Goal: Task Accomplishment & Management: Manage account settings

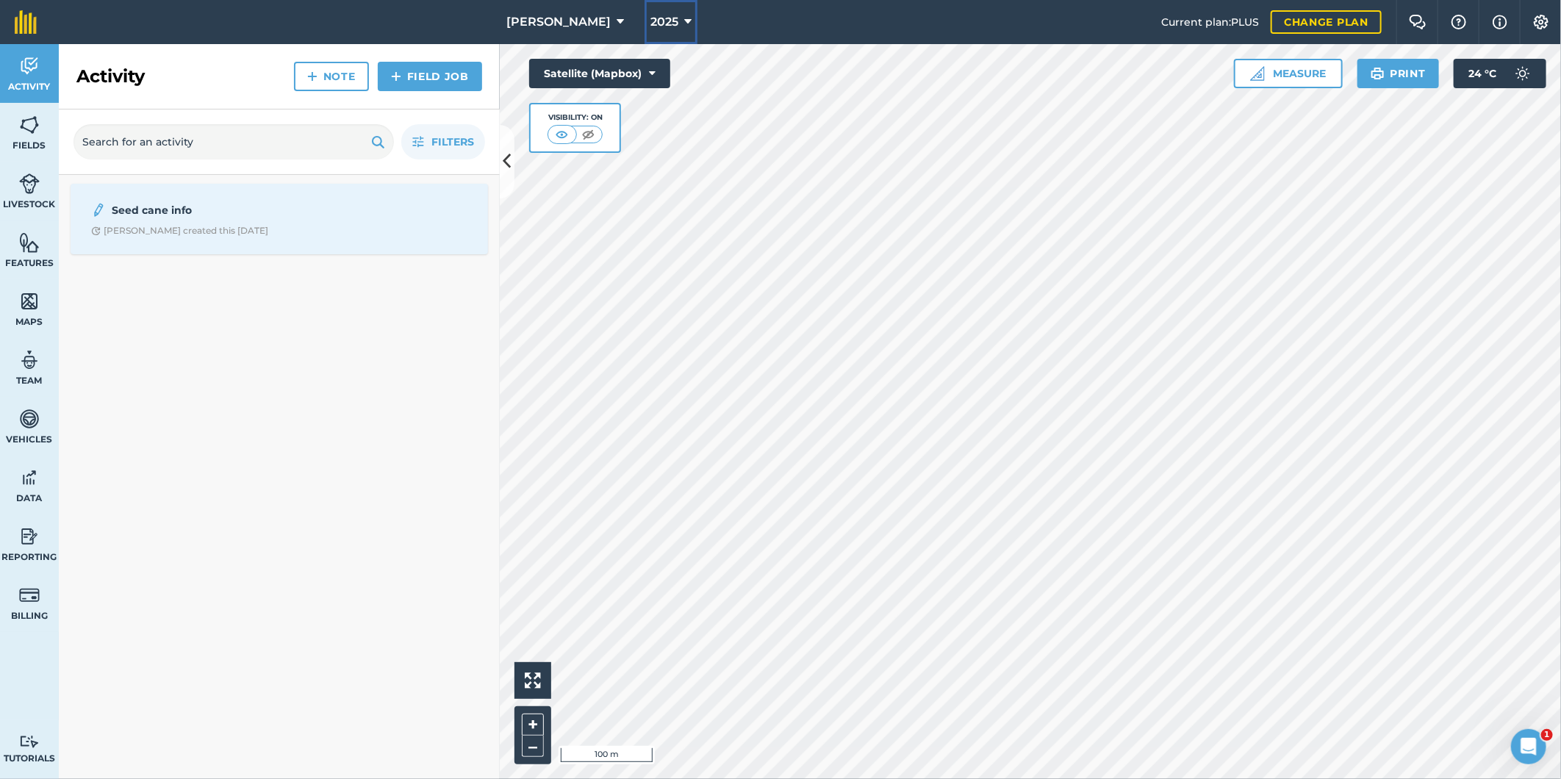
click at [684, 18] on icon at bounding box center [687, 22] width 7 height 18
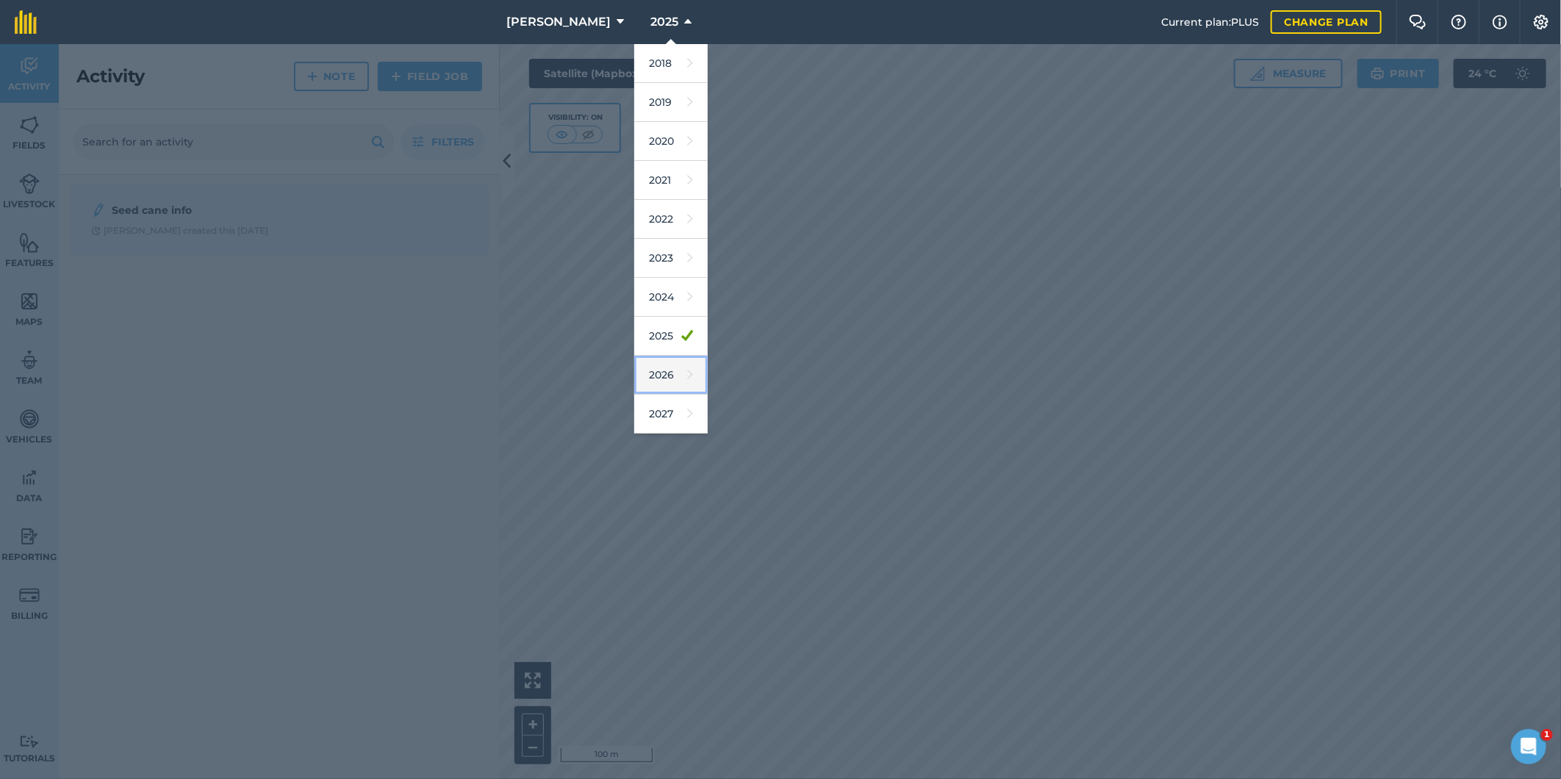
click at [652, 378] on link "2026" at bounding box center [670, 375] width 73 height 39
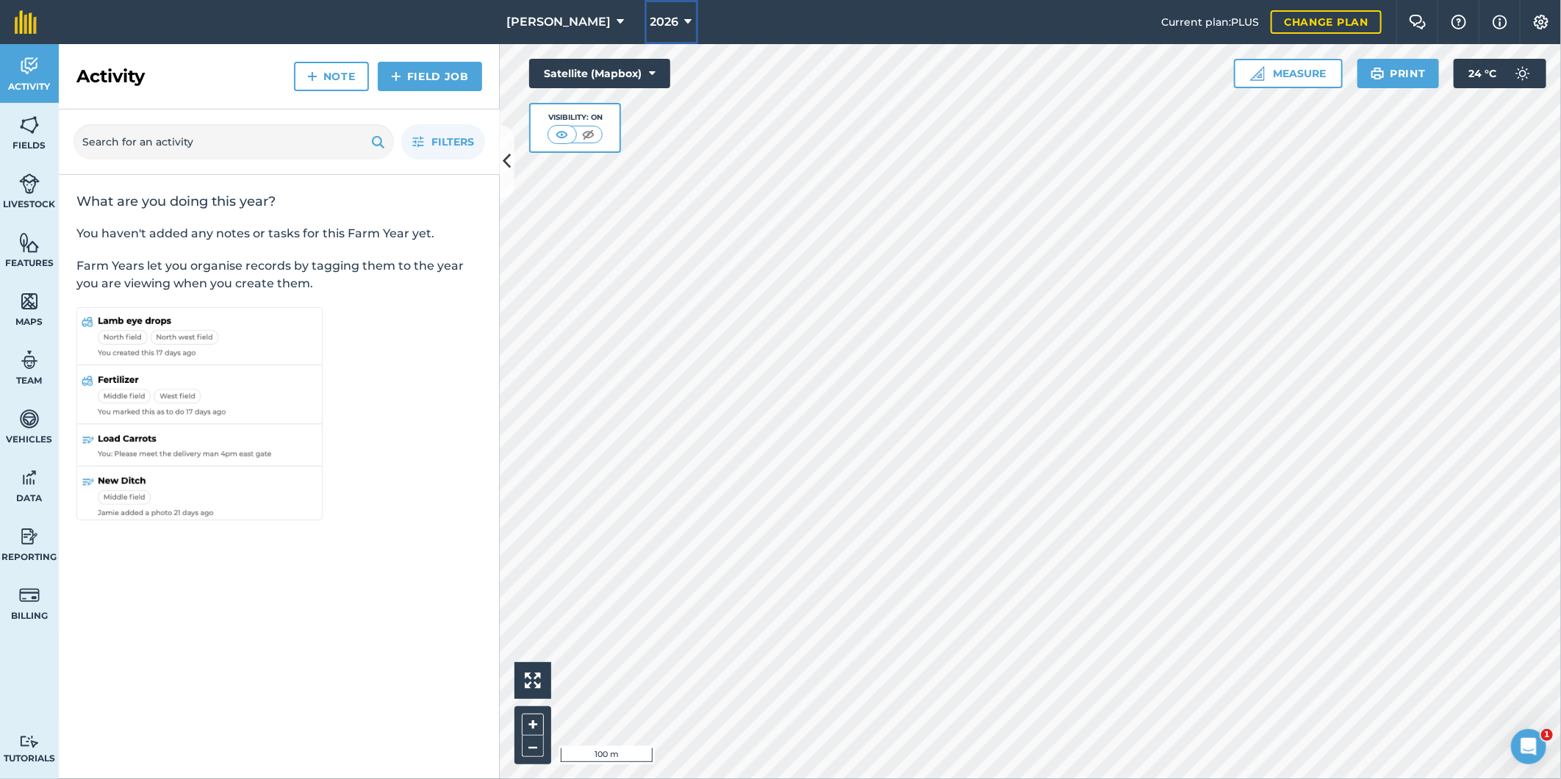
click at [685, 15] on icon at bounding box center [688, 22] width 7 height 18
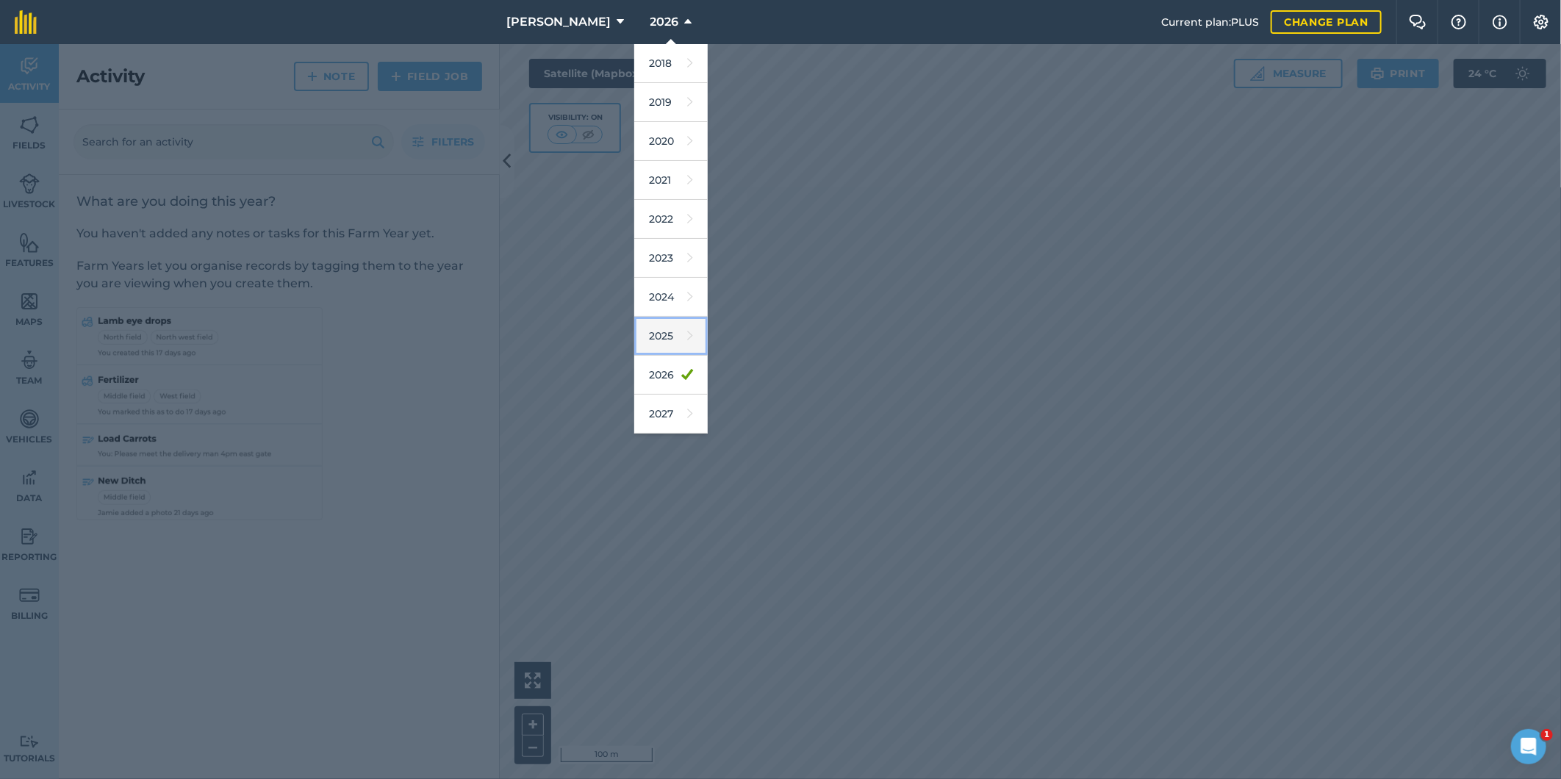
click at [655, 339] on link "2025" at bounding box center [670, 336] width 73 height 39
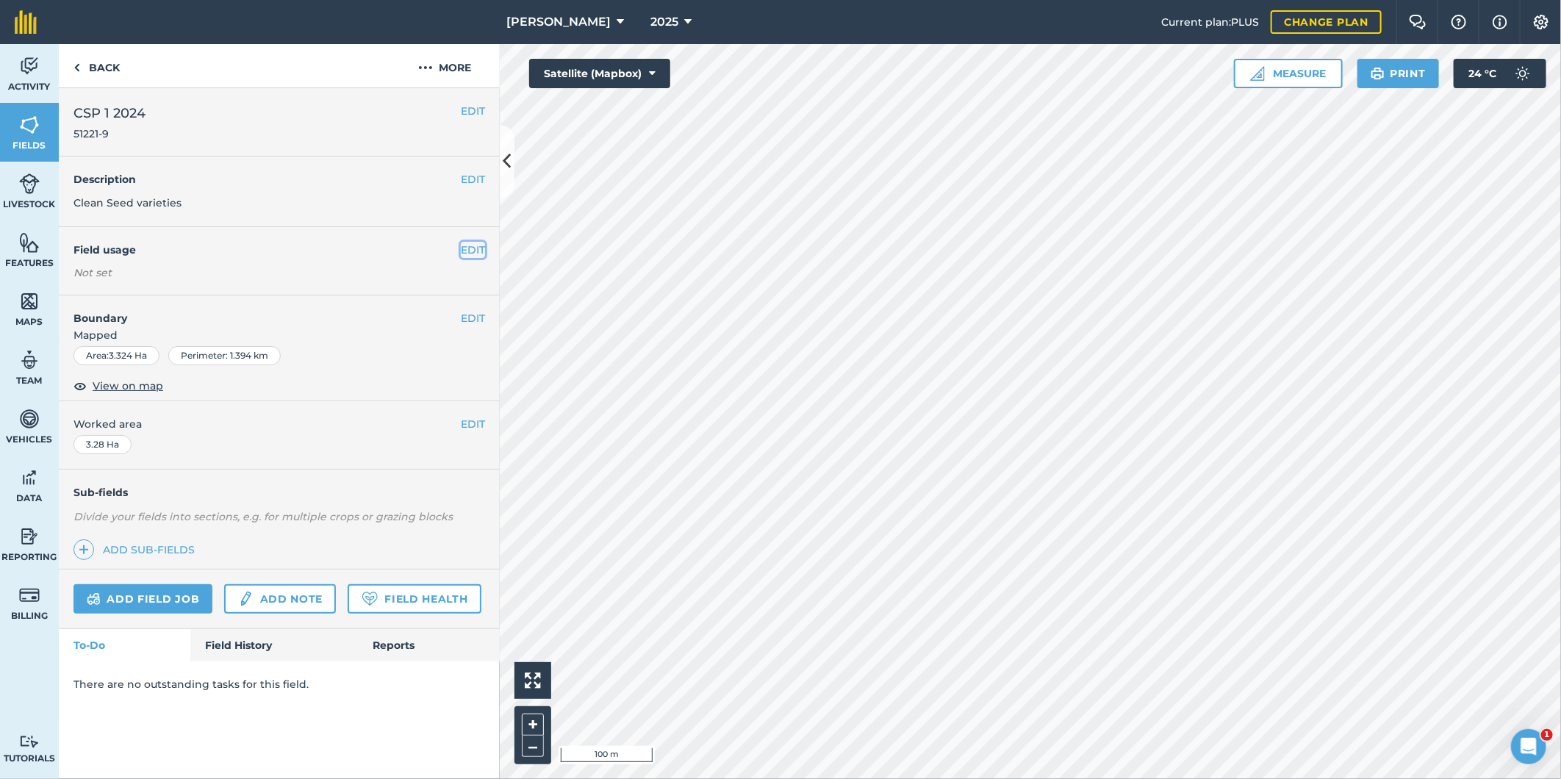
click at [475, 250] on button "EDIT" at bounding box center [473, 250] width 24 height 16
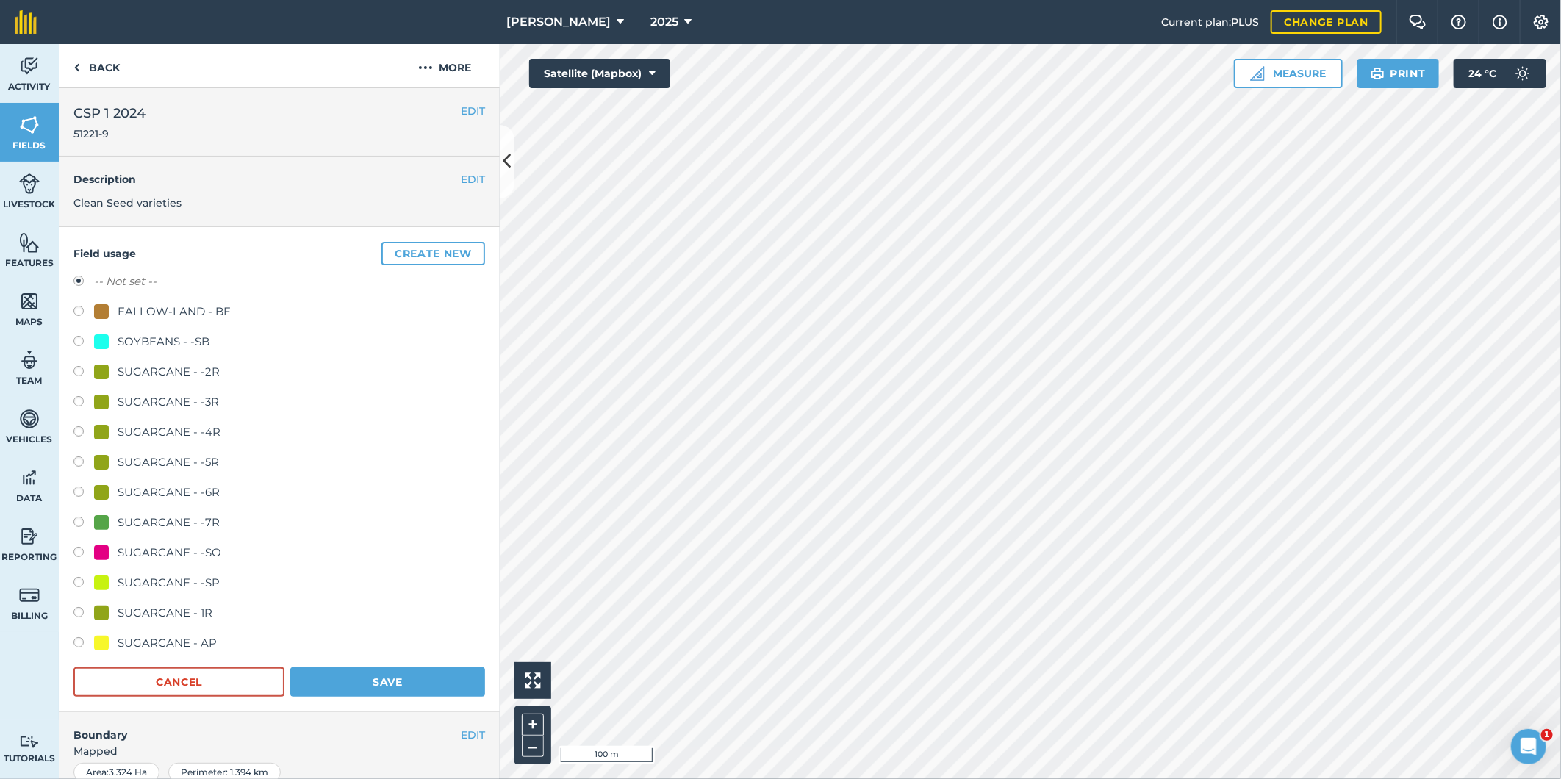
click at [78, 578] on label at bounding box center [83, 584] width 21 height 15
radio input "true"
radio input "false"
click at [341, 680] on button "Save" at bounding box center [387, 681] width 195 height 29
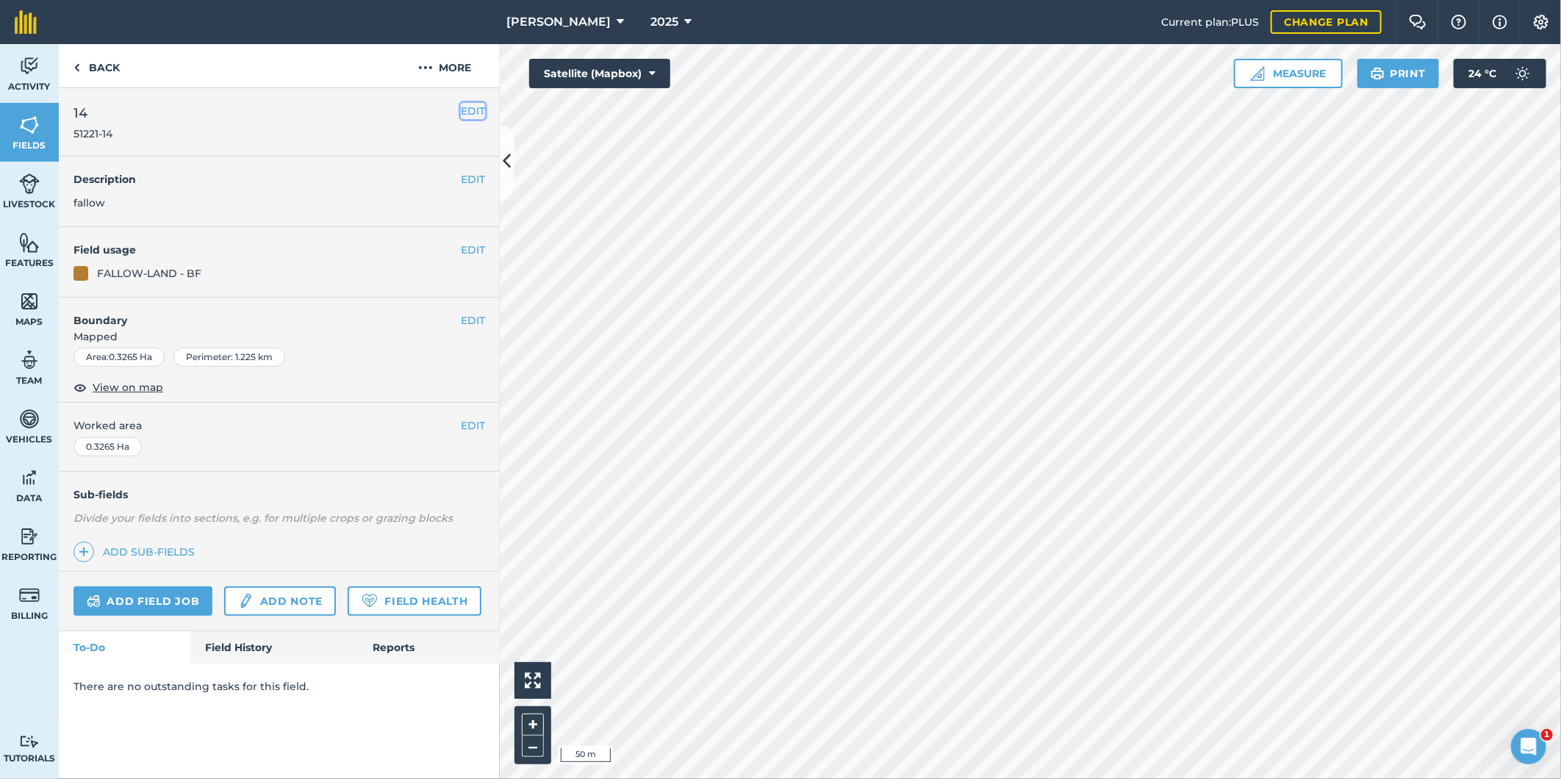
click at [474, 107] on button "EDIT" at bounding box center [473, 111] width 24 height 16
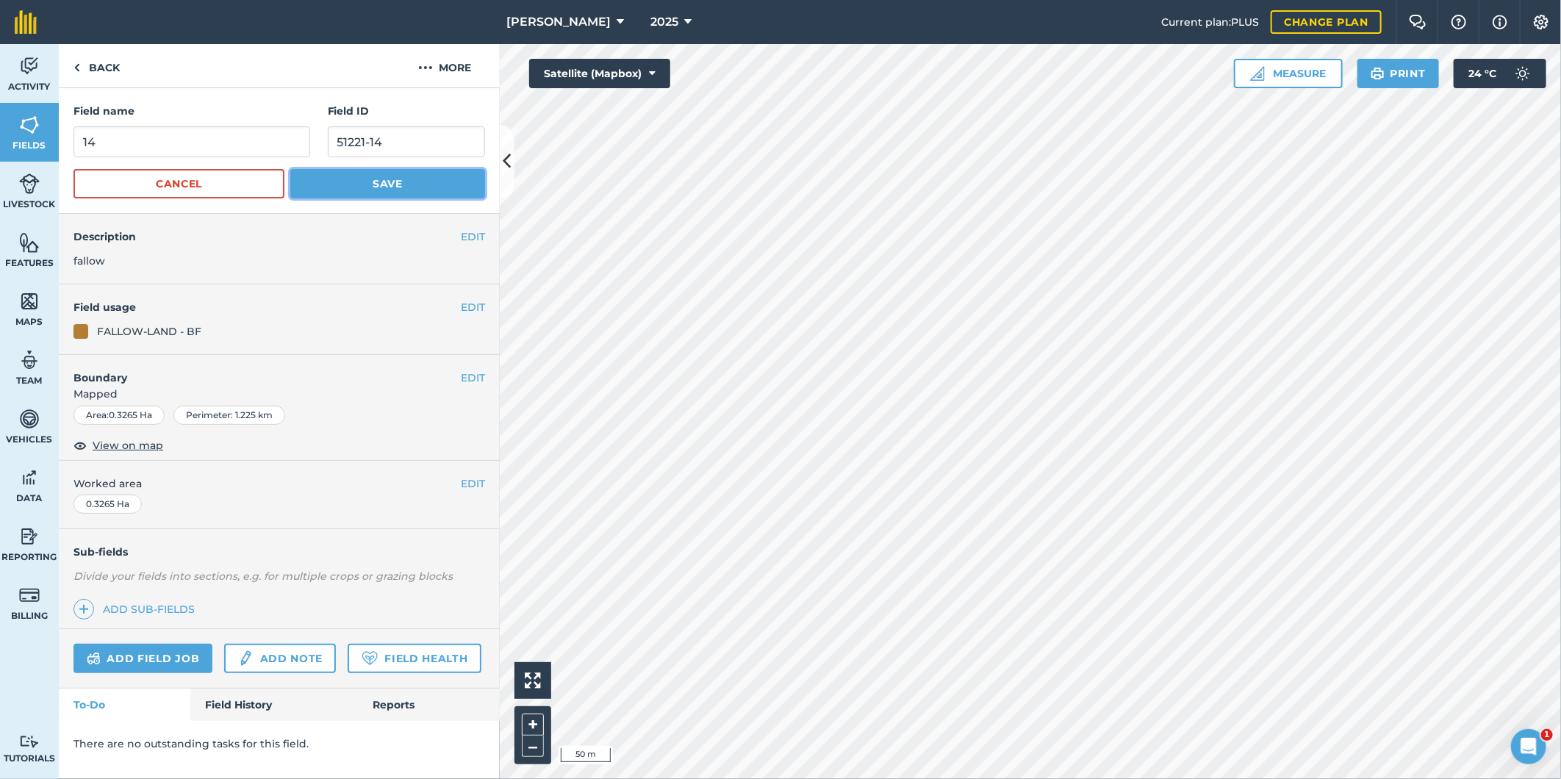
click at [403, 180] on button "Save" at bounding box center [387, 183] width 195 height 29
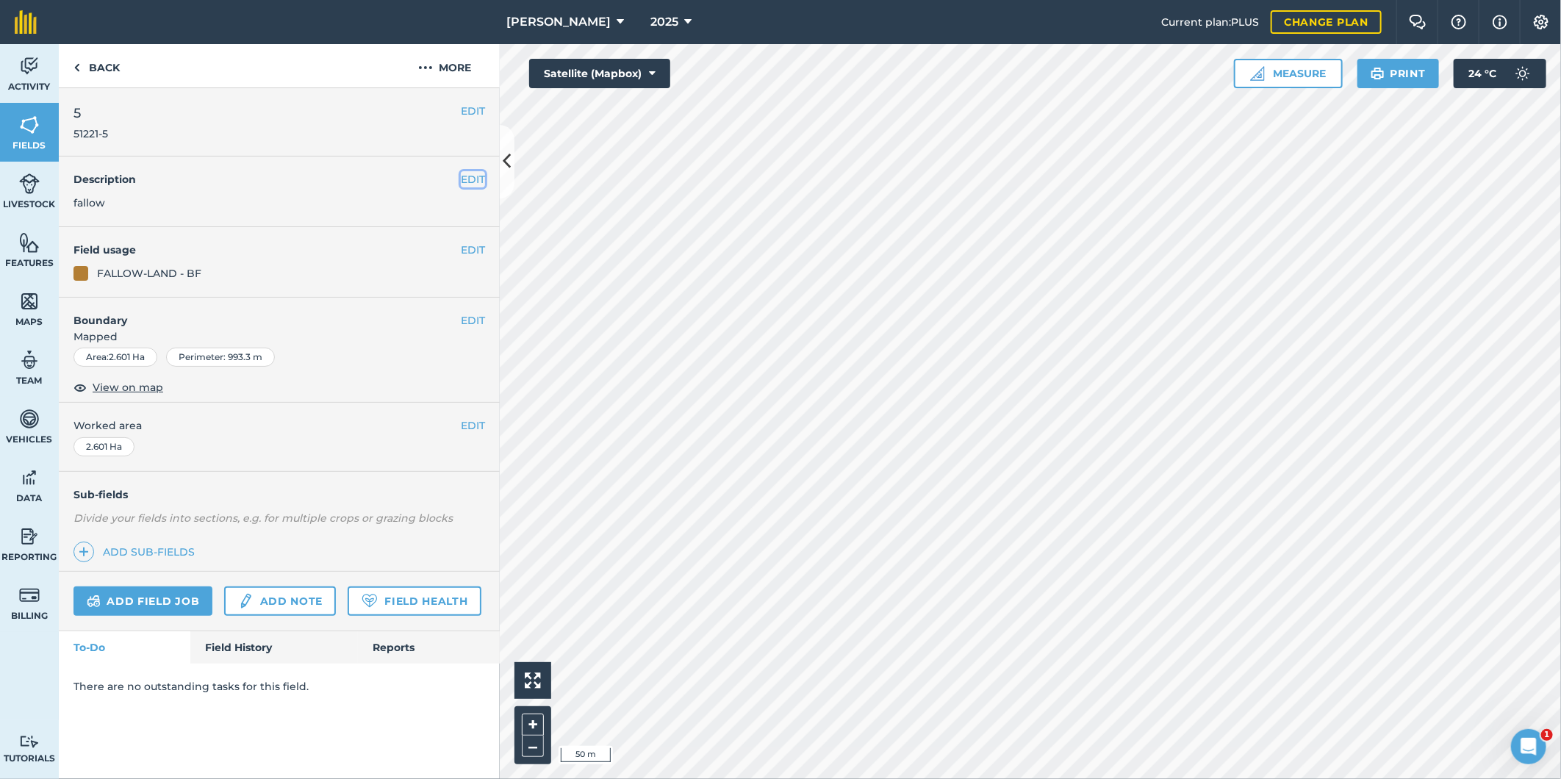
click at [471, 179] on button "EDIT" at bounding box center [473, 179] width 24 height 16
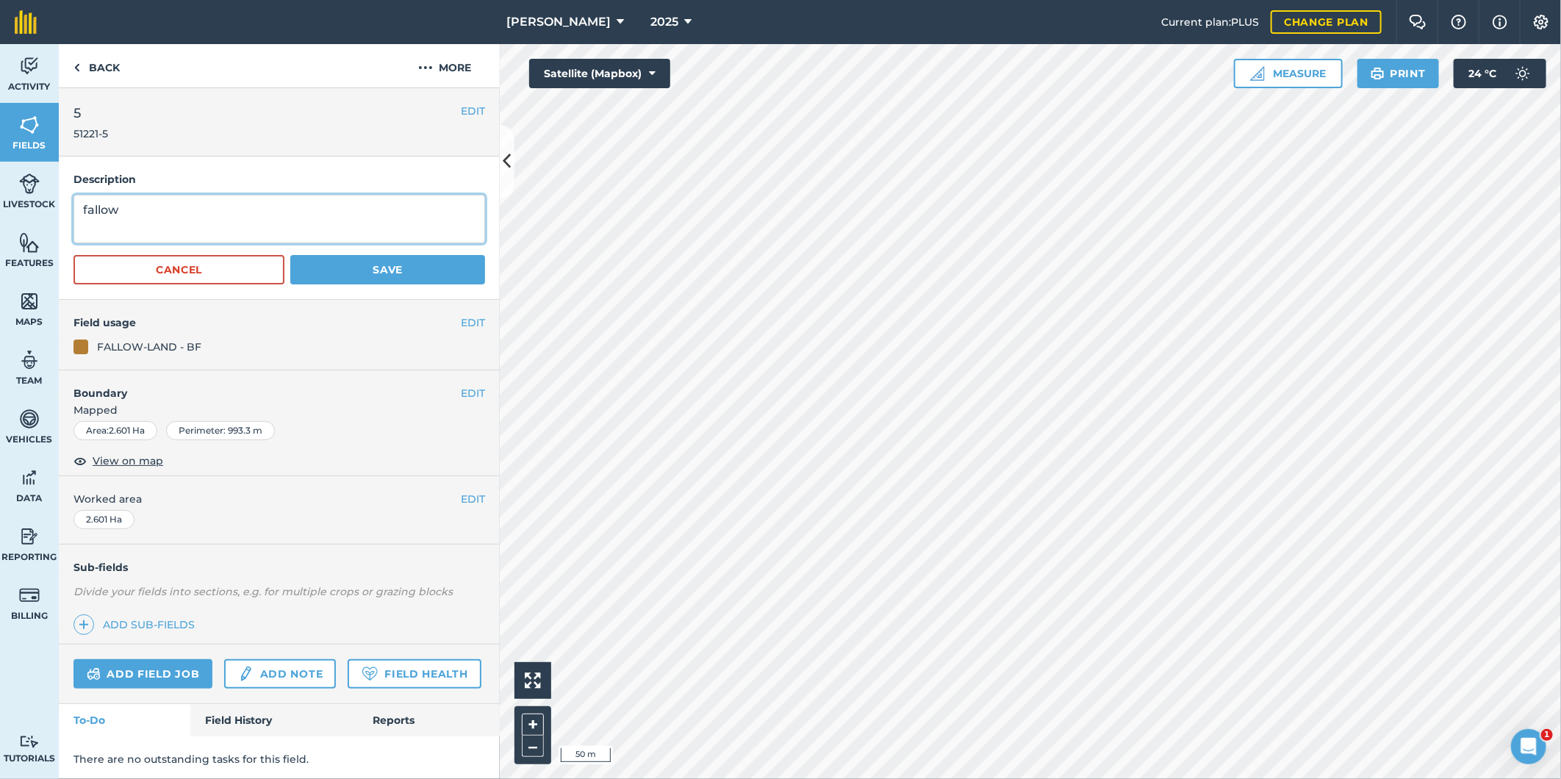
click at [129, 210] on textarea "fallow" at bounding box center [278, 219] width 411 height 48
drag, startPoint x: 150, startPoint y: 211, endPoint x: 194, endPoint y: 231, distance: 48.3
click at [149, 211] on textarea "fallow CSP-2" at bounding box center [278, 219] width 411 height 48
type textarea "fallow CSP-Plot 2"
click at [395, 270] on button "Save" at bounding box center [387, 269] width 195 height 29
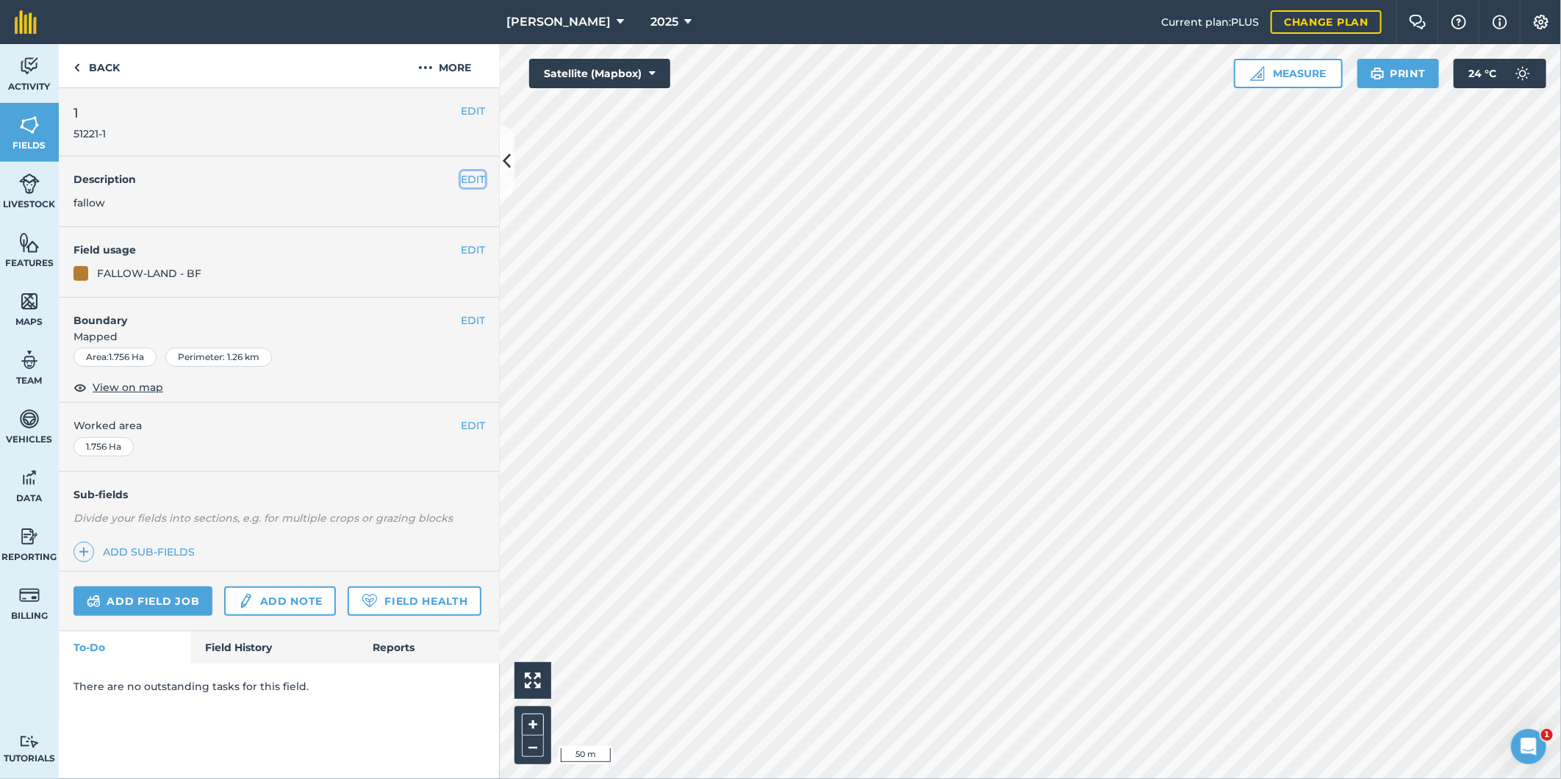
click at [468, 171] on button "EDIT" at bounding box center [473, 179] width 24 height 16
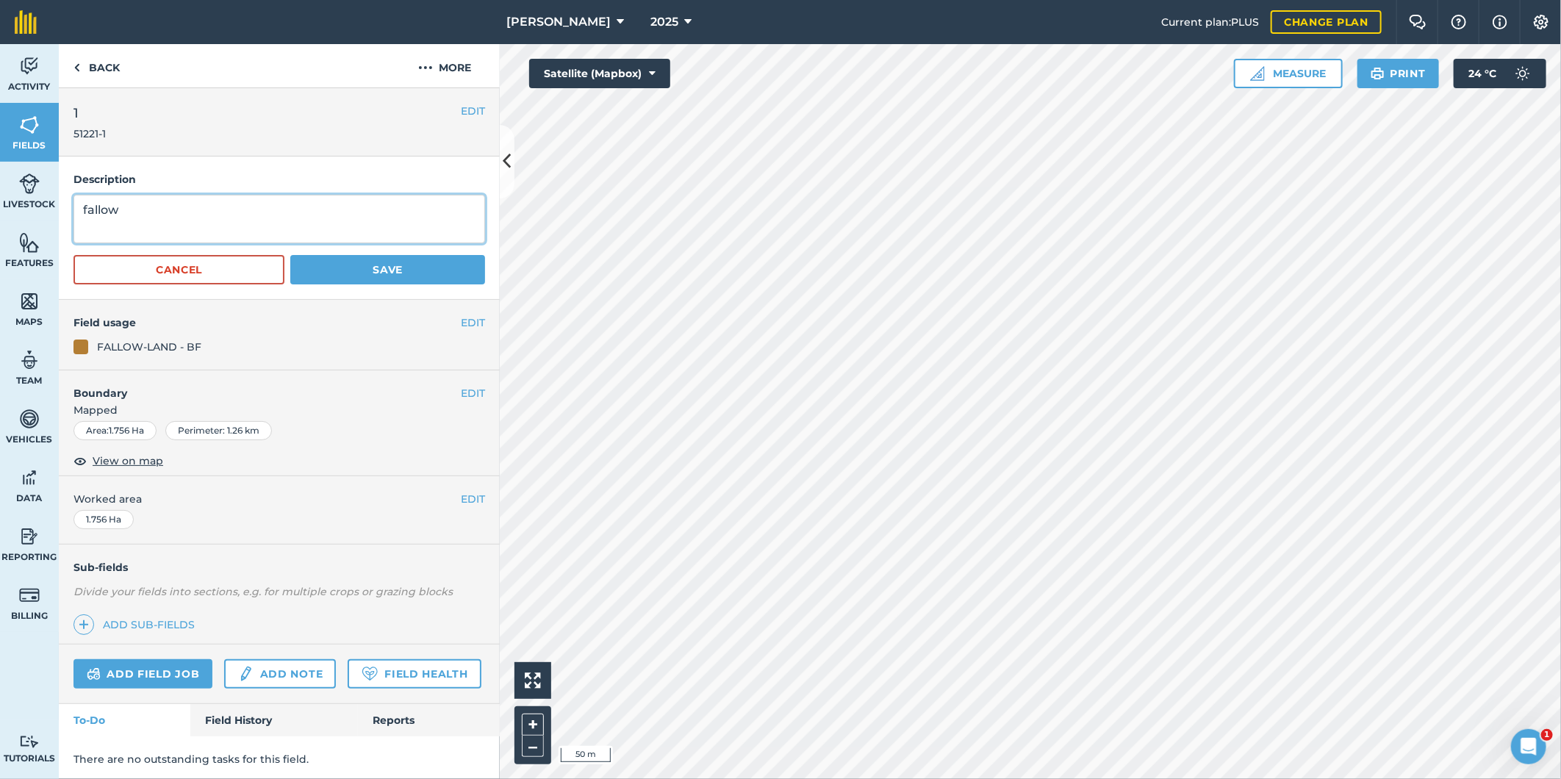
click at [121, 208] on textarea "fallow" at bounding box center [278, 219] width 411 height 48
type textarea "fallow, CSP-Plot 2b"
click at [397, 270] on button "Save" at bounding box center [387, 269] width 195 height 29
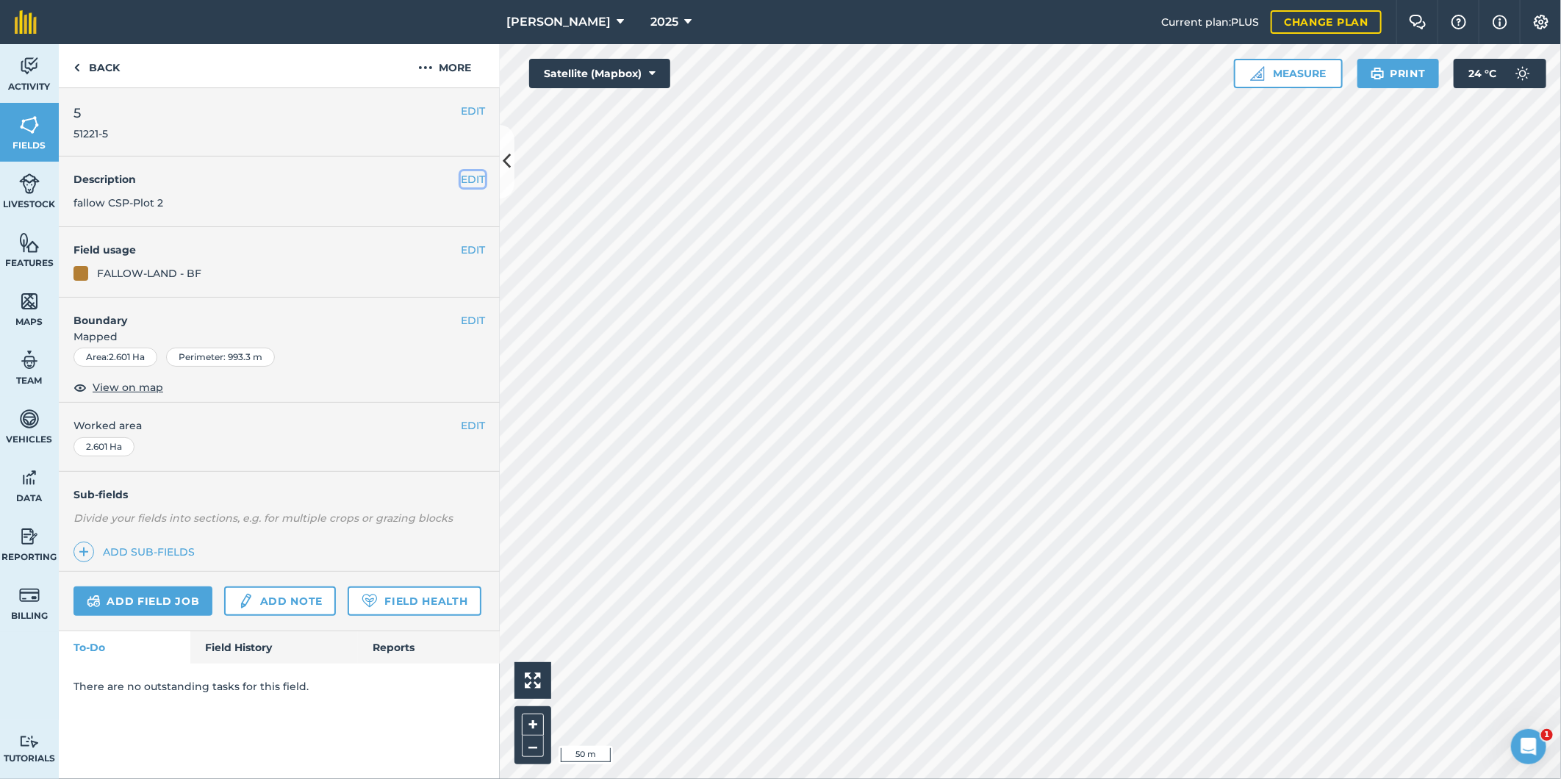
click at [469, 184] on button "EDIT" at bounding box center [473, 179] width 24 height 16
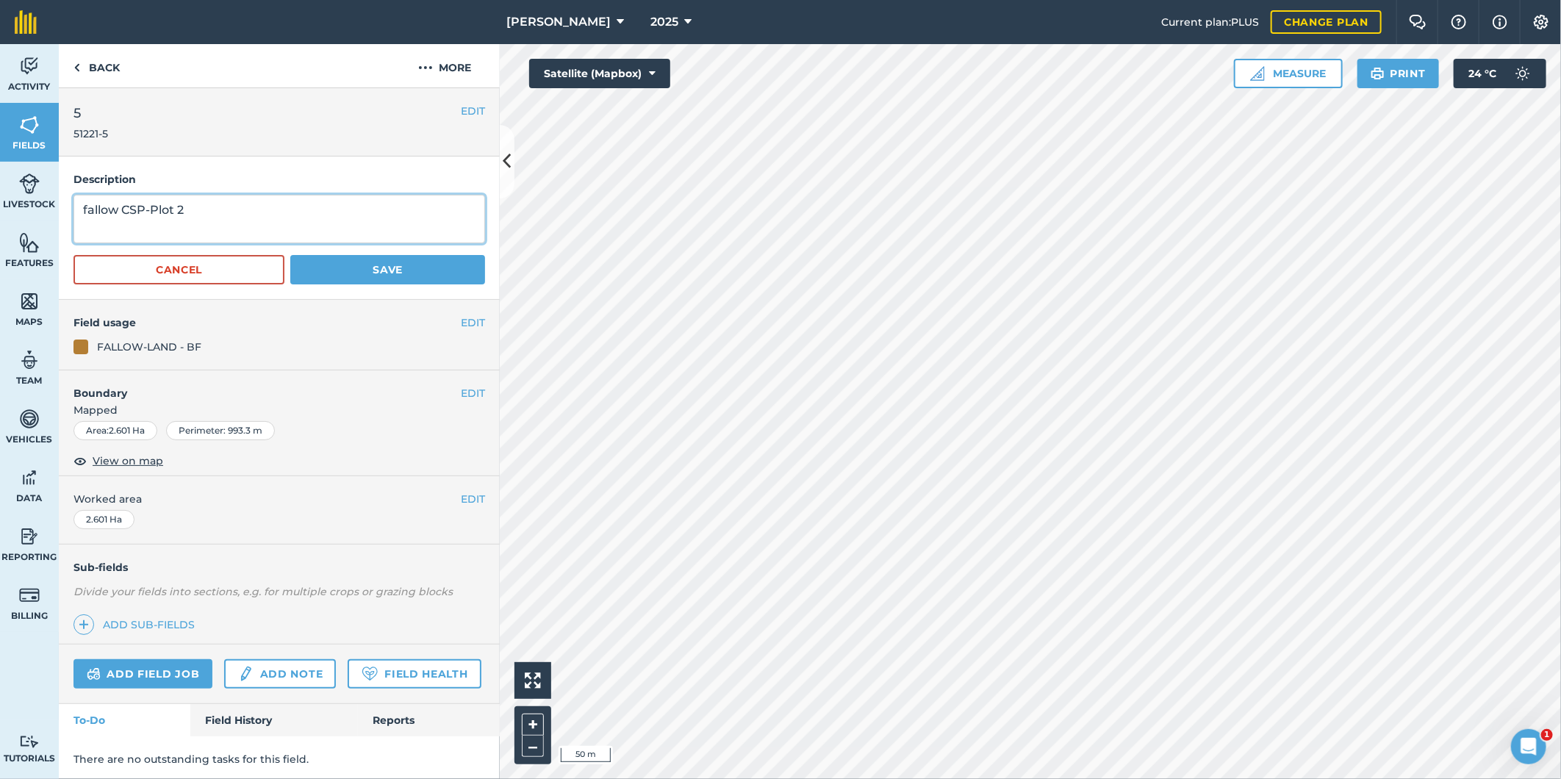
click at [186, 214] on textarea "fallow CSP-Plot 2" at bounding box center [278, 219] width 411 height 48
type textarea "fallow CSP-Plot 2a"
click at [334, 265] on button "Save" at bounding box center [387, 269] width 195 height 29
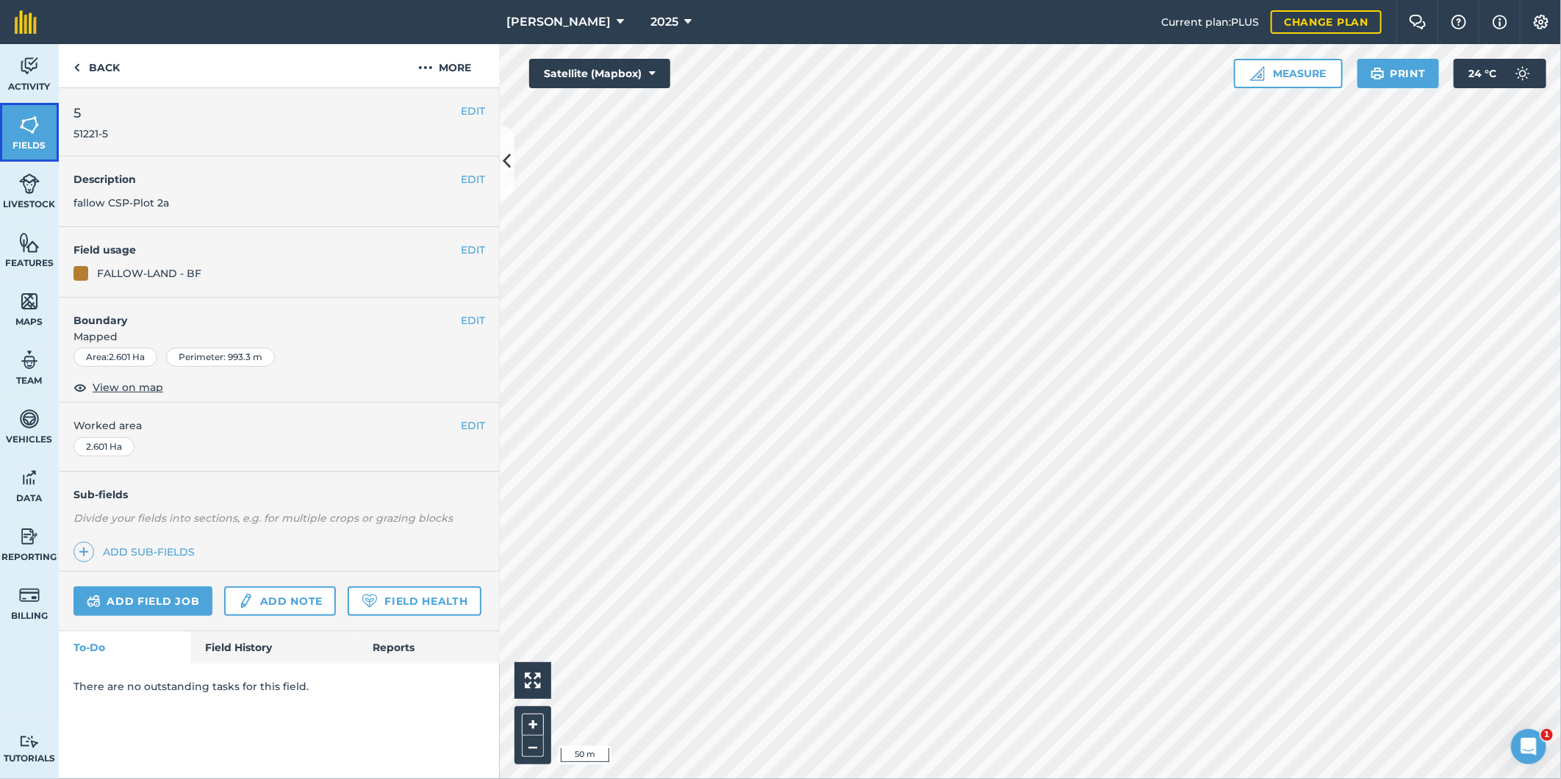
click at [28, 121] on img at bounding box center [29, 125] width 21 height 22
click at [475, 321] on button "EDIT" at bounding box center [473, 320] width 24 height 16
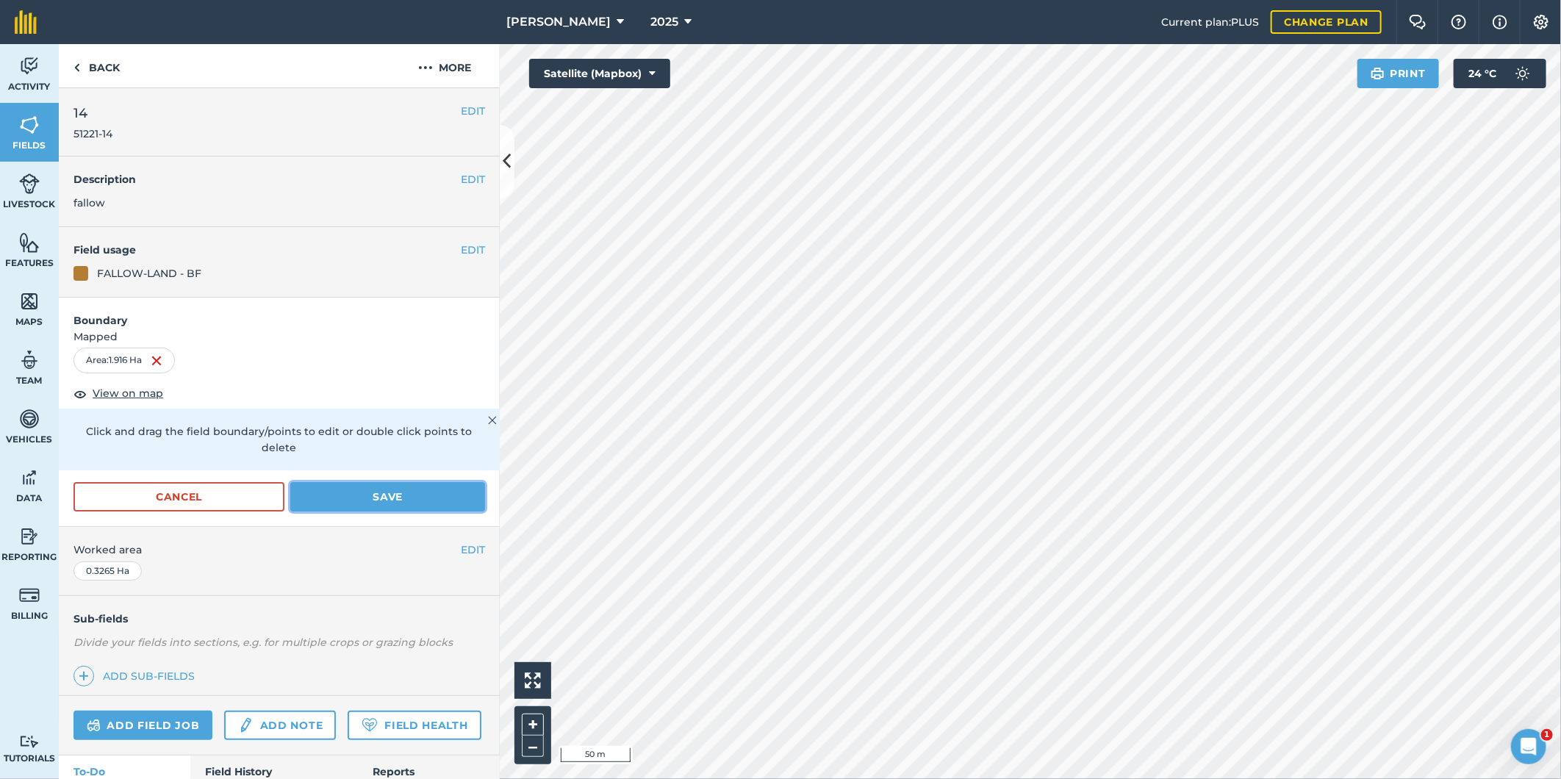
click at [426, 495] on button "Save" at bounding box center [387, 496] width 195 height 29
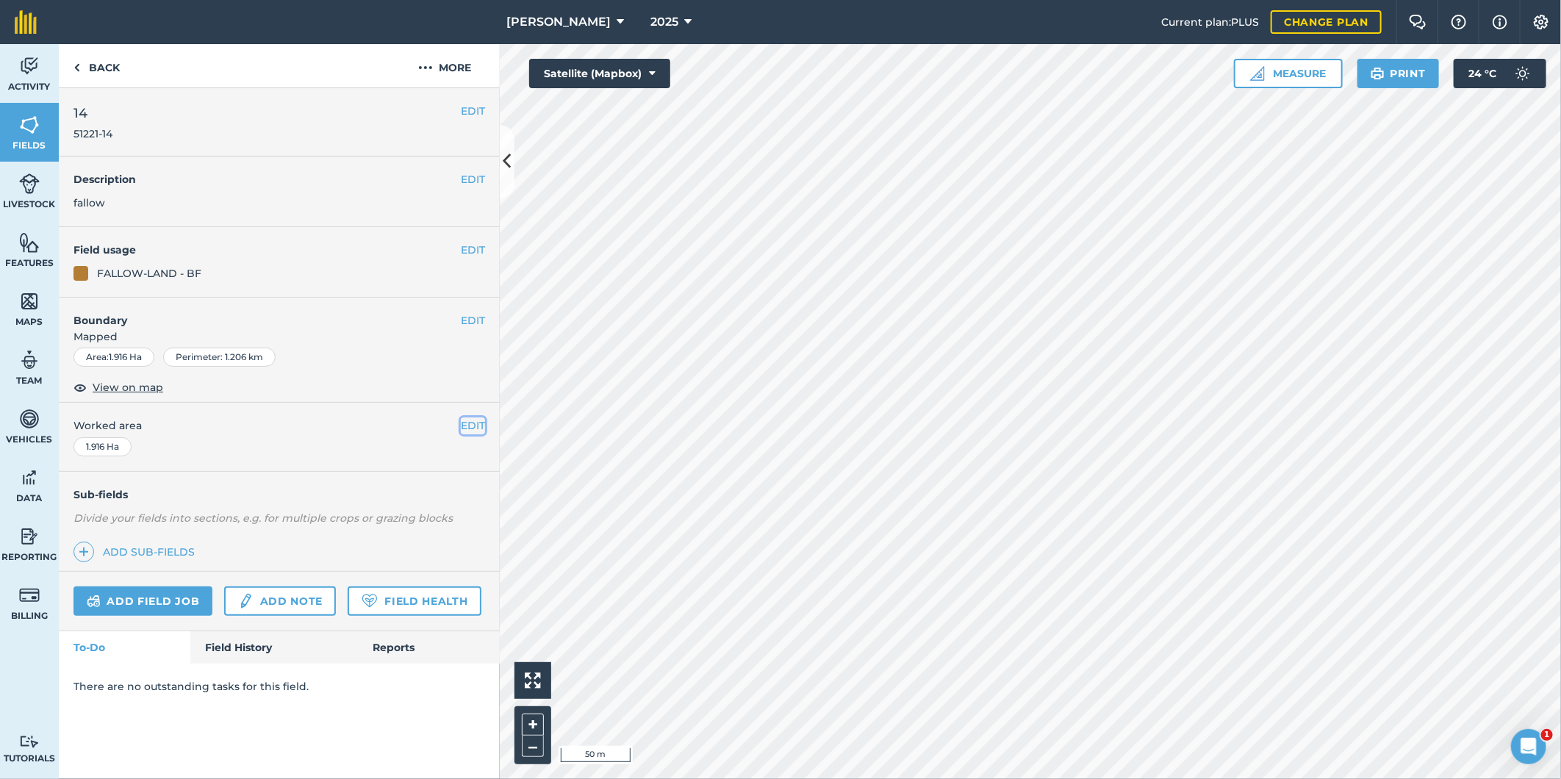
click at [464, 423] on button "EDIT" at bounding box center [473, 425] width 24 height 16
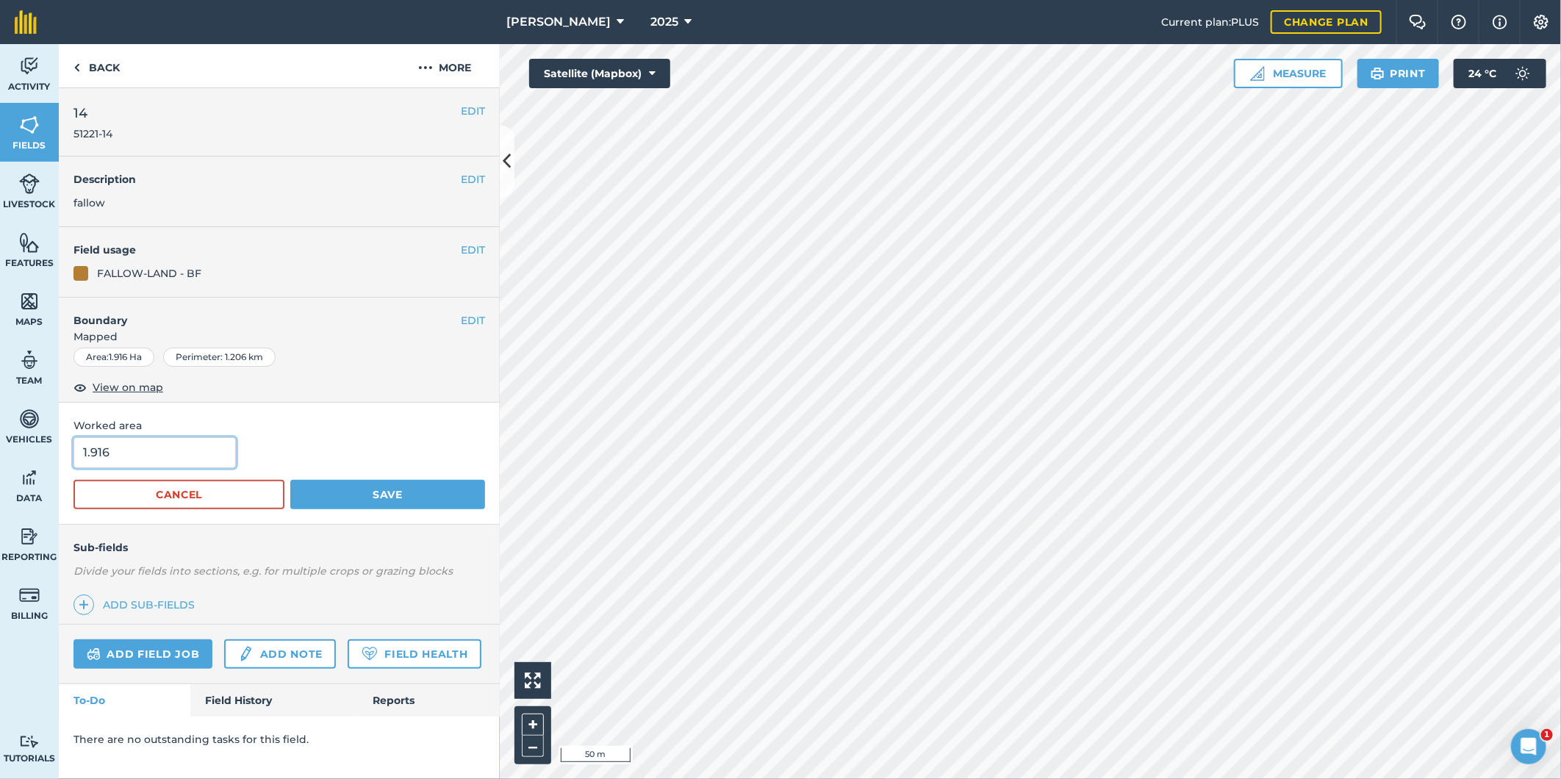
drag, startPoint x: 112, startPoint y: 446, endPoint x: 98, endPoint y: 450, distance: 13.7
click at [98, 450] on input "1.916" at bounding box center [154, 452] width 162 height 31
type input "1.92"
drag, startPoint x: 391, startPoint y: 487, endPoint x: 398, endPoint y: 486, distance: 7.5
click at [395, 486] on button "Save" at bounding box center [387, 494] width 195 height 29
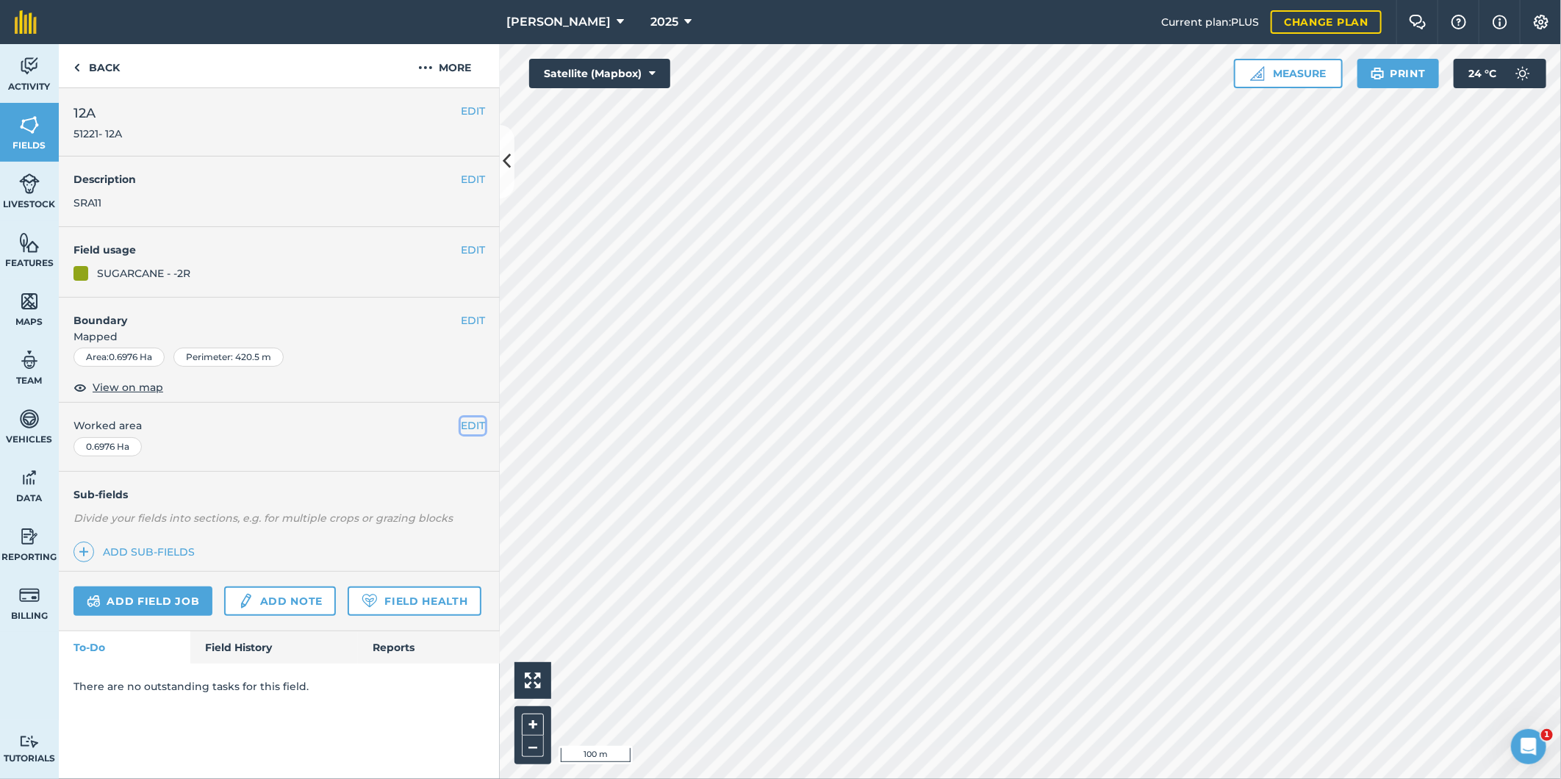
click at [474, 424] on button "EDIT" at bounding box center [473, 425] width 24 height 16
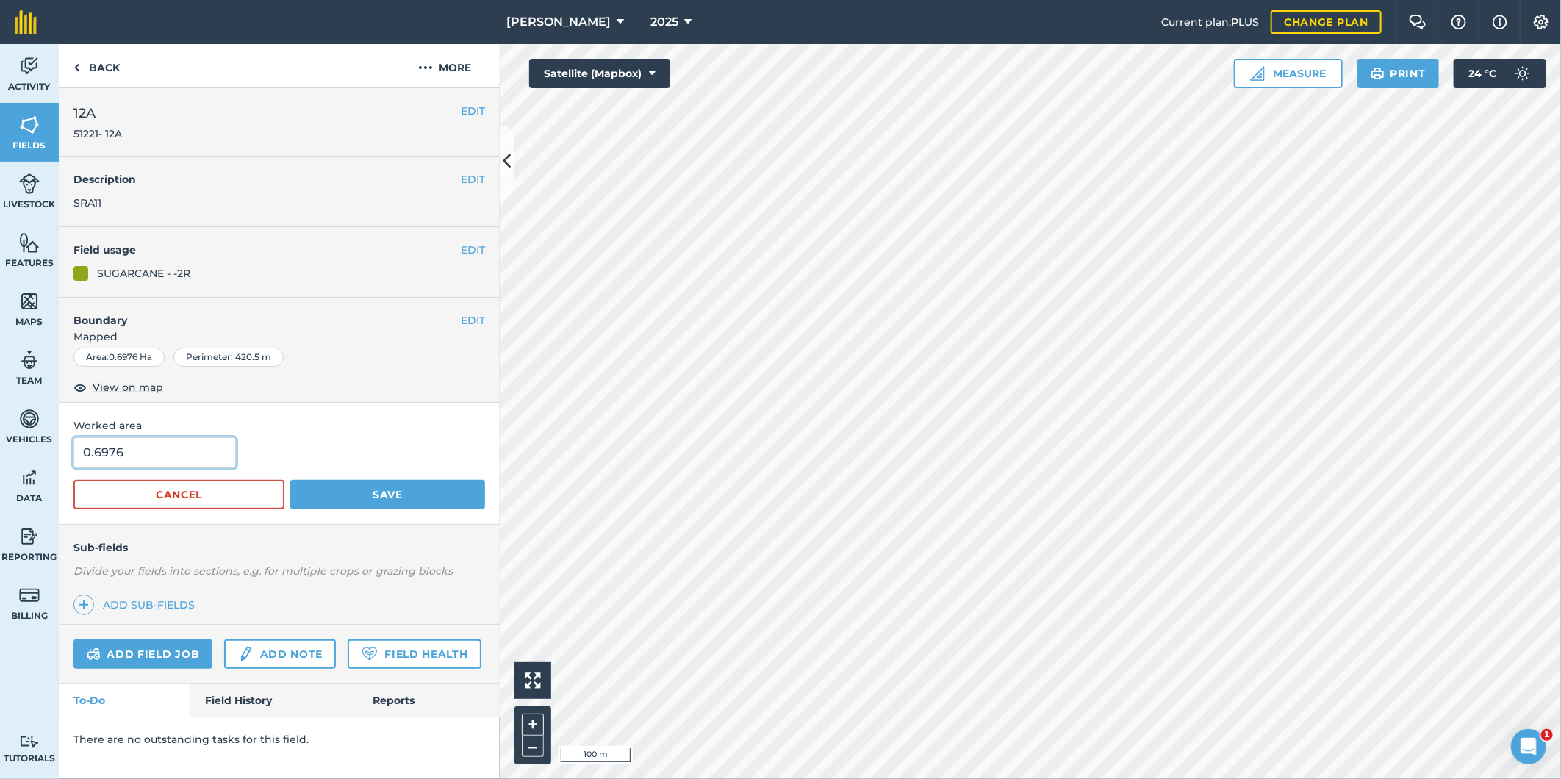
drag, startPoint x: 131, startPoint y: 454, endPoint x: 94, endPoint y: 463, distance: 37.8
click at [94, 463] on input "0.6976" at bounding box center [154, 452] width 162 height 31
type input "0.7"
click at [368, 496] on button "Save" at bounding box center [387, 494] width 195 height 29
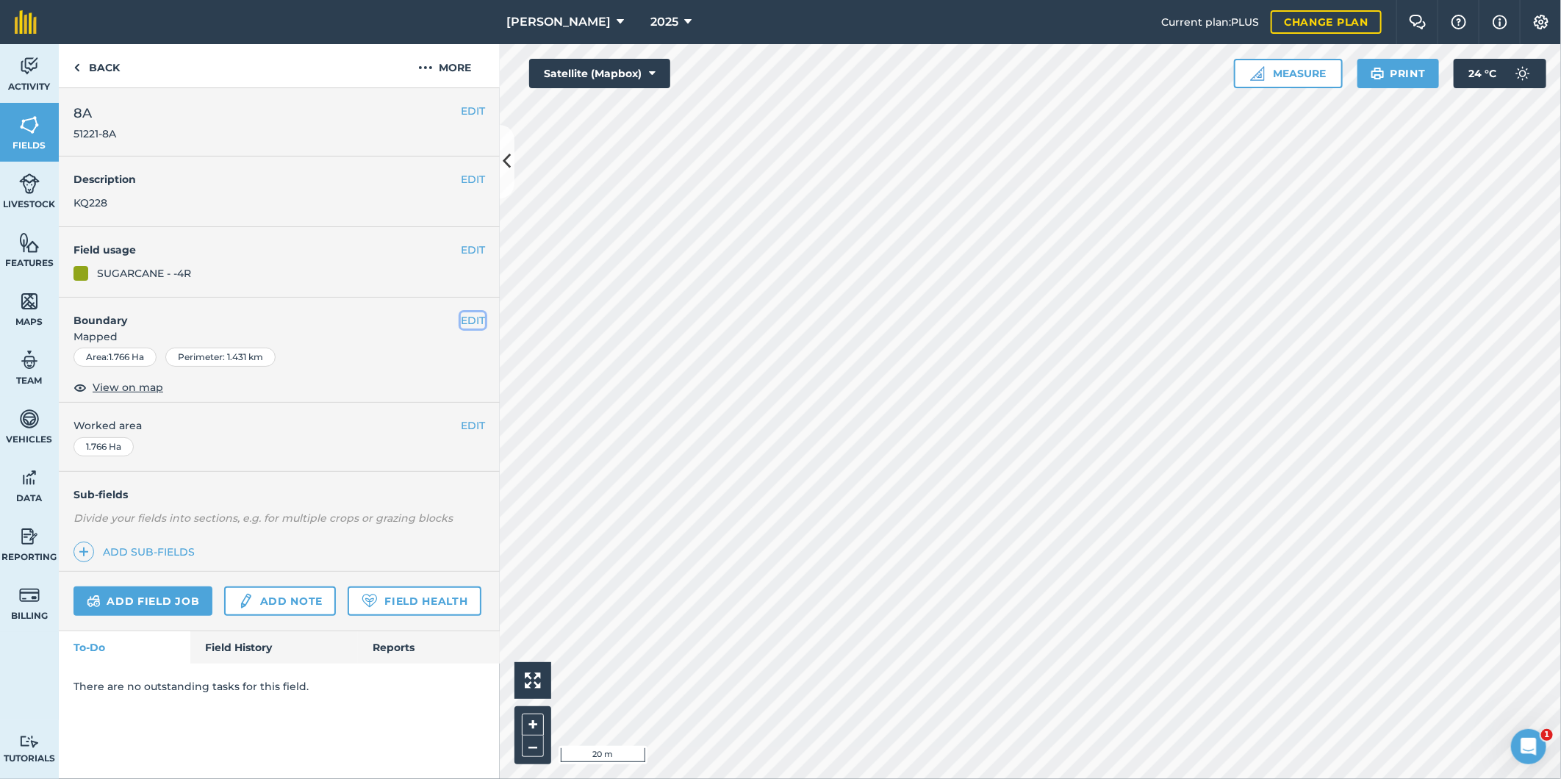
click at [473, 323] on button "EDIT" at bounding box center [473, 320] width 24 height 16
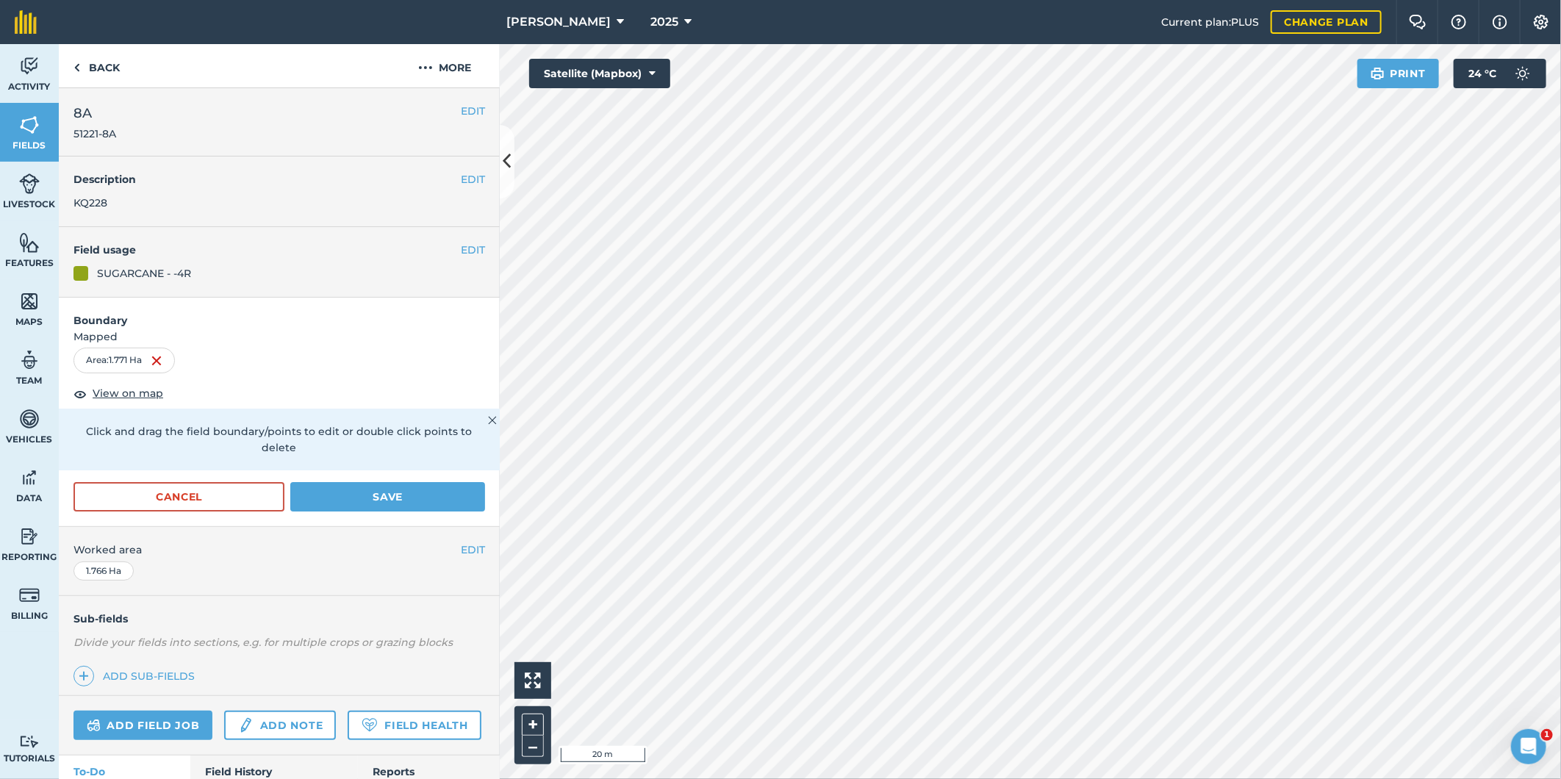
click at [1071, 0] on html "R G Downman 2025 Current plan : PLUS Change plan Farm Chat Help Info Settings R…" at bounding box center [780, 389] width 1561 height 779
click at [423, 498] on button "Save" at bounding box center [387, 496] width 195 height 29
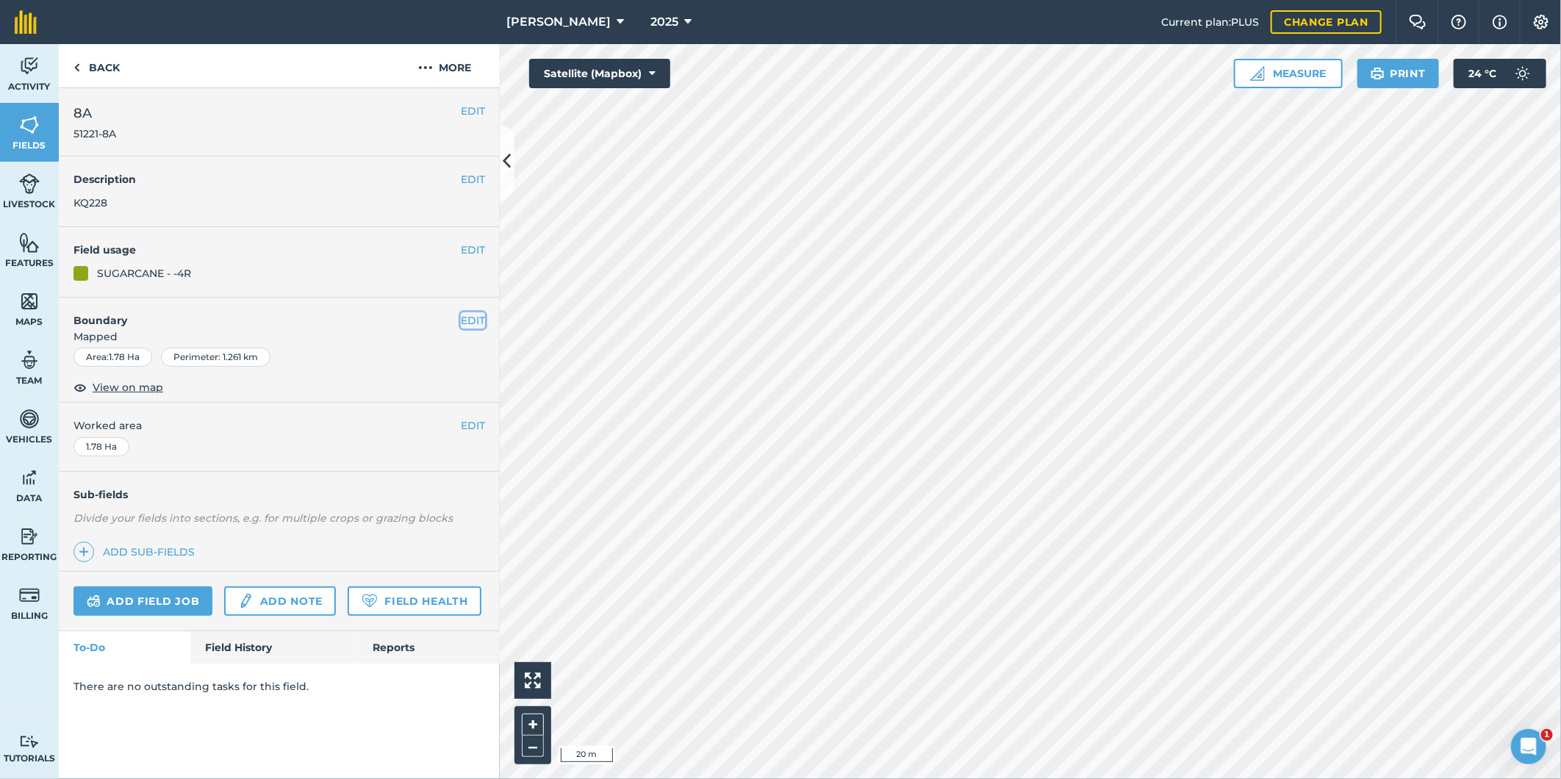
click at [467, 314] on button "EDIT" at bounding box center [473, 320] width 24 height 16
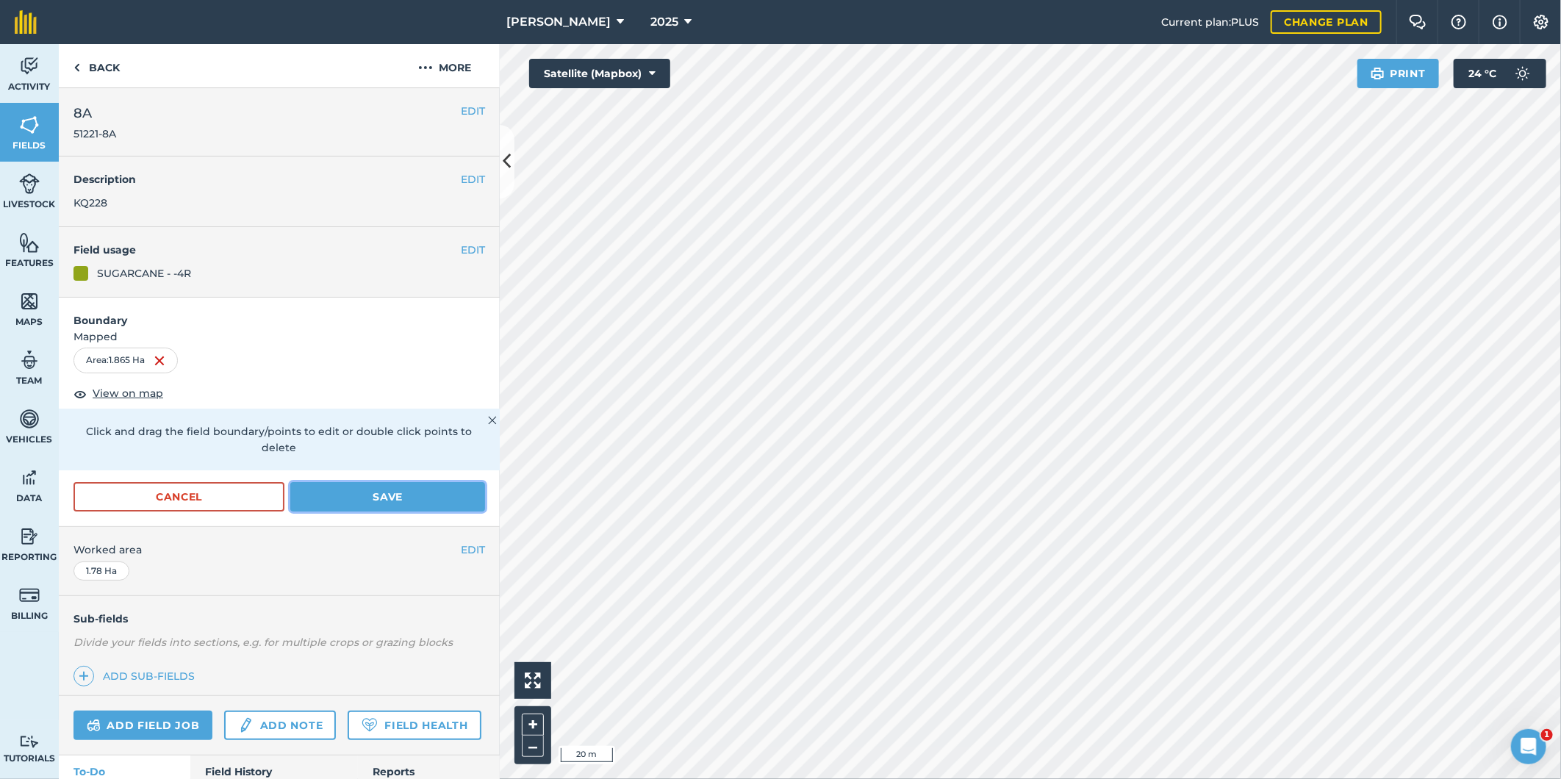
click at [381, 497] on button "Save" at bounding box center [387, 496] width 195 height 29
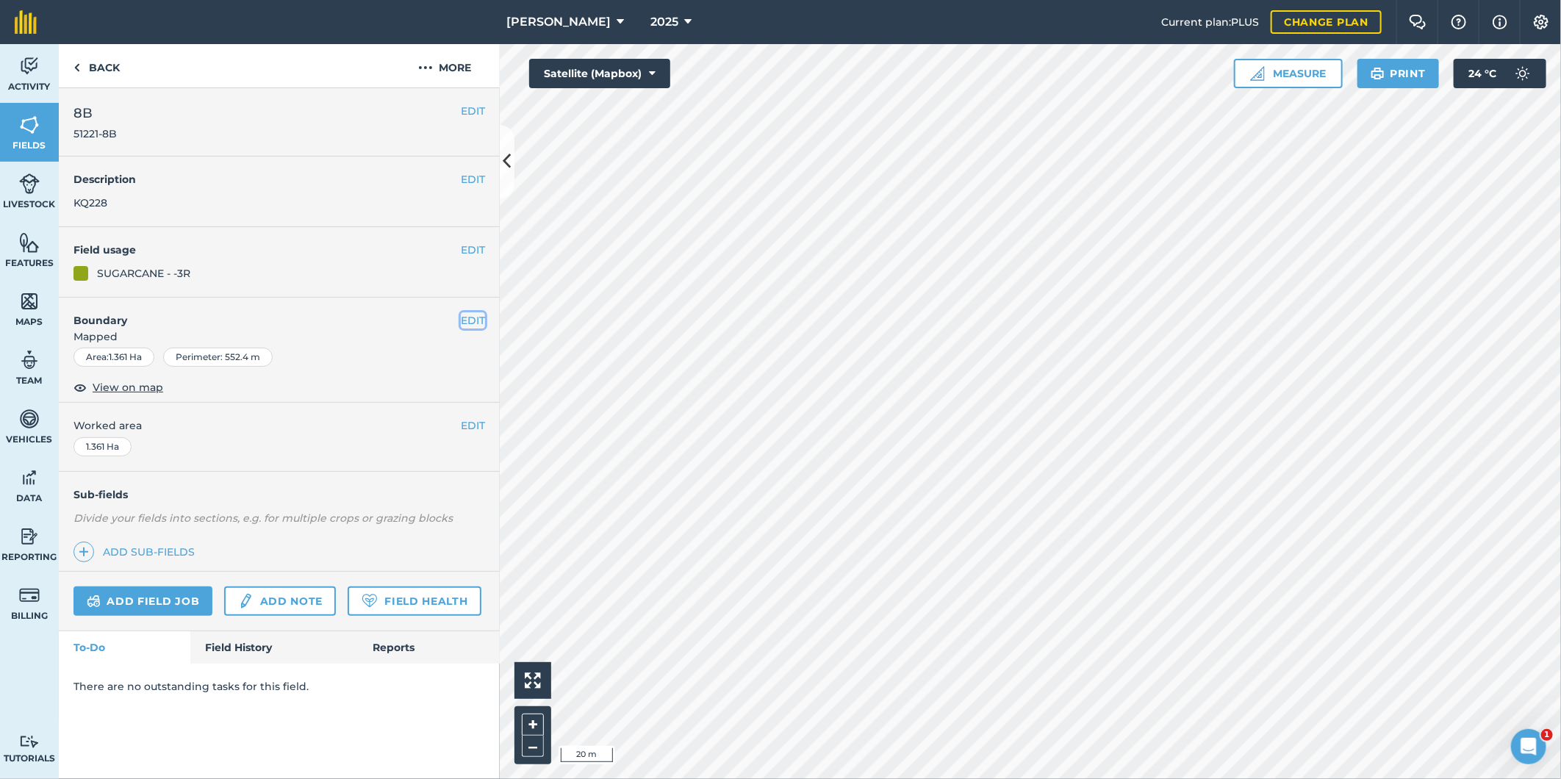
click at [474, 317] on button "EDIT" at bounding box center [473, 320] width 24 height 16
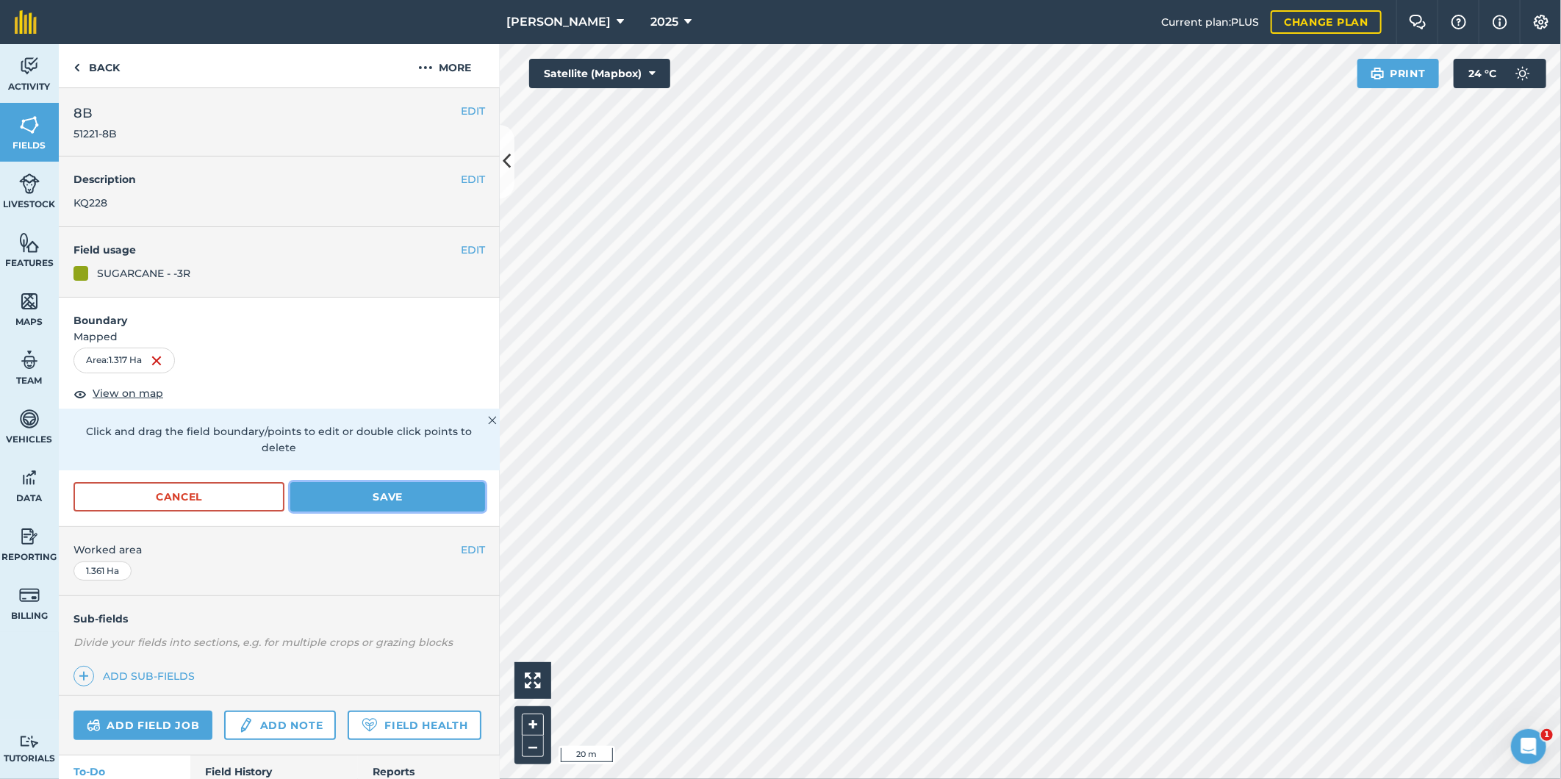
click at [395, 489] on button "Save" at bounding box center [387, 496] width 195 height 29
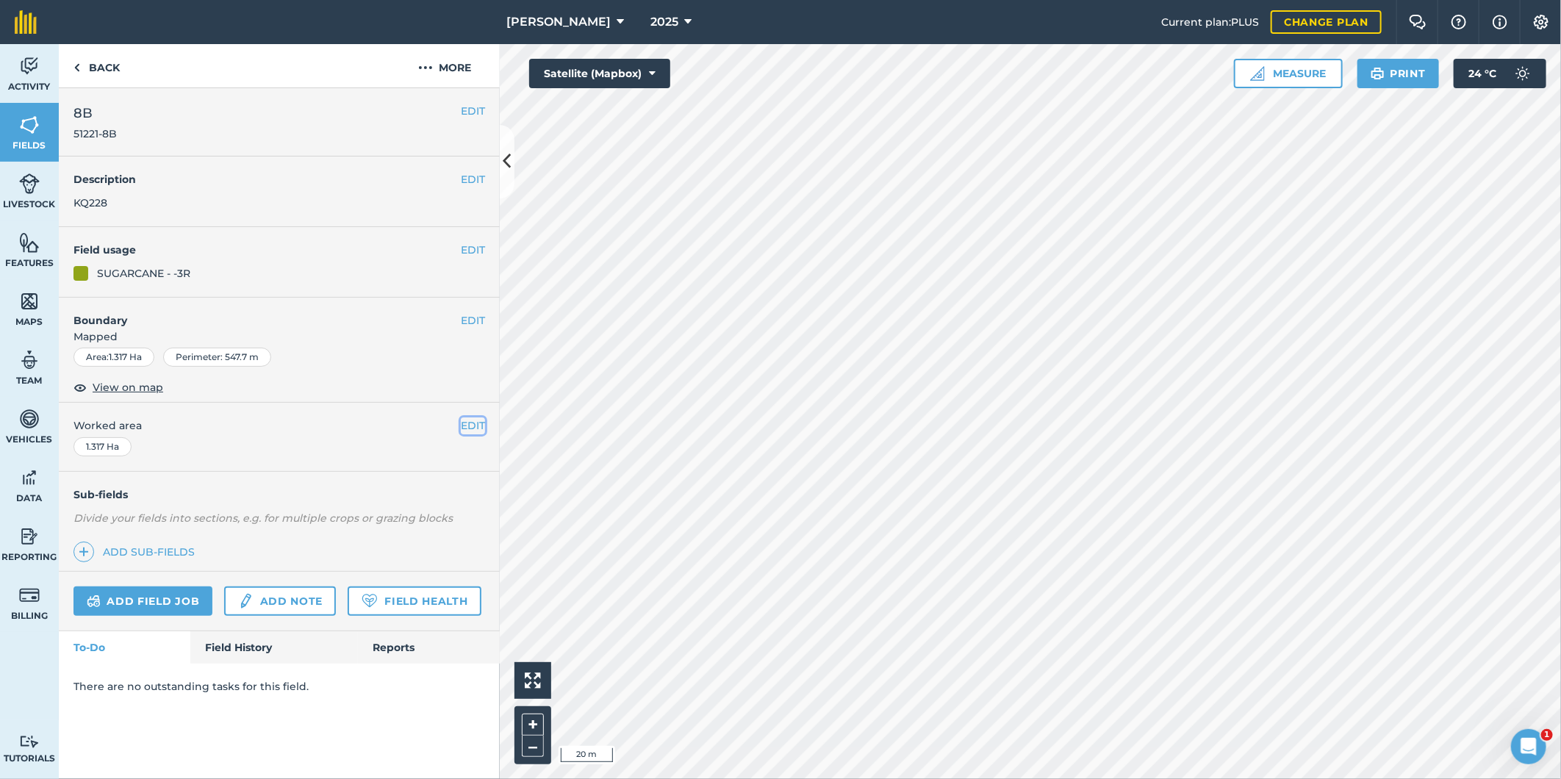
click at [472, 423] on button "EDIT" at bounding box center [473, 425] width 24 height 16
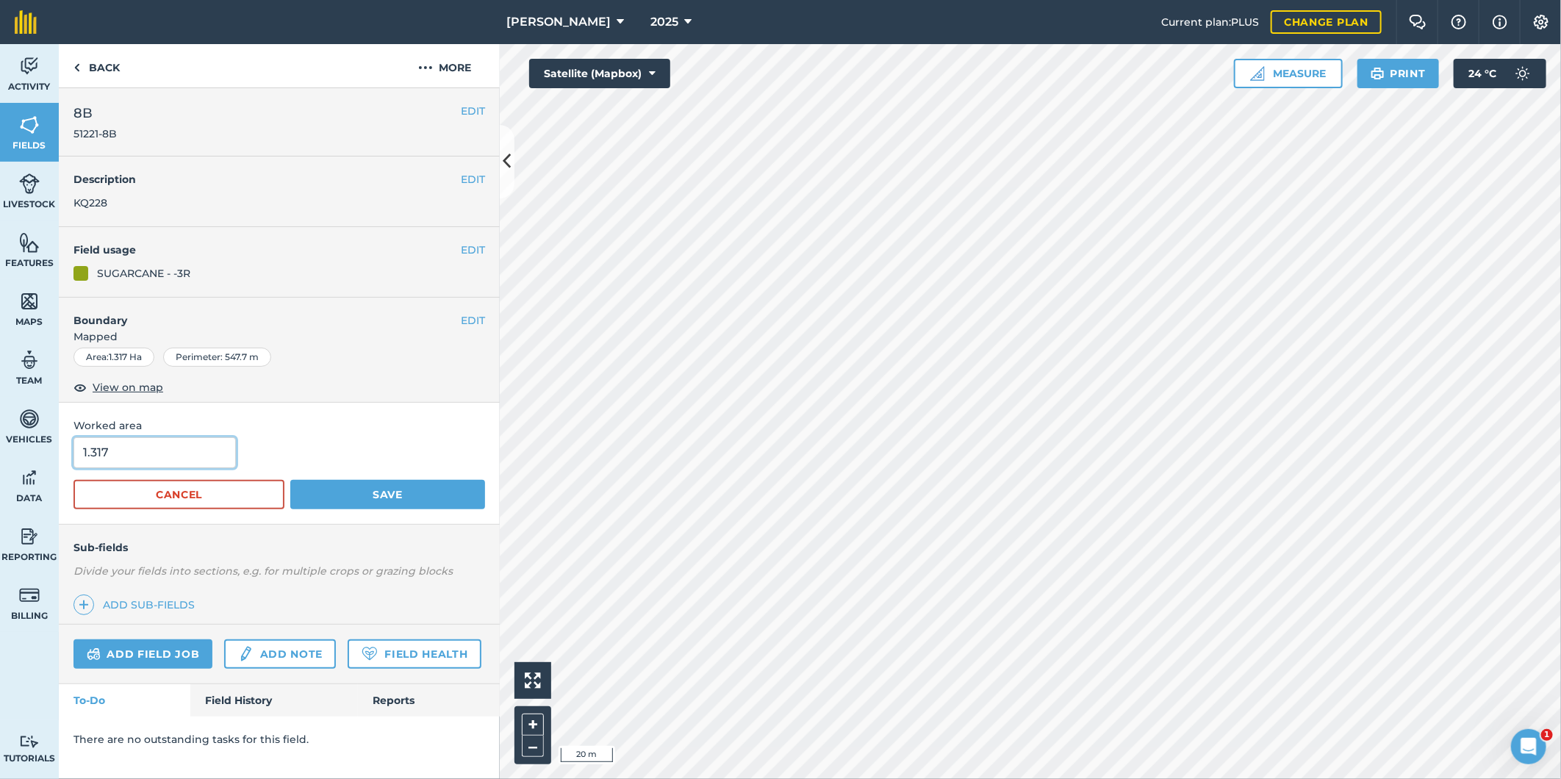
drag, startPoint x: 107, startPoint y: 453, endPoint x: 96, endPoint y: 456, distance: 12.3
click at [96, 456] on input "1.317" at bounding box center [154, 452] width 162 height 31
type input "1.36"
click at [363, 497] on button "Save" at bounding box center [387, 494] width 195 height 29
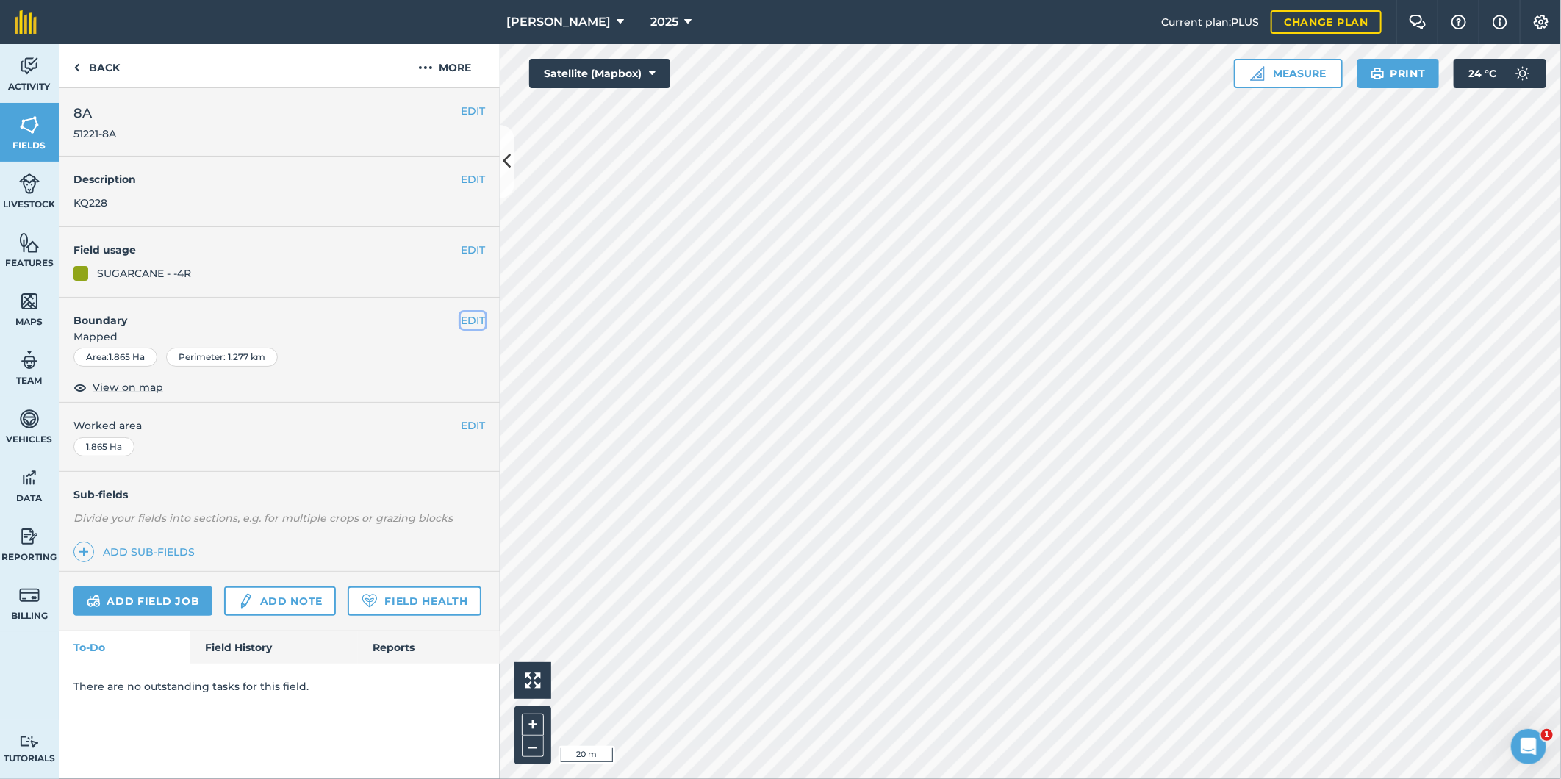
click at [471, 314] on button "EDIT" at bounding box center [473, 320] width 24 height 16
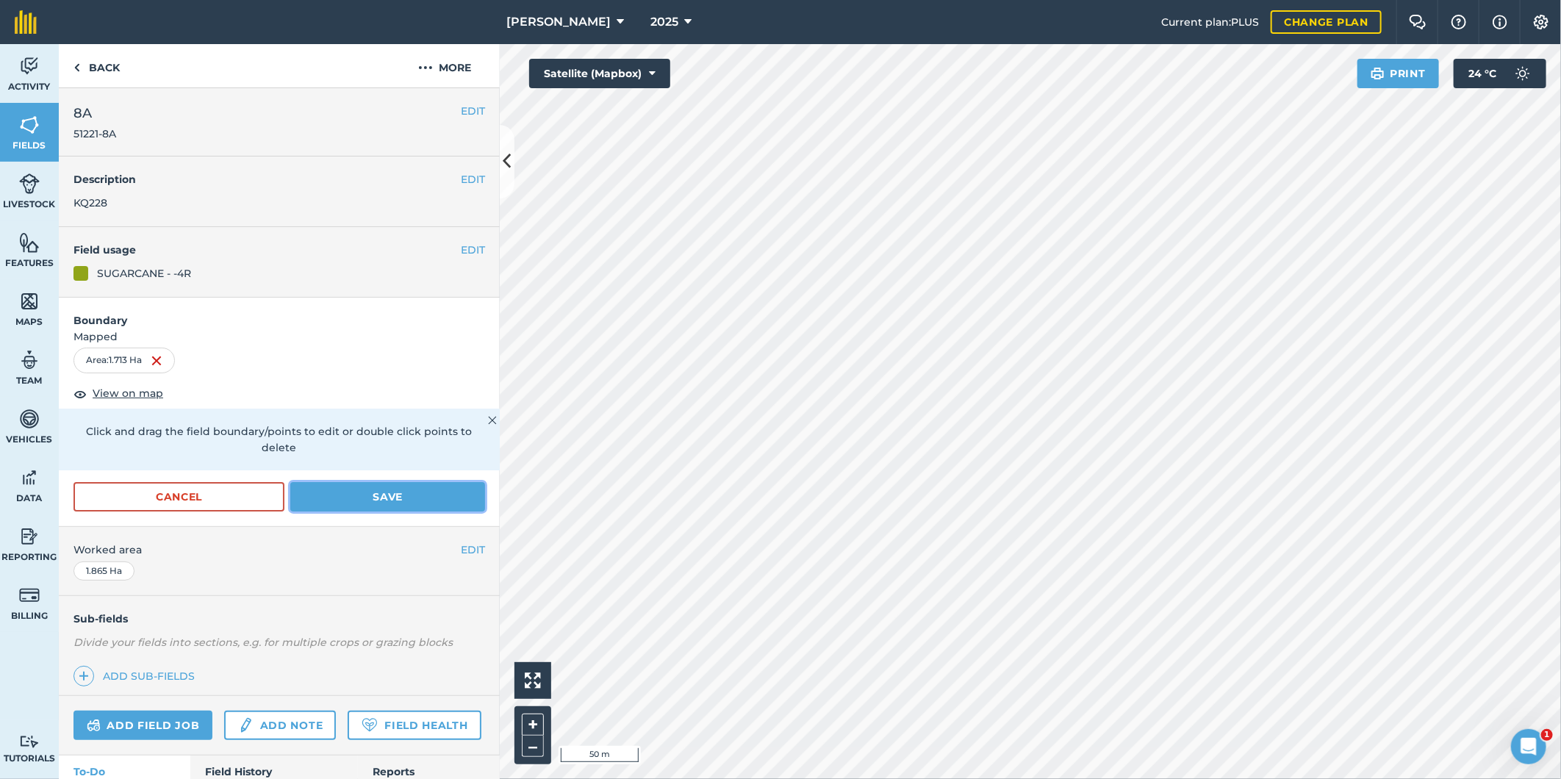
click at [423, 486] on button "Save" at bounding box center [387, 496] width 195 height 29
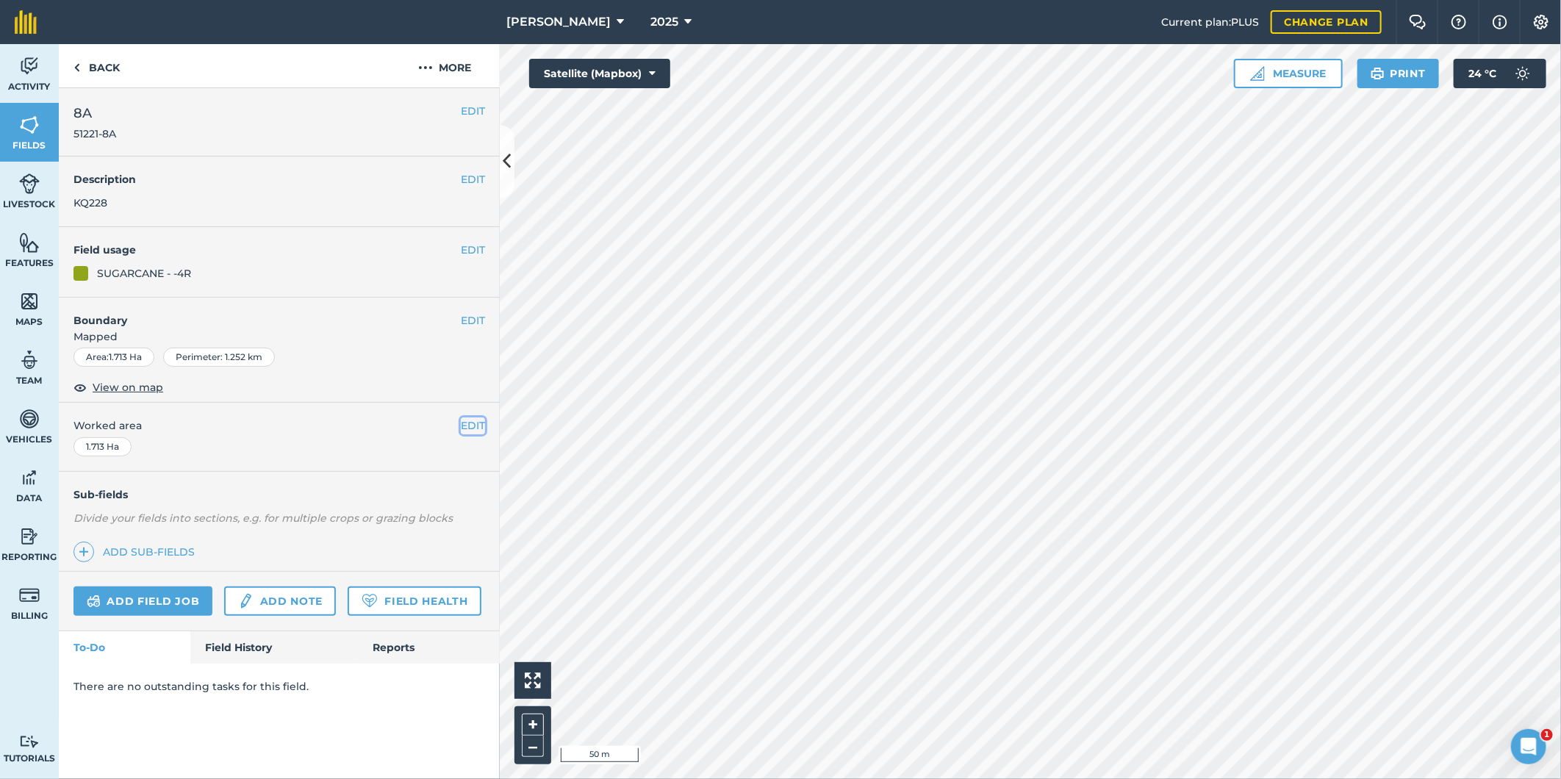
click at [468, 425] on button "EDIT" at bounding box center [473, 425] width 24 height 16
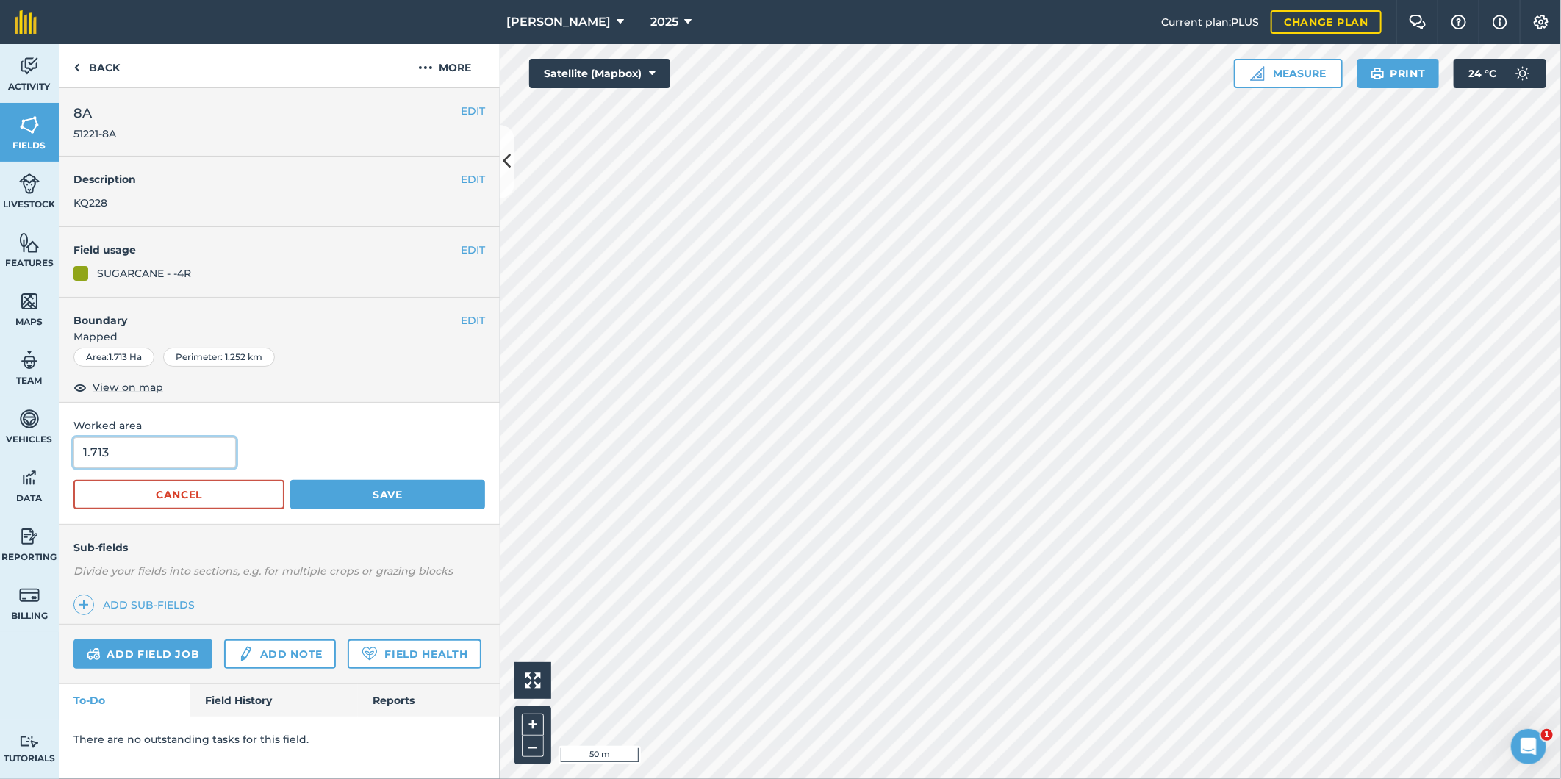
drag, startPoint x: 120, startPoint y: 450, endPoint x: 98, endPoint y: 451, distance: 21.3
click at [98, 451] on input "1.713" at bounding box center [154, 452] width 162 height 31
type input "1.76"
click at [326, 493] on button "Save" at bounding box center [387, 494] width 195 height 29
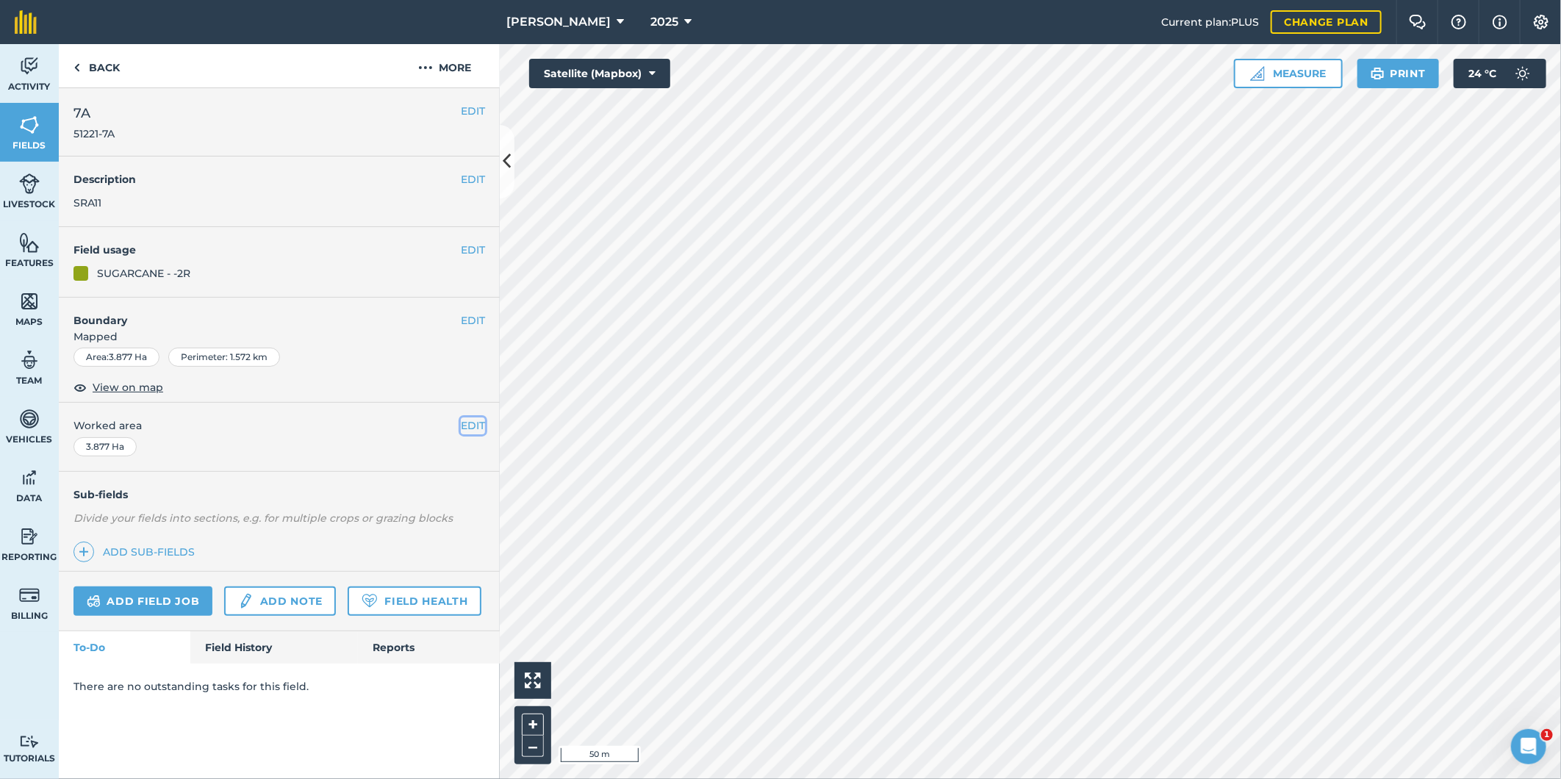
click at [466, 428] on button "EDIT" at bounding box center [473, 425] width 24 height 16
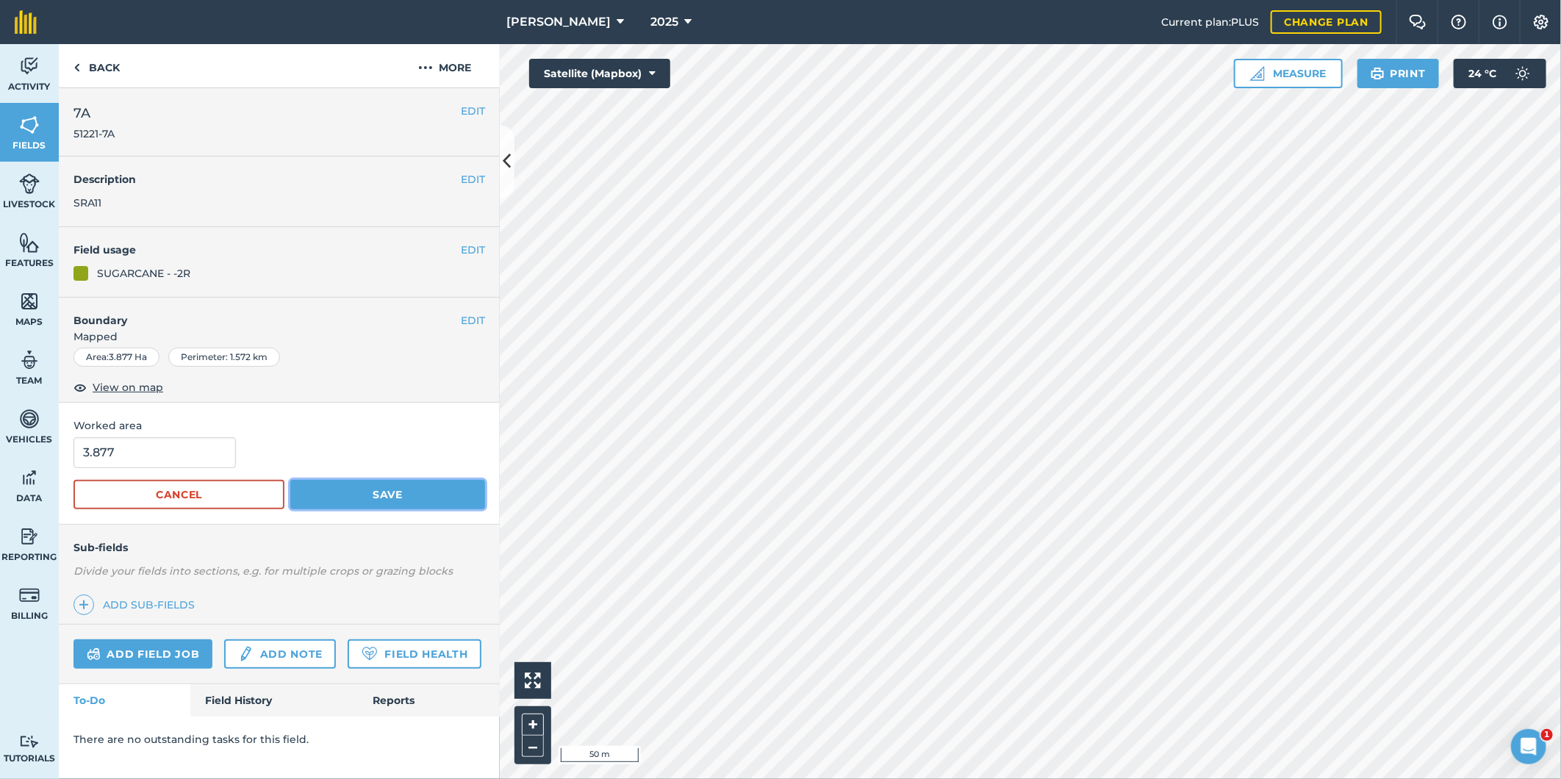
click at [410, 491] on button "Save" at bounding box center [387, 494] width 195 height 29
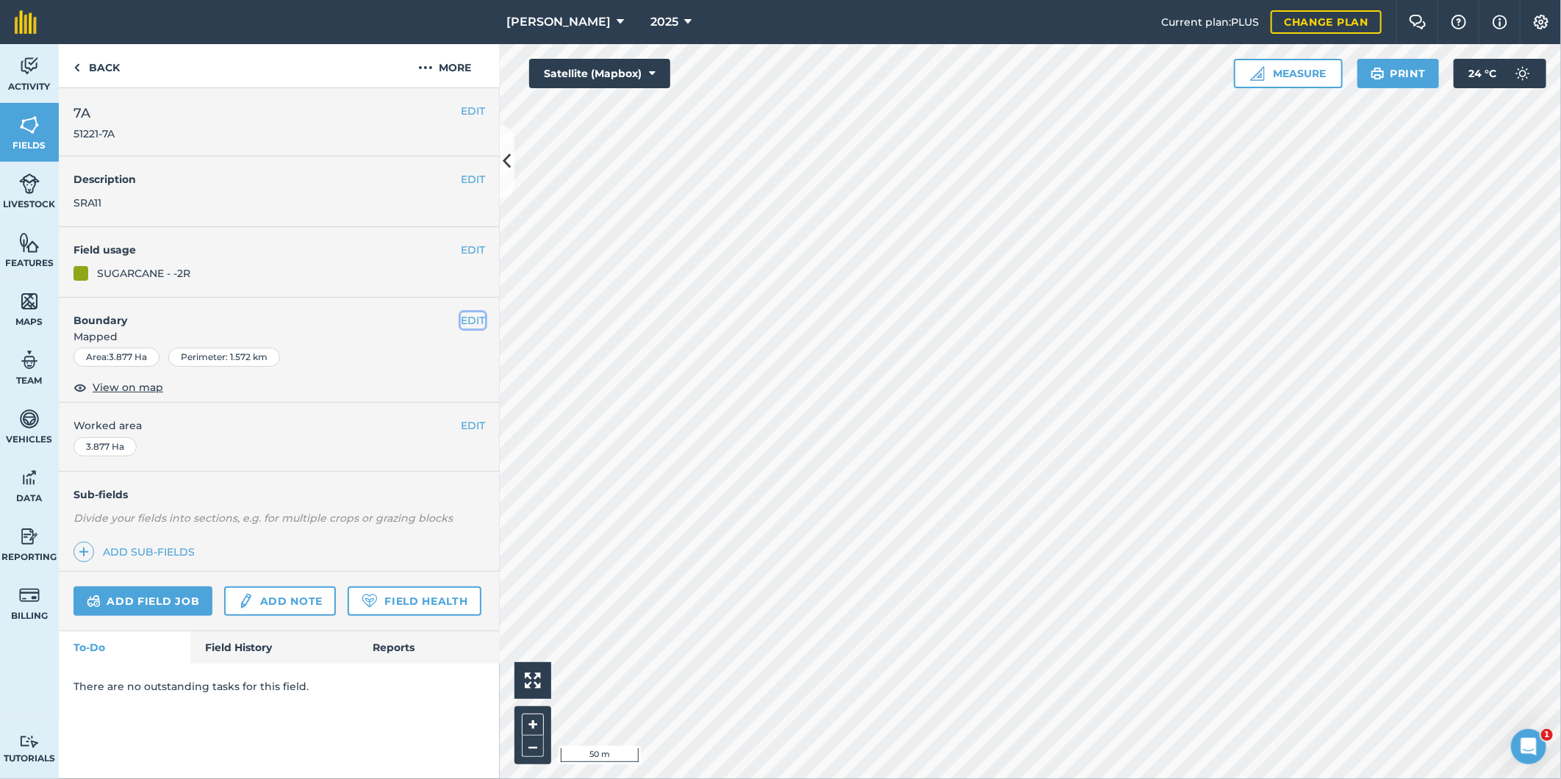
click at [468, 323] on button "EDIT" at bounding box center [473, 320] width 24 height 16
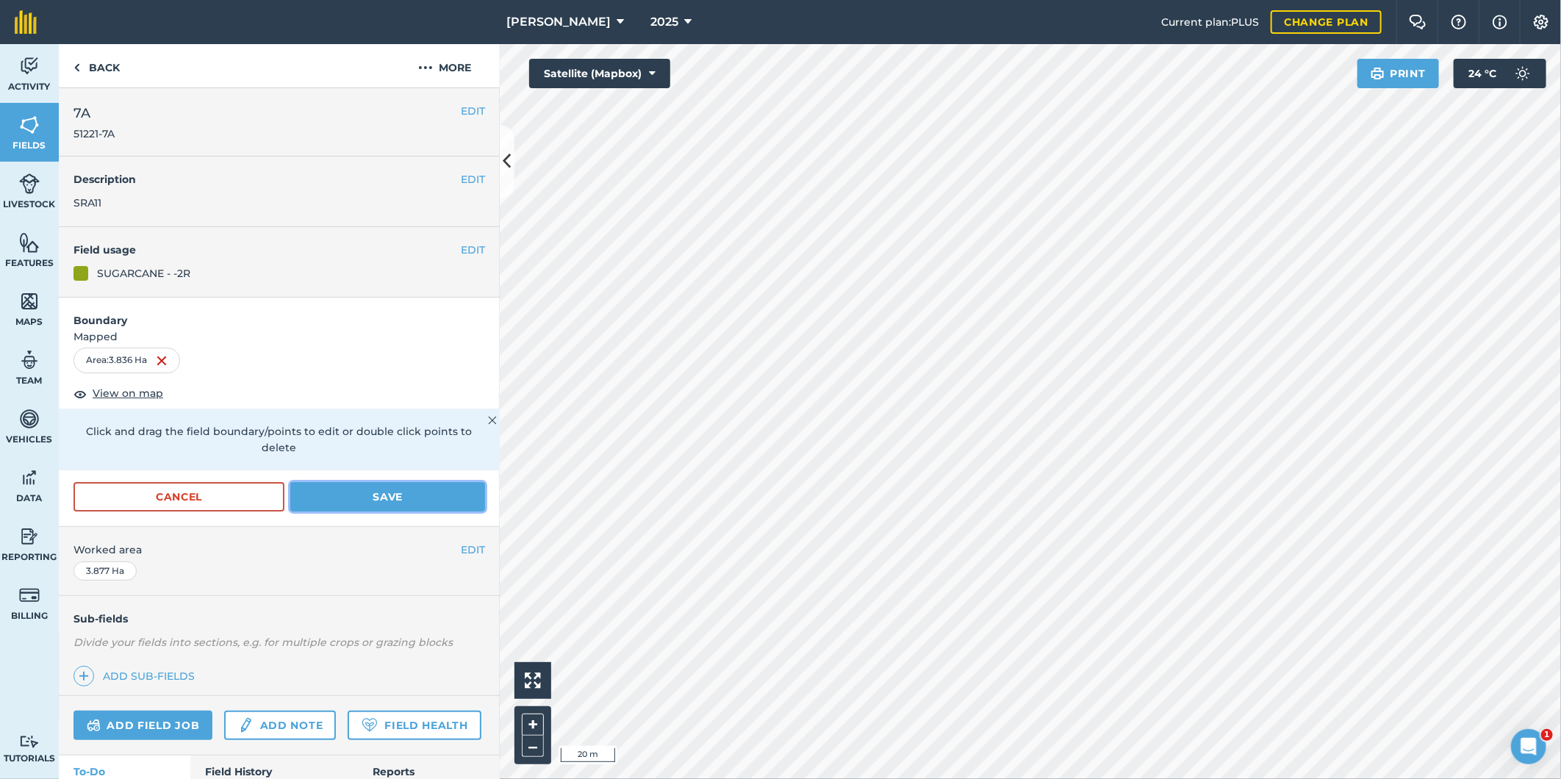
click at [410, 503] on button "Save" at bounding box center [387, 496] width 195 height 29
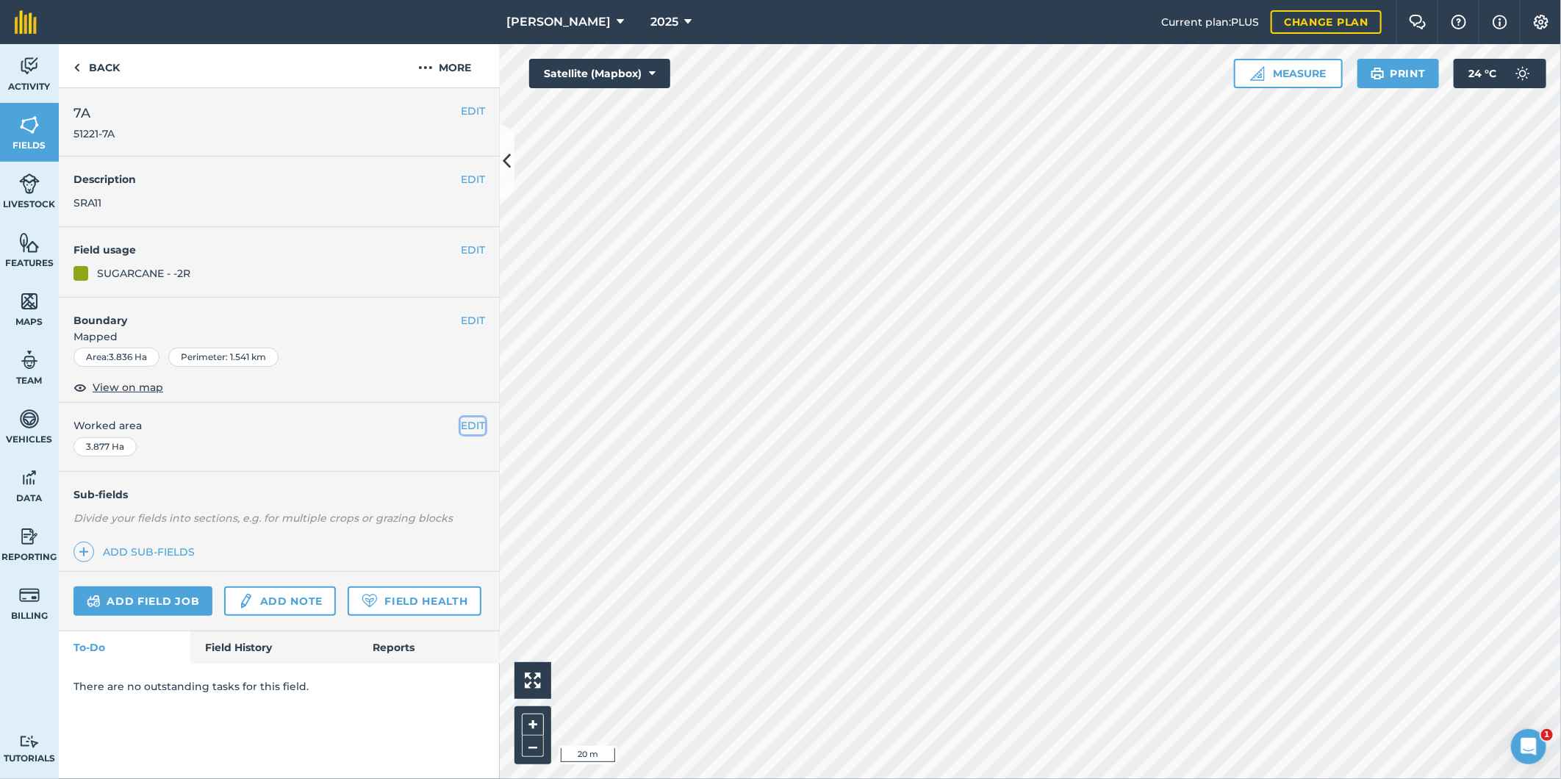
click at [476, 423] on button "EDIT" at bounding box center [473, 425] width 24 height 16
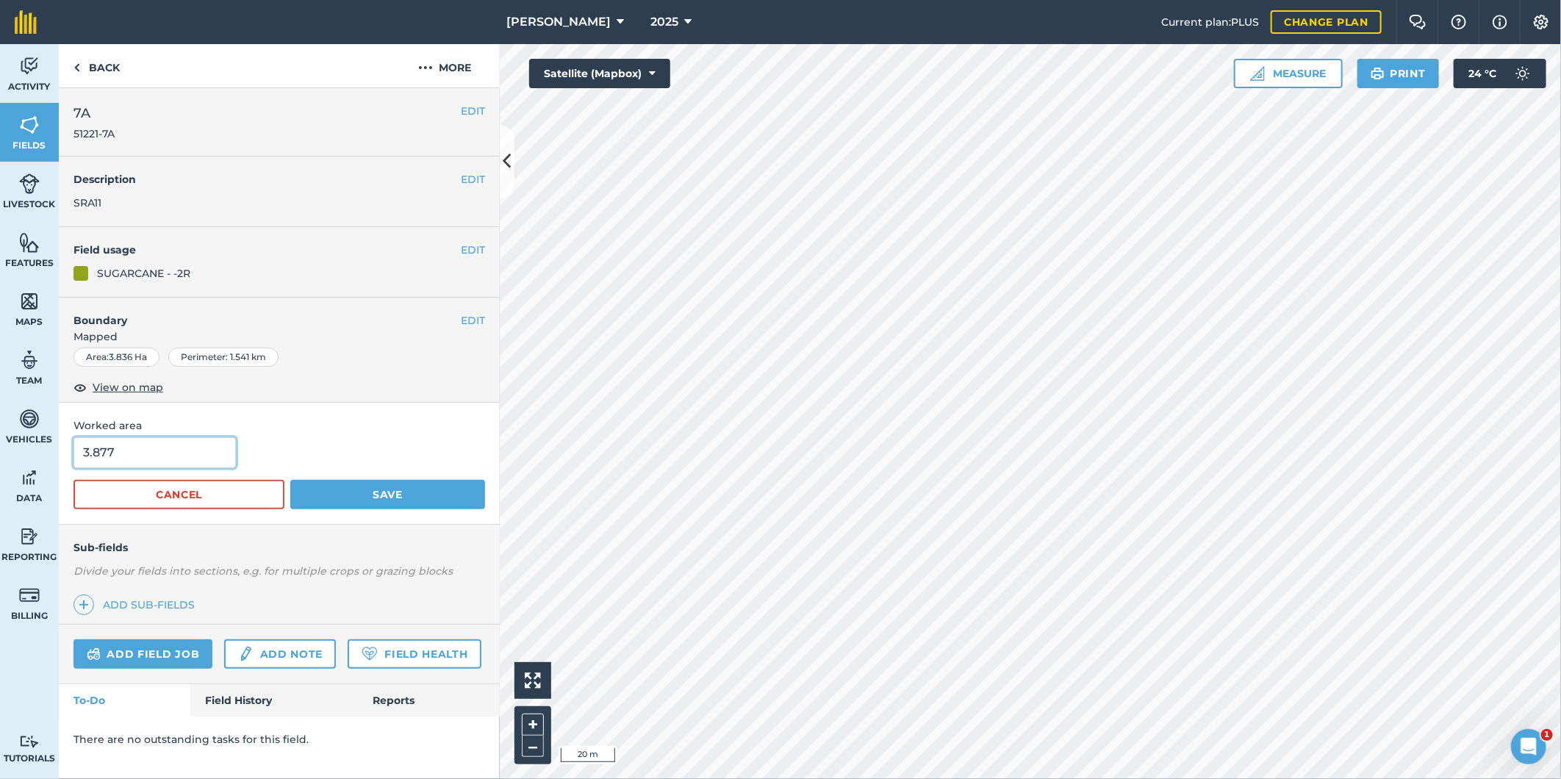
drag, startPoint x: 123, startPoint y: 451, endPoint x: 96, endPoint y: 453, distance: 26.5
click at [97, 451] on input "3.877" at bounding box center [154, 452] width 162 height 31
type input "3.98"
click at [451, 493] on button "Save" at bounding box center [387, 494] width 195 height 29
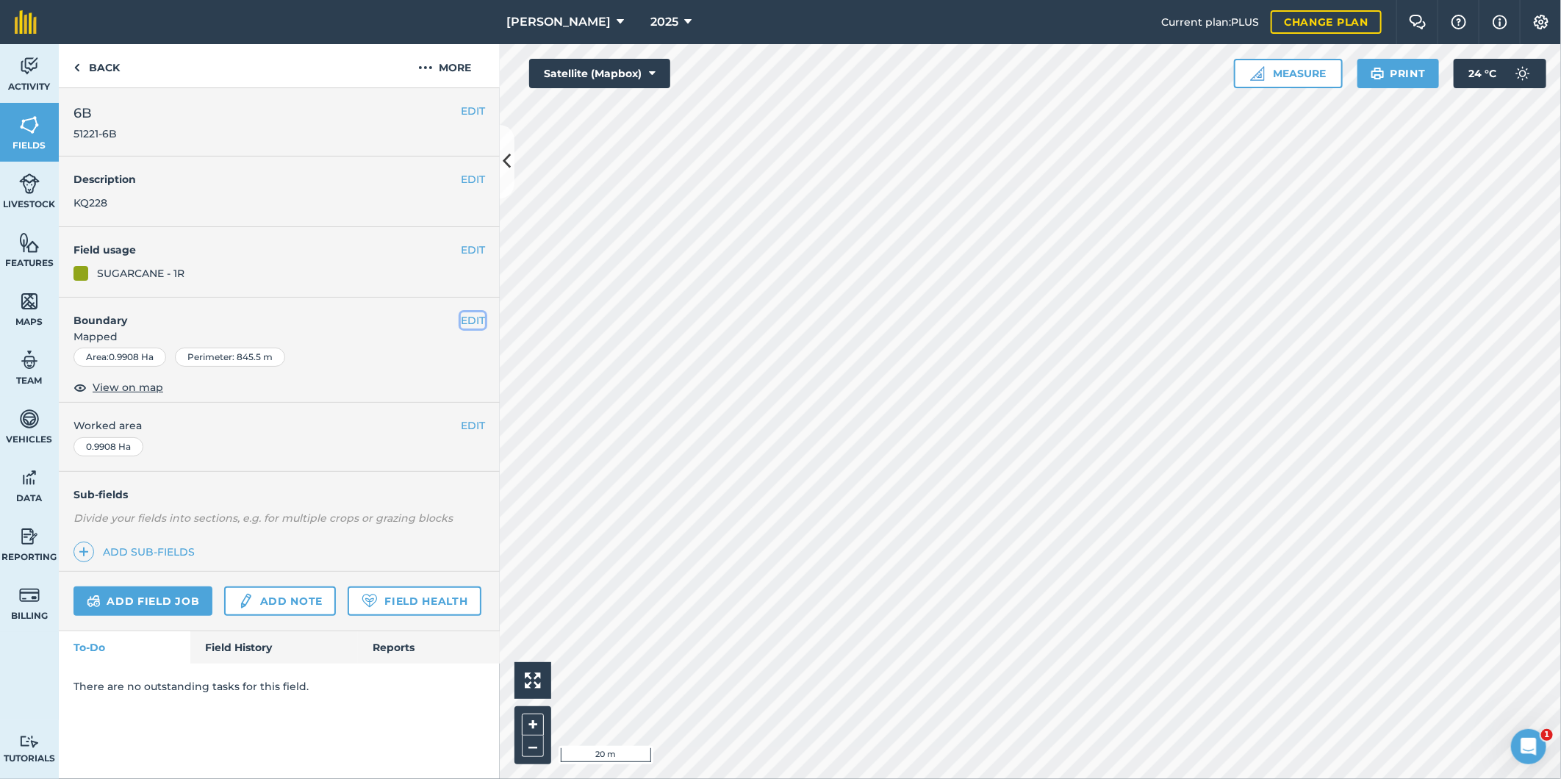
click at [472, 312] on button "EDIT" at bounding box center [473, 320] width 24 height 16
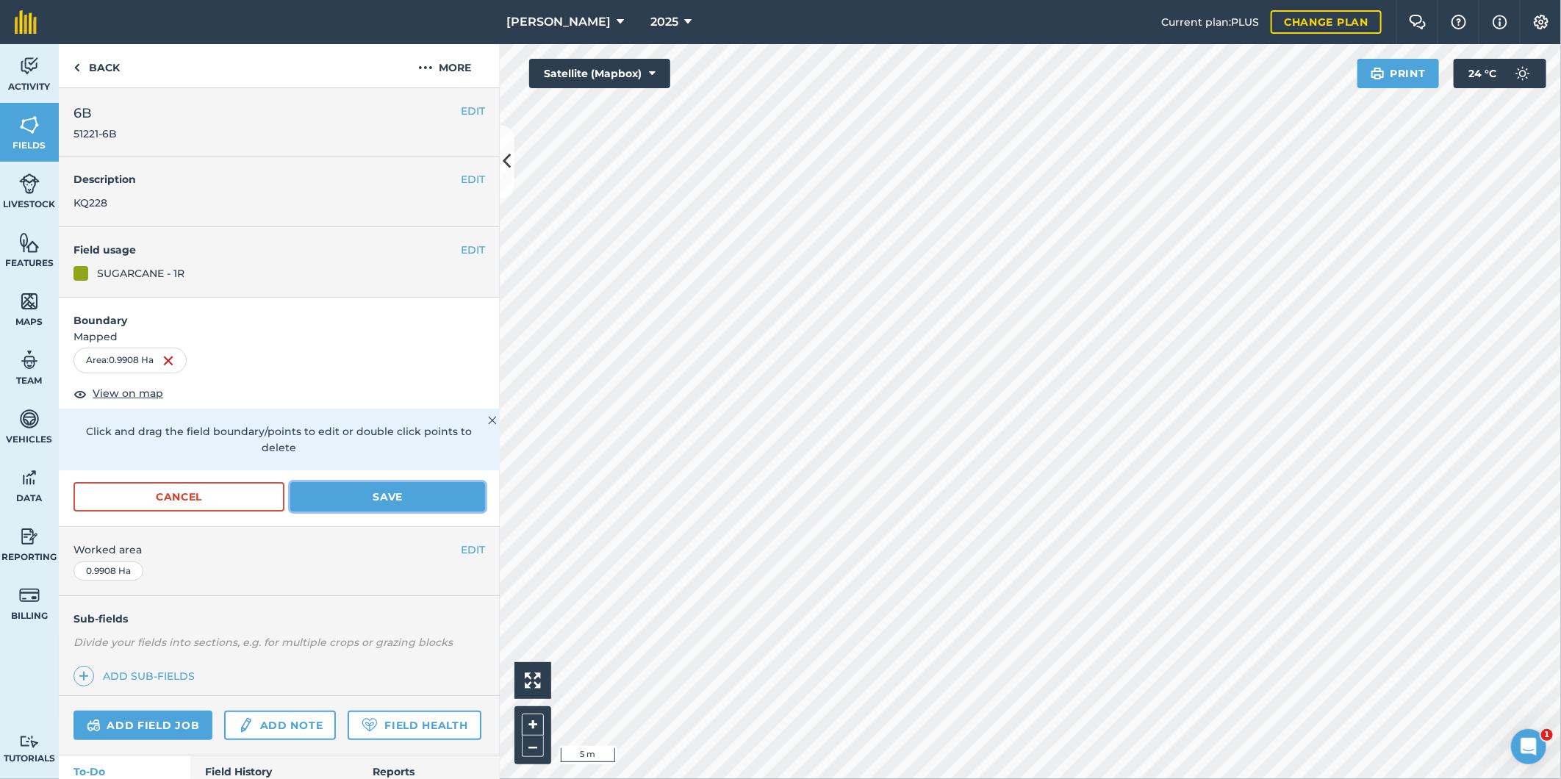
click at [390, 494] on button "Save" at bounding box center [387, 496] width 195 height 29
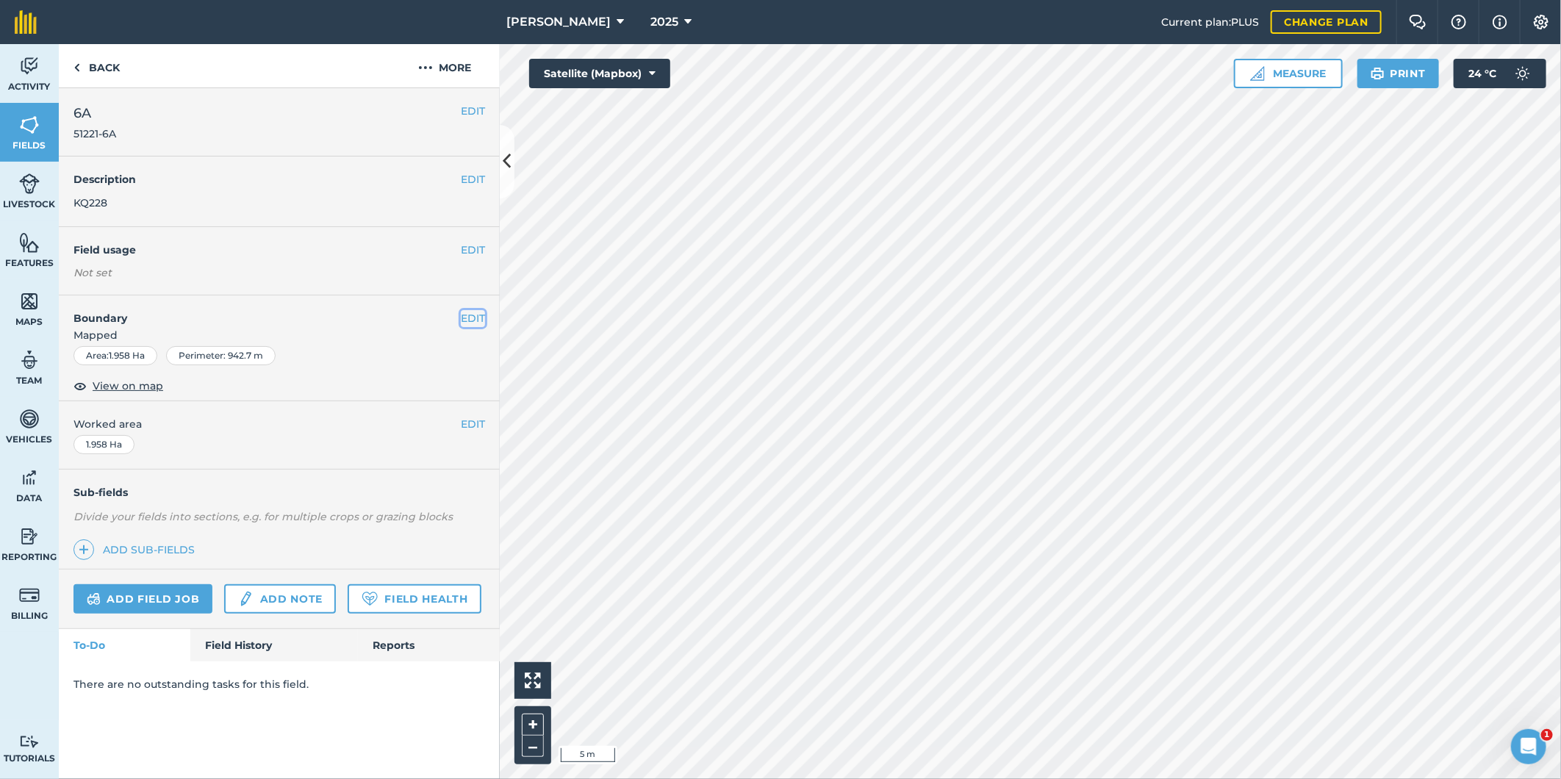
click at [475, 311] on button "EDIT" at bounding box center [473, 318] width 24 height 16
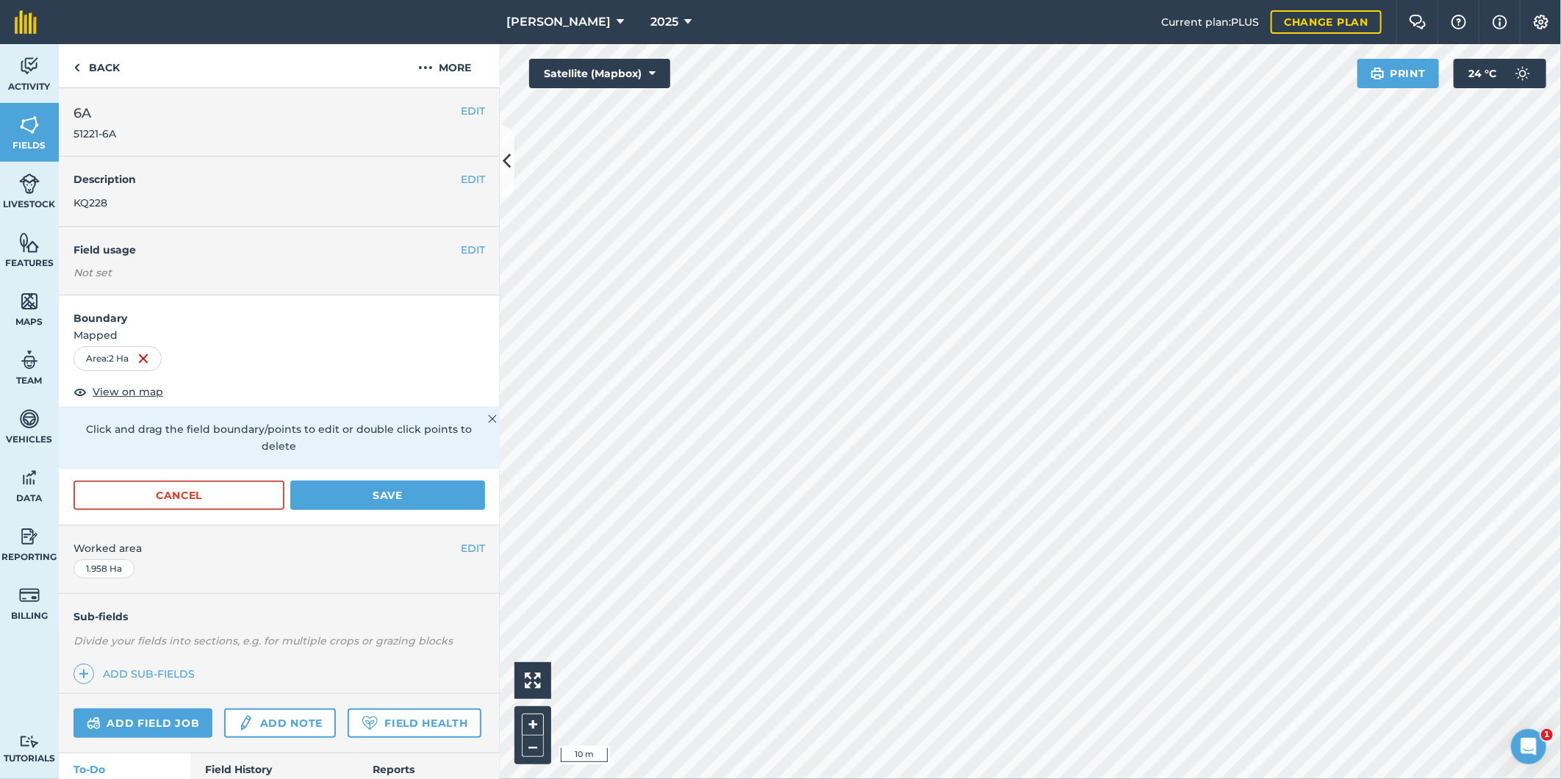
click at [1152, 0] on html "R G Downman 2025 Current plan : PLUS Change plan Farm Chat Help Info Settings R…" at bounding box center [780, 389] width 1561 height 779
click at [1189, 1] on div "R G Downman 2025 Current plan : PLUS Change plan Farm Chat Help Info Settings R…" at bounding box center [780, 389] width 1561 height 779
click at [427, 489] on button "Save" at bounding box center [387, 495] width 195 height 29
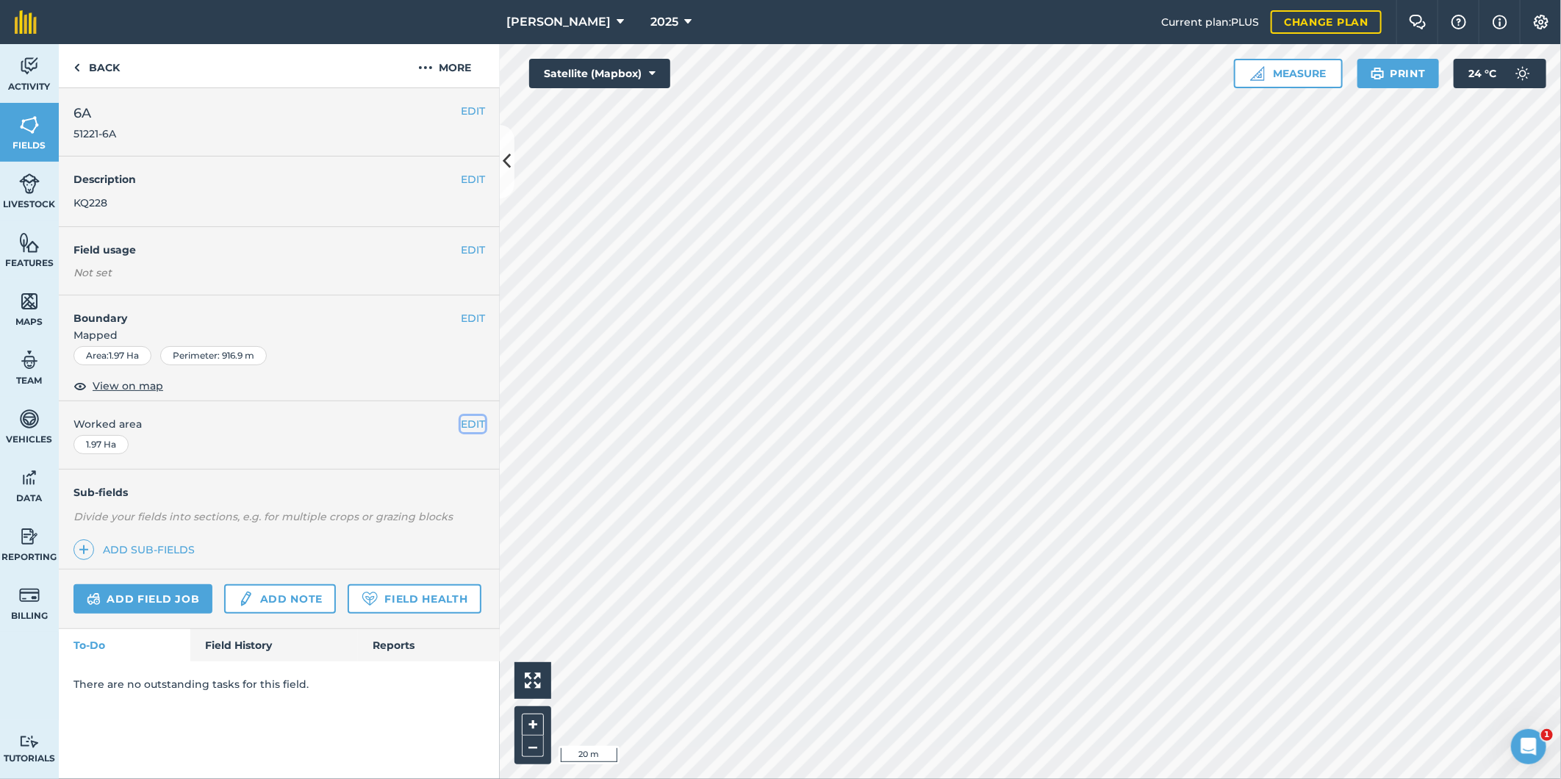
click at [475, 425] on button "EDIT" at bounding box center [473, 424] width 24 height 16
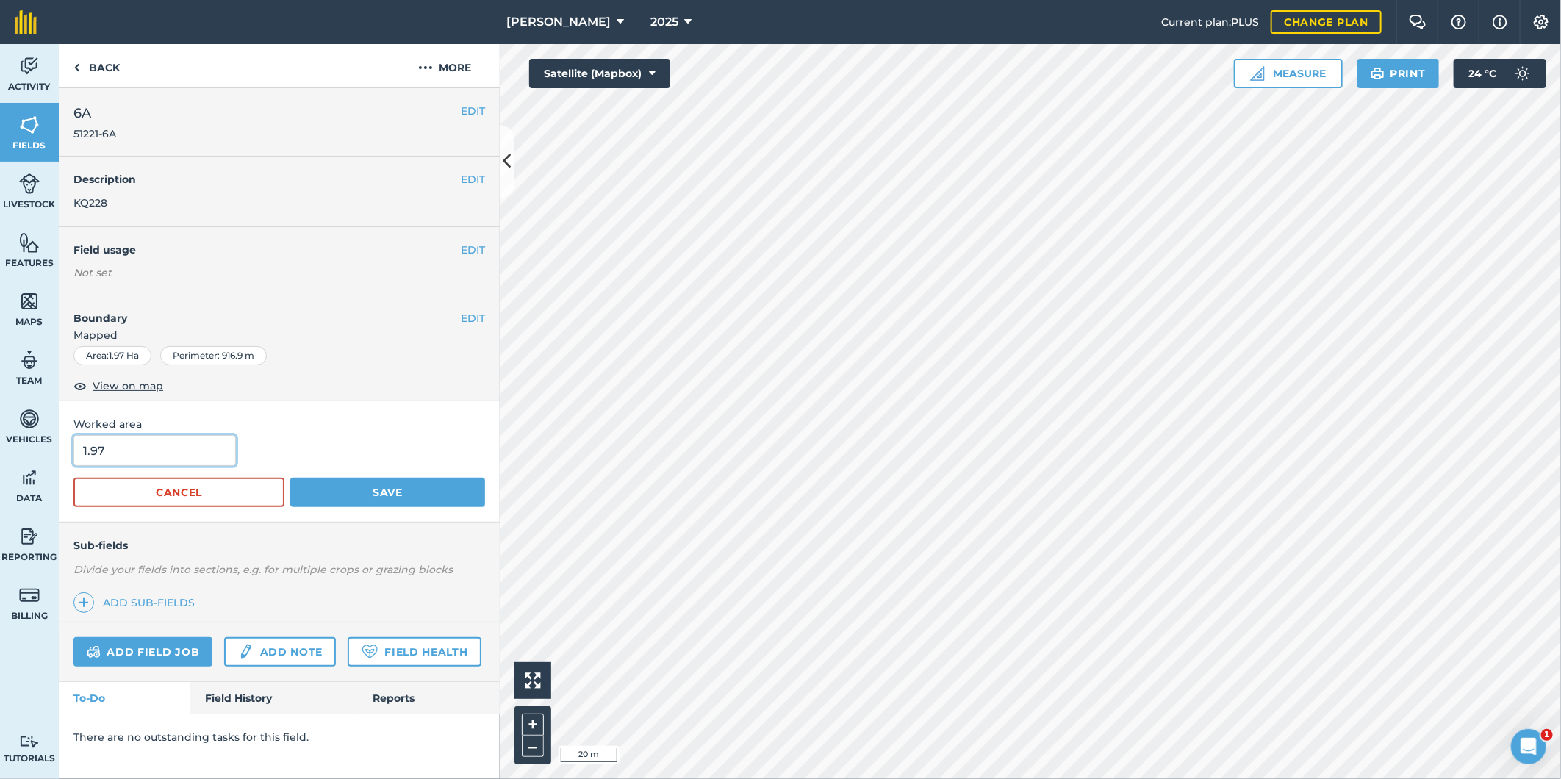
drag, startPoint x: 130, startPoint y: 441, endPoint x: 79, endPoint y: 456, distance: 53.5
click at [79, 456] on input "1.97" at bounding box center [154, 450] width 162 height 31
type input "2.02"
click at [304, 503] on button "Save" at bounding box center [387, 492] width 195 height 29
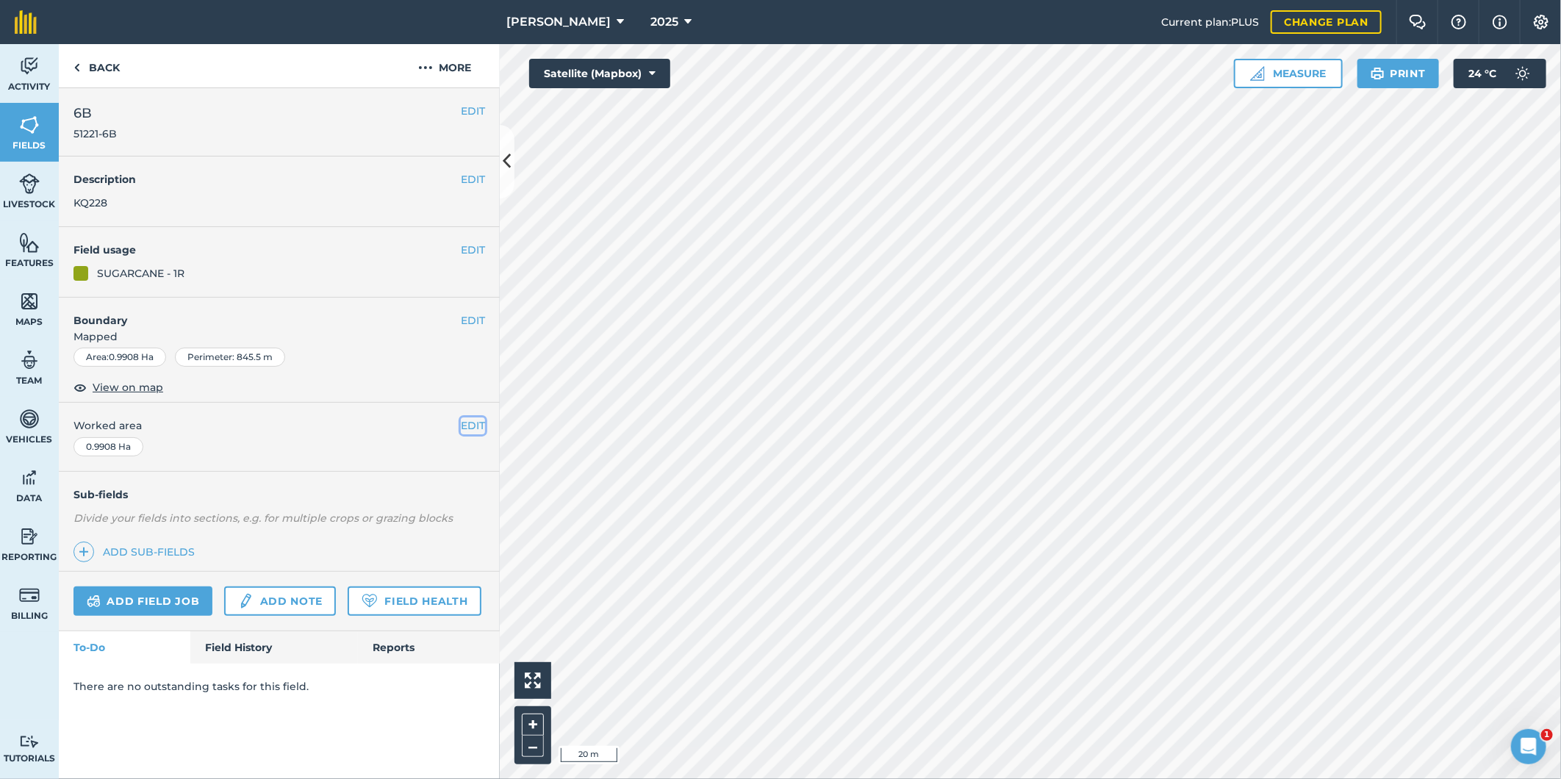
click at [471, 423] on button "EDIT" at bounding box center [473, 425] width 24 height 16
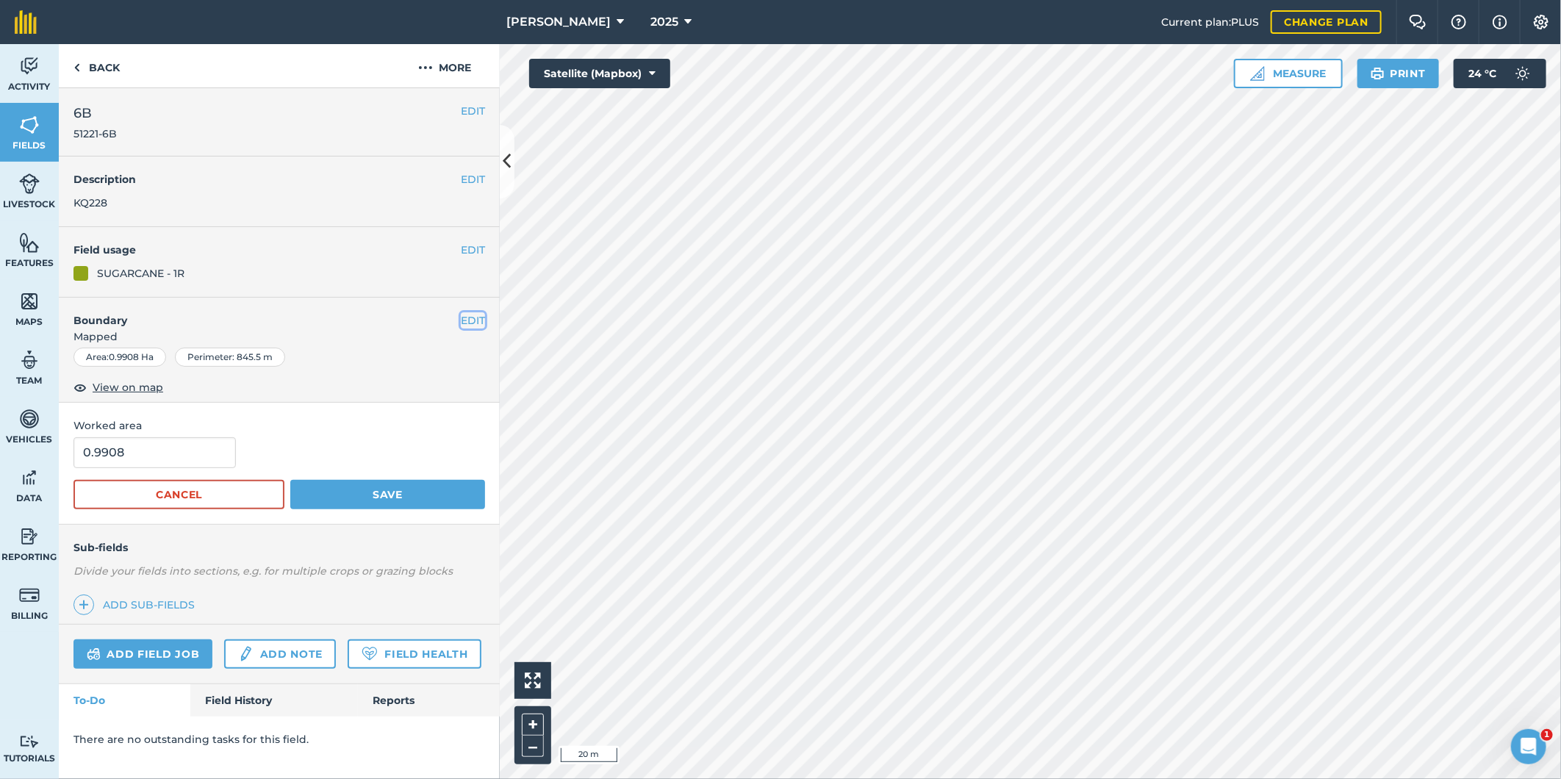
click at [465, 317] on button "EDIT" at bounding box center [473, 320] width 24 height 16
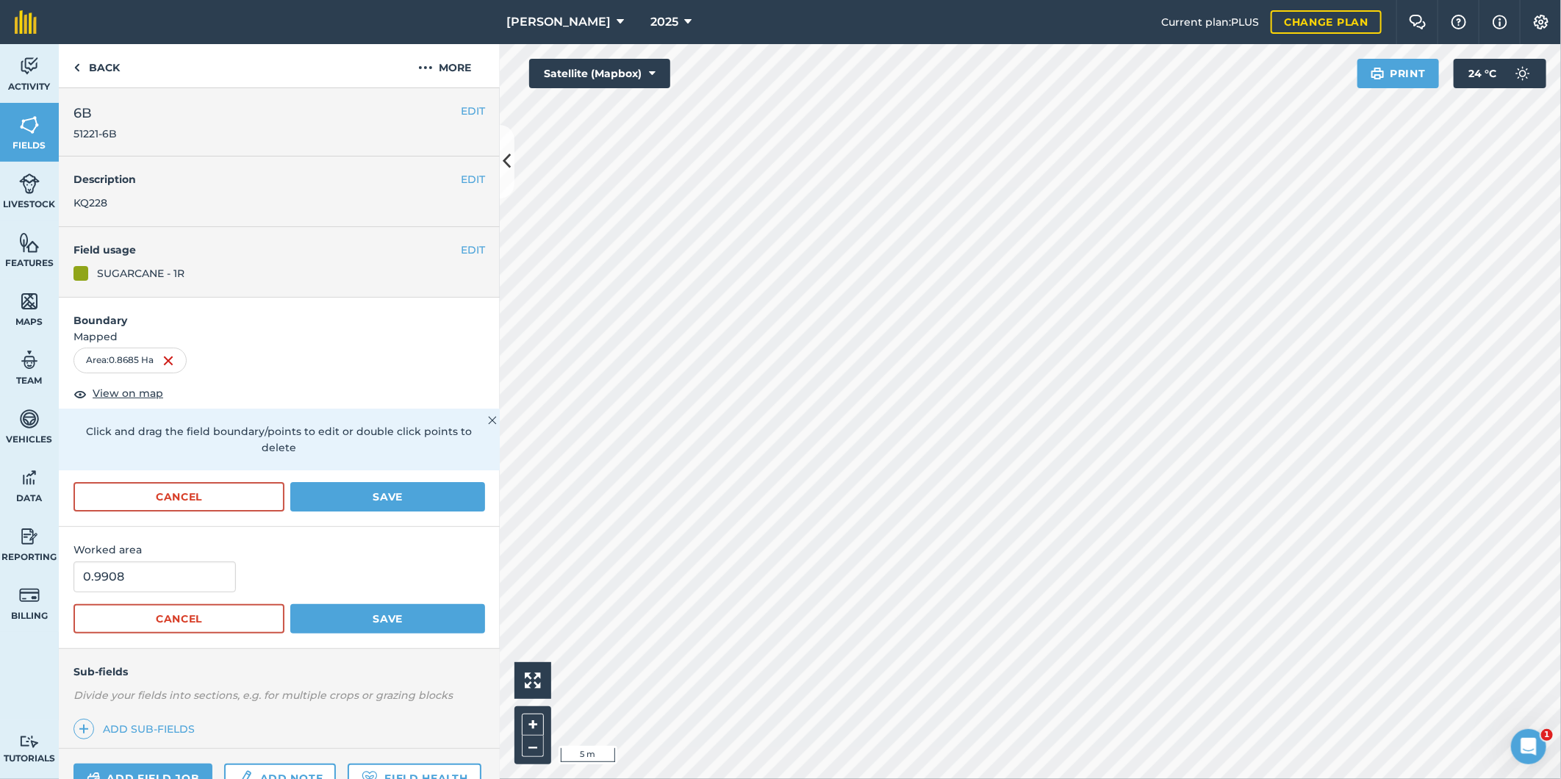
click at [1155, 778] on html "R G Downman 2025 Current plan : PLUS Change plan Farm Chat Help Info Settings R…" at bounding box center [780, 389] width 1561 height 779
click at [1240, 778] on html "R G Downman 2025 Current plan : PLUS Change plan Farm Chat Help Info Settings R…" at bounding box center [780, 389] width 1561 height 779
click at [1193, 778] on html "R G Downman 2025 Current plan : PLUS Change plan Farm Chat Help Info Settings R…" at bounding box center [780, 389] width 1561 height 779
click at [1173, 778] on html "R G Downman 2025 Current plan : PLUS Change plan Farm Chat Help Info Settings R…" at bounding box center [780, 389] width 1561 height 779
click at [1010, 778] on html "R G Downman 2025 Current plan : PLUS Change plan Farm Chat Help Info Settings R…" at bounding box center [780, 389] width 1561 height 779
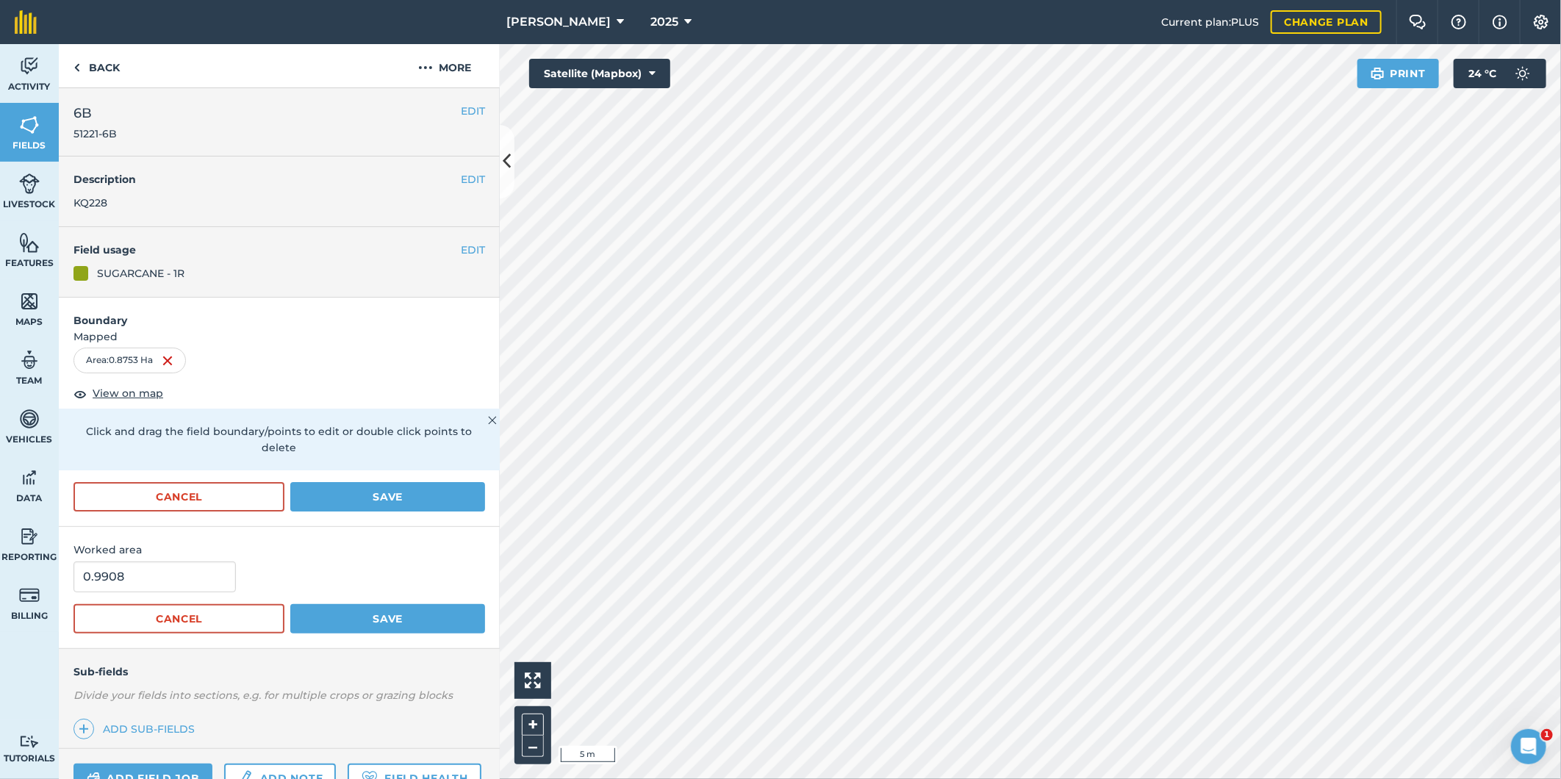
click at [959, 778] on html "R G Downman 2025 Current plan : PLUS Change plan Farm Chat Help Info Settings R…" at bounding box center [780, 389] width 1561 height 779
click at [1133, 31] on div "R G Downman 2025 Current plan : PLUS Change plan Farm Chat Help Info Settings R…" at bounding box center [780, 389] width 1561 height 779
click at [389, 493] on button "Save" at bounding box center [387, 496] width 195 height 29
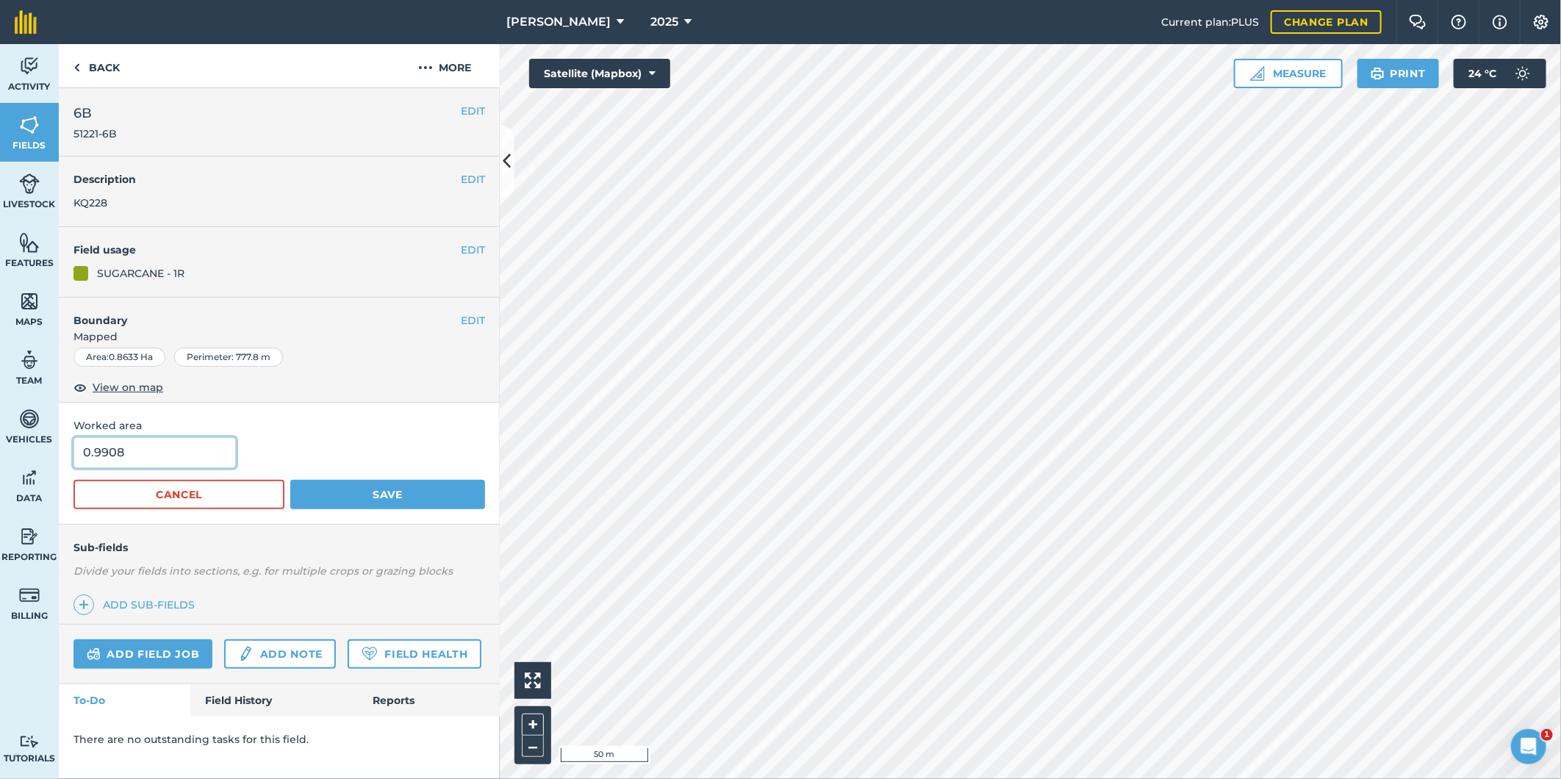
drag, startPoint x: 130, startPoint y: 451, endPoint x: 104, endPoint y: 453, distance: 26.5
click at [104, 453] on input "0.9908" at bounding box center [154, 452] width 162 height 31
type input "0.91"
click at [375, 478] on form "0.91 Cancel Save" at bounding box center [278, 473] width 411 height 72
click at [423, 489] on button "Save" at bounding box center [387, 494] width 195 height 29
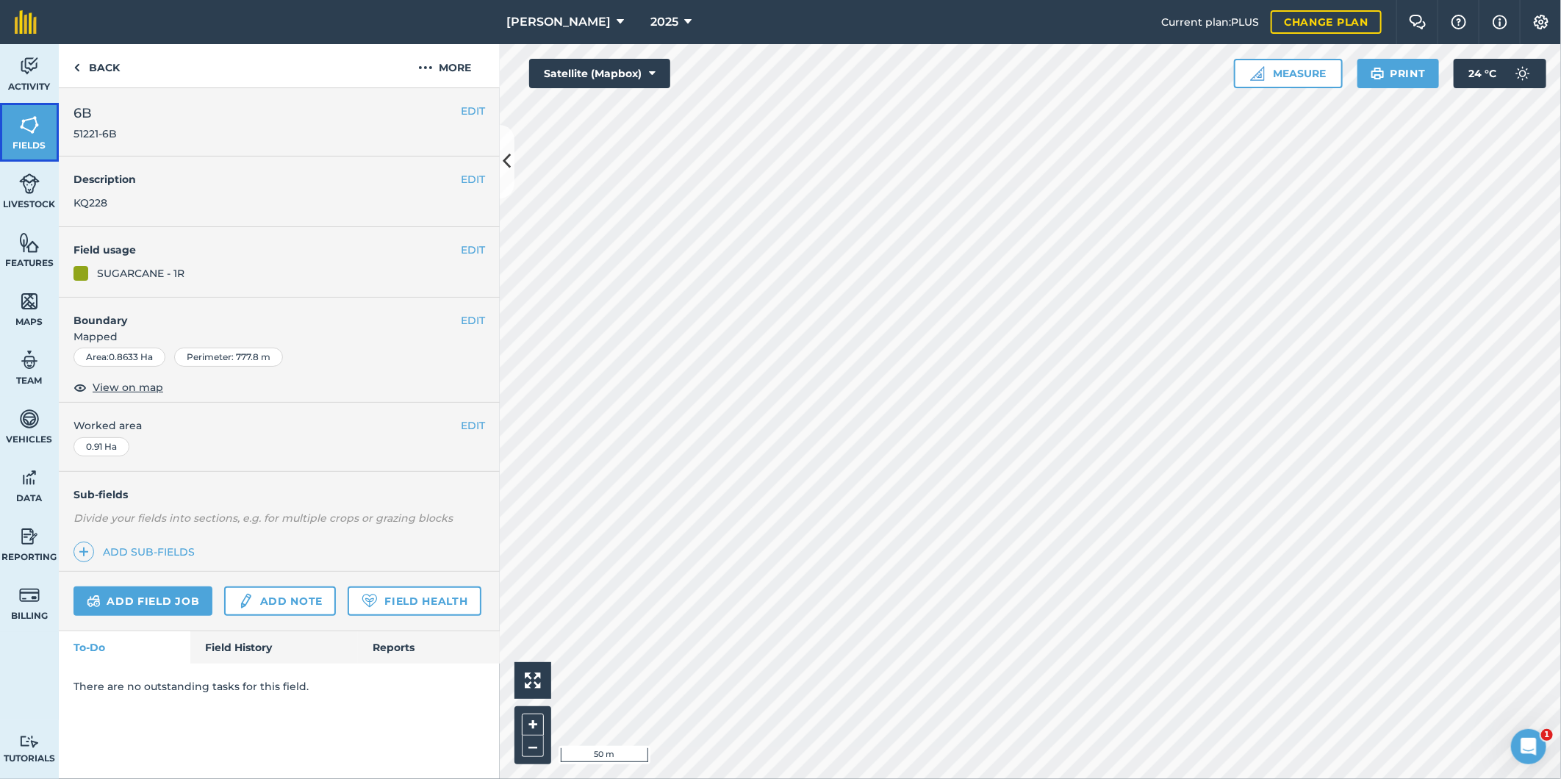
click at [31, 118] on img at bounding box center [29, 125] width 21 height 22
click at [469, 324] on button "EDIT" at bounding box center [473, 320] width 24 height 16
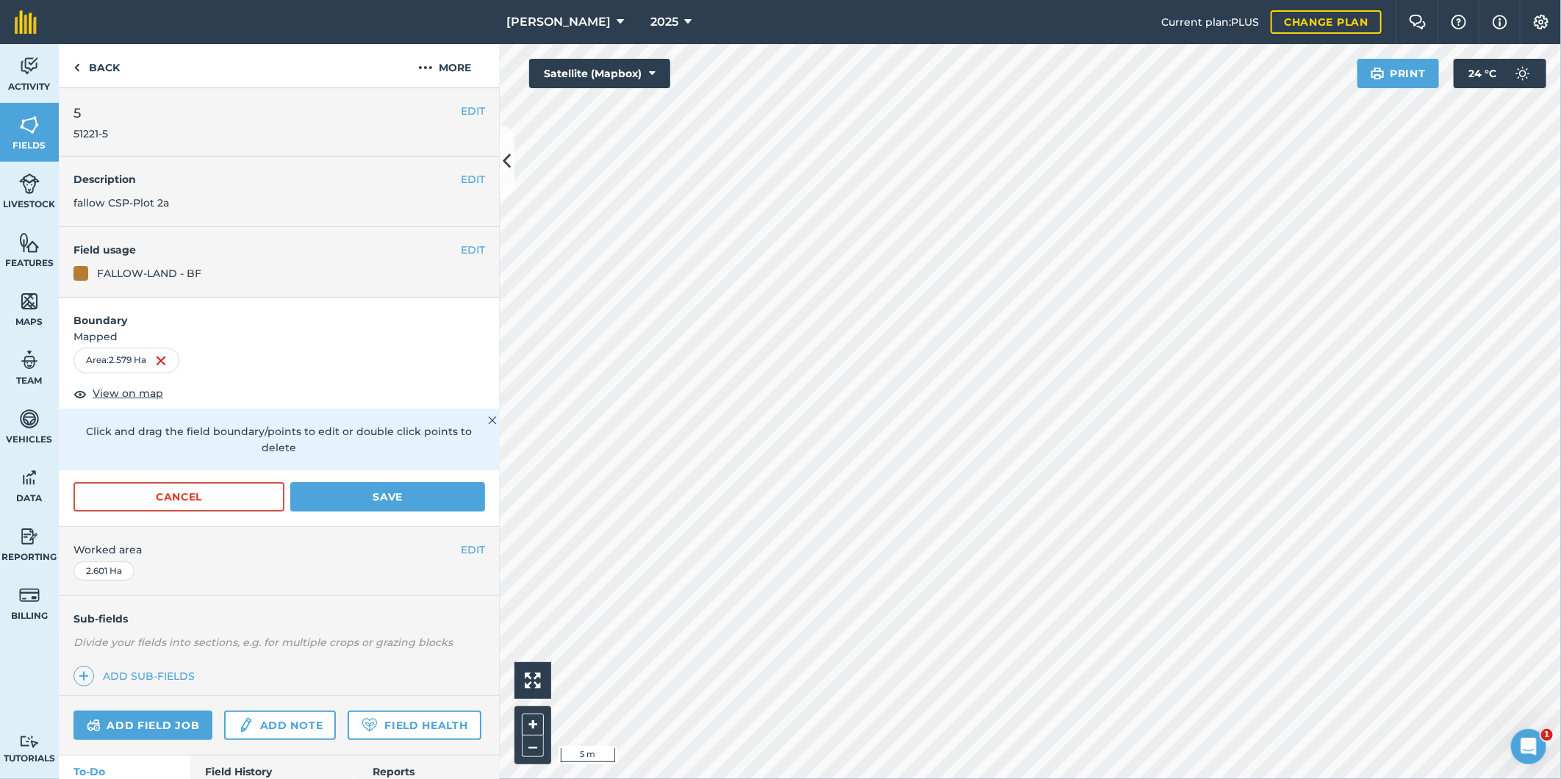
click at [863, 778] on html "R G Downman 2025 Current plan : PLUS Change plan Farm Chat Help Info Settings R…" at bounding box center [780, 389] width 1561 height 779
click at [868, 778] on html "R G Downman 2025 Current plan : PLUS Change plan Farm Chat Help Info Settings R…" at bounding box center [780, 389] width 1561 height 779
click at [999, 0] on html "R G Downman 2025 Current plan : PLUS Change plan Farm Chat Help Info Settings R…" at bounding box center [780, 389] width 1561 height 779
click at [990, 0] on html "R G Downman 2025 Current plan : PLUS Change plan Farm Chat Help Info Settings R…" at bounding box center [780, 389] width 1561 height 779
click at [989, 0] on html "R G Downman 2025 Current plan : PLUS Change plan Farm Chat Help Info Settings R…" at bounding box center [780, 389] width 1561 height 779
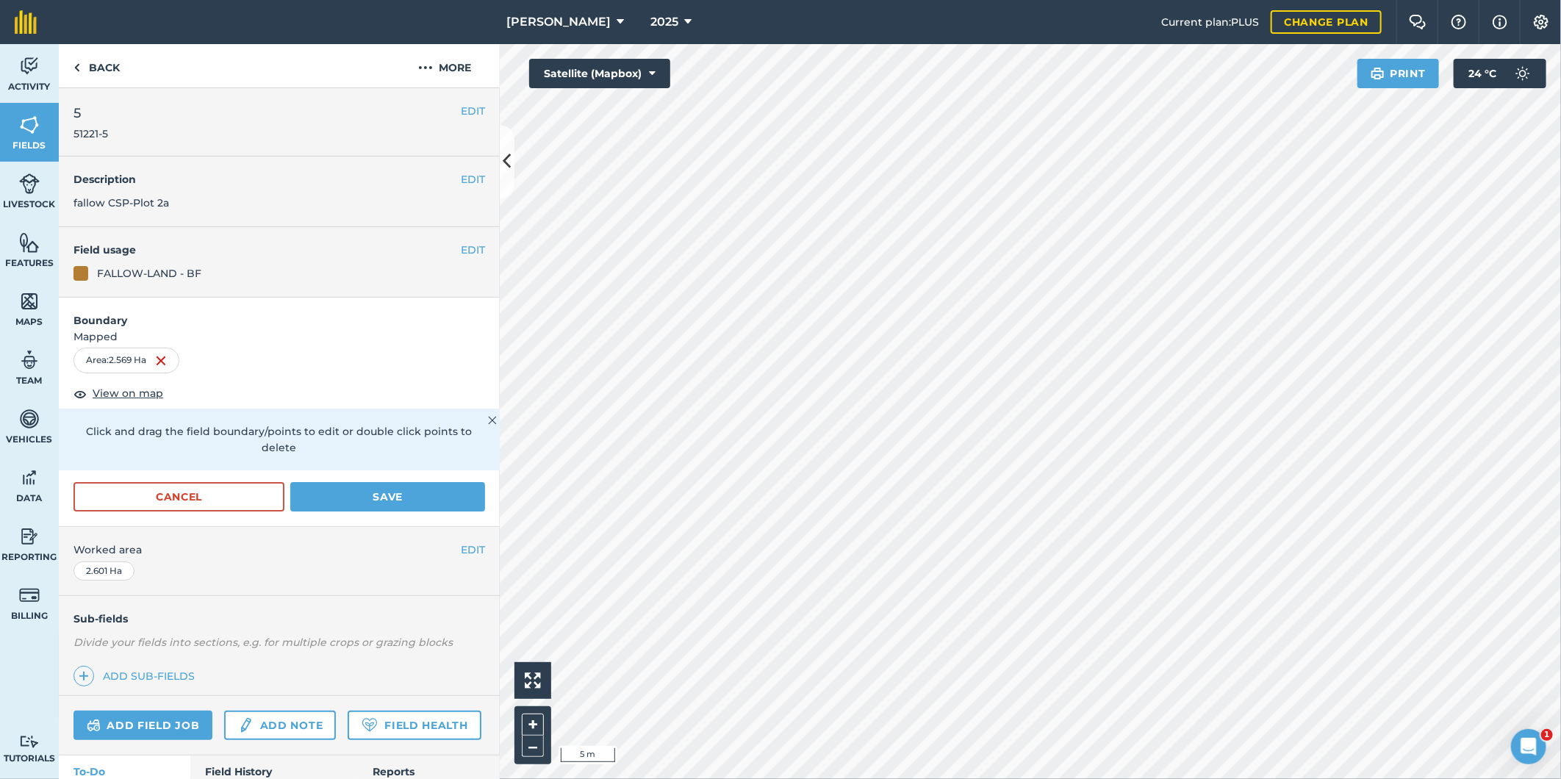
click at [977, 32] on div "R G Downman 2025 Current plan : PLUS Change plan Farm Chat Help Info Settings R…" at bounding box center [780, 389] width 1561 height 779
click at [982, 0] on html "R G Downman 2025 Current plan : PLUS Change plan Farm Chat Help Info Settings R…" at bounding box center [780, 389] width 1561 height 779
click at [970, 0] on html "R G Downman 2025 Current plan : PLUS Change plan Farm Chat Help Info Settings R…" at bounding box center [780, 389] width 1561 height 779
click at [974, 0] on html "R G Downman 2025 Current plan : PLUS Change plan Farm Chat Help Info Settings R…" at bounding box center [780, 389] width 1561 height 779
click at [368, 494] on button "Save" at bounding box center [387, 496] width 195 height 29
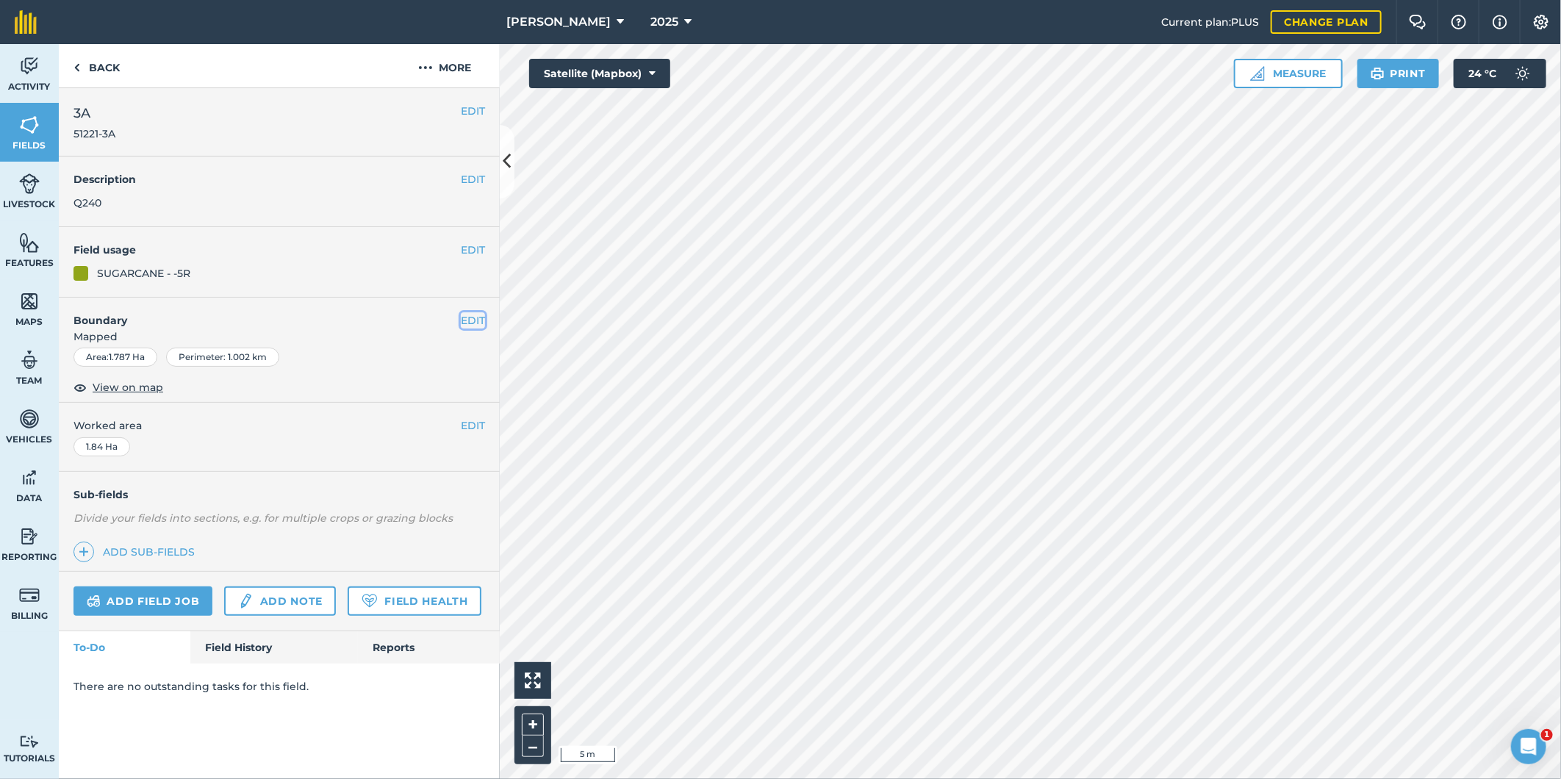
click at [472, 320] on button "EDIT" at bounding box center [473, 320] width 24 height 16
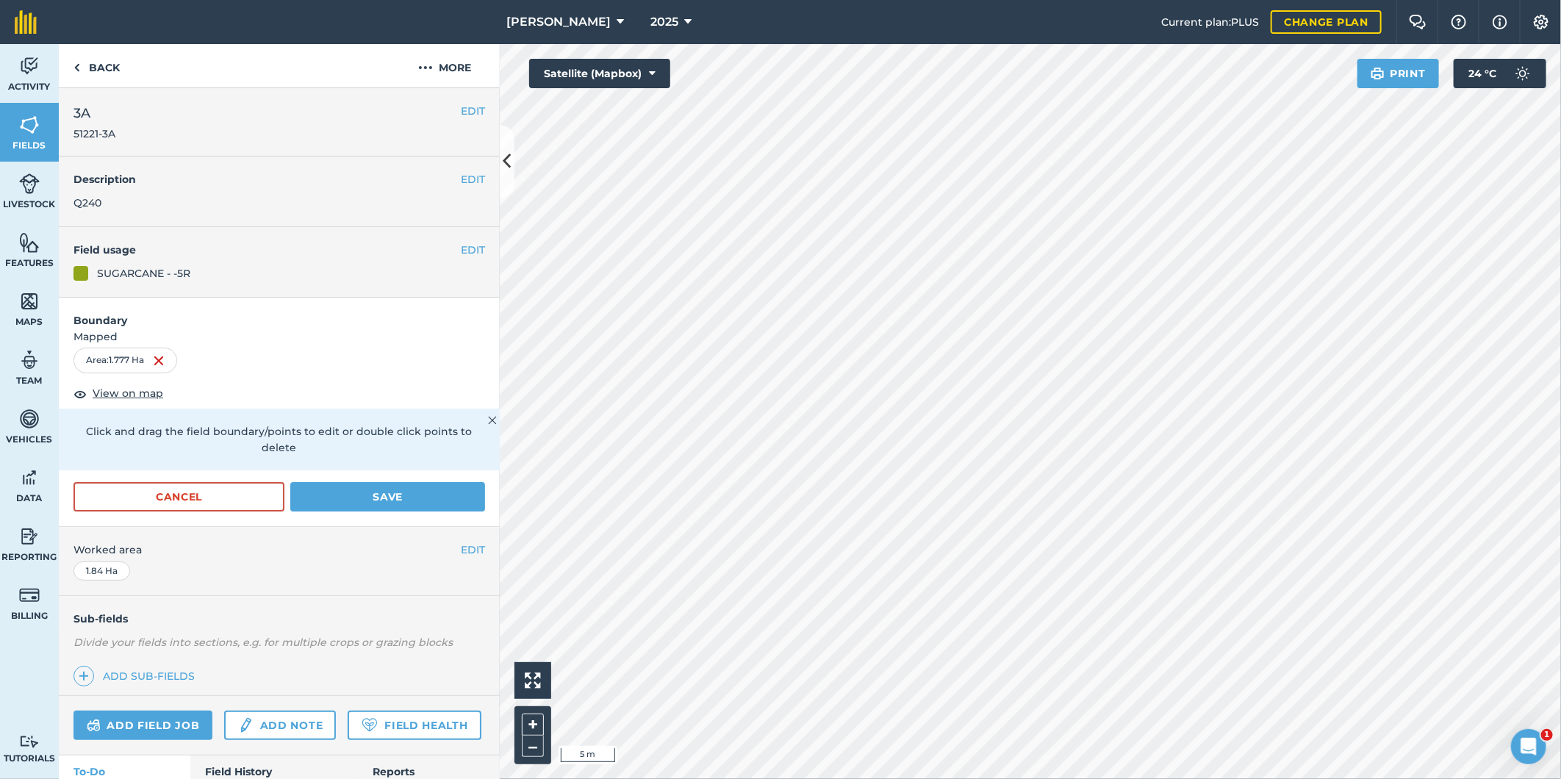
click at [894, 778] on html "R G Downman 2025 Current plan : PLUS Change plan Farm Chat Help Info Settings R…" at bounding box center [780, 389] width 1561 height 779
click at [868, 778] on html "R G Downman 2025 Current plan : PLUS Change plan Farm Chat Help Info Settings R…" at bounding box center [780, 389] width 1561 height 779
click at [916, 778] on html "R G Downman 2025 Current plan : PLUS Change plan Farm Chat Help Info Settings R…" at bounding box center [780, 389] width 1561 height 779
click at [1045, 7] on div "R G Downman 2025 Current plan : PLUS Change plan Farm Chat Help Info Settings R…" at bounding box center [780, 389] width 1561 height 779
click at [1099, 0] on html "R G Downman 2025 Current plan : PLUS Change plan Farm Chat Help Info Settings R…" at bounding box center [780, 389] width 1561 height 779
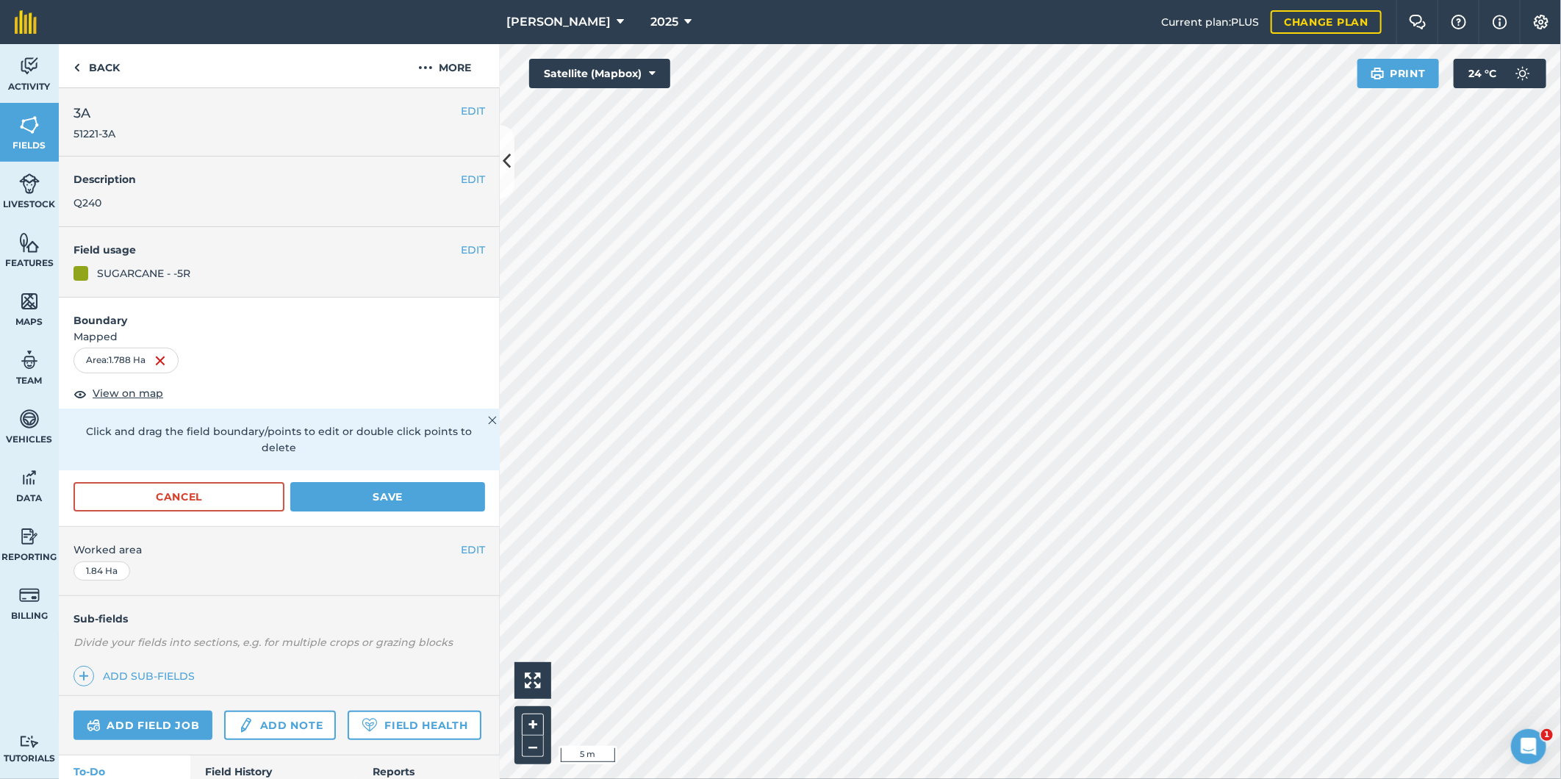
click at [1204, 35] on div "R G Downman 2025 Current plan : PLUS Change plan Farm Chat Help Info Settings R…" at bounding box center [780, 389] width 1561 height 779
click at [1011, 778] on html "R G Downman 2025 Current plan : PLUS Change plan Farm Chat Help Info Settings R…" at bounding box center [780, 389] width 1561 height 779
click at [1027, 778] on html "R G Downman 2025 Current plan : PLUS Change plan Farm Chat Help Info Settings R…" at bounding box center [780, 389] width 1561 height 779
click at [1015, 778] on html "R G Downman 2025 Current plan : PLUS Change plan Farm Chat Help Info Settings R…" at bounding box center [780, 389] width 1561 height 779
click at [1247, 778] on html "R G Downman 2025 Current plan : PLUS Change plan Farm Chat Help Info Settings R…" at bounding box center [780, 389] width 1561 height 779
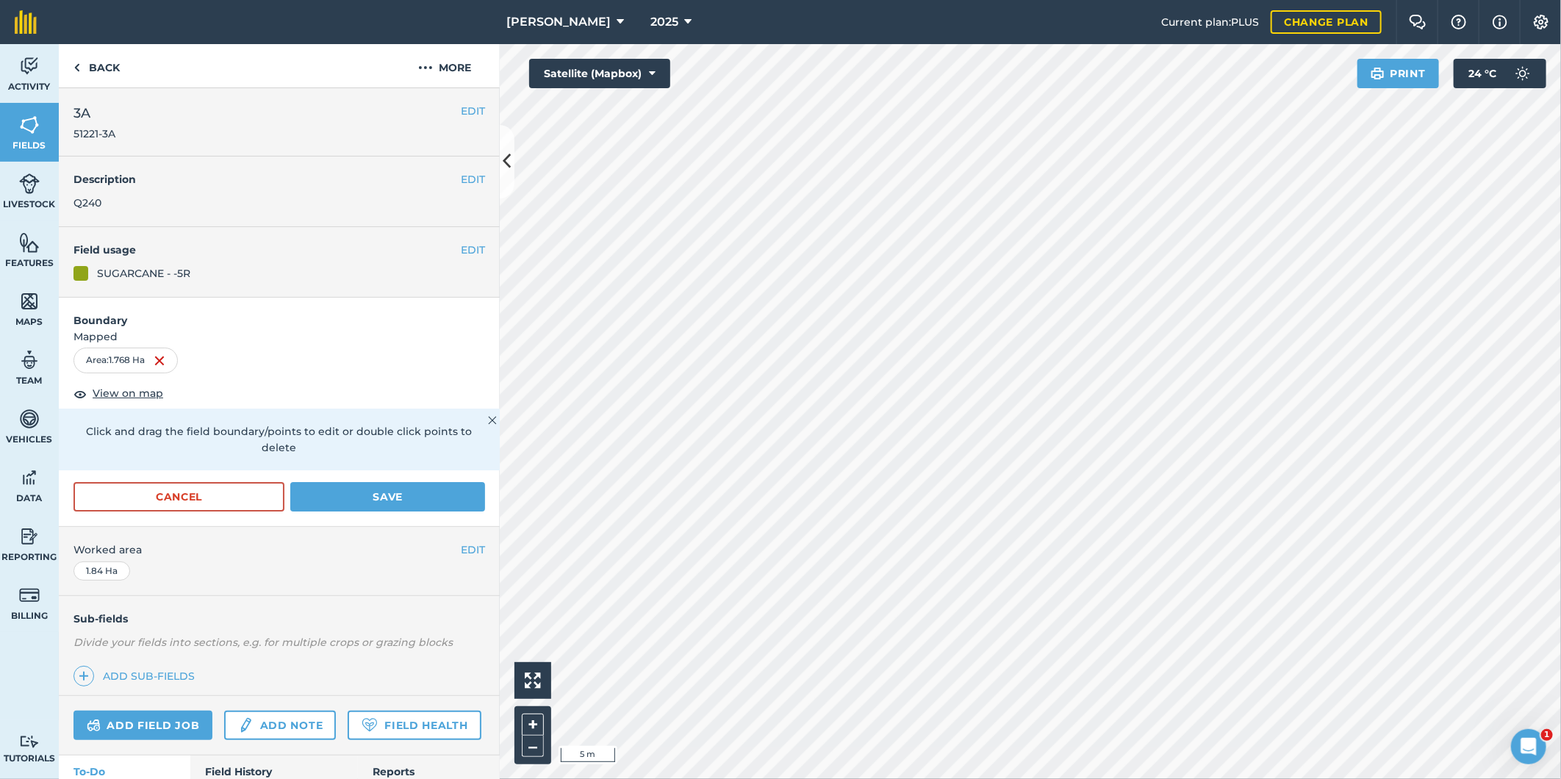
click at [1309, 0] on html "R G Downman 2025 Current plan : PLUS Change plan Farm Chat Help Info Settings R…" at bounding box center [780, 389] width 1561 height 779
click at [1323, 27] on div "R G Downman 2025 Current plan : PLUS Change plan Farm Chat Help Info Settings R…" at bounding box center [780, 389] width 1561 height 779
click at [427, 494] on button "Save" at bounding box center [387, 496] width 195 height 29
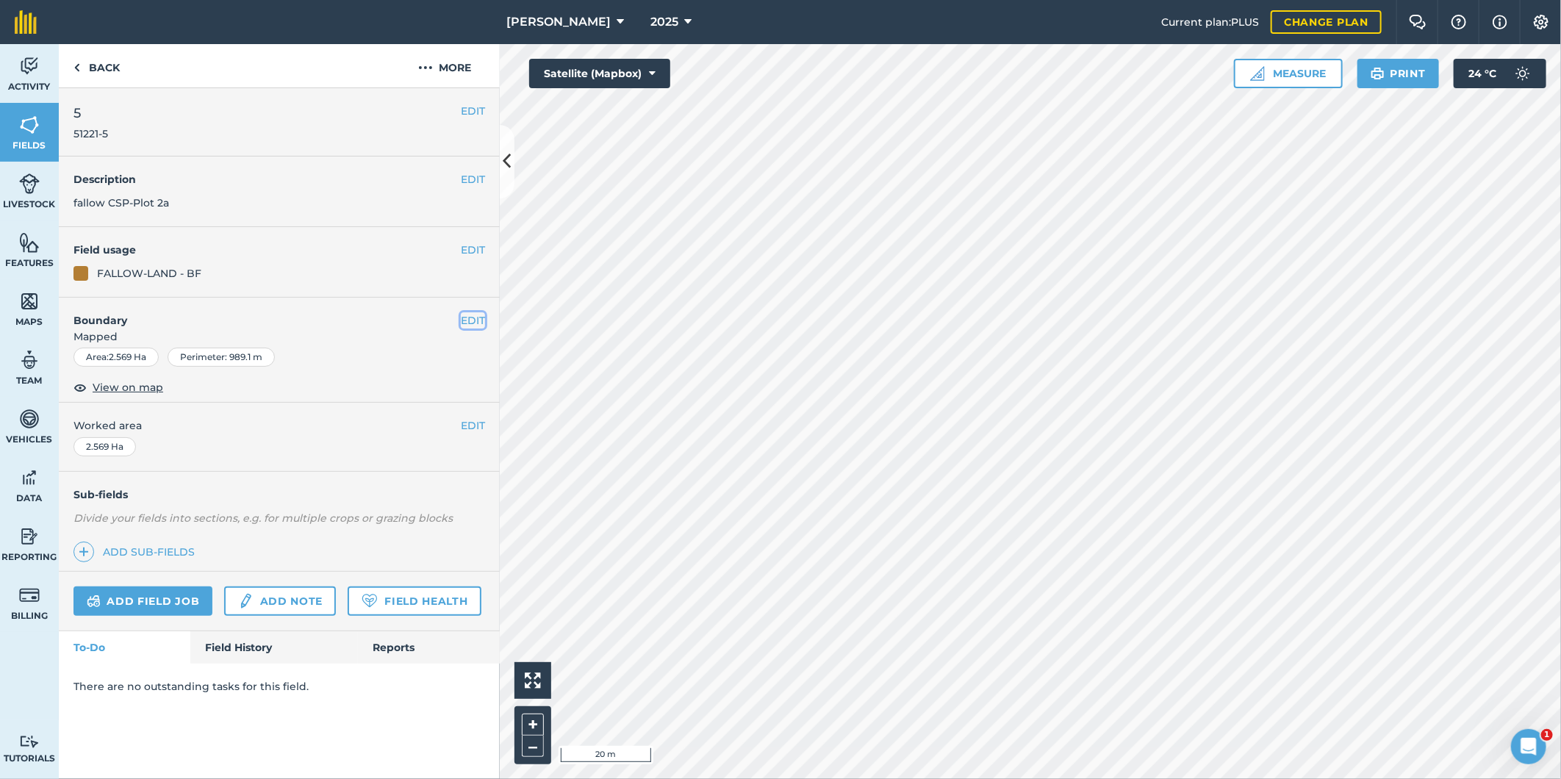
click at [466, 321] on button "EDIT" at bounding box center [473, 320] width 24 height 16
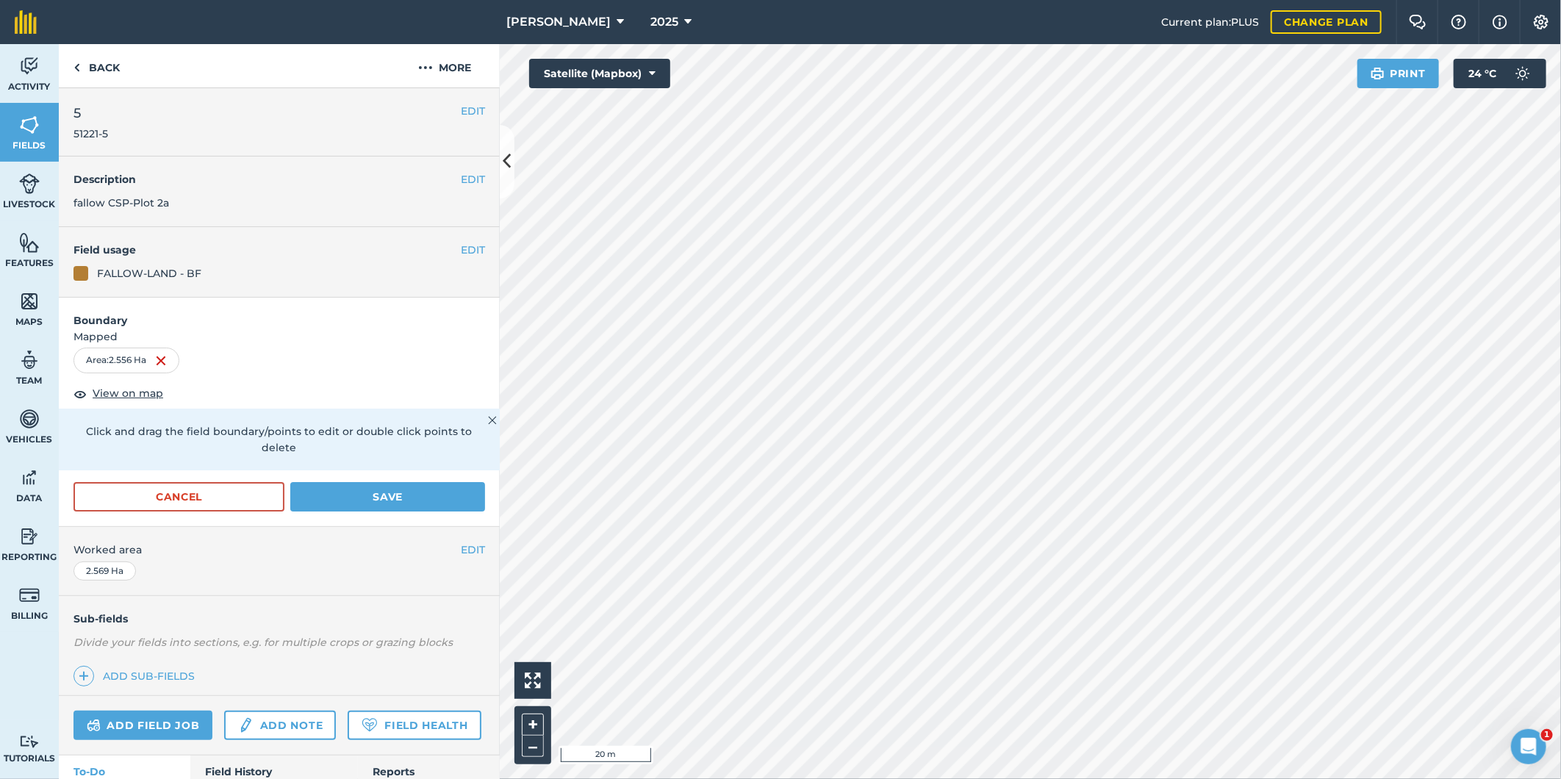
click at [824, 778] on html "R G Downman 2025 Current plan : PLUS Change plan Farm Chat Help Info Settings R…" at bounding box center [780, 389] width 1561 height 779
click at [882, 0] on html "R G Downman 2025 Current plan : PLUS Change plan Farm Chat Help Info Settings R…" at bounding box center [780, 389] width 1561 height 779
click at [1215, 778] on html "R G Downman 2025 Current plan : PLUS Change plan Farm Chat Help Info Settings R…" at bounding box center [780, 389] width 1561 height 779
click at [1171, 778] on html "R G Downman 2025 Current plan : PLUS Change plan Farm Chat Help Info Settings R…" at bounding box center [780, 389] width 1561 height 779
click at [1076, 778] on html "R G Downman 2025 Current plan : PLUS Change plan Farm Chat Help Info Settings R…" at bounding box center [780, 389] width 1561 height 779
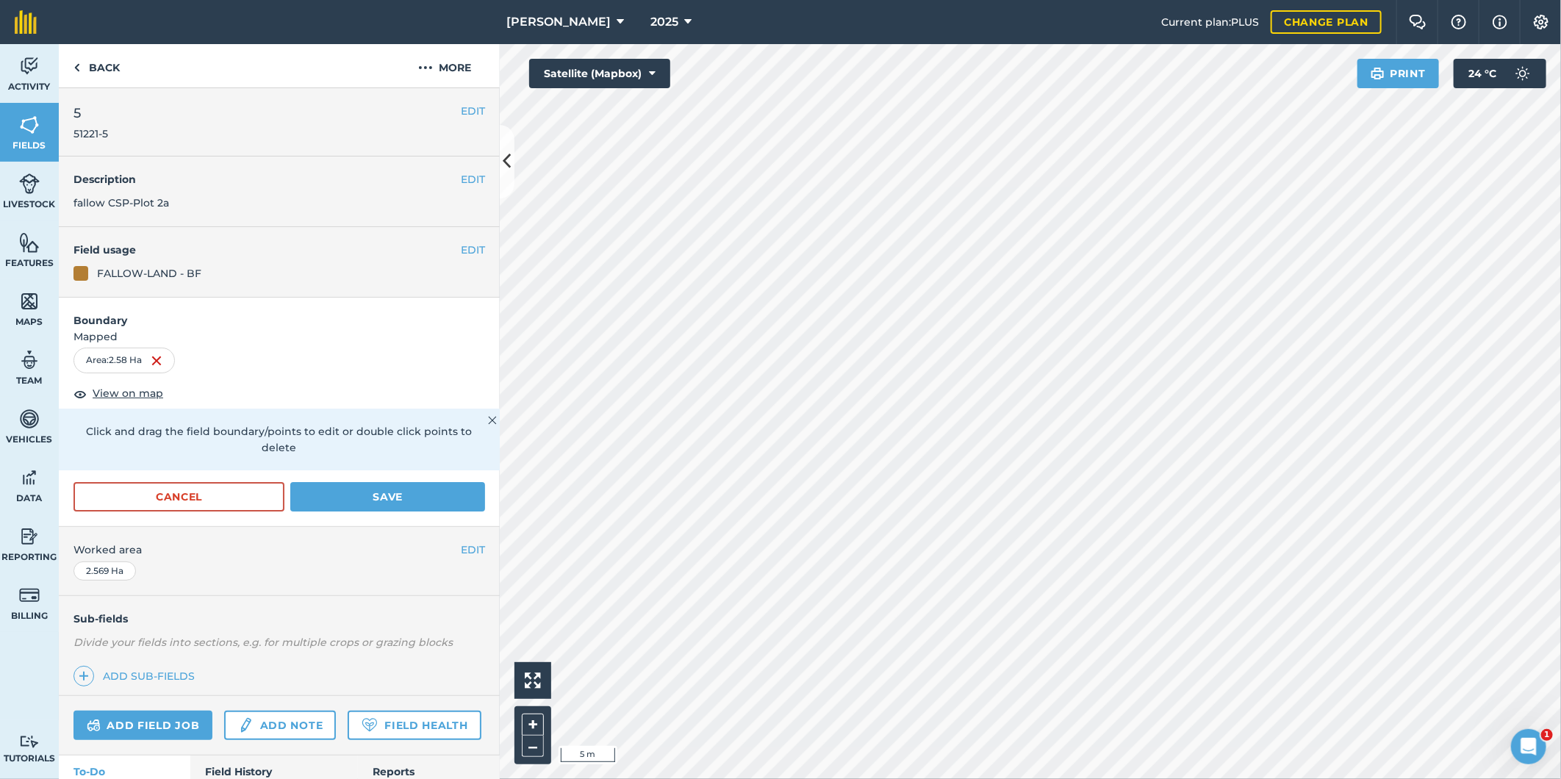
click at [1032, 18] on div "R G Downman 2025 Current plan : PLUS Change plan Farm Chat Help Info Settings R…" at bounding box center [780, 389] width 1561 height 779
click at [371, 496] on button "Save" at bounding box center [387, 496] width 195 height 29
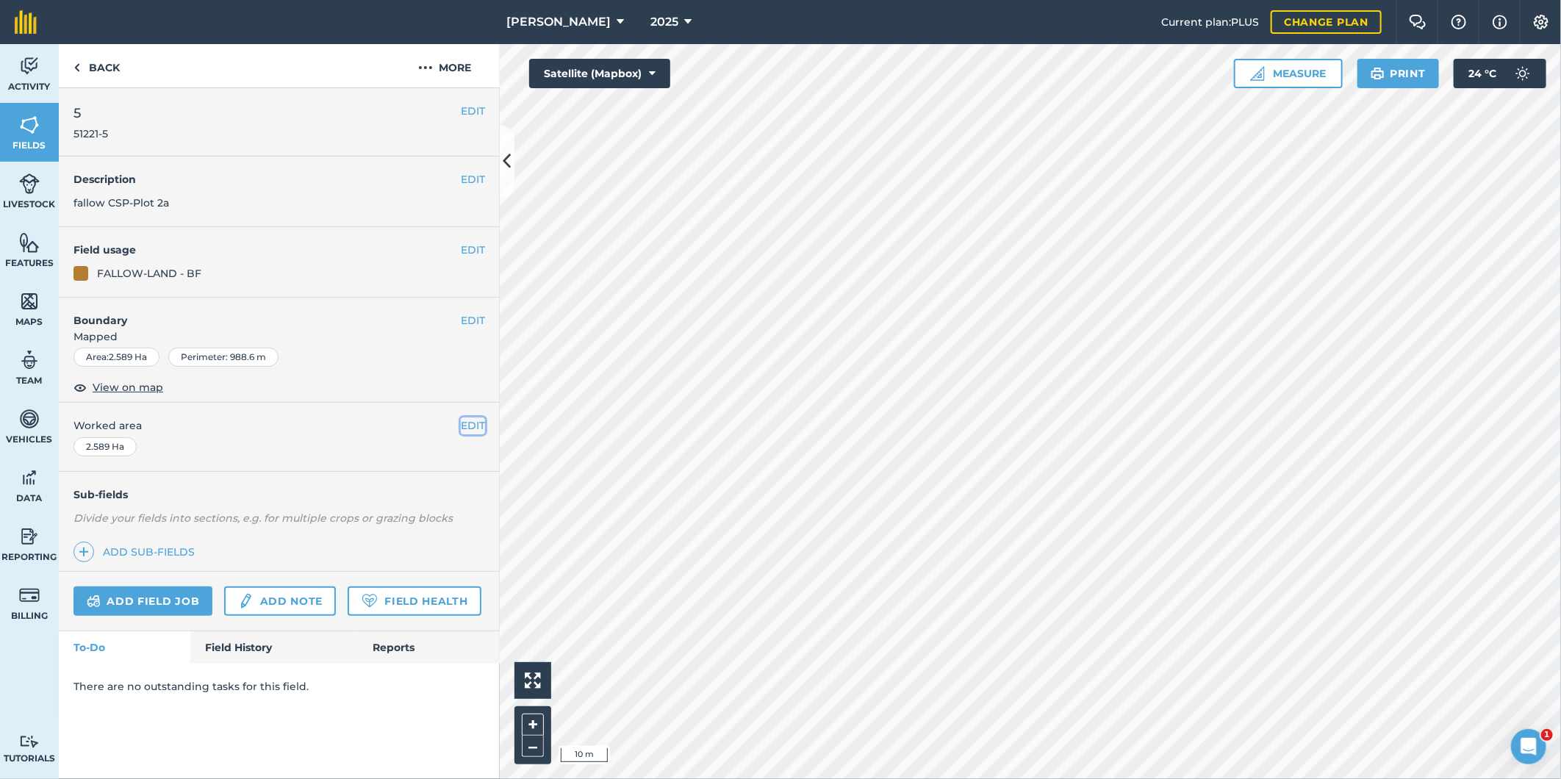
drag, startPoint x: 481, startPoint y: 420, endPoint x: 472, endPoint y: 423, distance: 10.0
click at [478, 420] on button "EDIT" at bounding box center [473, 425] width 24 height 16
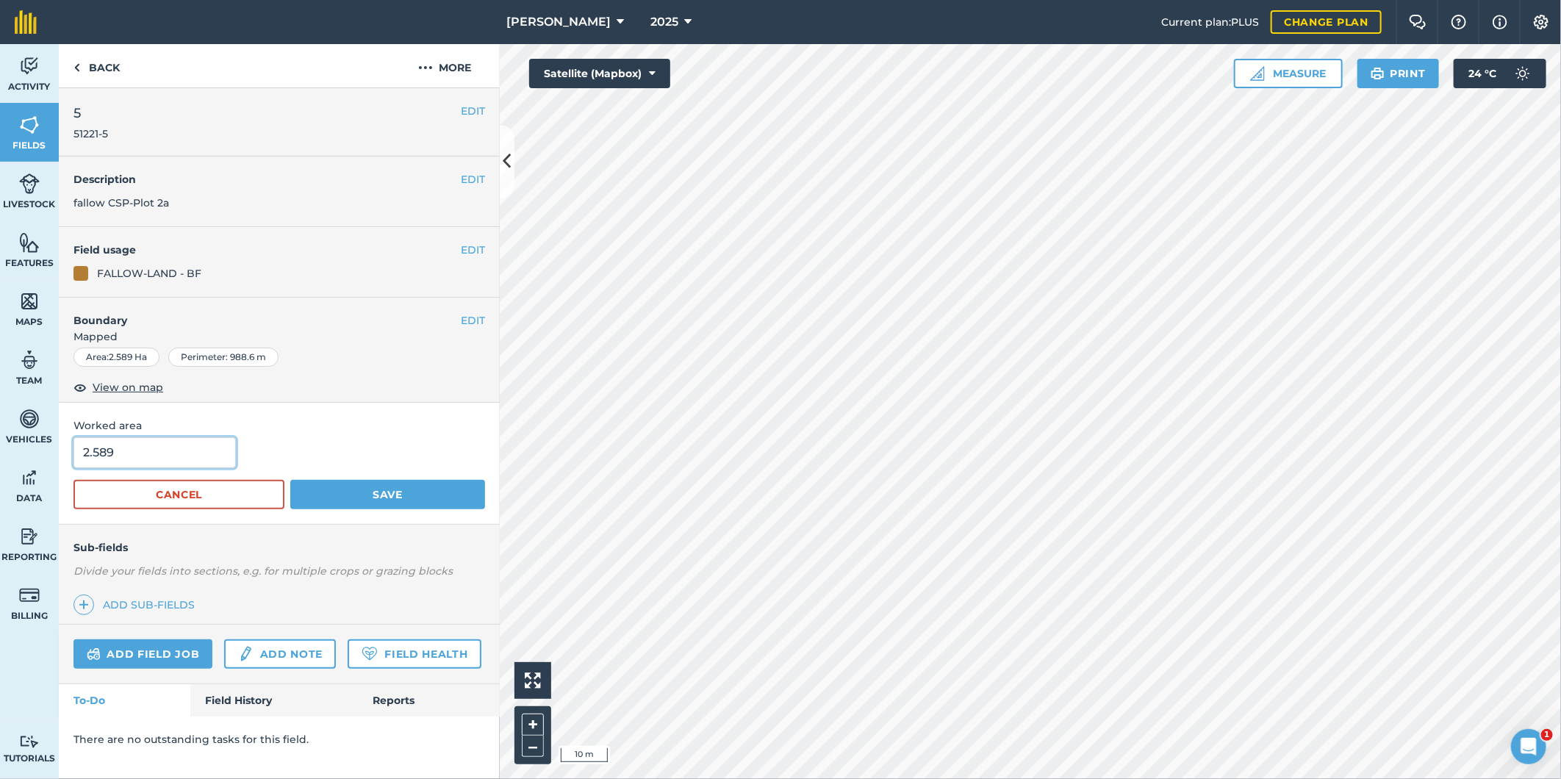
drag, startPoint x: 133, startPoint y: 454, endPoint x: 88, endPoint y: 447, distance: 45.4
click at [89, 449] on input "2.589" at bounding box center [154, 452] width 162 height 31
type input "2.63"
click at [340, 500] on button "Save" at bounding box center [387, 494] width 195 height 29
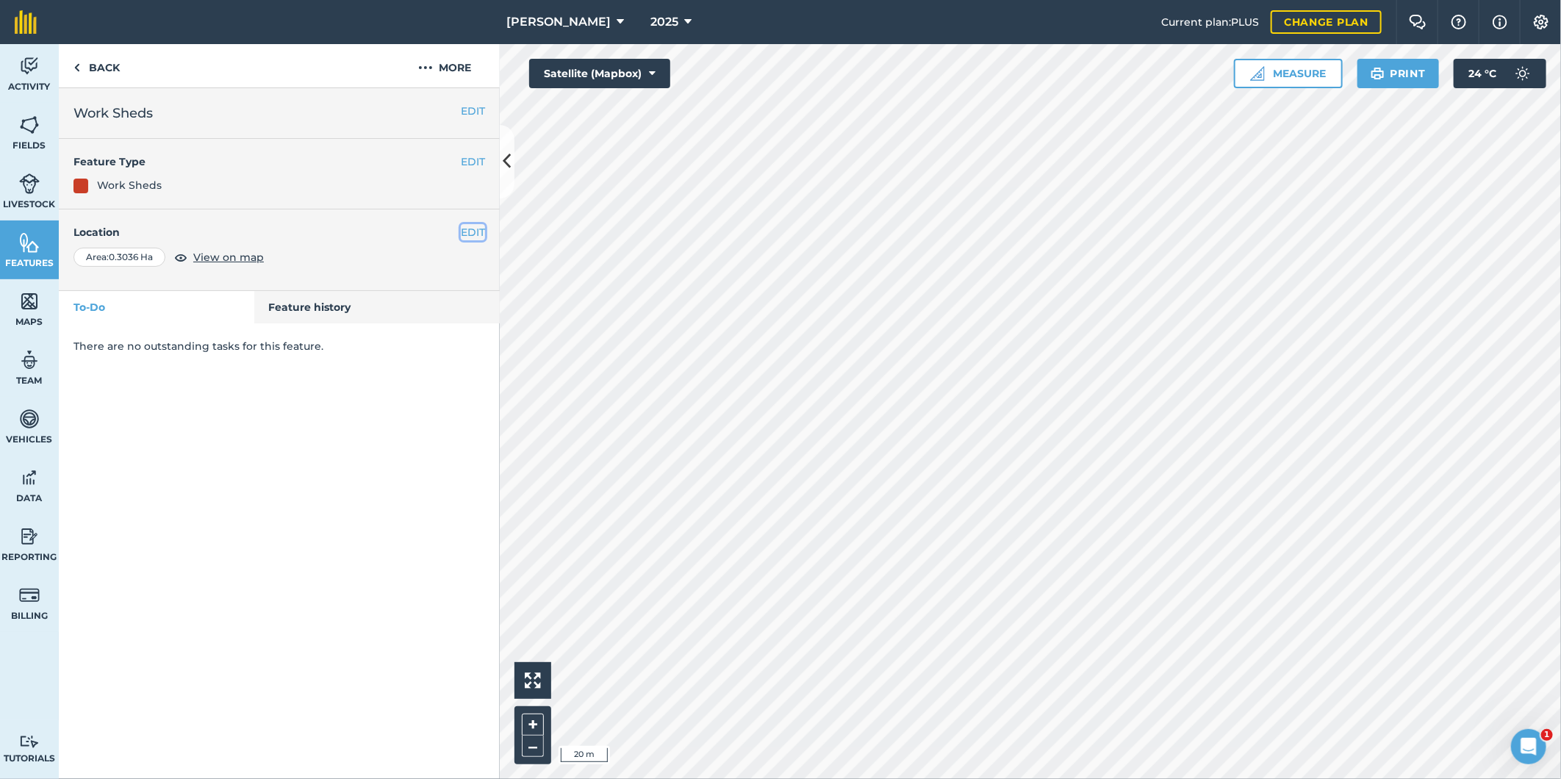
click at [475, 234] on button "EDIT" at bounding box center [473, 232] width 24 height 16
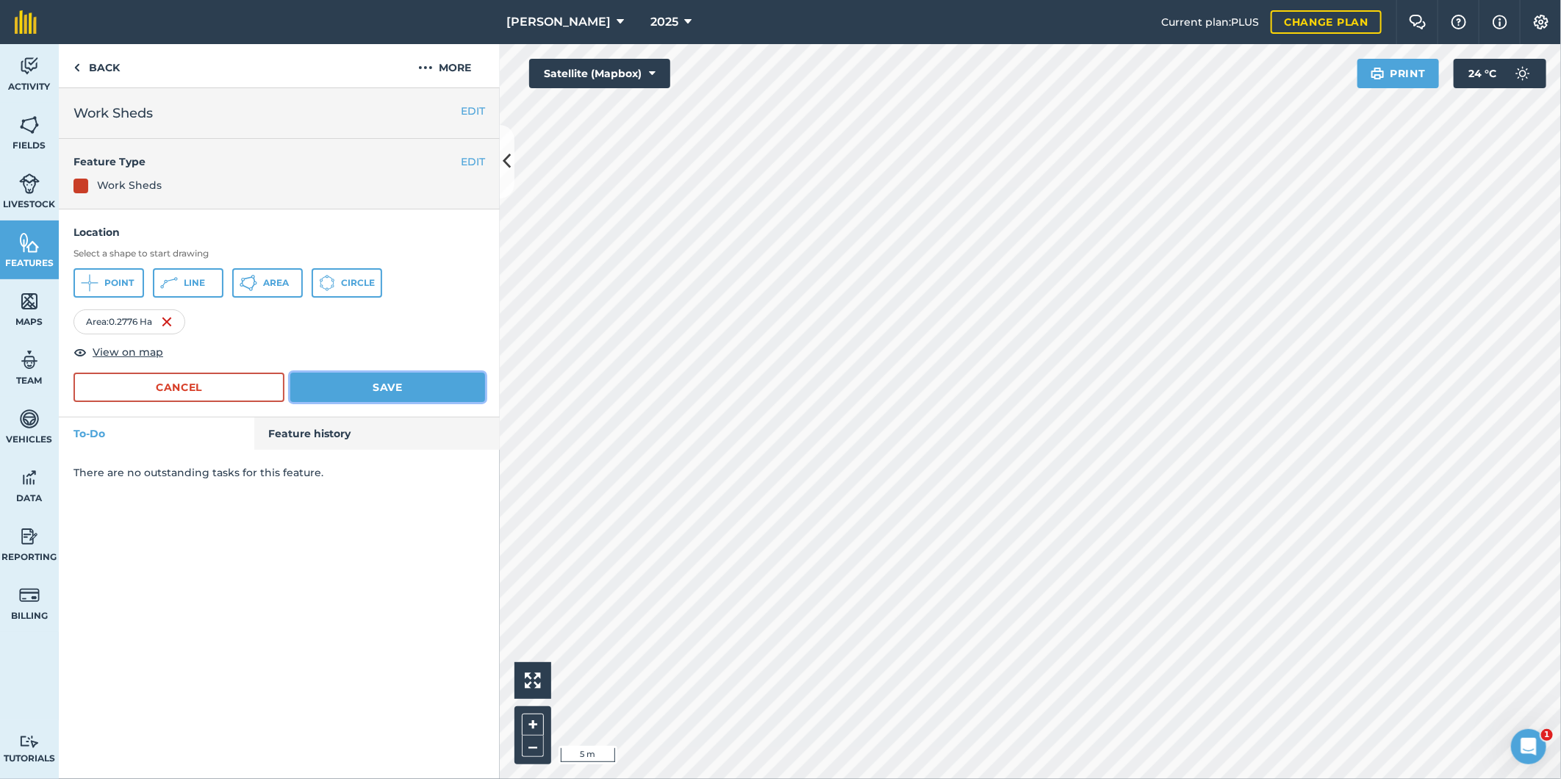
click at [362, 378] on button "Save" at bounding box center [387, 387] width 195 height 29
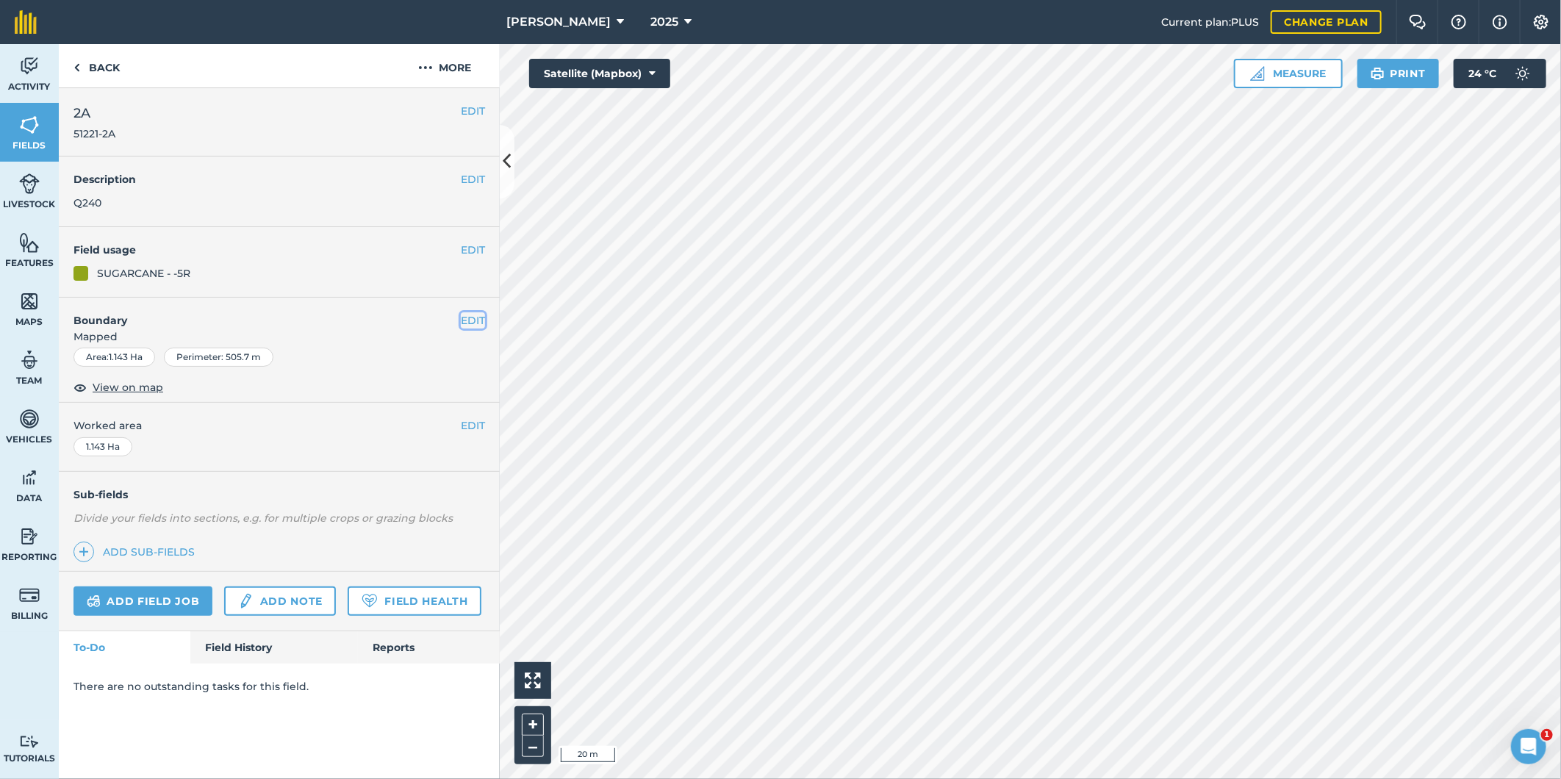
click at [479, 316] on button "EDIT" at bounding box center [473, 320] width 24 height 16
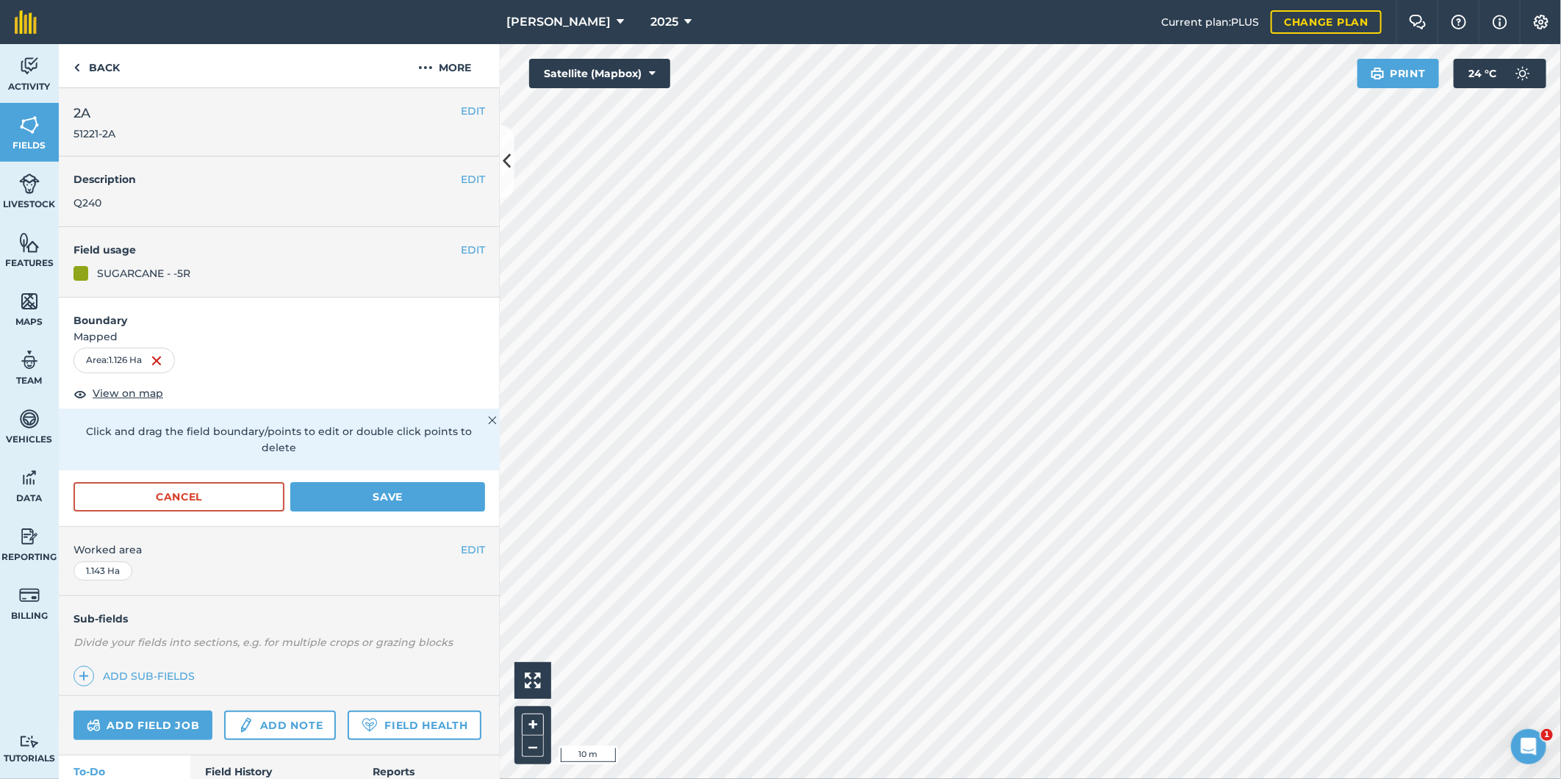
click at [1183, 39] on div "R G Downman 2025 Current plan : PLUS Change plan Farm Chat Help Info Settings R…" at bounding box center [780, 389] width 1561 height 779
click at [375, 498] on button "Save" at bounding box center [387, 496] width 195 height 29
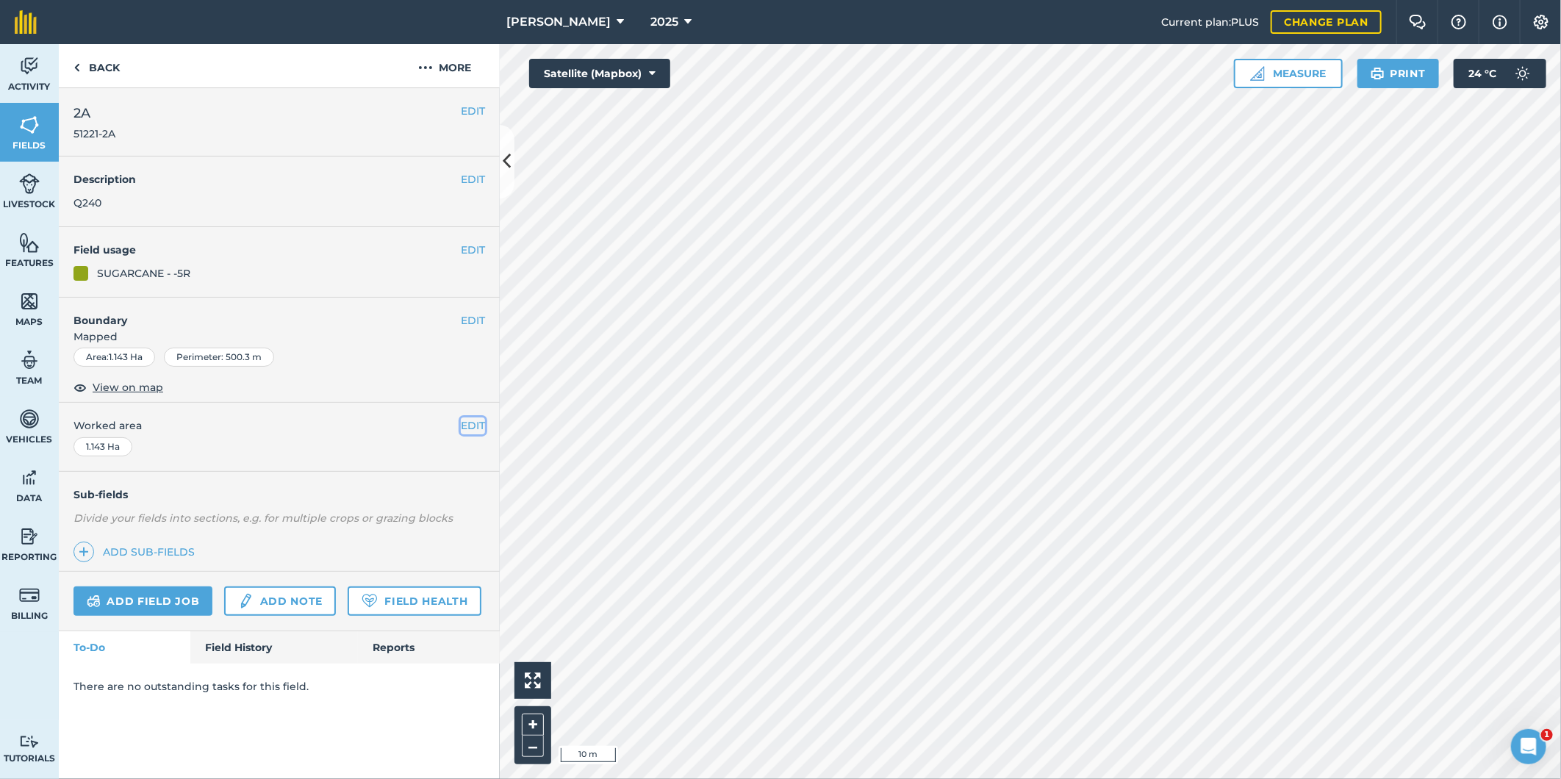
click at [472, 423] on button "EDIT" at bounding box center [473, 425] width 24 height 16
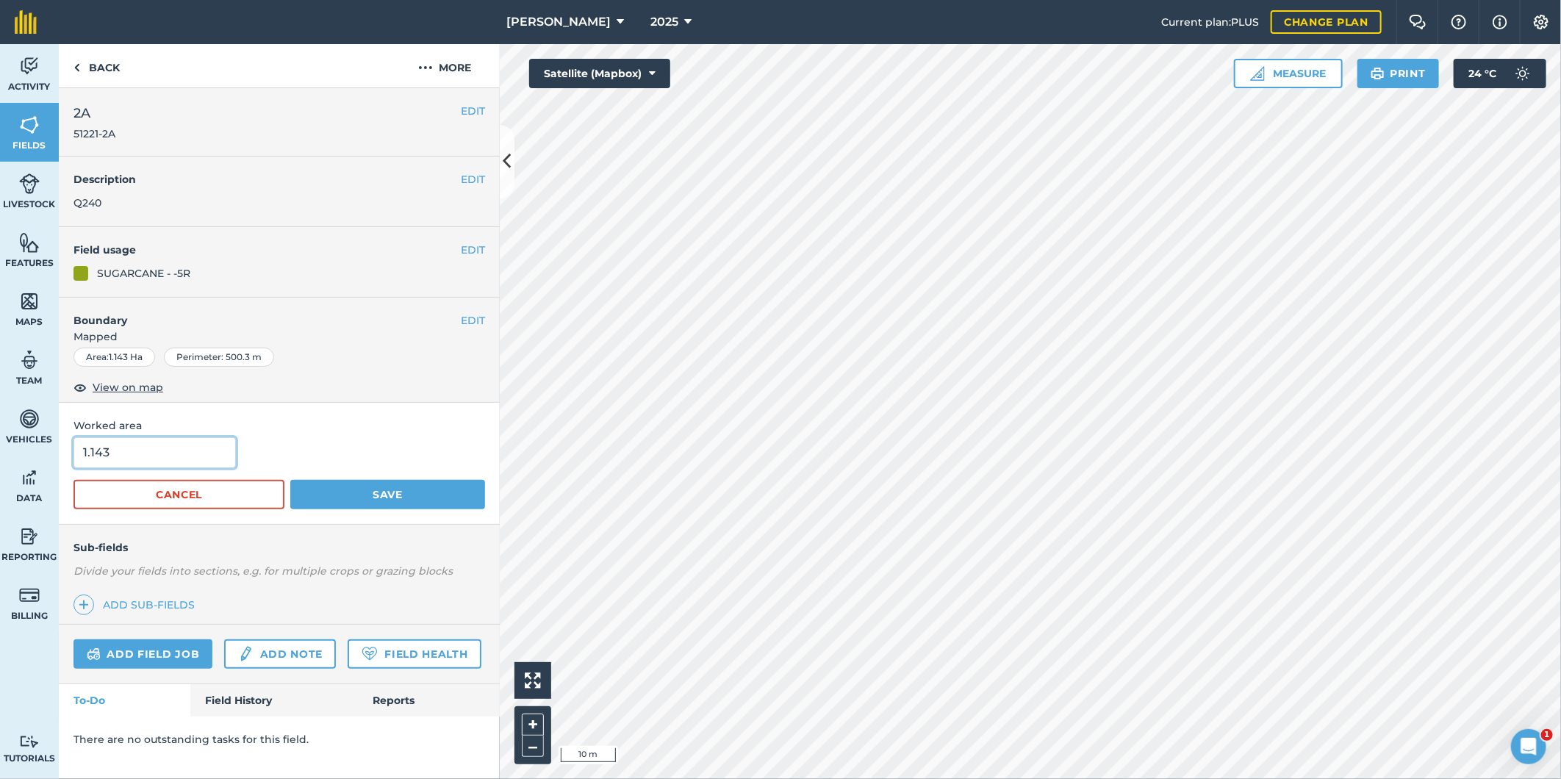
drag, startPoint x: 118, startPoint y: 451, endPoint x: 104, endPoint y: 453, distance: 14.0
click at [104, 453] on input "1.143" at bounding box center [154, 452] width 162 height 31
type input "1.14"
click at [385, 489] on button "Save" at bounding box center [387, 494] width 195 height 29
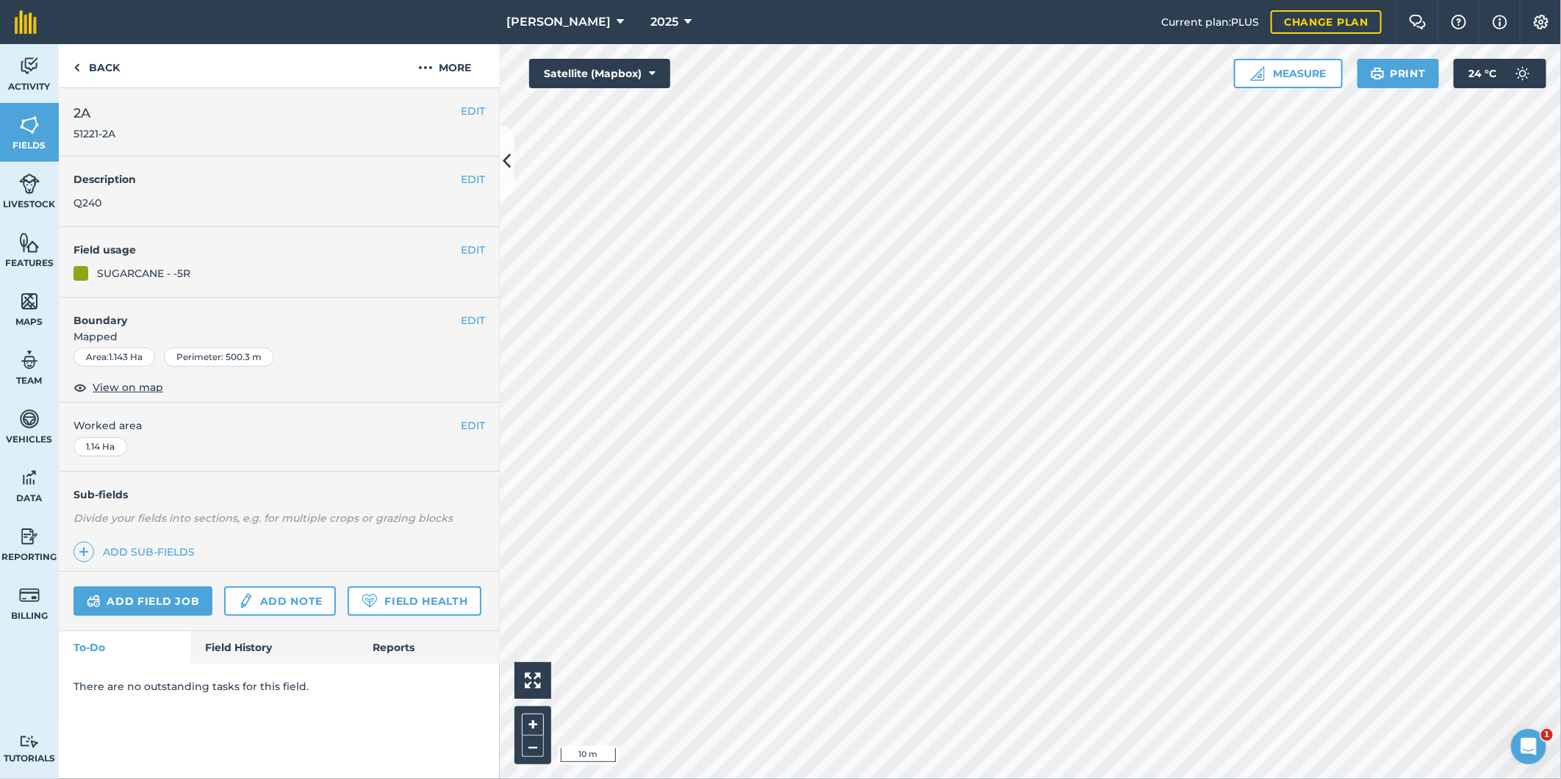
click at [951, 0] on html "1.14 R G Downman 2025 Current plan : PLUS Change plan Farm Chat Help Info Setti…" at bounding box center [780, 389] width 1561 height 779
click at [476, 317] on button "EDIT" at bounding box center [473, 320] width 24 height 16
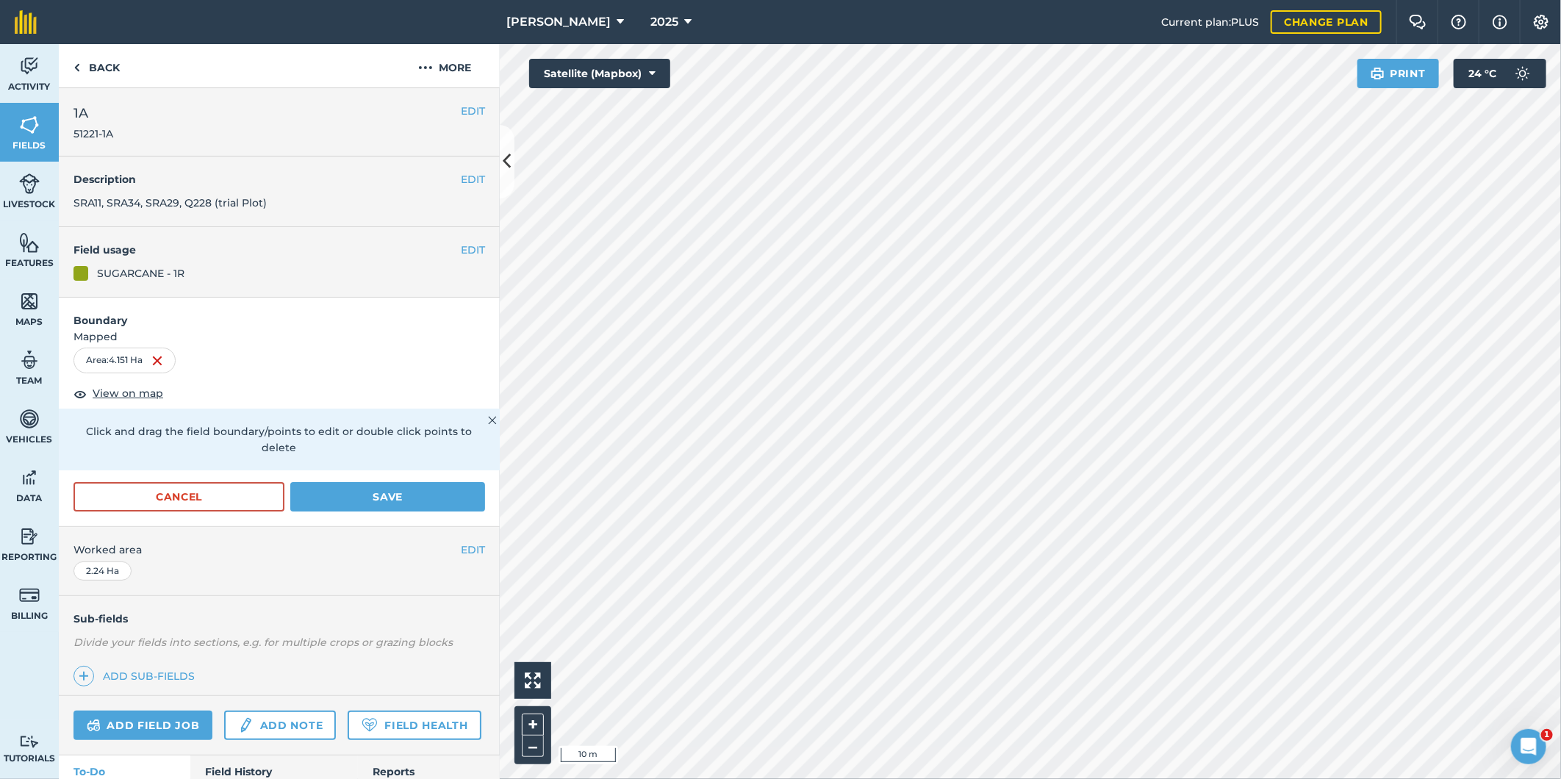
click at [1049, 15] on div "R G Downman 2025 Current plan : PLUS Change plan Farm Chat Help Info Settings R…" at bounding box center [780, 389] width 1561 height 779
click at [1095, 0] on html "R G Downman 2025 Current plan : PLUS Change plan Farm Chat Help Info Settings R…" at bounding box center [780, 389] width 1561 height 779
click at [1123, 0] on html "R G Downman 2025 Current plan : PLUS Change plan Farm Chat Help Info Settings R…" at bounding box center [780, 389] width 1561 height 779
click at [1151, 778] on html "R G Downman 2025 Current plan : PLUS Change plan Farm Chat Help Info Settings R…" at bounding box center [780, 389] width 1561 height 779
click at [1148, 778] on html "R G Downman 2025 Current plan : PLUS Change plan Farm Chat Help Info Settings R…" at bounding box center [780, 389] width 1561 height 779
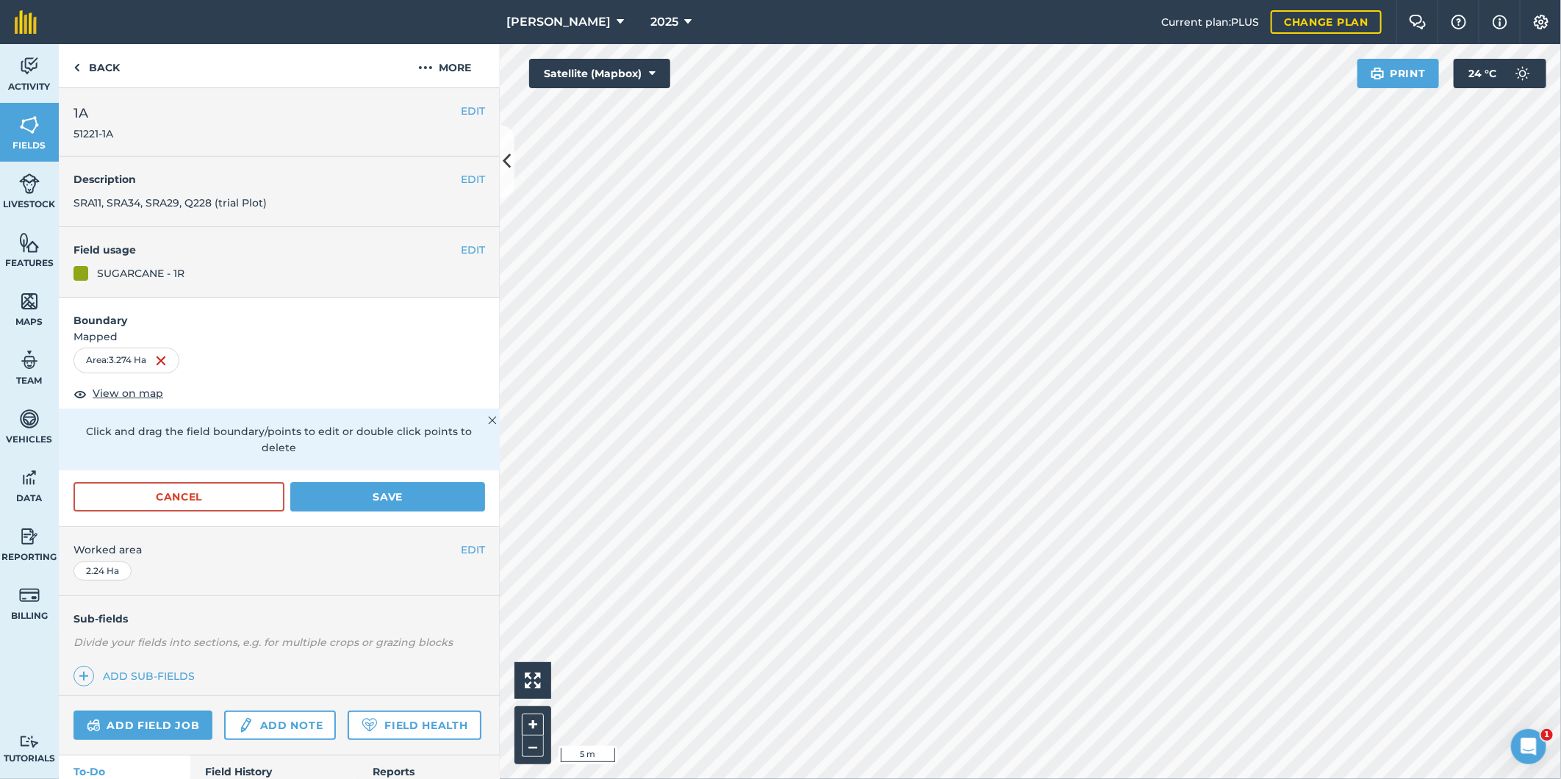
click at [1096, 778] on html "R G Downman 2025 Current plan : PLUS Change plan Farm Chat Help Info Settings R…" at bounding box center [780, 389] width 1561 height 779
click at [1083, 778] on html "R G Downman 2025 Current plan : PLUS Change plan Farm Chat Help Info Settings R…" at bounding box center [780, 389] width 1561 height 779
click at [983, 778] on html "R G Downman 2025 Current plan : PLUS Change plan Farm Chat Help Info Settings R…" at bounding box center [780, 389] width 1561 height 779
click at [883, 778] on html "R G Downman 2025 Current plan : PLUS Change plan Farm Chat Help Info Settings R…" at bounding box center [780, 389] width 1561 height 779
click at [385, 491] on button "Save" at bounding box center [387, 496] width 195 height 29
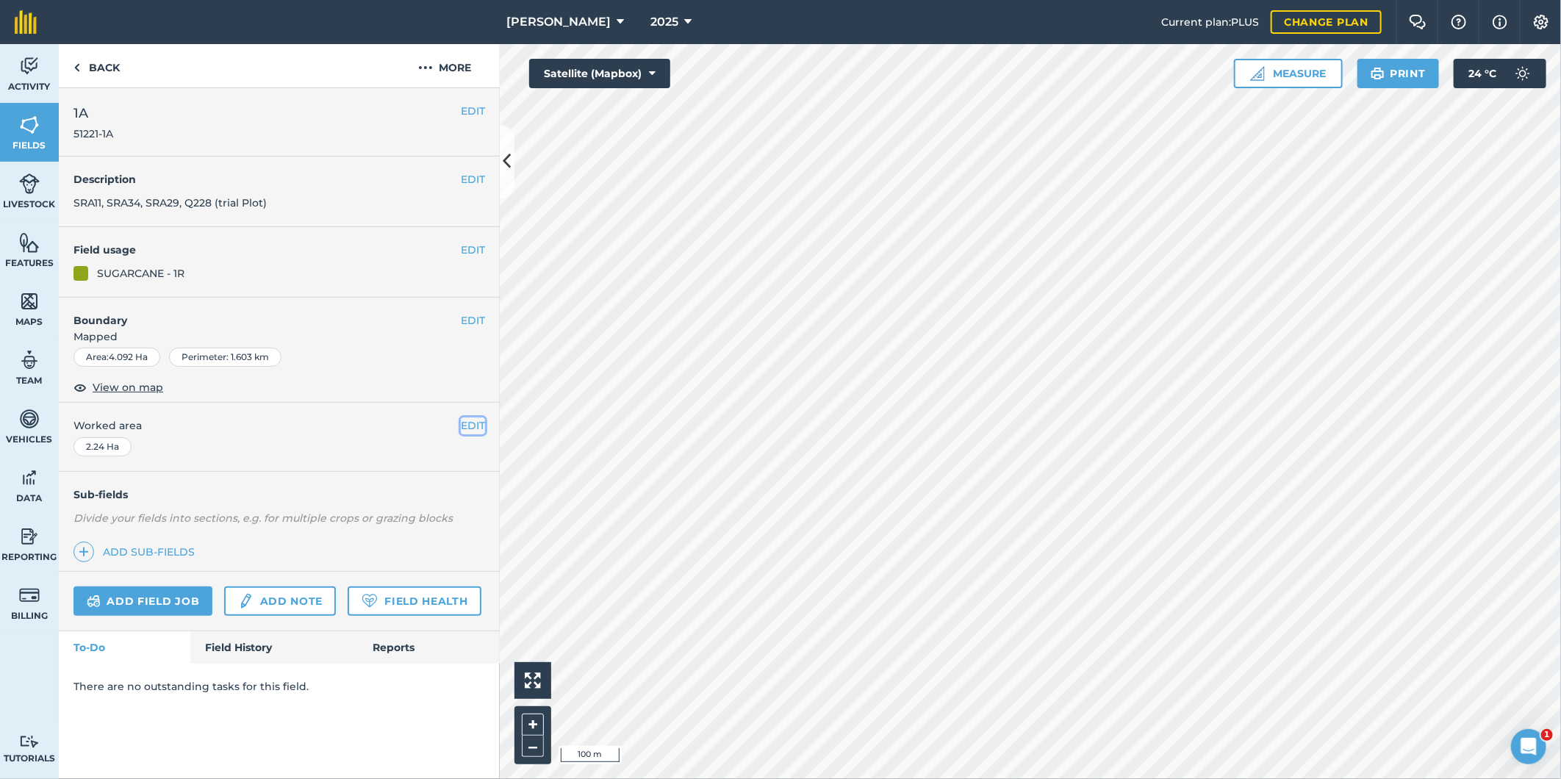
drag, startPoint x: 471, startPoint y: 425, endPoint x: 457, endPoint y: 429, distance: 14.6
click at [470, 425] on button "EDIT" at bounding box center [473, 425] width 24 height 16
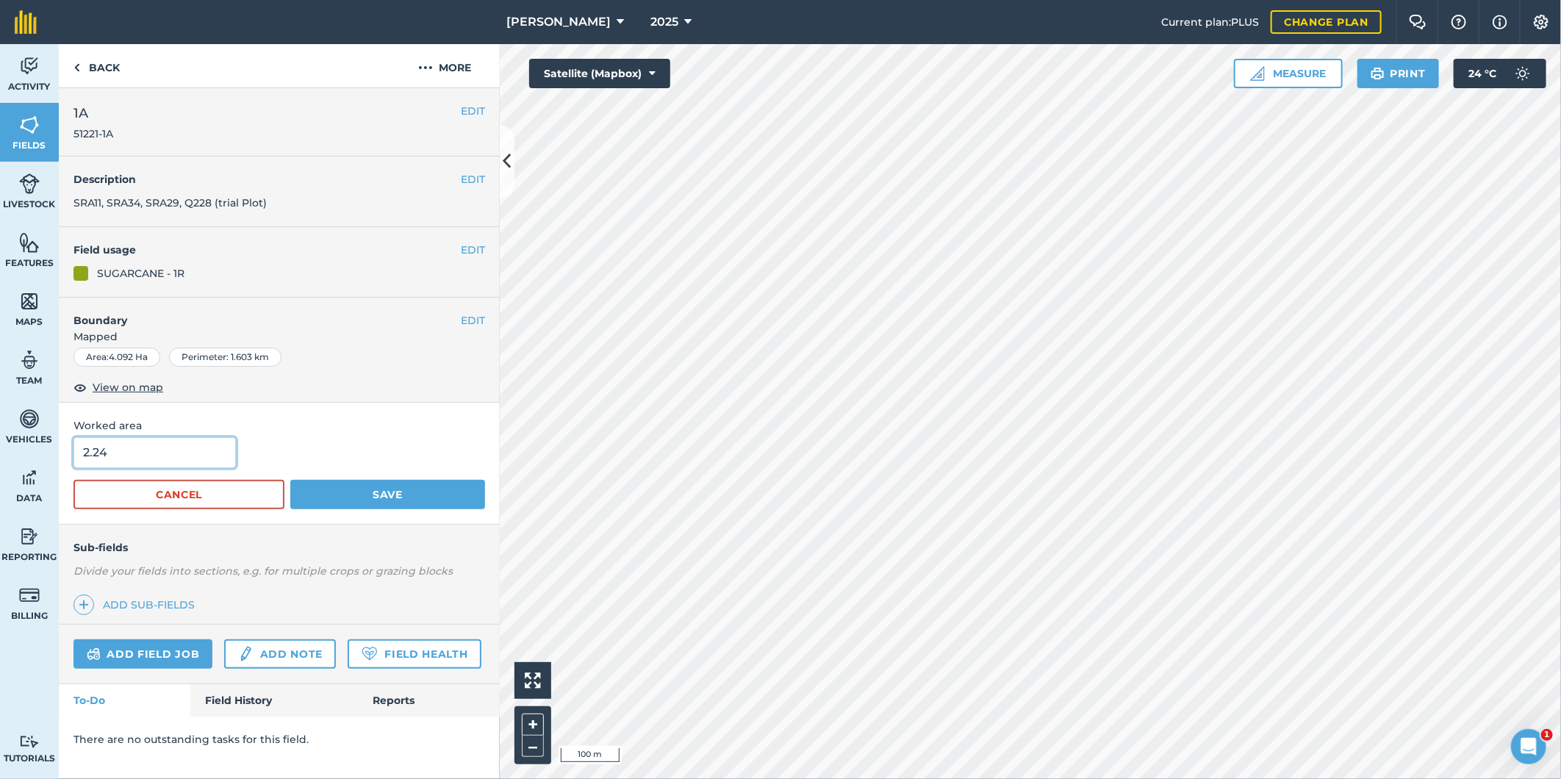
drag, startPoint x: 110, startPoint y: 450, endPoint x: 94, endPoint y: 454, distance: 16.6
click at [94, 454] on input "2.24" at bounding box center [154, 452] width 162 height 31
type input "2.12"
click at [398, 496] on button "Save" at bounding box center [387, 494] width 195 height 29
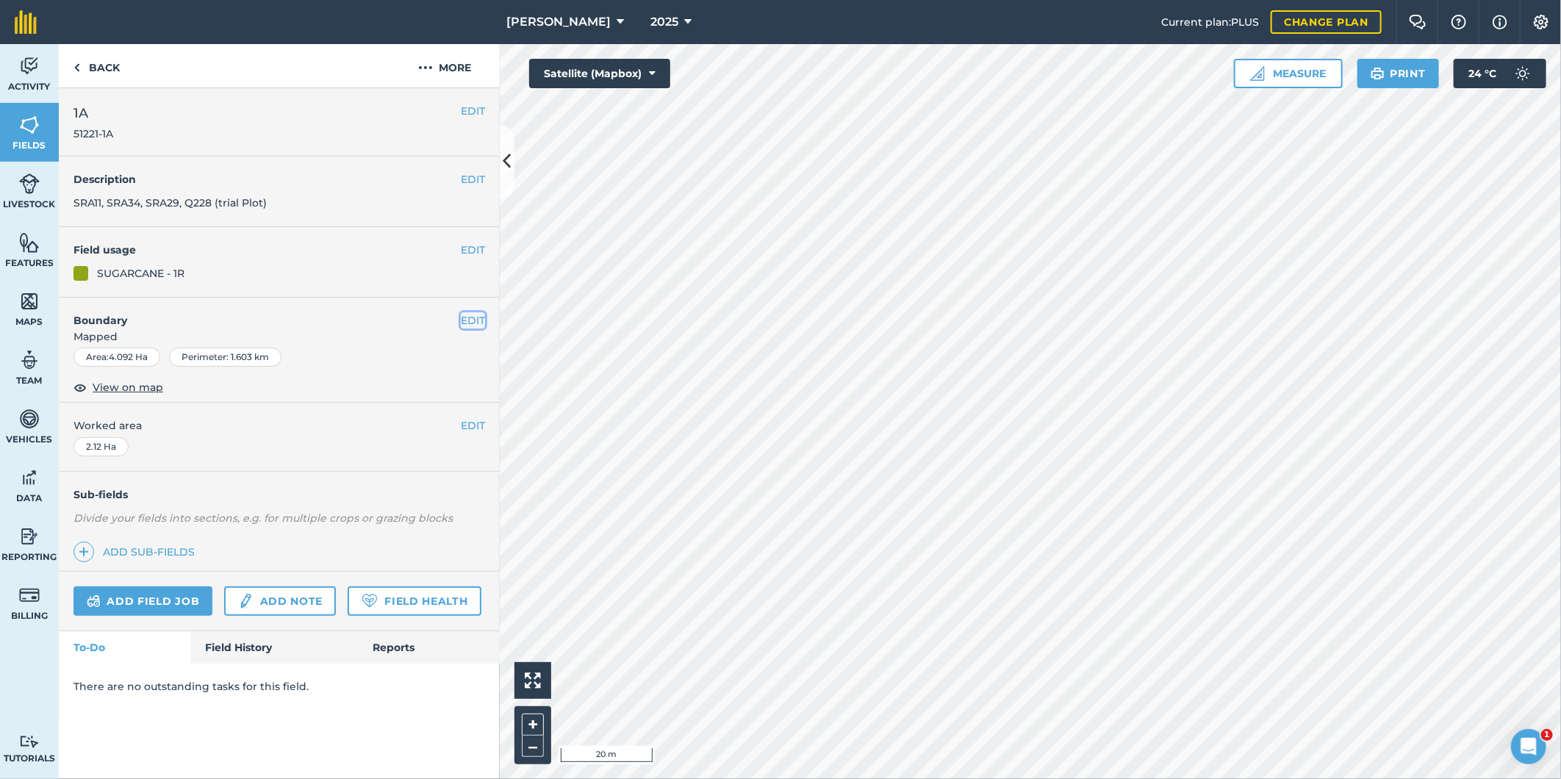
click at [473, 320] on button "EDIT" at bounding box center [473, 320] width 24 height 16
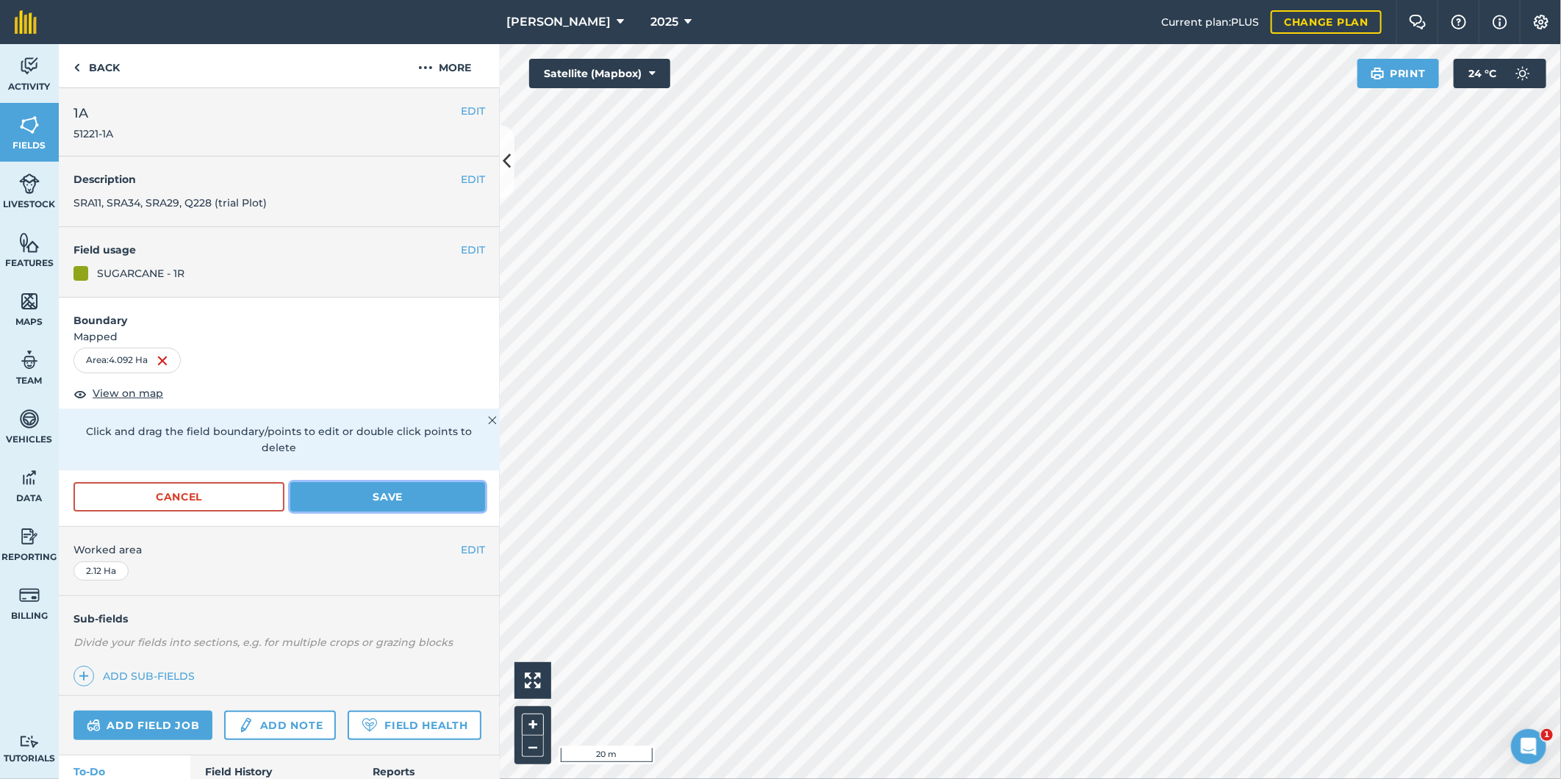
click at [420, 489] on button "Save" at bounding box center [387, 496] width 195 height 29
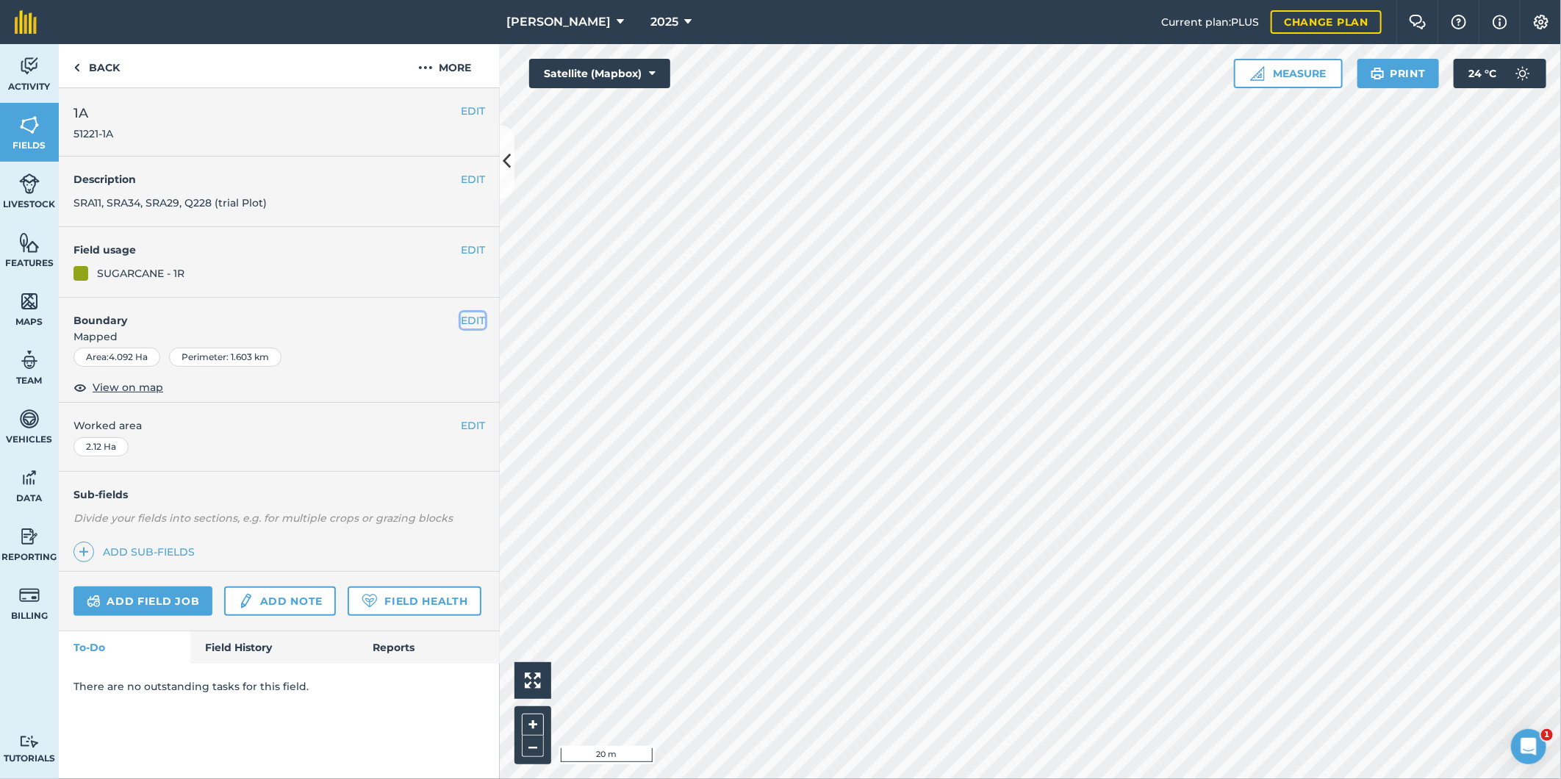
click at [465, 322] on button "EDIT" at bounding box center [473, 320] width 24 height 16
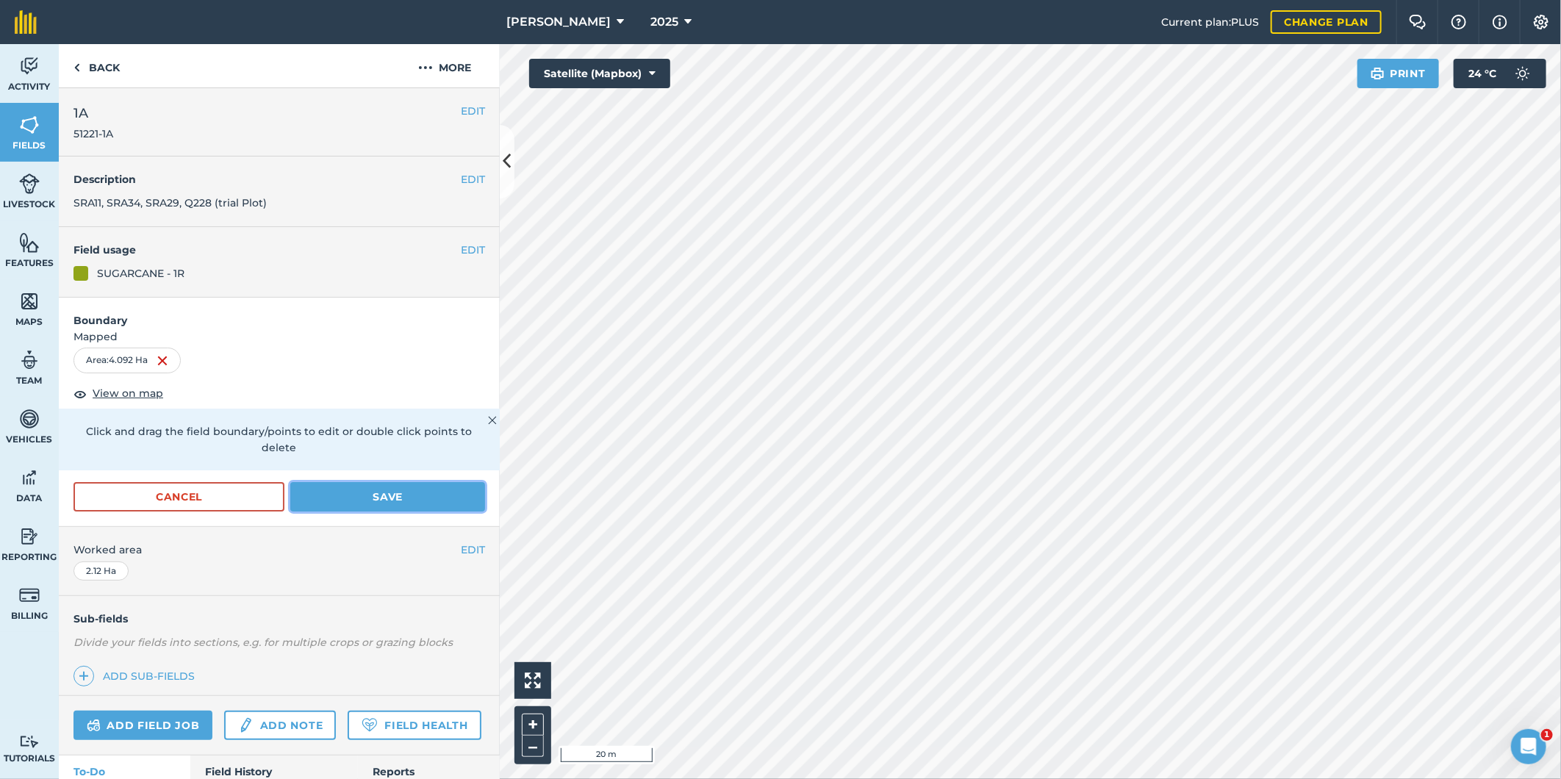
click at [451, 483] on button "Save" at bounding box center [387, 496] width 195 height 29
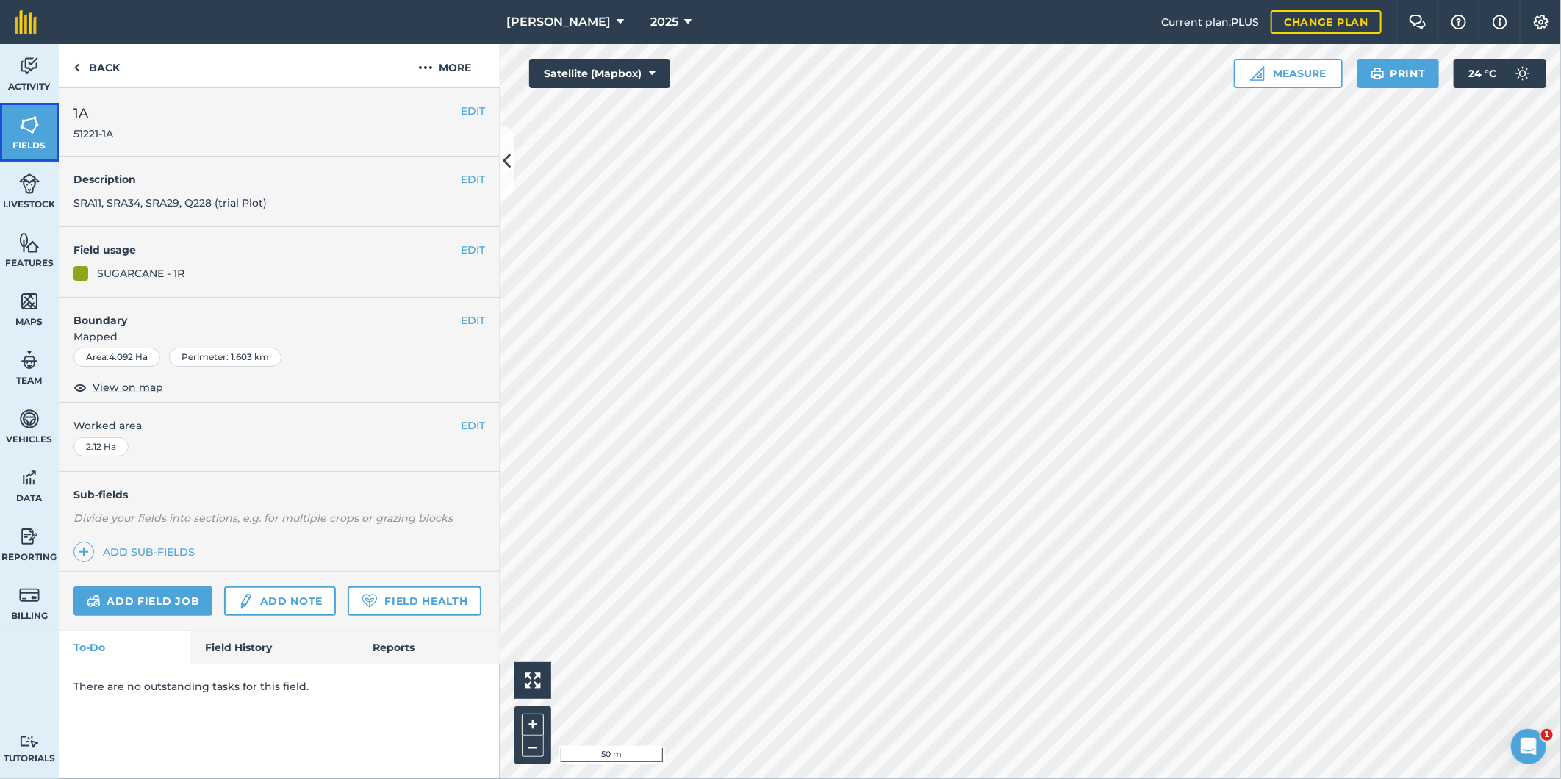
click at [30, 118] on img at bounding box center [29, 125] width 21 height 22
click at [469, 316] on button "EDIT" at bounding box center [473, 320] width 24 height 16
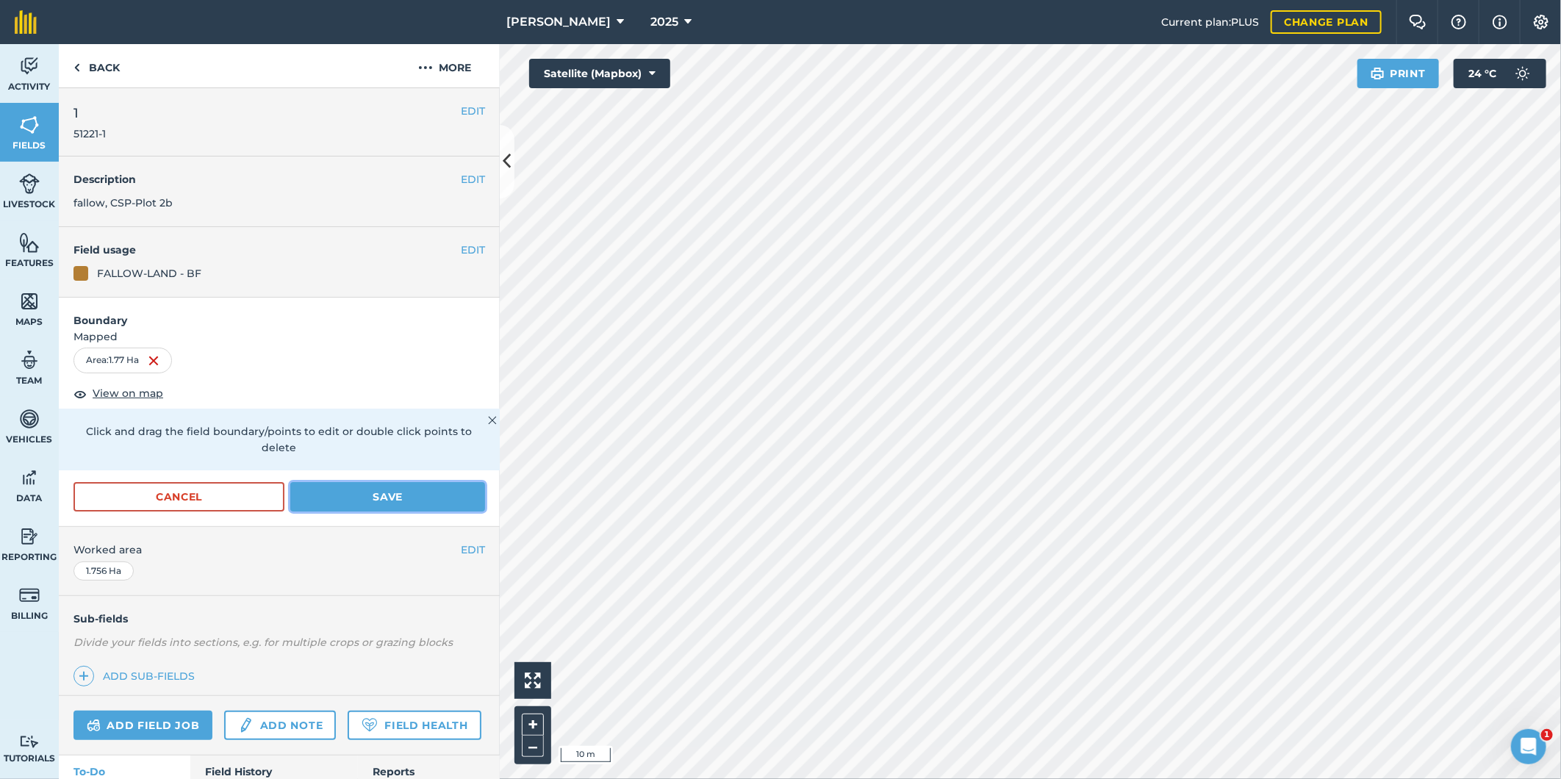
click at [336, 498] on button "Save" at bounding box center [387, 496] width 195 height 29
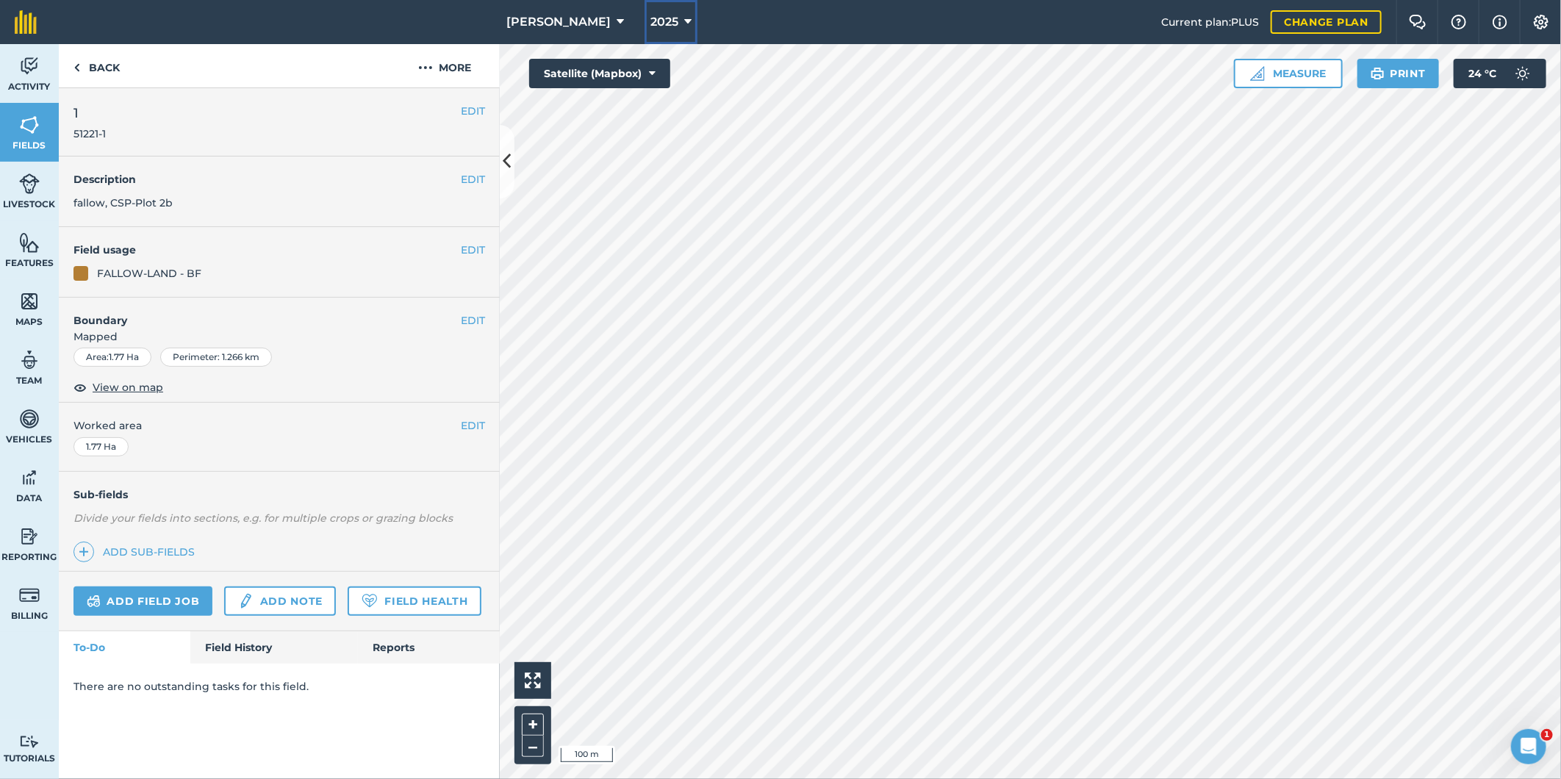
click at [684, 16] on icon at bounding box center [687, 22] width 7 height 18
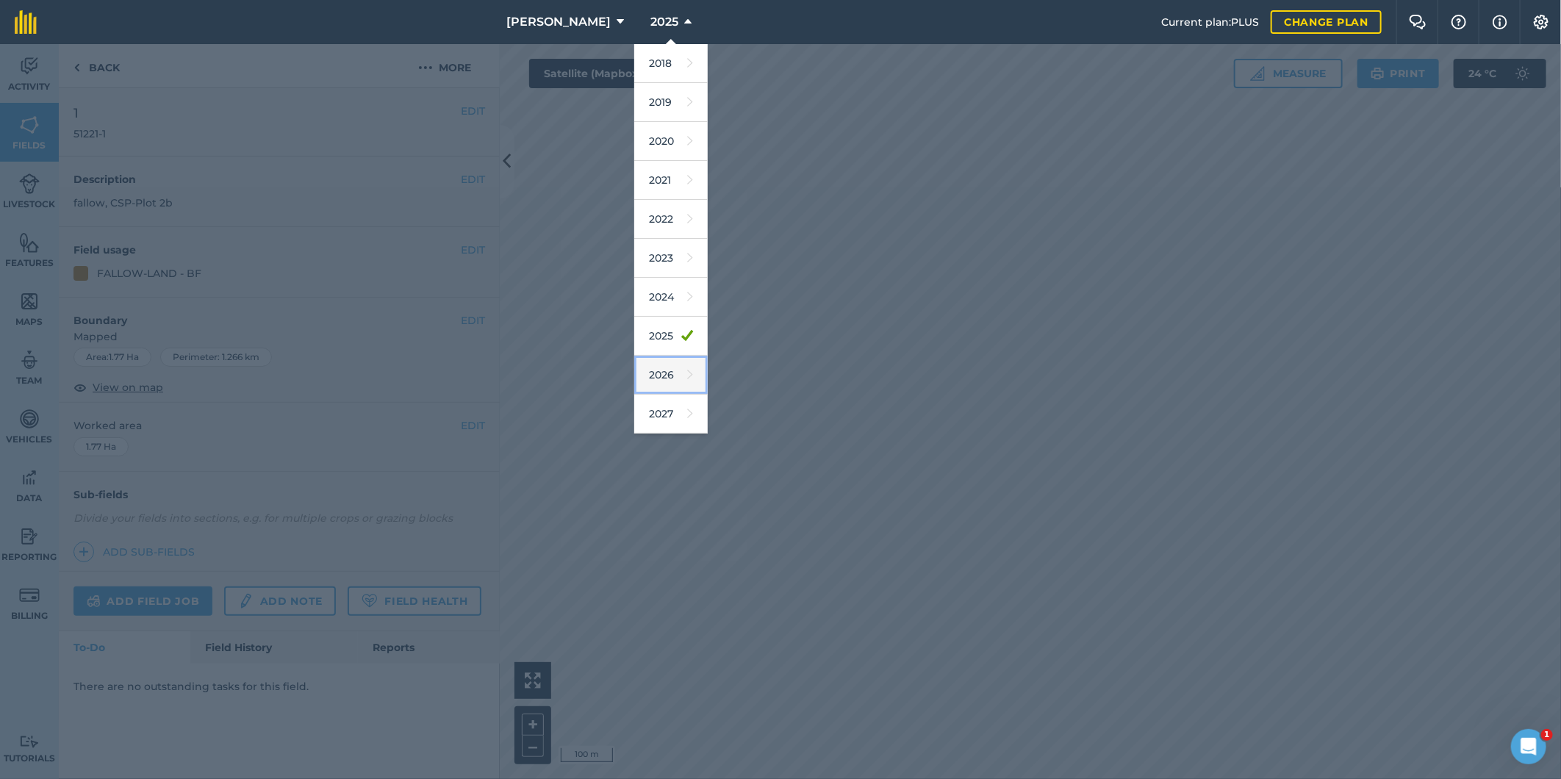
click at [641, 382] on link "2026" at bounding box center [670, 375] width 73 height 39
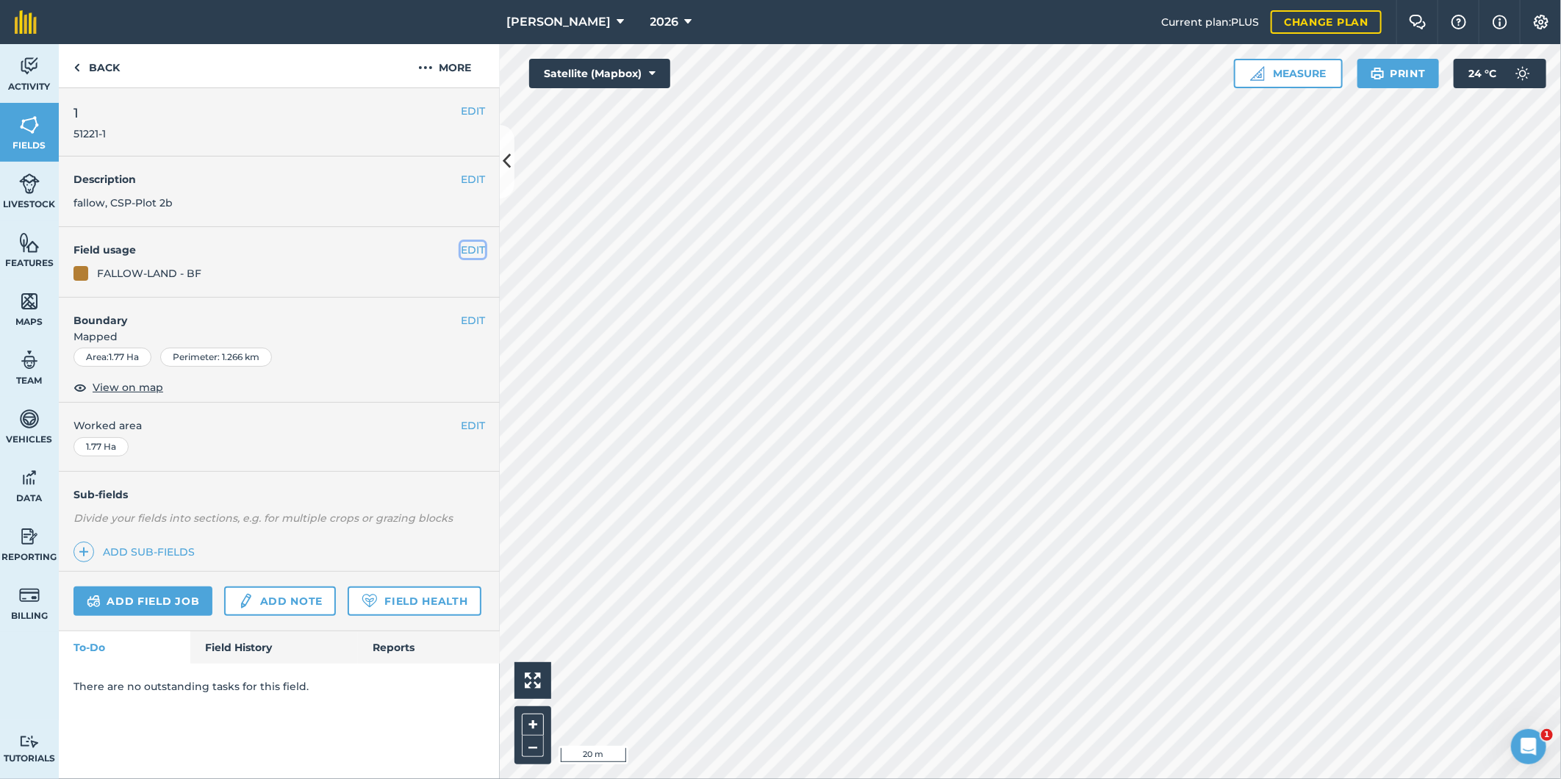
click at [472, 243] on button "EDIT" at bounding box center [473, 250] width 24 height 16
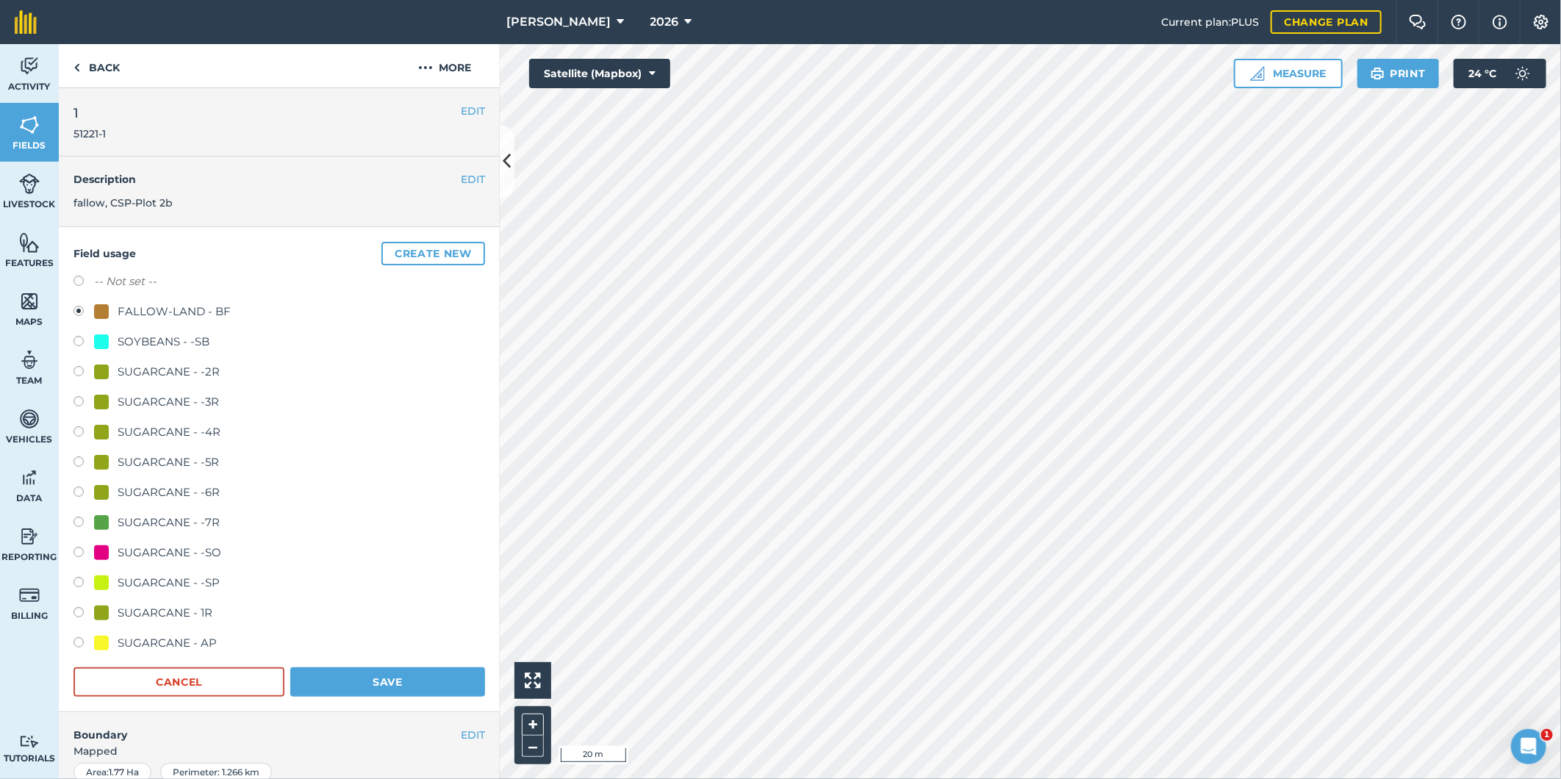
click at [82, 579] on label at bounding box center [83, 584] width 21 height 15
radio input "true"
radio input "false"
click at [356, 679] on button "Save" at bounding box center [387, 681] width 195 height 29
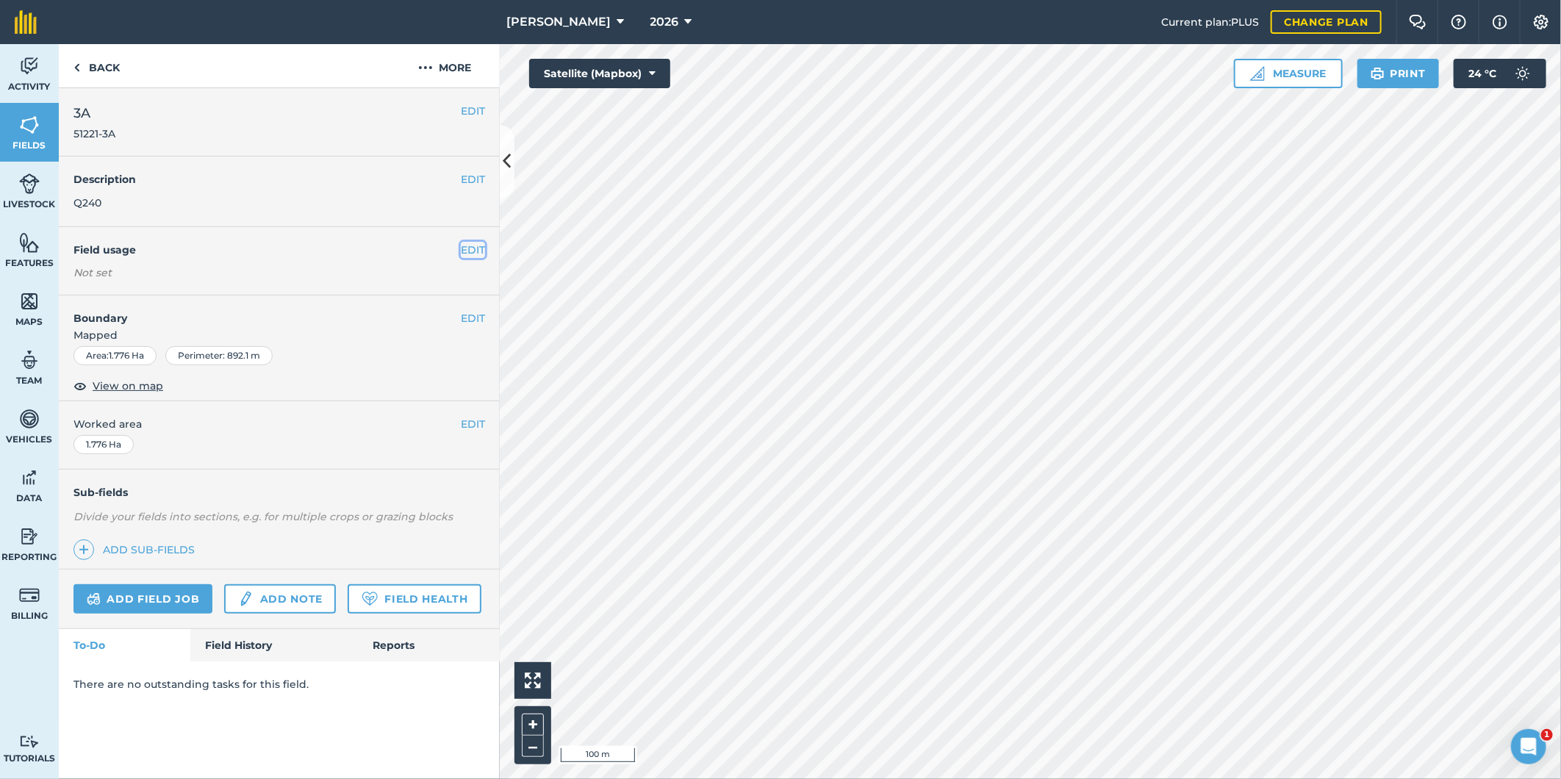
click at [472, 246] on button "EDIT" at bounding box center [473, 250] width 24 height 16
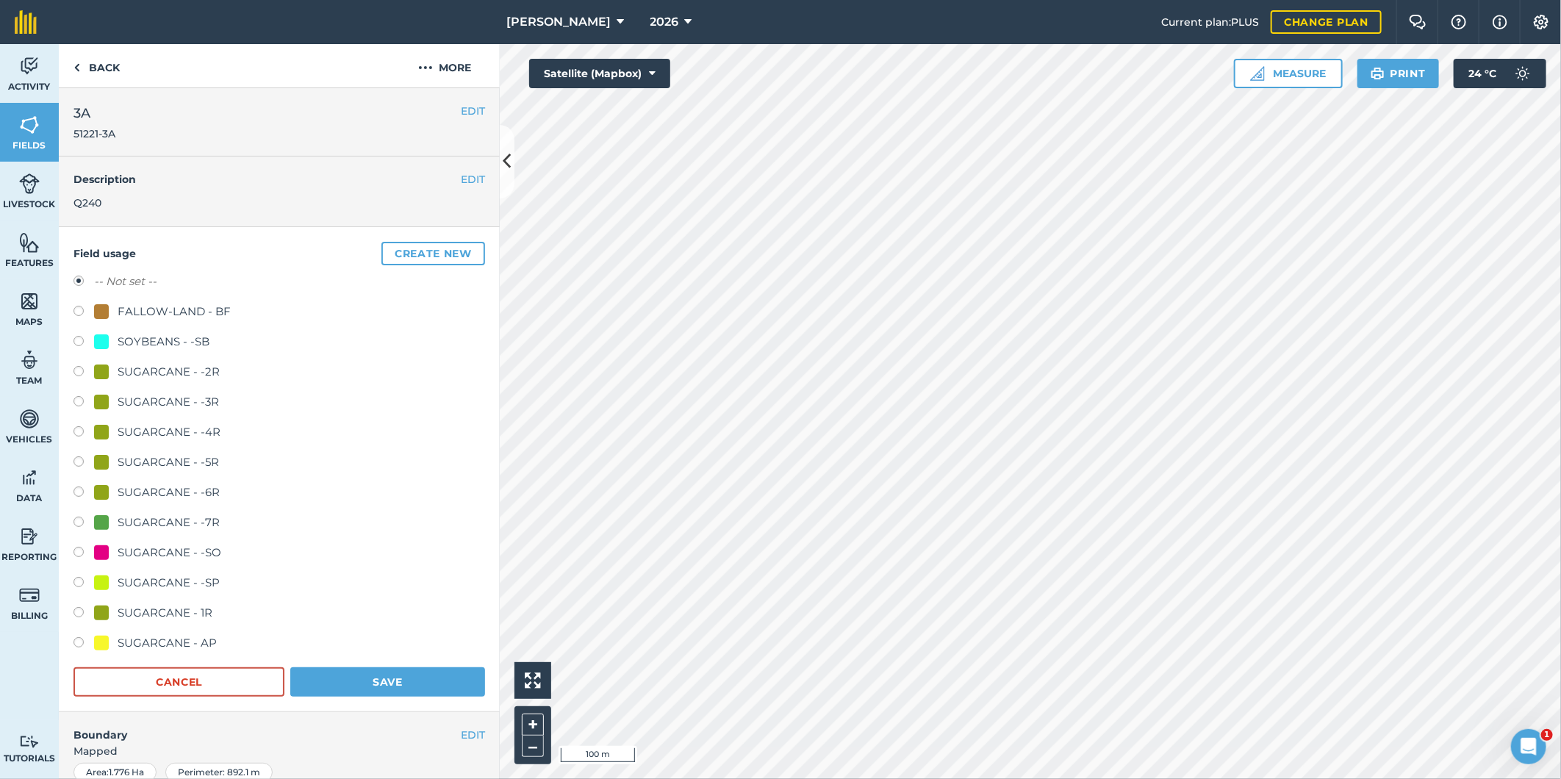
click at [74, 306] on div "Field usage Create new -- Not set -- FALLOW-LAND - BF SOYBEANS - -SB SUGARCANE …" at bounding box center [279, 469] width 441 height 485
click at [82, 315] on label at bounding box center [83, 313] width 21 height 15
radio input "true"
radio input "false"
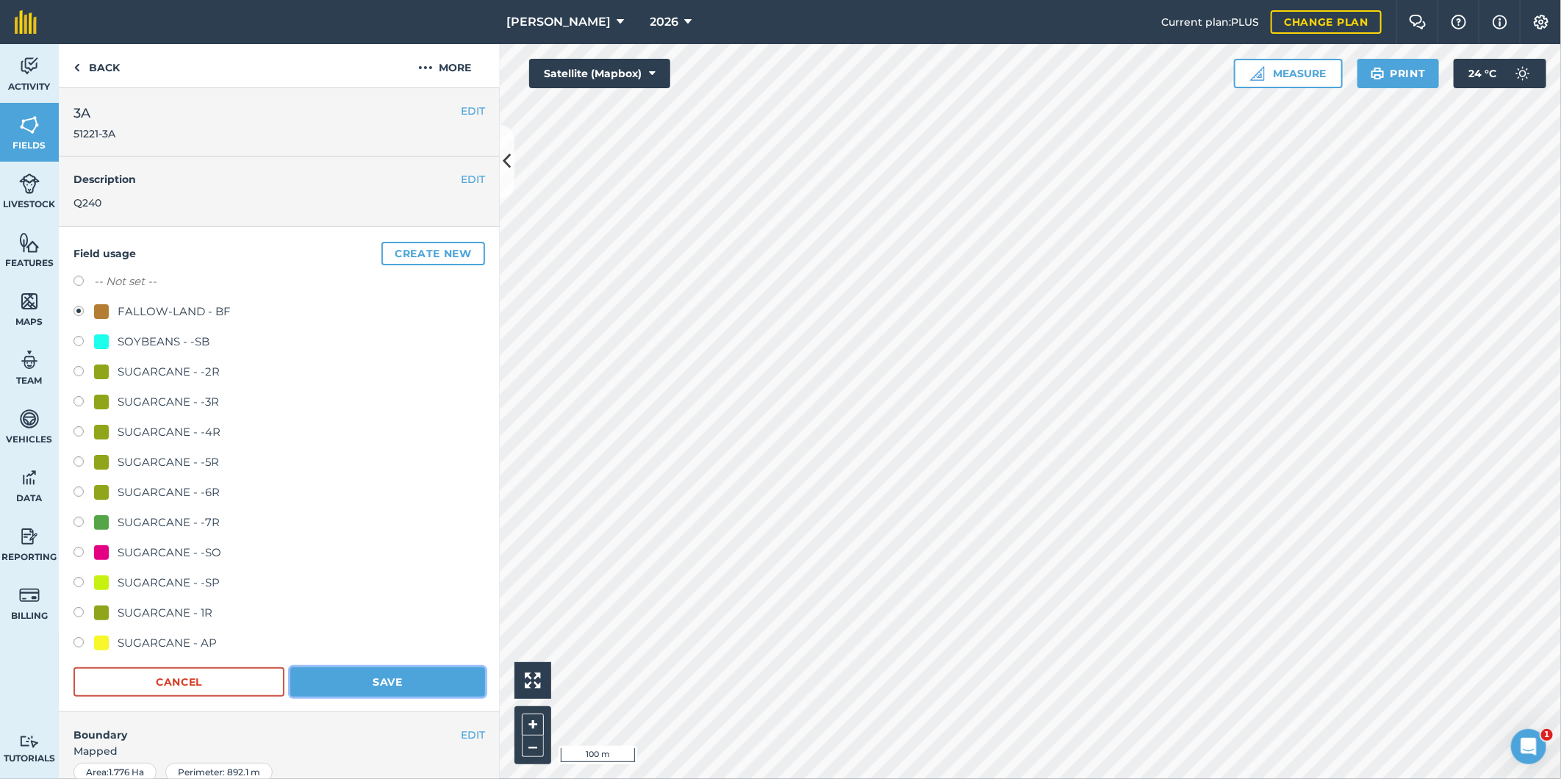
click at [348, 689] on button "Save" at bounding box center [387, 681] width 195 height 29
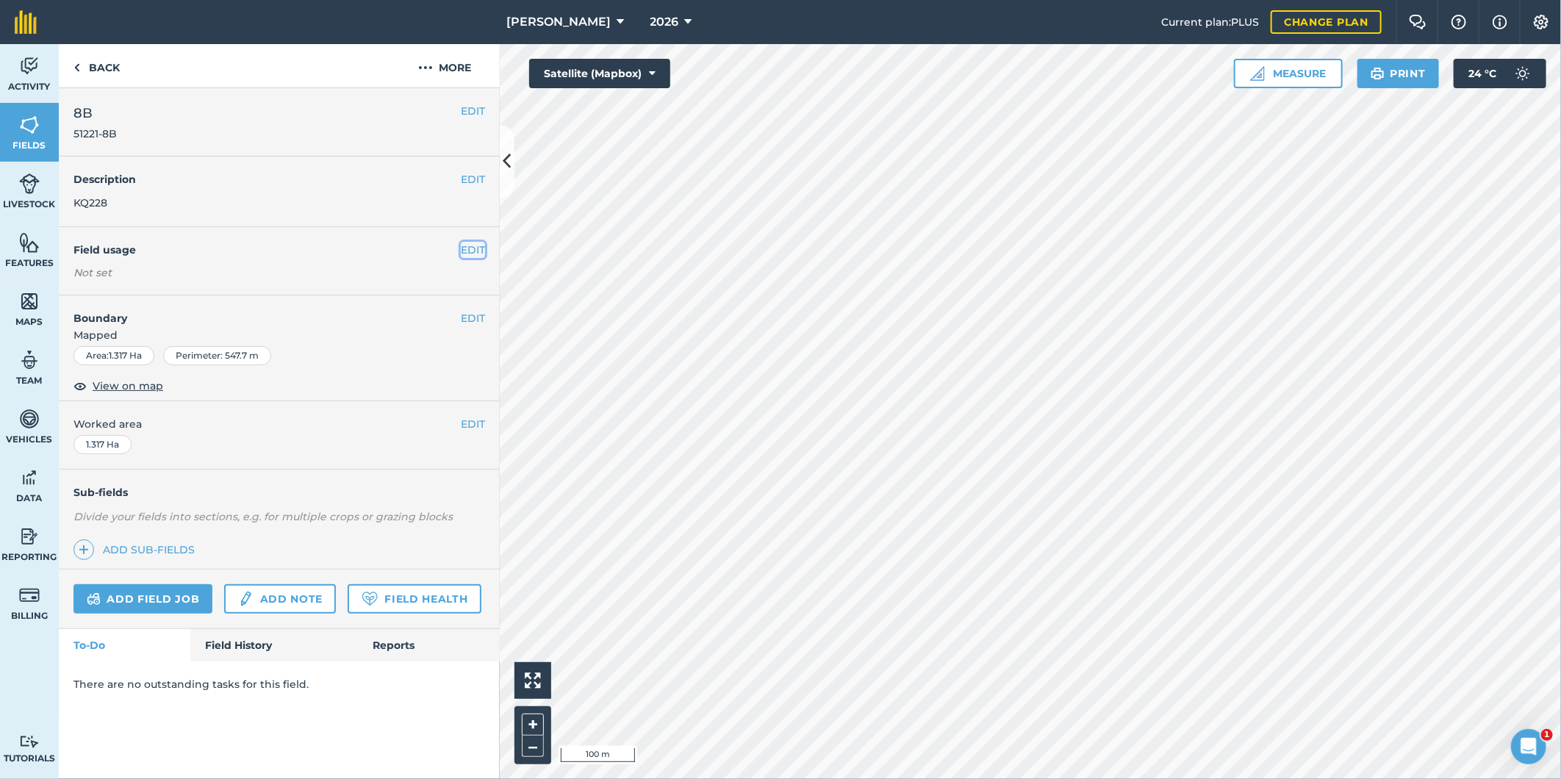
click at [463, 250] on button "EDIT" at bounding box center [473, 250] width 24 height 16
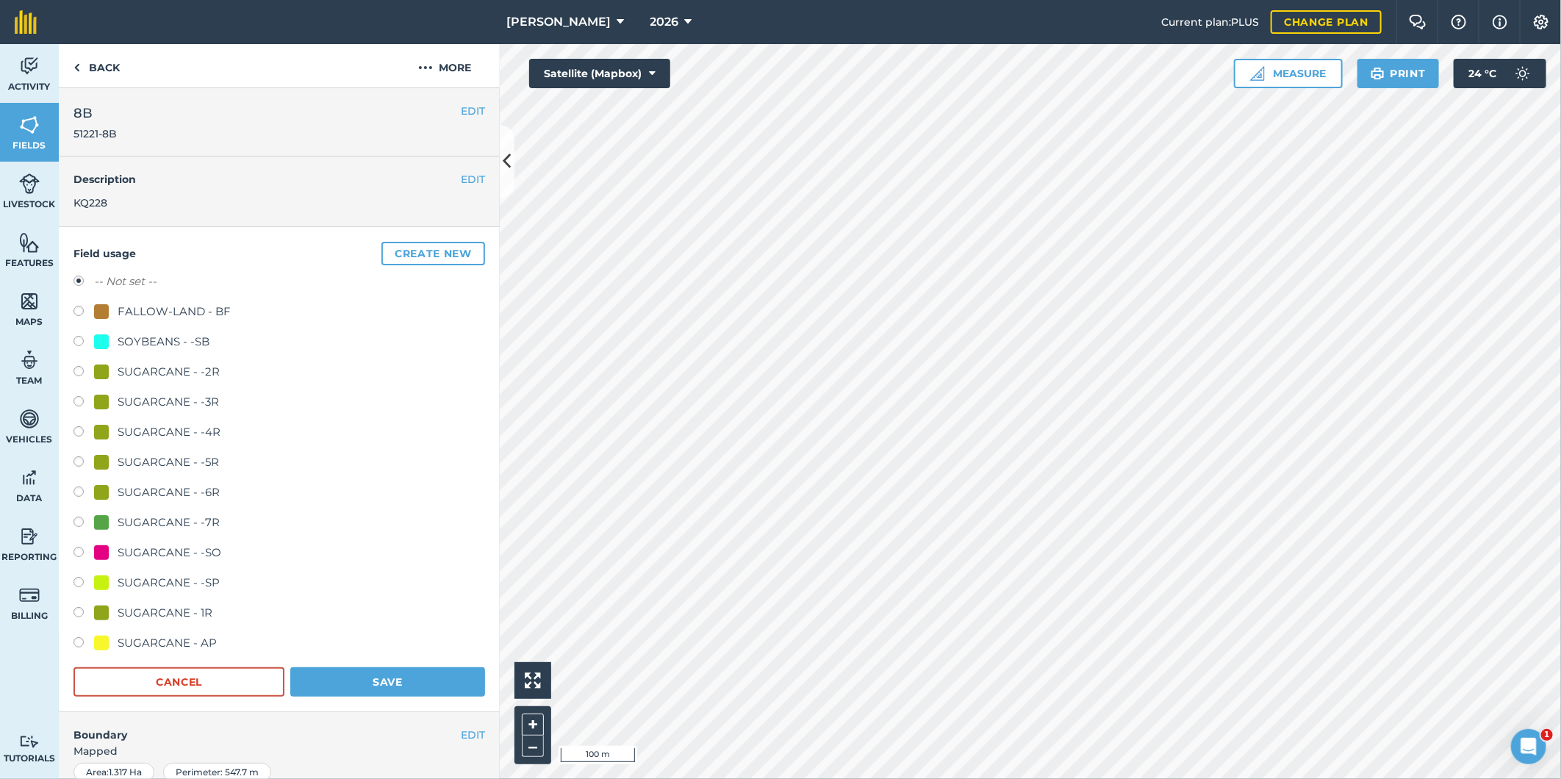
click at [79, 307] on label at bounding box center [83, 313] width 21 height 15
radio input "true"
radio input "false"
click at [344, 691] on button "Save" at bounding box center [387, 681] width 195 height 29
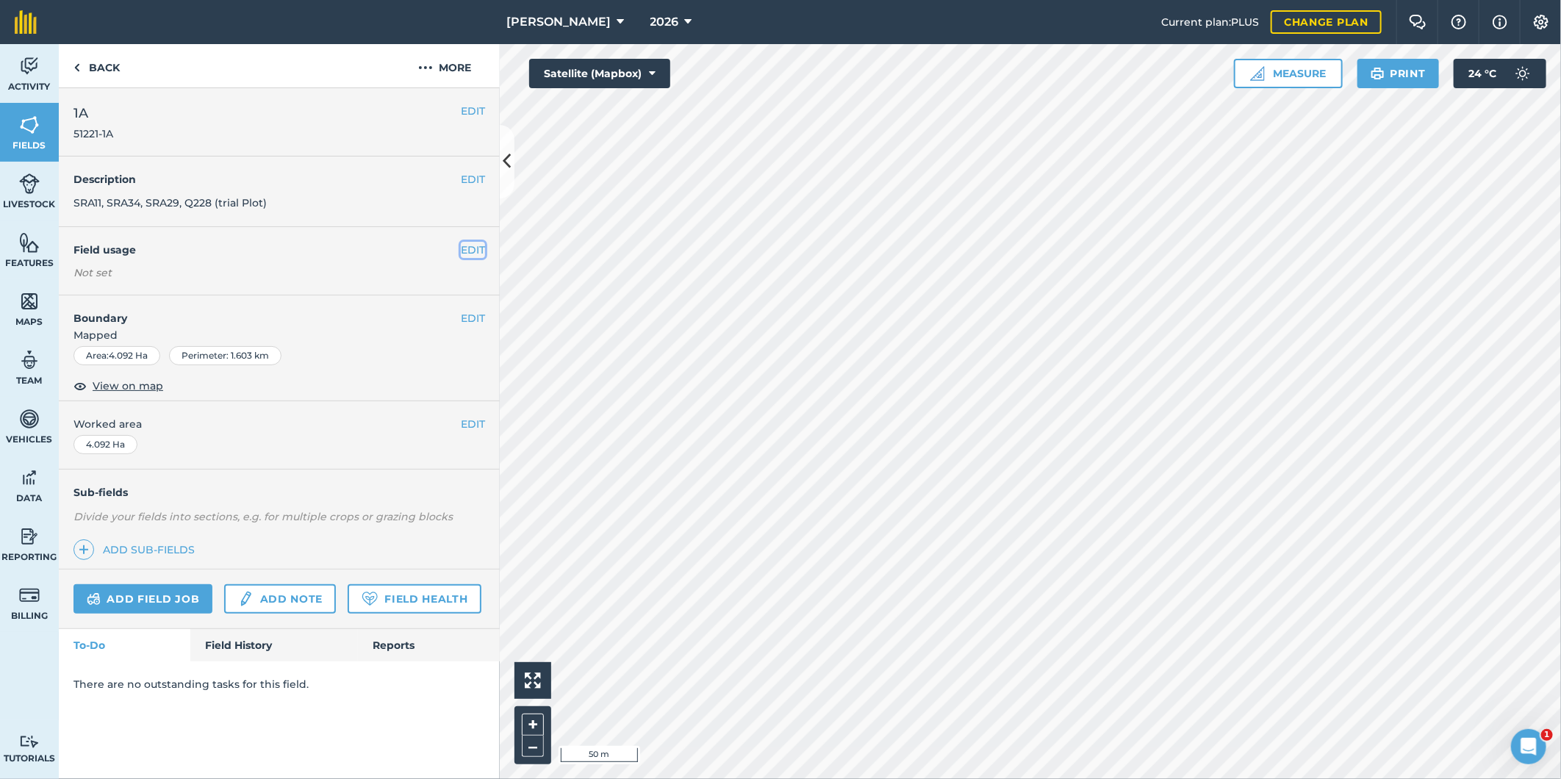
click at [474, 248] on button "EDIT" at bounding box center [473, 250] width 24 height 16
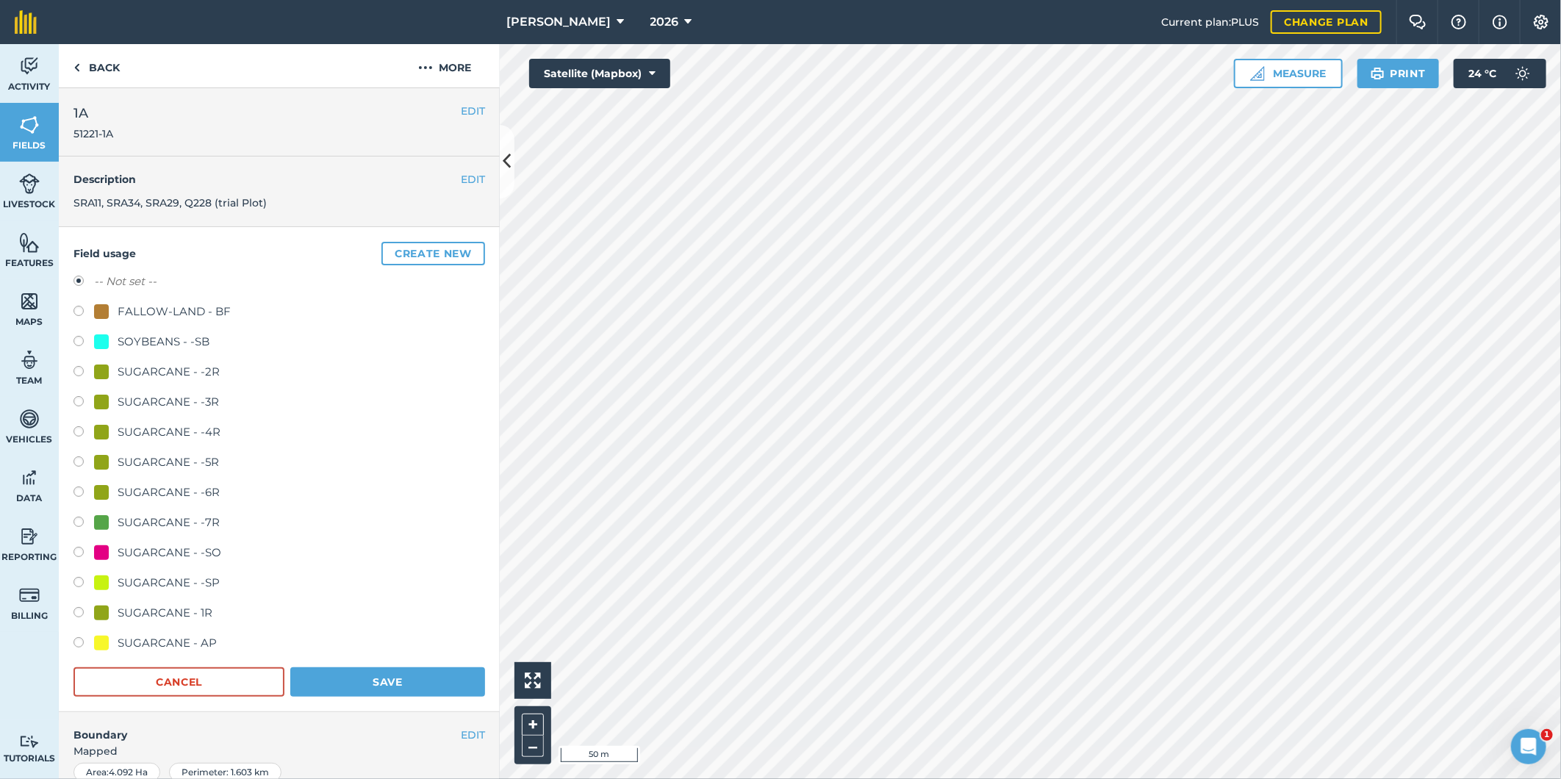
click at [79, 370] on label at bounding box center [83, 373] width 21 height 15
radio input "true"
radio input "false"
click at [348, 677] on button "Save" at bounding box center [387, 681] width 195 height 29
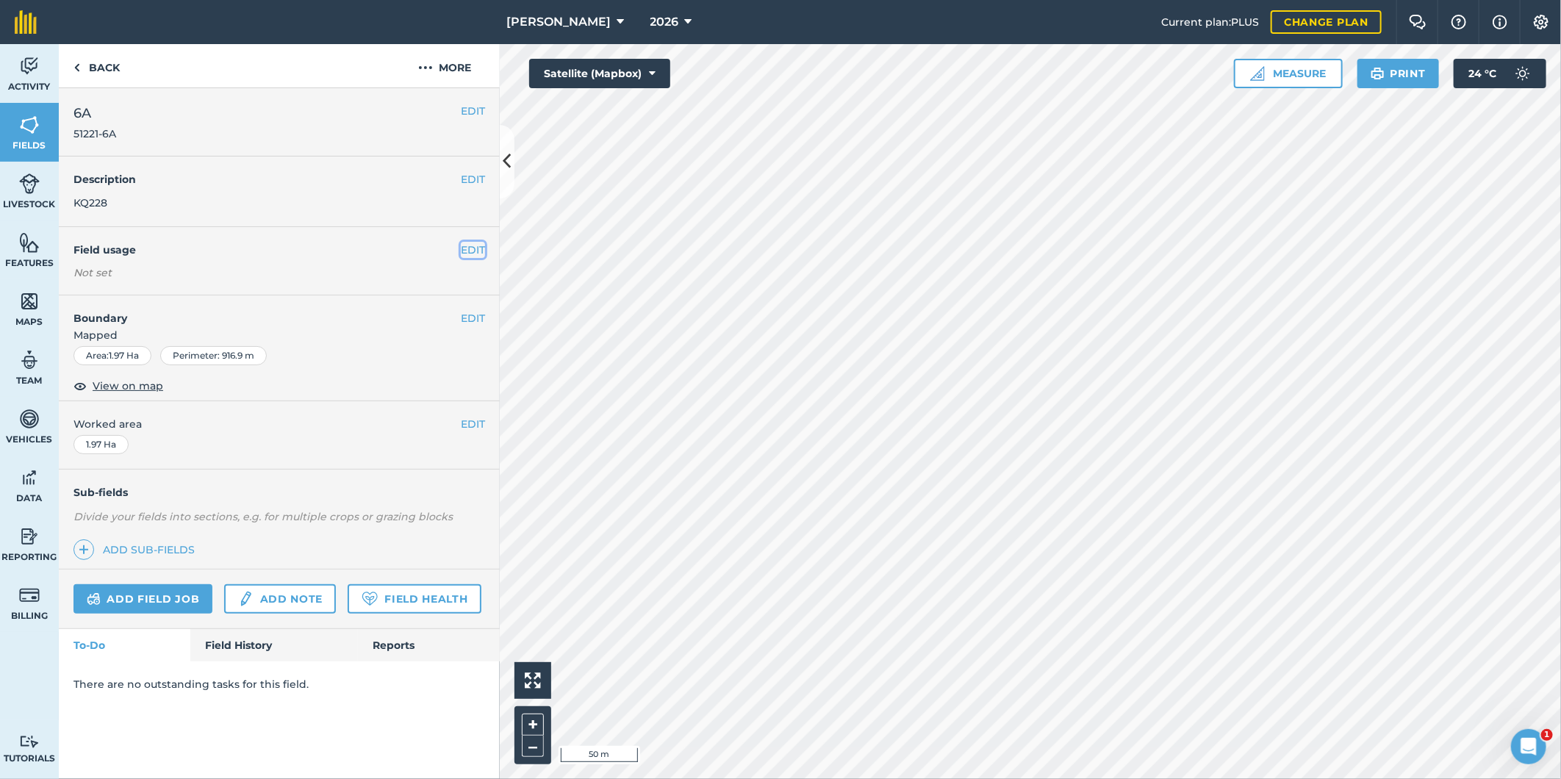
click at [479, 248] on button "EDIT" at bounding box center [473, 250] width 24 height 16
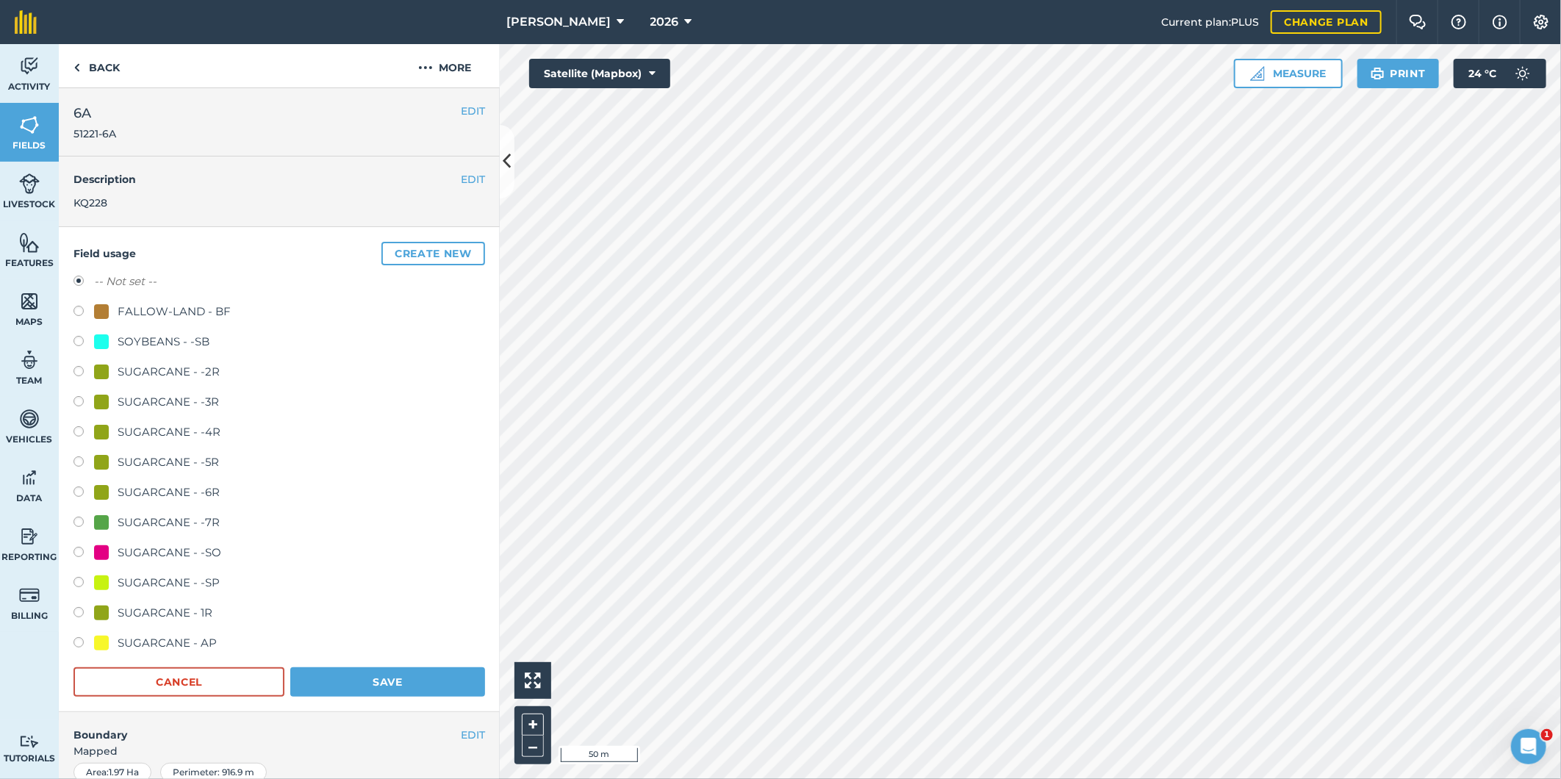
click at [76, 400] on label at bounding box center [83, 403] width 21 height 15
radio input "true"
radio input "false"
click at [319, 686] on button "Save" at bounding box center [387, 681] width 195 height 29
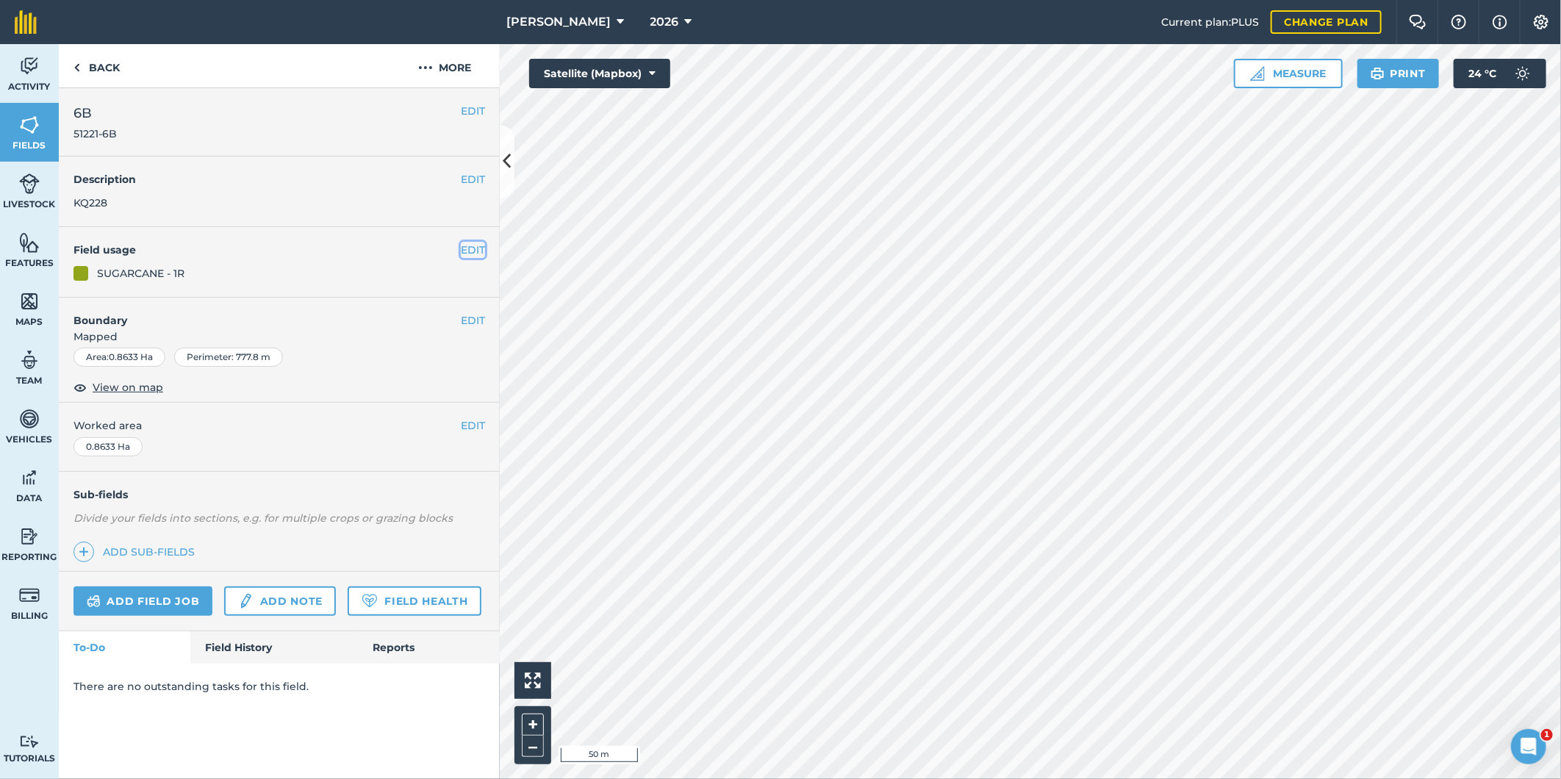
click at [466, 252] on button "EDIT" at bounding box center [473, 250] width 24 height 16
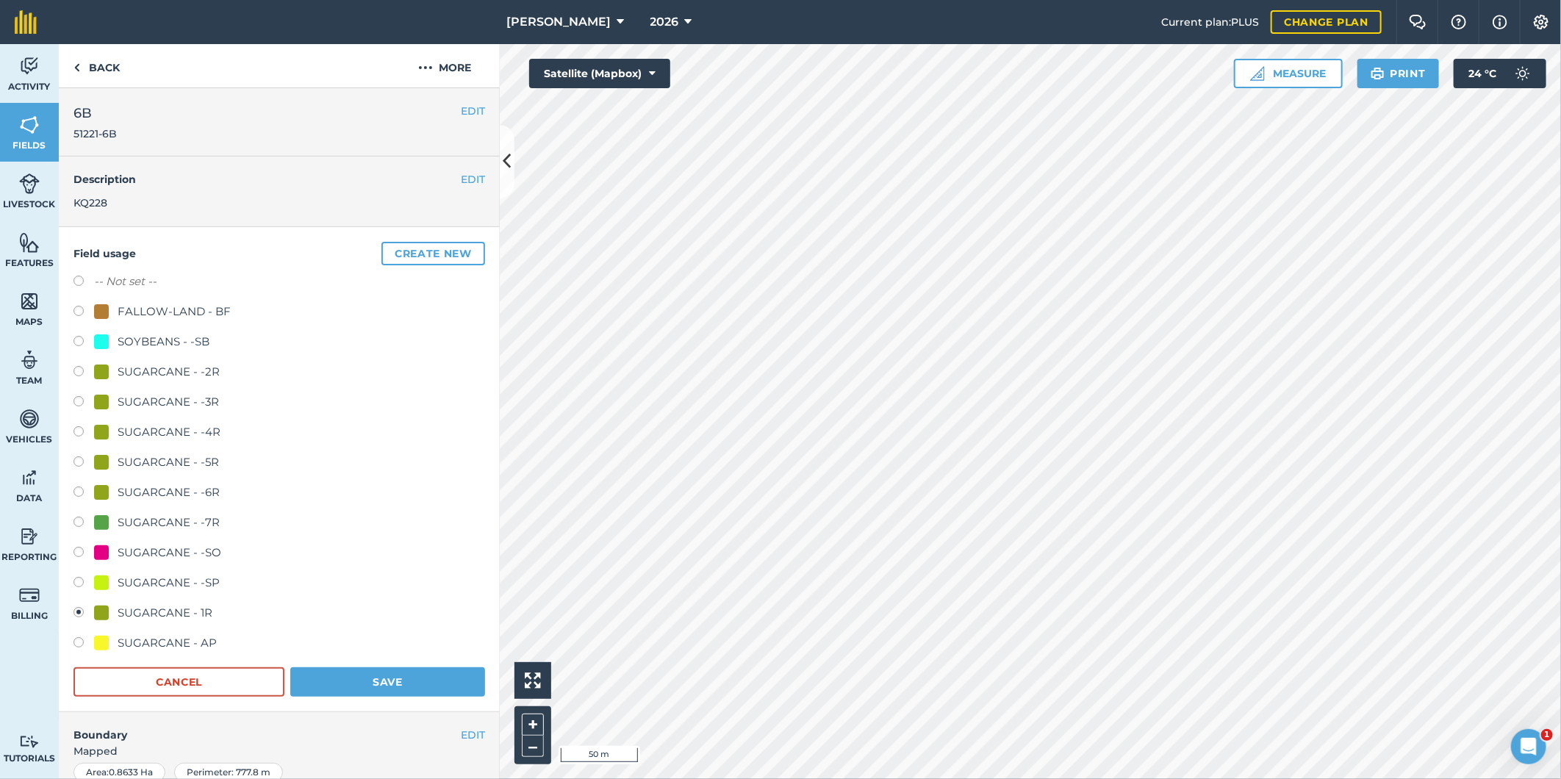
click at [78, 366] on label at bounding box center [83, 373] width 21 height 15
radio input "true"
radio input "false"
click at [338, 686] on button "Save" at bounding box center [387, 681] width 195 height 29
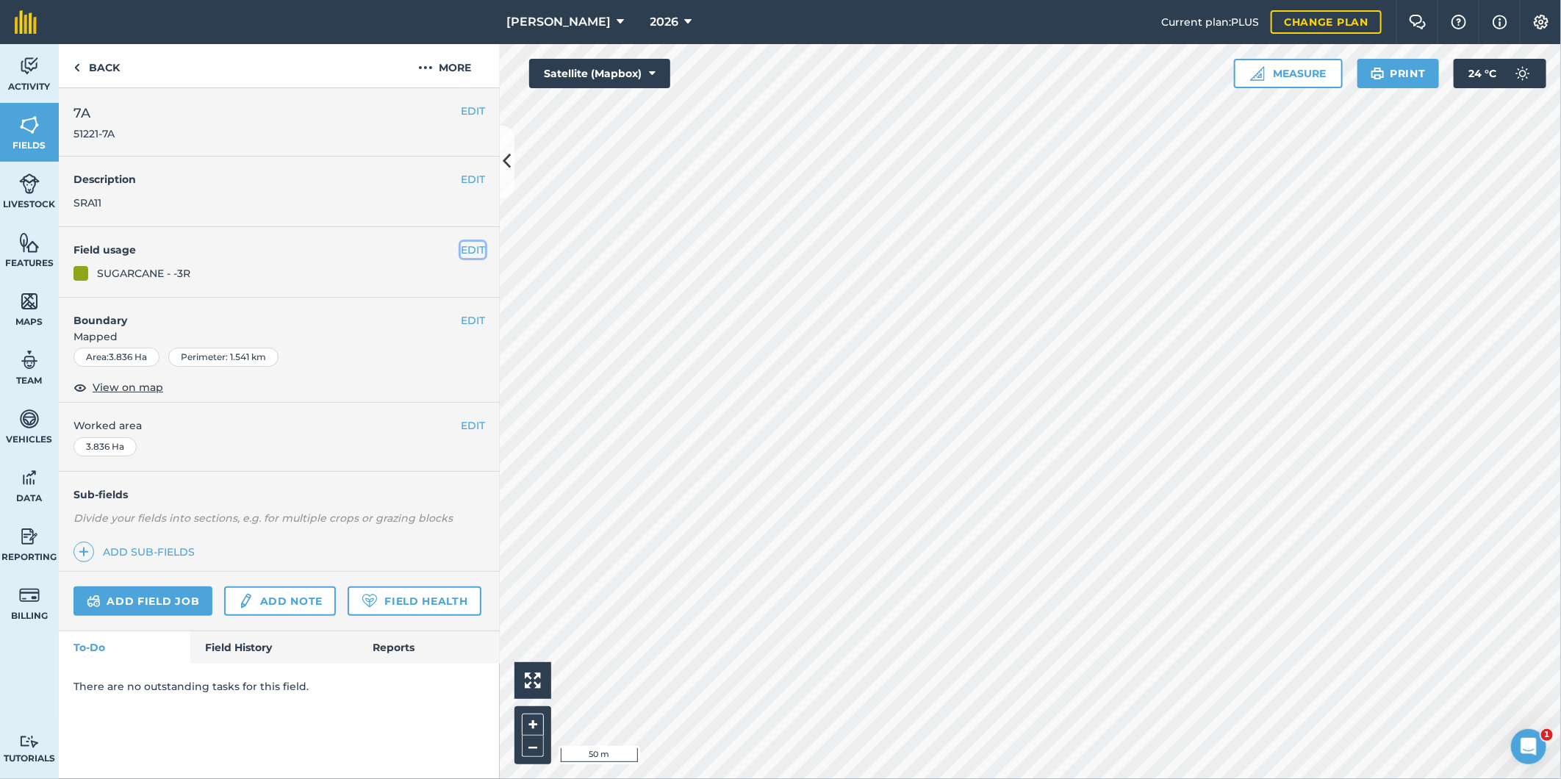
click at [464, 246] on button "EDIT" at bounding box center [473, 250] width 24 height 16
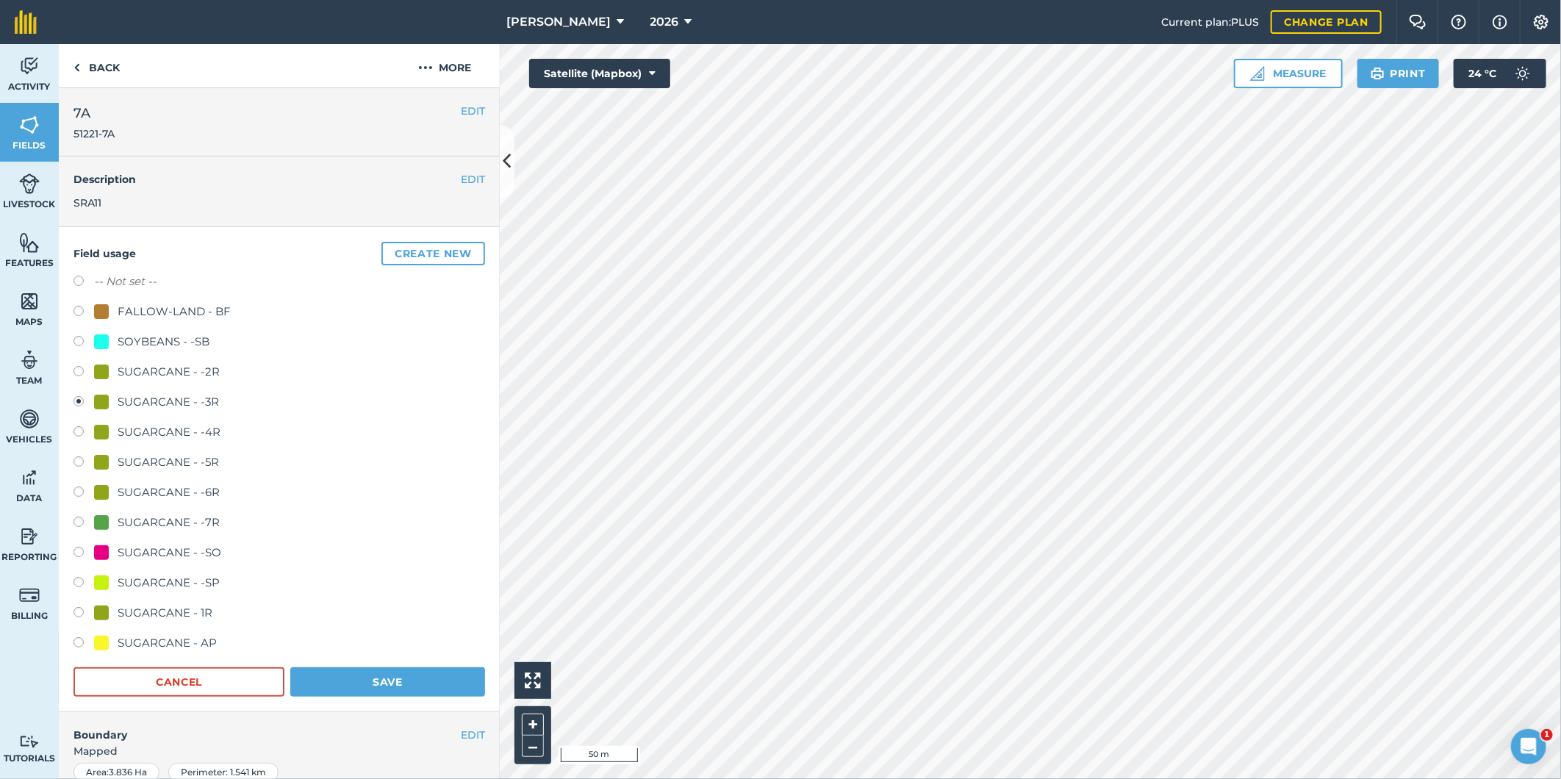
click at [79, 307] on label at bounding box center [83, 313] width 21 height 15
radio input "true"
radio input "false"
click at [349, 681] on button "Save" at bounding box center [387, 681] width 195 height 29
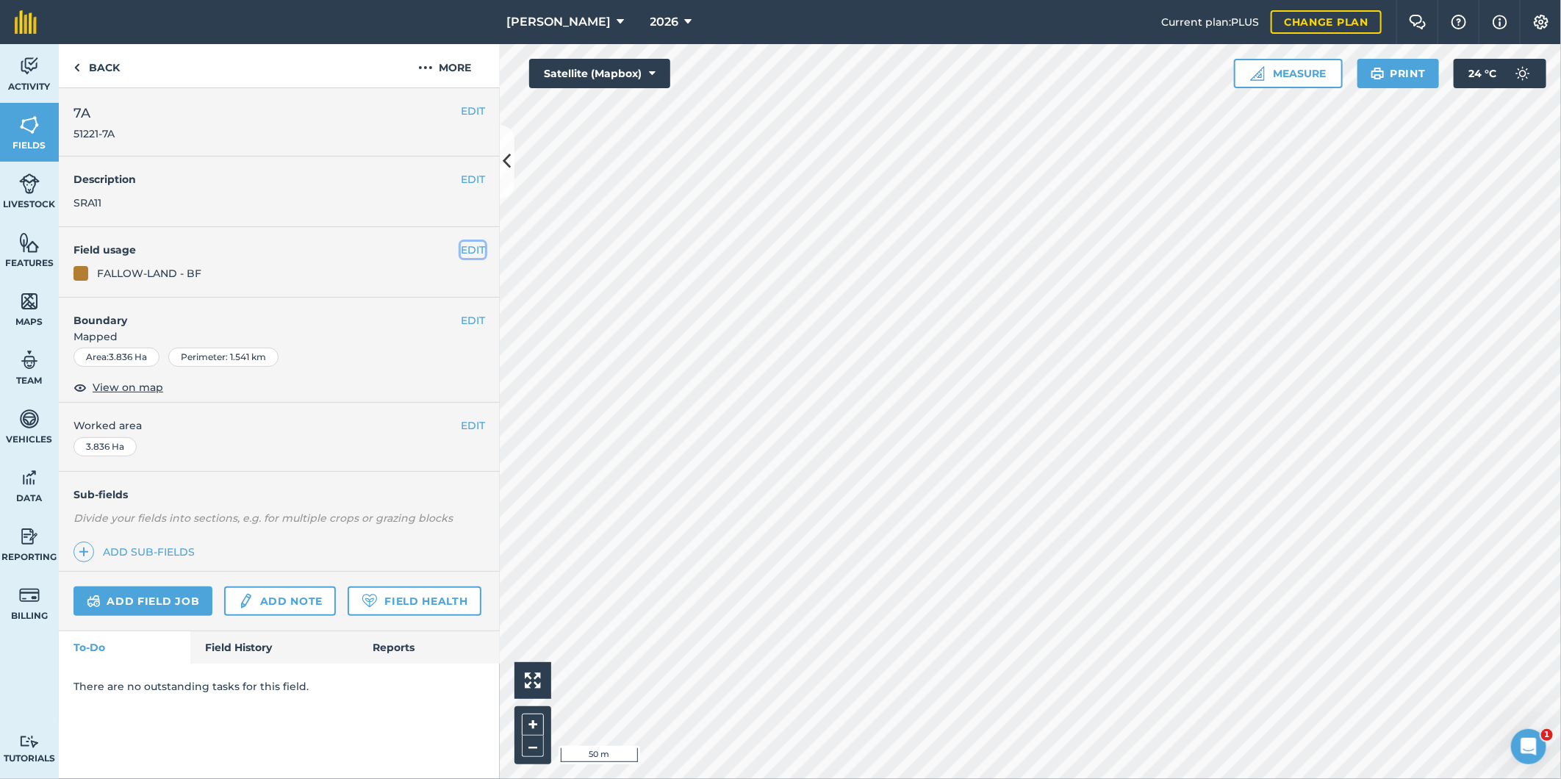
click at [472, 245] on button "EDIT" at bounding box center [473, 250] width 24 height 16
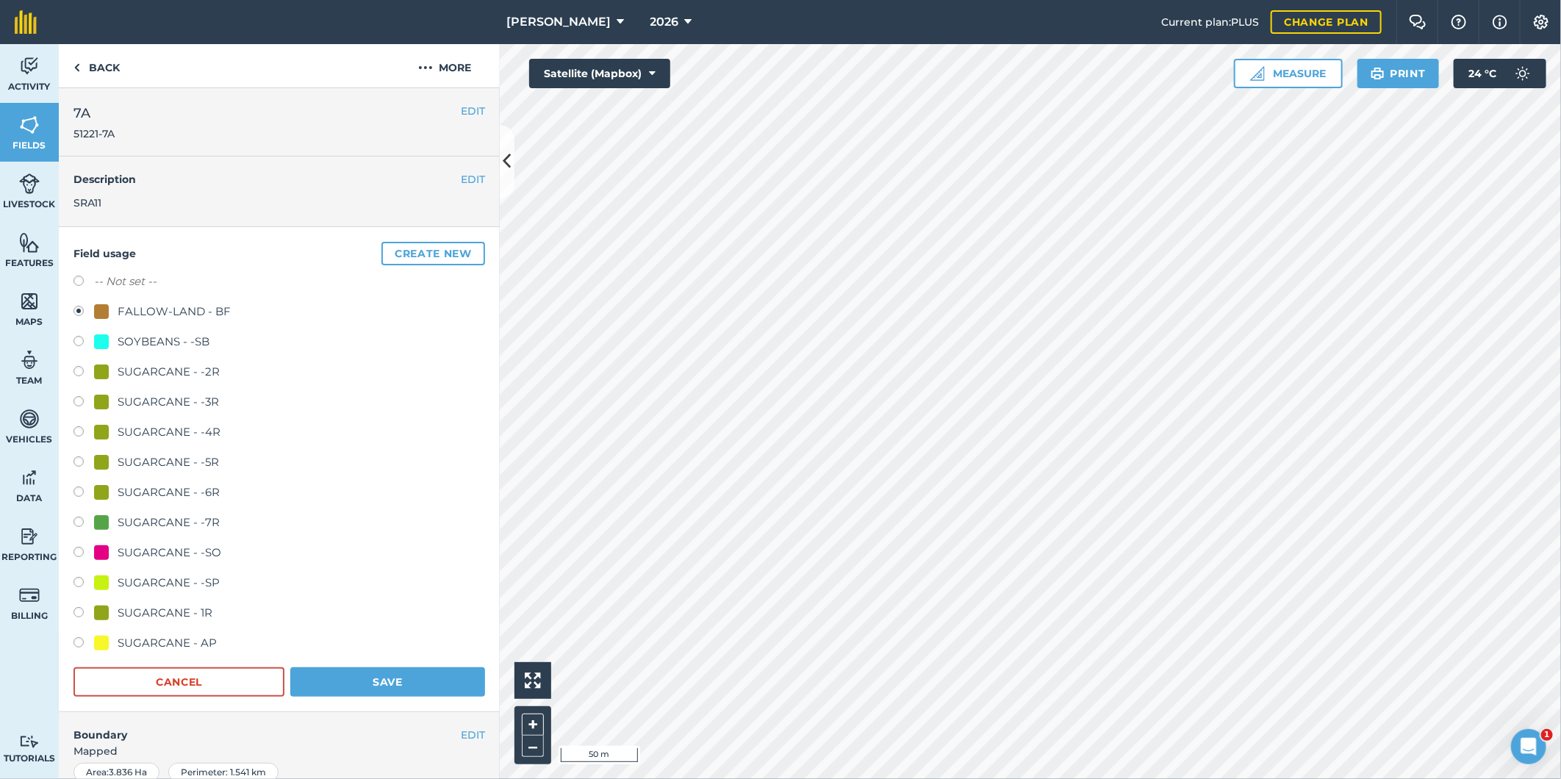
click at [78, 400] on label at bounding box center [83, 403] width 21 height 15
radio input "true"
radio input "false"
click at [356, 681] on button "Save" at bounding box center [387, 681] width 195 height 29
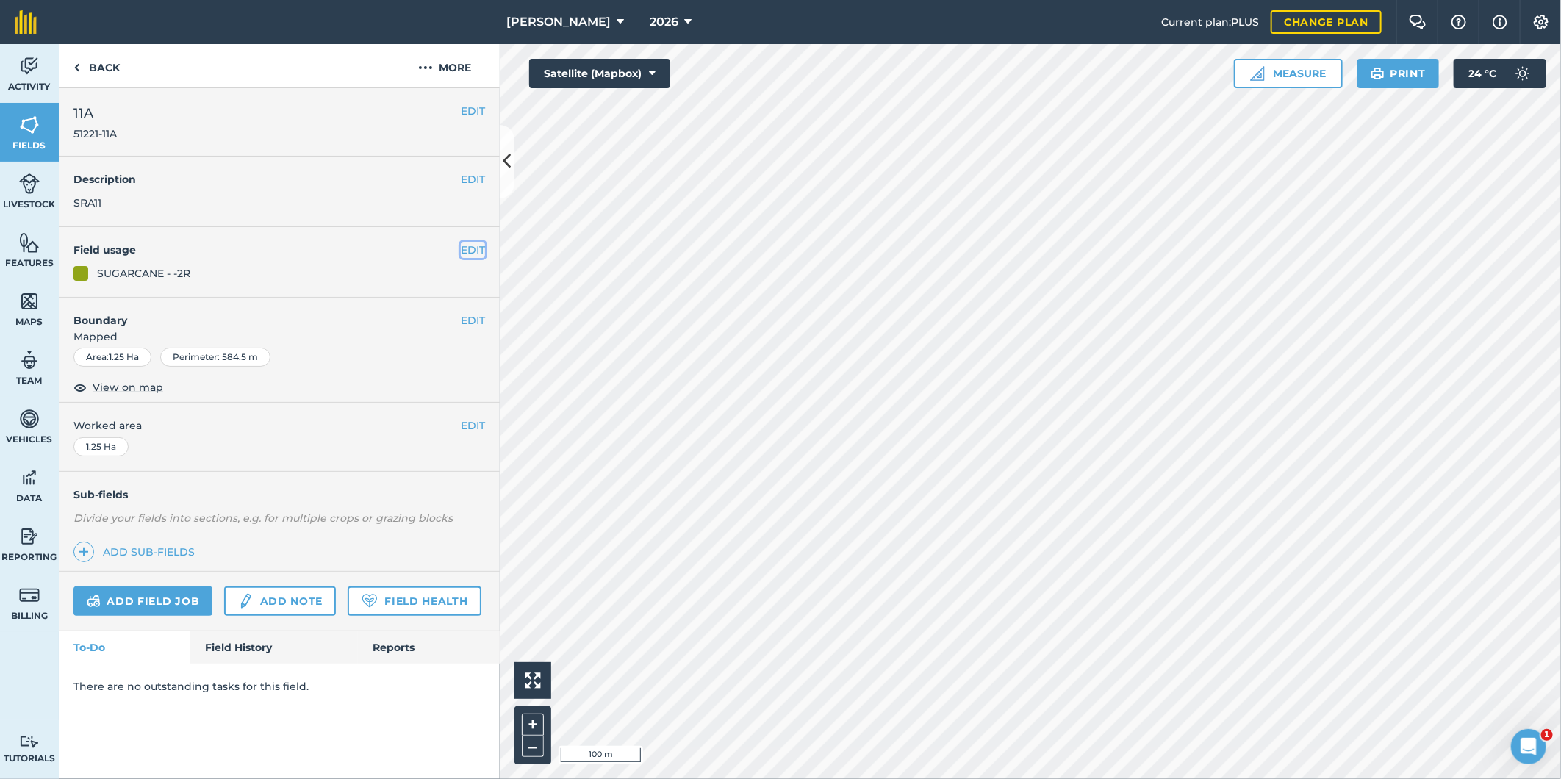
click at [464, 243] on button "EDIT" at bounding box center [473, 250] width 24 height 16
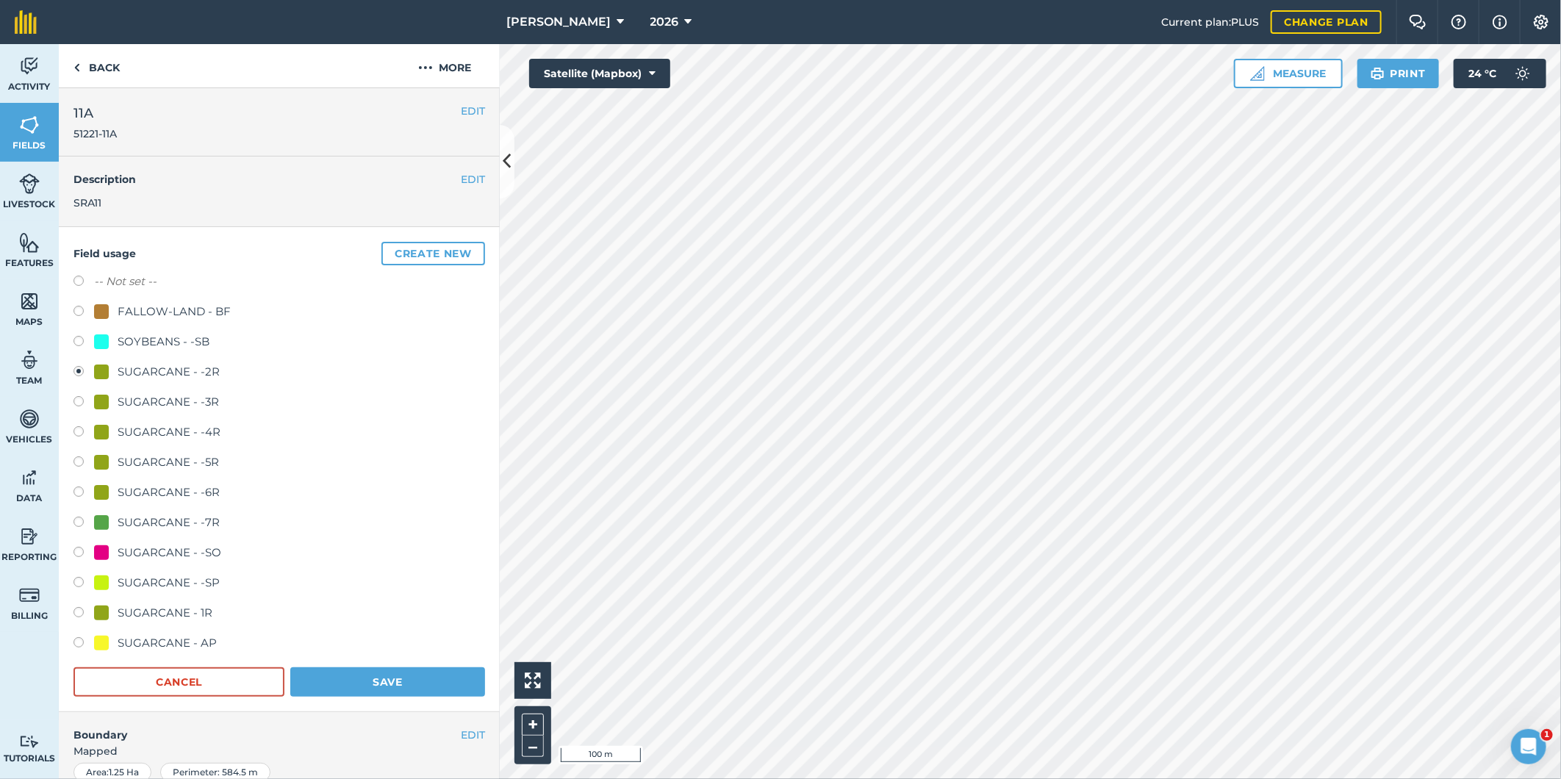
drag, startPoint x: 81, startPoint y: 398, endPoint x: 112, endPoint y: 428, distance: 43.7
click at [81, 398] on label at bounding box center [83, 403] width 21 height 15
radio input "true"
radio input "false"
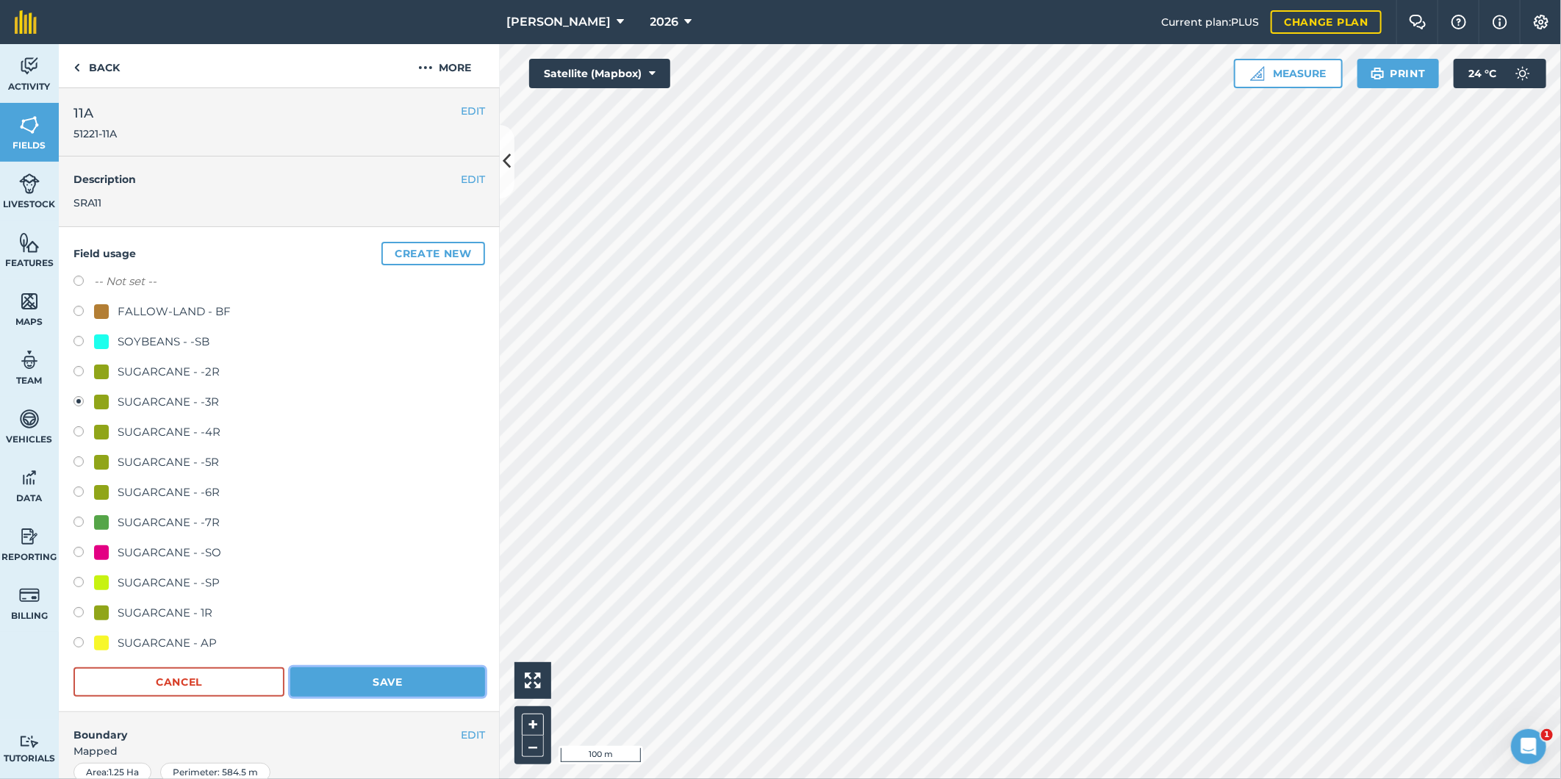
click at [321, 678] on button "Save" at bounding box center [387, 681] width 195 height 29
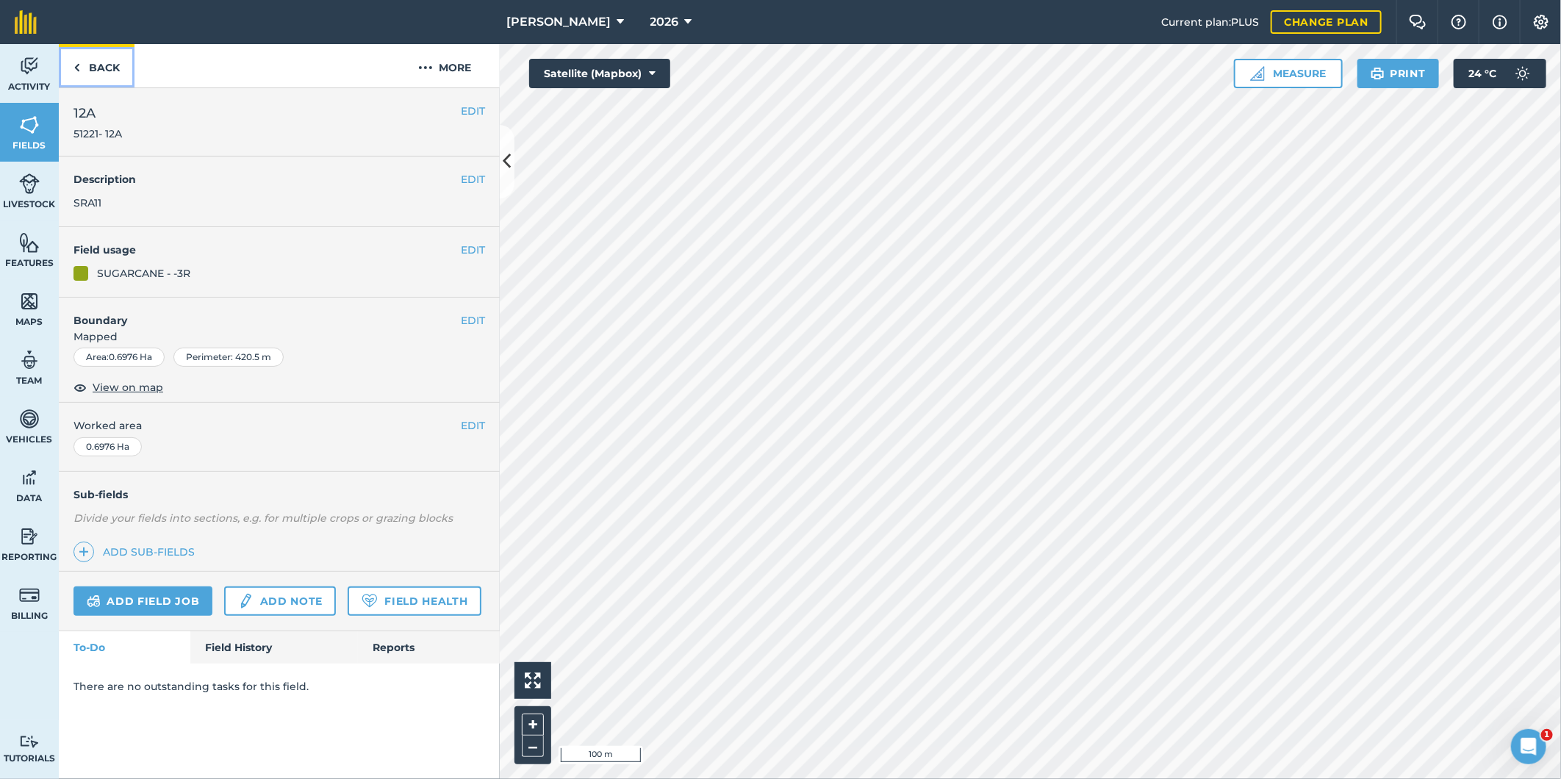
click at [92, 68] on link "Back" at bounding box center [97, 65] width 76 height 43
click at [25, 126] on img at bounding box center [29, 125] width 21 height 22
click at [480, 421] on button "EDIT" at bounding box center [473, 425] width 24 height 16
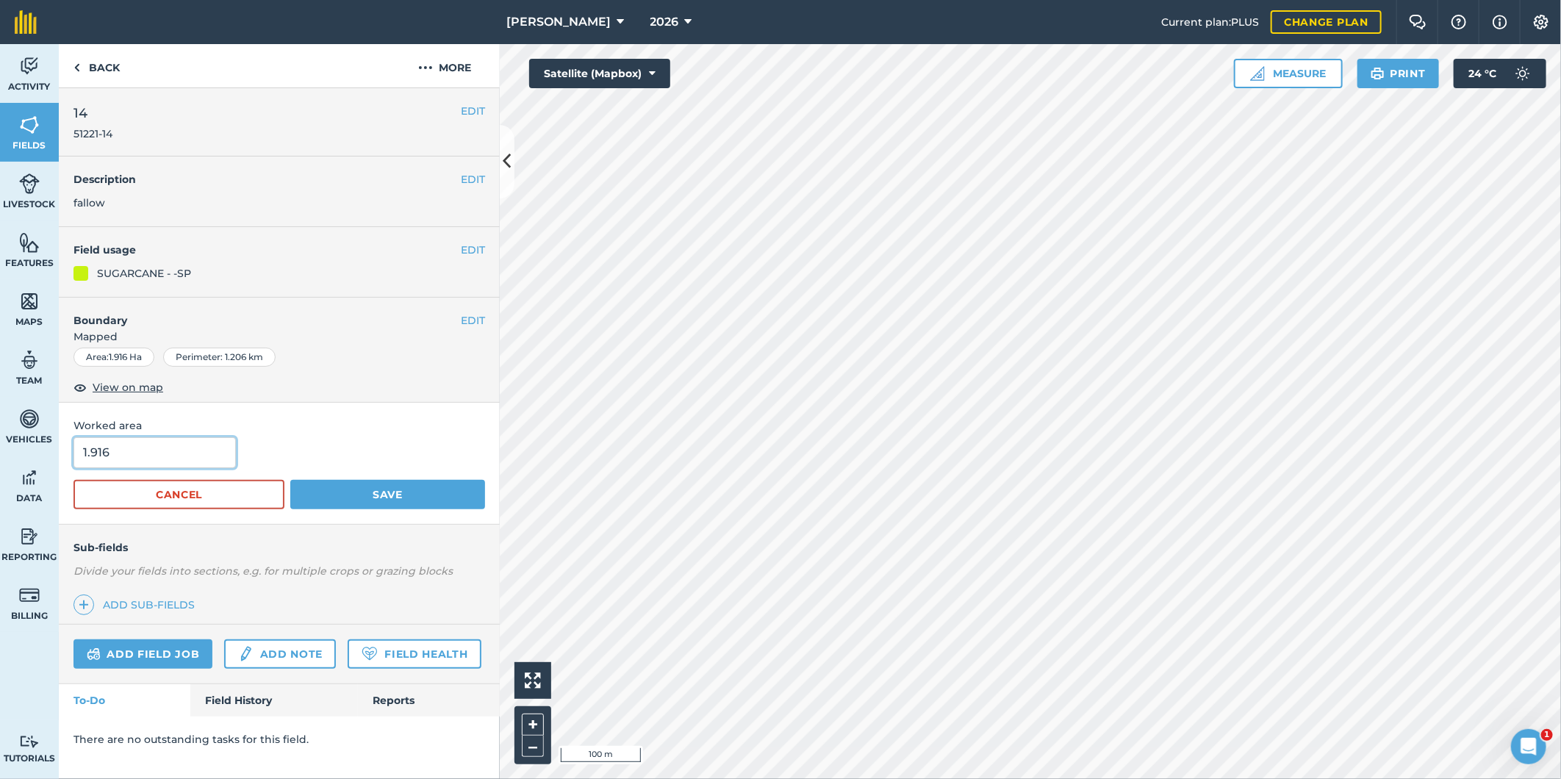
drag, startPoint x: 123, startPoint y: 448, endPoint x: 92, endPoint y: 456, distance: 32.6
click at [92, 456] on input "1.916" at bounding box center [154, 452] width 162 height 31
type input "1.92"
click at [355, 494] on button "Save" at bounding box center [387, 494] width 195 height 29
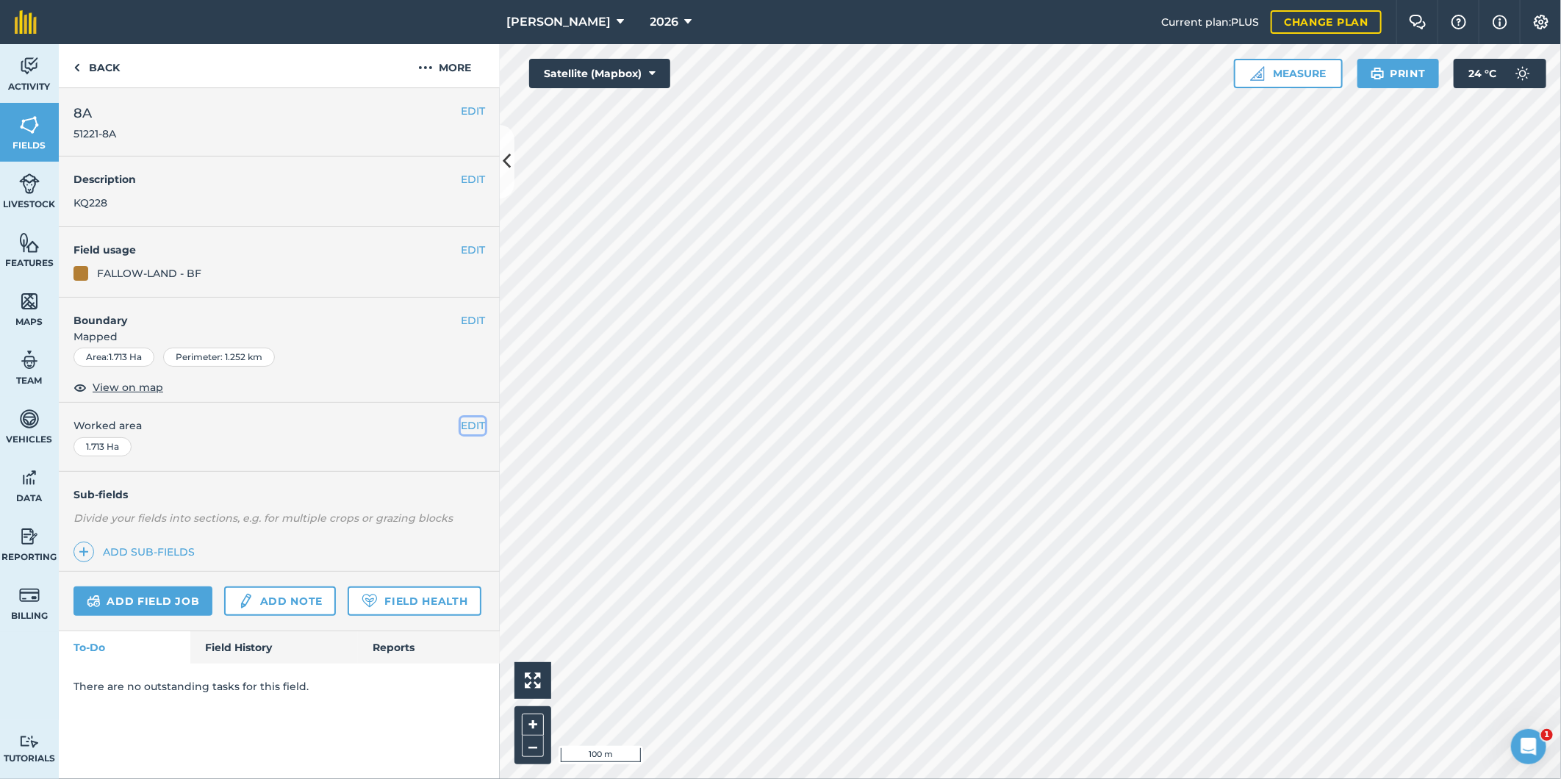
click at [468, 422] on button "EDIT" at bounding box center [473, 425] width 24 height 16
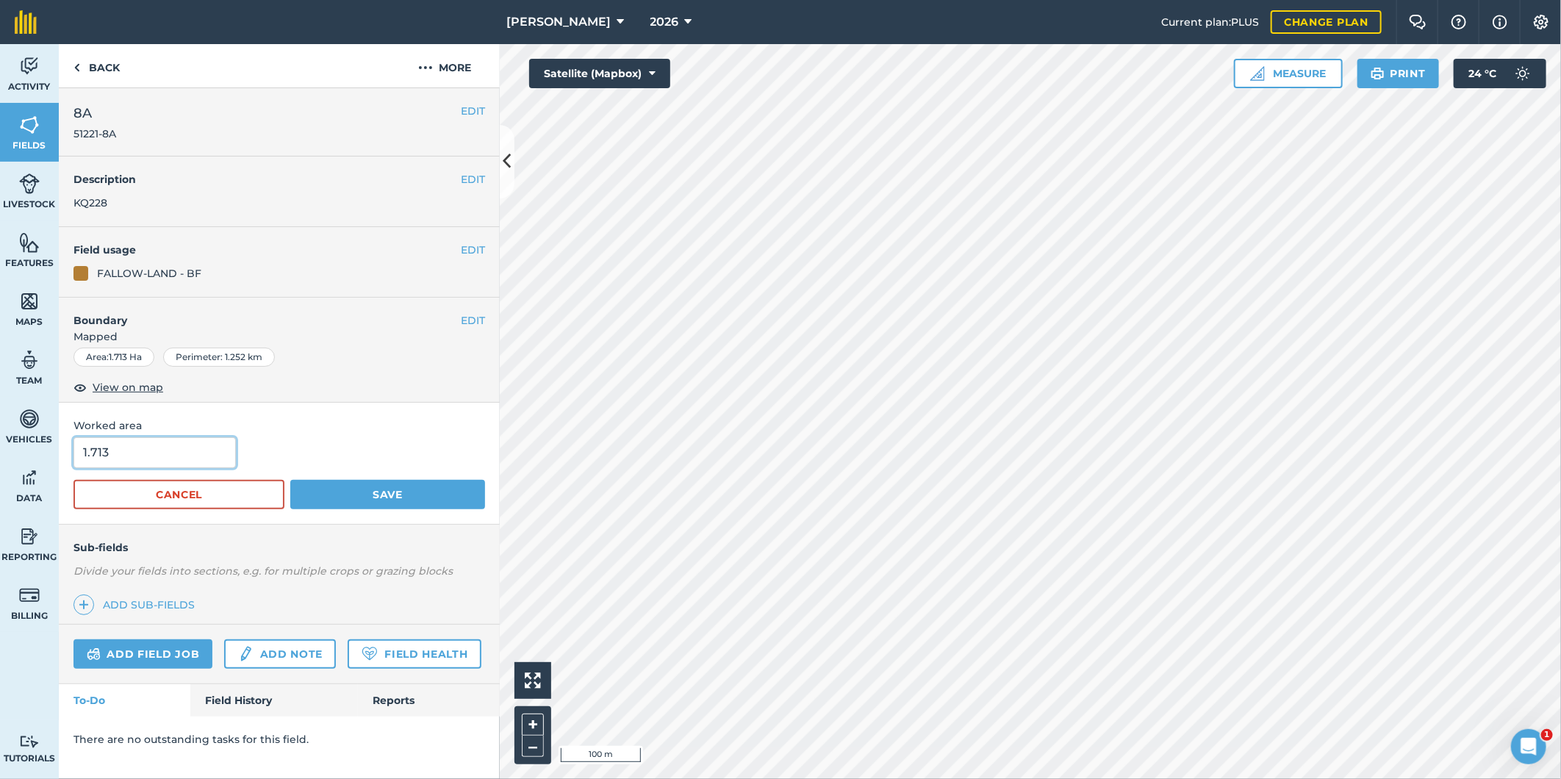
drag, startPoint x: 111, startPoint y: 451, endPoint x: 96, endPoint y: 451, distance: 15.4
click at [96, 454] on input "1.713" at bounding box center [154, 452] width 162 height 31
type input "1.76"
click at [312, 493] on button "Save" at bounding box center [387, 494] width 195 height 29
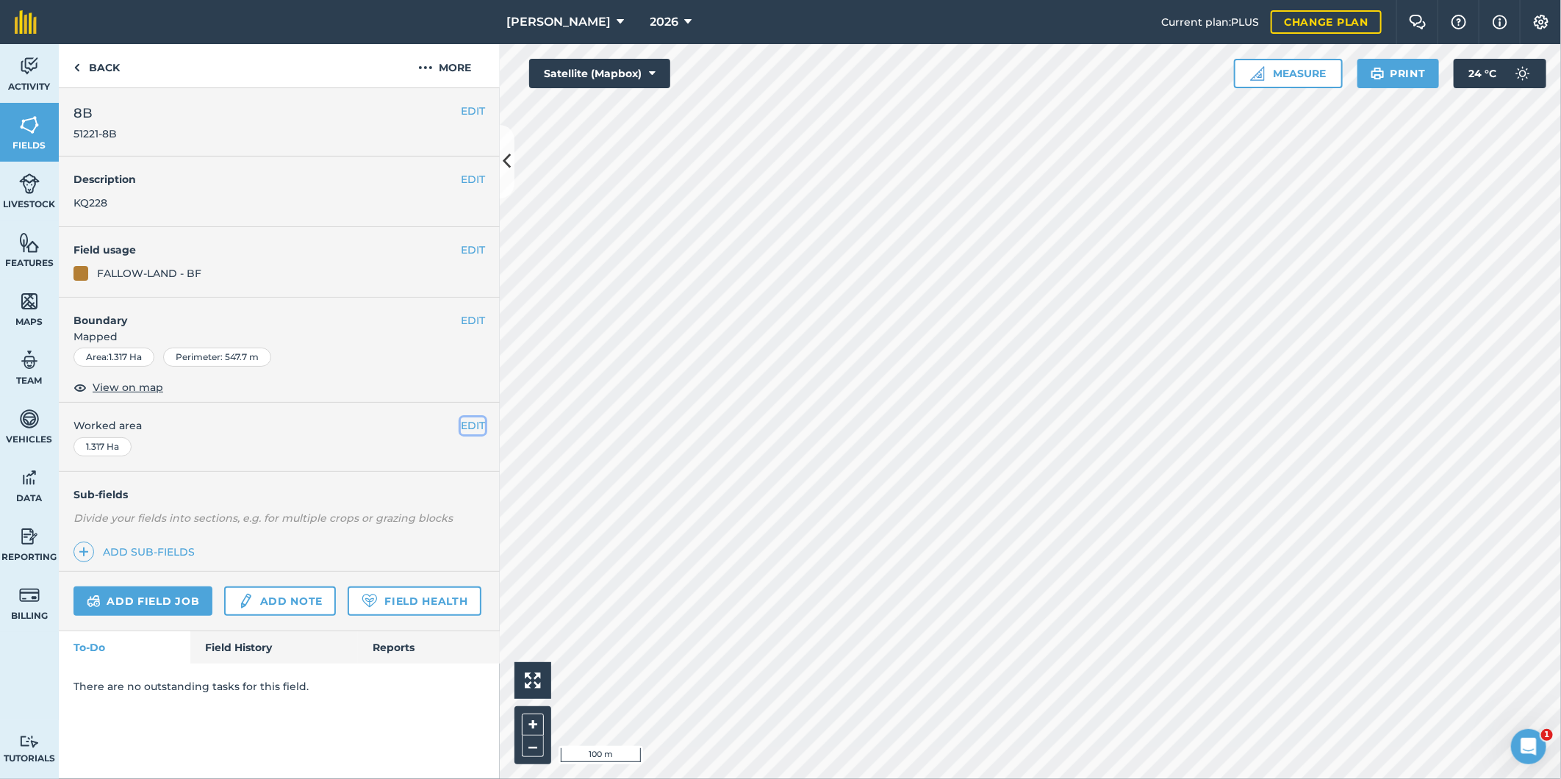
click at [472, 424] on button "EDIT" at bounding box center [473, 425] width 24 height 16
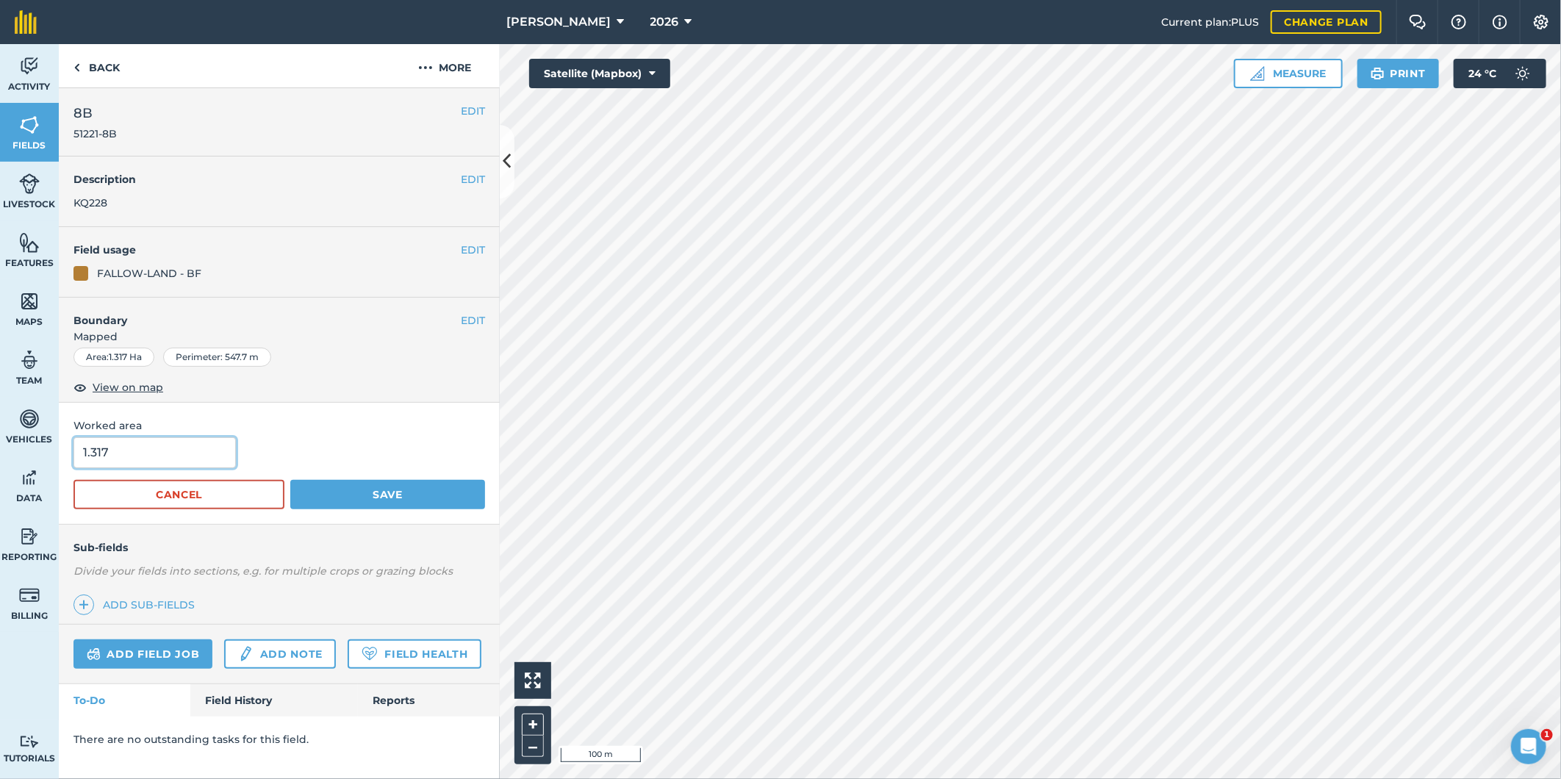
drag, startPoint x: 119, startPoint y: 454, endPoint x: 96, endPoint y: 464, distance: 24.7
click at [97, 464] on input "1.317" at bounding box center [154, 452] width 162 height 31
type input "1.36"
click at [342, 486] on button "Save" at bounding box center [387, 494] width 195 height 29
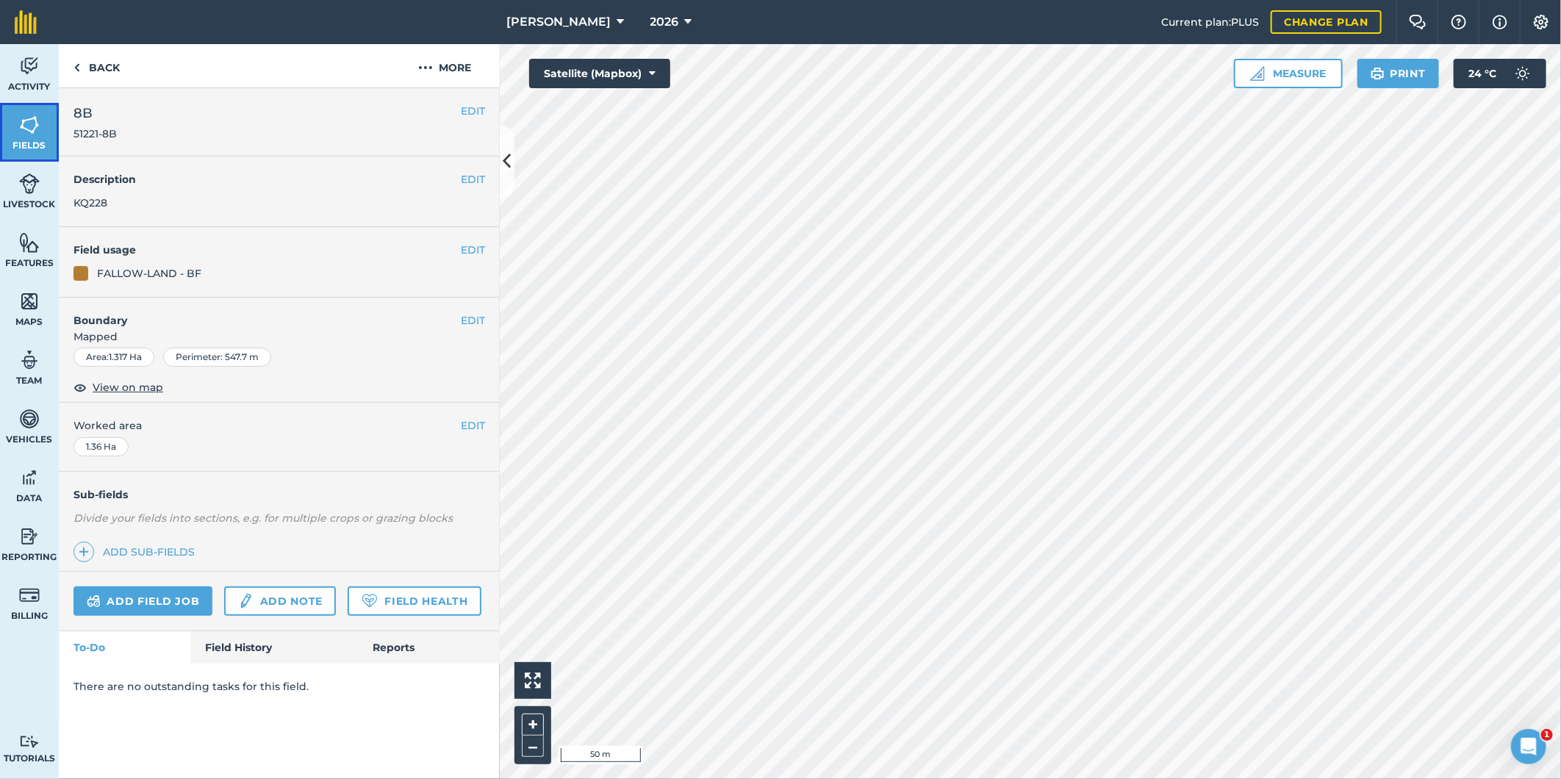
click at [31, 118] on img at bounding box center [29, 125] width 21 height 22
click at [474, 420] on button "EDIT" at bounding box center [473, 424] width 24 height 16
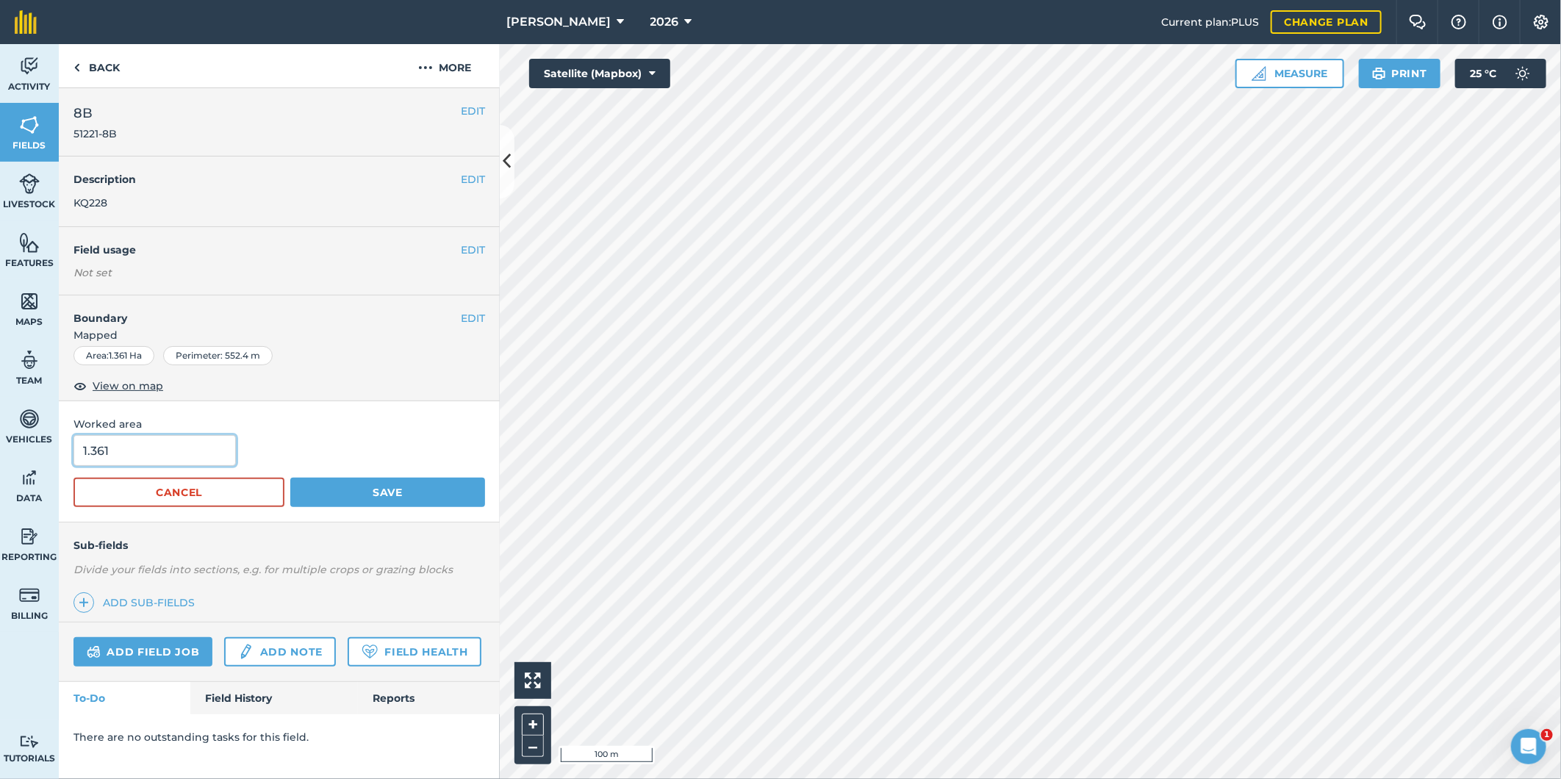
drag, startPoint x: 106, startPoint y: 448, endPoint x: 132, endPoint y: 436, distance: 28.9
click at [119, 439] on input "1.361" at bounding box center [154, 450] width 162 height 31
type input "1.36"
click at [363, 491] on button "Save" at bounding box center [387, 492] width 195 height 29
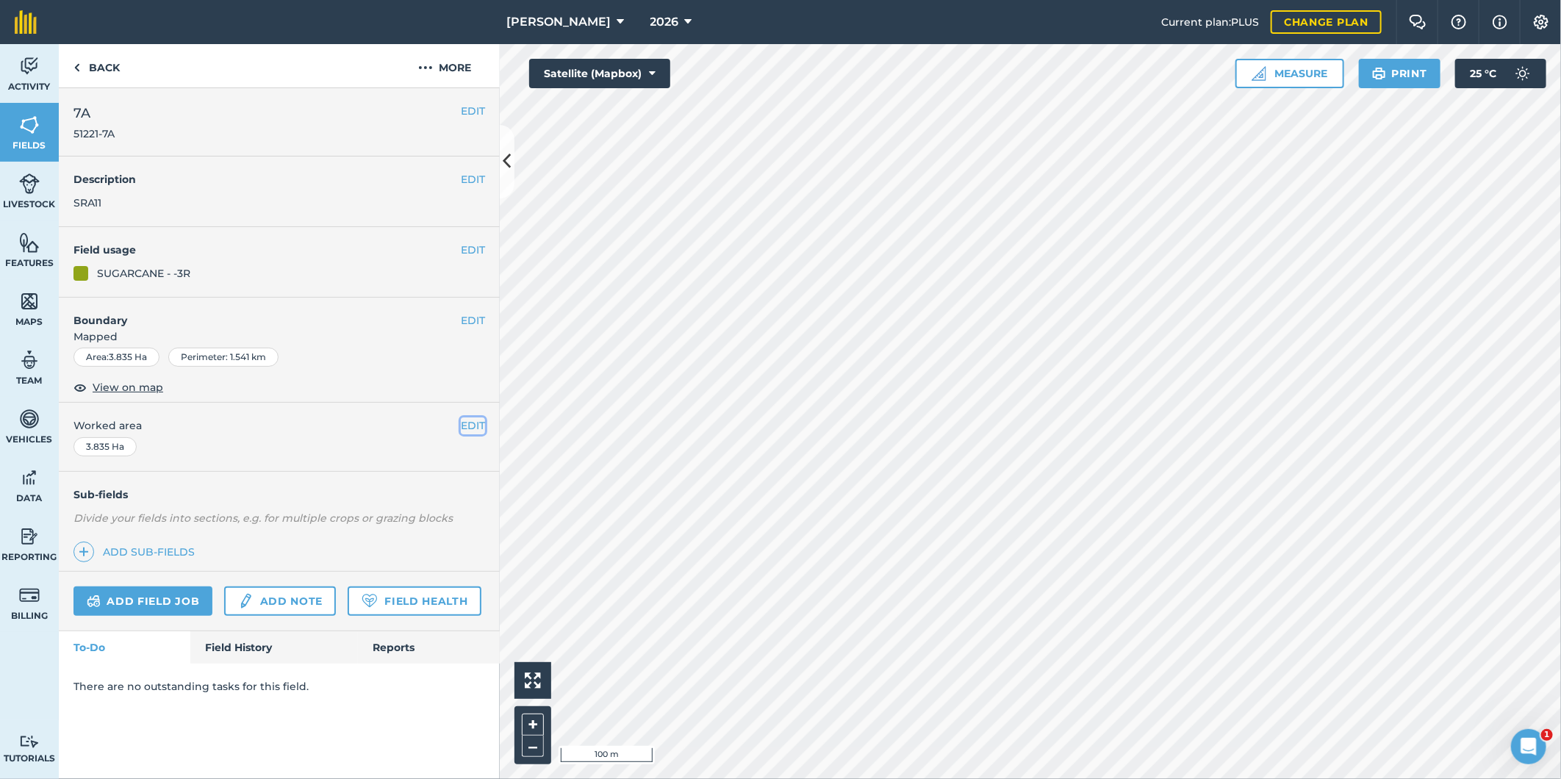
click at [467, 423] on button "EDIT" at bounding box center [473, 425] width 24 height 16
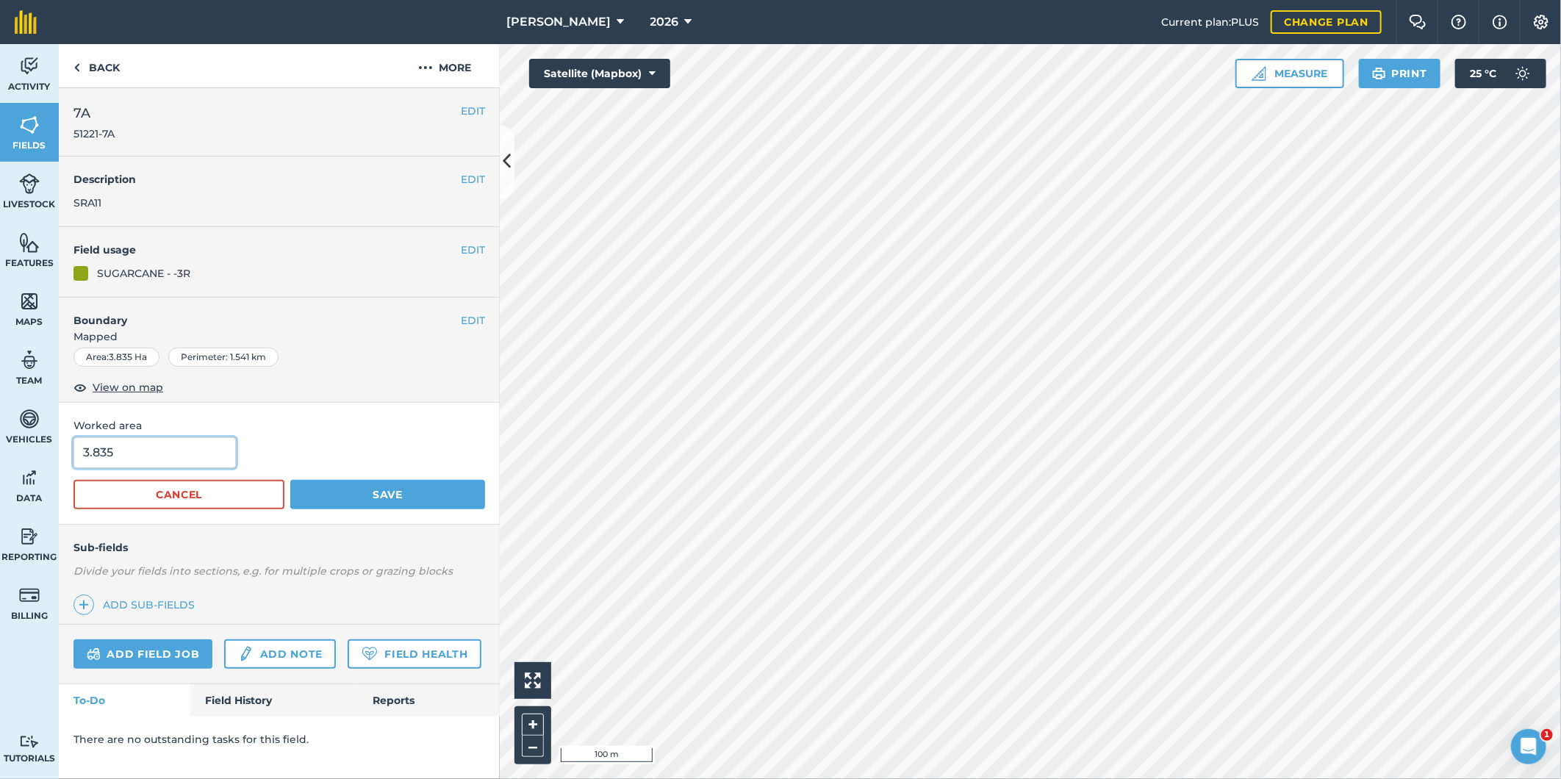
drag, startPoint x: 129, startPoint y: 459, endPoint x: 94, endPoint y: 456, distance: 35.3
click at [96, 456] on input "3.835" at bounding box center [154, 452] width 162 height 31
type input "3.98"
click at [290, 480] on button "Save" at bounding box center [387, 494] width 195 height 29
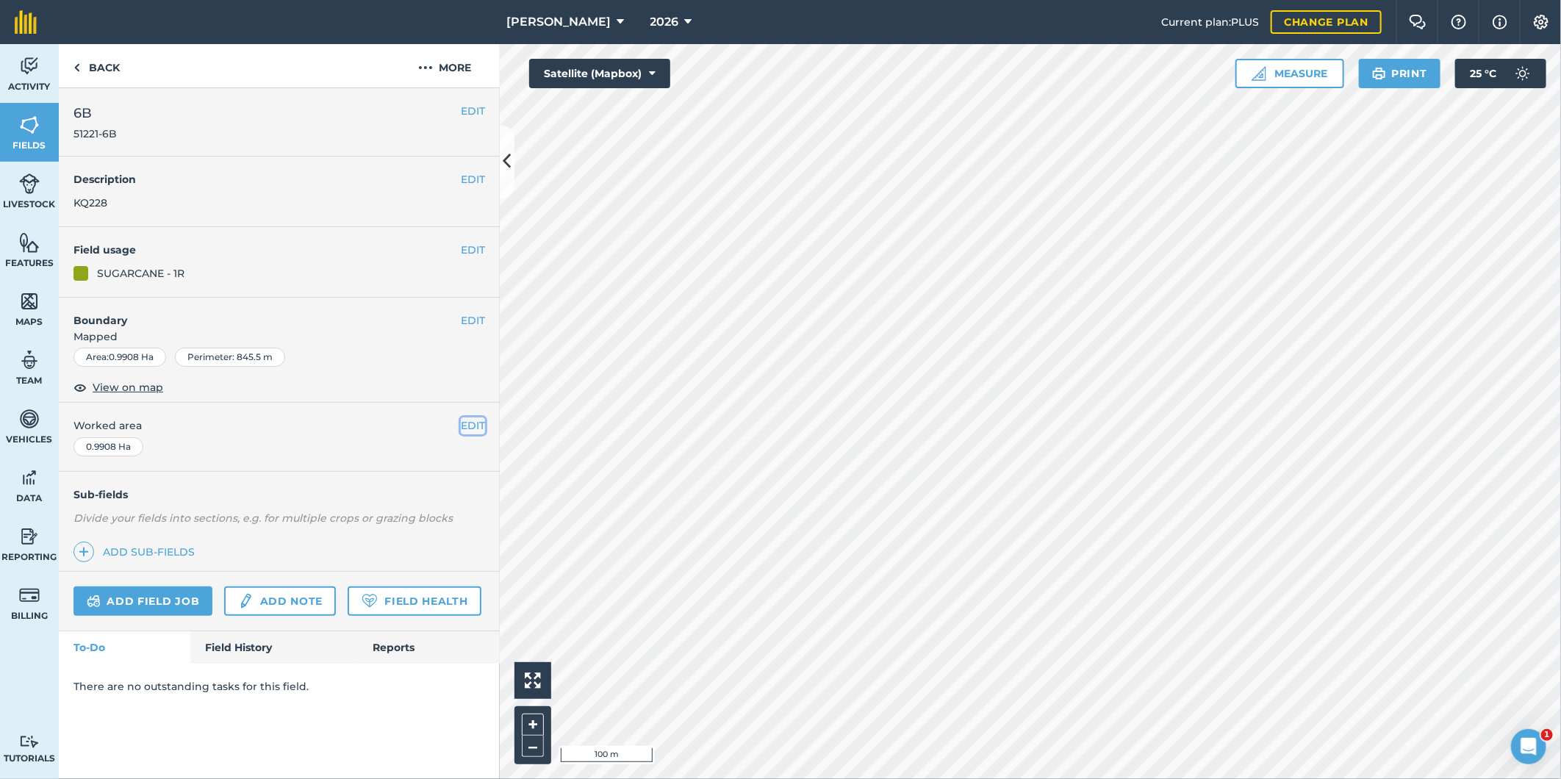
click at [467, 428] on button "EDIT" at bounding box center [473, 425] width 24 height 16
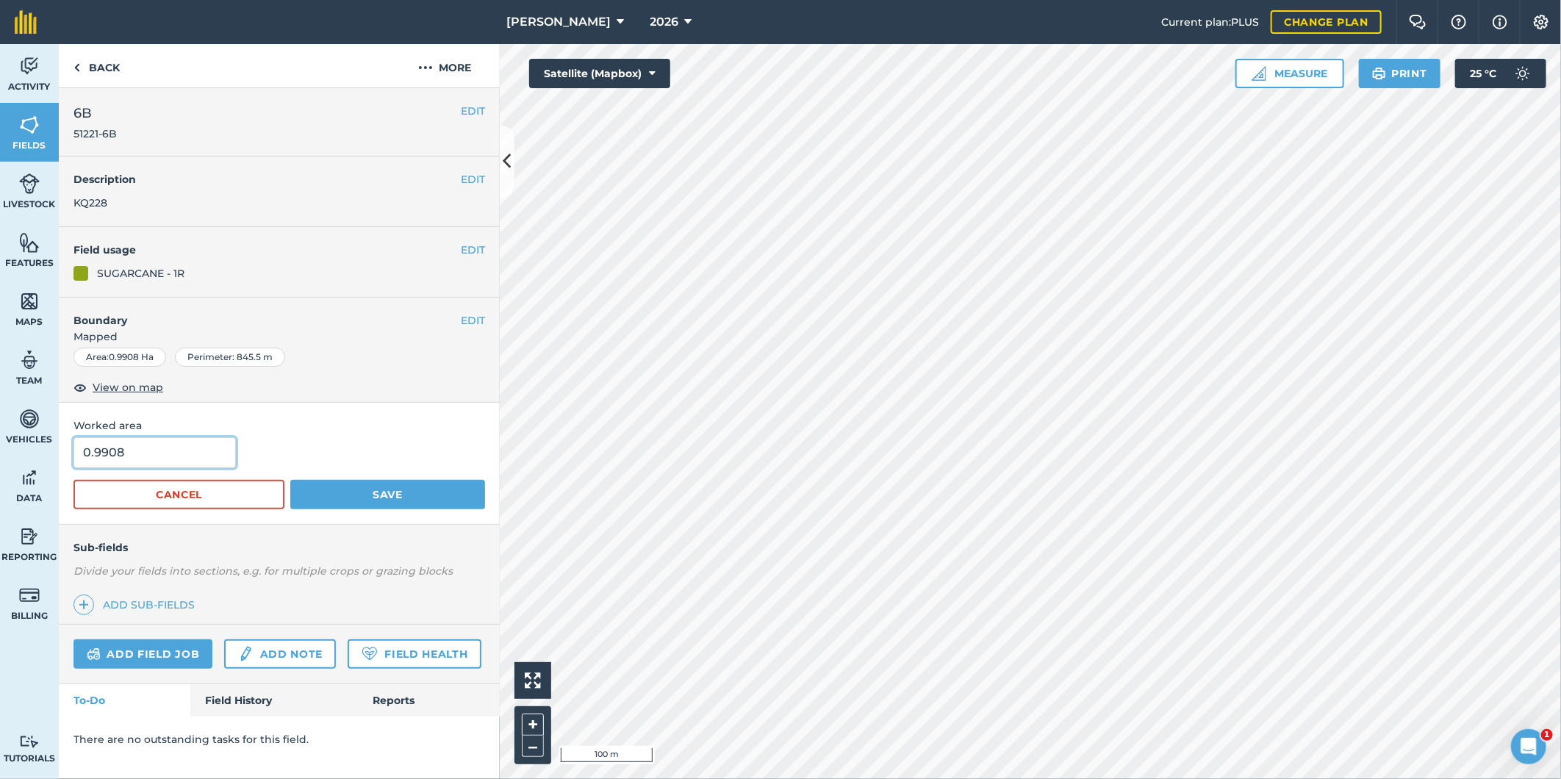
drag, startPoint x: 133, startPoint y: 456, endPoint x: 101, endPoint y: 456, distance: 32.3
click at [101, 454] on input "0.9908" at bounding box center [154, 452] width 162 height 31
type input "0.91"
click at [290, 480] on button "Save" at bounding box center [387, 494] width 195 height 29
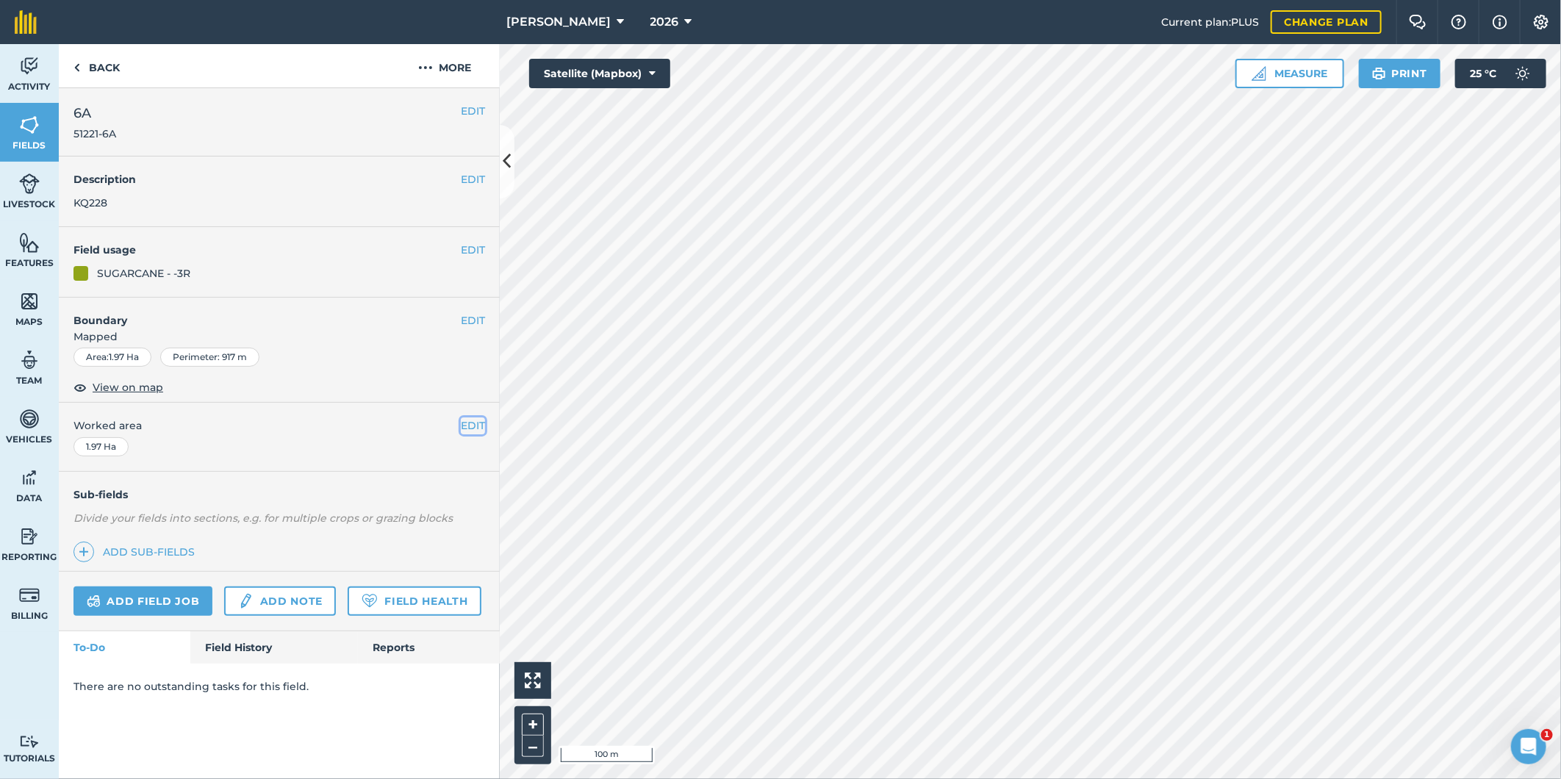
click at [481, 426] on button "EDIT" at bounding box center [473, 425] width 24 height 16
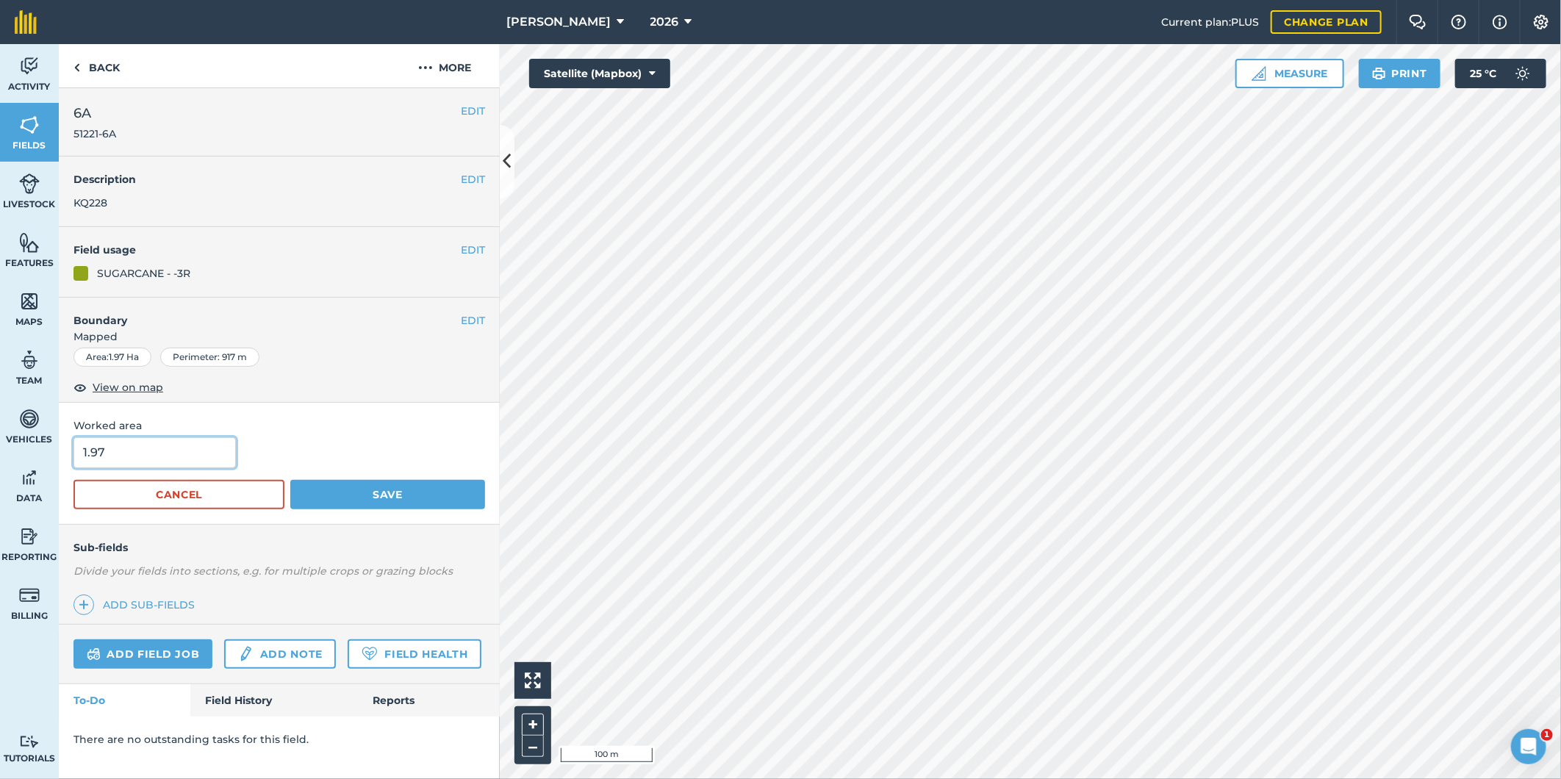
drag, startPoint x: 118, startPoint y: 449, endPoint x: 85, endPoint y: 457, distance: 34.0
click at [85, 457] on input "1.97" at bounding box center [154, 452] width 162 height 31
type input "2.02"
click at [367, 494] on button "Save" at bounding box center [387, 494] width 195 height 29
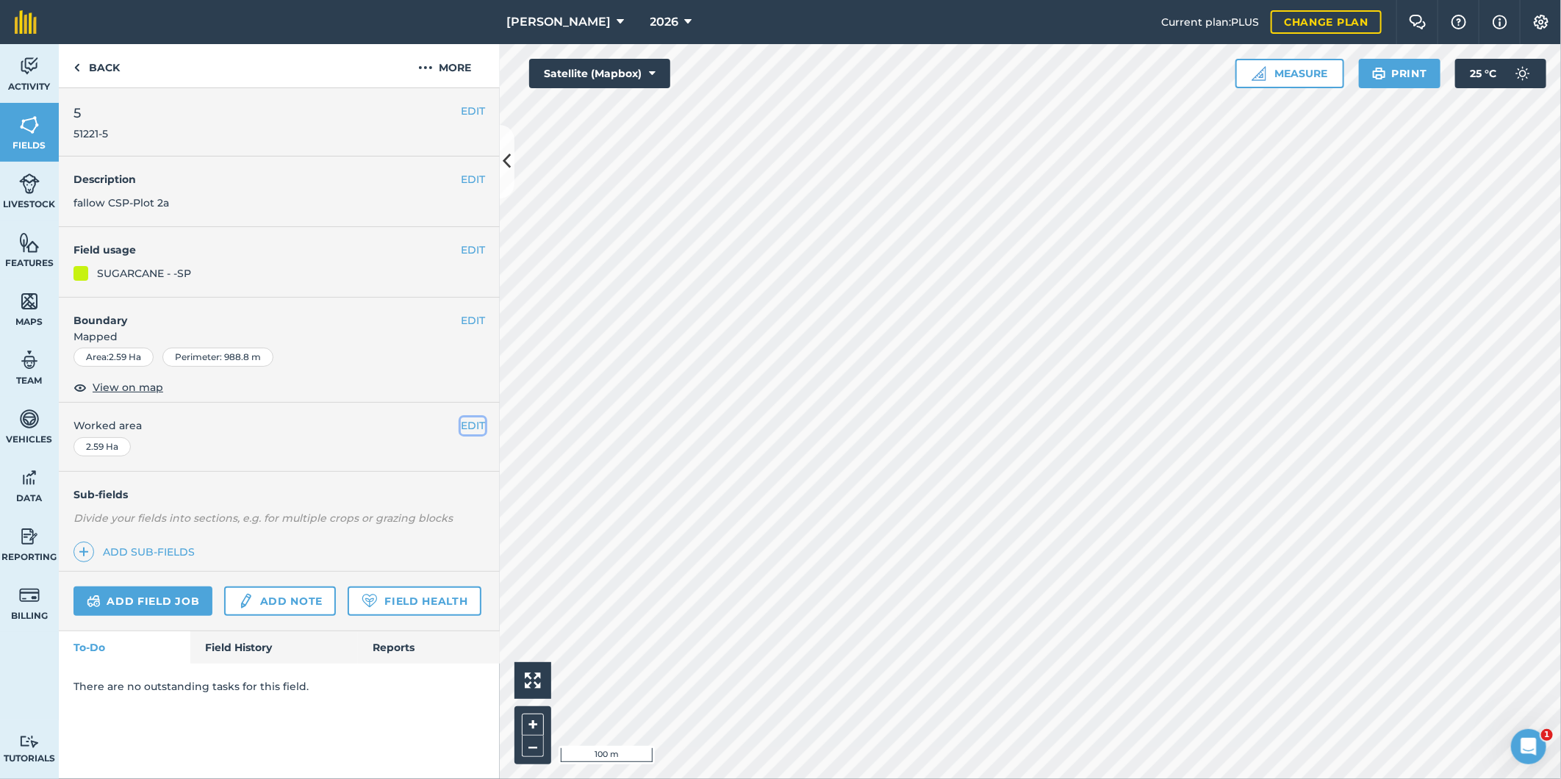
click at [466, 423] on button "EDIT" at bounding box center [473, 425] width 24 height 16
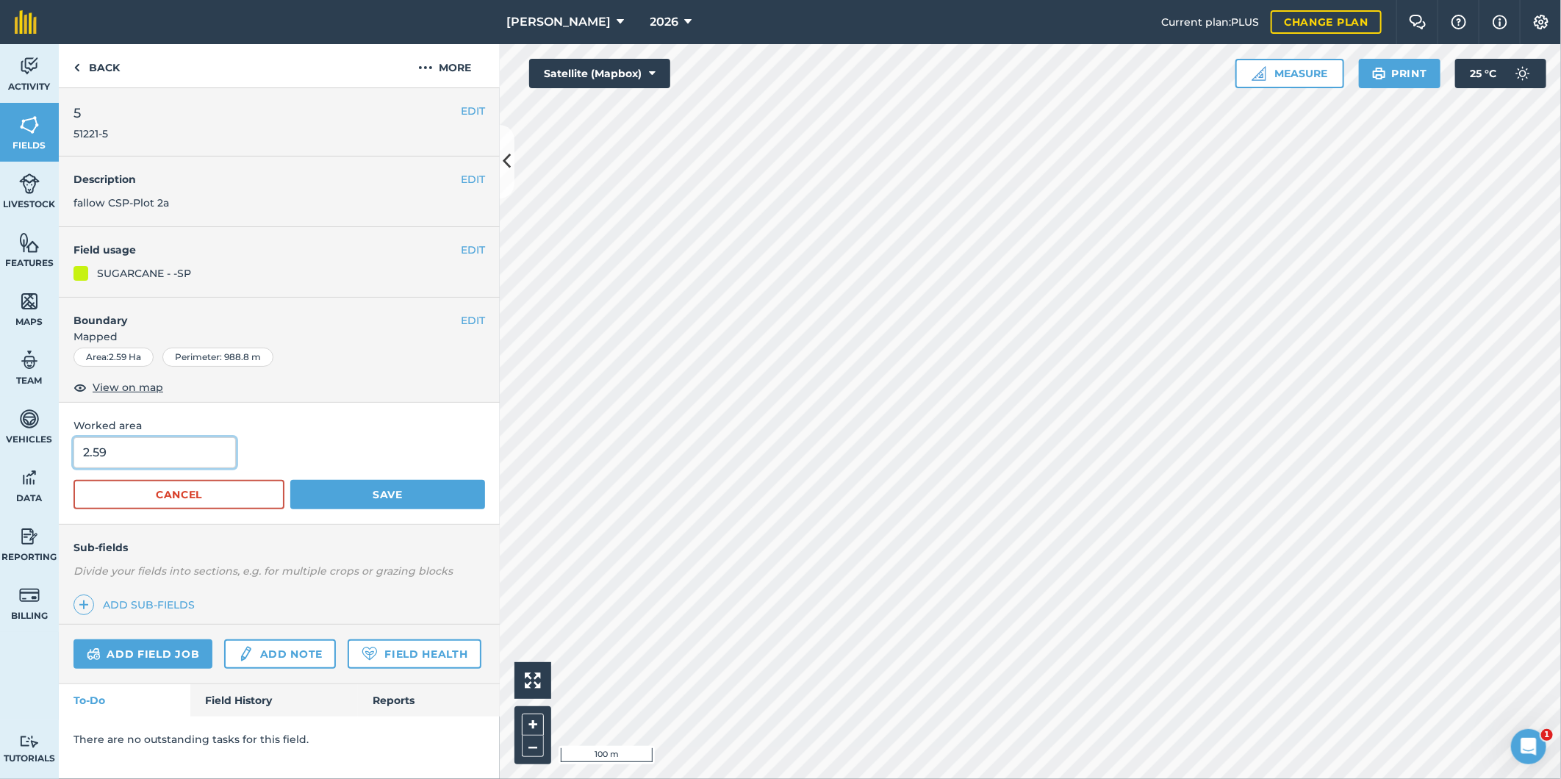
drag, startPoint x: 106, startPoint y: 449, endPoint x: 96, endPoint y: 450, distance: 10.4
click at [96, 450] on input "2.59" at bounding box center [154, 452] width 162 height 31
type input "2.63"
click at [290, 480] on button "Save" at bounding box center [387, 494] width 195 height 29
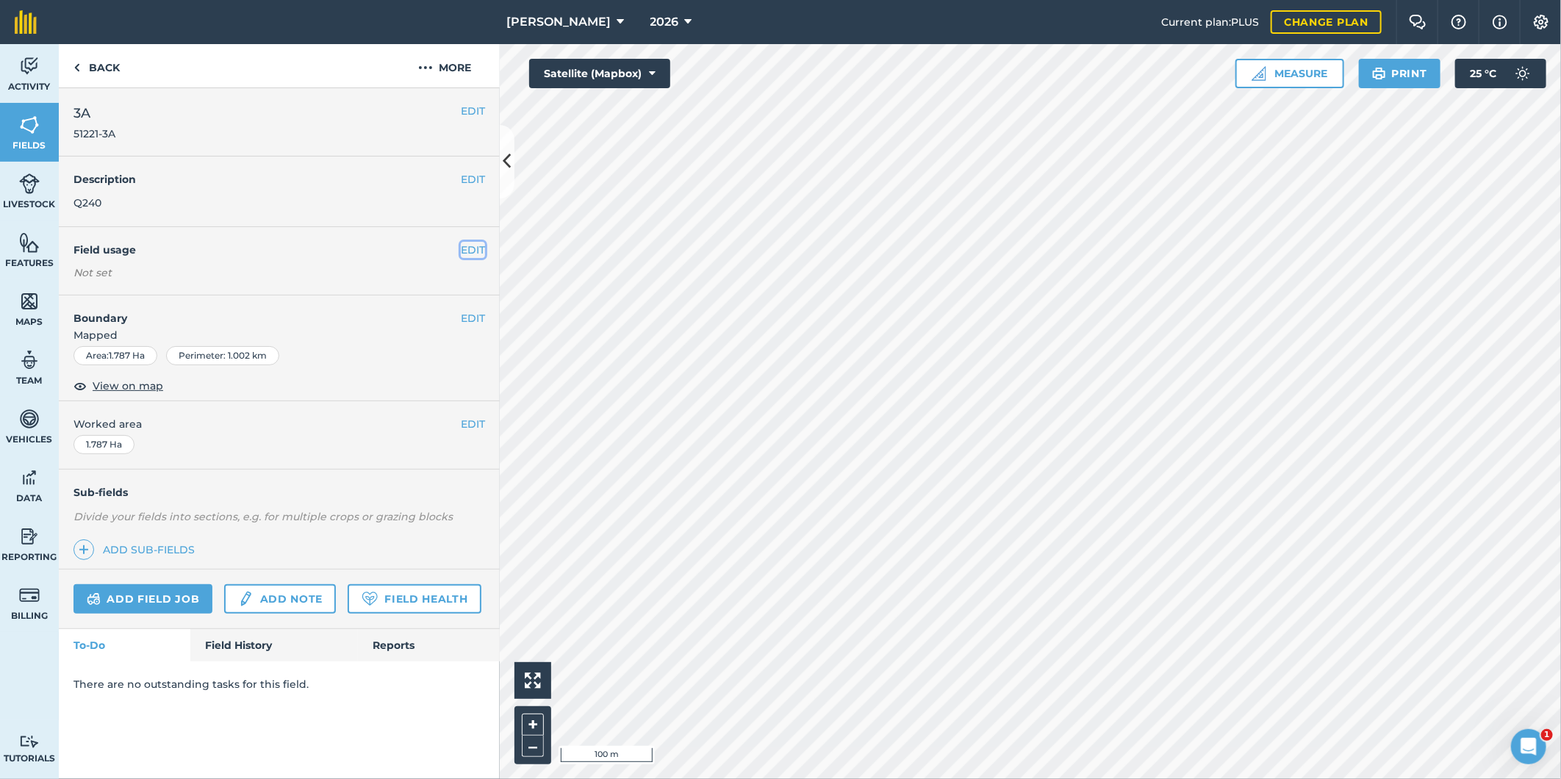
click at [471, 246] on button "EDIT" at bounding box center [473, 250] width 24 height 16
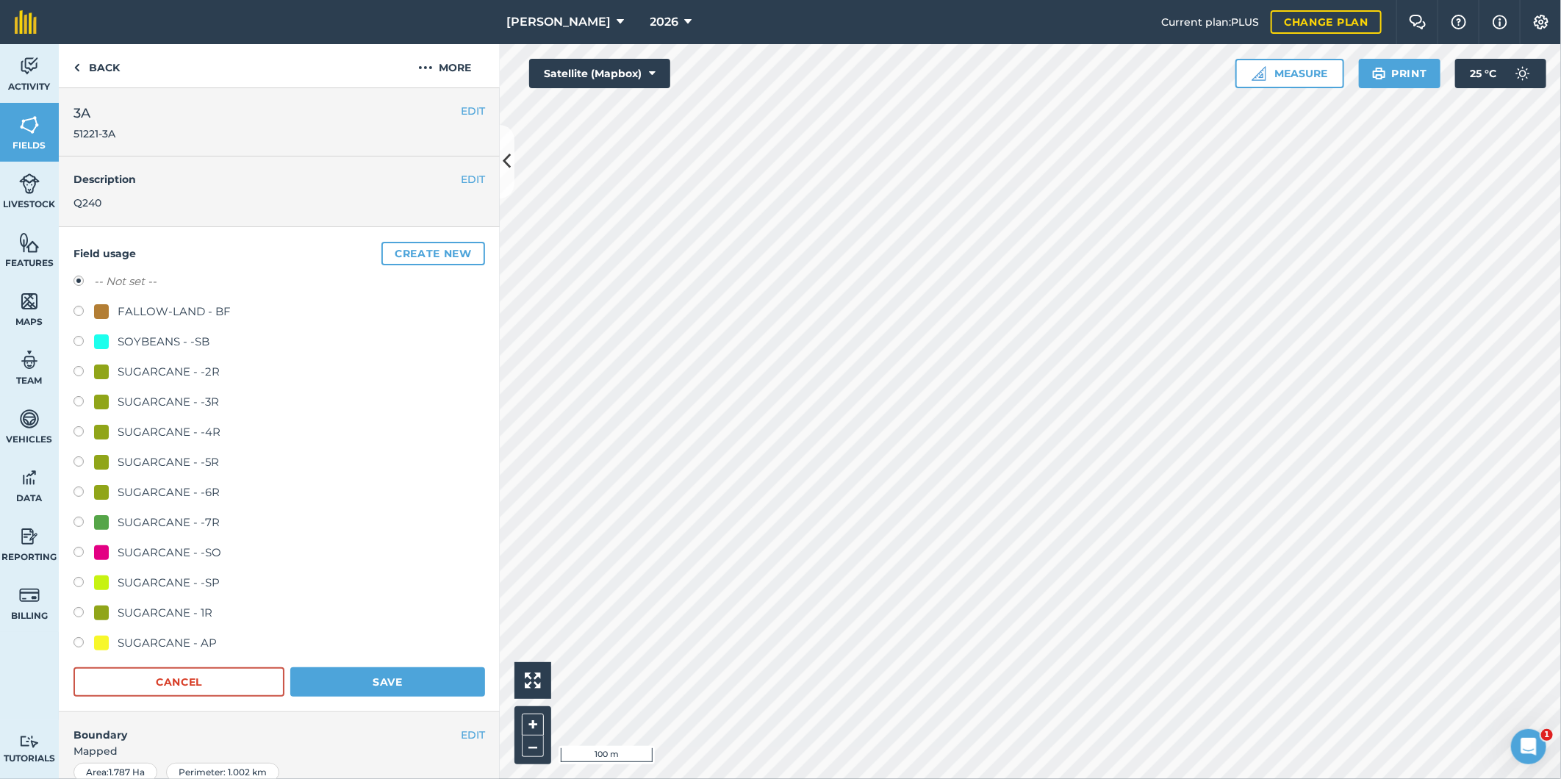
click at [81, 312] on label at bounding box center [83, 313] width 21 height 15
radio input "true"
radio input "false"
click at [316, 686] on button "Save" at bounding box center [387, 681] width 195 height 29
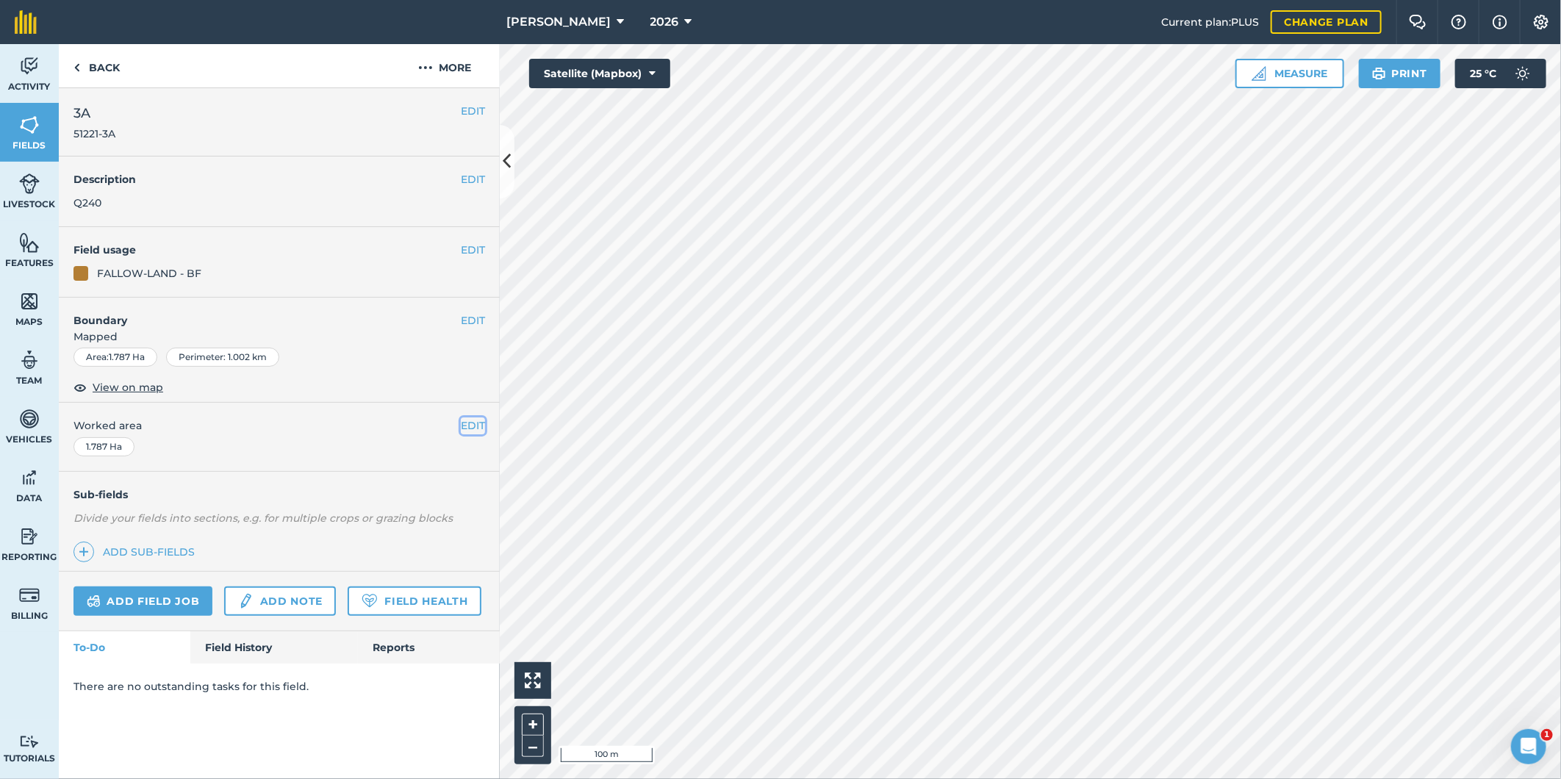
click at [468, 422] on button "EDIT" at bounding box center [473, 425] width 24 height 16
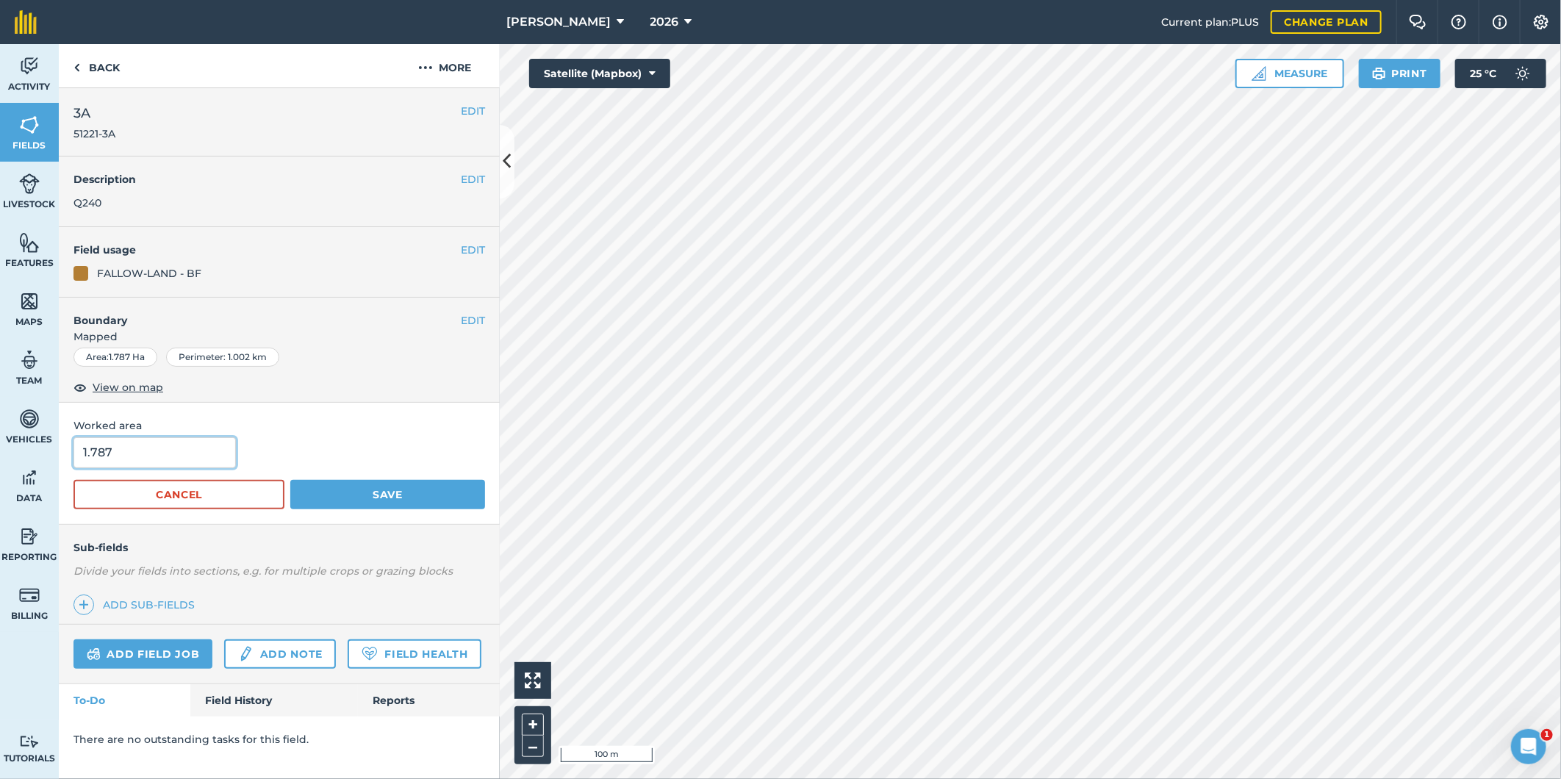
drag, startPoint x: 137, startPoint y: 459, endPoint x: 93, endPoint y: 454, distance: 45.1
click at [93, 454] on input "1.787" at bounding box center [154, 452] width 162 height 31
type input "1.84"
click at [296, 496] on button "Save" at bounding box center [387, 494] width 195 height 29
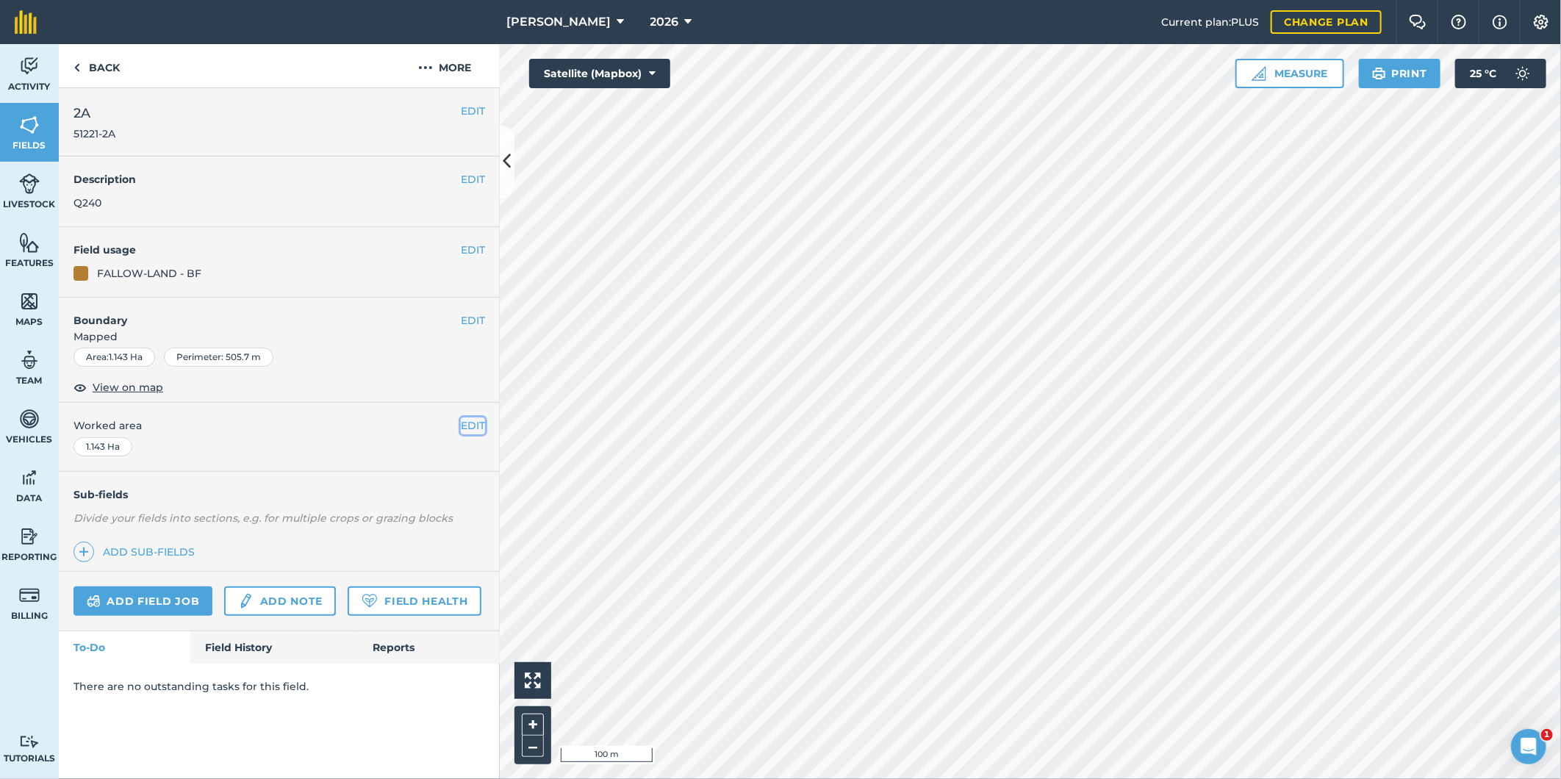
click at [468, 425] on button "EDIT" at bounding box center [473, 425] width 24 height 16
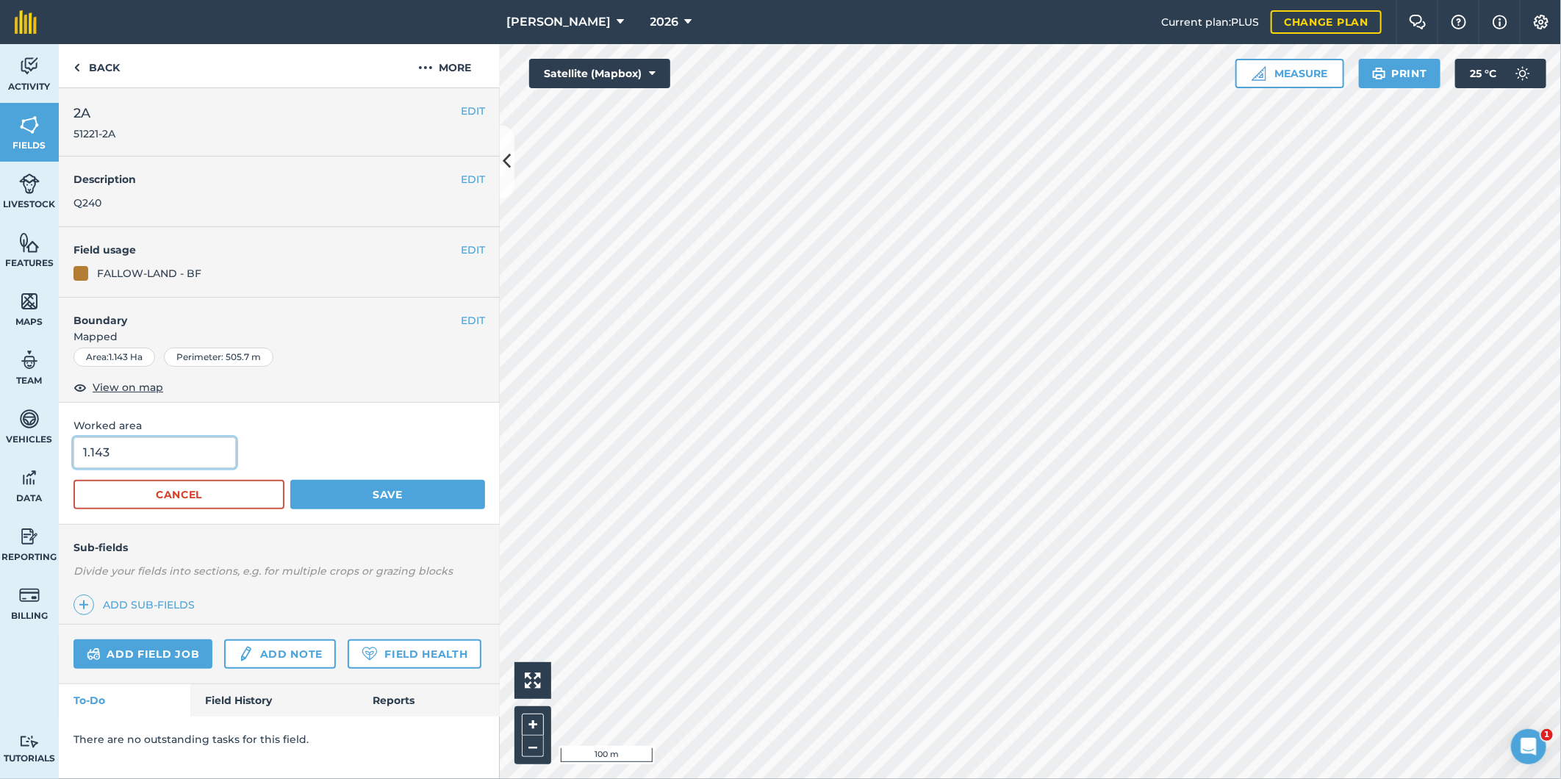
drag, startPoint x: 113, startPoint y: 456, endPoint x: 104, endPoint y: 461, distance: 9.9
click at [104, 461] on input "1.143" at bounding box center [154, 452] width 162 height 31
type input "1.14"
click at [439, 497] on button "Save" at bounding box center [387, 494] width 195 height 29
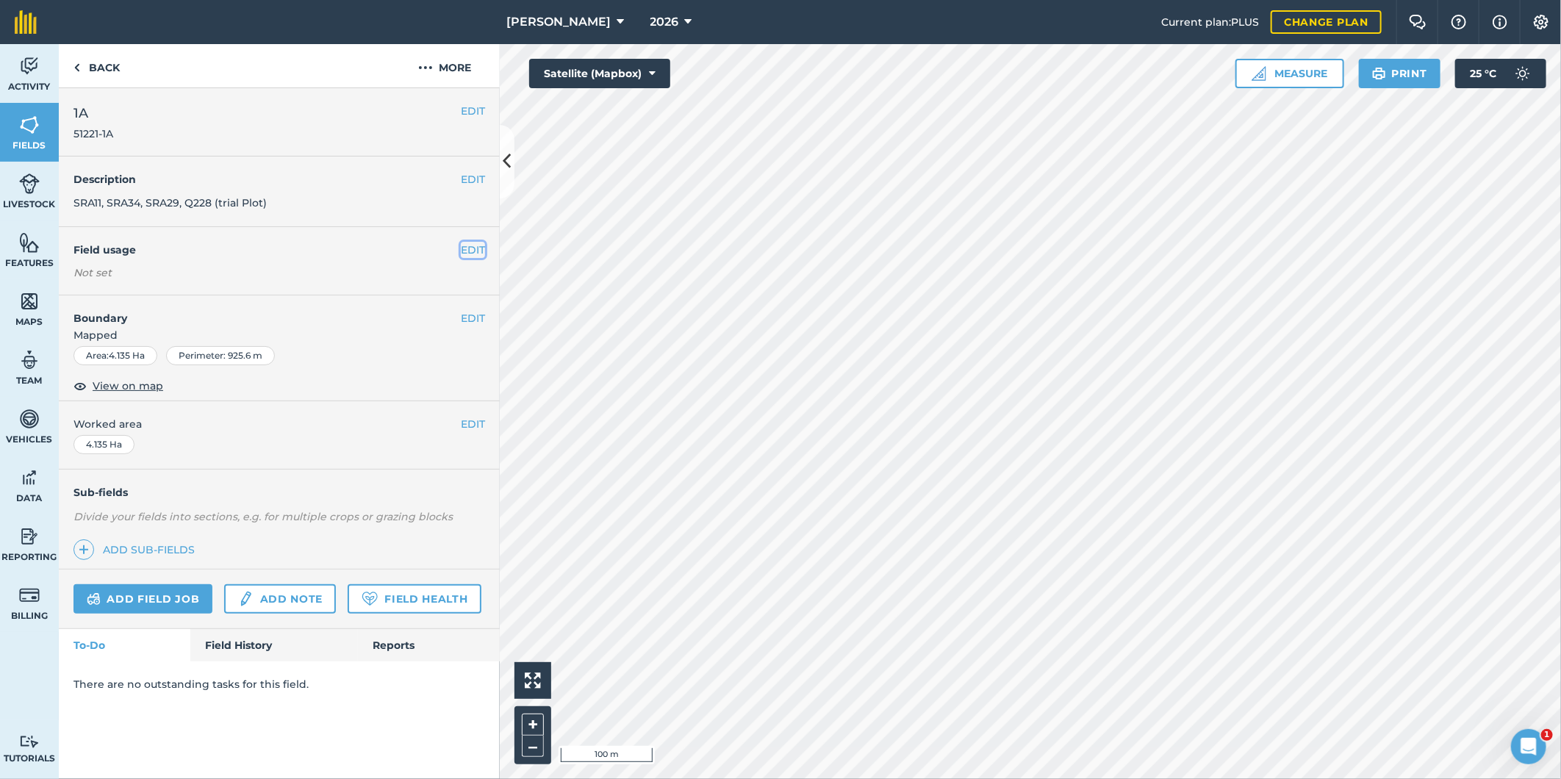
click at [470, 248] on button "EDIT" at bounding box center [473, 250] width 24 height 16
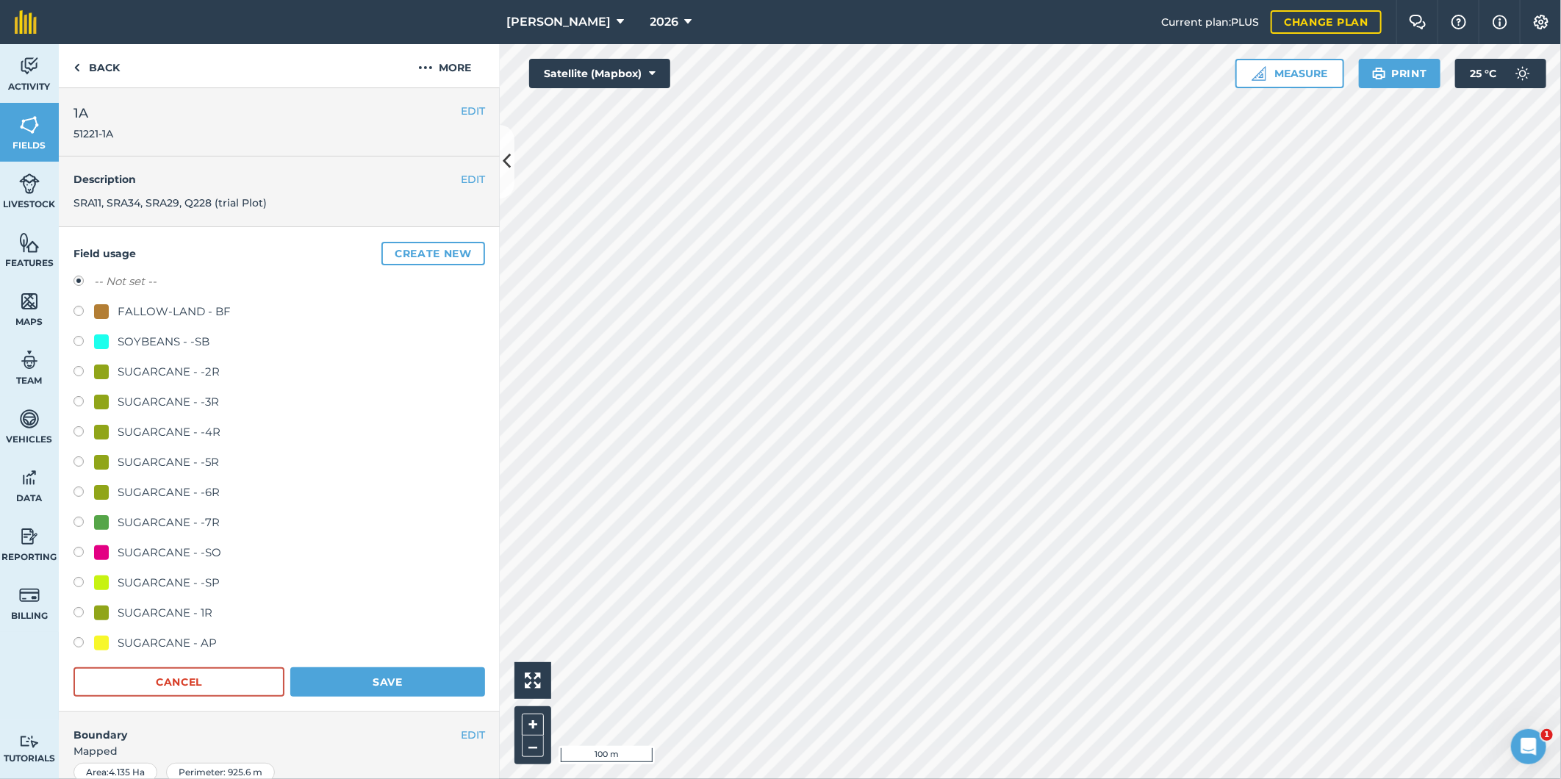
click at [75, 370] on label at bounding box center [83, 373] width 21 height 15
radio input "true"
radio input "false"
click at [301, 680] on button "Save" at bounding box center [387, 681] width 195 height 29
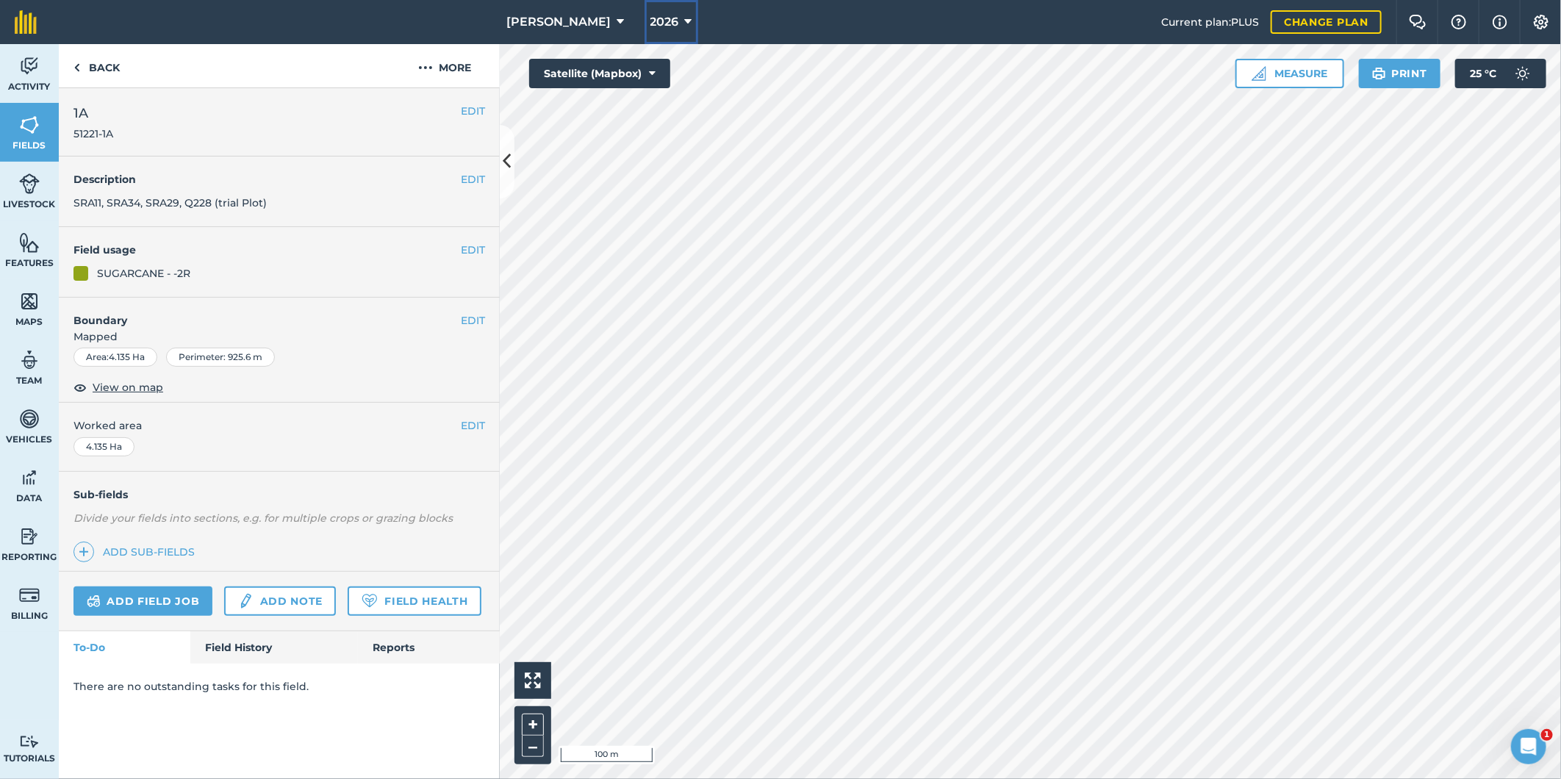
click at [685, 22] on icon at bounding box center [688, 22] width 7 height 18
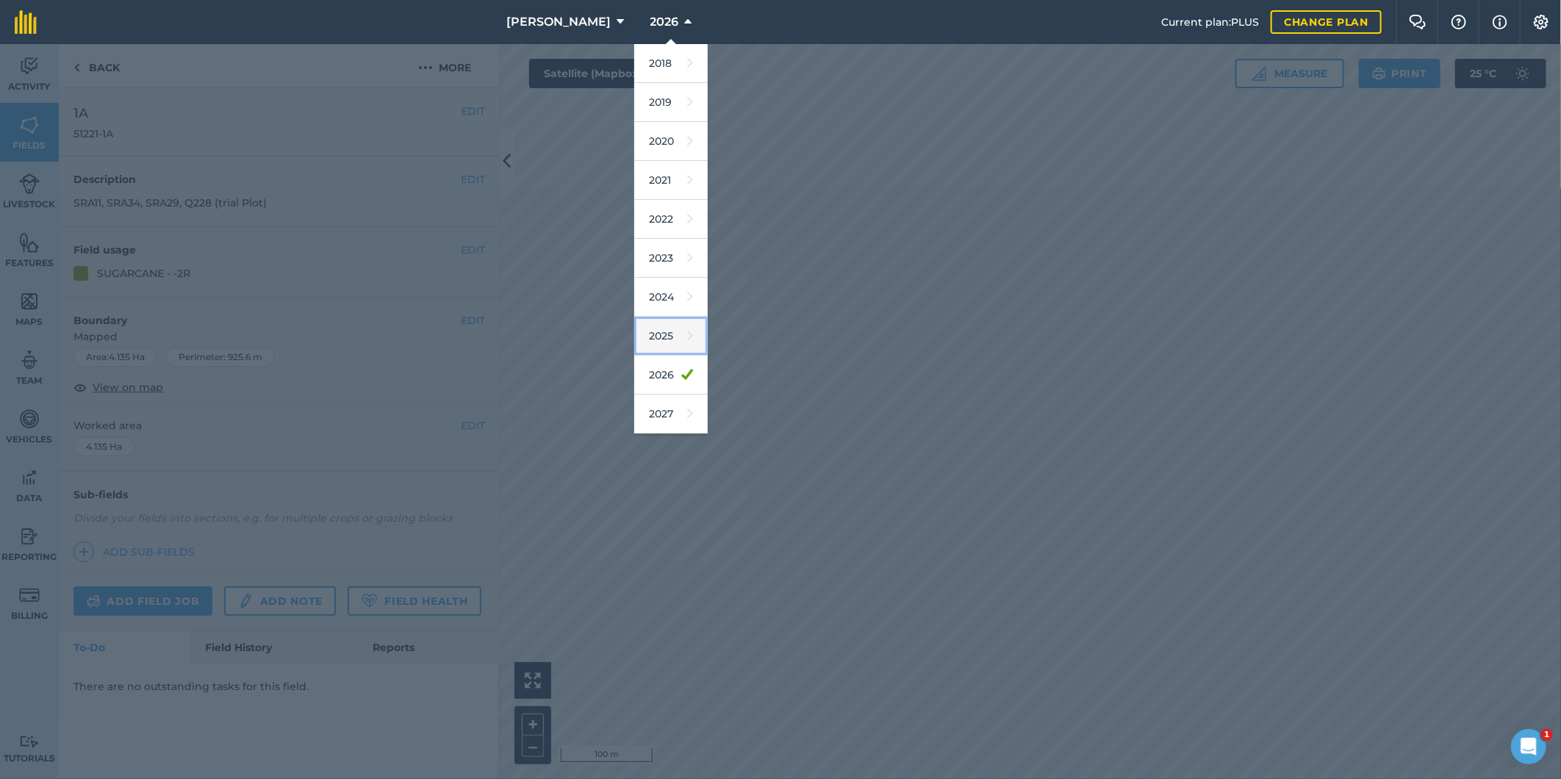
click at [653, 335] on link "2025" at bounding box center [670, 336] width 73 height 39
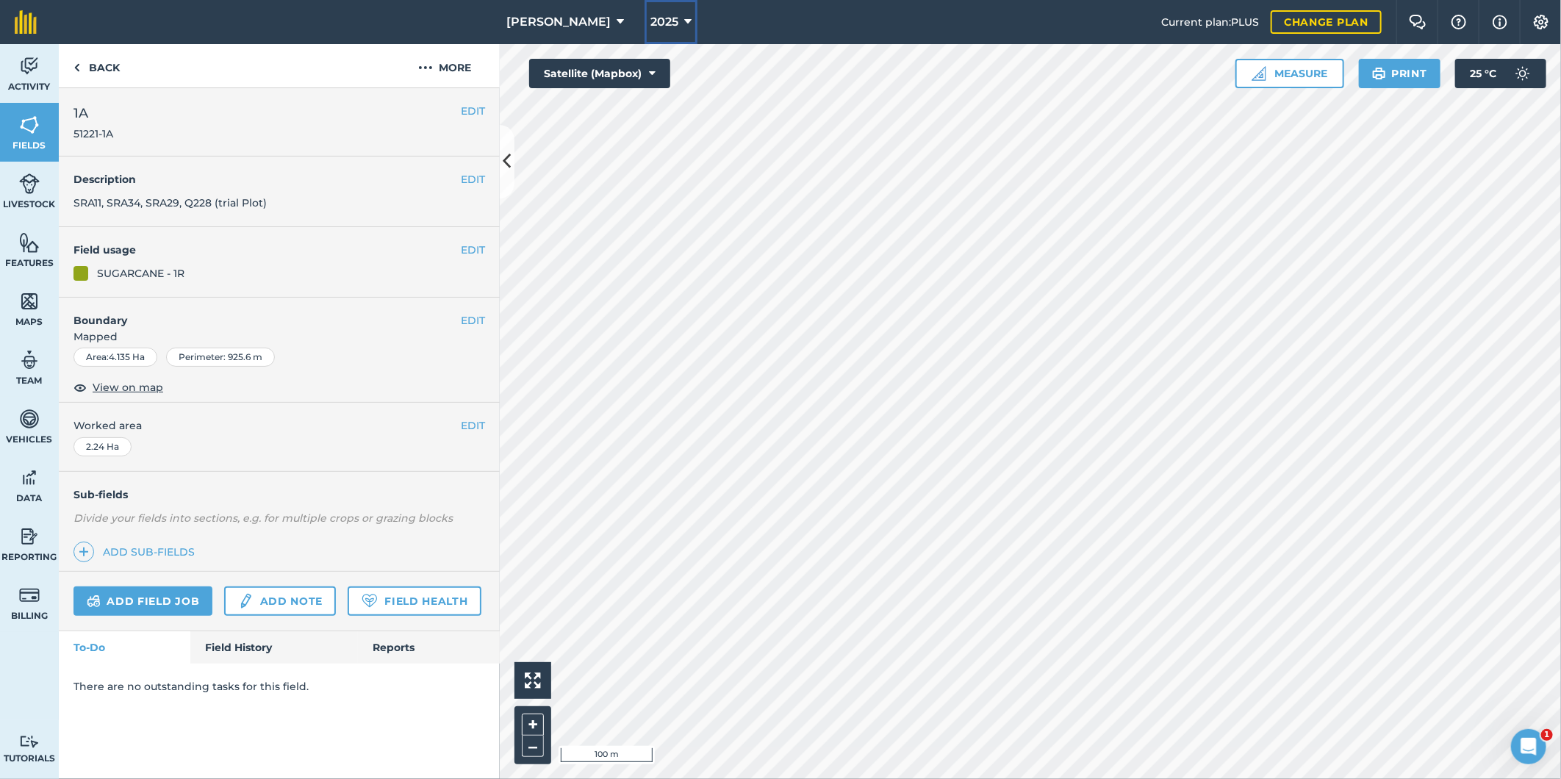
drag, startPoint x: 679, startPoint y: 22, endPoint x: 675, endPoint y: 30, distance: 9.2
click at [684, 23] on icon at bounding box center [687, 22] width 7 height 18
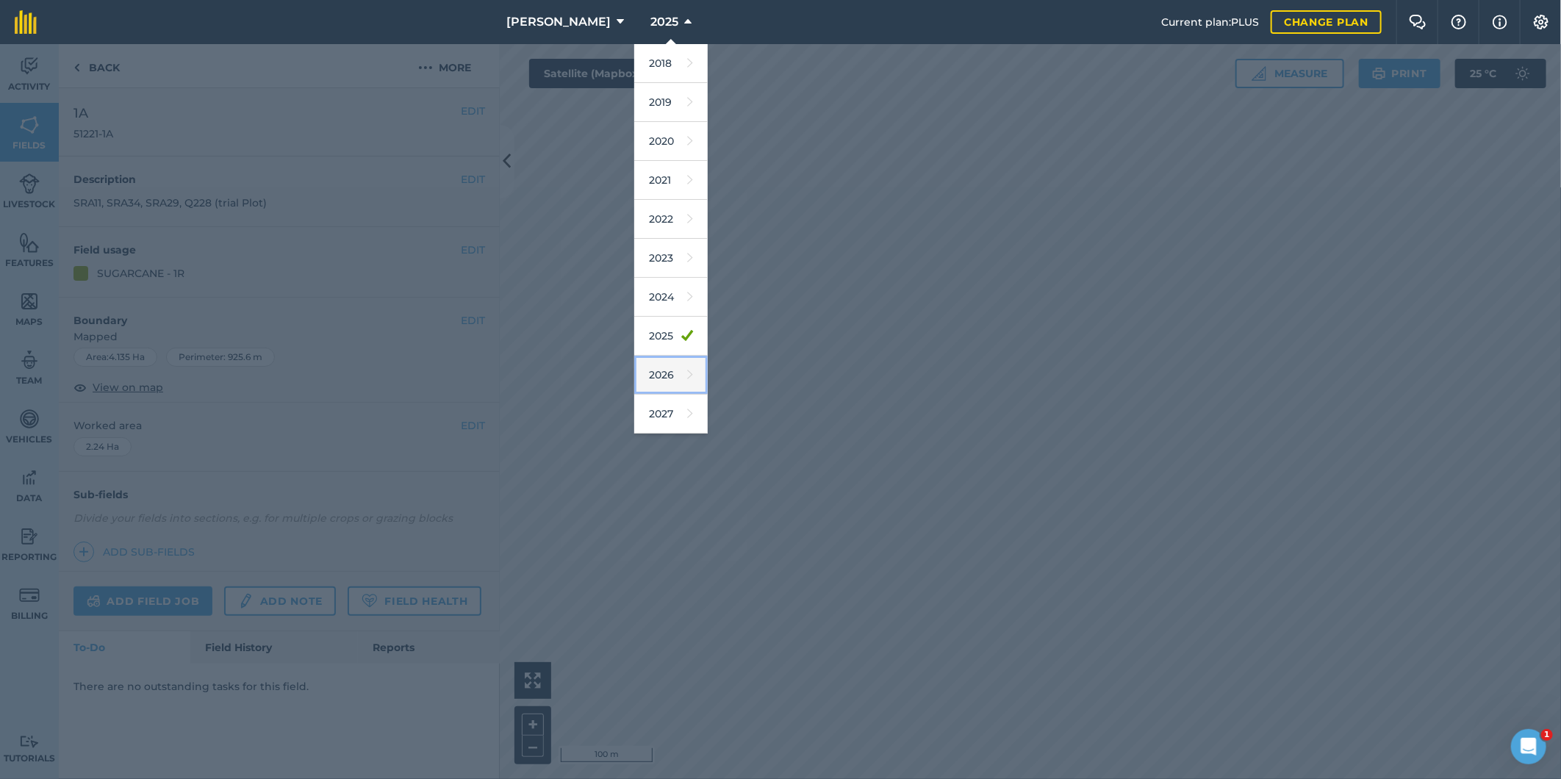
click at [655, 381] on link "2026" at bounding box center [670, 375] width 73 height 39
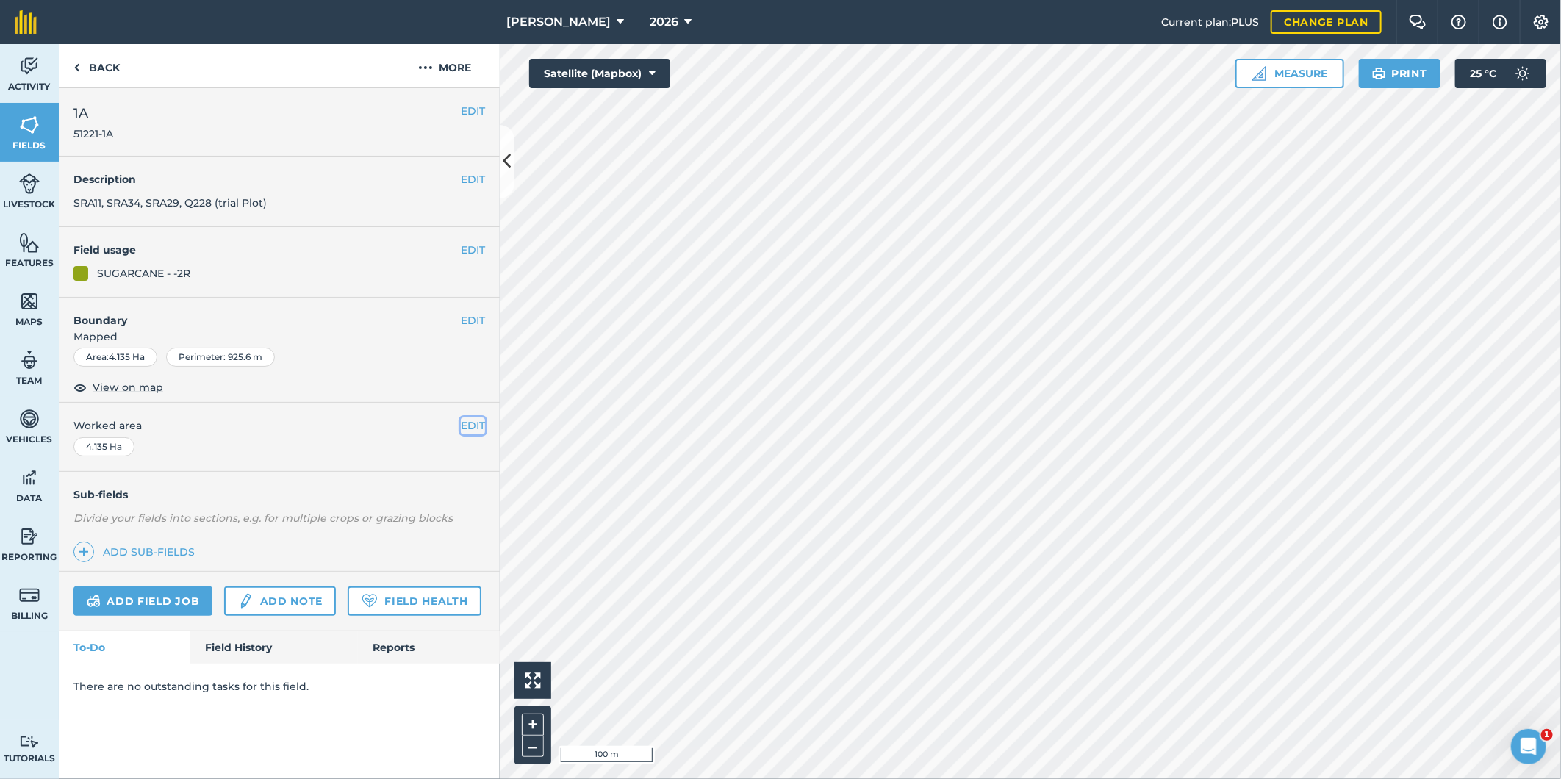
click at [464, 426] on button "EDIT" at bounding box center [473, 425] width 24 height 16
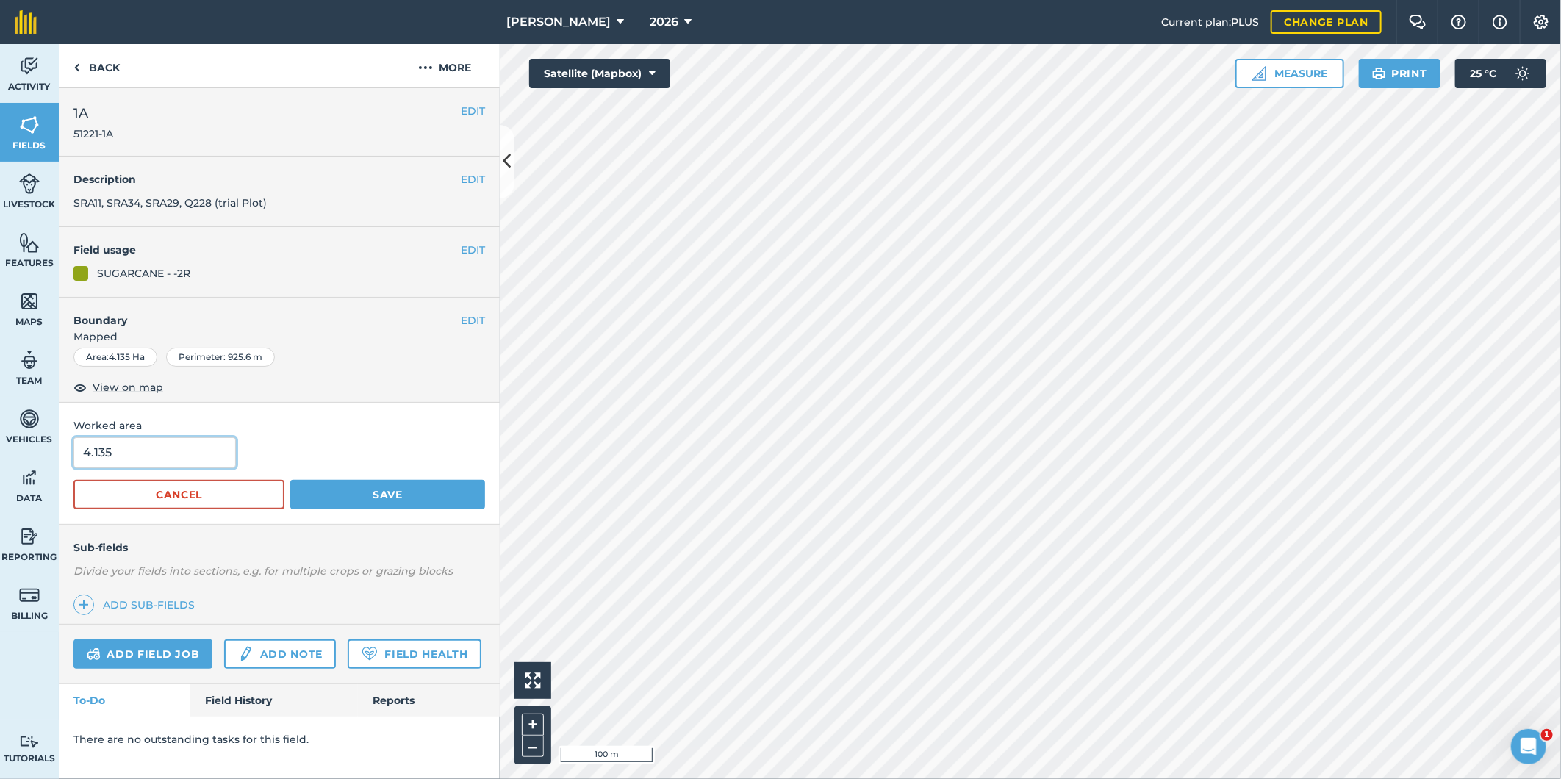
drag, startPoint x: 115, startPoint y: 454, endPoint x: 90, endPoint y: 439, distance: 29.6
click at [90, 439] on input "4.135" at bounding box center [154, 452] width 162 height 31
type input "4.24"
click at [360, 485] on button "Save" at bounding box center [387, 494] width 195 height 29
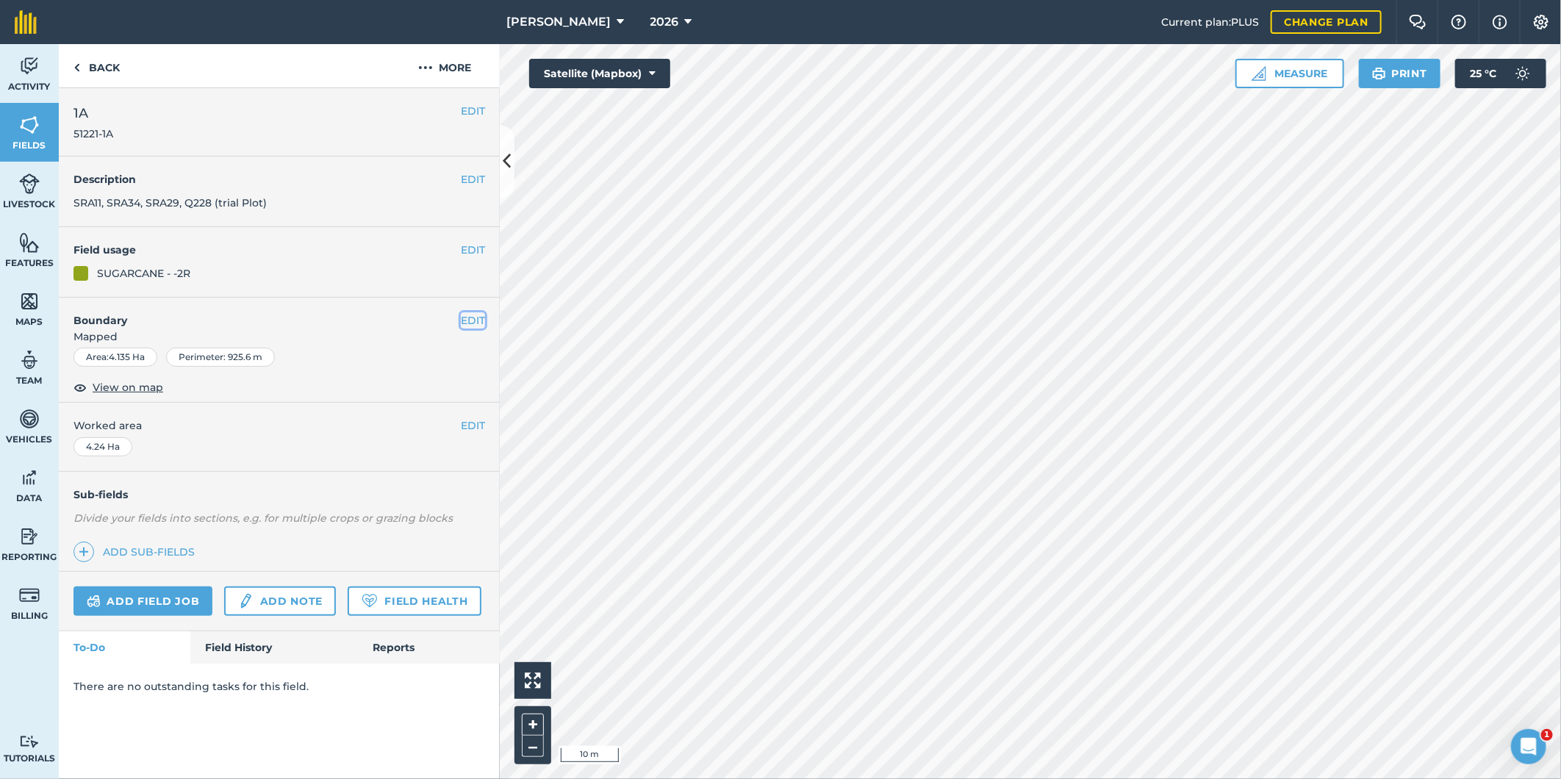
click at [481, 320] on button "EDIT" at bounding box center [473, 320] width 24 height 16
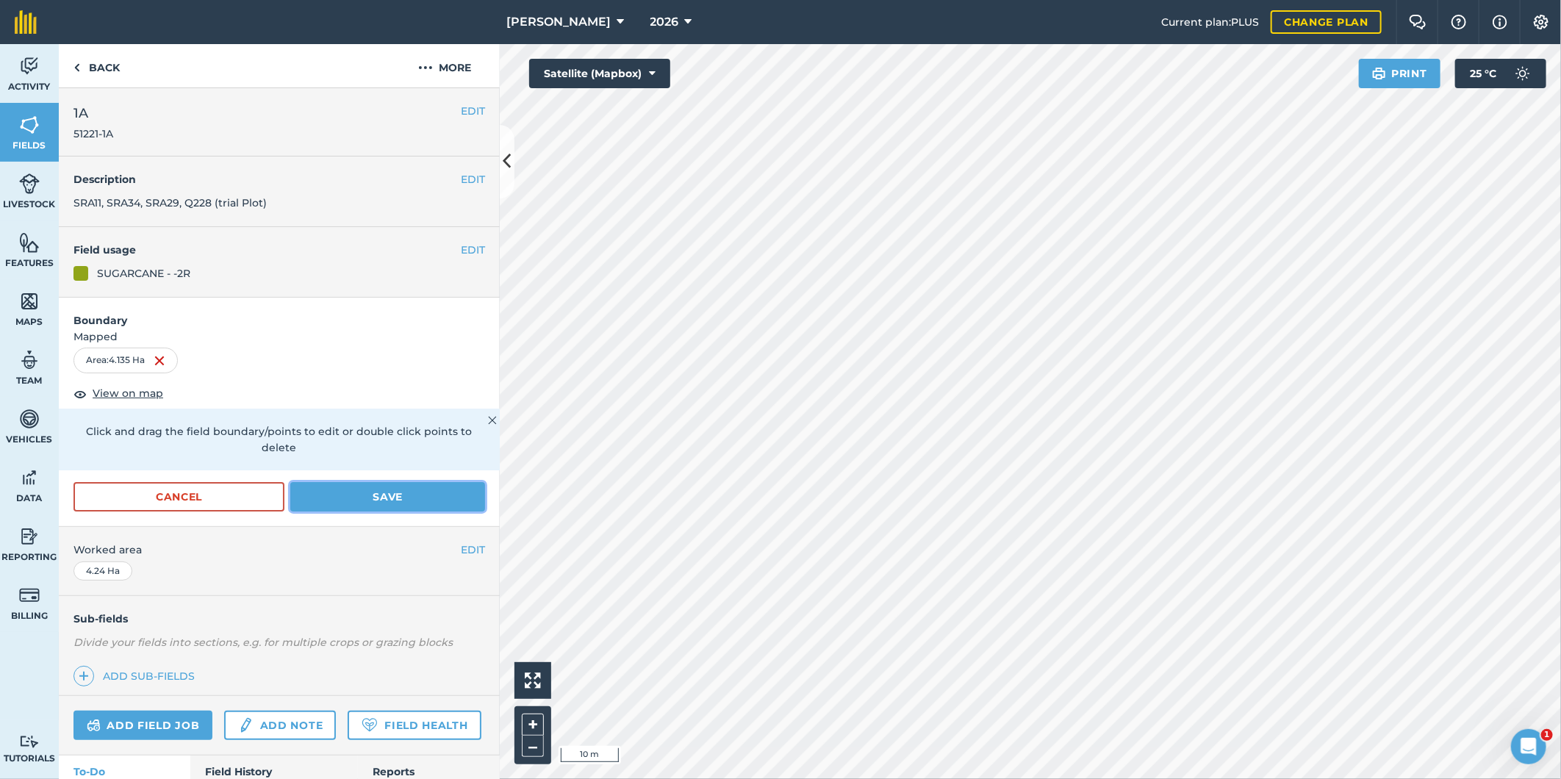
click at [421, 495] on button "Save" at bounding box center [387, 496] width 195 height 29
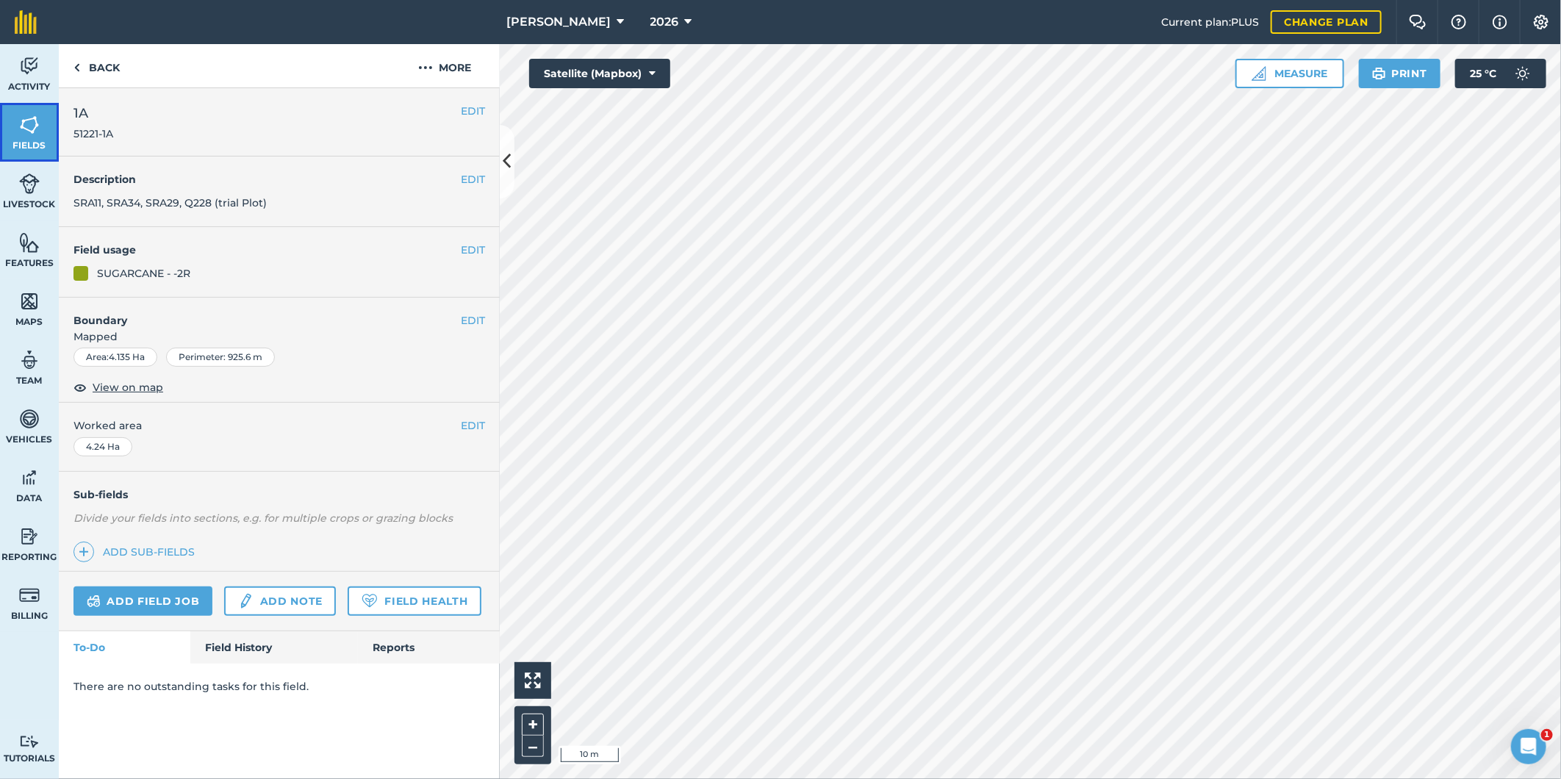
click at [30, 122] on img at bounding box center [29, 125] width 21 height 22
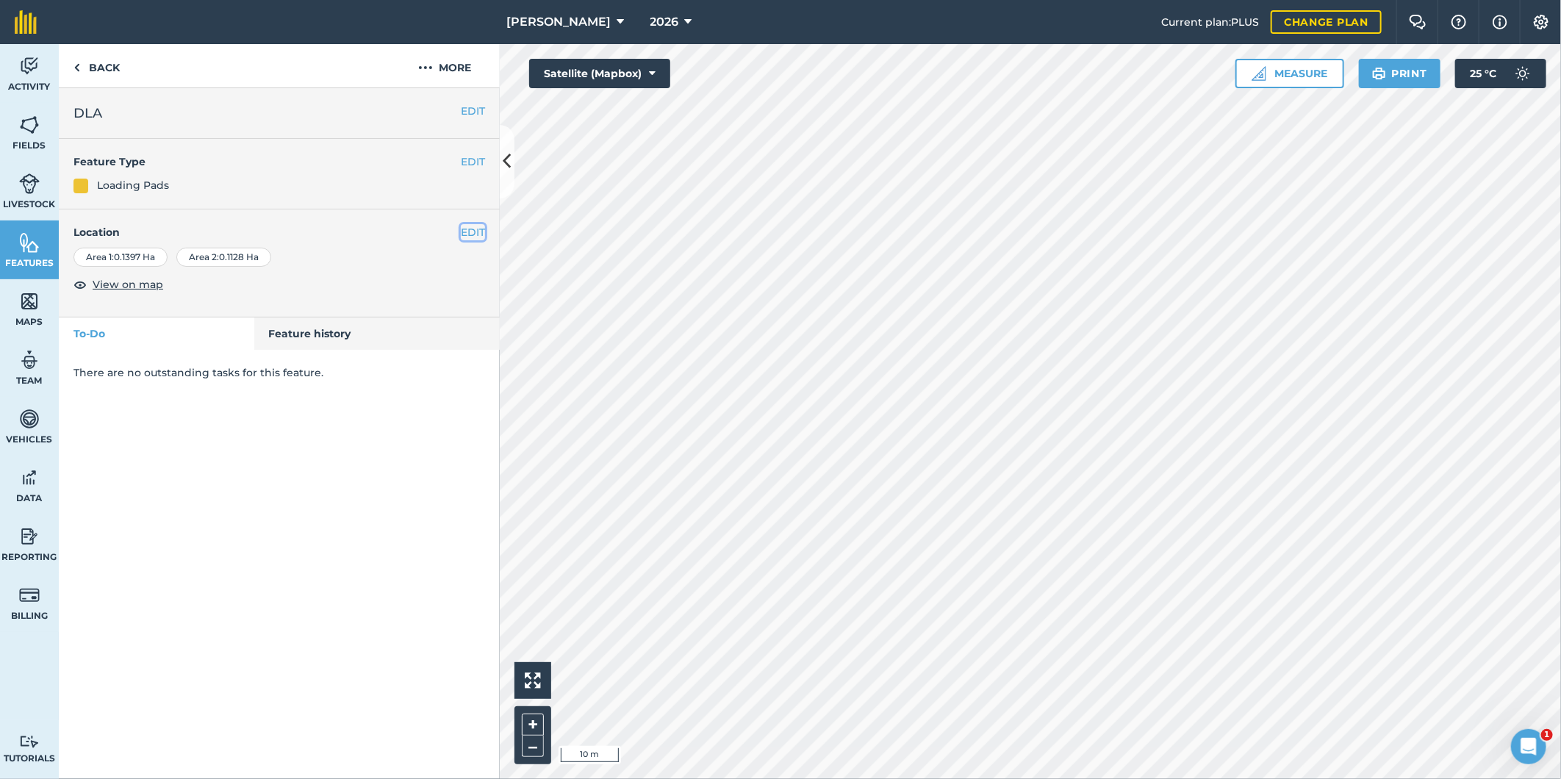
click at [467, 232] on button "EDIT" at bounding box center [473, 232] width 24 height 16
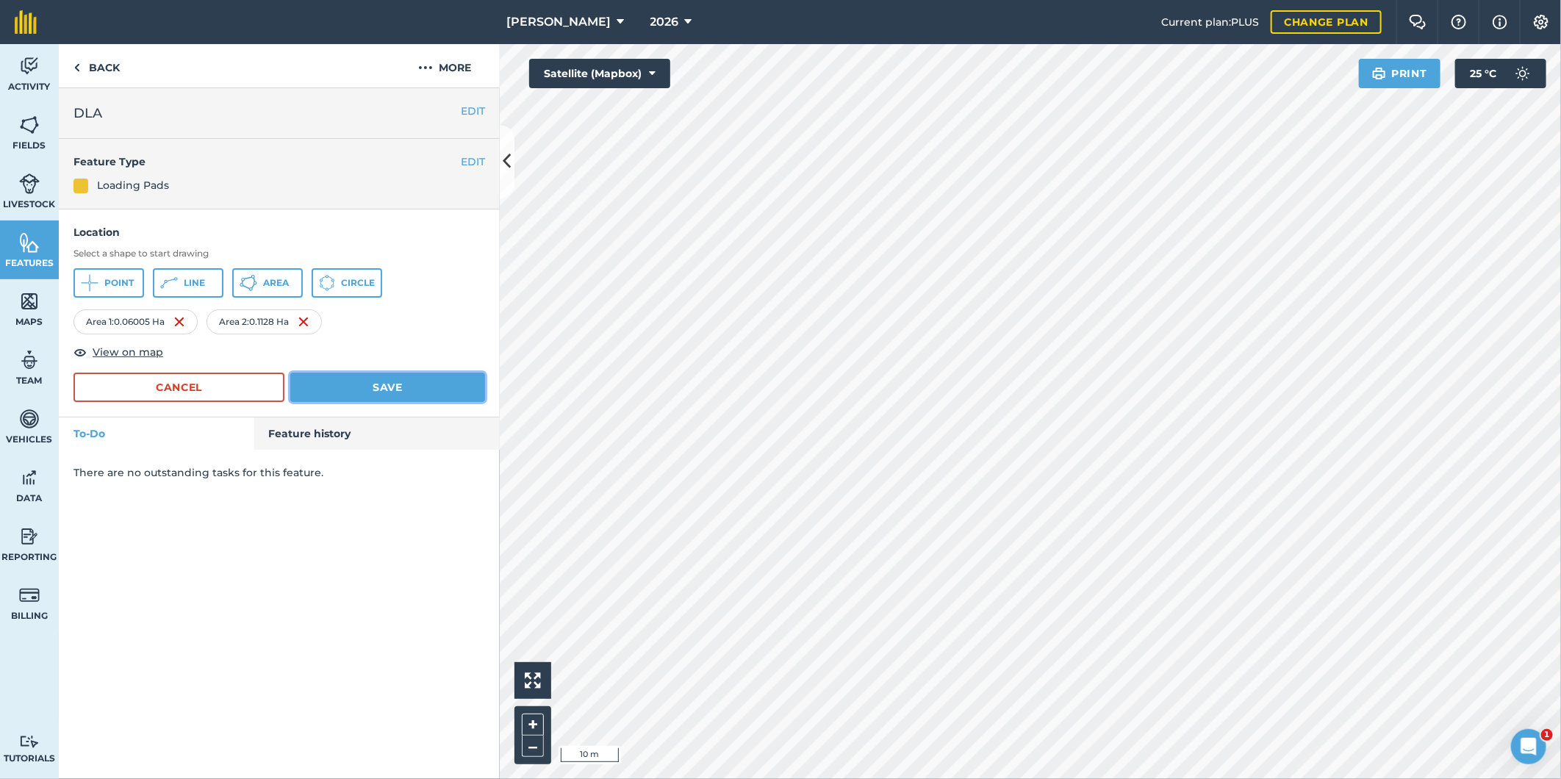
click at [342, 381] on button "Save" at bounding box center [387, 387] width 195 height 29
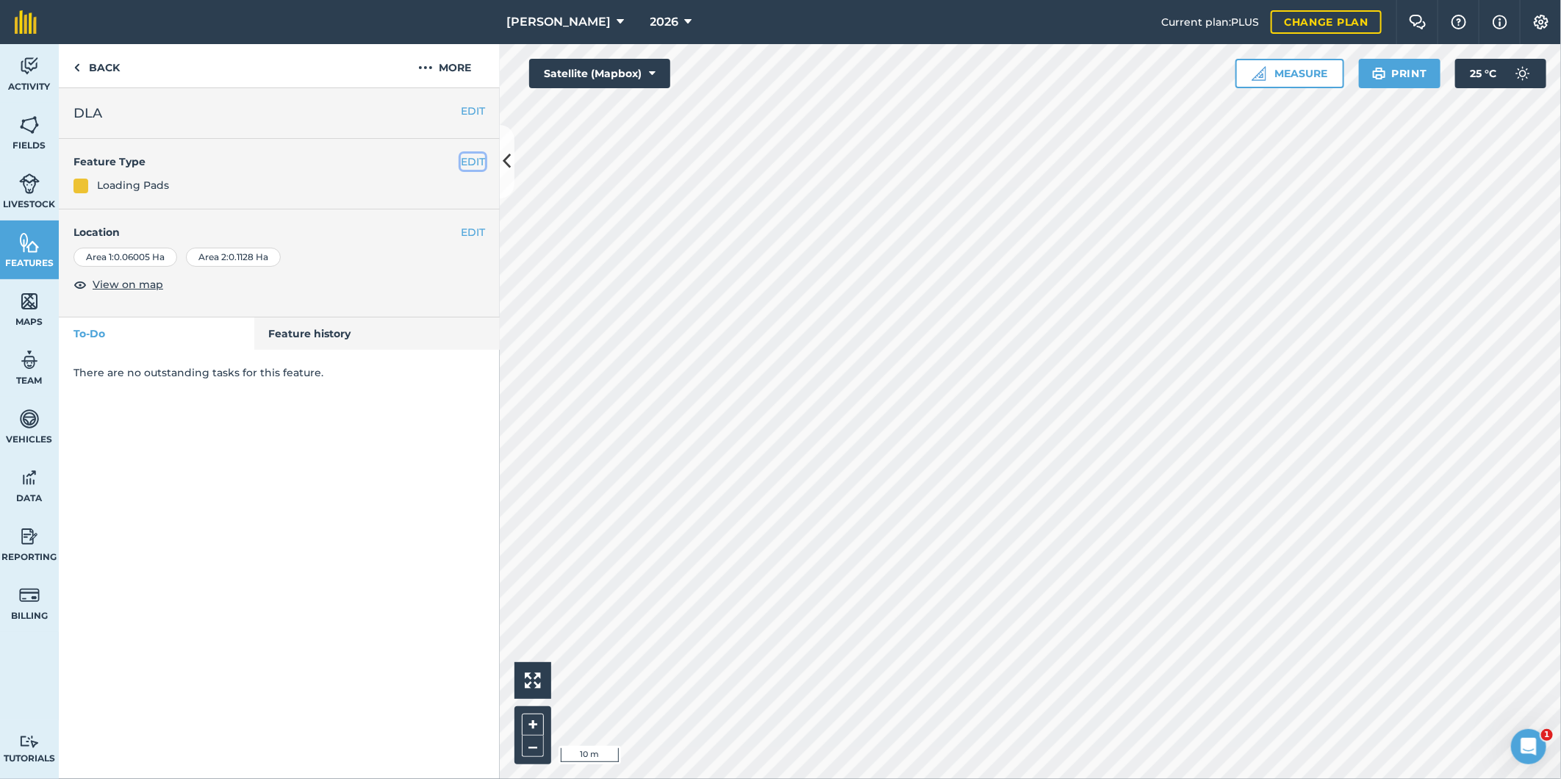
click at [474, 160] on button "EDIT" at bounding box center [473, 162] width 24 height 16
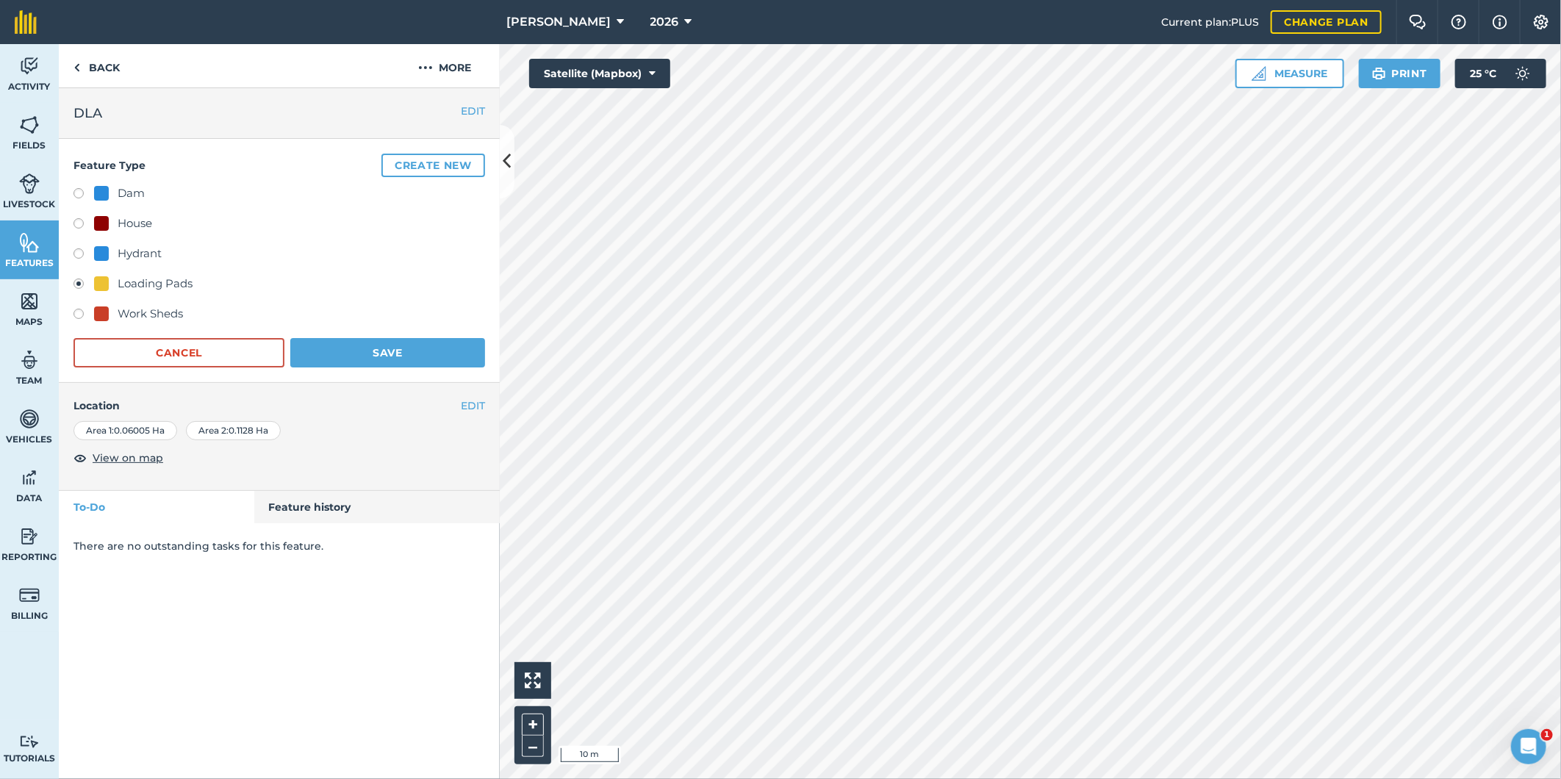
click at [123, 281] on div "Loading Pads" at bounding box center [155, 284] width 75 height 18
click at [470, 402] on button "EDIT" at bounding box center [473, 406] width 24 height 16
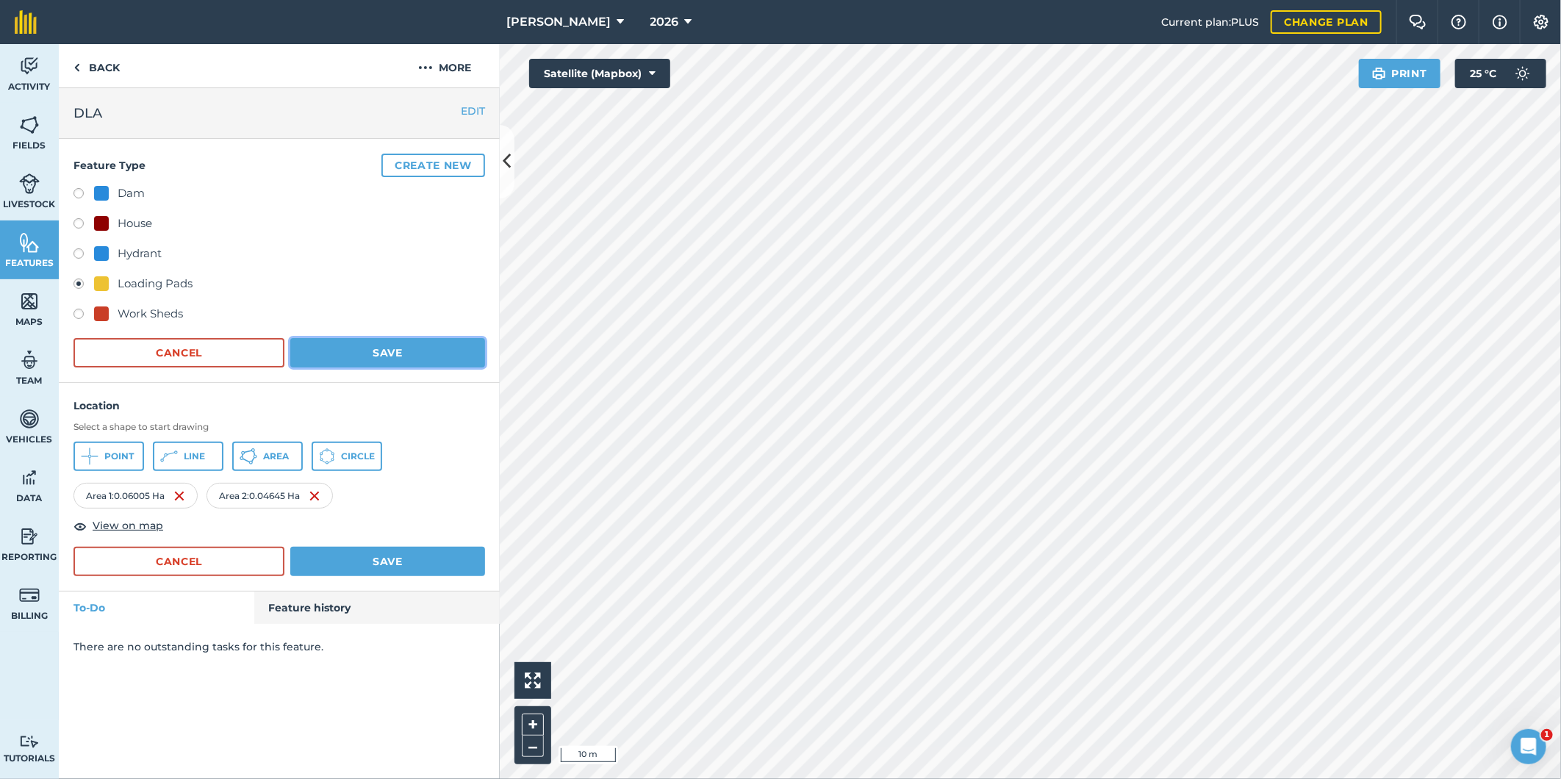
click at [437, 353] on button "Save" at bounding box center [387, 352] width 195 height 29
click at [428, 554] on button "Save" at bounding box center [387, 561] width 195 height 29
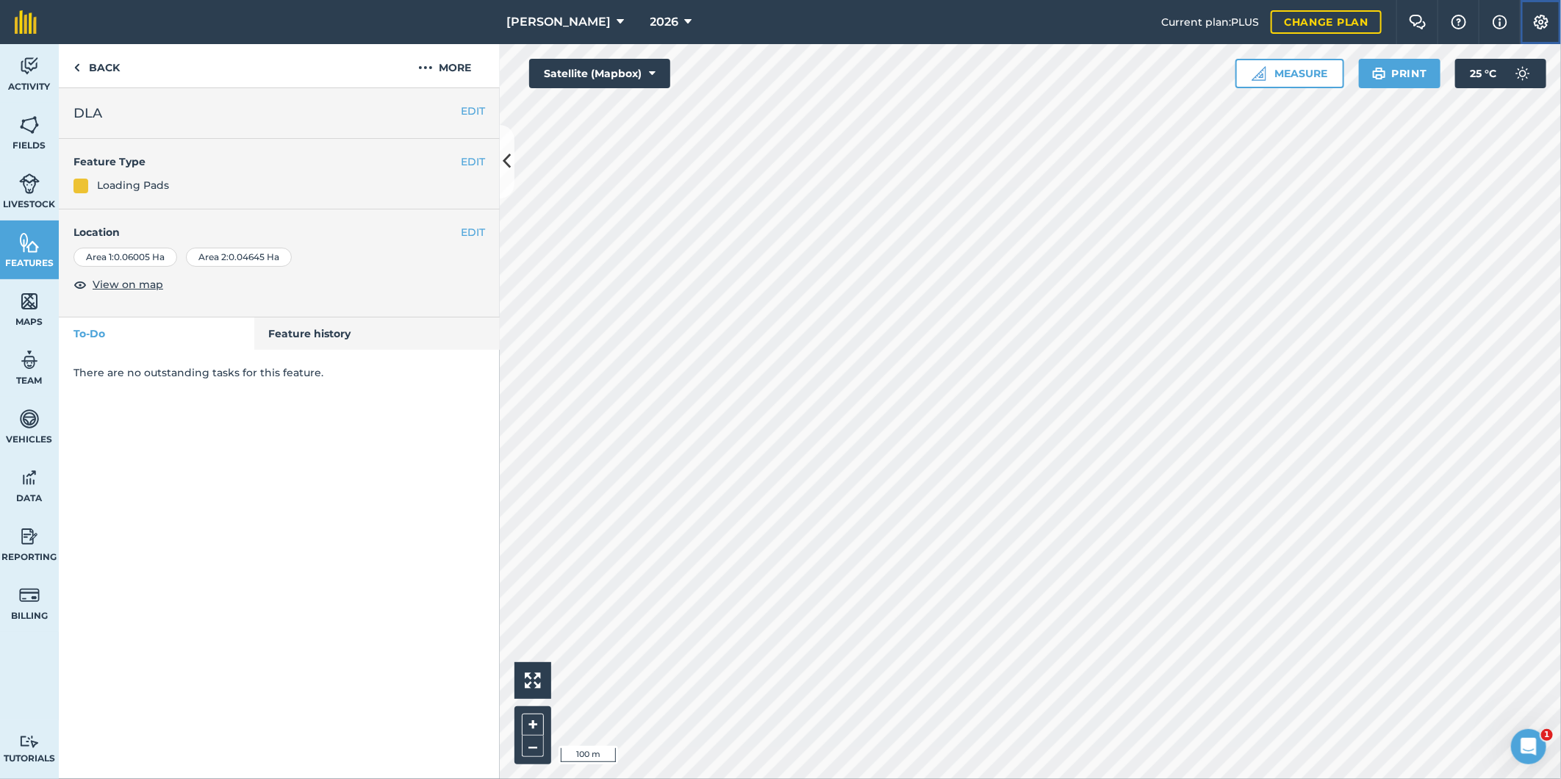
click at [1539, 20] on img at bounding box center [1541, 22] width 18 height 15
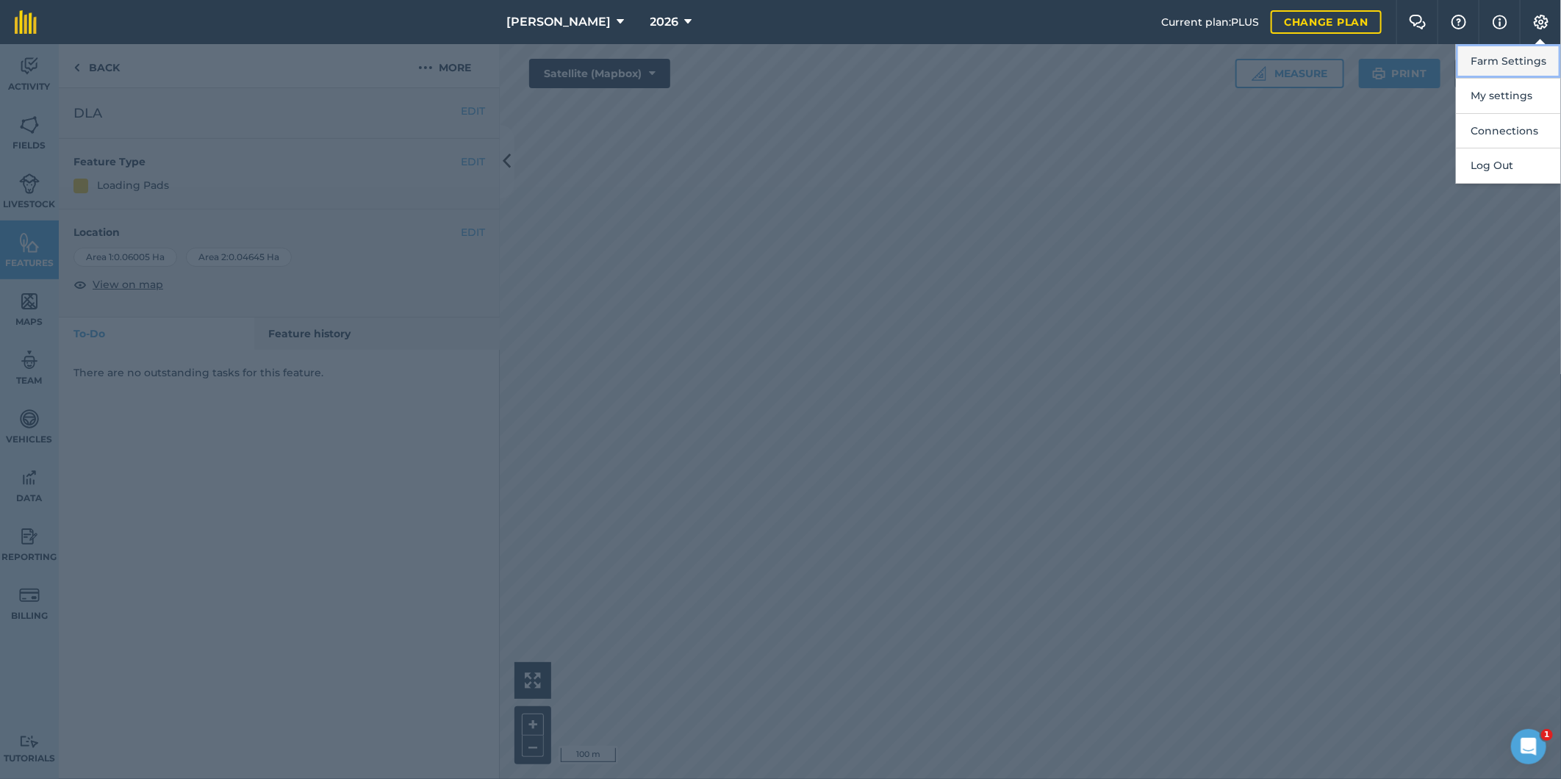
click at [1492, 61] on button "Farm Settings" at bounding box center [1508, 61] width 105 height 35
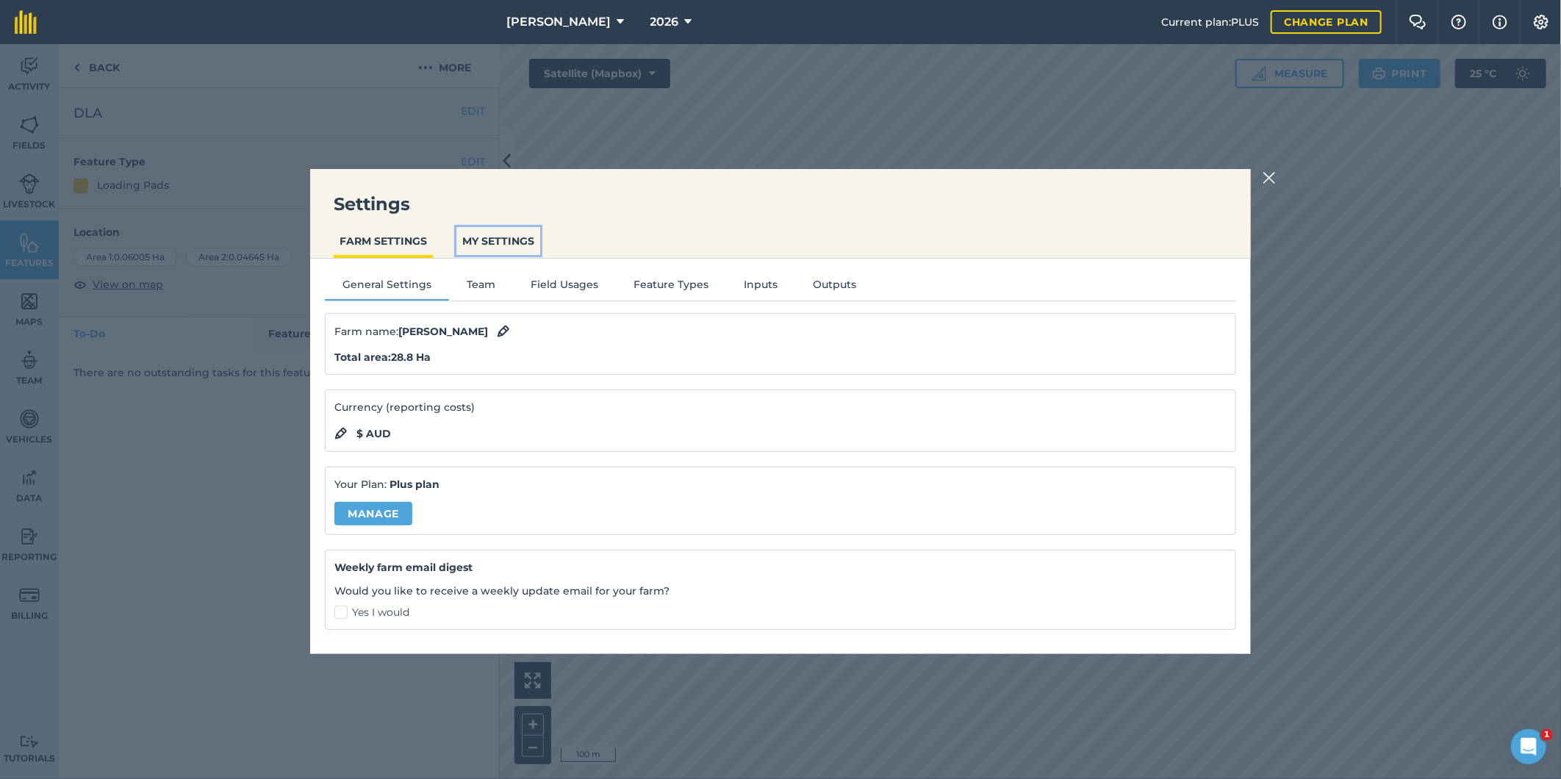
click at [494, 237] on button "MY SETTINGS" at bounding box center [498, 241] width 84 height 28
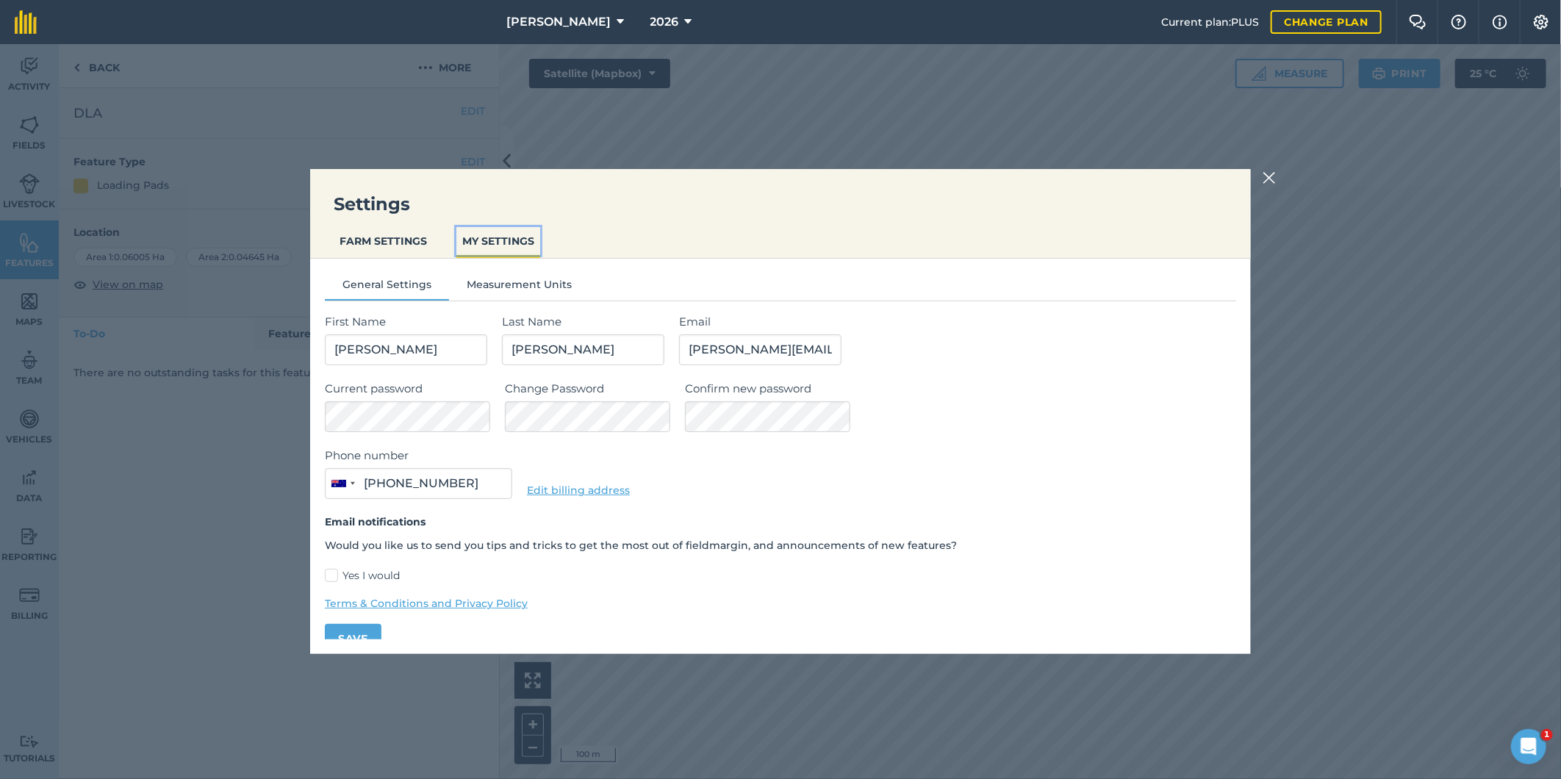
type input "0487 017 811"
click at [387, 237] on button "FARM SETTINGS" at bounding box center [383, 241] width 99 height 28
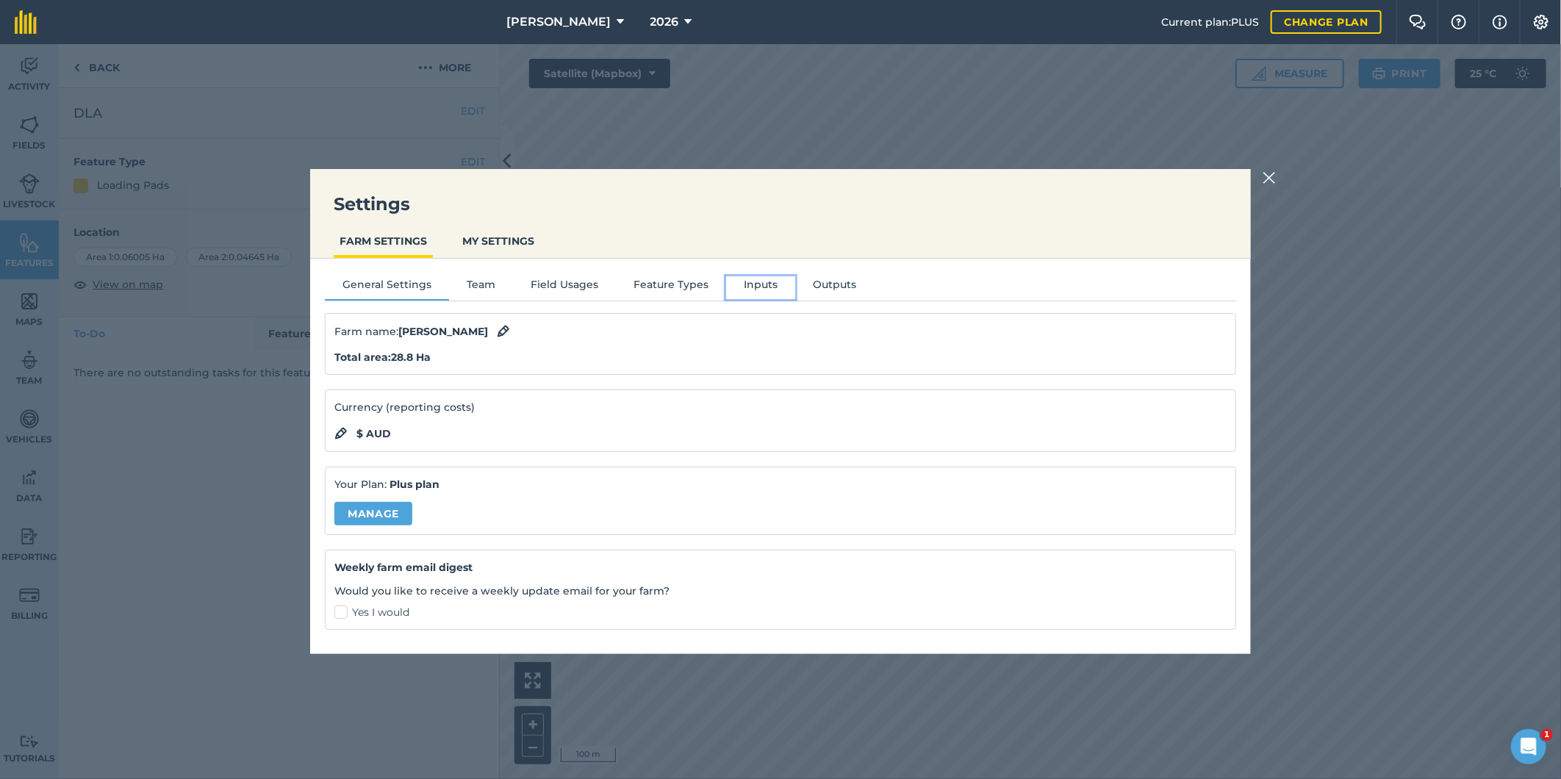
click at [760, 287] on button "Inputs" at bounding box center [760, 287] width 69 height 22
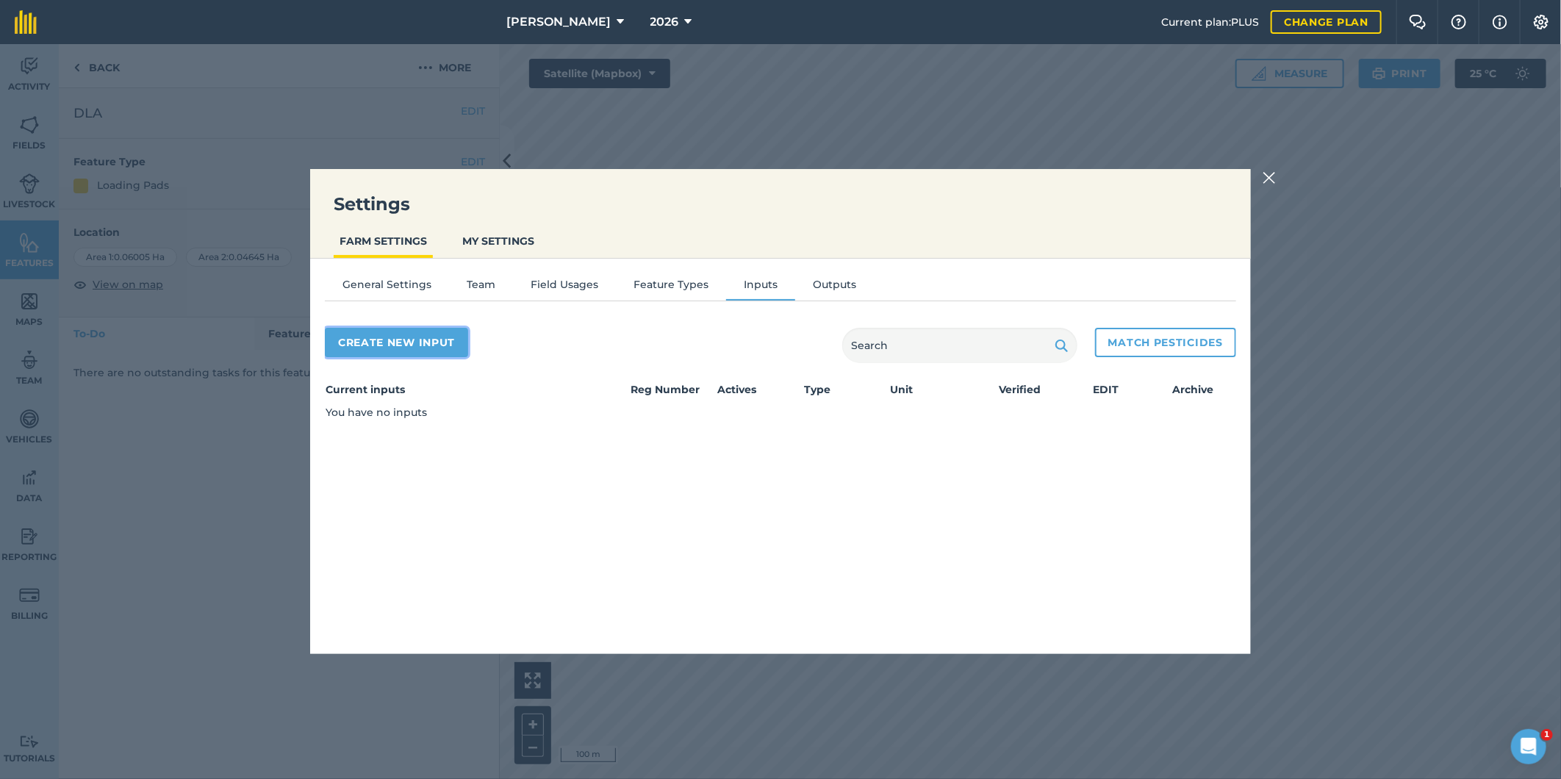
click at [380, 342] on button "Create new input" at bounding box center [396, 342] width 143 height 29
select select "SEED"
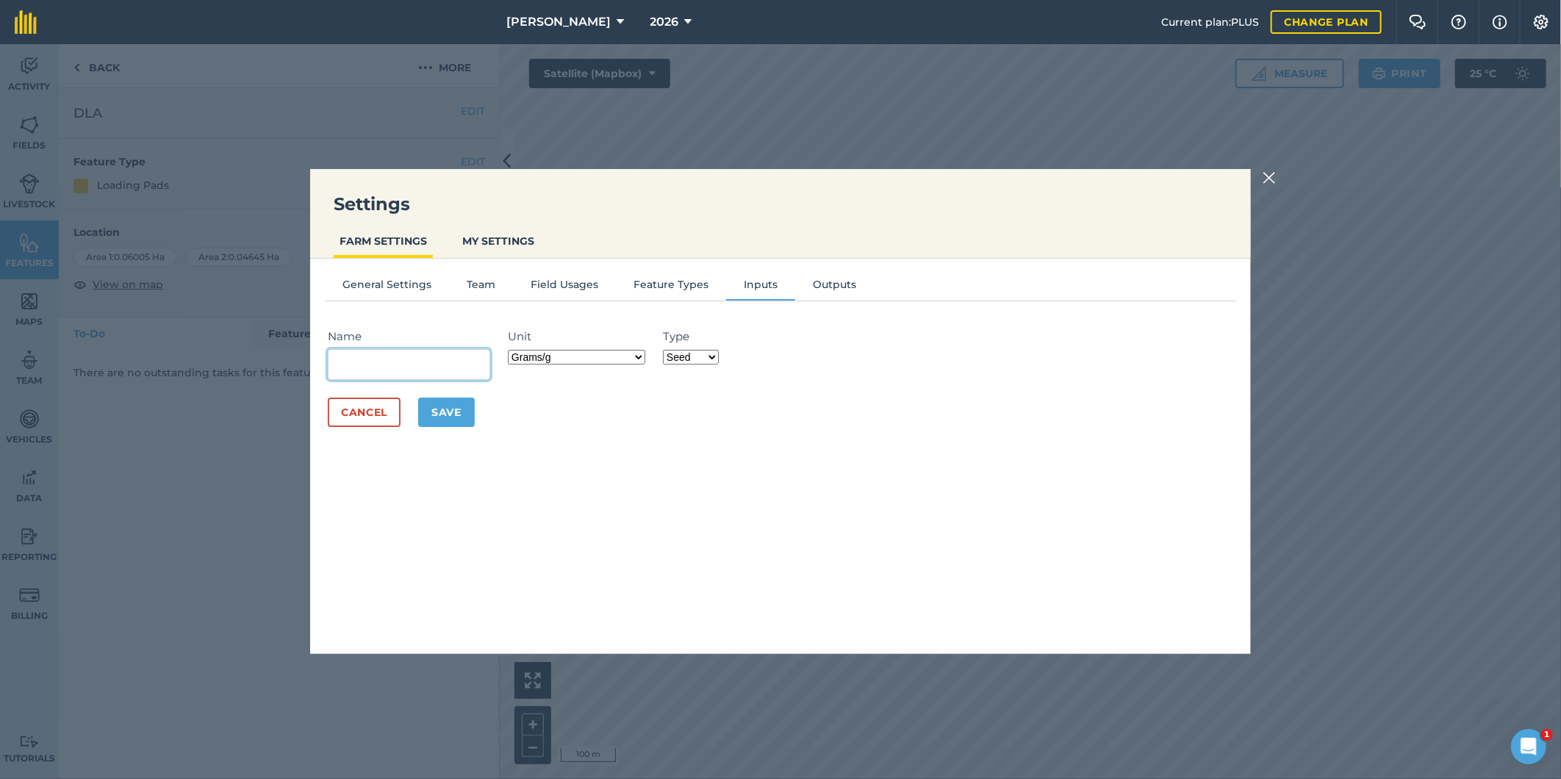
click at [348, 363] on input "Name" at bounding box center [409, 364] width 162 height 31
type input "CK66"
click at [639, 358] on select "Grams/g Kilograms/kg Metric tonnes/t Millilitres/ml Litres/L Ounces/oz Pounds/l…" at bounding box center [576, 357] width 137 height 15
select select "KILOGRAMS"
click at [511, 350] on select "Grams/g Kilograms/kg Metric tonnes/t Millilitres/ml Litres/L Ounces/oz Pounds/l…" at bounding box center [576, 357] width 137 height 15
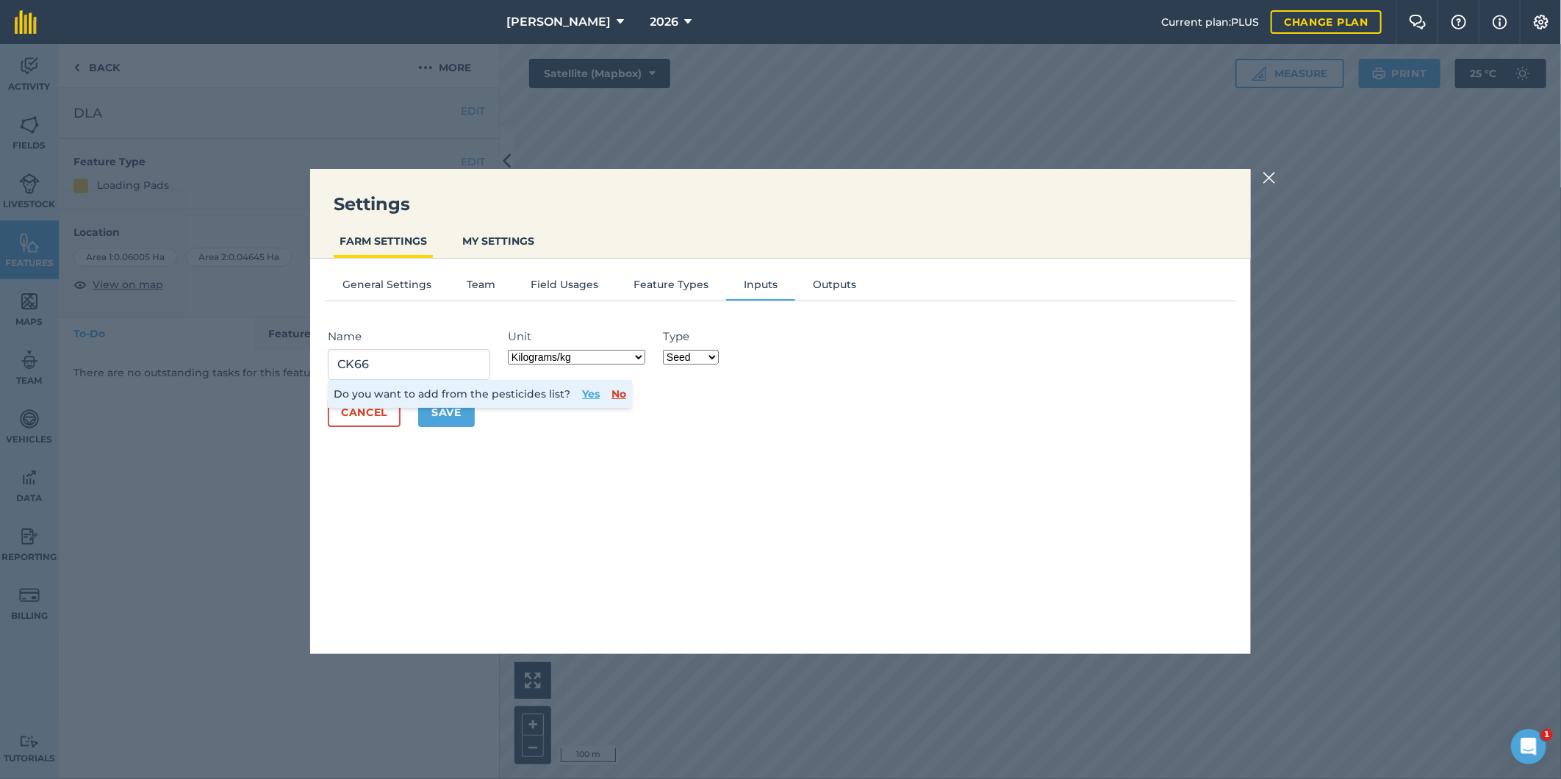
click at [713, 356] on select "Fertilizer Seed Spray Fuel Other" at bounding box center [691, 357] width 56 height 15
select select "FERTILIZER"
click at [665, 350] on select "Fertilizer Seed Spray Fuel Other" at bounding box center [691, 357] width 56 height 15
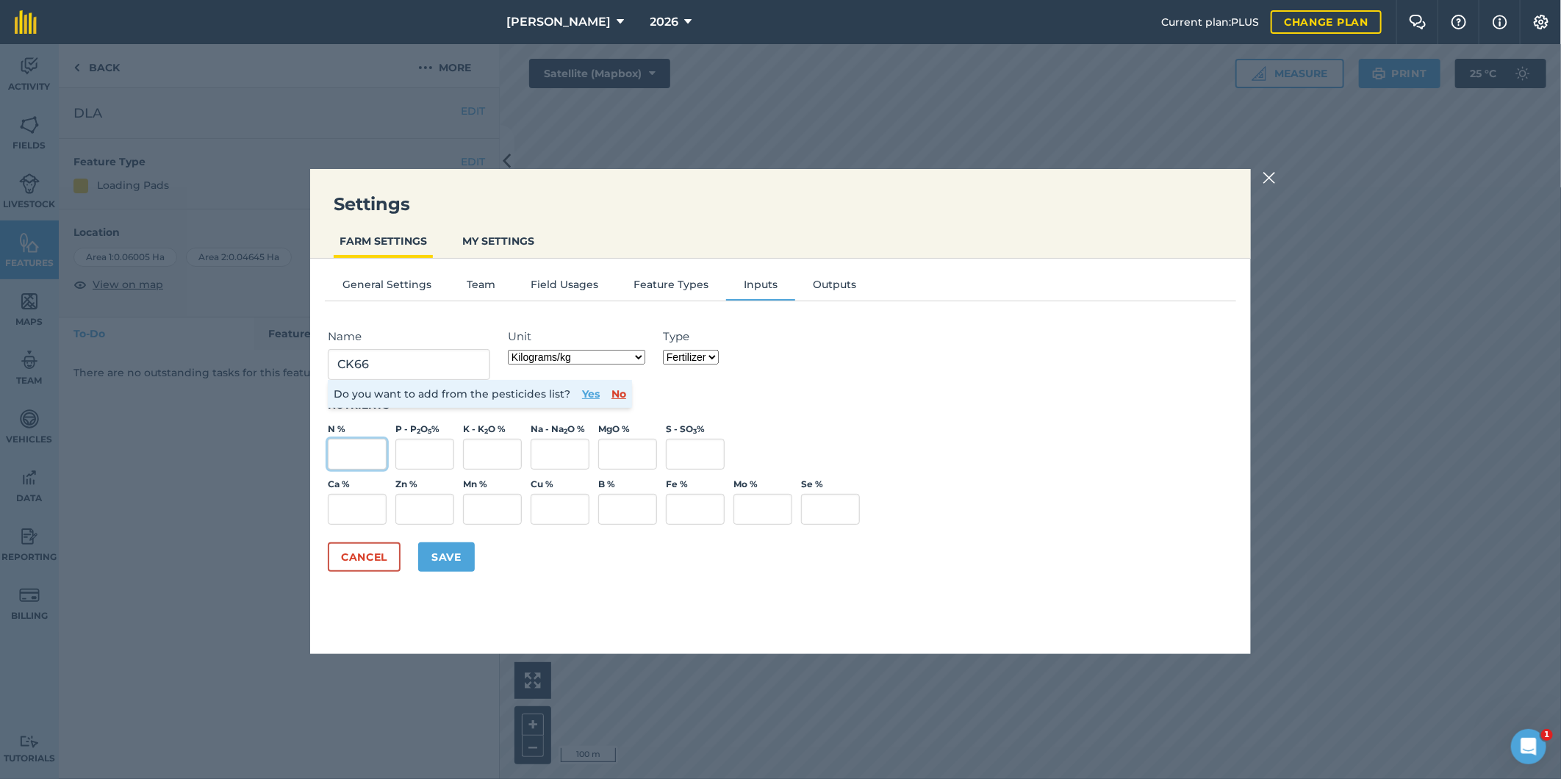
click at [357, 445] on input "N %" at bounding box center [357, 454] width 59 height 31
type input "13"
click at [428, 450] on input "P - P 2 O 5 %" at bounding box center [424, 454] width 59 height 31
type input "10.6"
click at [502, 450] on input "K - K 2 O %" at bounding box center [492, 454] width 59 height 31
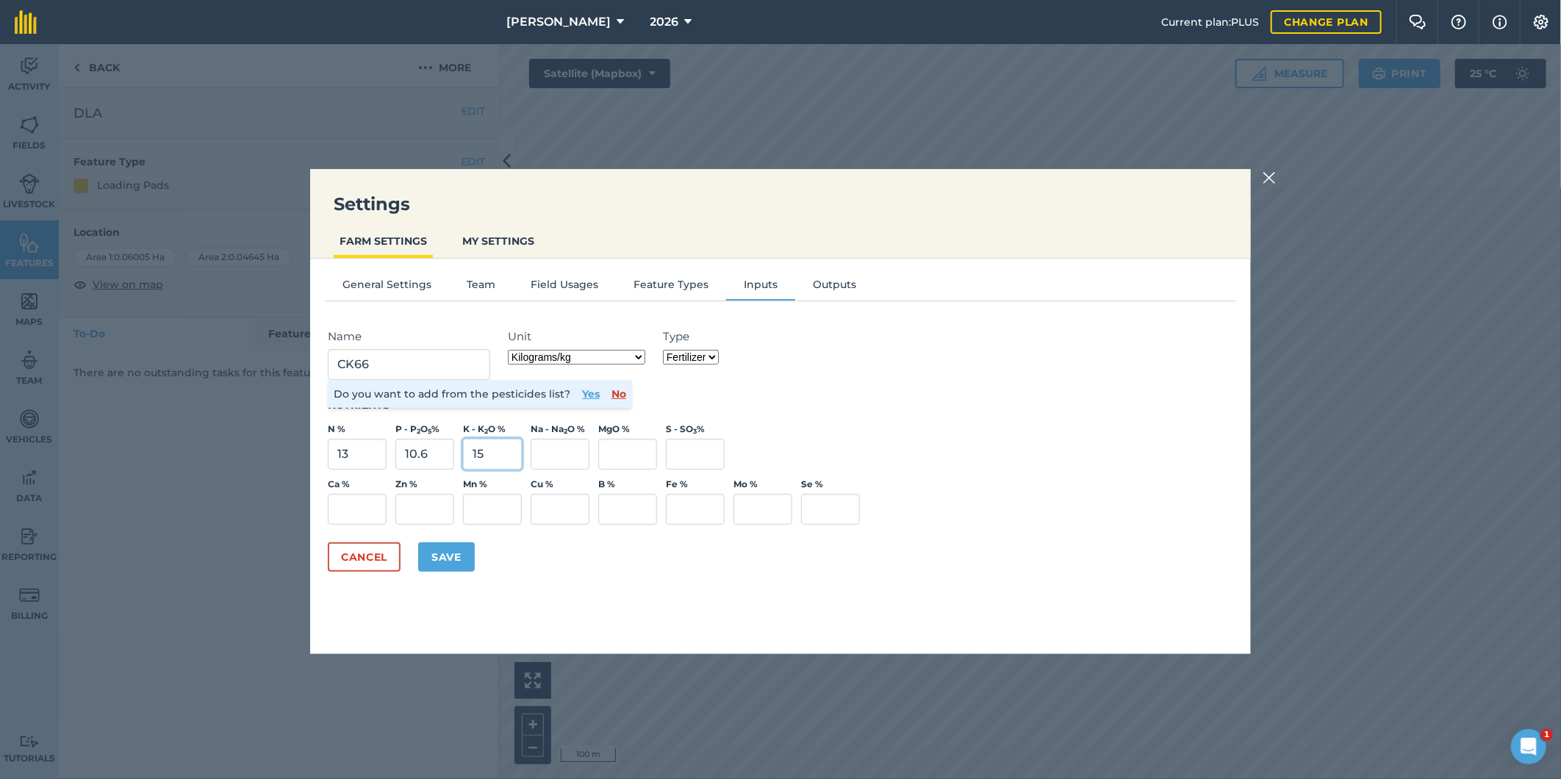
type input "15"
click at [680, 453] on input "S - SO 3 %" at bounding box center [695, 454] width 59 height 31
click at [356, 450] on input "13" at bounding box center [357, 454] width 59 height 31
type input "1"
type input "11.5"
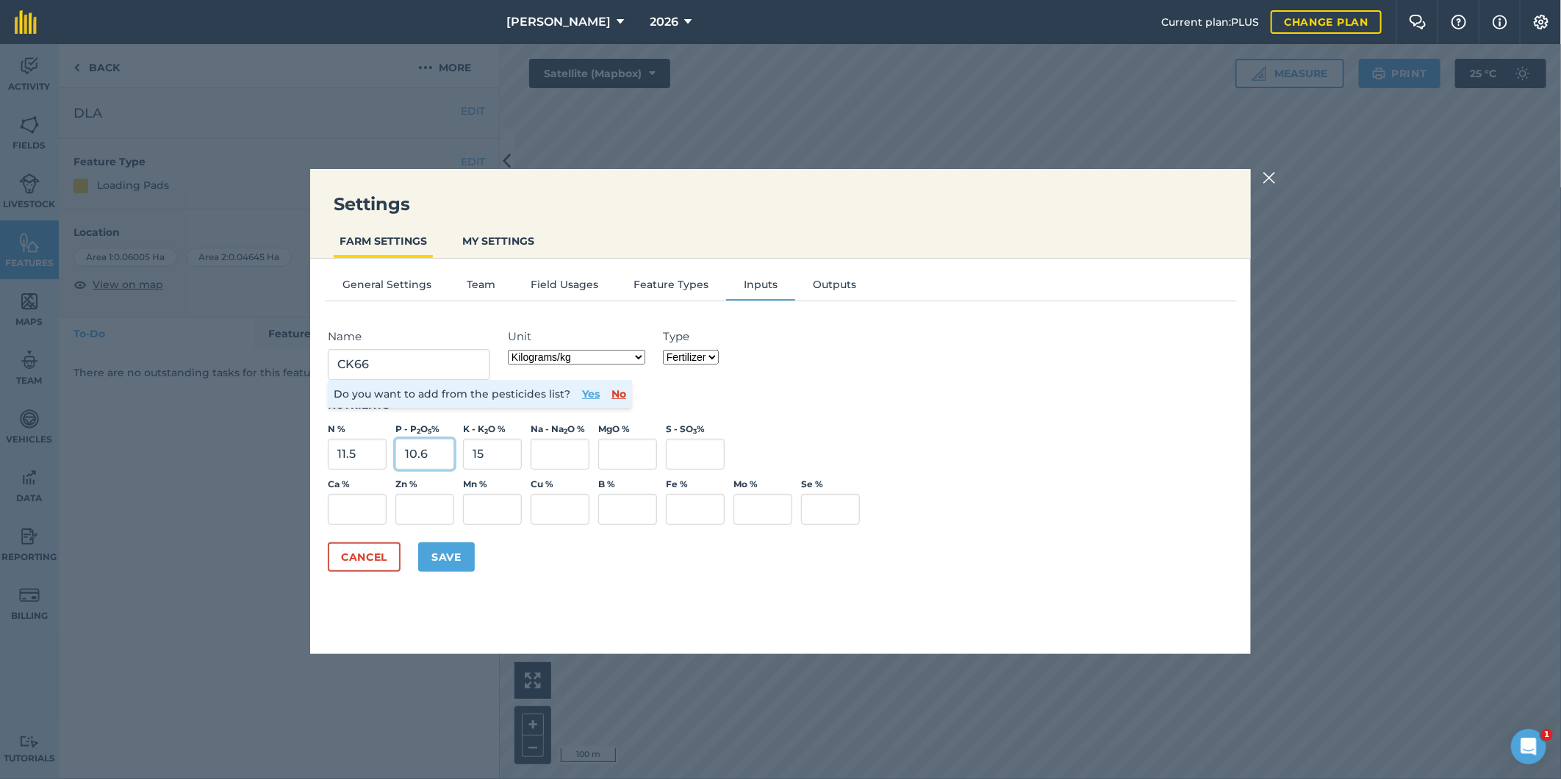
click at [425, 454] on input "10.6" at bounding box center [424, 454] width 59 height 31
type input "1"
type input "12.8"
click at [491, 456] on input "15" at bounding box center [492, 454] width 59 height 31
type input "1"
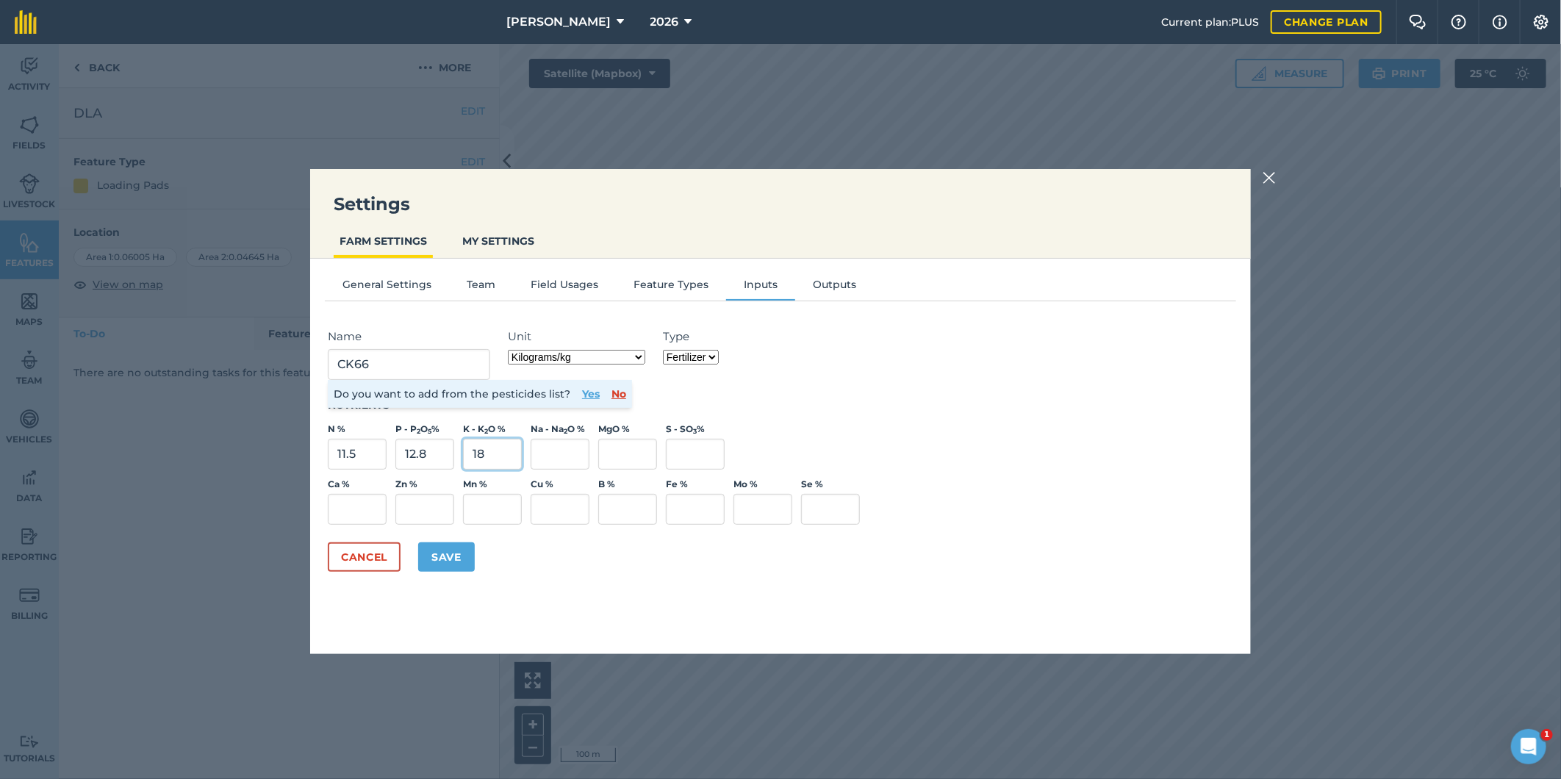
type input "18"
click at [689, 449] on input "S - SO 3 %" at bounding box center [695, 454] width 59 height 31
type input "0.1"
click at [438, 559] on button "Save" at bounding box center [446, 556] width 57 height 29
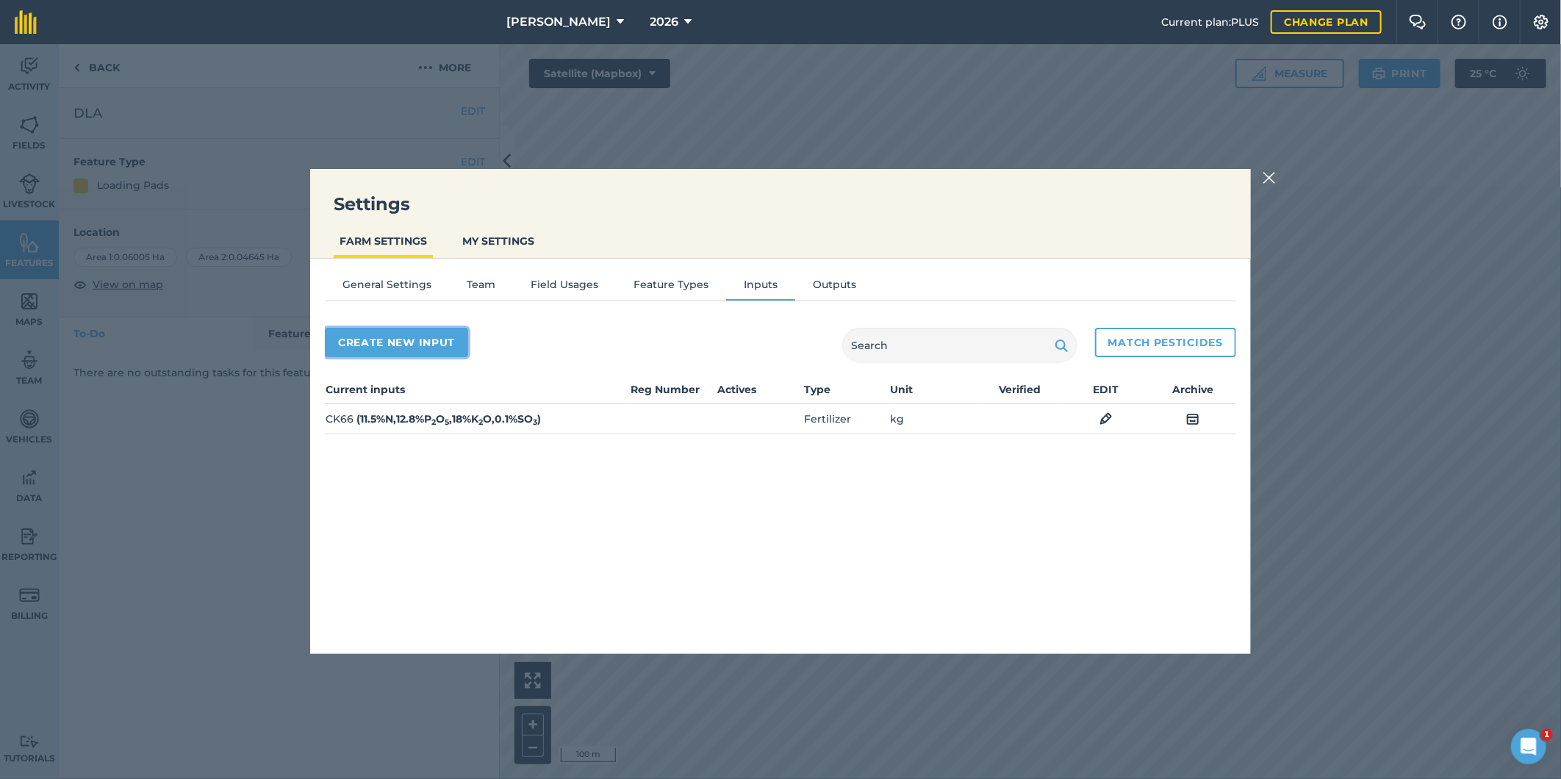
click at [405, 337] on button "Create new input" at bounding box center [396, 342] width 143 height 29
select select "SEED"
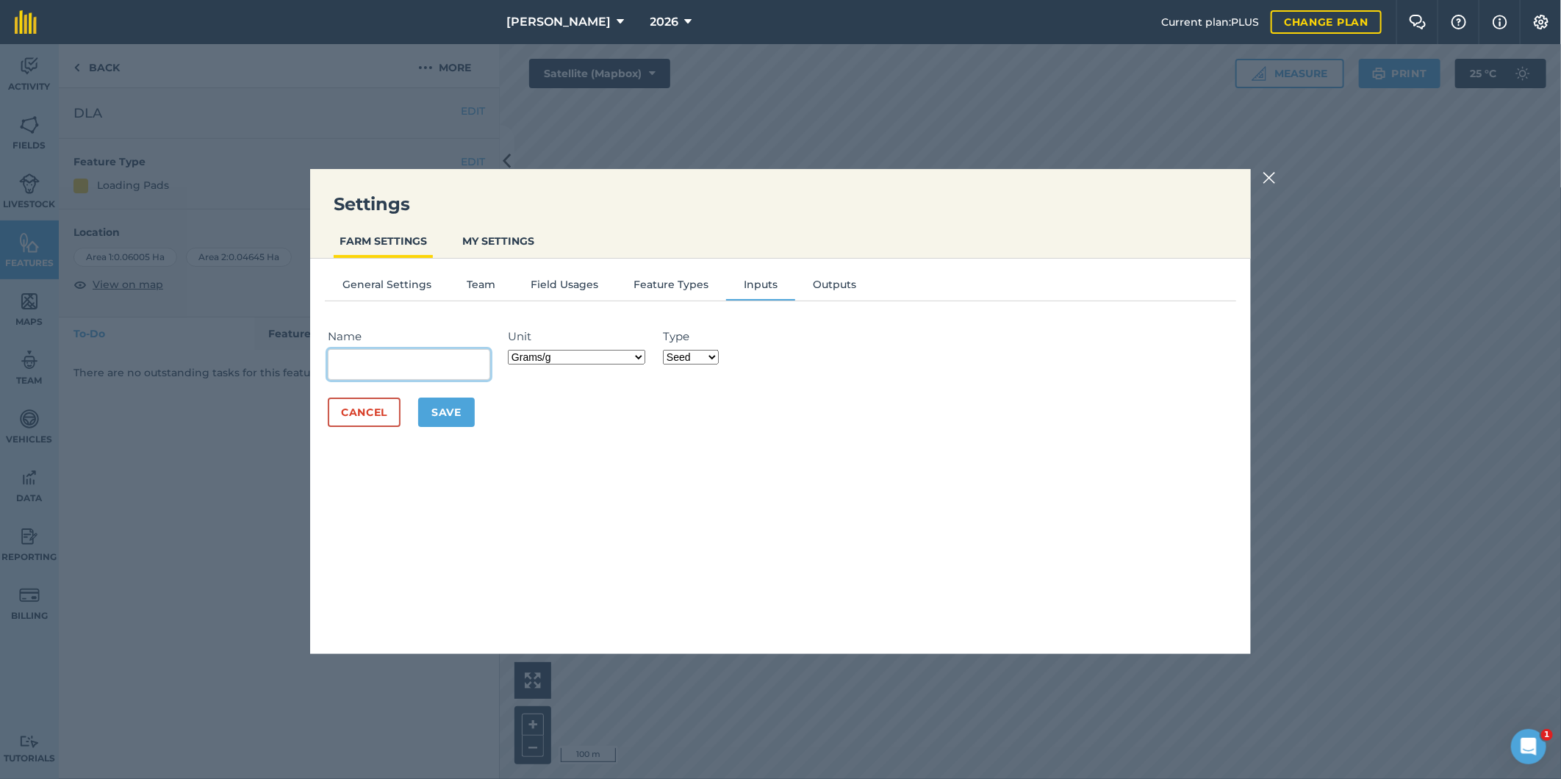
click at [360, 365] on input "Name" at bounding box center [409, 364] width 162 height 31
type input "CK66'S'"
click at [640, 354] on select "Grams/g Kilograms/kg Metric tonnes/t Millilitres/ml Litres/L Ounces/oz Pounds/l…" at bounding box center [576, 357] width 137 height 15
select select "KILOGRAMS"
click at [511, 350] on select "Grams/g Kilograms/kg Metric tonnes/t Millilitres/ml Litres/L Ounces/oz Pounds/l…" at bounding box center [576, 357] width 137 height 15
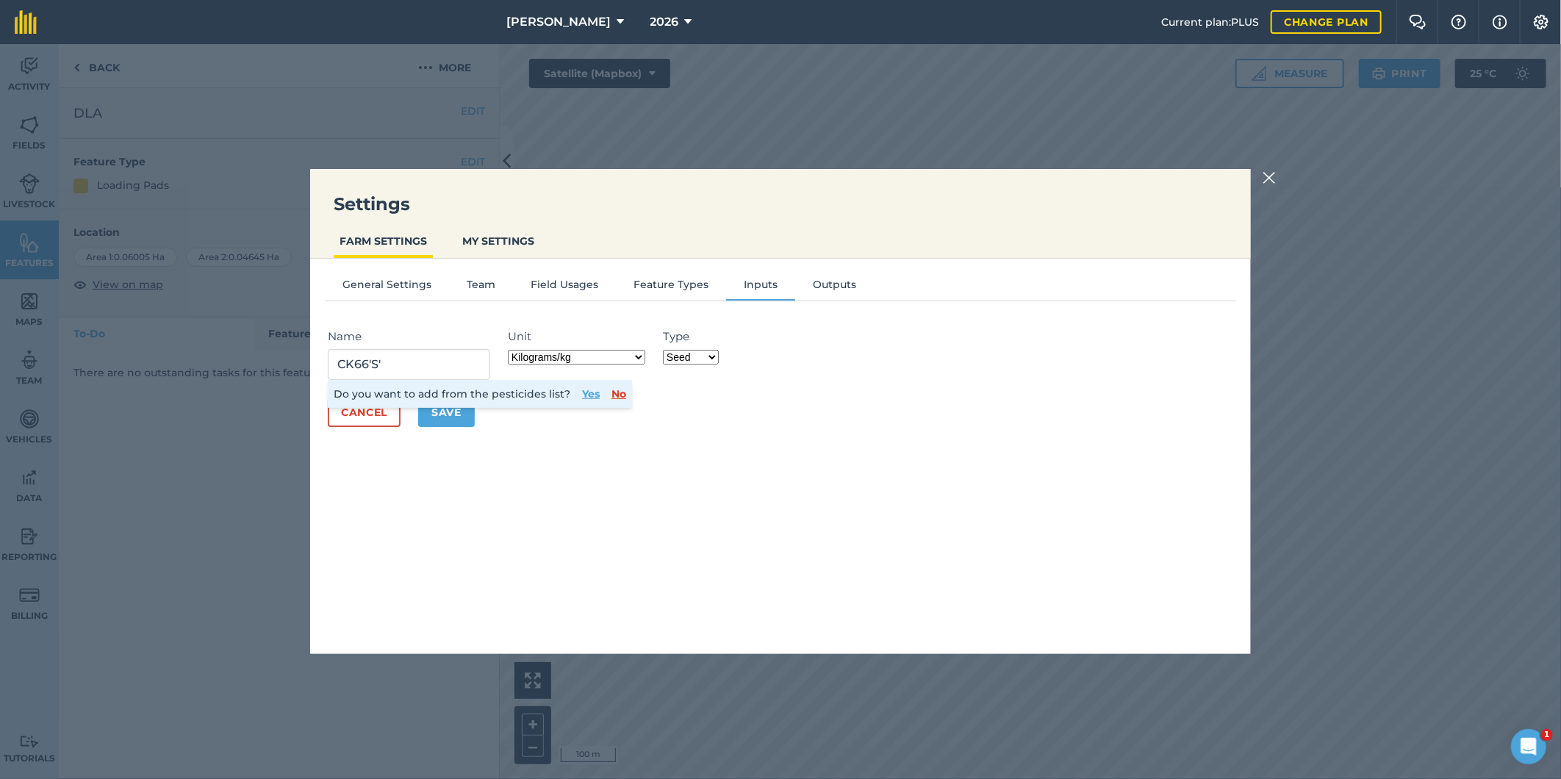
click at [714, 355] on select "Fertilizer Seed Spray Fuel Other" at bounding box center [691, 357] width 56 height 15
select select "FERTILIZER"
click at [665, 350] on select "Fertilizer Seed Spray Fuel Other" at bounding box center [691, 357] width 56 height 15
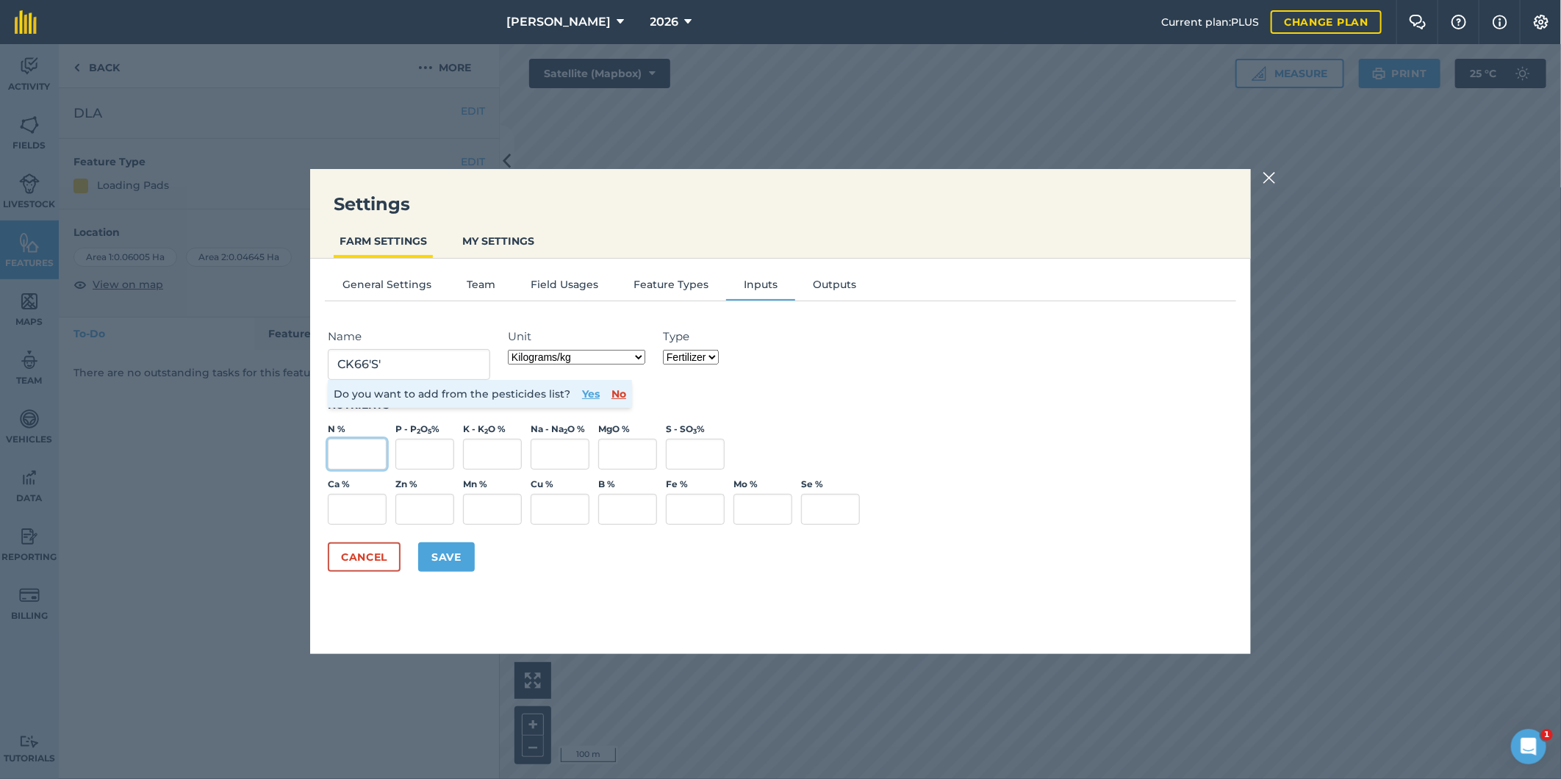
click at [373, 447] on input "N %" at bounding box center [357, 454] width 59 height 31
type input "13"
click at [428, 448] on input "P - P 2 O 5 %" at bounding box center [424, 454] width 59 height 31
type input "10.6"
click at [500, 446] on input "K - K 2 O %" at bounding box center [492, 454] width 59 height 31
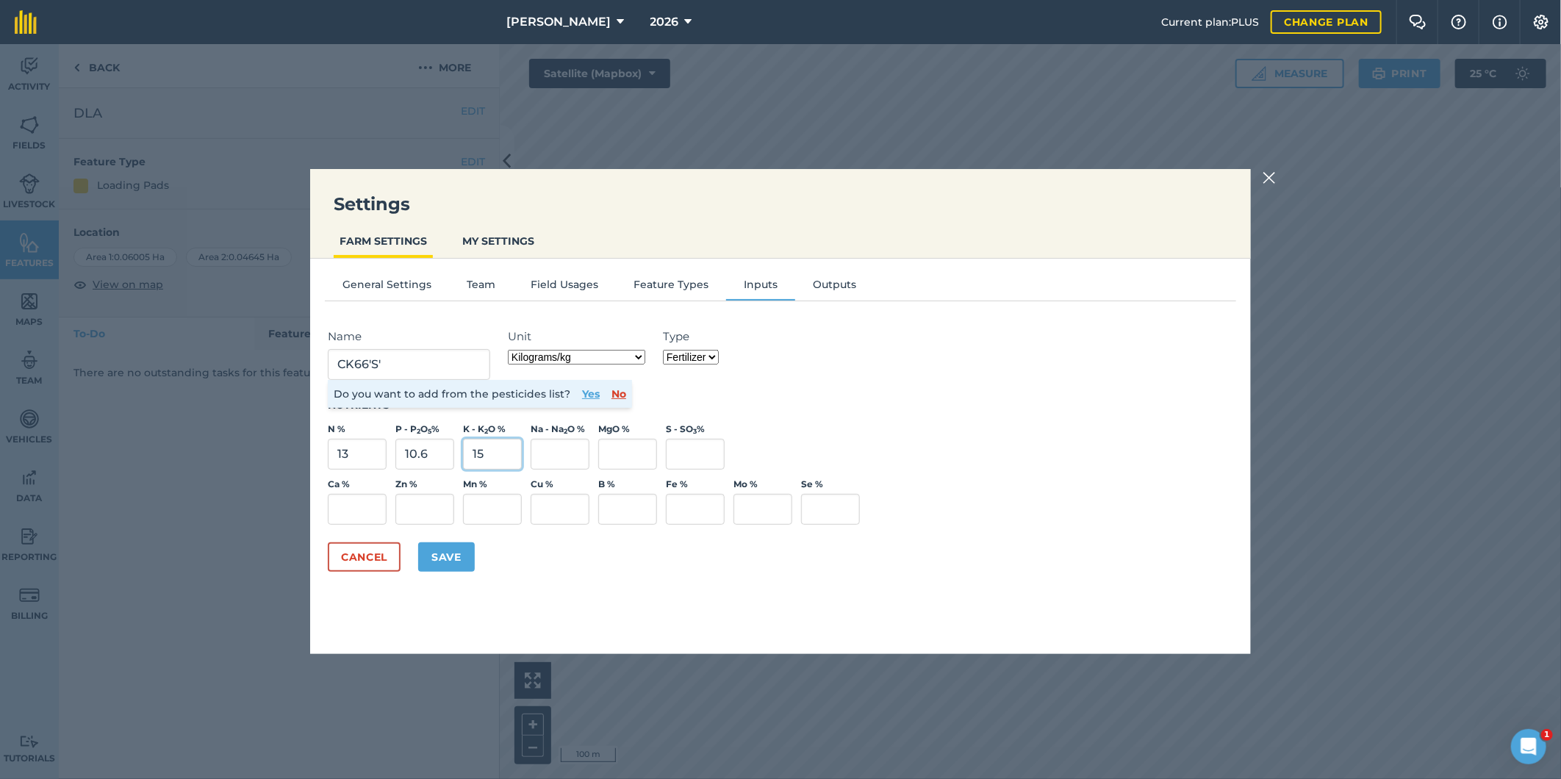
type input "15"
click at [695, 454] on input "S - SO 3 %" at bounding box center [695, 454] width 59 height 31
type input "4.9"
click at [445, 547] on button "Save" at bounding box center [446, 556] width 57 height 29
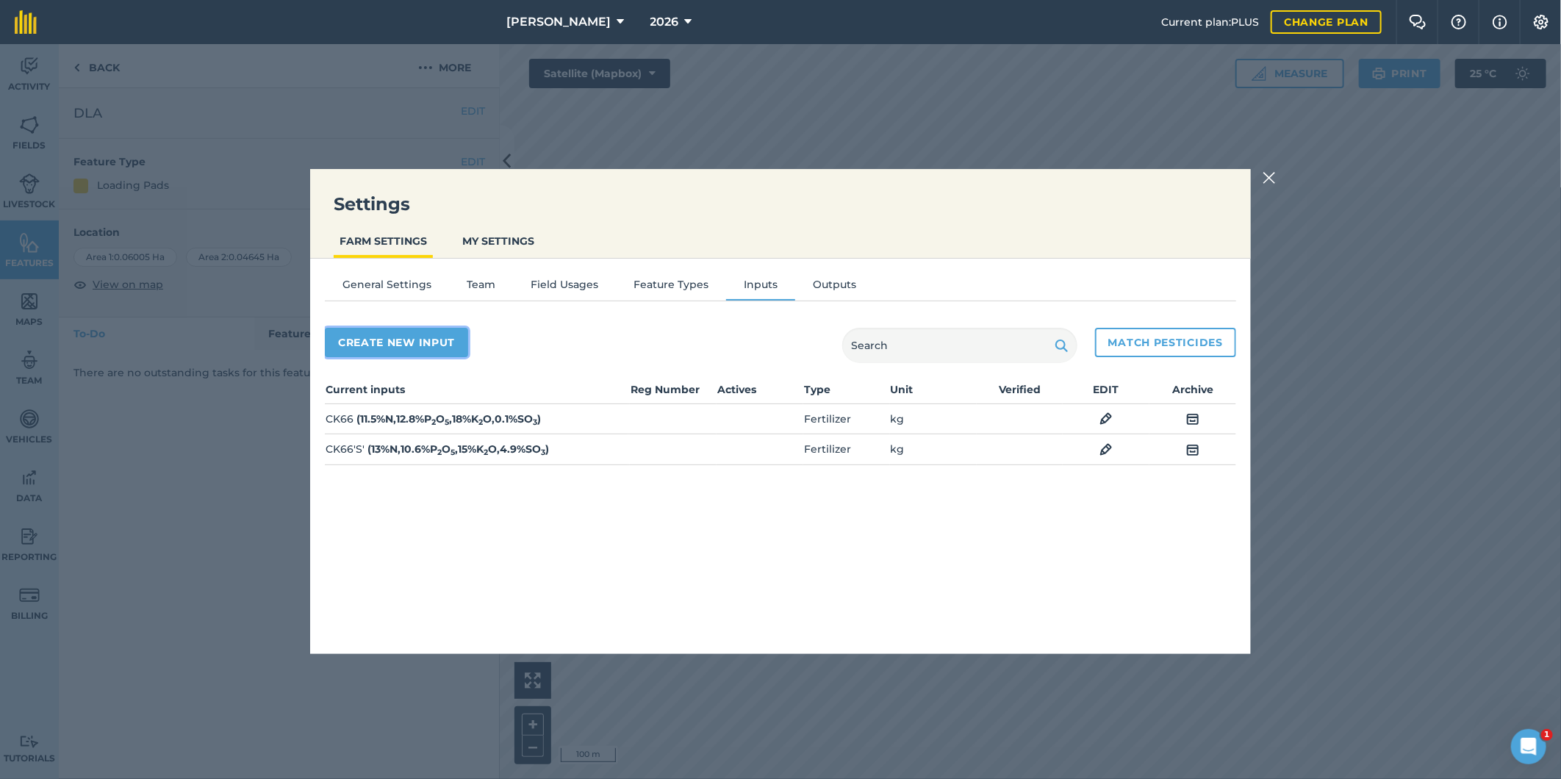
click at [430, 340] on button "Create new input" at bounding box center [396, 342] width 143 height 29
select select "SEED"
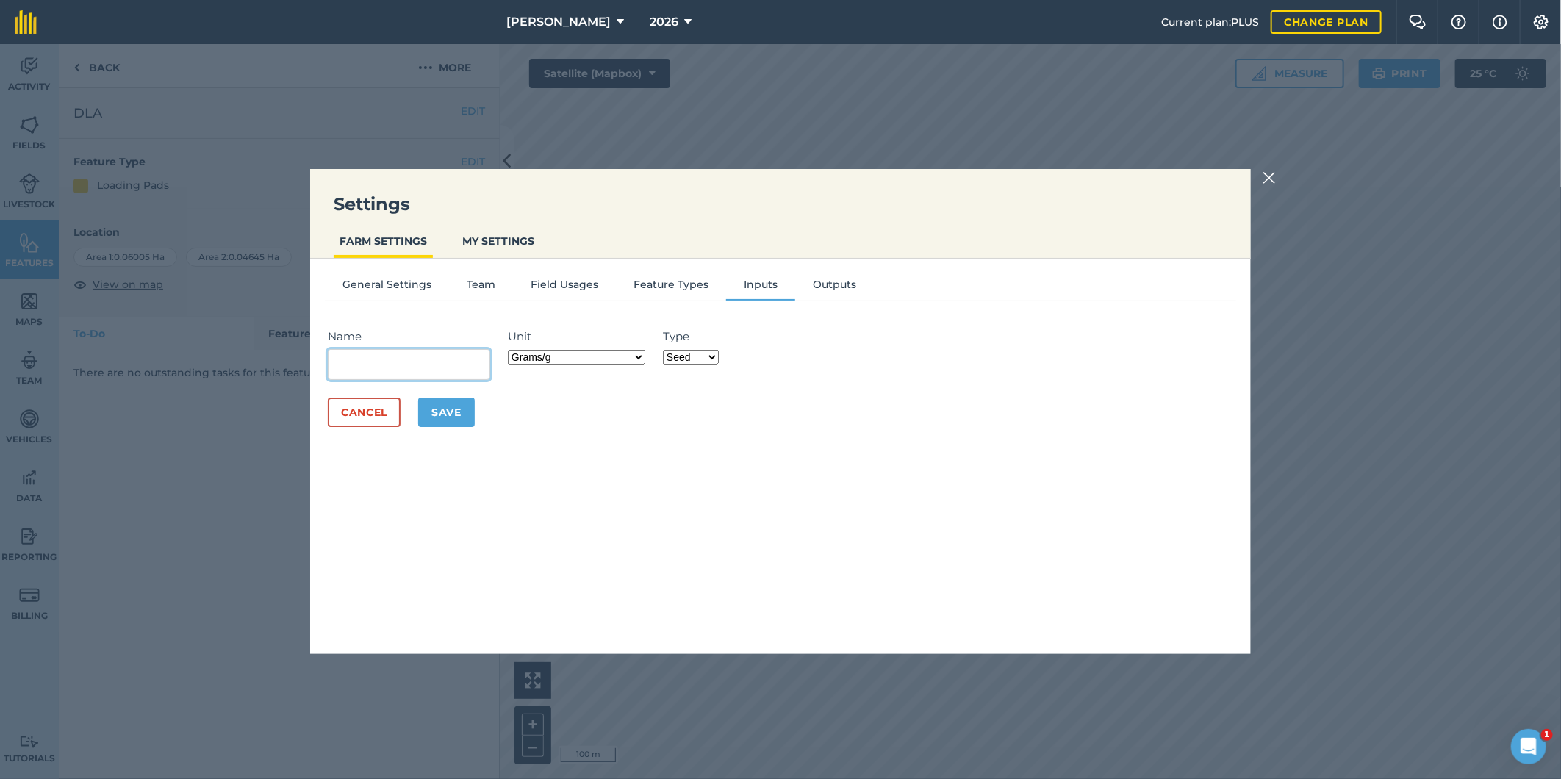
click at [405, 368] on input "Name" at bounding box center [409, 364] width 162 height 31
type input "CK50/50"
click at [642, 358] on select "Grams/g Kilograms/kg Metric tonnes/t Millilitres/ml Litres/L Ounces/oz Pounds/l…" at bounding box center [576, 357] width 137 height 15
select select "KILOGRAMS"
click at [511, 350] on select "Grams/g Kilograms/kg Metric tonnes/t Millilitres/ml Litres/L Ounces/oz Pounds/l…" at bounding box center [576, 357] width 137 height 15
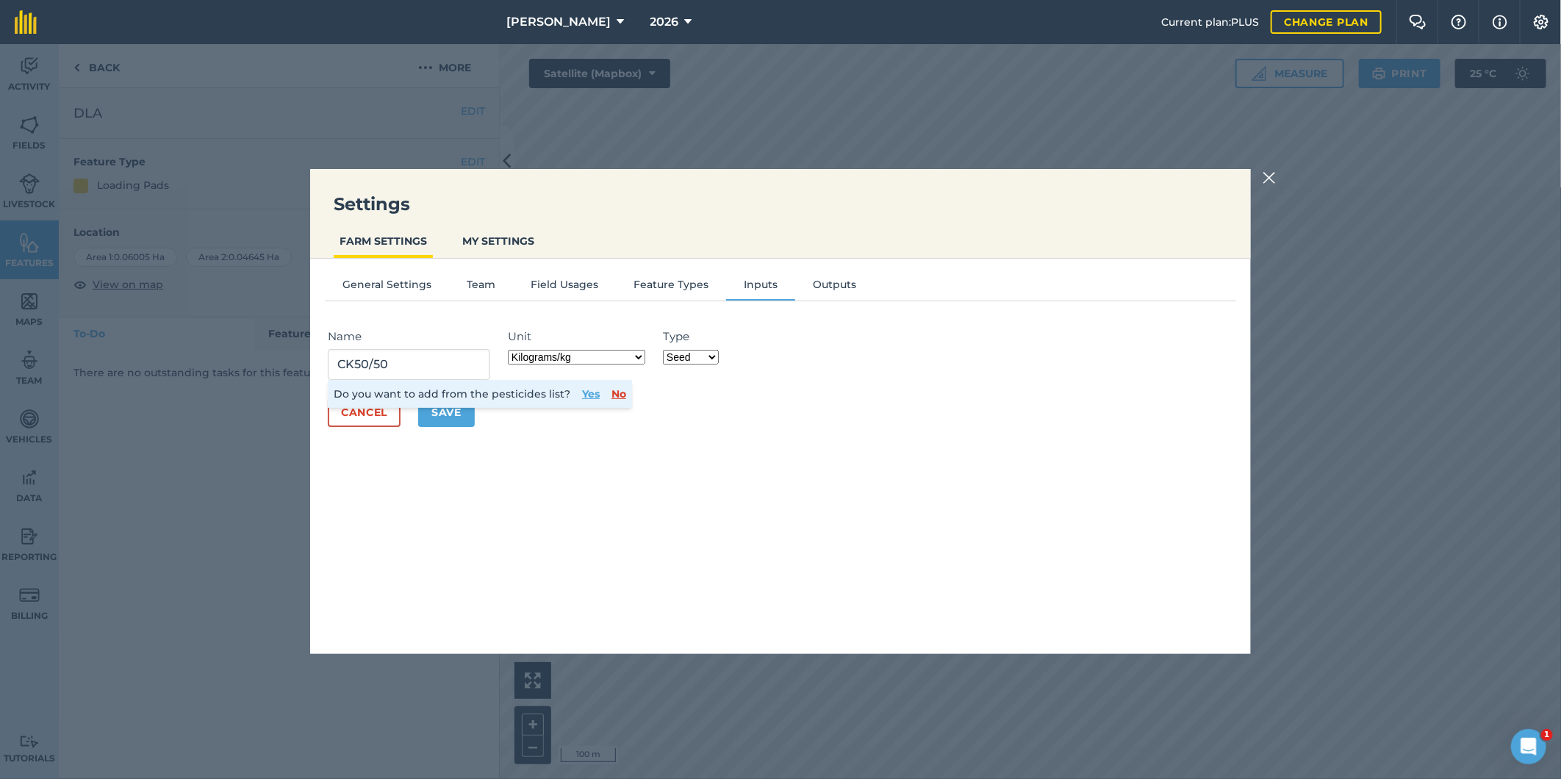
click at [714, 354] on select "Fertilizer Seed Spray Fuel Other" at bounding box center [691, 357] width 56 height 15
select select "FERTILIZER"
click at [665, 350] on select "Fertilizer Seed Spray Fuel Other" at bounding box center [691, 357] width 56 height 15
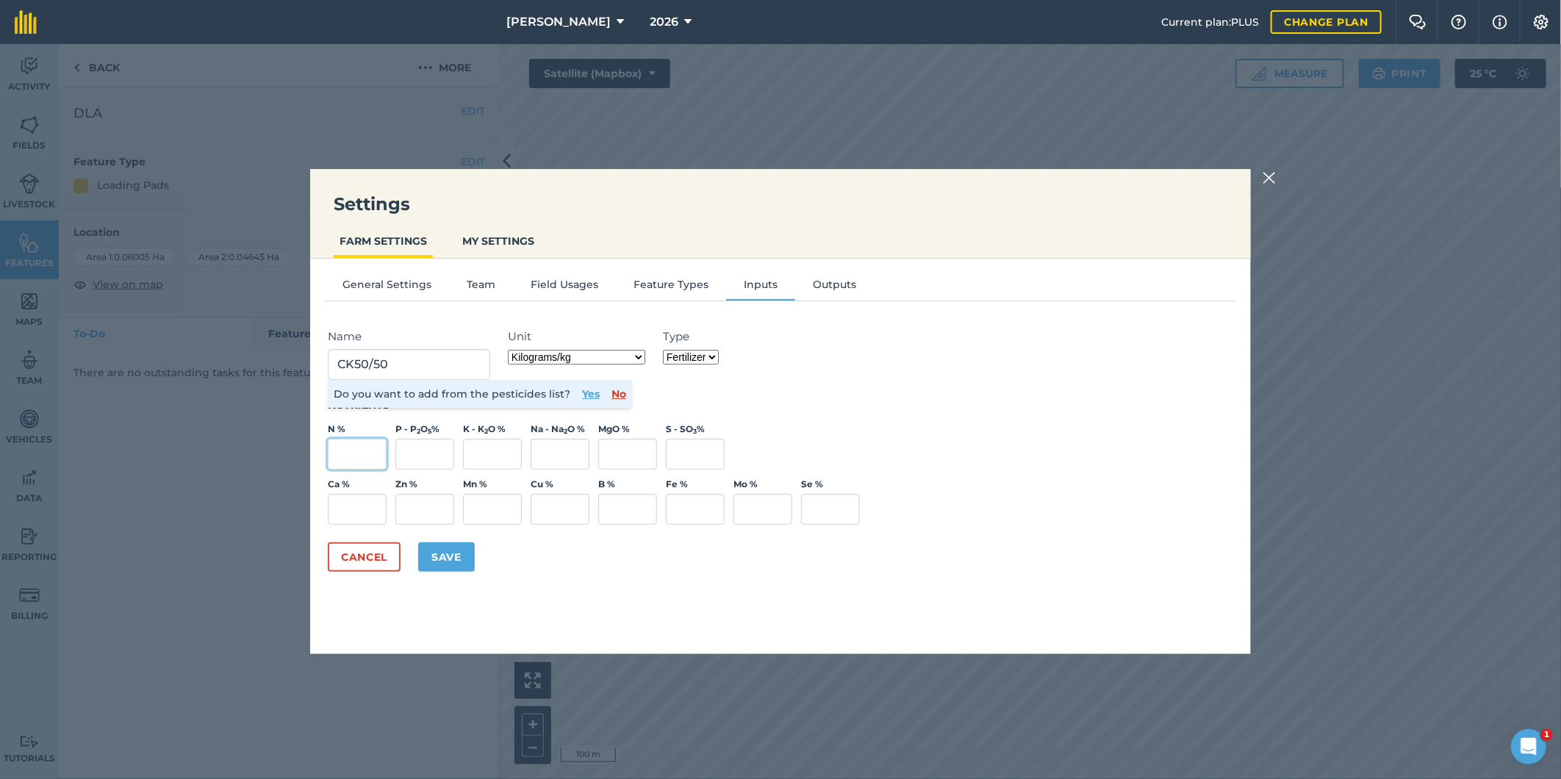
click at [364, 458] on input "N %" at bounding box center [357, 454] width 59 height 31
type input "23.92"
click at [409, 444] on input "P - P 2 O 5 %" at bounding box center [424, 454] width 59 height 31
type input "0"
drag, startPoint x: 504, startPoint y: 453, endPoint x: 530, endPoint y: 452, distance: 25.8
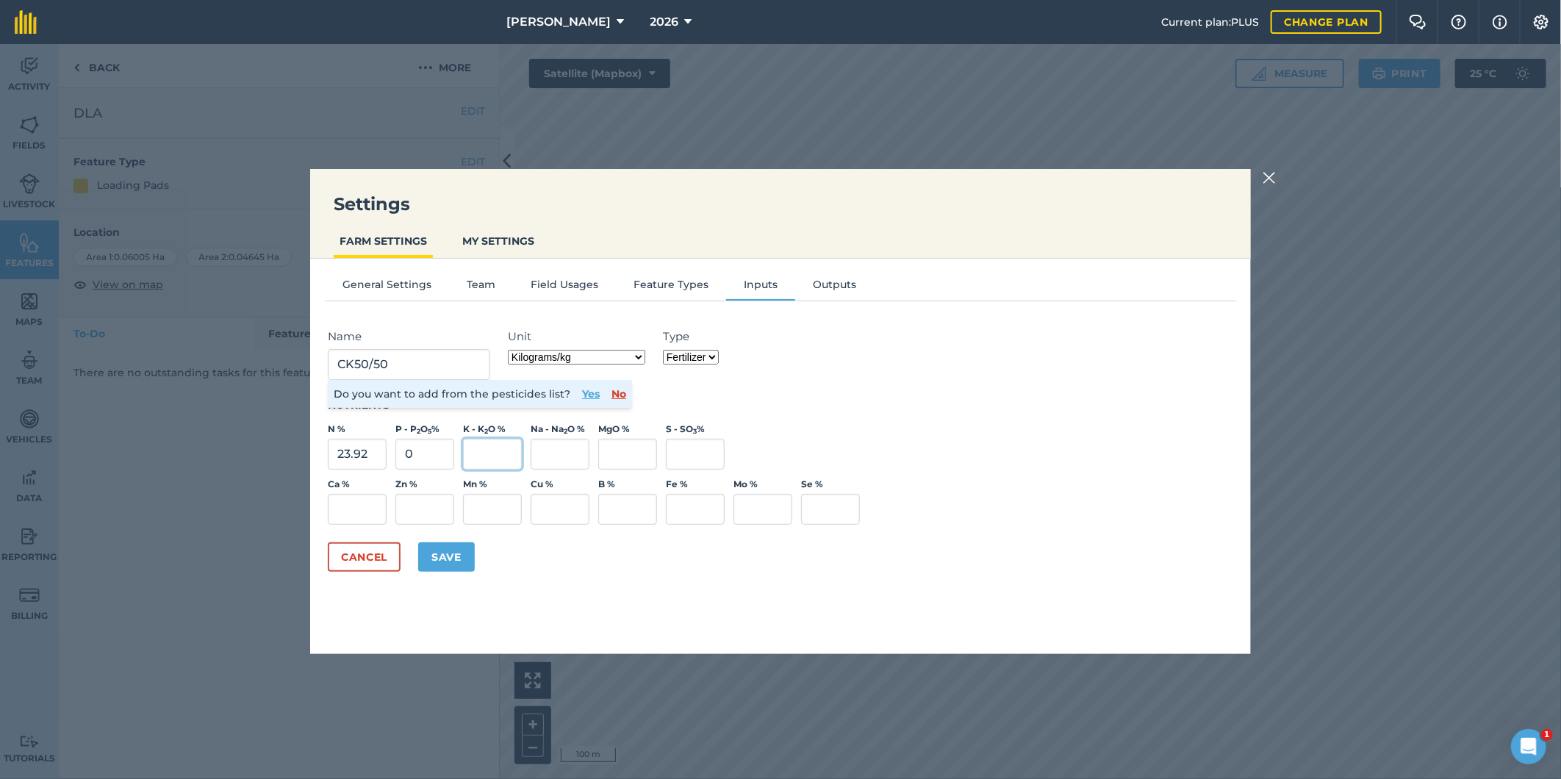
click at [504, 454] on input "K - K 2 O %" at bounding box center [492, 454] width 59 height 31
type input "24"
click at [705, 460] on input "S - SO 3 %" at bounding box center [695, 454] width 59 height 31
type input "0"
click at [442, 553] on button "Save" at bounding box center [446, 556] width 57 height 29
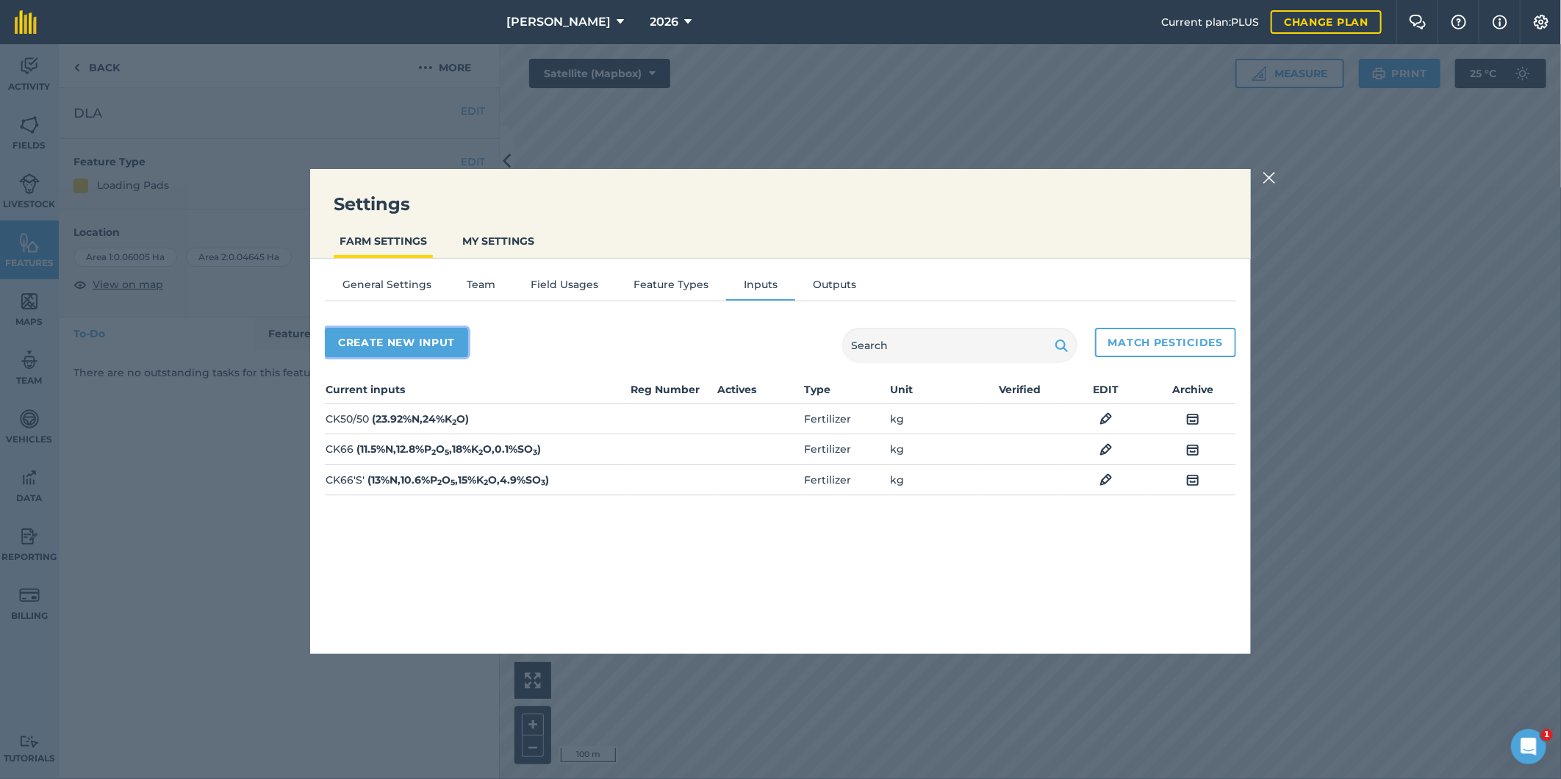
click at [386, 337] on button "Create new input" at bounding box center [396, 342] width 143 height 29
select select "SEED"
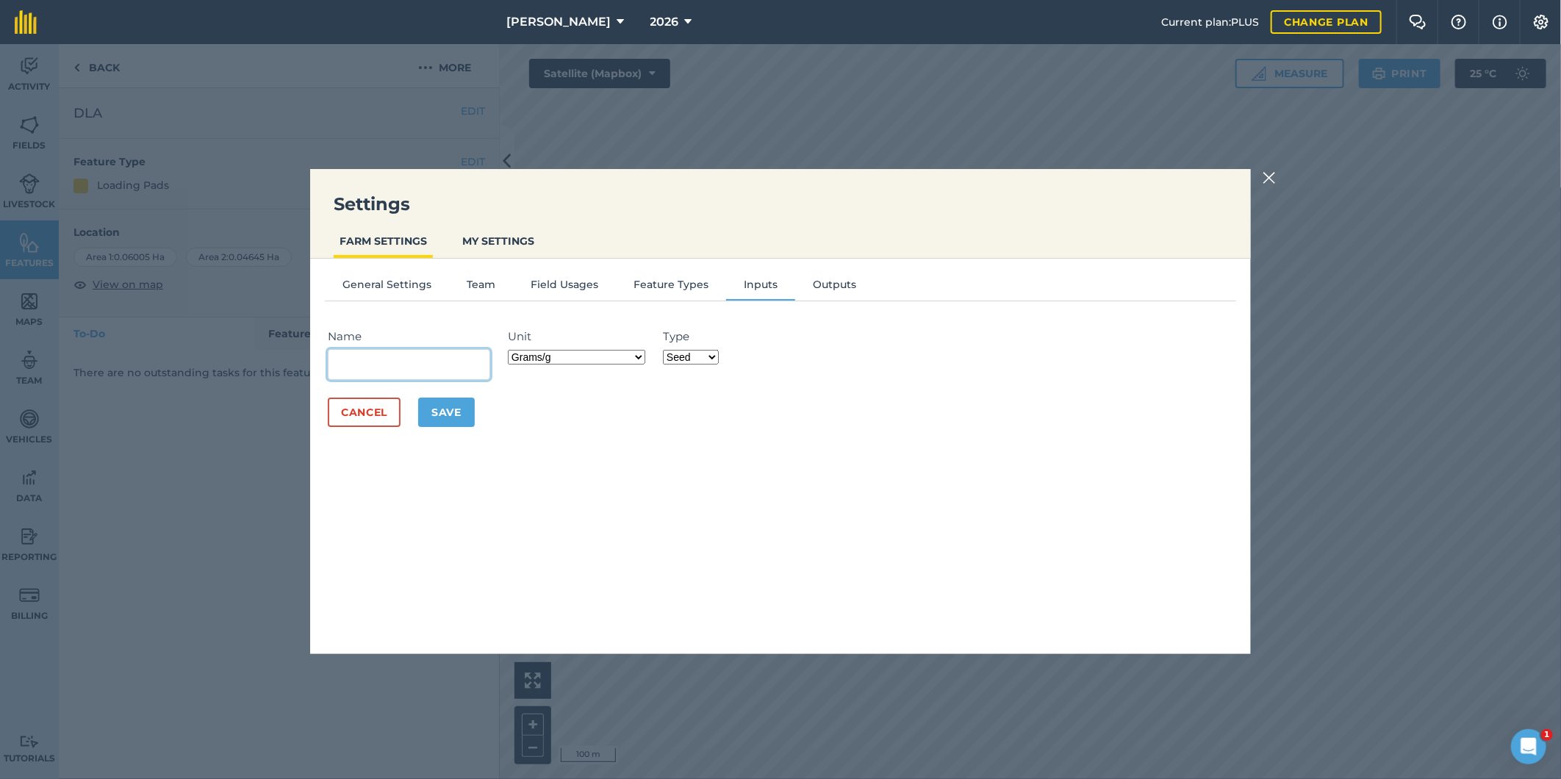
click at [398, 370] on input "Name" at bounding box center [409, 364] width 162 height 31
type input "CB45667"
click at [643, 353] on select "Grams/g Kilograms/kg Metric tonnes/t Millilitres/ml Litres/L Ounces/oz Pounds/l…" at bounding box center [576, 357] width 137 height 15
select select "KILOGRAMS"
click at [511, 350] on select "Grams/g Kilograms/kg Metric tonnes/t Millilitres/ml Litres/L Ounces/oz Pounds/l…" at bounding box center [576, 357] width 137 height 15
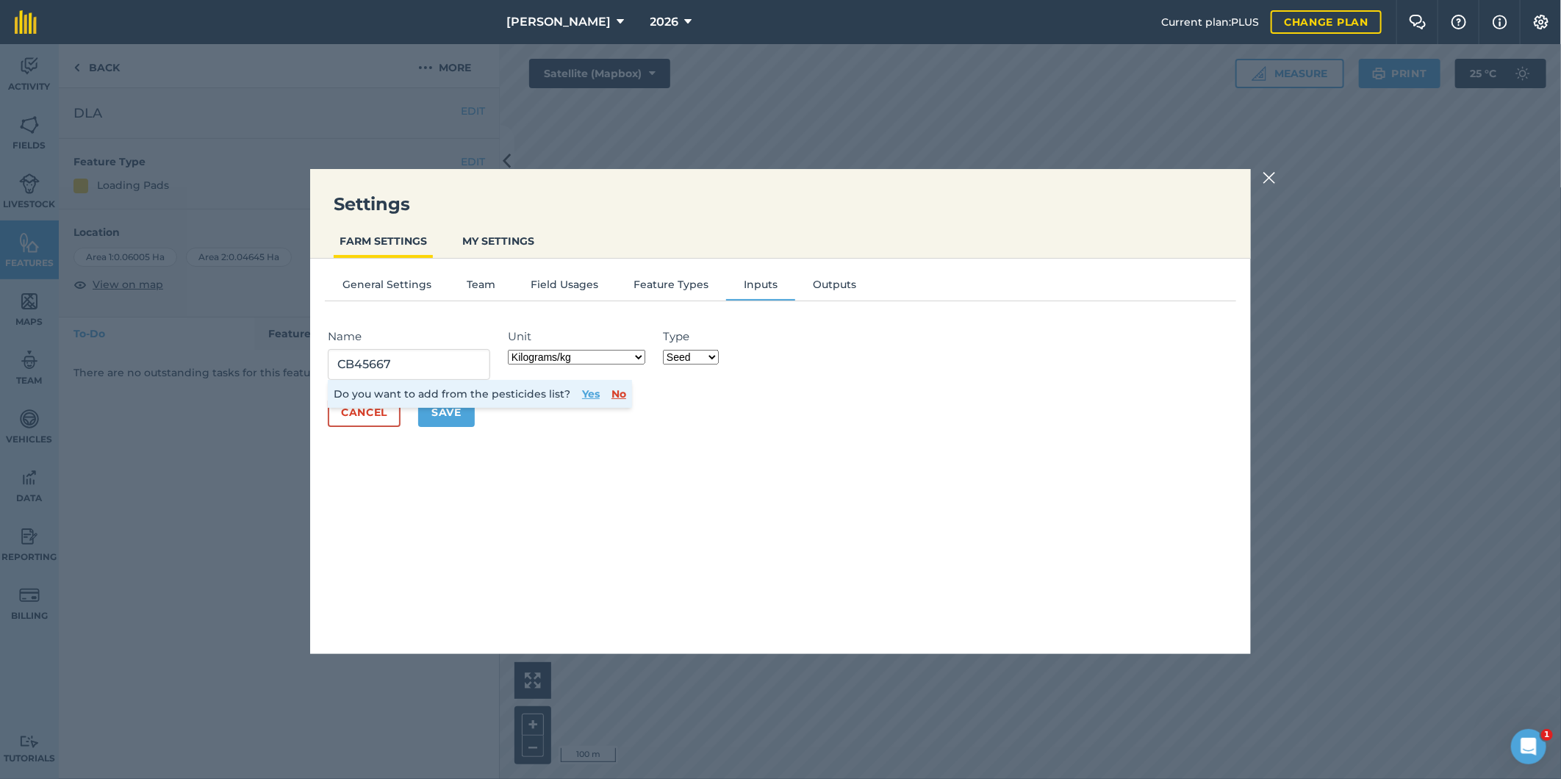
click at [708, 353] on select "Fertilizer Seed Spray Fuel Other" at bounding box center [691, 357] width 56 height 15
select select "FERTILIZER"
click at [665, 350] on select "Fertilizer Seed Spray Fuel Other" at bounding box center [691, 357] width 56 height 15
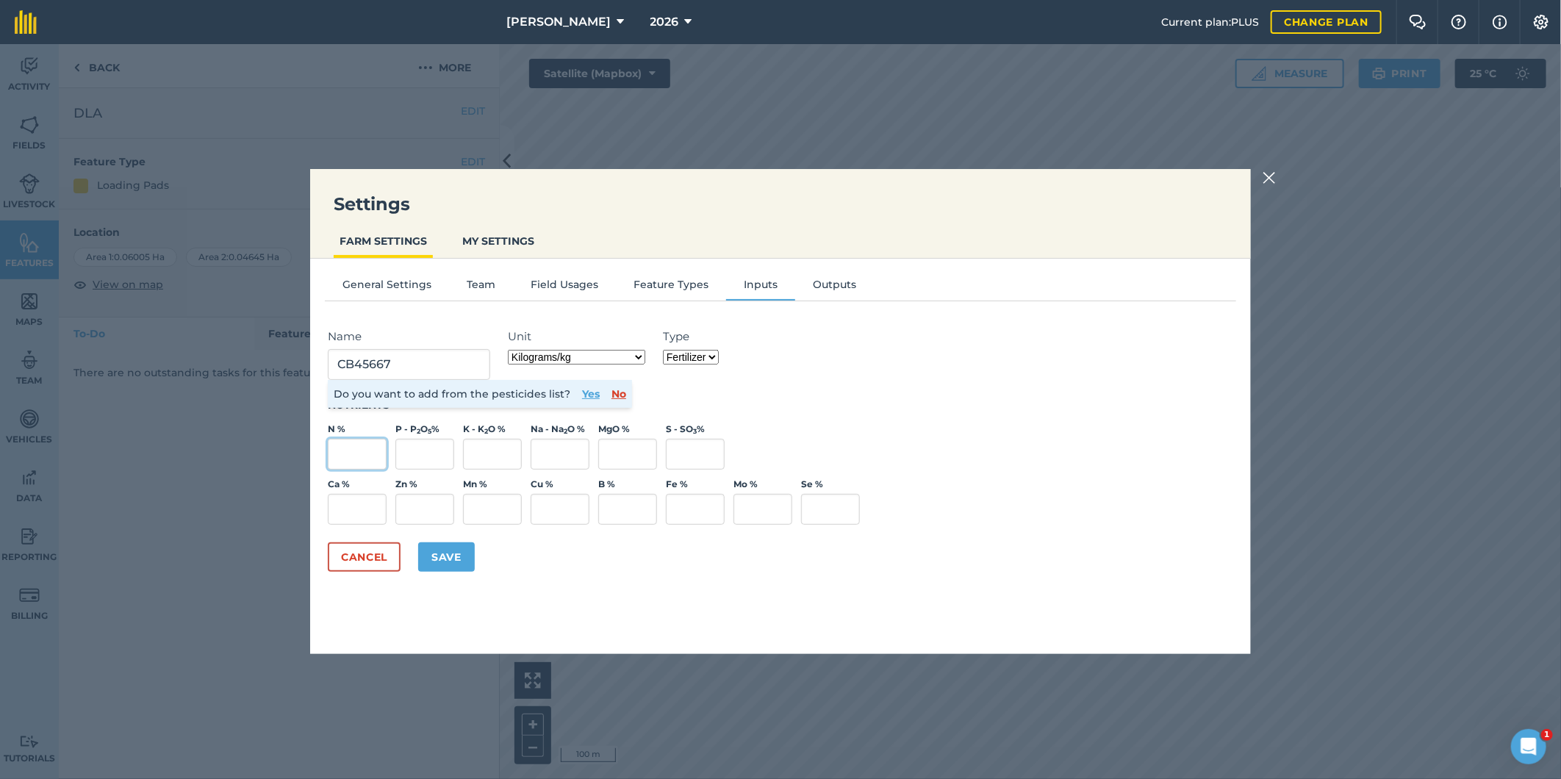
click at [334, 439] on input "N %" at bounding box center [357, 454] width 59 height 31
type input "23.4"
click at [438, 456] on input "P - P 2 O 5 %" at bounding box center [424, 454] width 59 height 31
type input "3"
click at [507, 450] on input "K - K 2 O %" at bounding box center [492, 454] width 59 height 31
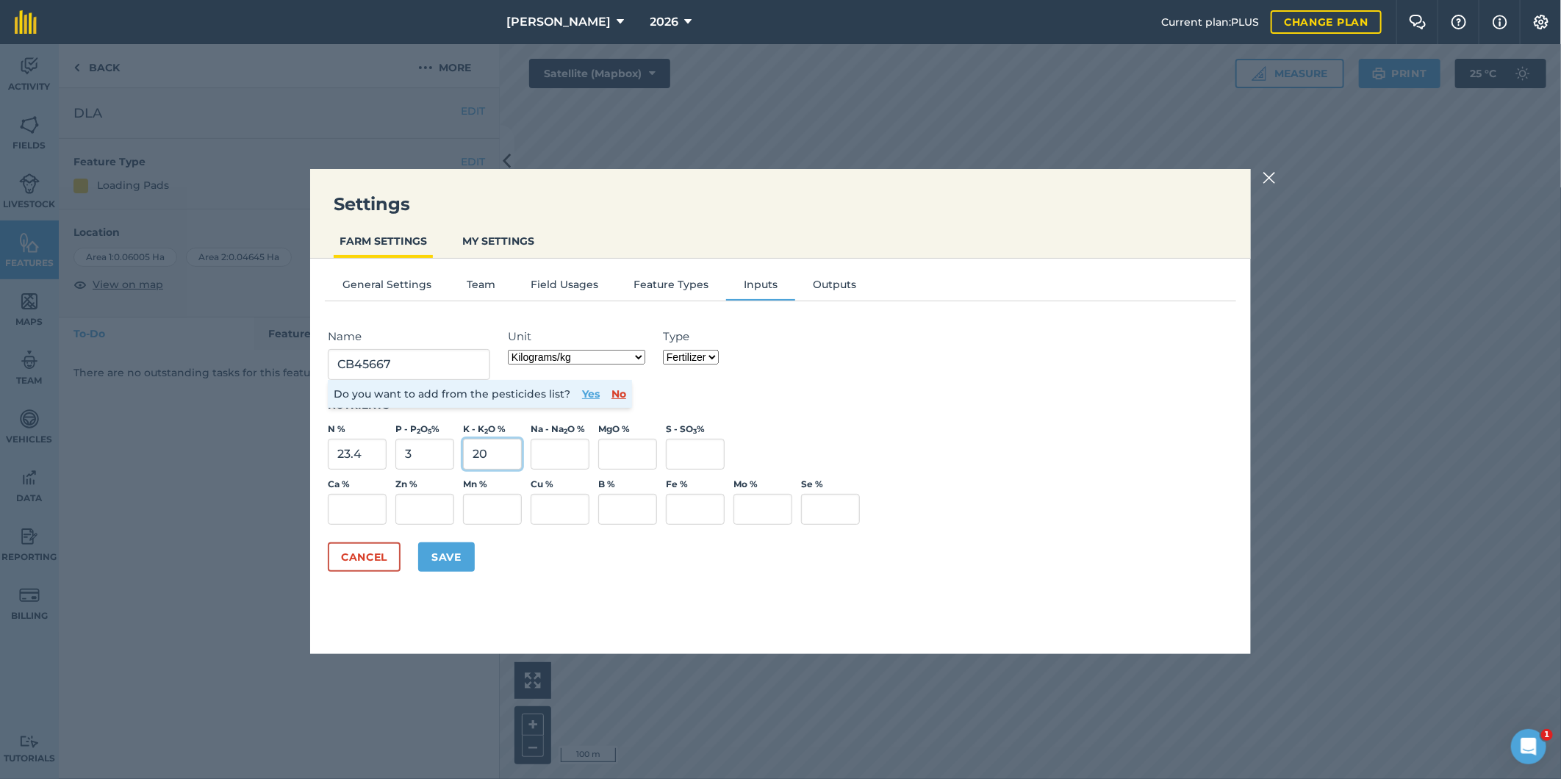
type input "20"
click at [700, 442] on input "S - SO 3 %" at bounding box center [695, 454] width 59 height 31
type input "0.2"
click at [450, 548] on button "Save" at bounding box center [446, 556] width 57 height 29
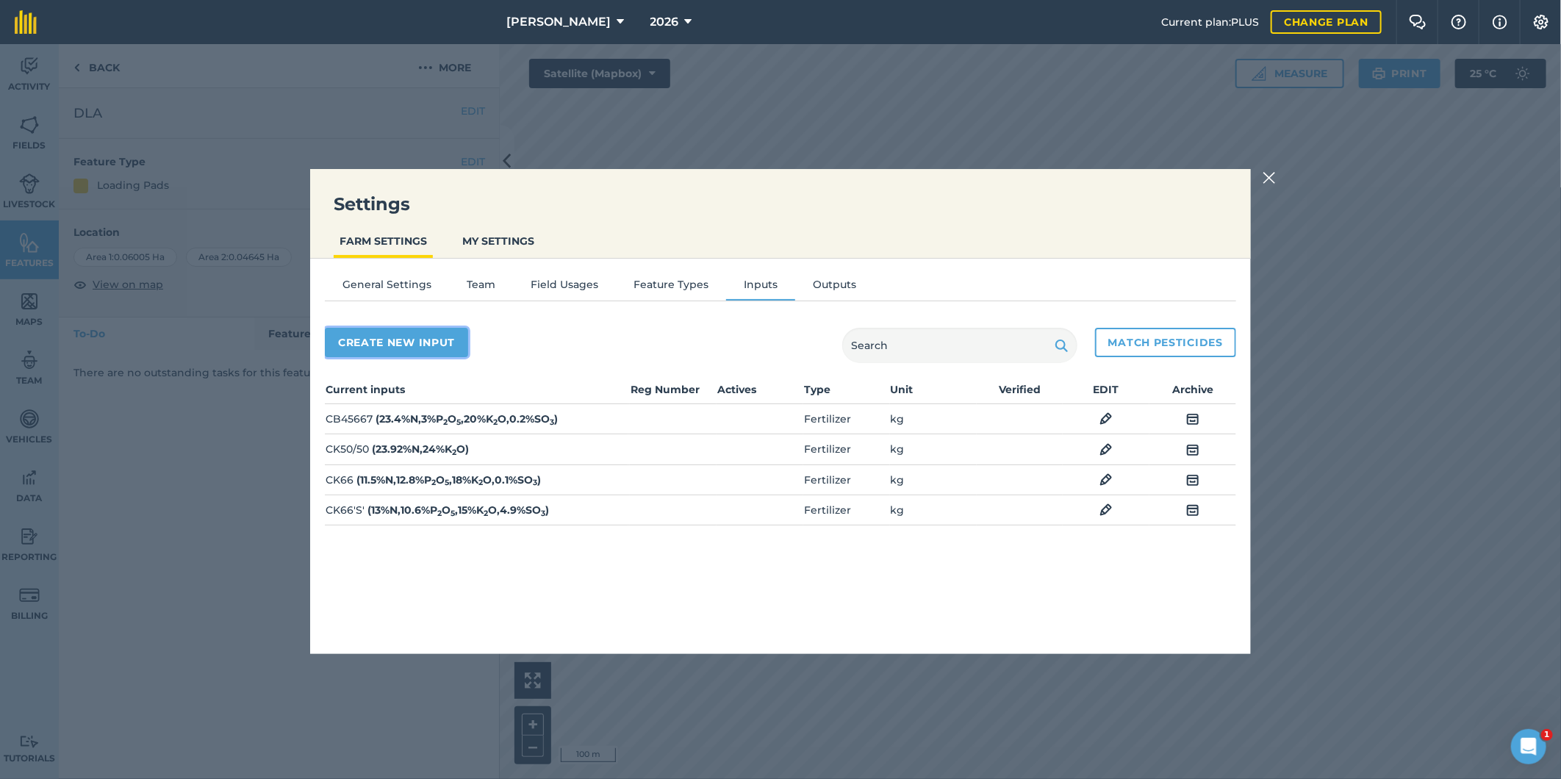
click at [387, 339] on button "Create new input" at bounding box center [396, 342] width 143 height 29
select select "SEED"
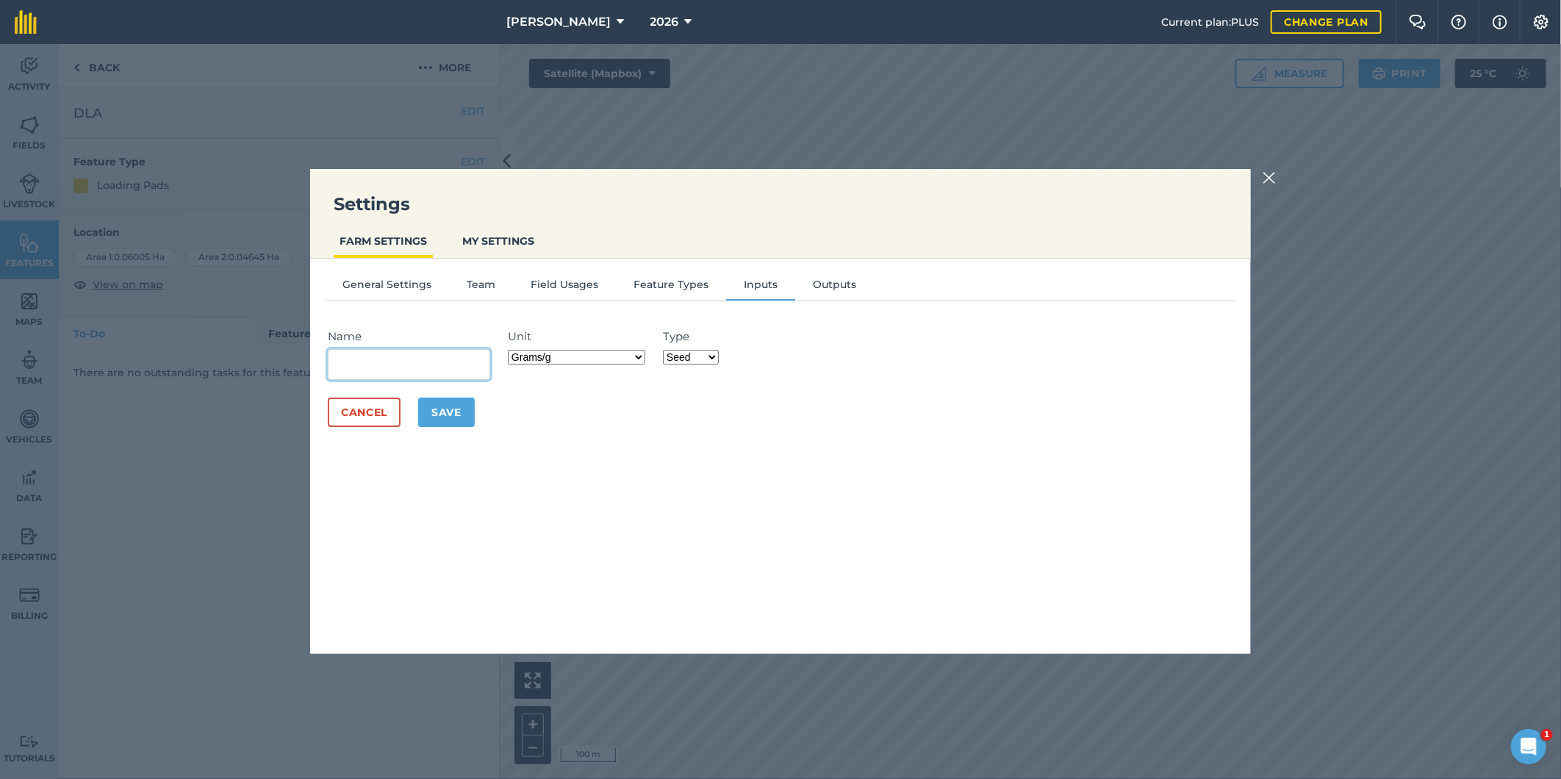
click at [391, 362] on input "Name" at bounding box center [409, 364] width 162 height 31
type input "CB91031"
click at [641, 359] on select "Grams/g Kilograms/kg Metric tonnes/t Millilitres/ml Litres/L Ounces/oz Pounds/l…" at bounding box center [576, 357] width 137 height 15
select select "KILOGRAMS"
click at [511, 350] on select "Grams/g Kilograms/kg Metric tonnes/t Millilitres/ml Litres/L Ounces/oz Pounds/l…" at bounding box center [576, 357] width 137 height 15
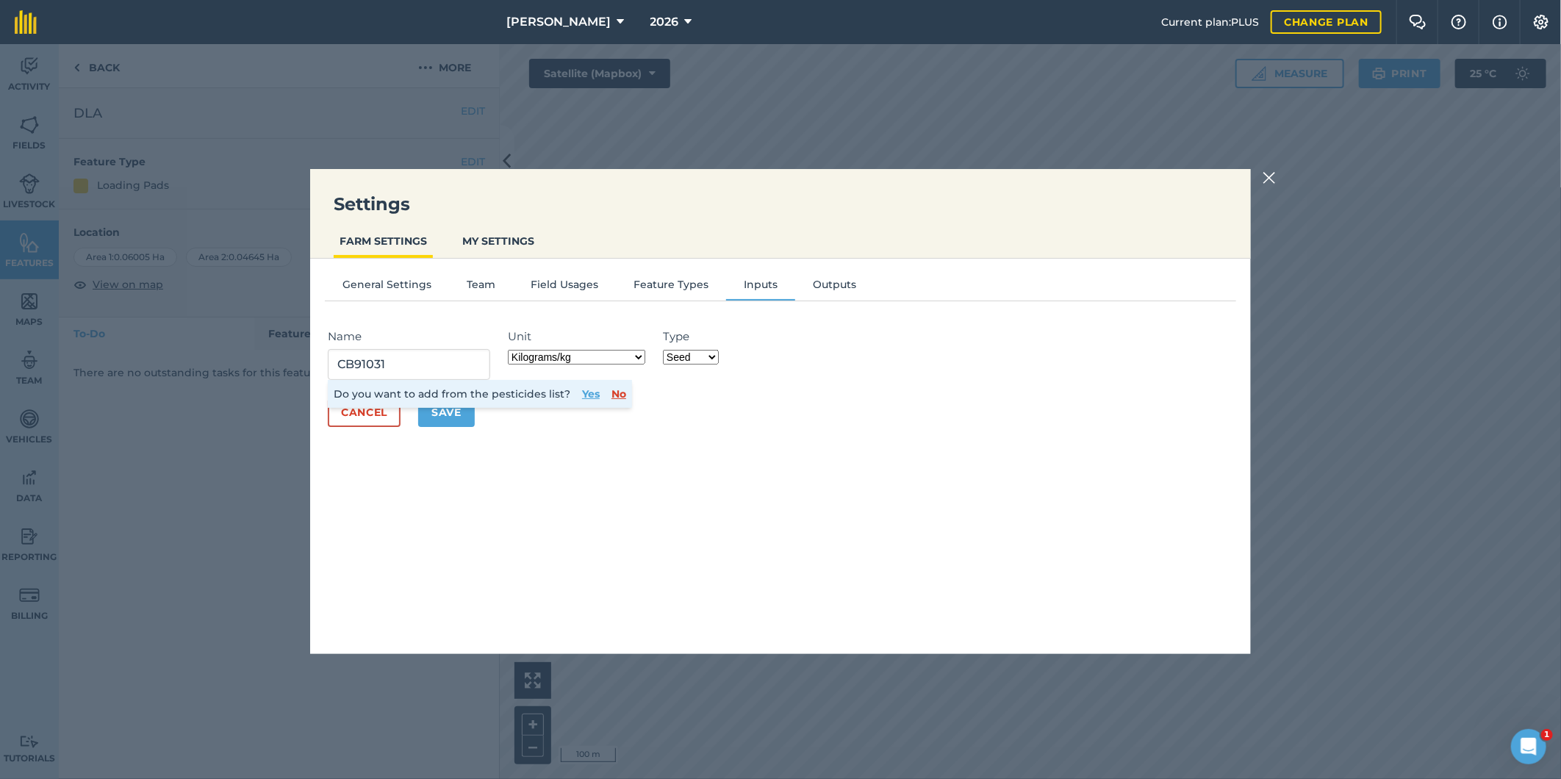
click at [713, 361] on select "Fertilizer Seed Spray Fuel Other" at bounding box center [691, 357] width 56 height 15
select select "FERTILIZER"
click at [665, 350] on select "Fertilizer Seed Spray Fuel Other" at bounding box center [691, 357] width 56 height 15
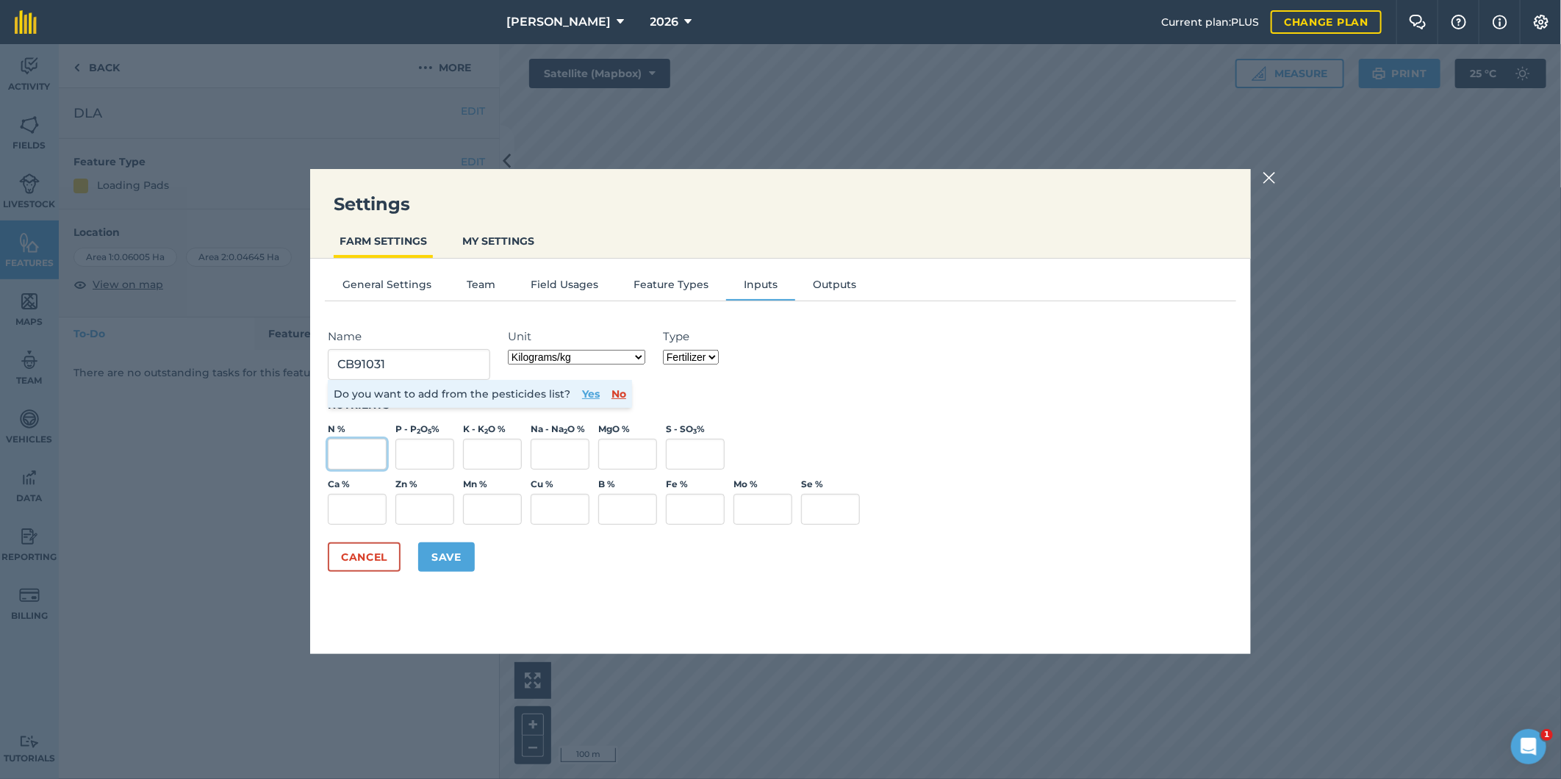
click at [366, 448] on input "N %" at bounding box center [357, 454] width 59 height 31
type input "21.1"
click at [429, 449] on input "P - P 2 O 5 %" at bounding box center [424, 454] width 59 height 31
type input "1.9"
click at [493, 448] on input "K - K 2 O %" at bounding box center [492, 454] width 59 height 31
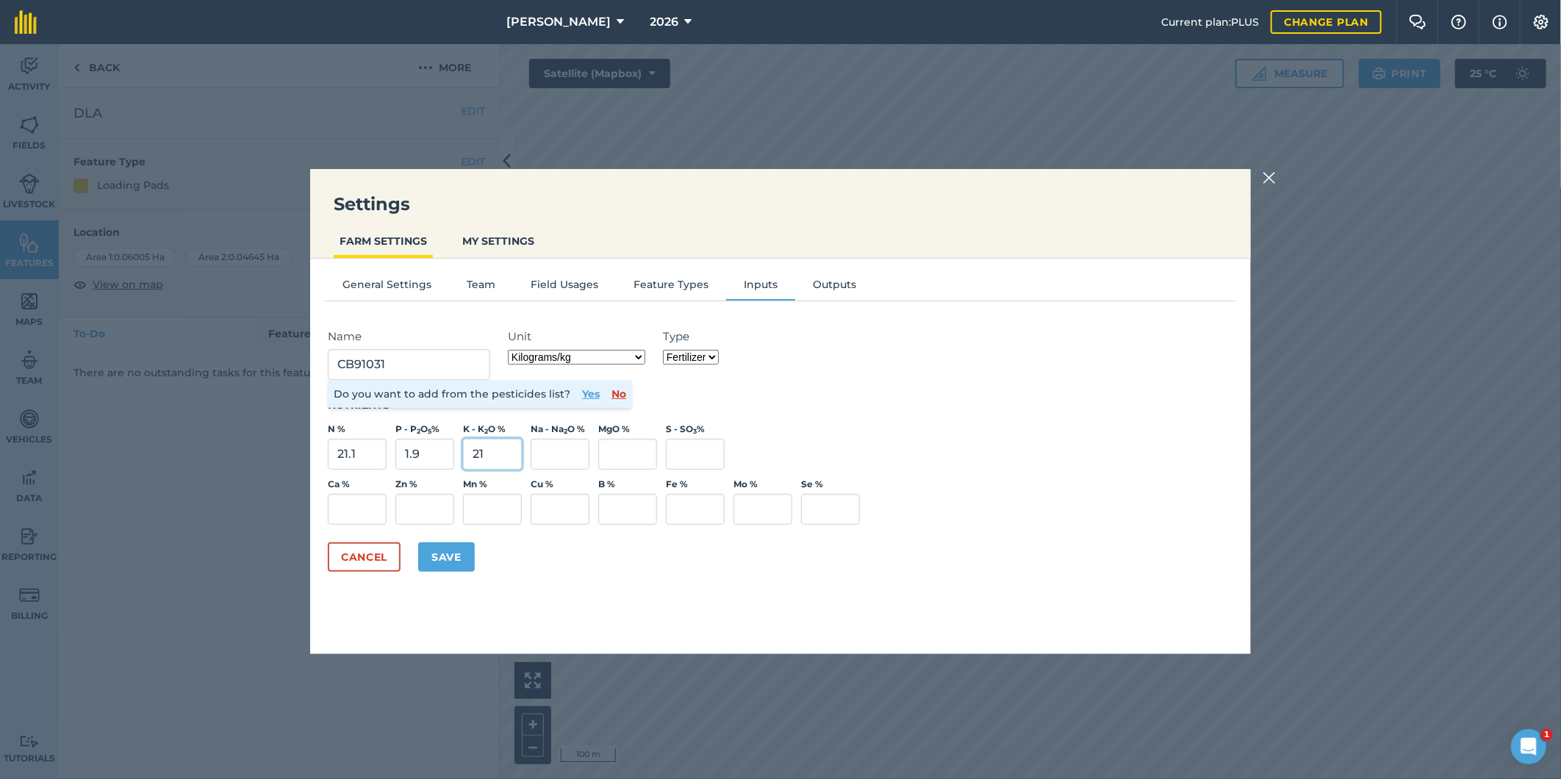
type input "21"
click at [571, 447] on input "Na - Na 2 O %" at bounding box center [560, 454] width 59 height 31
drag, startPoint x: 682, startPoint y: 456, endPoint x: 683, endPoint y: 425, distance: 30.9
click at [683, 456] on input "S - SO 3 %" at bounding box center [695, 454] width 59 height 31
type input "2.9"
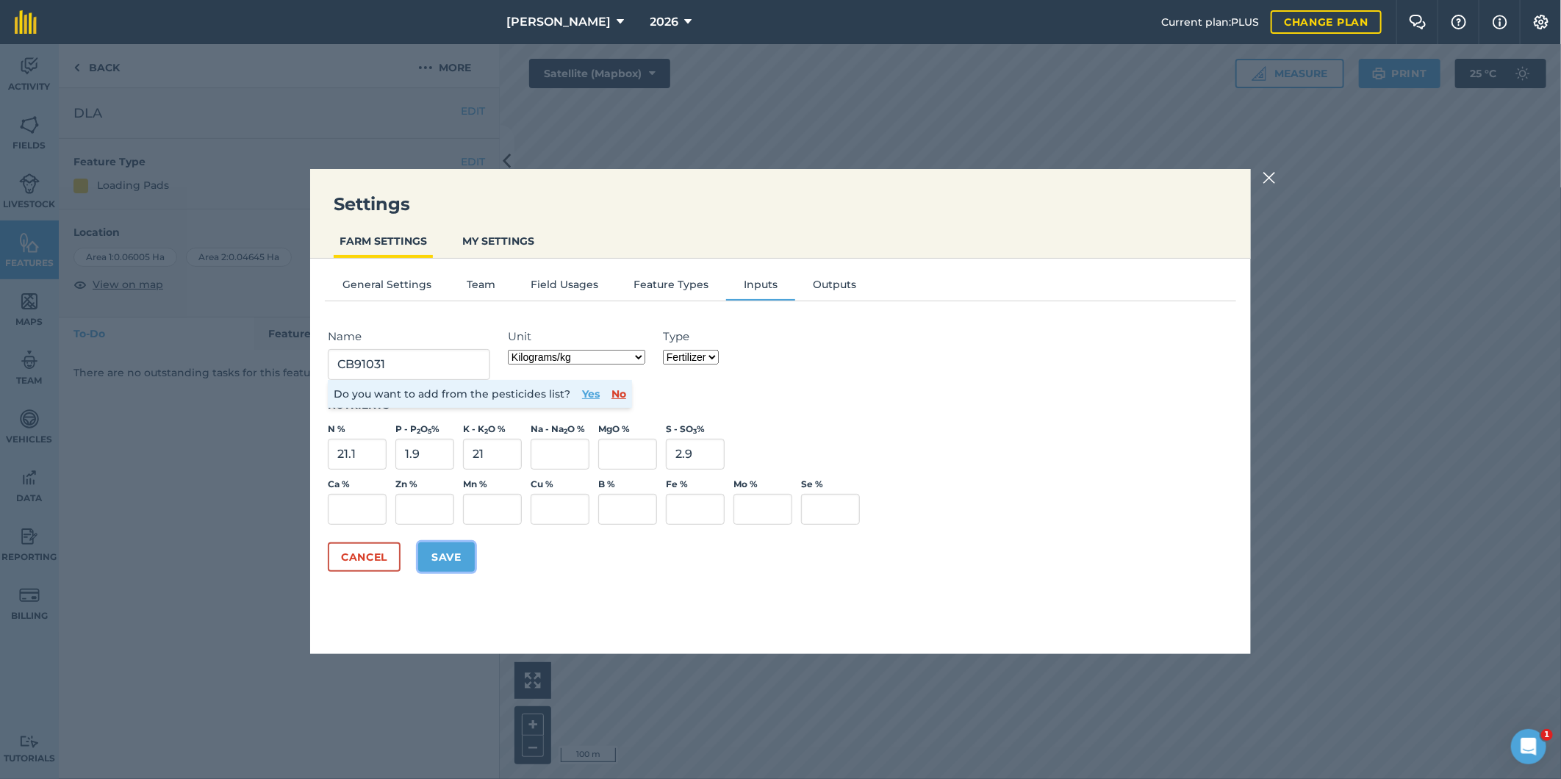
click at [444, 549] on button "Save" at bounding box center [446, 556] width 57 height 29
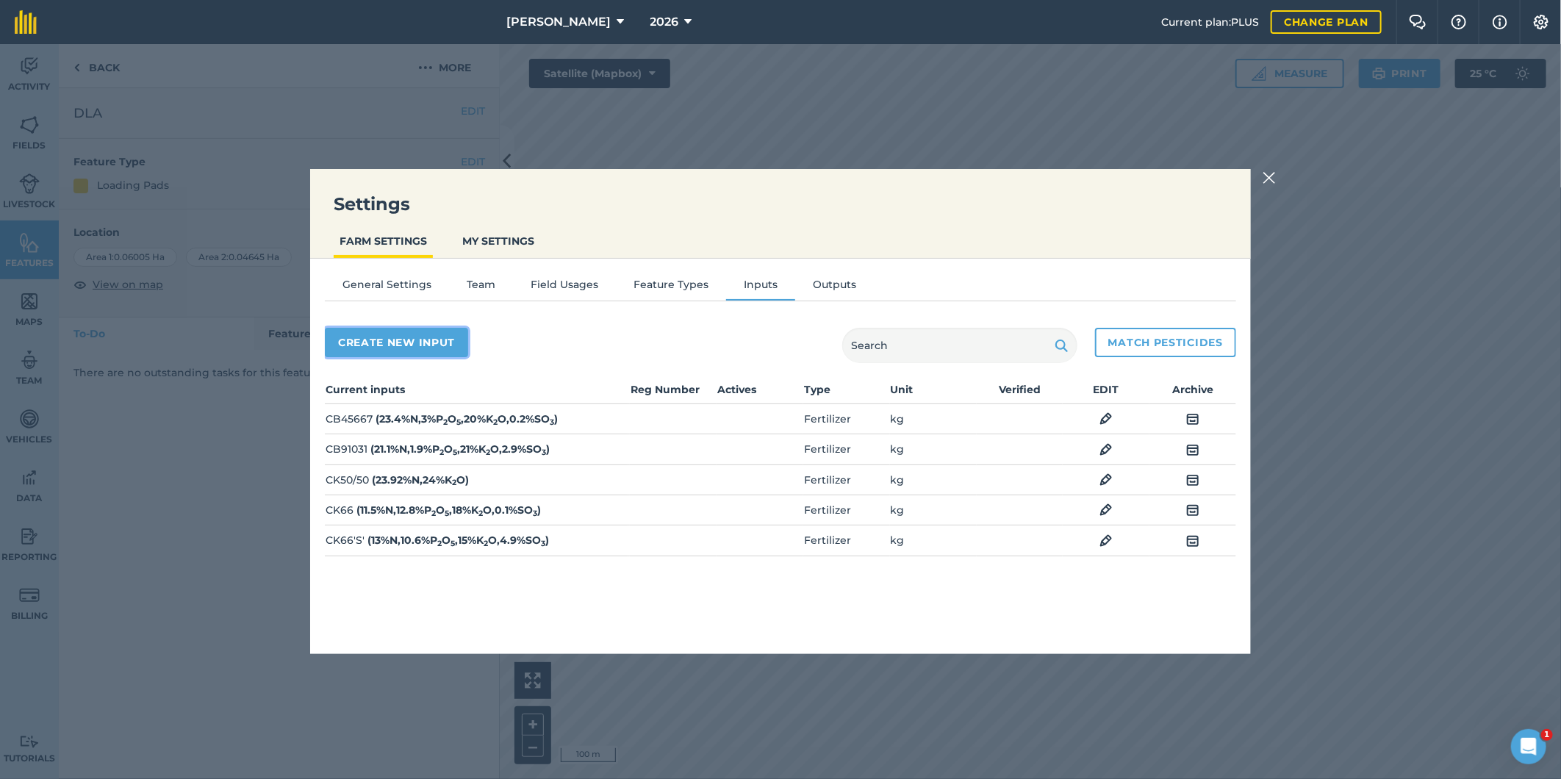
click at [417, 335] on button "Create new input" at bounding box center [396, 342] width 143 height 29
select select "SEED"
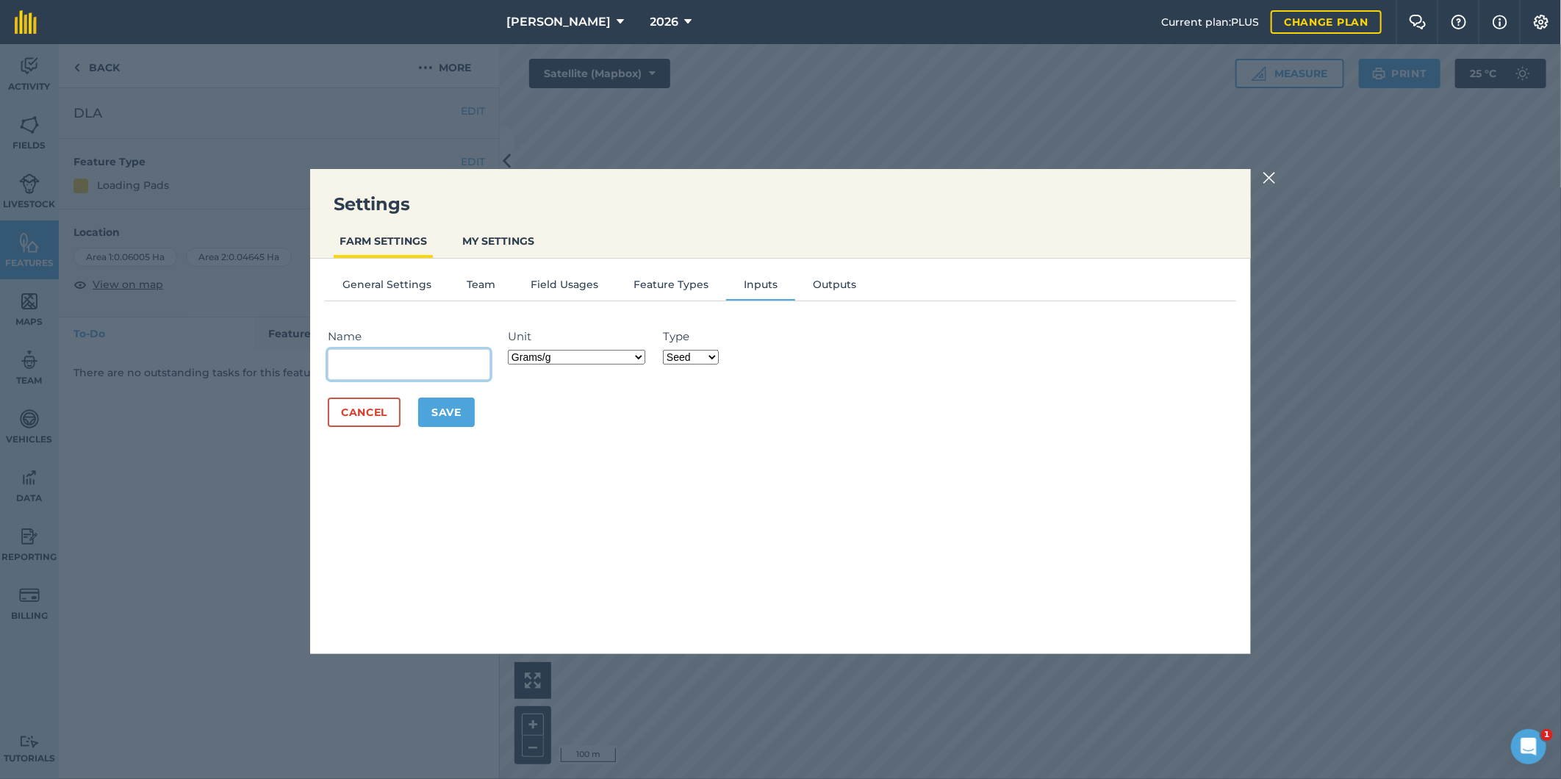
click at [391, 364] on input "Name" at bounding box center [409, 364] width 162 height 31
type input "Lime"
click at [642, 356] on select "Grams/g Kilograms/kg Metric tonnes/t Millilitres/ml Litres/L Ounces/oz Pounds/l…" at bounding box center [576, 357] width 137 height 15
select select "METRIC_TONNES"
click at [511, 350] on select "Grams/g Kilograms/kg Metric tonnes/t Millilitres/ml Litres/L Ounces/oz Pounds/l…" at bounding box center [576, 357] width 137 height 15
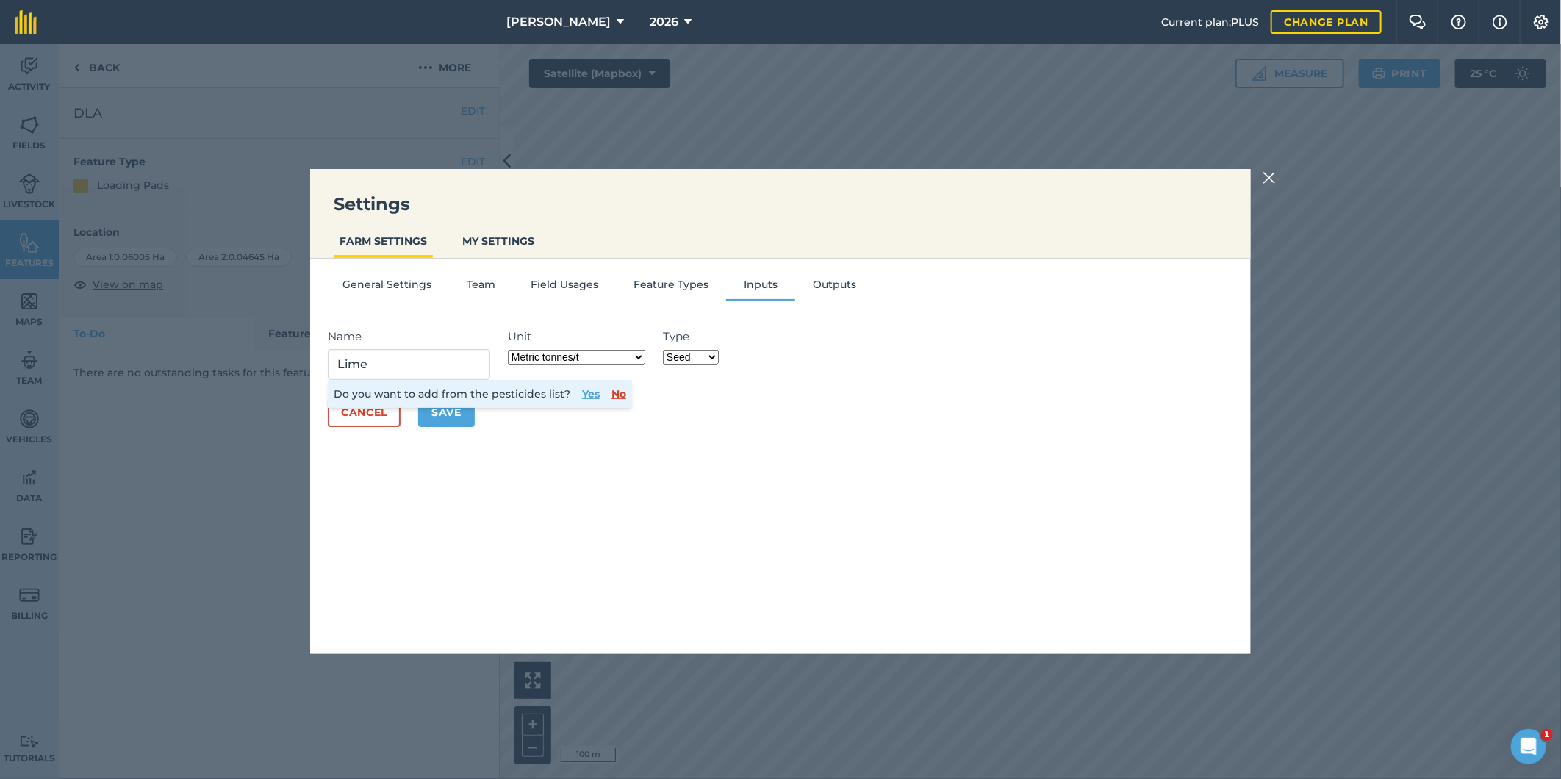
click at [716, 351] on select "Fertilizer Seed Spray Fuel Other" at bounding box center [691, 357] width 56 height 15
select select "FERTILIZER"
click at [665, 350] on select "Fertilizer Seed Spray Fuel Other" at bounding box center [691, 357] width 56 height 15
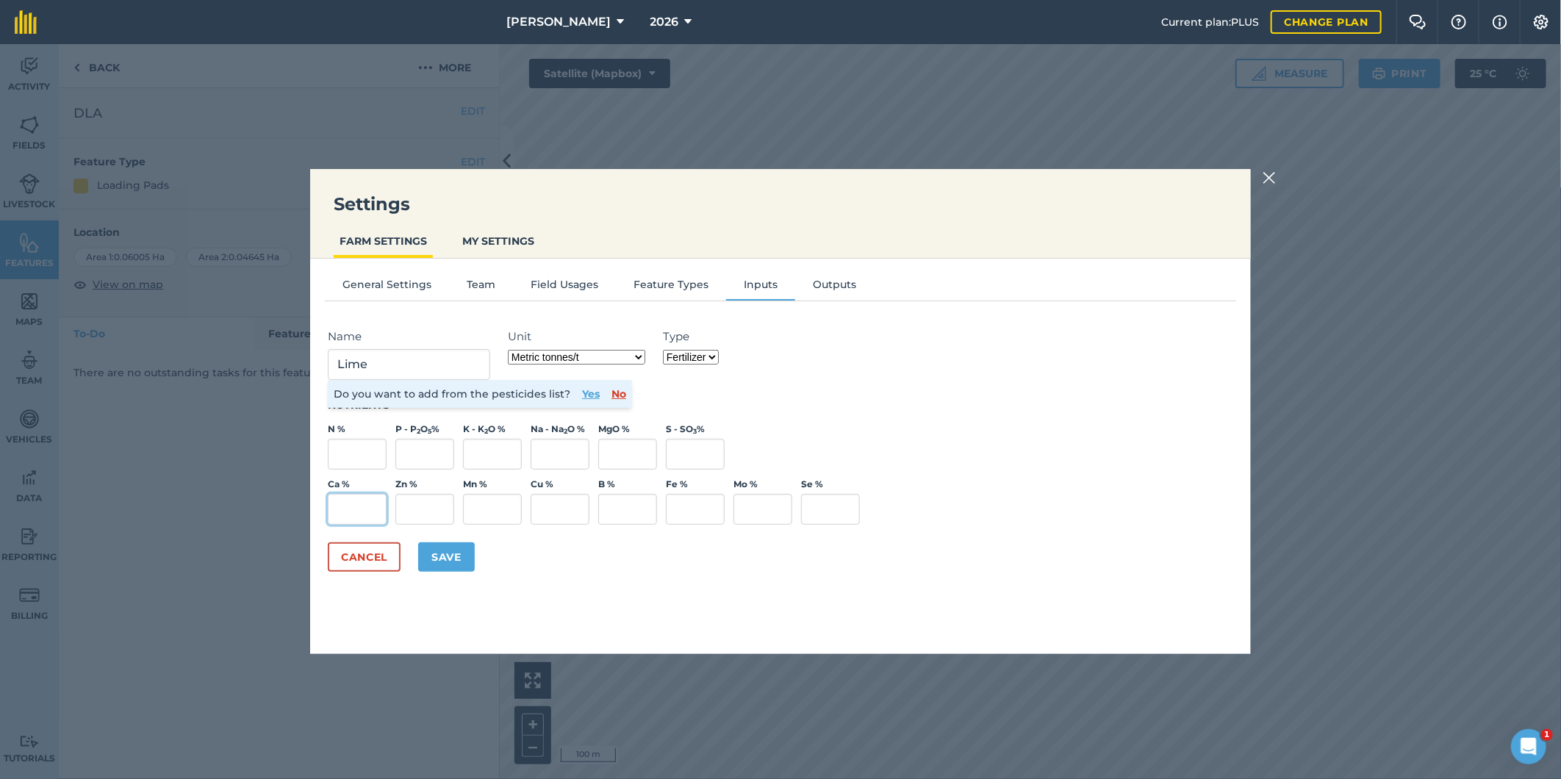
click at [337, 506] on input "Ca %" at bounding box center [357, 509] width 59 height 31
type input "36"
click at [453, 553] on button "Save" at bounding box center [446, 556] width 57 height 29
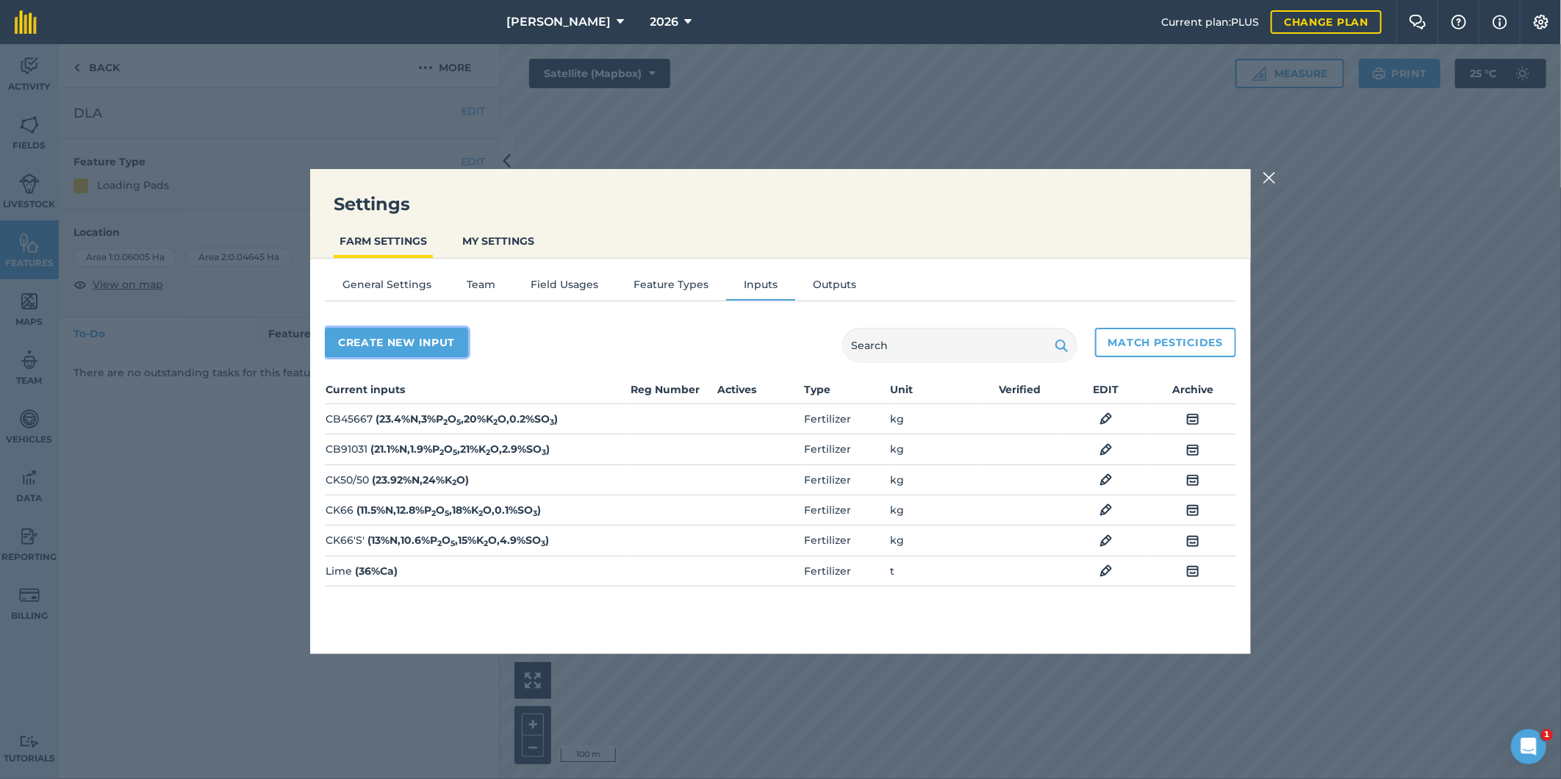
click at [389, 343] on button "Create new input" at bounding box center [396, 342] width 143 height 29
select select "SEED"
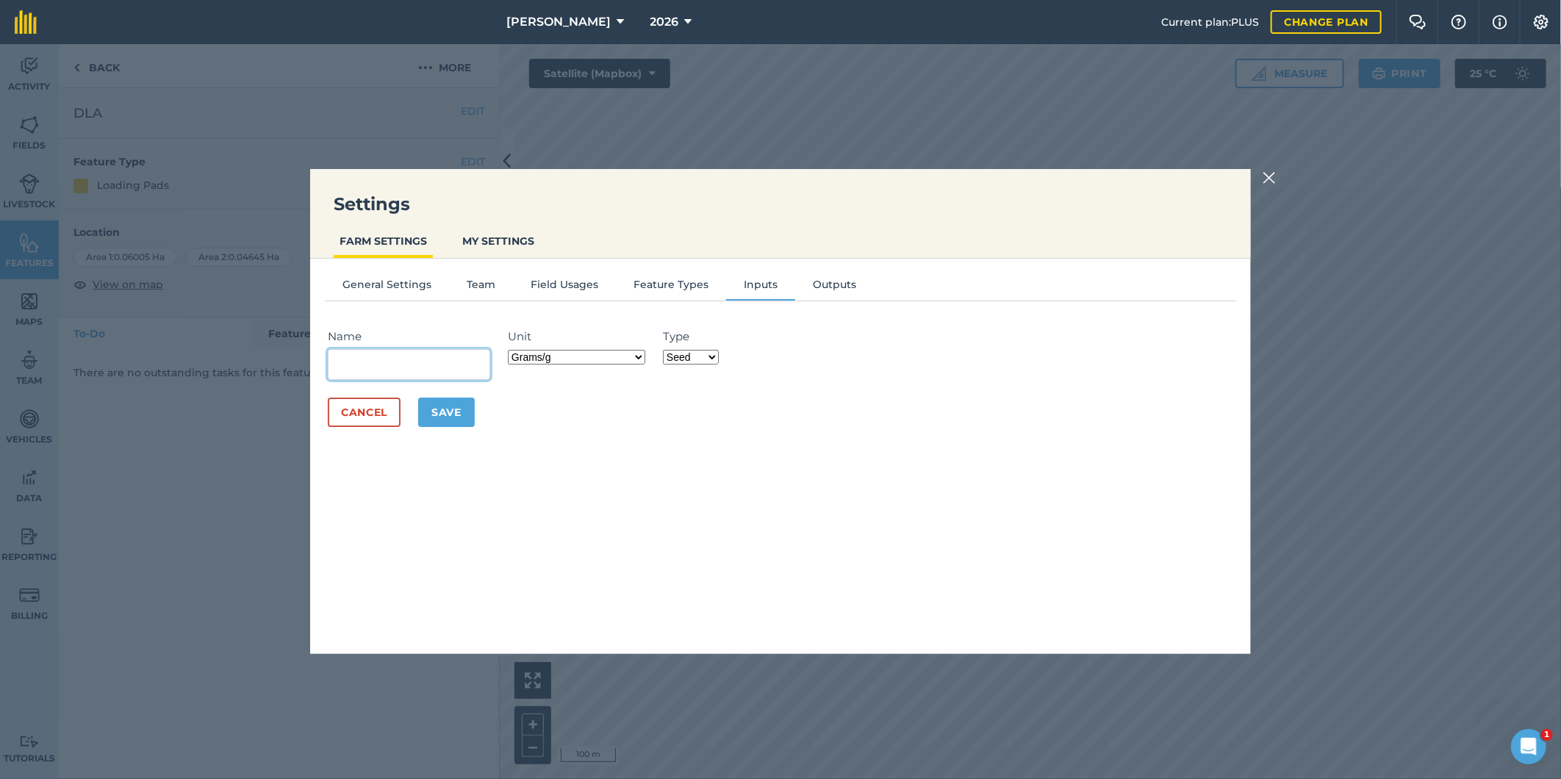
click at [403, 362] on input "Name" at bounding box center [409, 364] width 162 height 31
type input "Gypsum"
click at [639, 356] on select "Grams/g Kilograms/kg Metric tonnes/t Millilitres/ml Litres/L Ounces/oz Pounds/l…" at bounding box center [576, 357] width 137 height 15
click at [511, 350] on select "Grams/g Kilograms/kg Metric tonnes/t Millilitres/ml Litres/L Ounces/oz Pounds/l…" at bounding box center [576, 357] width 137 height 15
click at [637, 354] on select "Grams/g Kilograms/kg Metric tonnes/t Millilitres/ml Litres/L Ounces/oz Pounds/l…" at bounding box center [576, 357] width 137 height 15
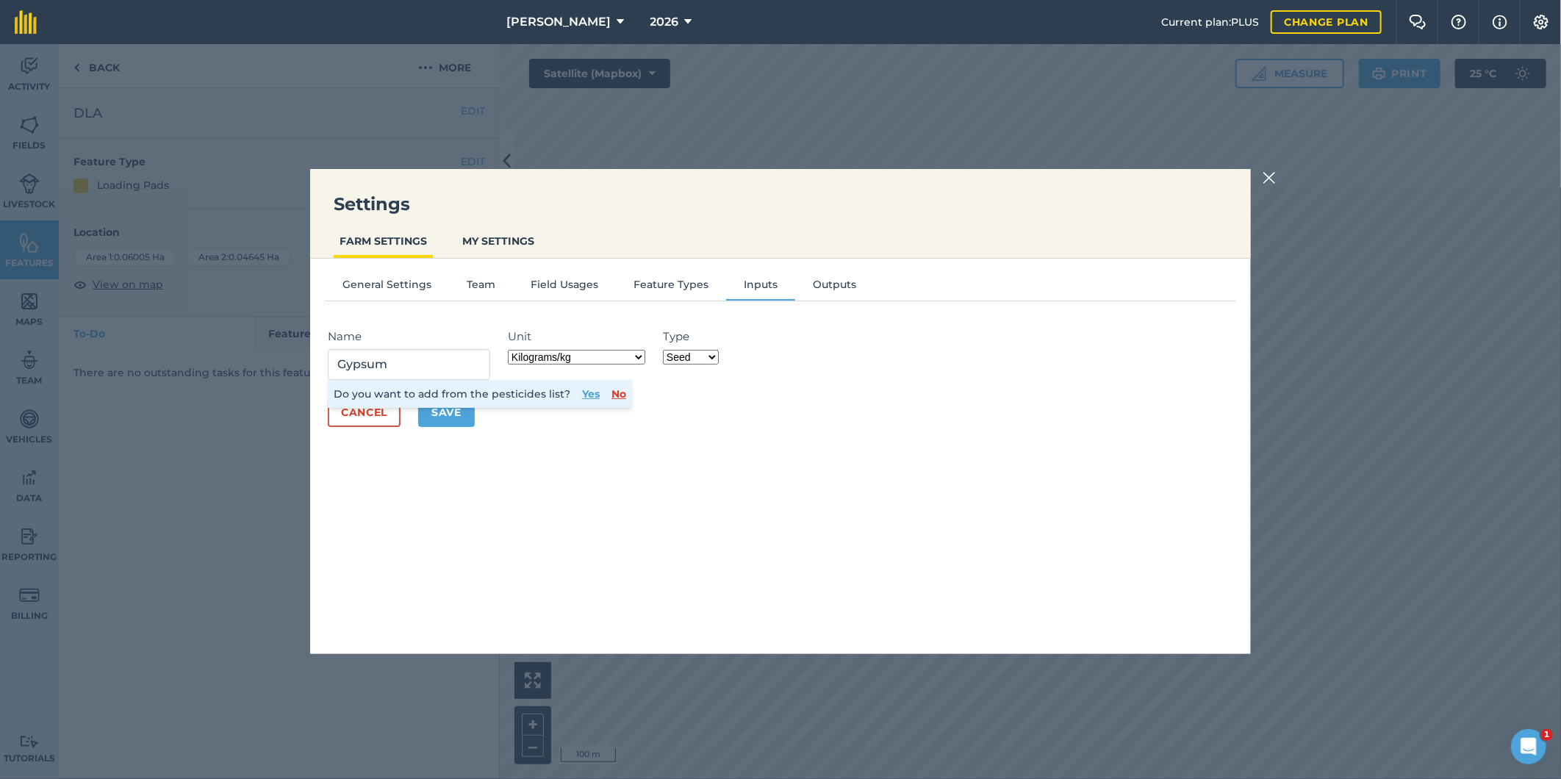
select select "METRIC_TONNES"
click at [511, 350] on select "Grams/g Kilograms/kg Metric tonnes/t Millilitres/ml Litres/L Ounces/oz Pounds/l…" at bounding box center [576, 357] width 137 height 15
click at [716, 353] on select "Fertilizer Seed Spray Fuel Other" at bounding box center [691, 357] width 56 height 15
select select "FERTILIZER"
click at [665, 350] on select "Fertilizer Seed Spray Fuel Other" at bounding box center [691, 357] width 56 height 15
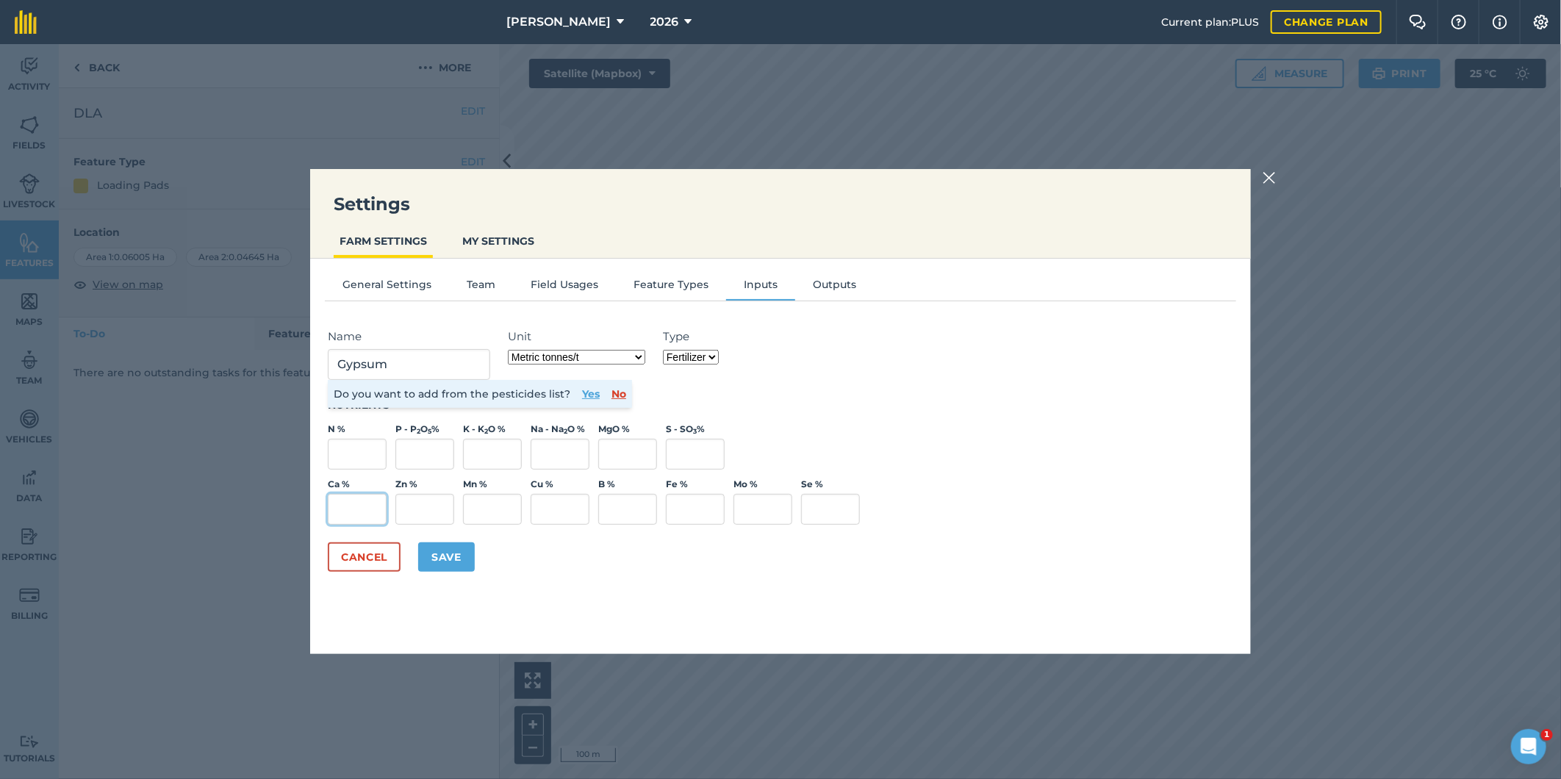
click at [359, 511] on input "Ca %" at bounding box center [357, 509] width 59 height 31
type input "20"
click at [700, 456] on input "S - SO 3 %" at bounding box center [695, 454] width 59 height 31
type input "15"
click at [439, 542] on button "Save" at bounding box center [446, 556] width 57 height 29
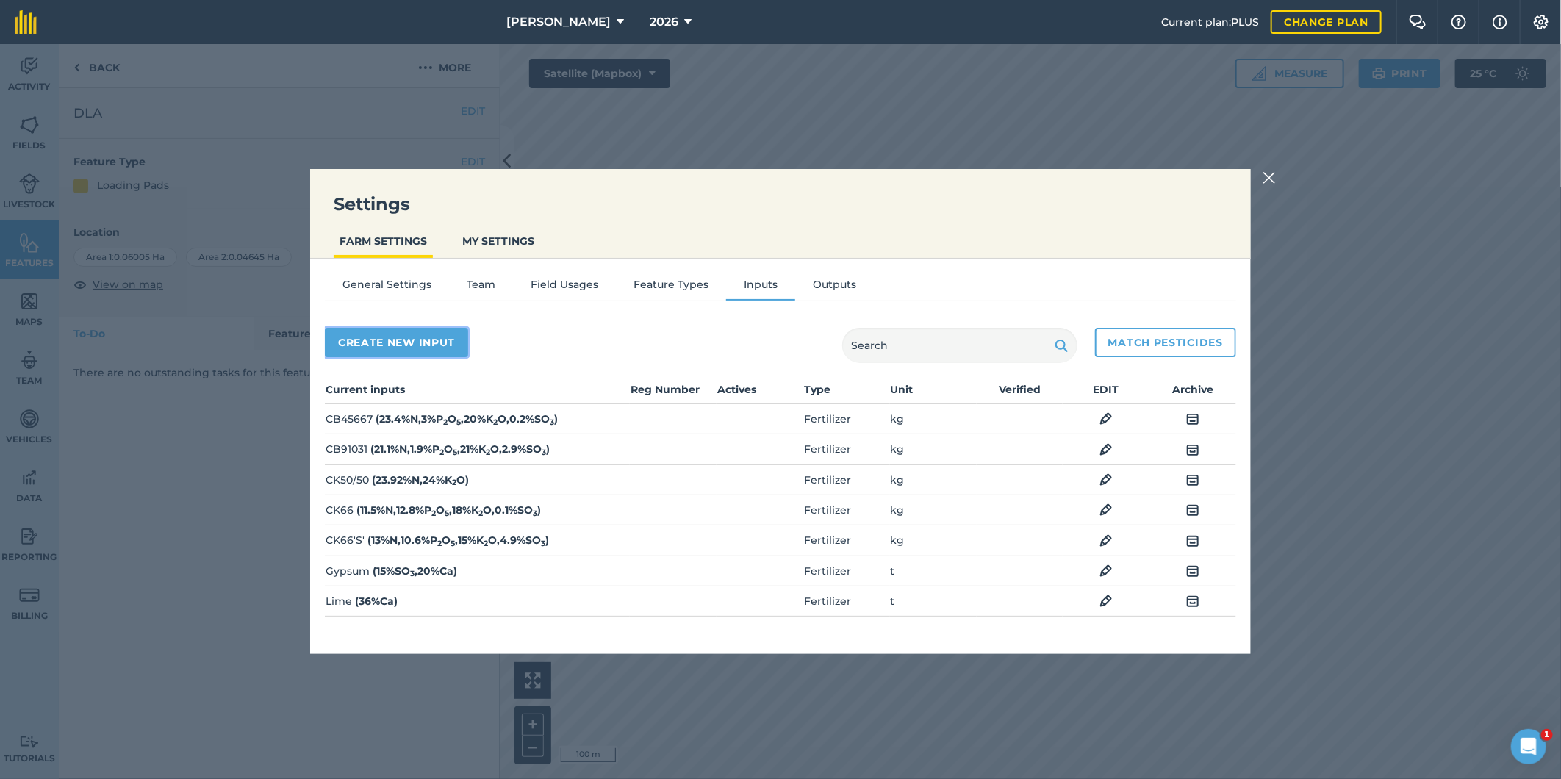
click at [370, 337] on button "Create new input" at bounding box center [396, 342] width 143 height 29
select select "SEED"
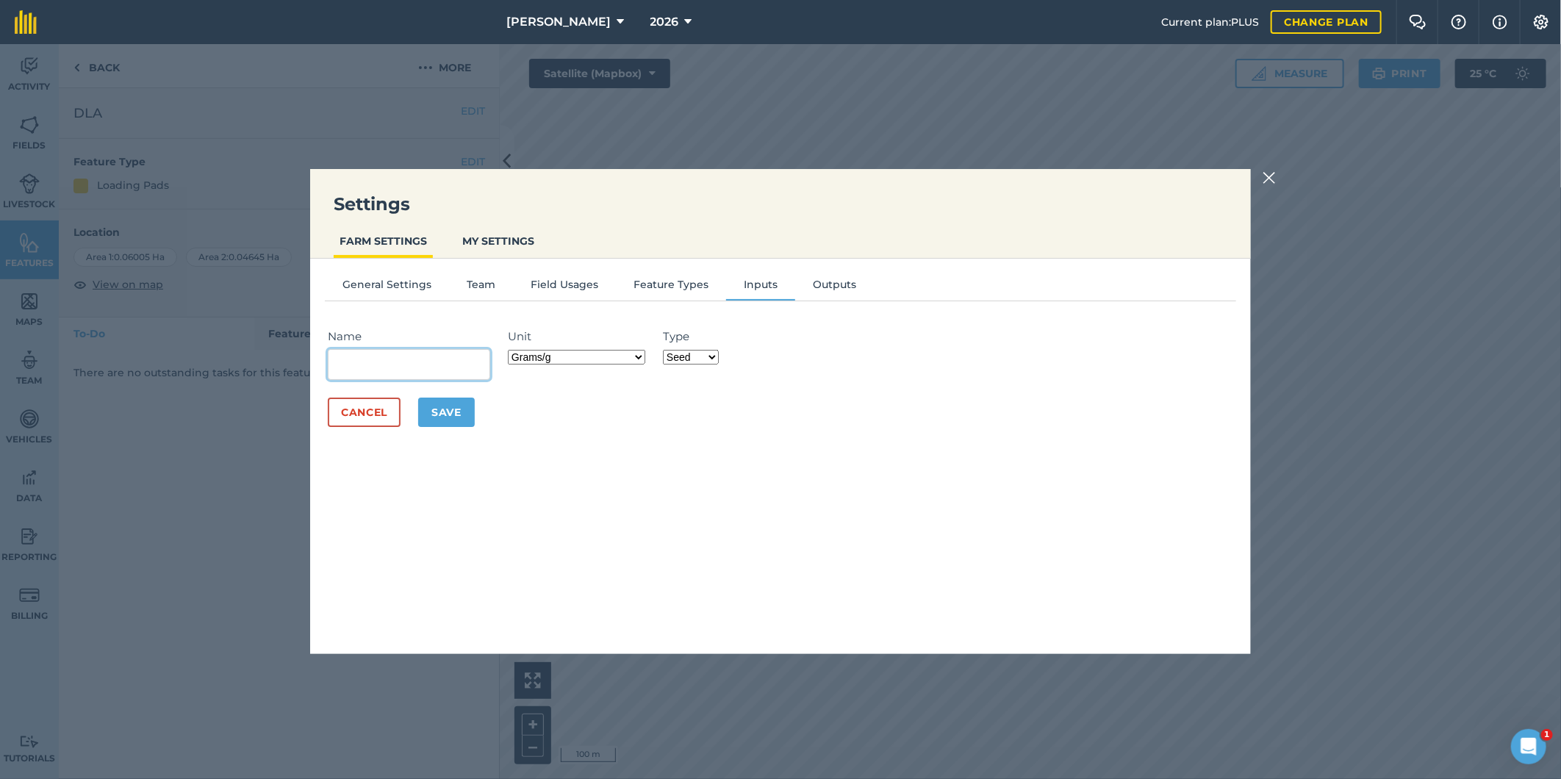
click at [356, 363] on input "Name" at bounding box center [409, 364] width 162 height 31
type input "Shield"
click at [711, 351] on select "Fertilizer Seed Spray Fuel Other" at bounding box center [691, 357] width 56 height 15
select select "SPRAY"
click at [665, 350] on select "Fertilizer Seed Spray Fuel Other" at bounding box center [691, 357] width 56 height 15
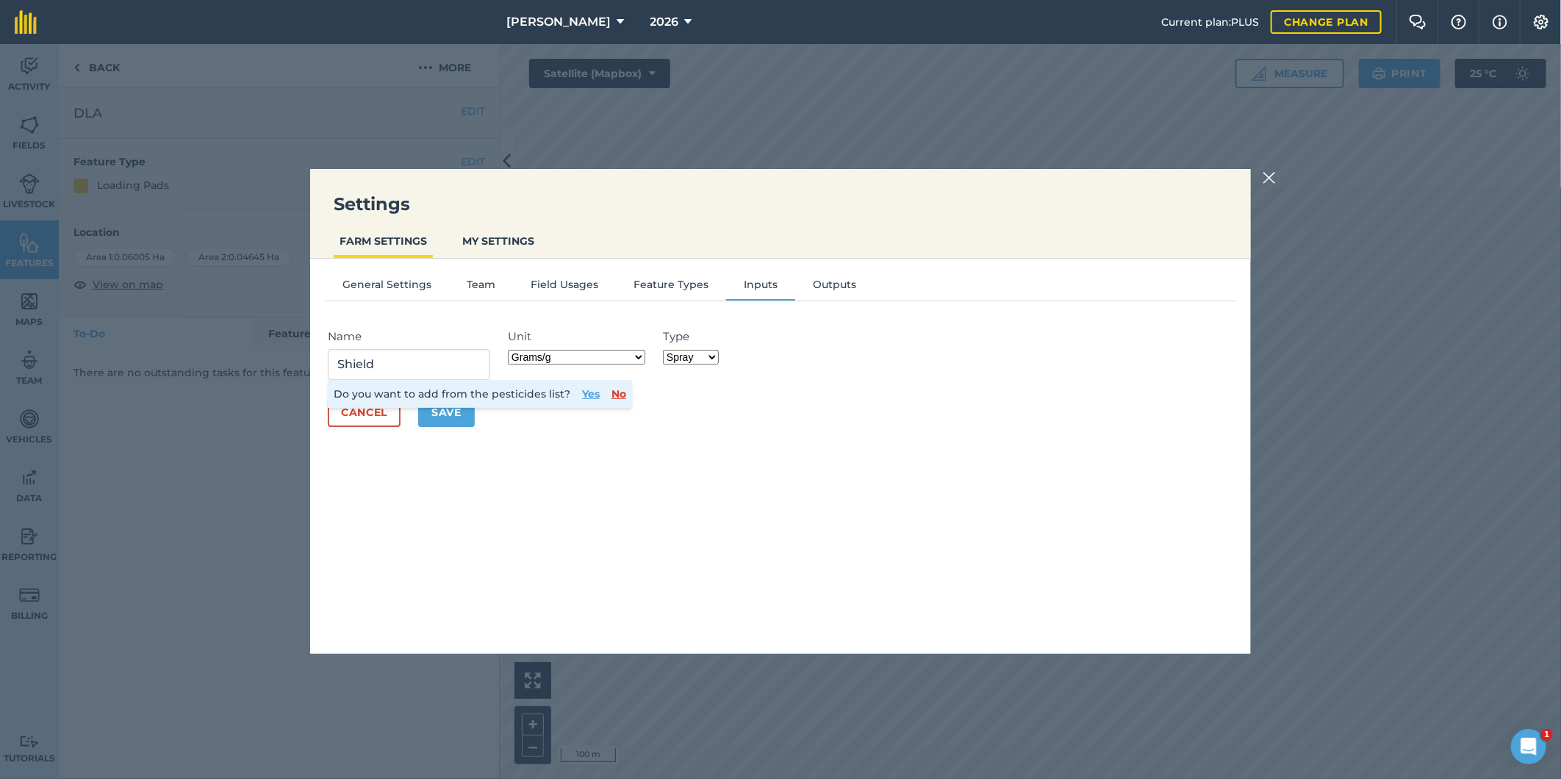
click at [589, 392] on button "Yes" at bounding box center [591, 394] width 18 height 16
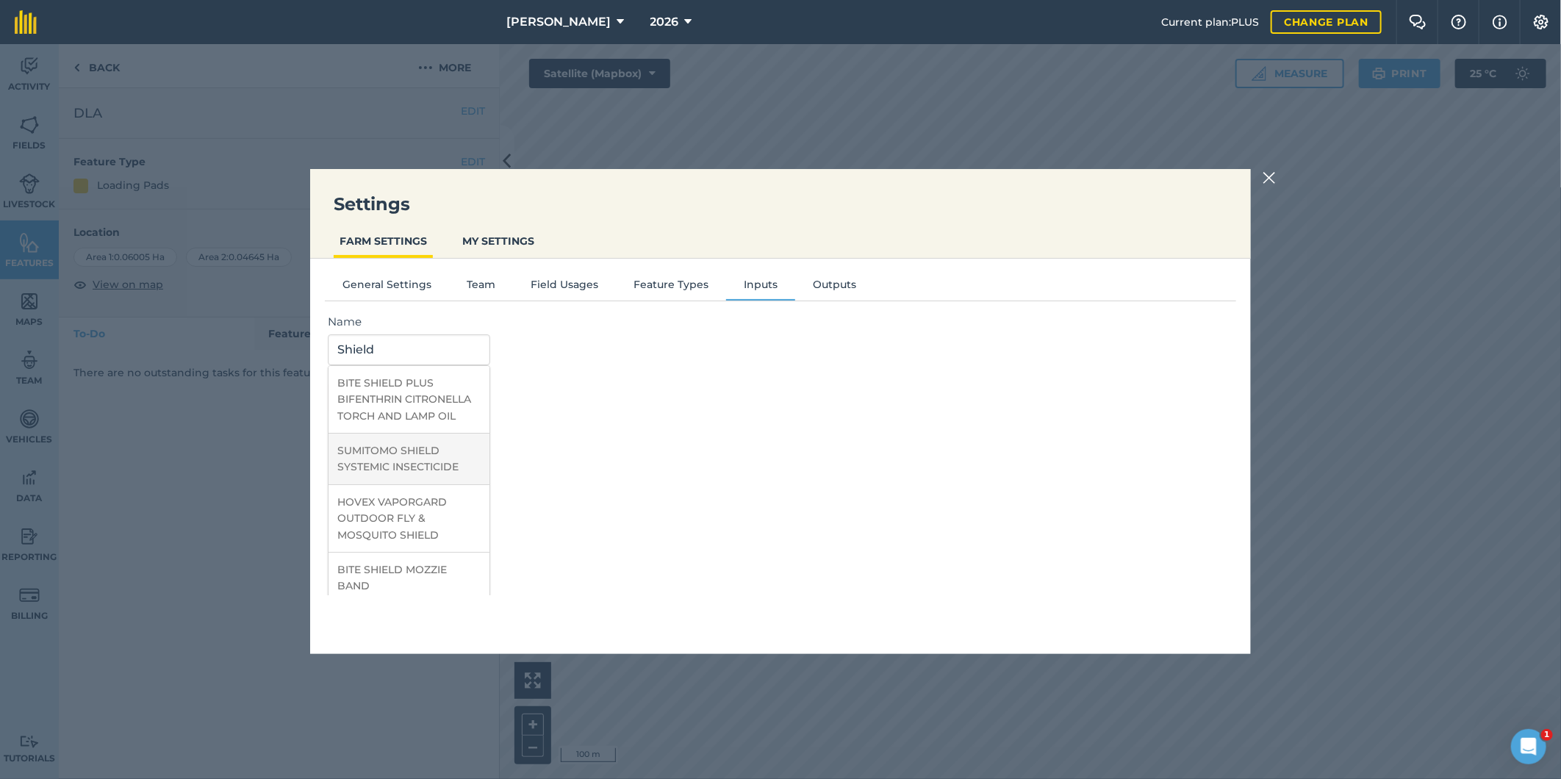
click at [407, 461] on li "SUMITOMO SHIELD SYSTEMIC INSECTICIDE" at bounding box center [408, 459] width 161 height 51
type input "SUMITOMO SHIELD SYSTEMIC INSECTICIDE"
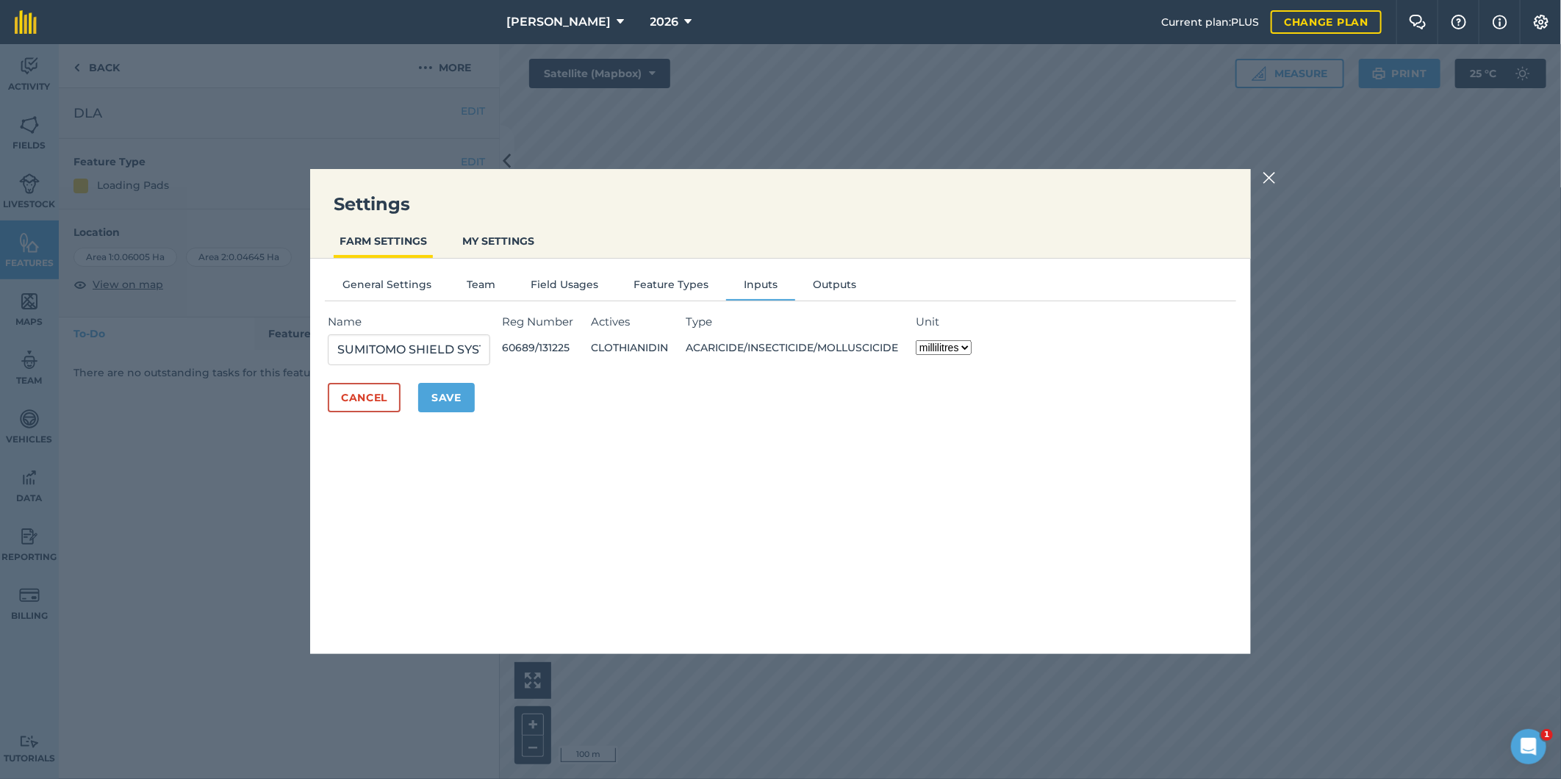
click at [971, 346] on select "millilitres litres" at bounding box center [944, 347] width 56 height 15
select select "LITRES"
click at [922, 340] on select "millilitres litres" at bounding box center [944, 347] width 56 height 15
click at [448, 400] on button "Save" at bounding box center [446, 397] width 57 height 29
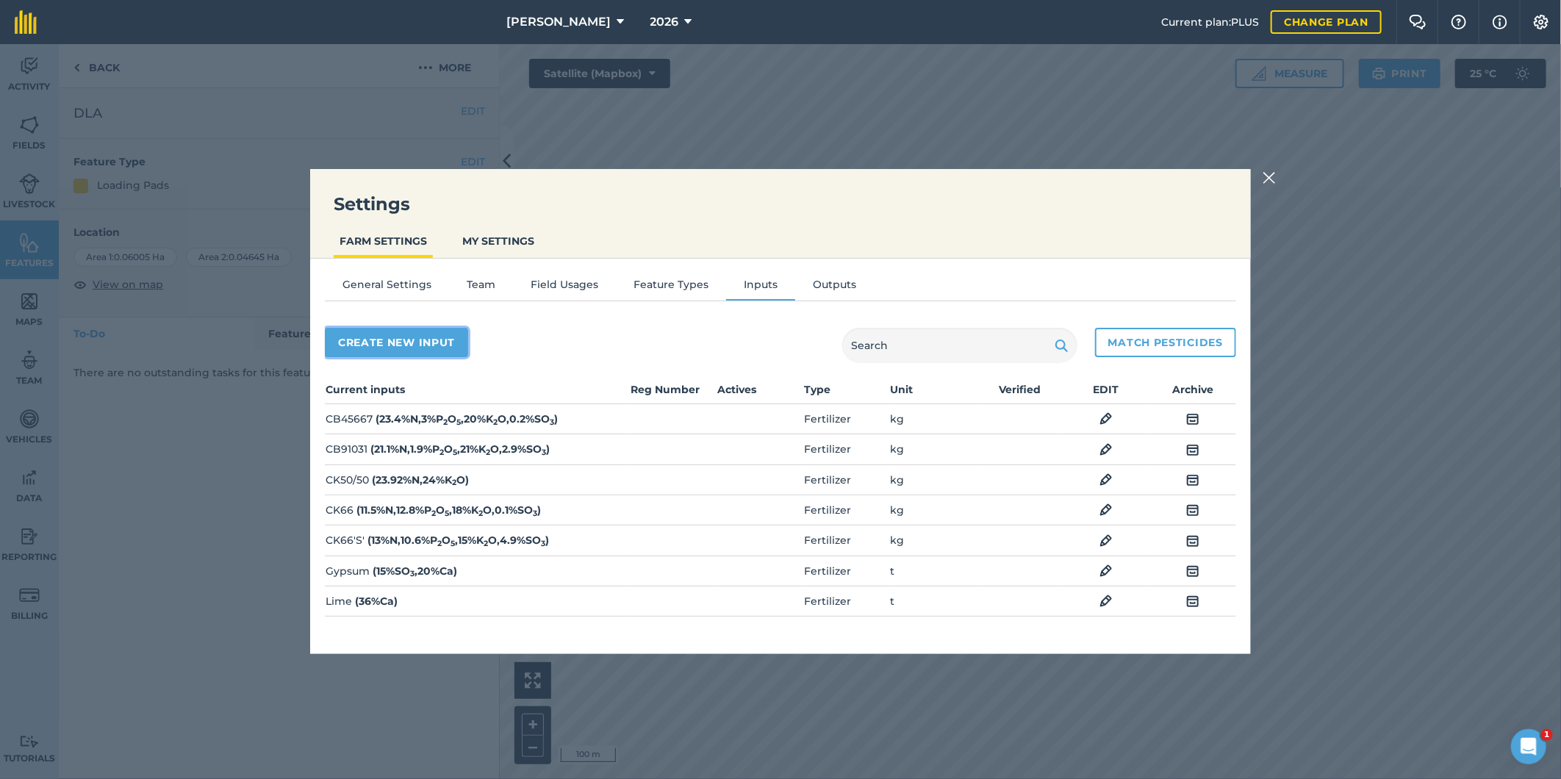
click at [398, 339] on button "Create new input" at bounding box center [396, 342] width 143 height 29
select select "SEED"
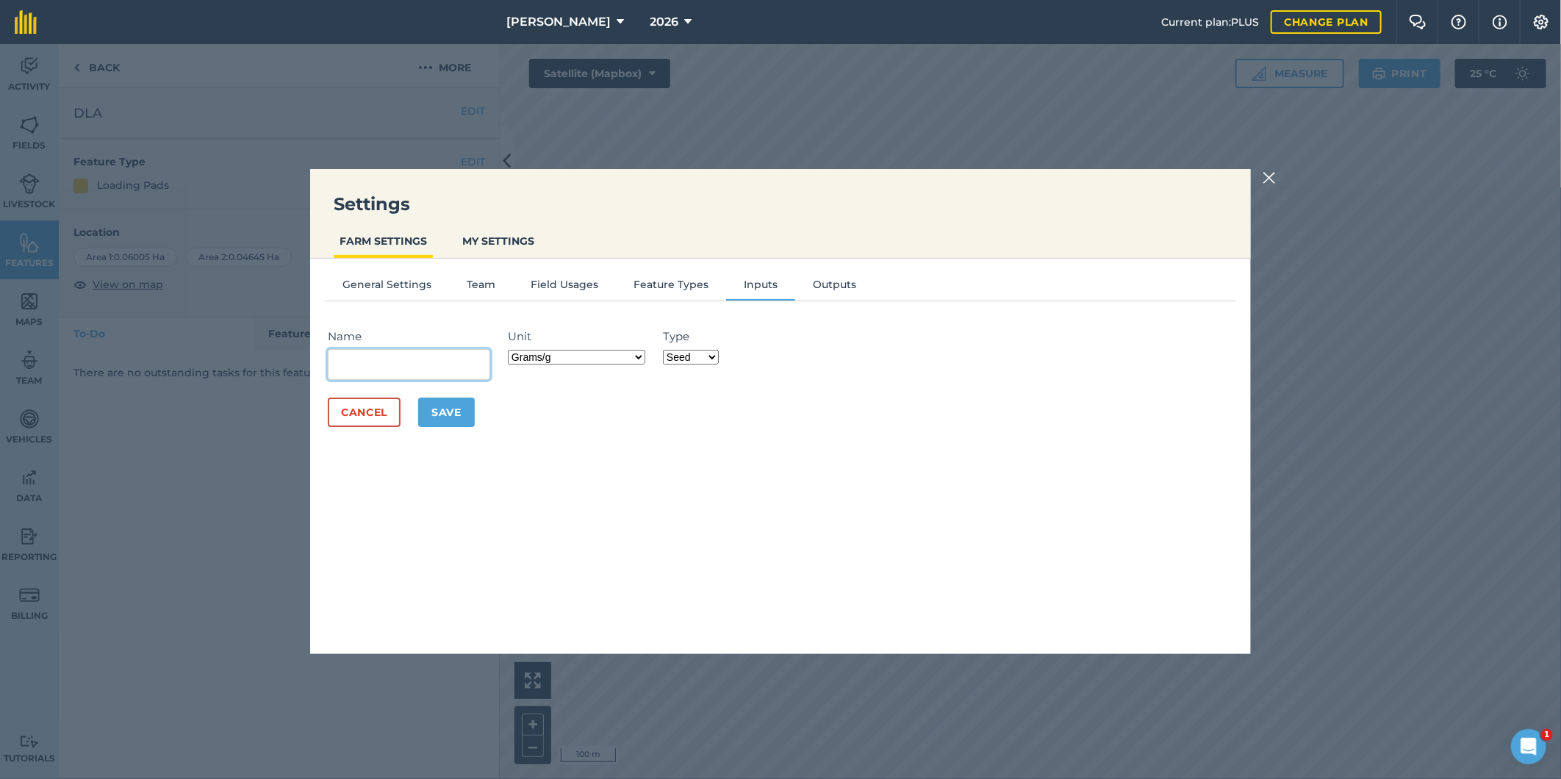
click at [370, 366] on input "Name" at bounding box center [409, 364] width 162 height 31
type input "Suscon"
click at [640, 357] on select "Grams/g Kilograms/kg Metric tonnes/t Millilitres/ml Litres/L Ounces/oz Pounds/l…" at bounding box center [576, 357] width 137 height 15
select select "KILOGRAMS"
click at [511, 350] on select "Grams/g Kilograms/kg Metric tonnes/t Millilitres/ml Litres/L Ounces/oz Pounds/l…" at bounding box center [576, 357] width 137 height 15
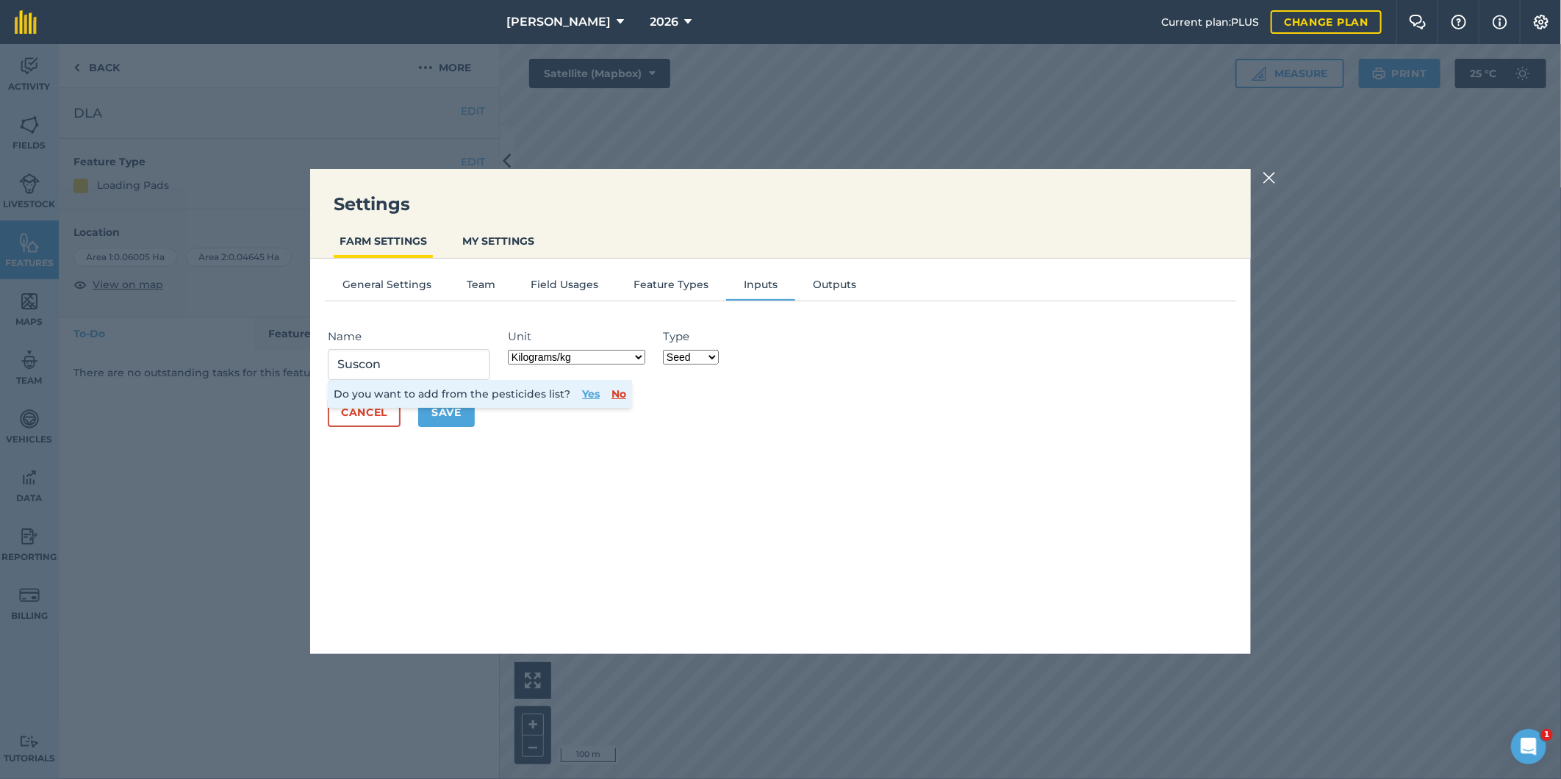
click at [714, 356] on select "Fertilizer Seed Spray Fuel Other" at bounding box center [691, 357] width 56 height 15
select select "SPRAY"
click at [665, 350] on select "Fertilizer Seed Spray Fuel Other" at bounding box center [691, 357] width 56 height 15
click at [582, 390] on button "Yes" at bounding box center [591, 394] width 18 height 16
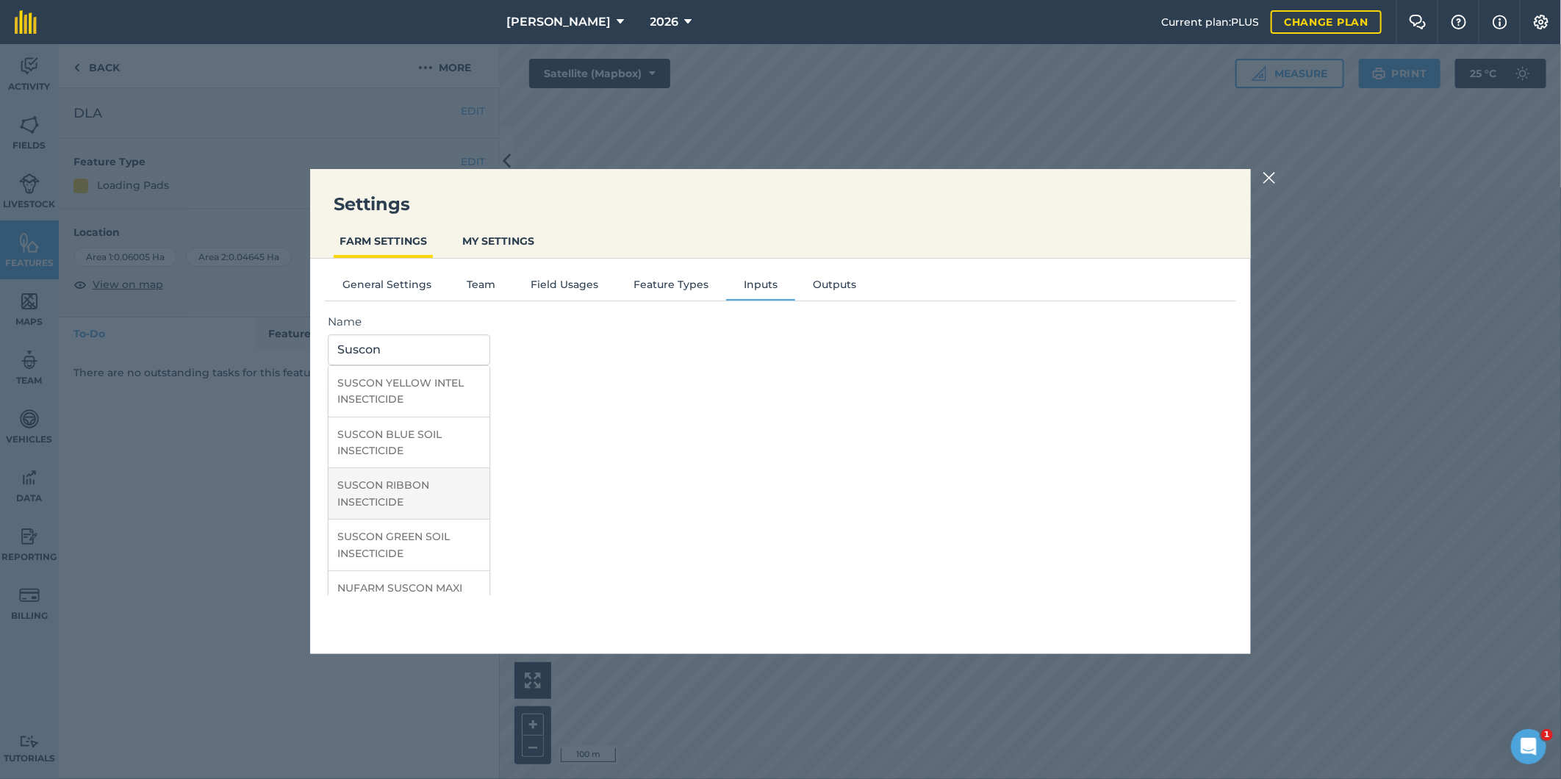
scroll to position [27, 0]
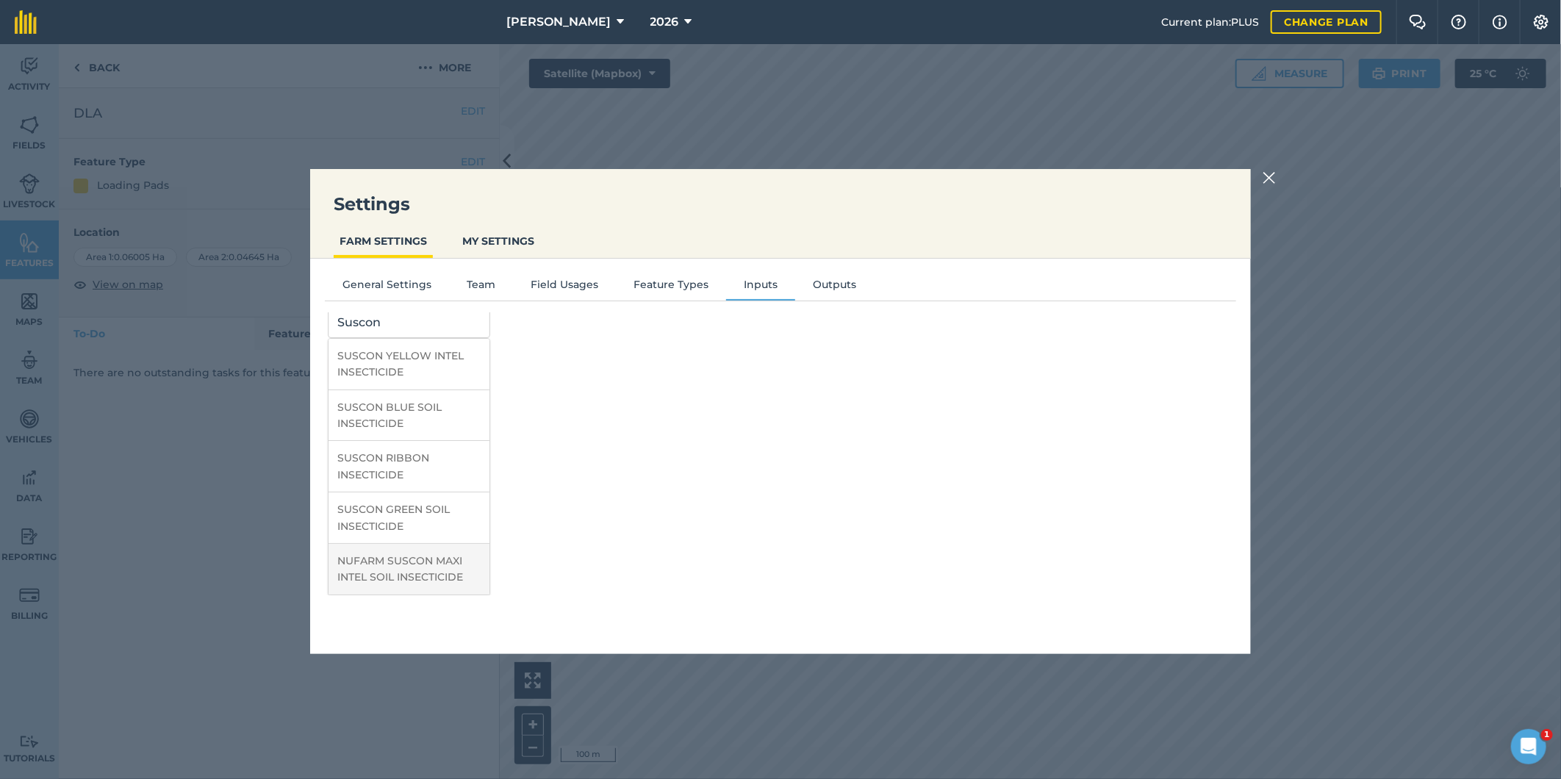
click at [410, 564] on li "NUFARM SUSCON MAXI INTEL SOIL INSECTICIDE" at bounding box center [408, 569] width 161 height 51
type input "NUFARM SUSCON MAXI INTEL SOIL INSECTICIDE"
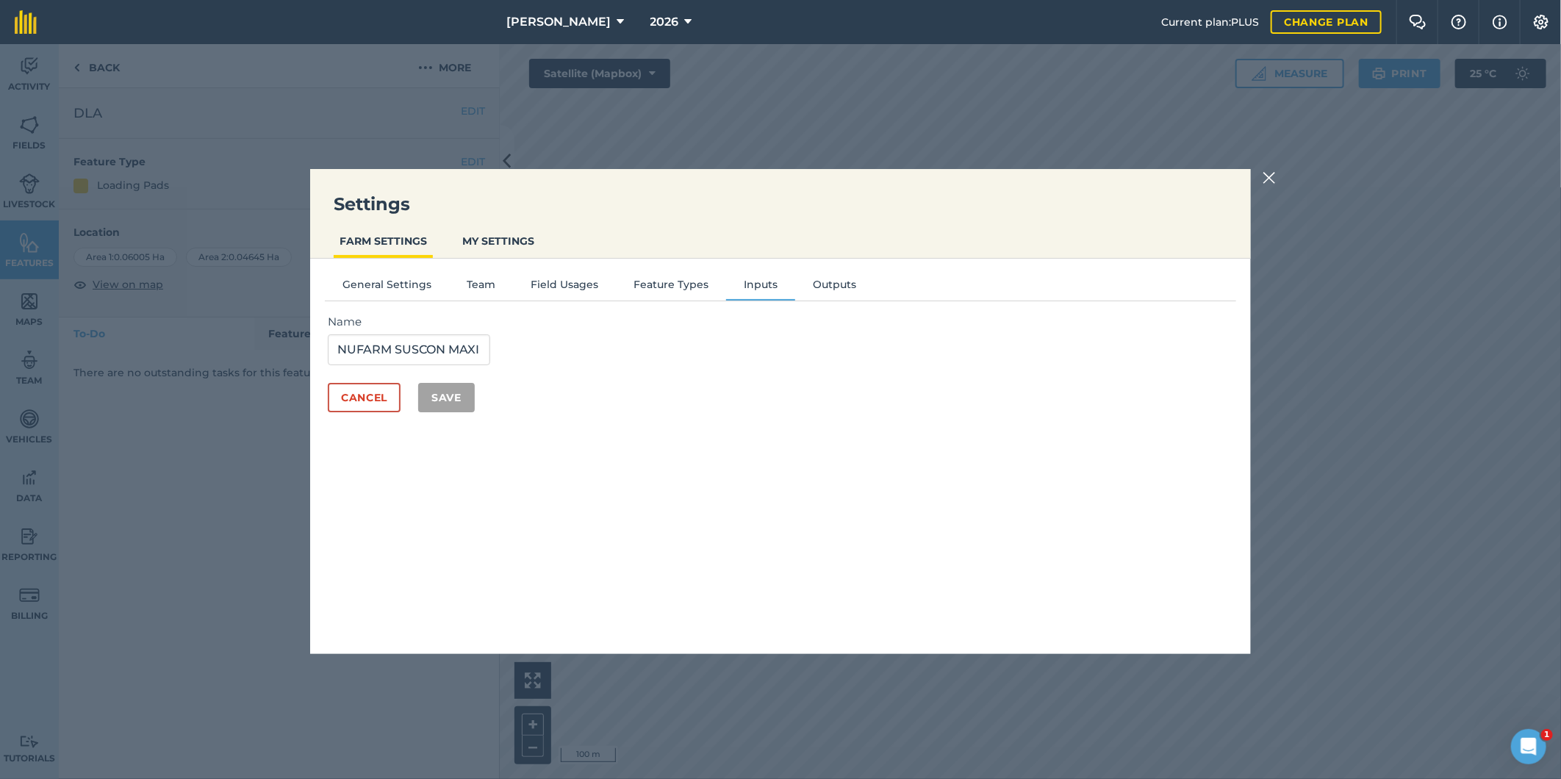
scroll to position [0, 0]
click at [457, 387] on button "Save" at bounding box center [446, 397] width 57 height 29
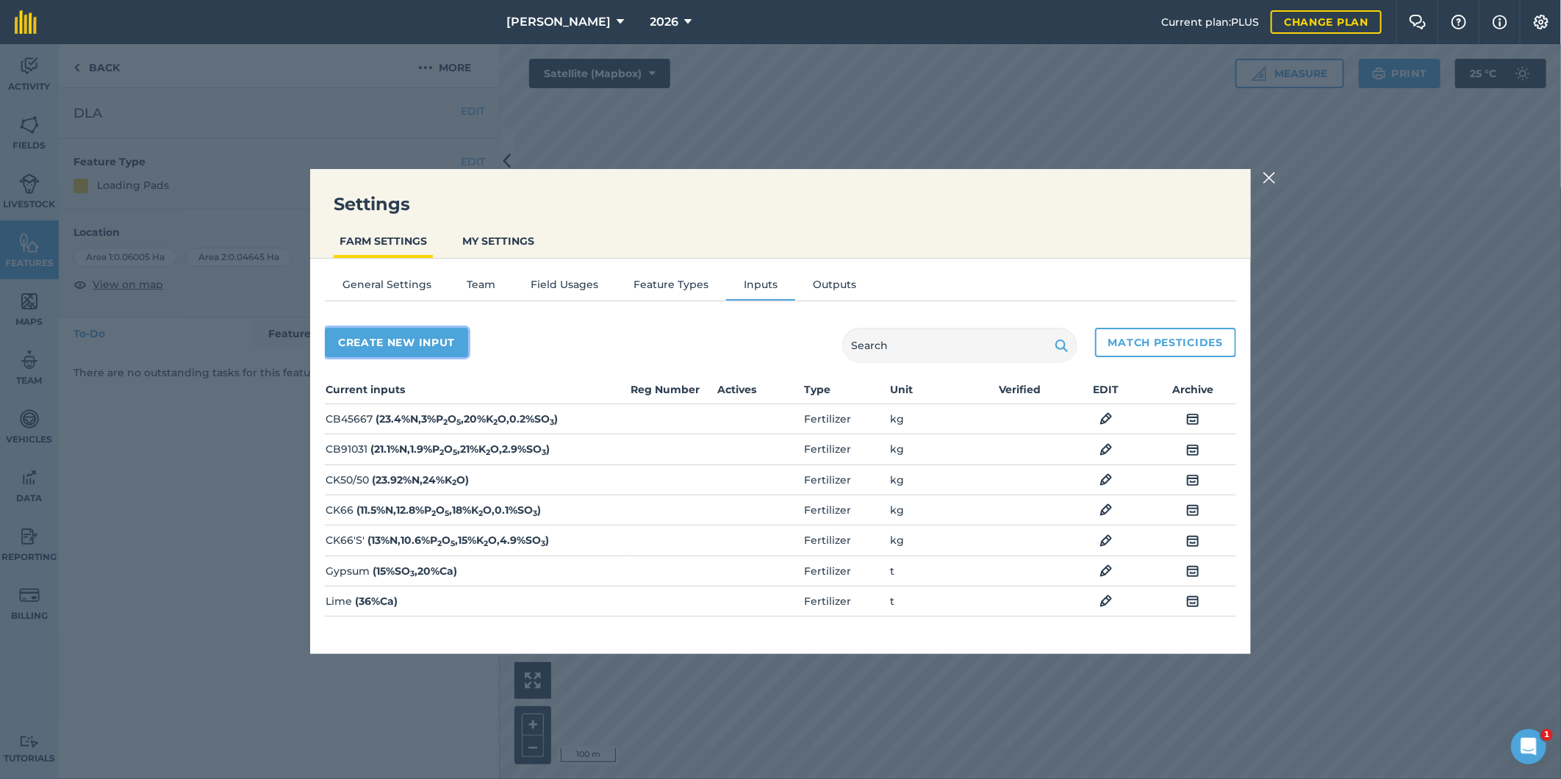
click at [382, 335] on button "Create new input" at bounding box center [396, 342] width 143 height 29
select select "SEED"
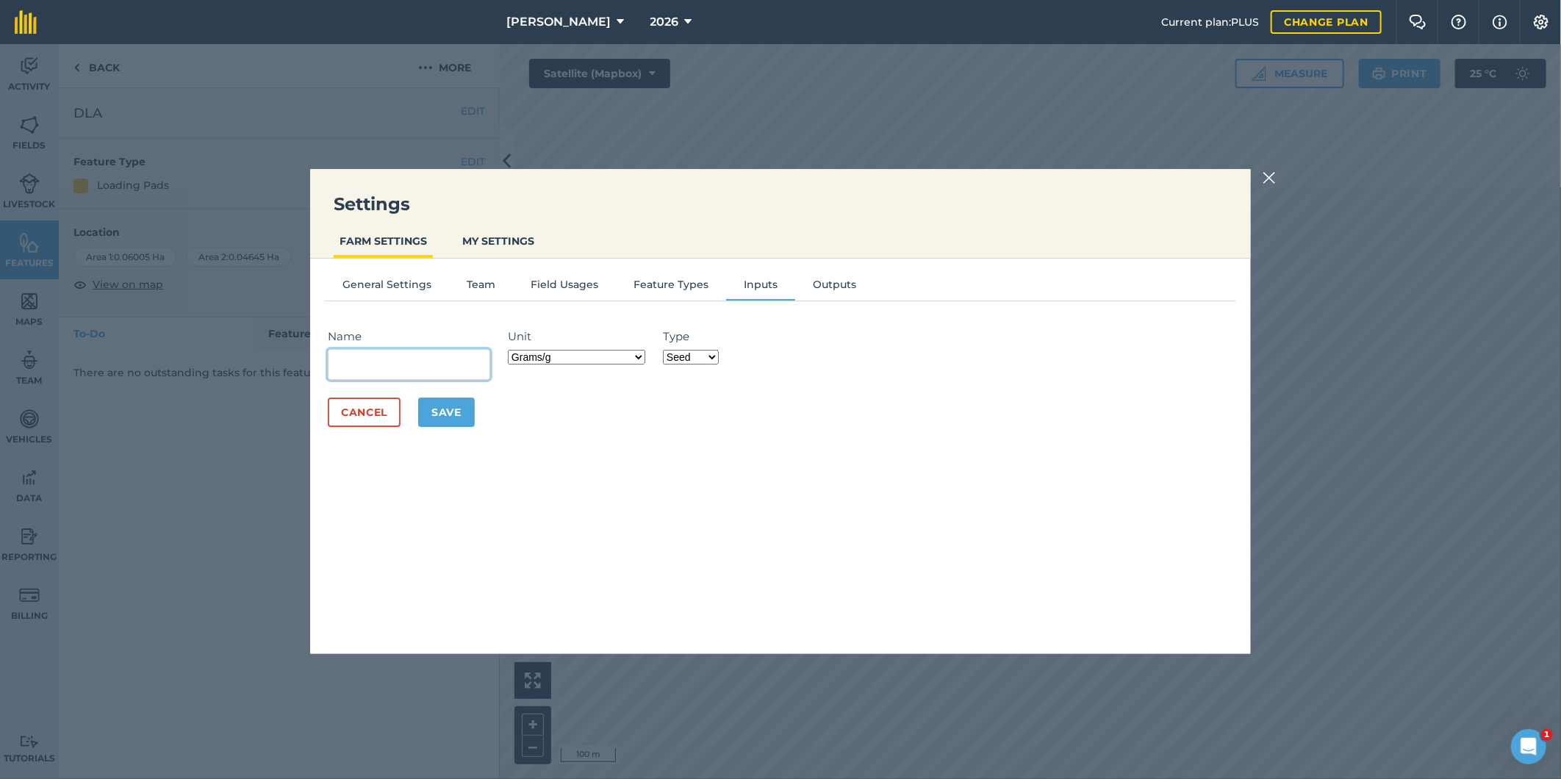
click at [379, 362] on input "Name" at bounding box center [409, 364] width 162 height 31
type input "Sinker"
click at [642, 355] on select "Grams/g Kilograms/kg Metric tonnes/t Millilitres/ml Litres/L Ounces/oz Pounds/l…" at bounding box center [576, 357] width 137 height 15
click at [511, 350] on select "Grams/g Kilograms/kg Metric tonnes/t Millilitres/ml Litres/L Ounces/oz Pounds/l…" at bounding box center [576, 357] width 137 height 15
click at [637, 355] on select "Grams/g Kilograms/kg Metric tonnes/t Millilitres/ml Litres/L Ounces/oz Pounds/l…" at bounding box center [576, 357] width 137 height 15
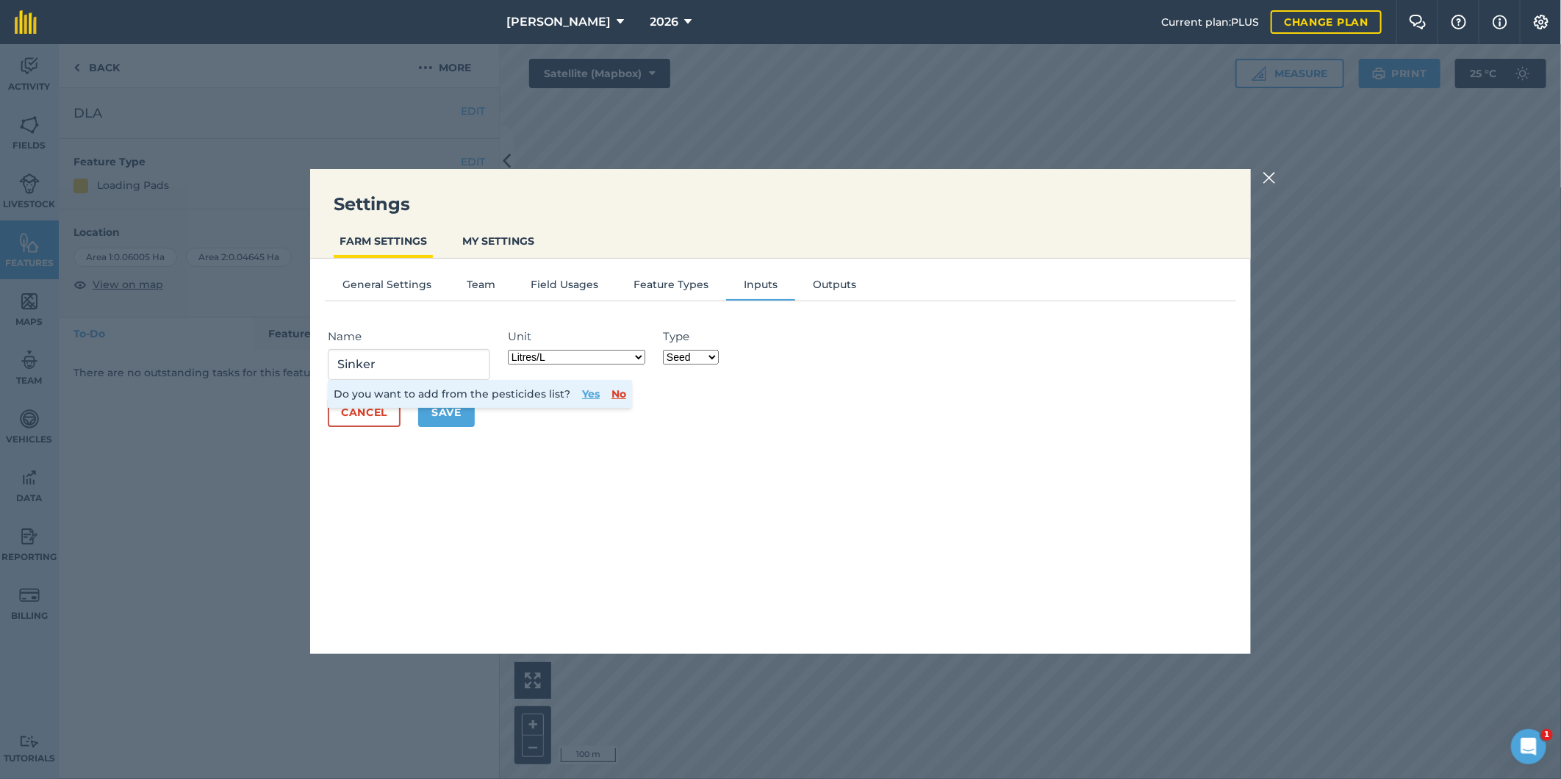
select select "MILLILITRES"
click at [511, 350] on select "Grams/g Kilograms/kg Metric tonnes/t Millilitres/ml Litres/L Ounces/oz Pounds/l…" at bounding box center [576, 357] width 137 height 15
click at [718, 356] on select "Fertilizer Seed Spray Fuel Other" at bounding box center [691, 357] width 56 height 15
select select "SPRAY"
click at [665, 350] on select "Fertilizer Seed Spray Fuel Other" at bounding box center [691, 357] width 56 height 15
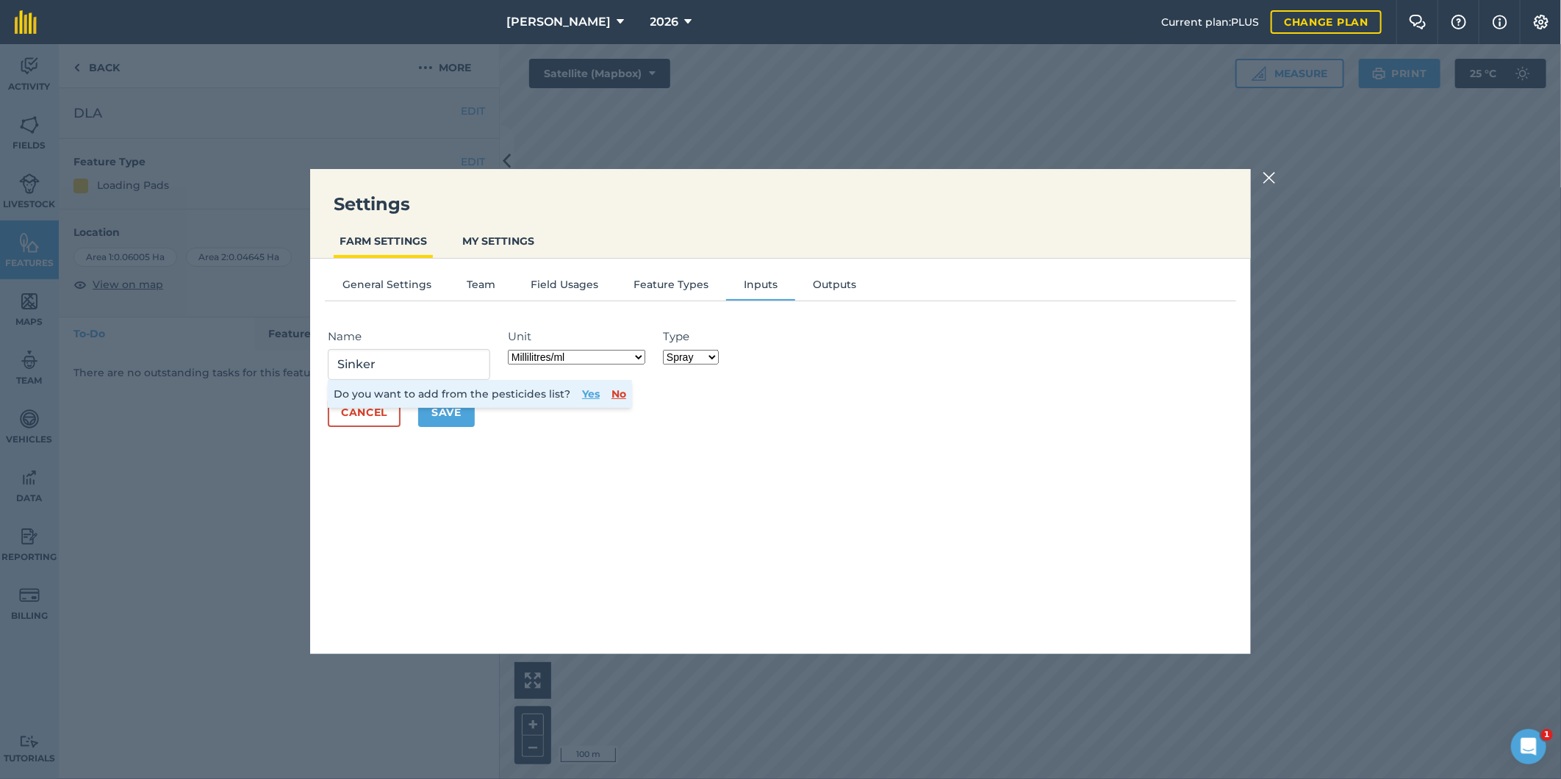
click at [589, 391] on button "Yes" at bounding box center [591, 394] width 18 height 16
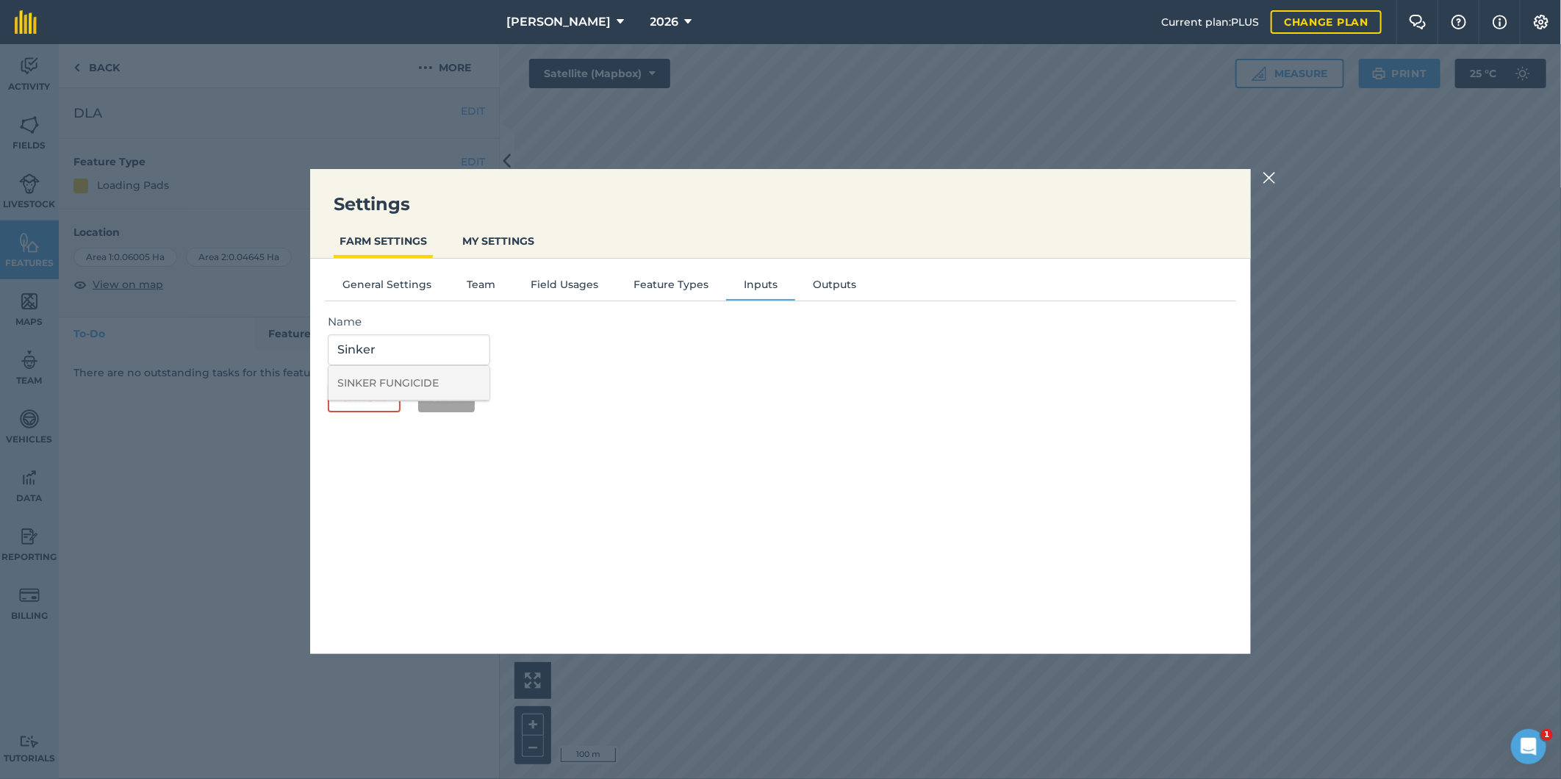
click at [428, 384] on li "SINKER FUNGICIDE" at bounding box center [408, 383] width 161 height 35
type input "SINKER FUNGICIDE"
click at [439, 395] on button "Save" at bounding box center [446, 397] width 57 height 29
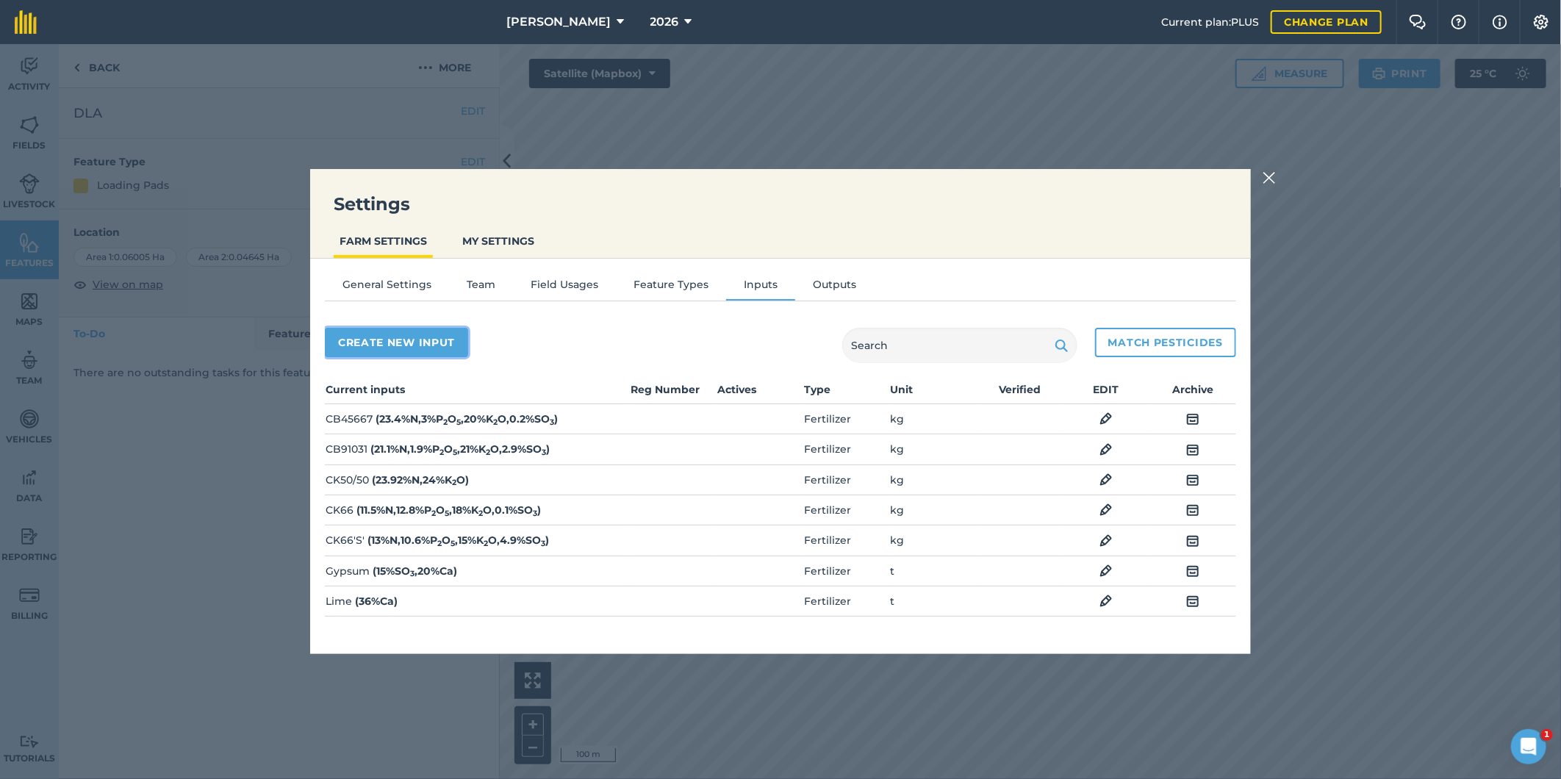
click at [409, 341] on button "Create new input" at bounding box center [396, 342] width 143 height 29
select select "SEED"
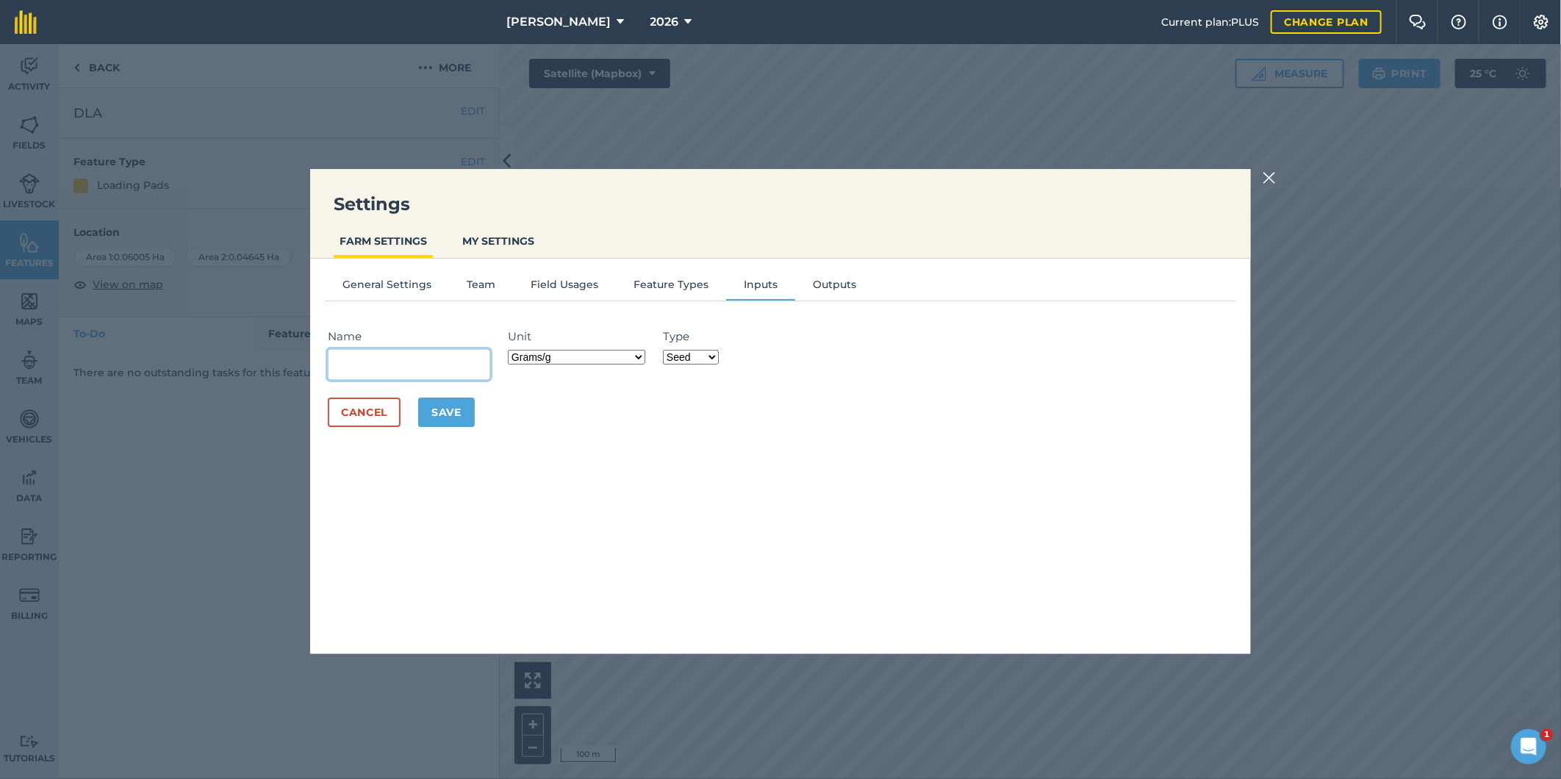
click at [360, 361] on input "Name" at bounding box center [409, 364] width 162 height 31
type input "Bumper"
click at [641, 356] on select "Grams/g Kilograms/kg Metric tonnes/t Millilitres/ml Litres/L Ounces/oz Pounds/l…" at bounding box center [576, 357] width 137 height 15
select select "MILLILITRES"
click at [511, 350] on select "Grams/g Kilograms/kg Metric tonnes/t Millilitres/ml Litres/L Ounces/oz Pounds/l…" at bounding box center [576, 357] width 137 height 15
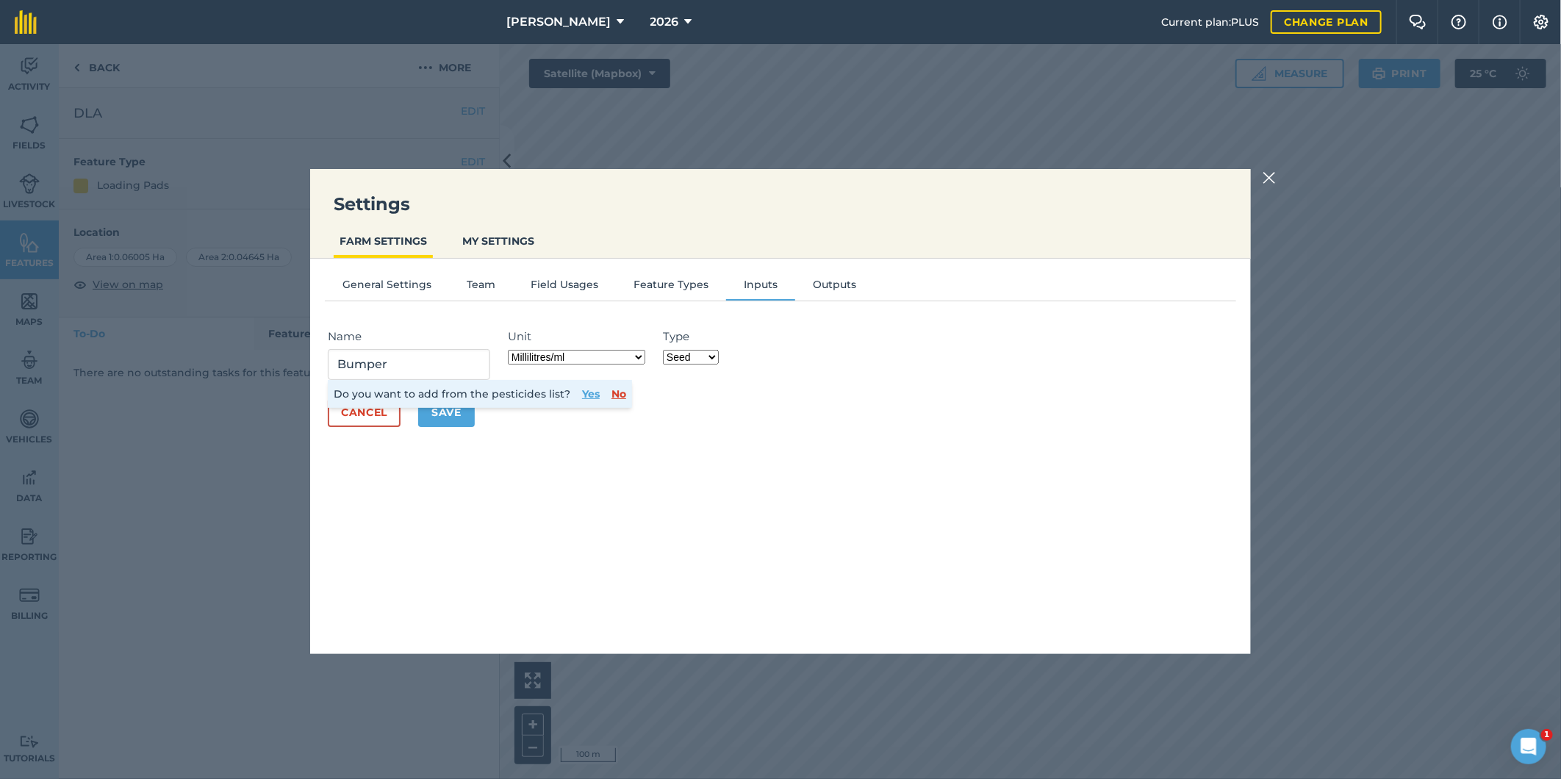
click at [713, 355] on select "Fertilizer Seed Spray Fuel Other" at bounding box center [691, 357] width 56 height 15
select select "SPRAY"
click at [665, 350] on select "Fertilizer Seed Spray Fuel Other" at bounding box center [691, 357] width 56 height 15
click at [586, 386] on button "Yes" at bounding box center [591, 394] width 18 height 16
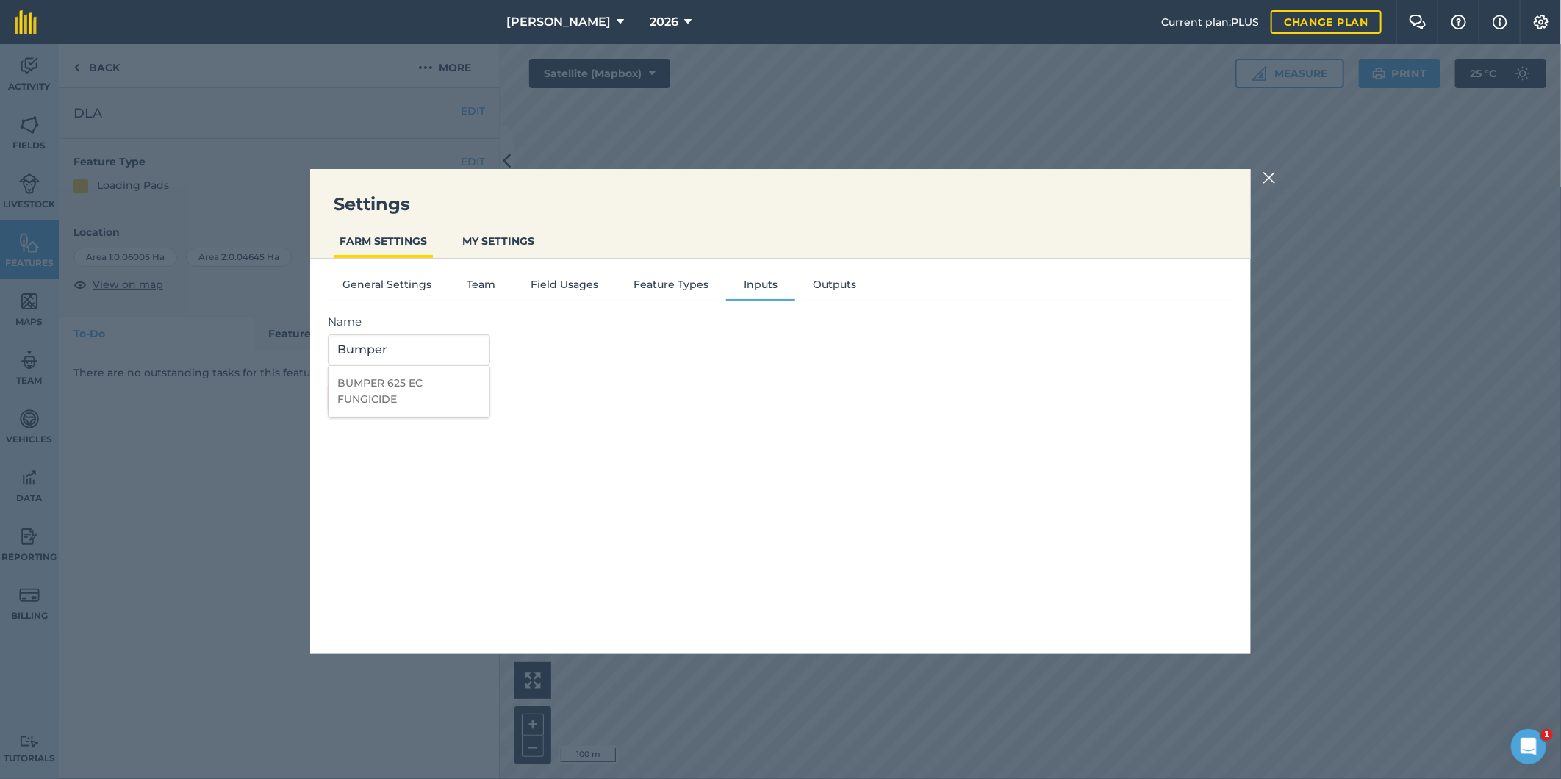
click at [375, 385] on li "BUMPER 625 EC FUNGICIDE" at bounding box center [408, 391] width 161 height 51
type input "BUMPER 625 EC FUNGICIDE"
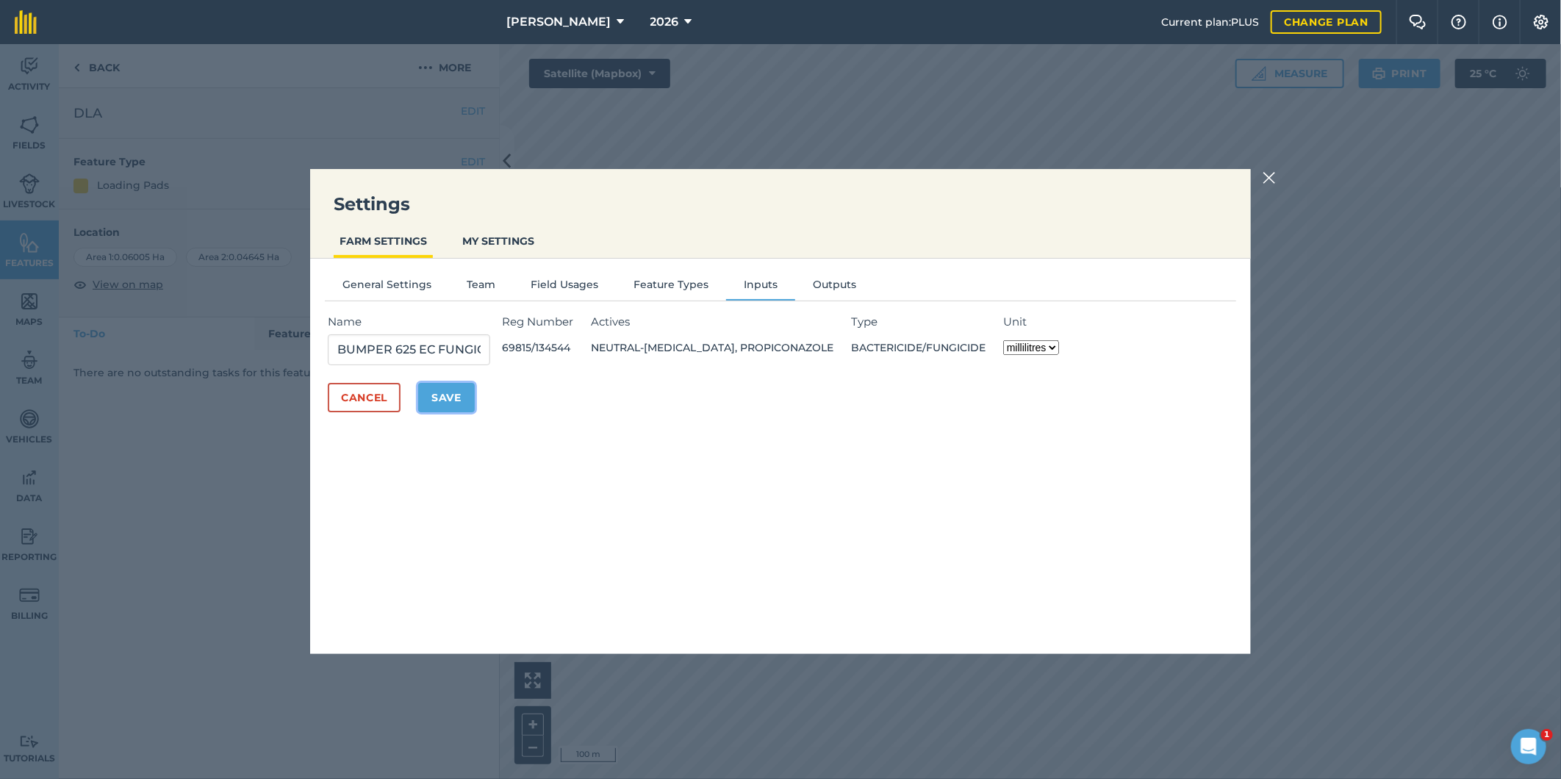
click at [453, 399] on button "Save" at bounding box center [446, 397] width 57 height 29
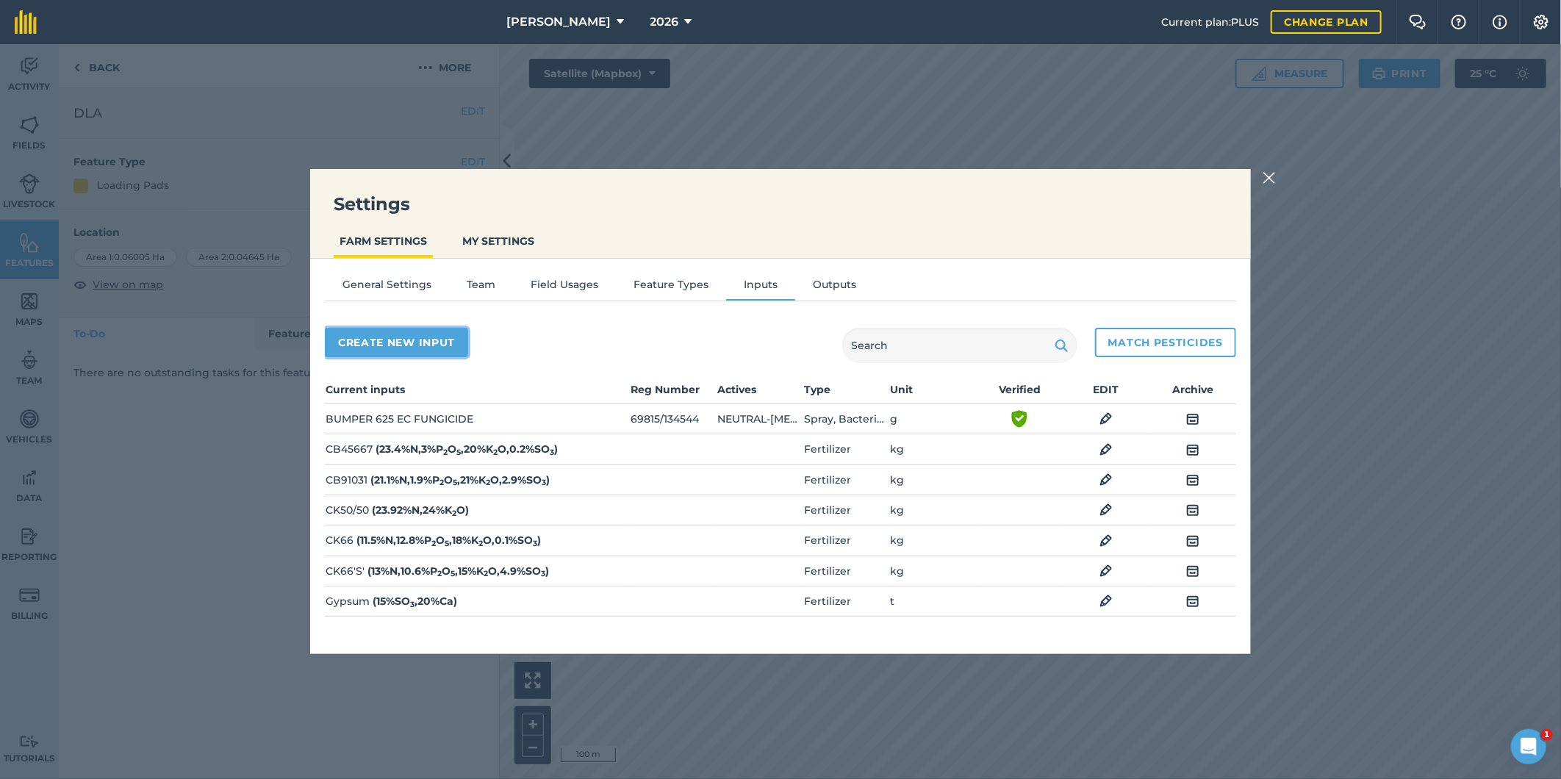
click at [406, 337] on button "Create new input" at bounding box center [396, 342] width 143 height 29
select select "SEED"
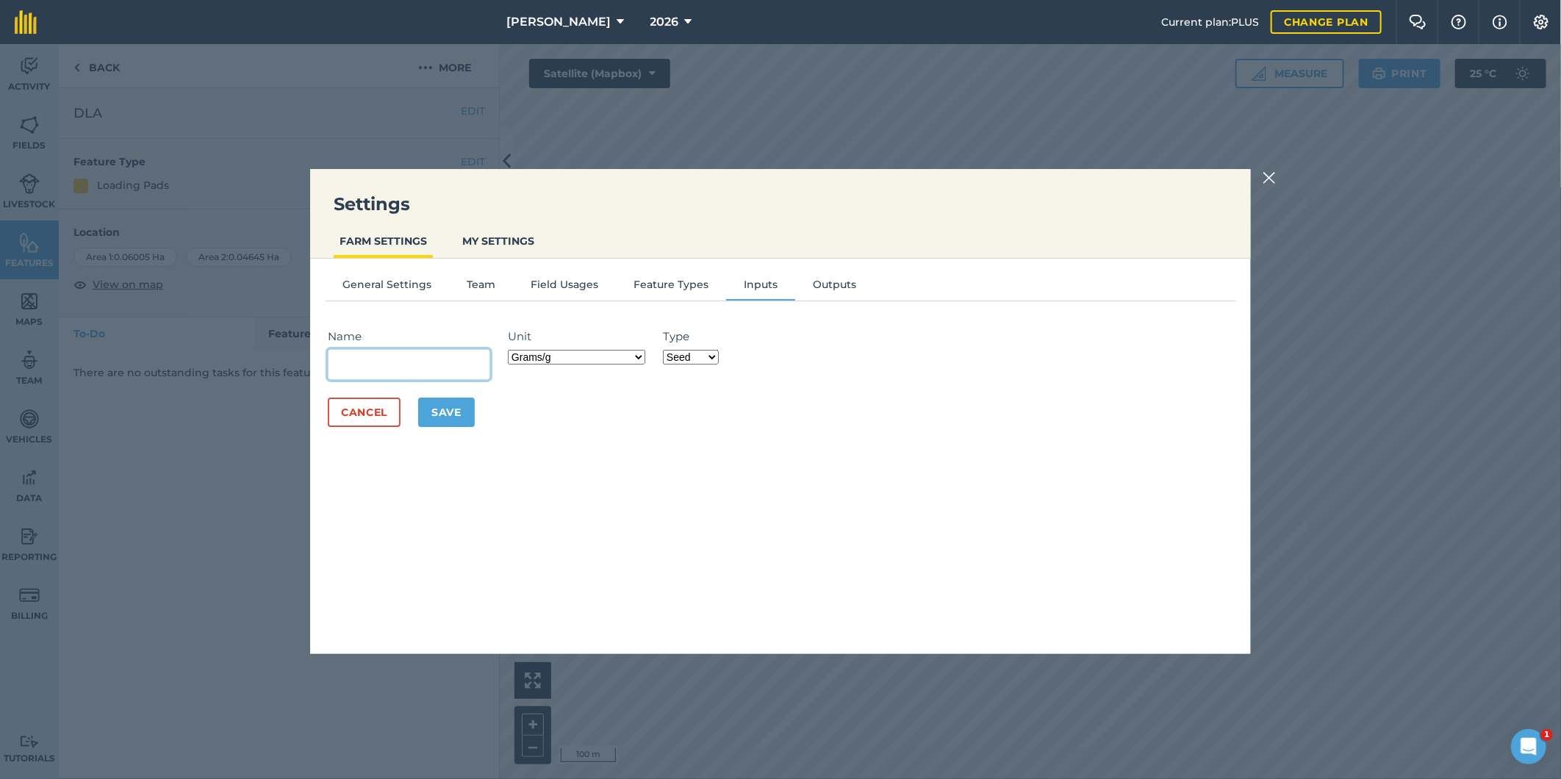
click at [356, 365] on input "Name" at bounding box center [409, 364] width 162 height 31
type input "Water - irrigation"
click at [642, 351] on select "Grams/g Kilograms/kg Metric tonnes/t Millilitres/ml Litres/L Ounces/oz Pounds/l…" at bounding box center [576, 357] width 137 height 15
select select "MEGALITRE"
click at [511, 350] on select "Grams/g Kilograms/kg Metric tonnes/t Millilitres/ml Litres/L Ounces/oz Pounds/l…" at bounding box center [576, 357] width 137 height 15
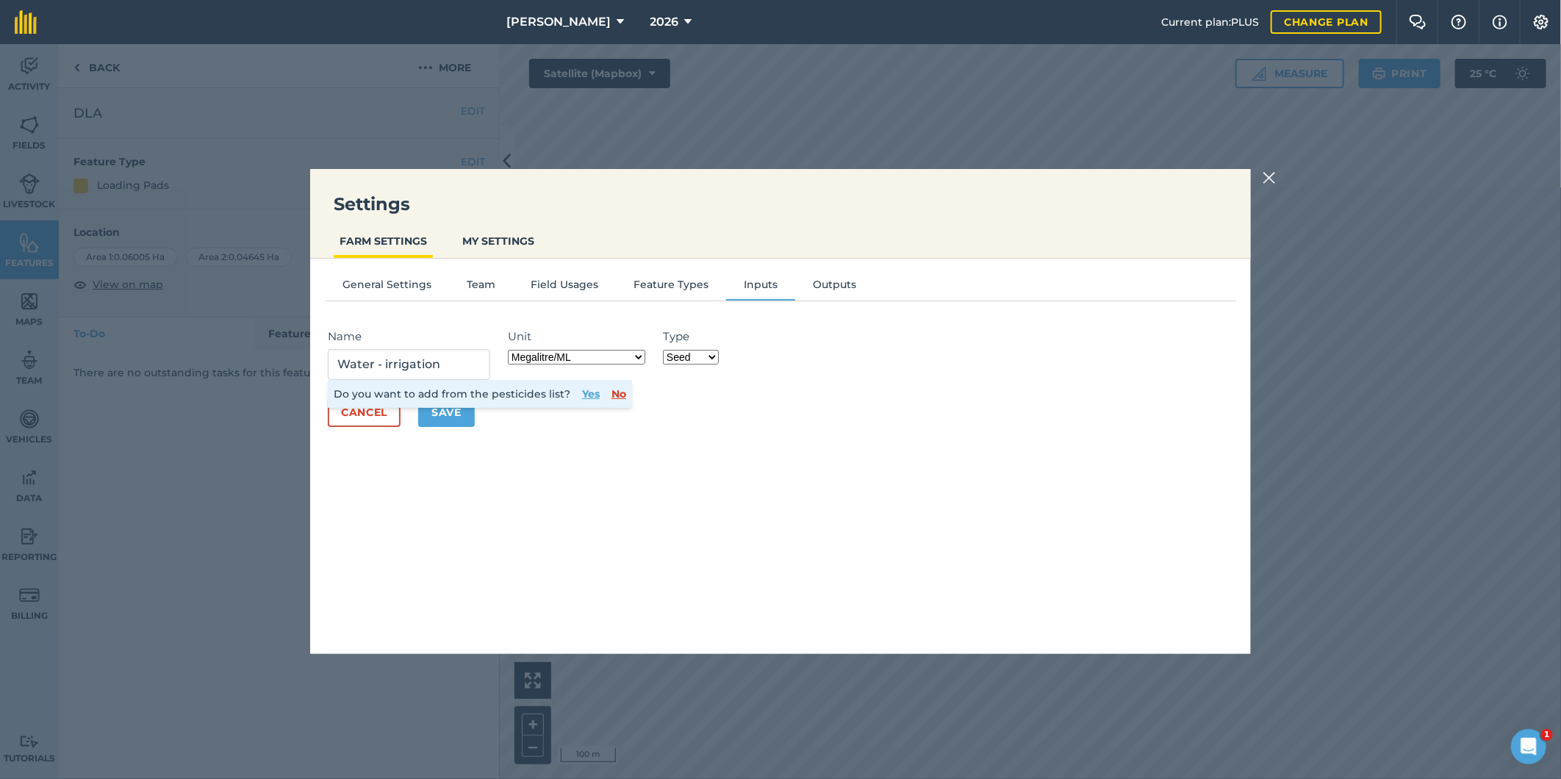
click at [713, 356] on select "Fertilizer Seed Spray Fuel Other" at bounding box center [691, 357] width 56 height 15
select select "OTHER"
click at [665, 350] on select "Fertilizer Seed Spray Fuel Other" at bounding box center [691, 357] width 56 height 15
click at [439, 413] on button "Save" at bounding box center [446, 412] width 57 height 29
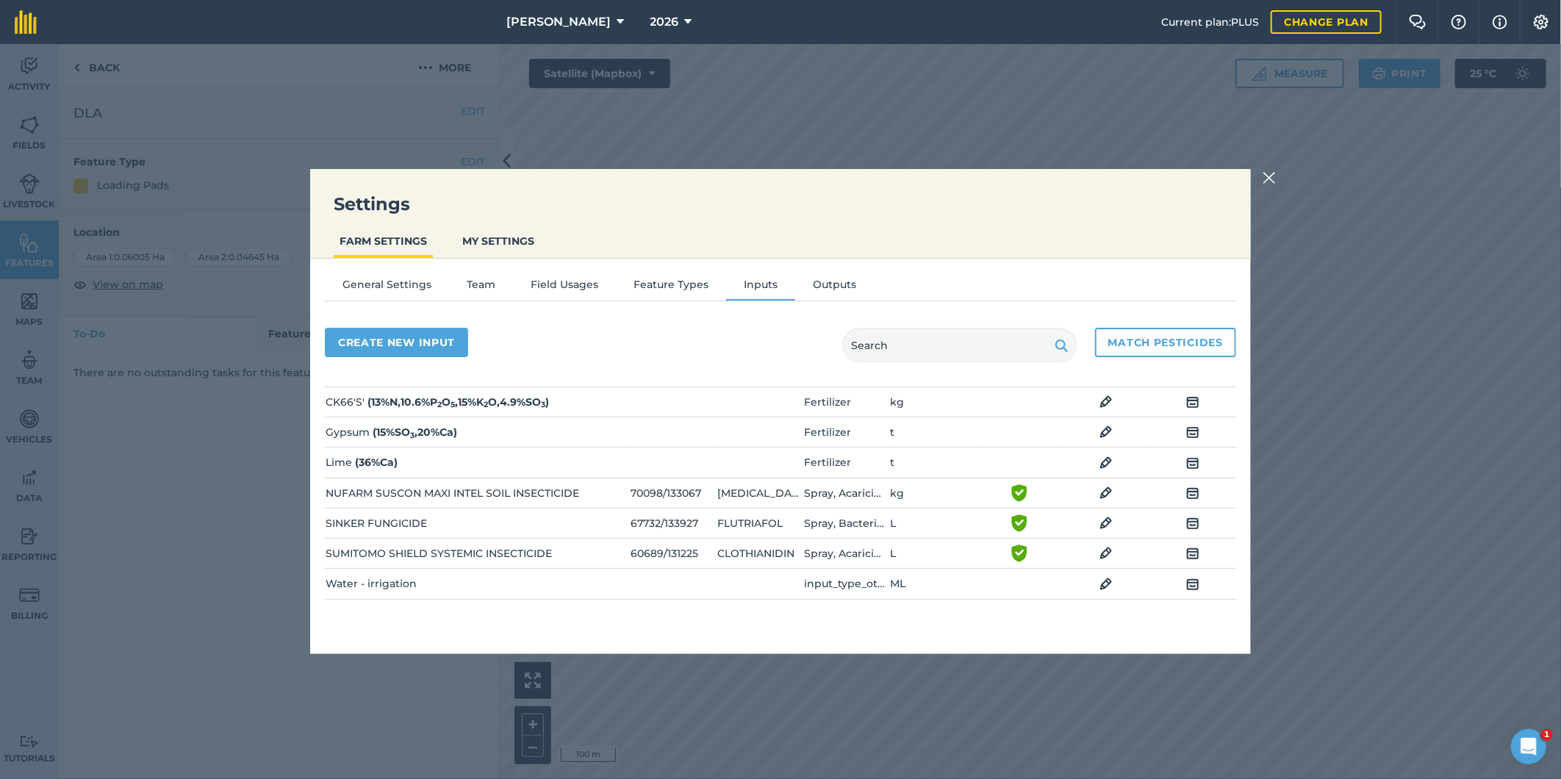
scroll to position [170, 0]
click at [390, 339] on button "Create new input" at bounding box center [396, 342] width 143 height 29
select select "SEED"
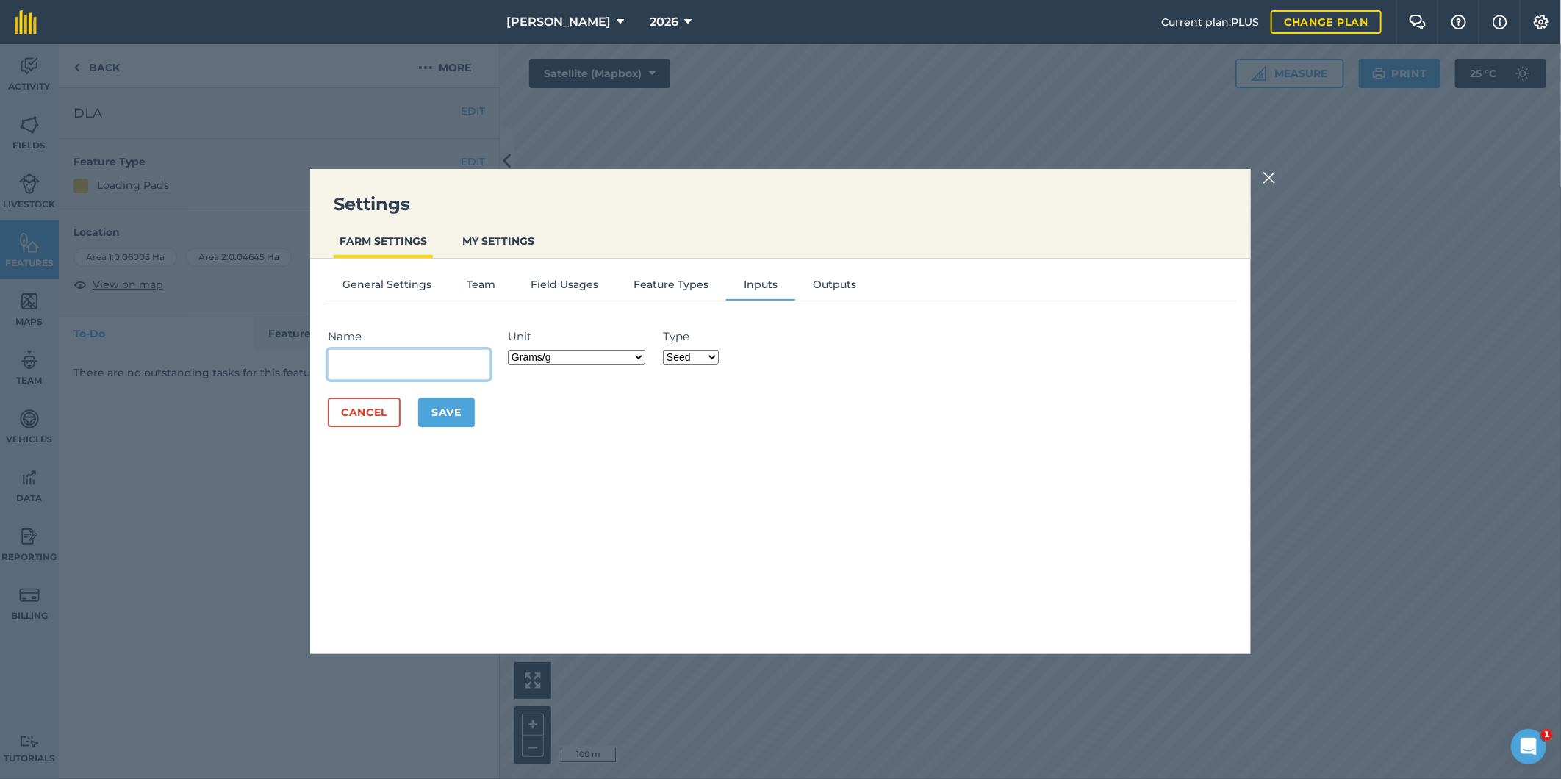
click at [382, 364] on input "Name" at bounding box center [409, 364] width 162 height 31
type input "Seedcane planting"
click at [639, 356] on select "Grams/g Kilograms/kg Metric tonnes/t Millilitres/ml Litres/L Ounces/oz Pounds/l…" at bounding box center [576, 357] width 137 height 15
select select "METRIC_TONNES"
click at [511, 350] on select "Grams/g Kilograms/kg Metric tonnes/t Millilitres/ml Litres/L Ounces/oz Pounds/l…" at bounding box center [576, 357] width 137 height 15
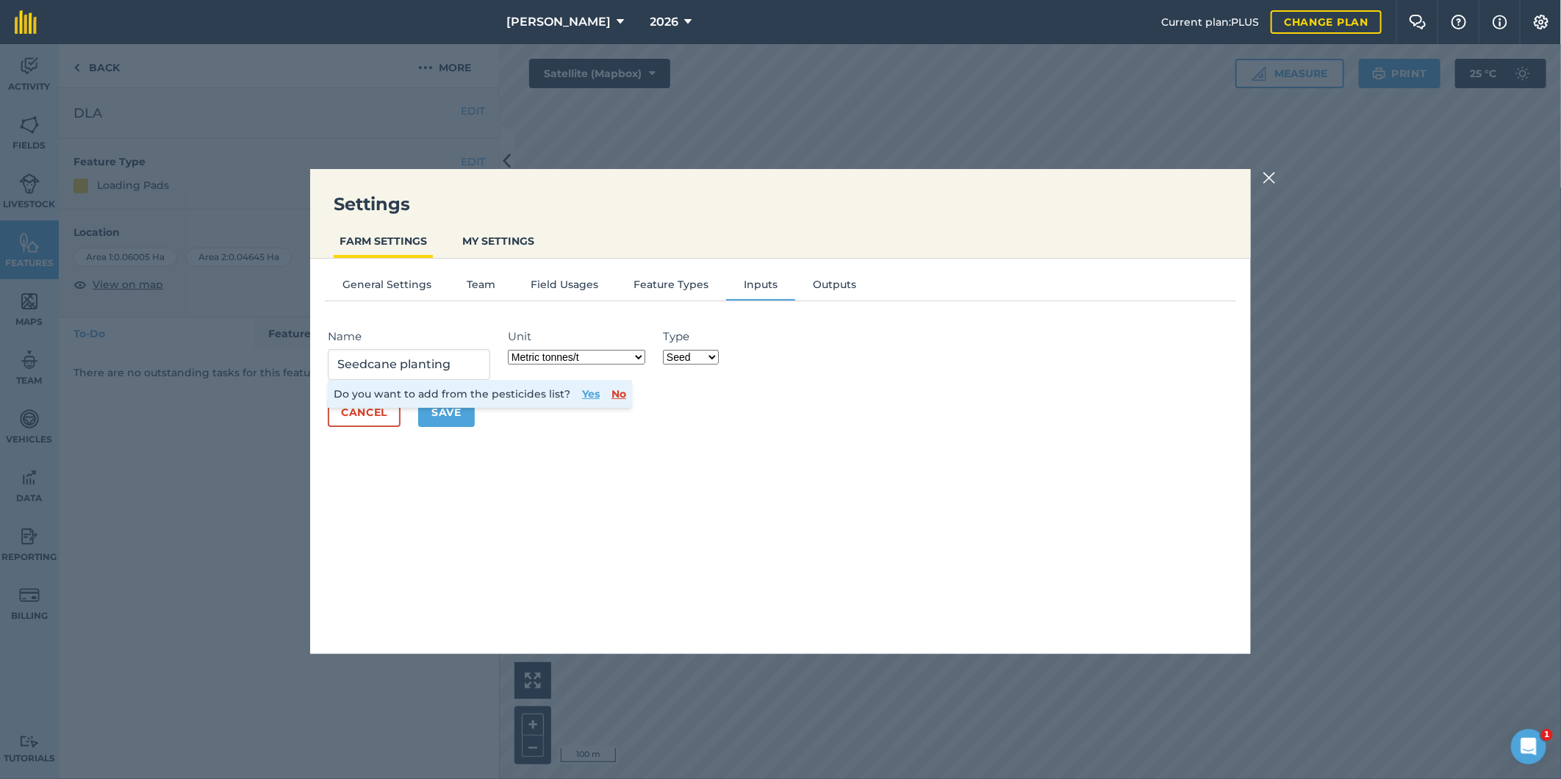
drag, startPoint x: 442, startPoint y: 404, endPoint x: 438, endPoint y: 412, distance: 8.9
click at [442, 405] on p "Do you want to add from the pesticides list? Yes No" at bounding box center [480, 394] width 304 height 28
click at [439, 413] on button "Save" at bounding box center [446, 412] width 57 height 29
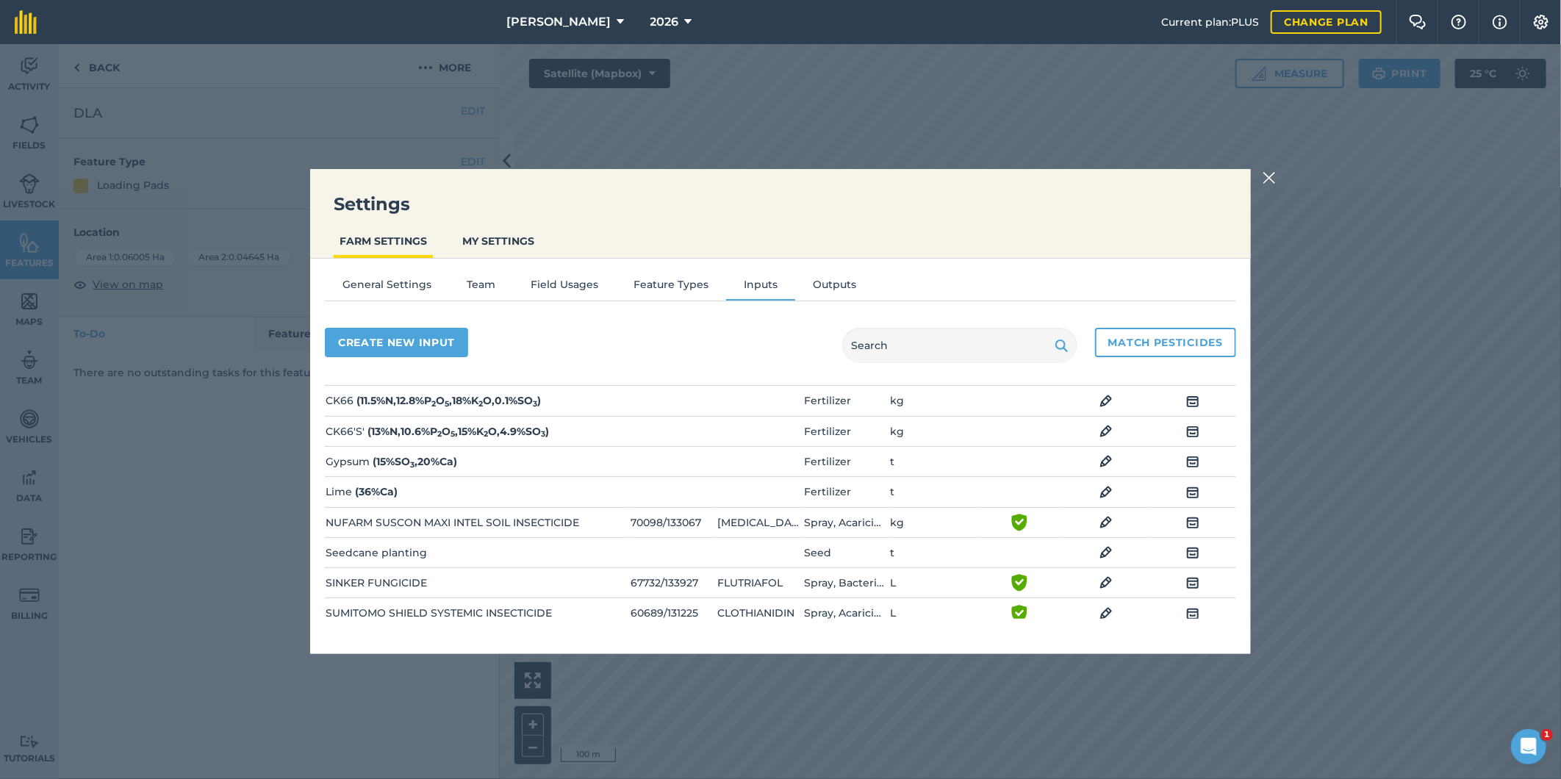
scroll to position [200, 0]
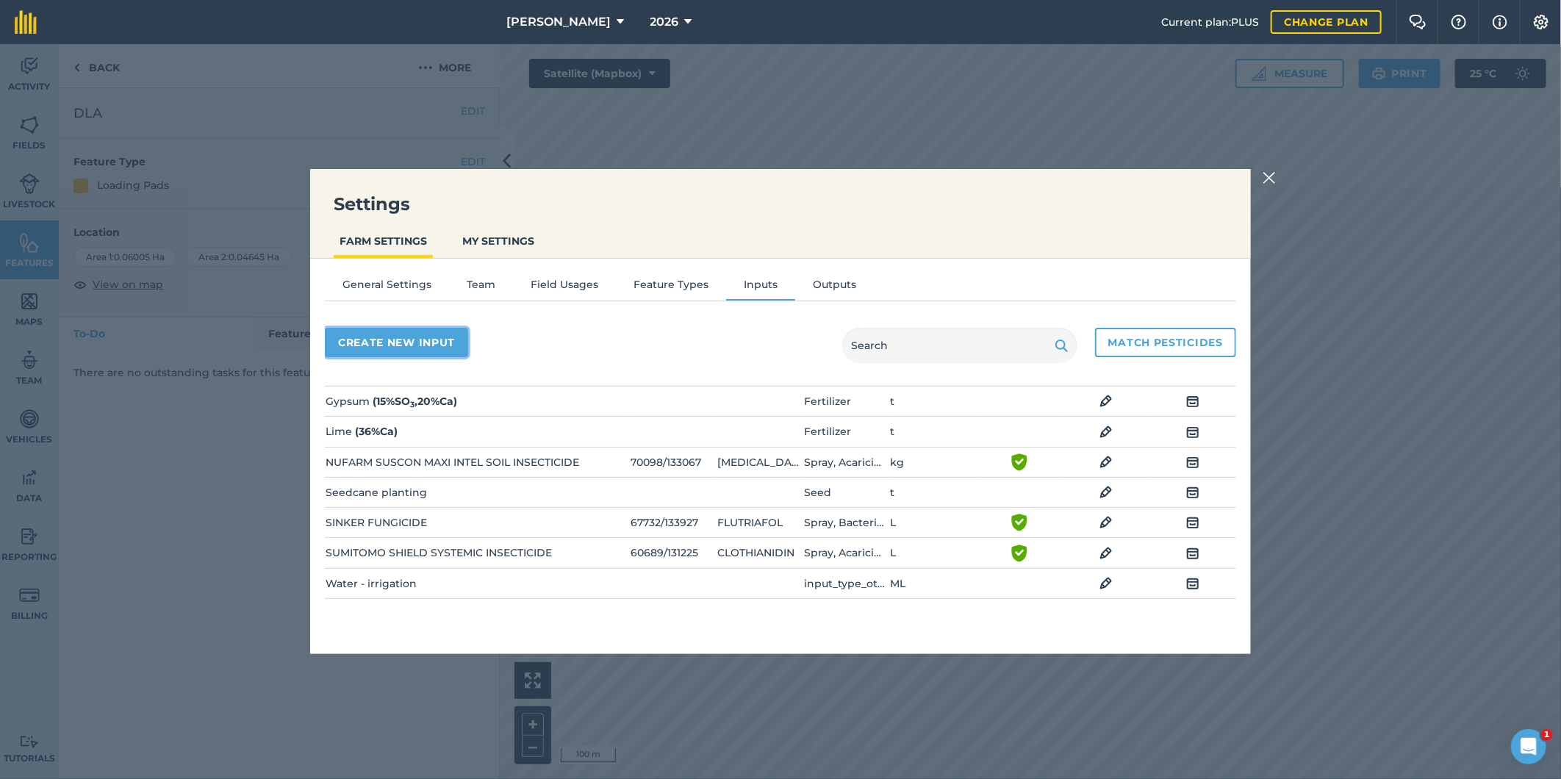
click at [405, 339] on button "Create new input" at bounding box center [396, 342] width 143 height 29
select select "SEED"
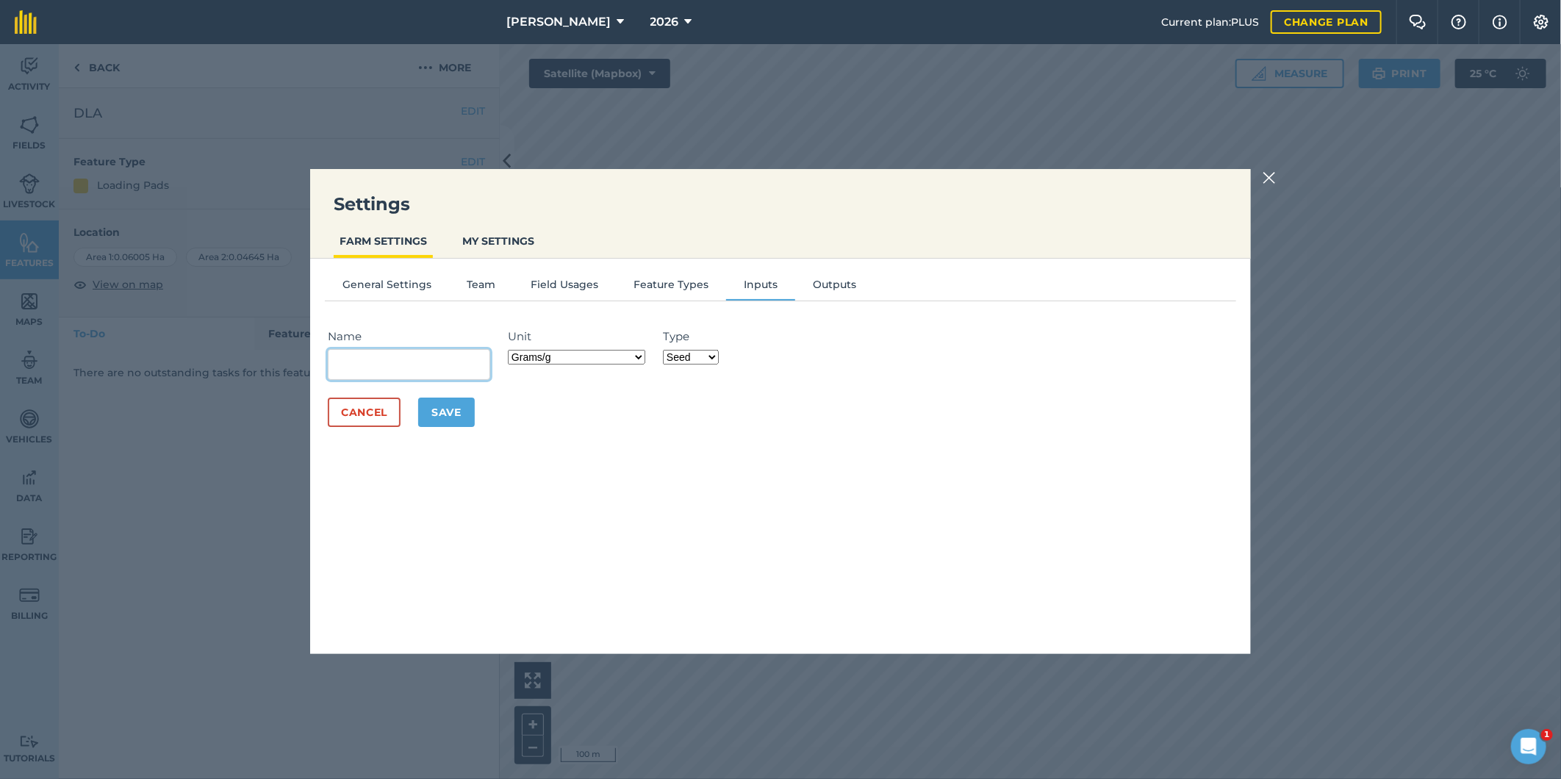
click at [362, 371] on input "Name" at bounding box center [409, 364] width 162 height 31
type input "Seed soybean"
click at [642, 356] on select "Grams/g Kilograms/kg Metric tonnes/t Millilitres/ml Litres/L Ounces/oz Pounds/l…" at bounding box center [576, 357] width 137 height 15
select select "KILOGRAMS"
click at [511, 350] on select "Grams/g Kilograms/kg Metric tonnes/t Millilitres/ml Litres/L Ounces/oz Pounds/l…" at bounding box center [576, 357] width 137 height 15
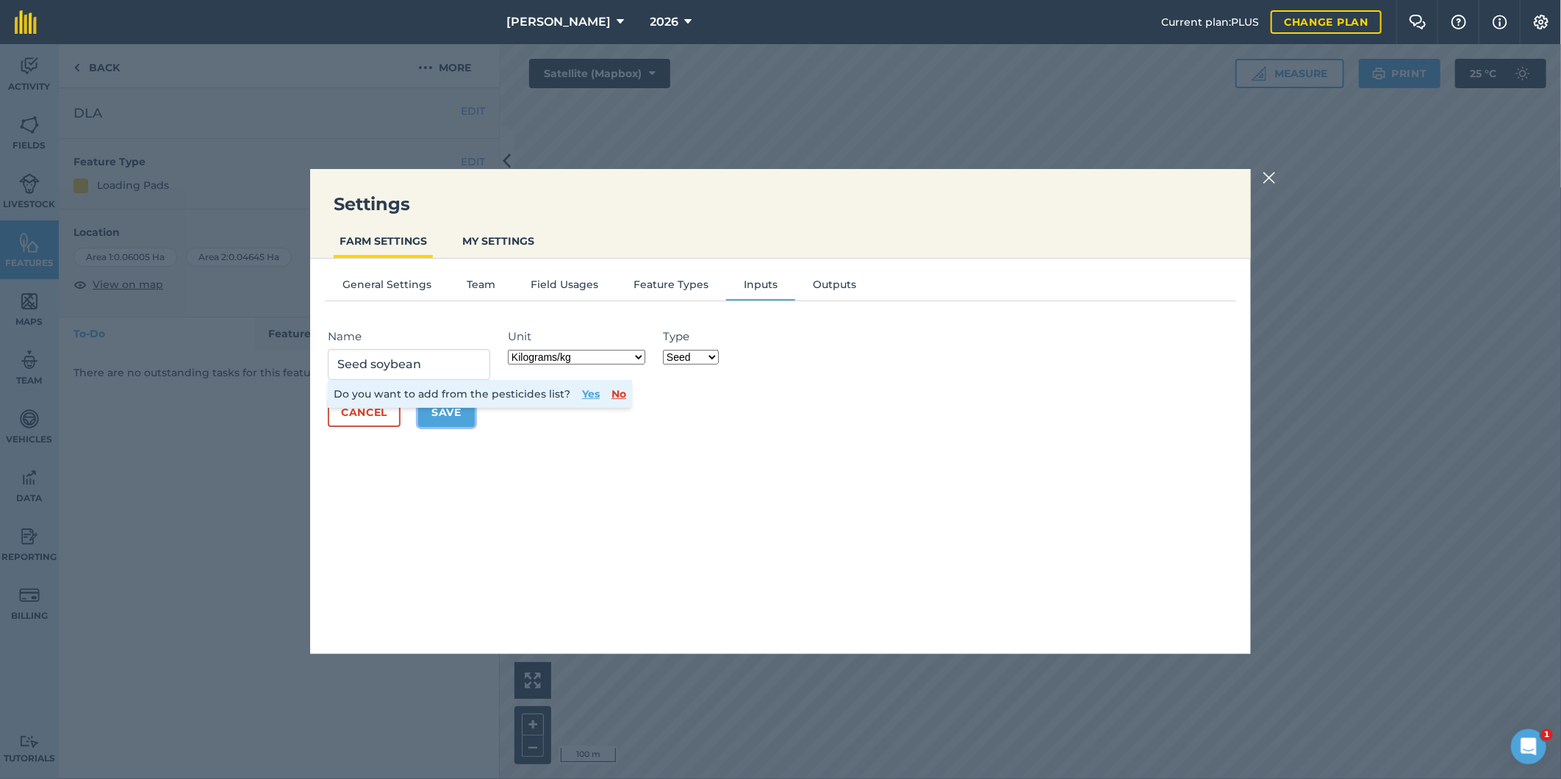
click at [450, 419] on button "Save" at bounding box center [446, 412] width 57 height 29
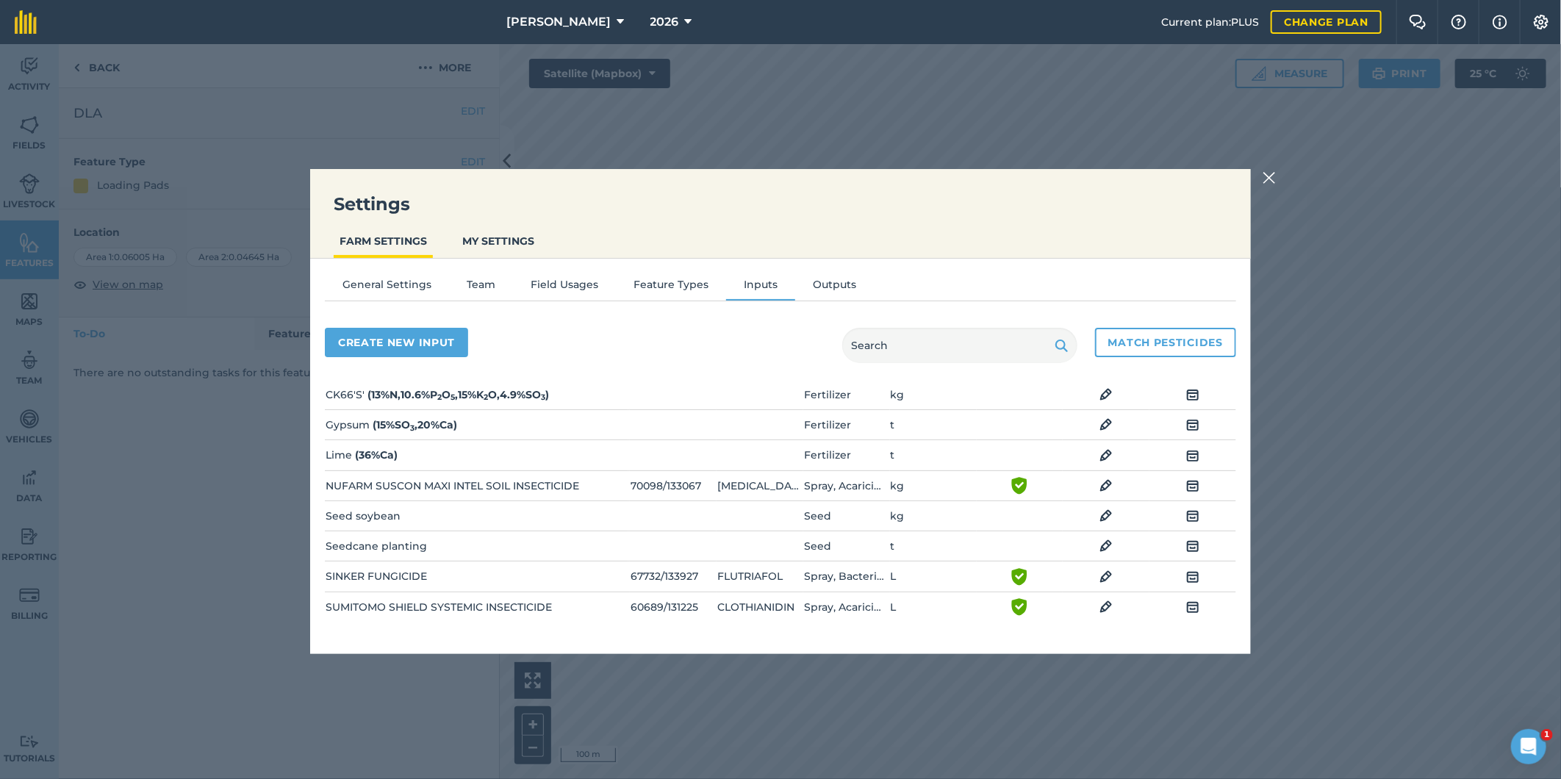
scroll to position [230, 0]
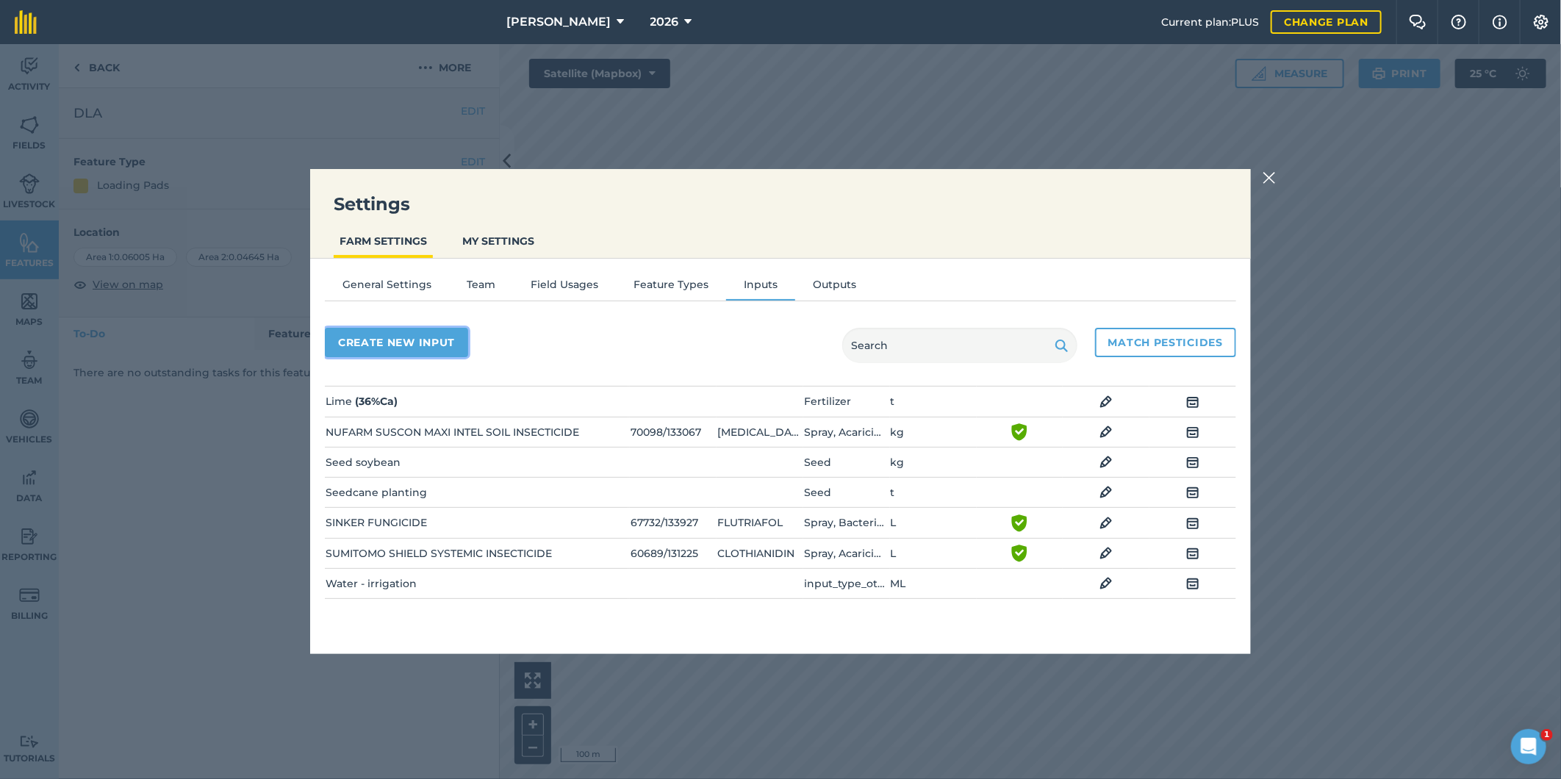
click at [398, 341] on button "Create new input" at bounding box center [396, 342] width 143 height 29
select select "SEED"
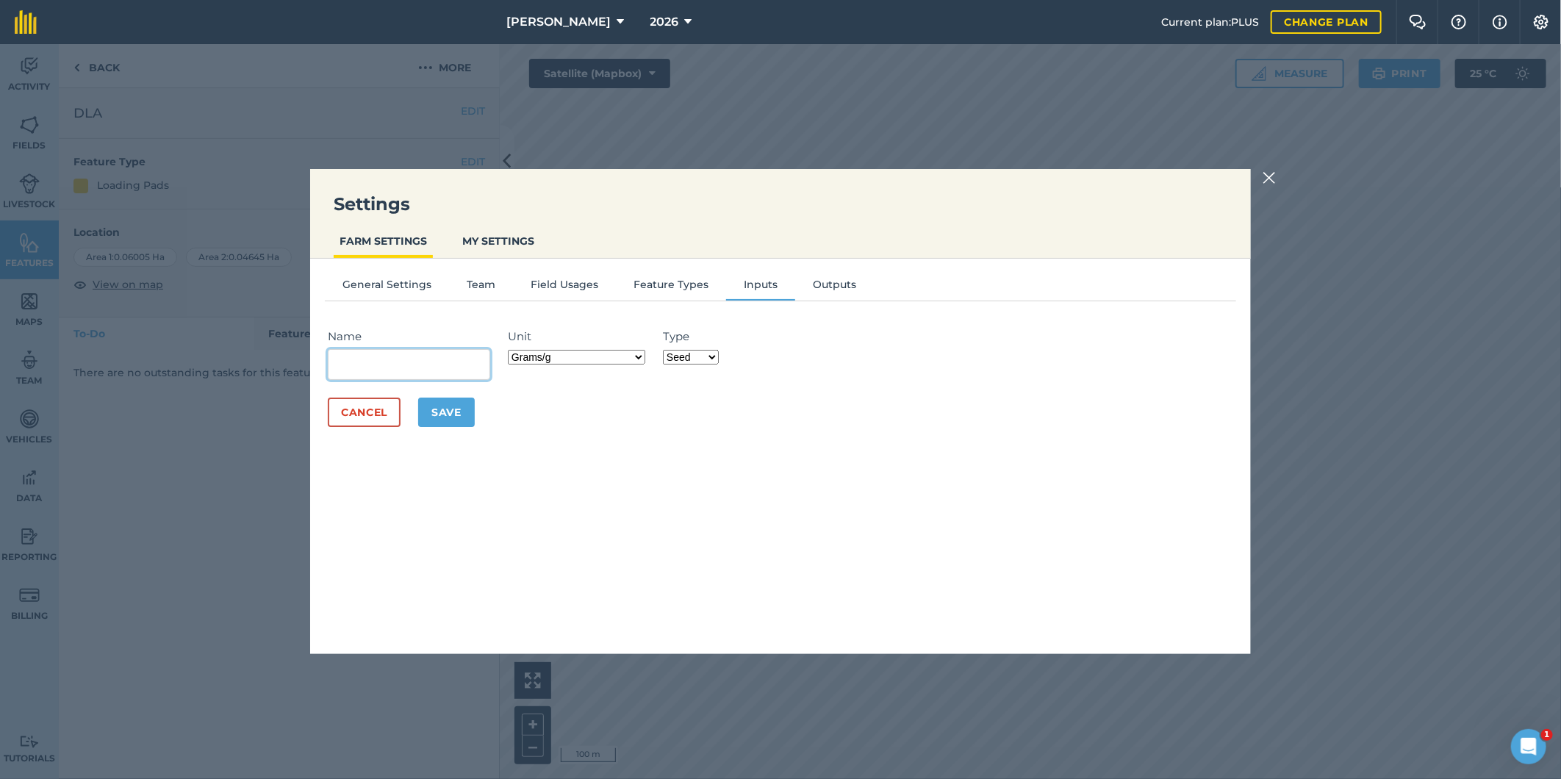
click at [377, 361] on input "Name" at bounding box center [409, 364] width 162 height 31
type input "Gramoxone"
click at [446, 445] on div "General Settings Team Field Usages Feature Types Inputs Outputs Name Gramoxone …" at bounding box center [780, 449] width 941 height 381
click at [640, 353] on select "Grams/g Kilograms/kg Metric tonnes/t Millilitres/ml Litres/L Ounces/oz Pounds/l…" at bounding box center [576, 357] width 137 height 15
click at [641, 356] on select "Grams/g Kilograms/kg Metric tonnes/t Millilitres/ml Litres/L Ounces/oz Pounds/l…" at bounding box center [576, 357] width 137 height 15
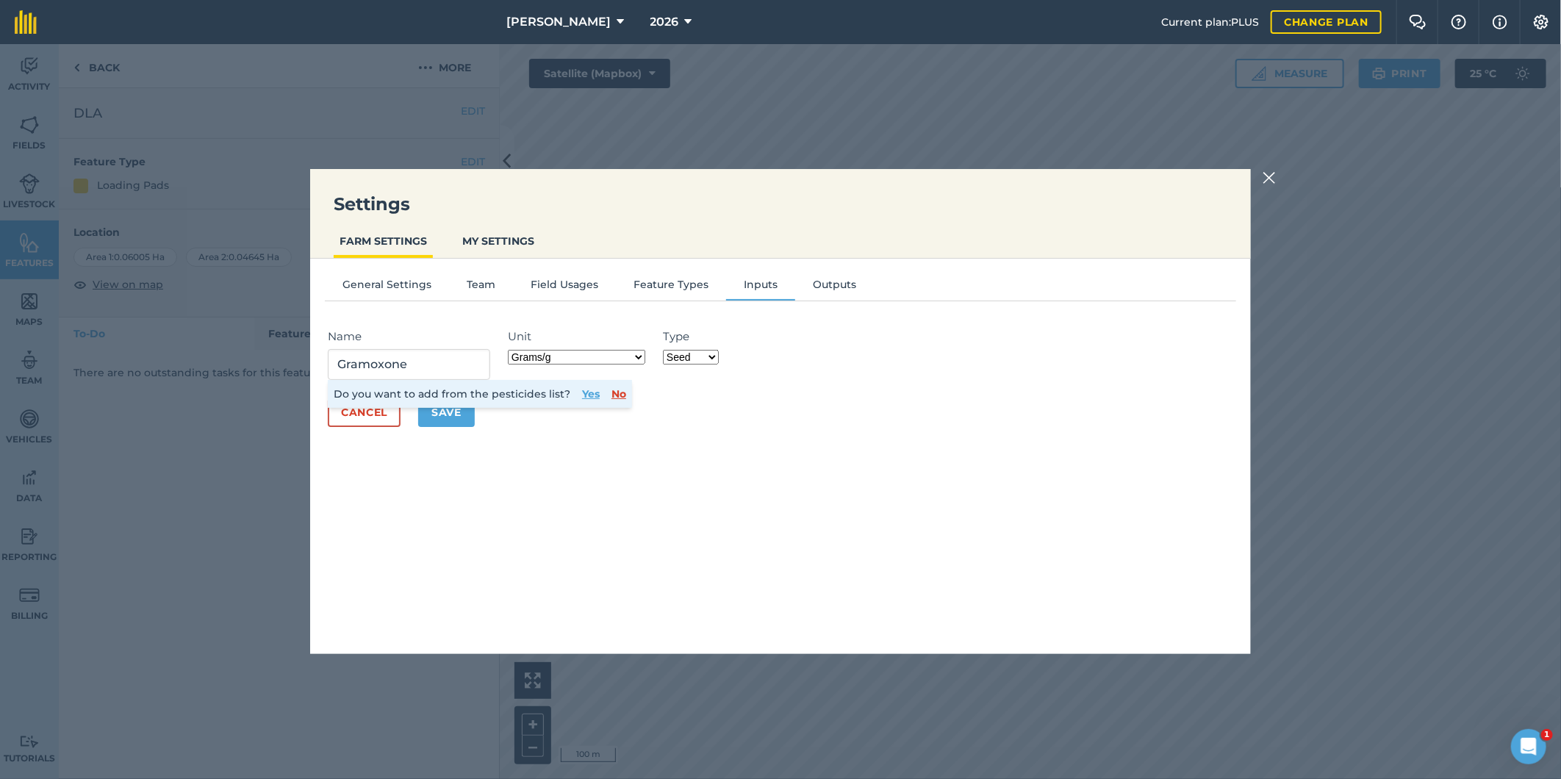
select select "LITRES"
click at [511, 350] on select "Grams/g Kilograms/kg Metric tonnes/t Millilitres/ml Litres/L Ounces/oz Pounds/l…" at bounding box center [576, 357] width 137 height 15
click at [716, 356] on select "Fertilizer Seed Spray Fuel Other" at bounding box center [691, 357] width 56 height 15
select select "SPRAY"
click at [665, 350] on select "Fertilizer Seed Spray Fuel Other" at bounding box center [691, 357] width 56 height 15
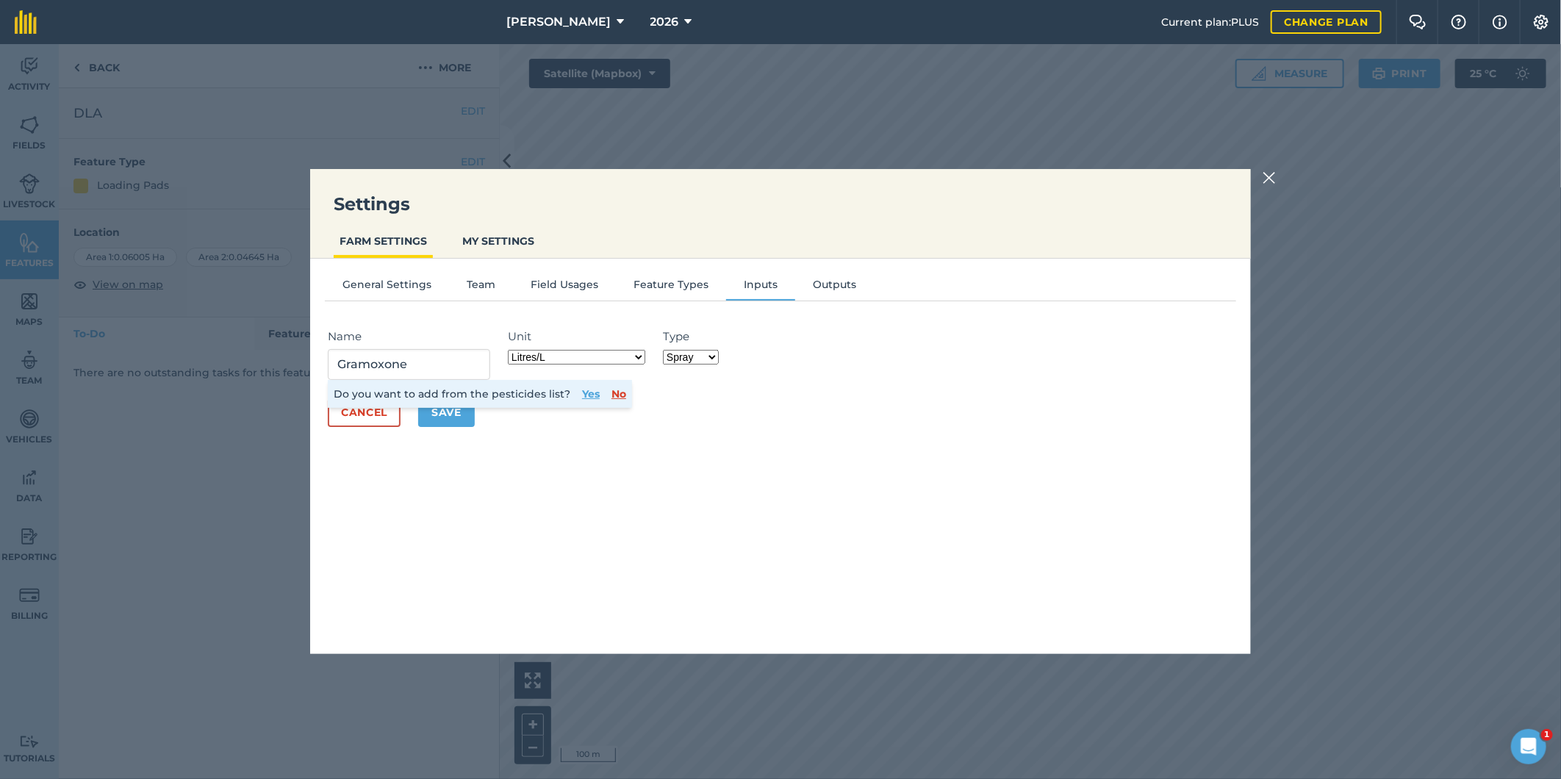
click at [583, 397] on button "Yes" at bounding box center [591, 394] width 18 height 16
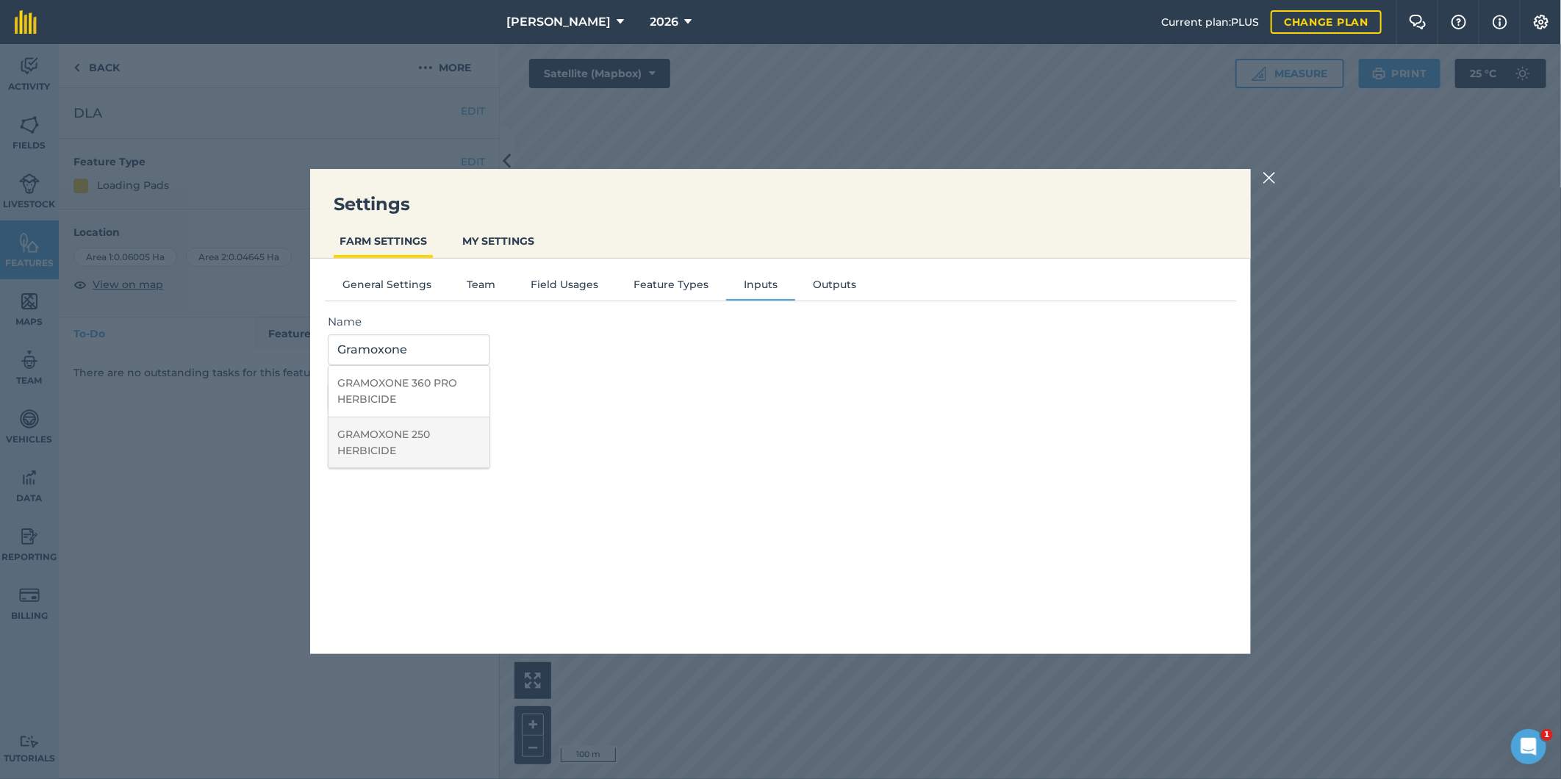
click at [364, 428] on li "GRAMOXONE 250 HERBICIDE" at bounding box center [408, 442] width 161 height 51
type input "GRAMOXONE 250 HERBICIDE"
click at [450, 399] on button "Save" at bounding box center [446, 397] width 57 height 29
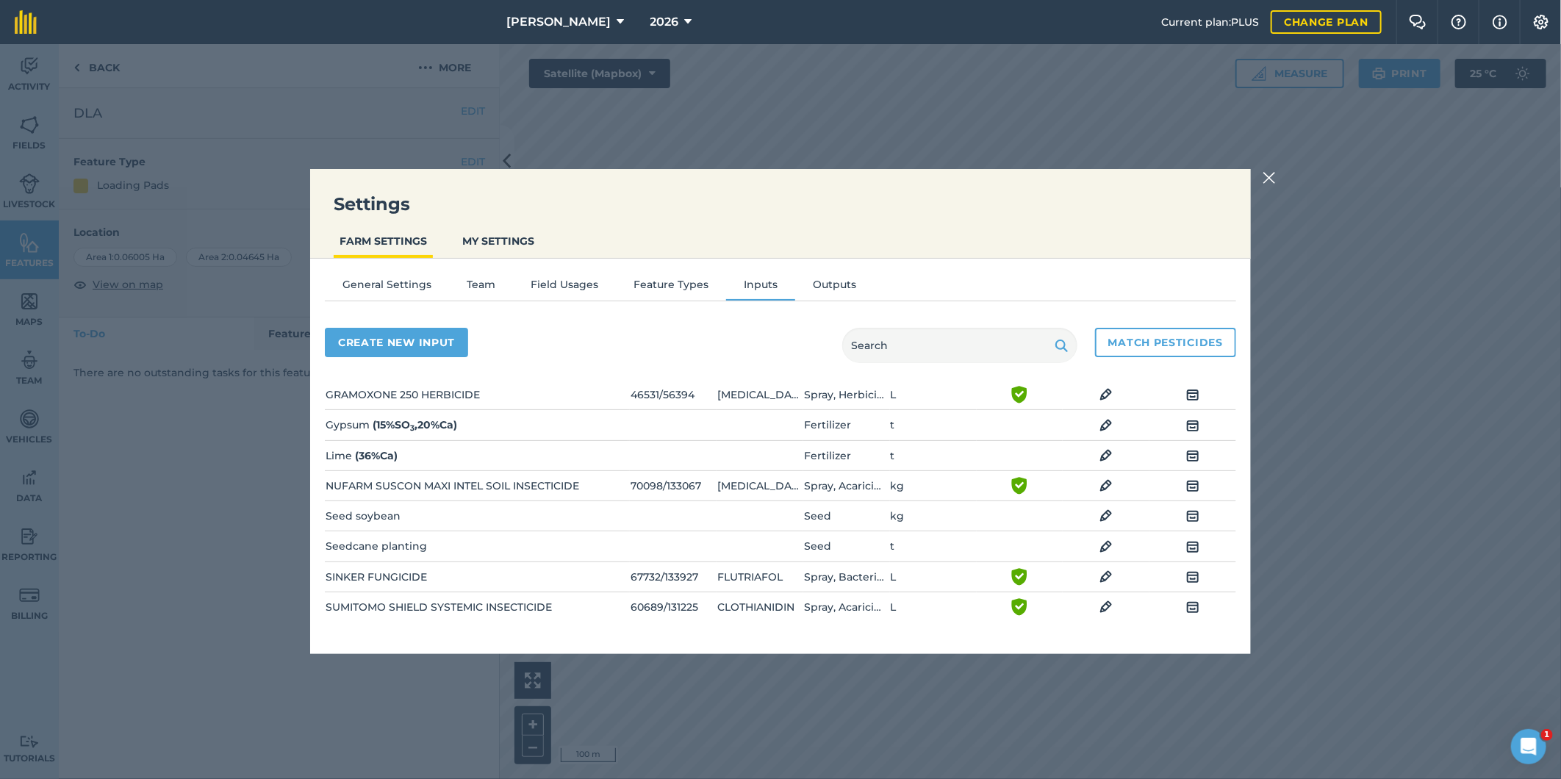
scroll to position [260, 0]
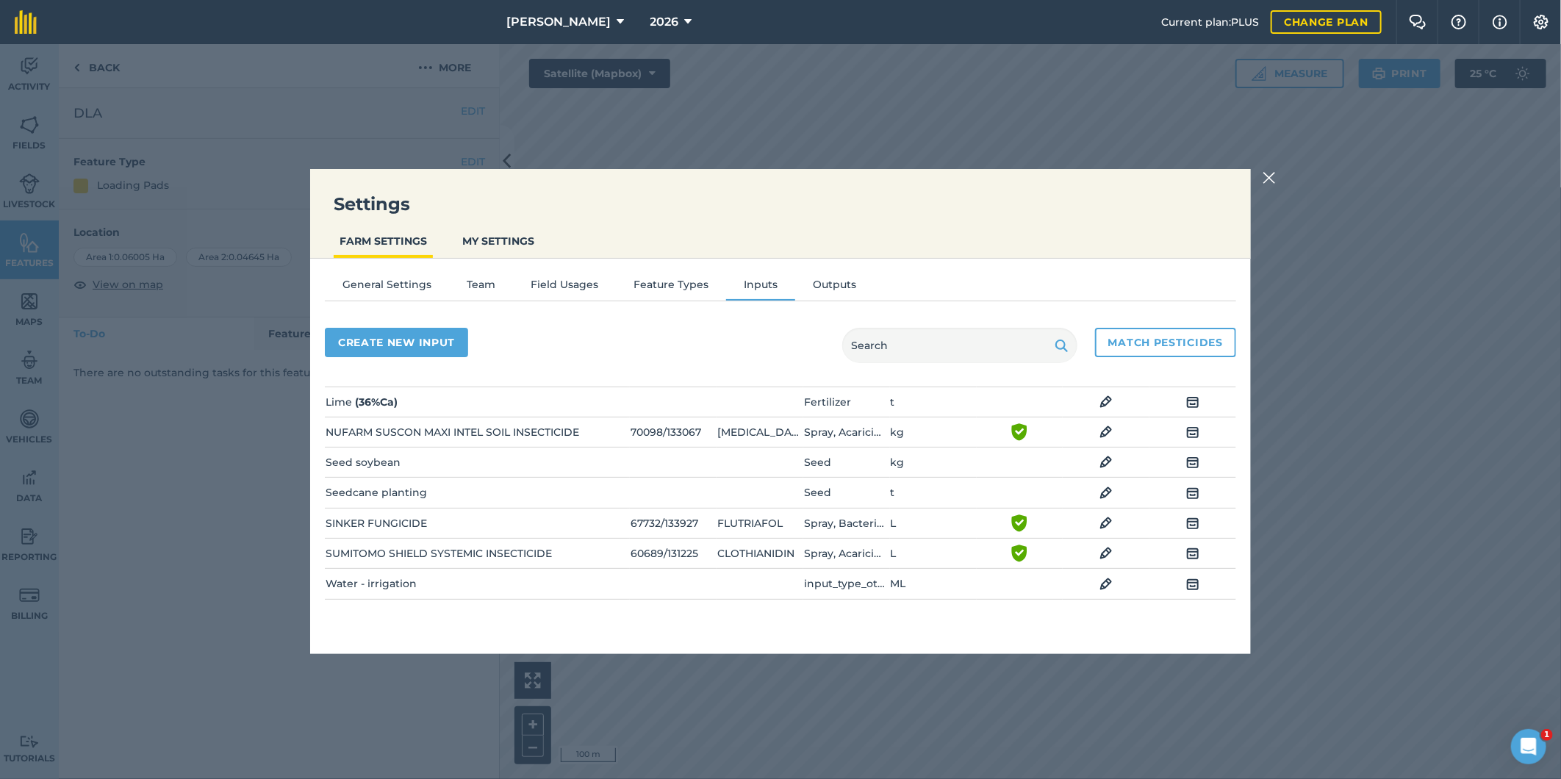
click at [1269, 174] on img at bounding box center [1268, 178] width 13 height 18
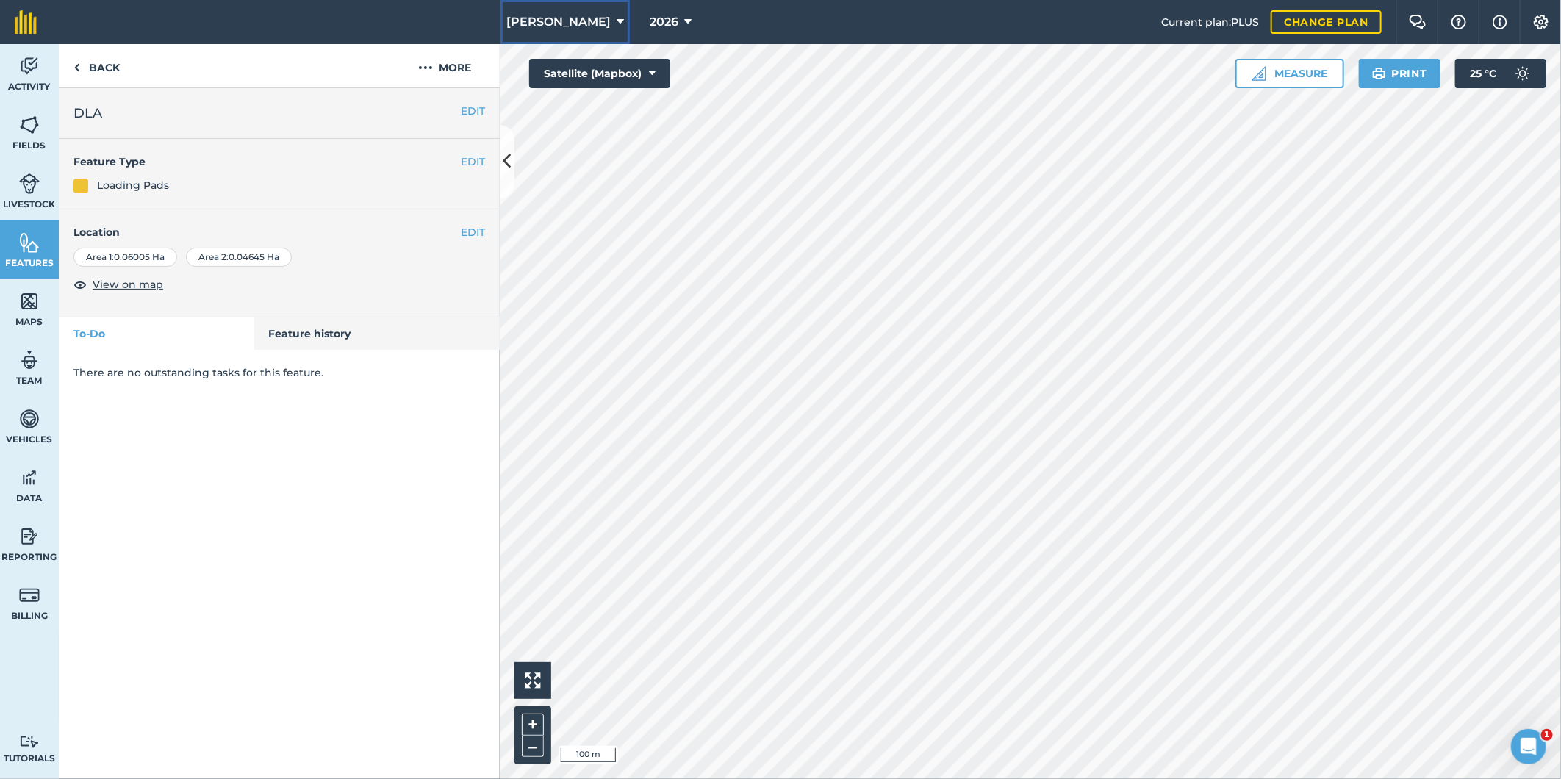
click at [617, 16] on icon at bounding box center [620, 22] width 7 height 18
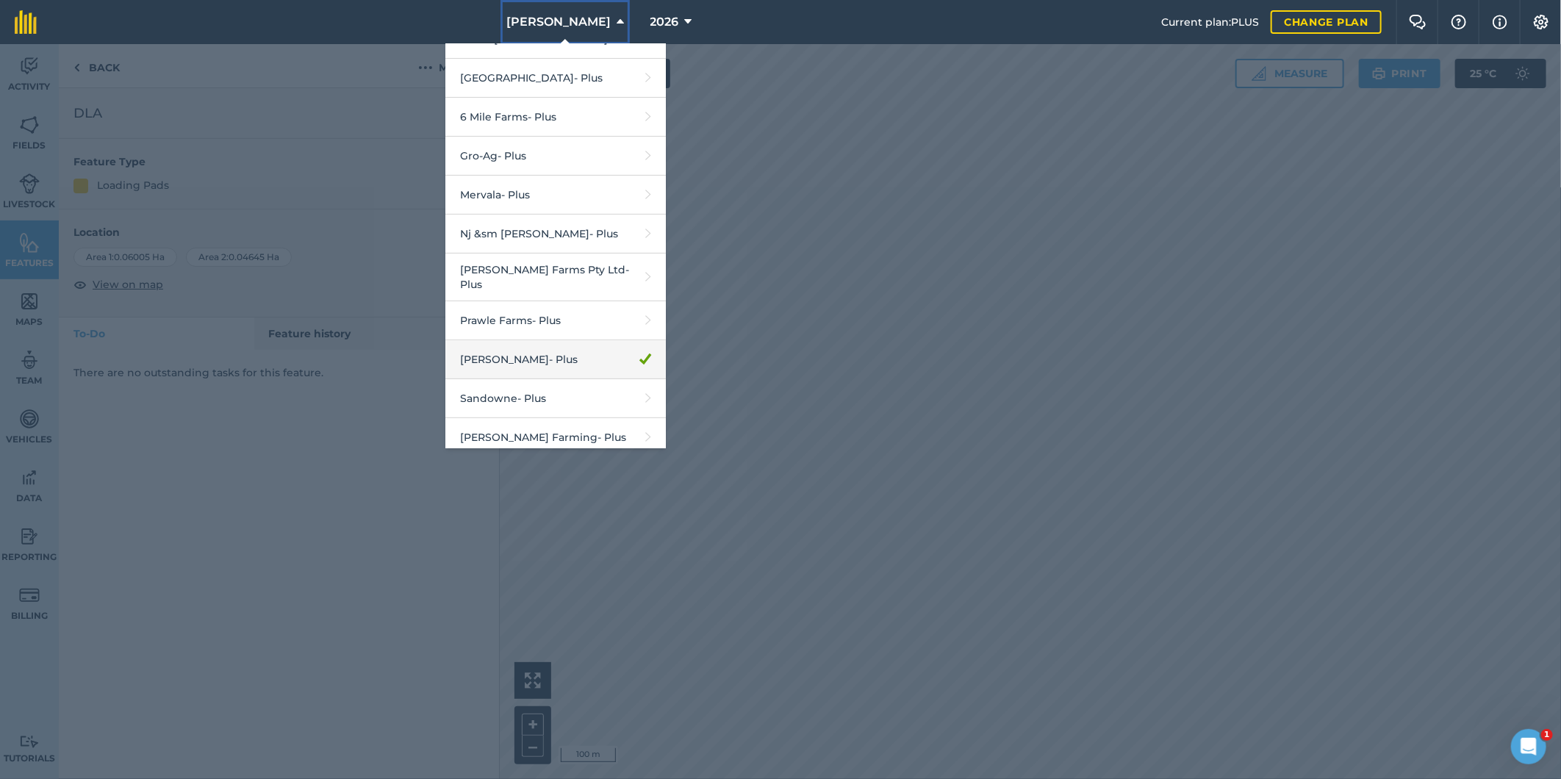
scroll to position [301, 0]
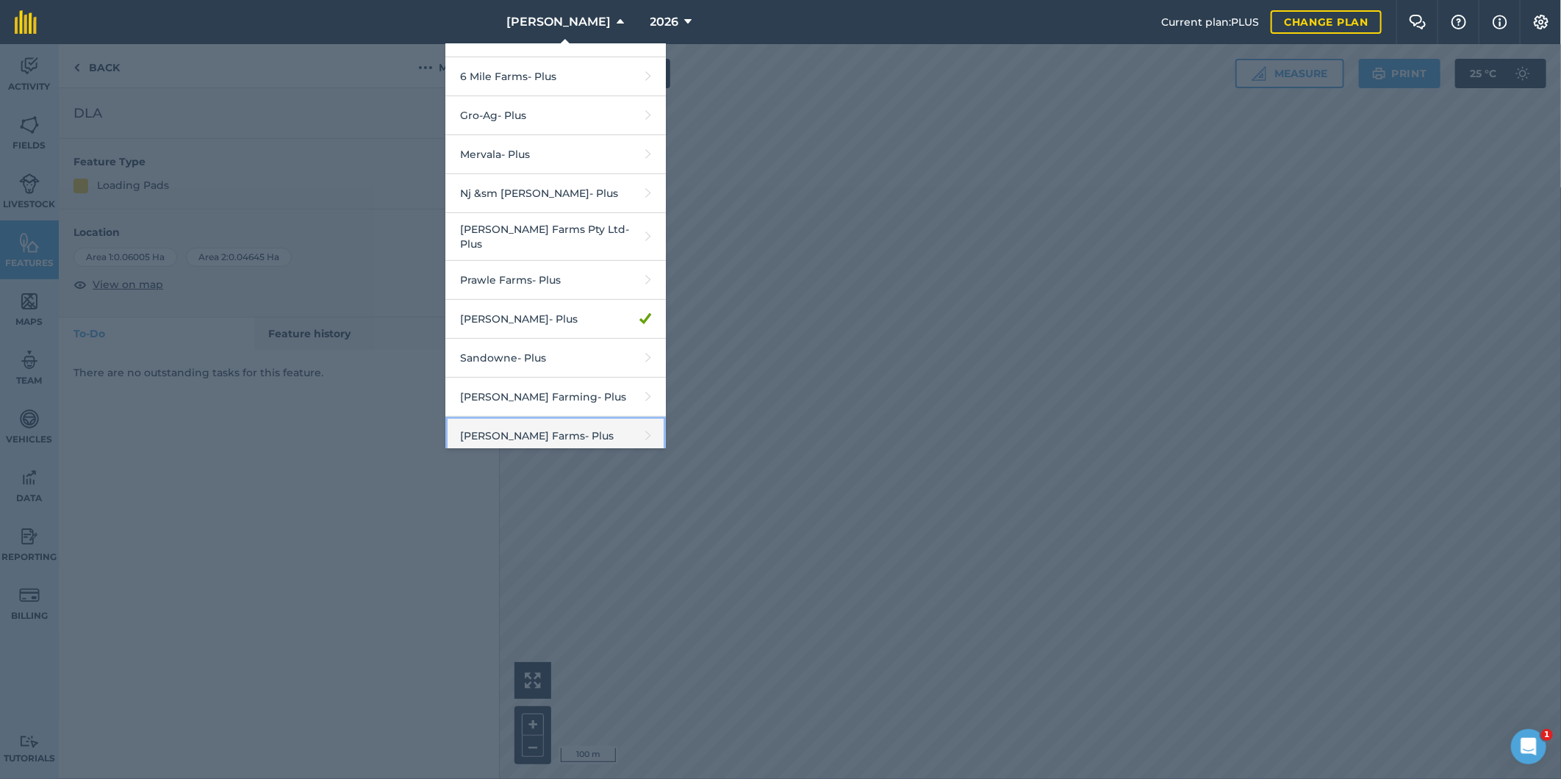
click at [525, 424] on link "Touzeau Farms - Plus" at bounding box center [555, 436] width 220 height 39
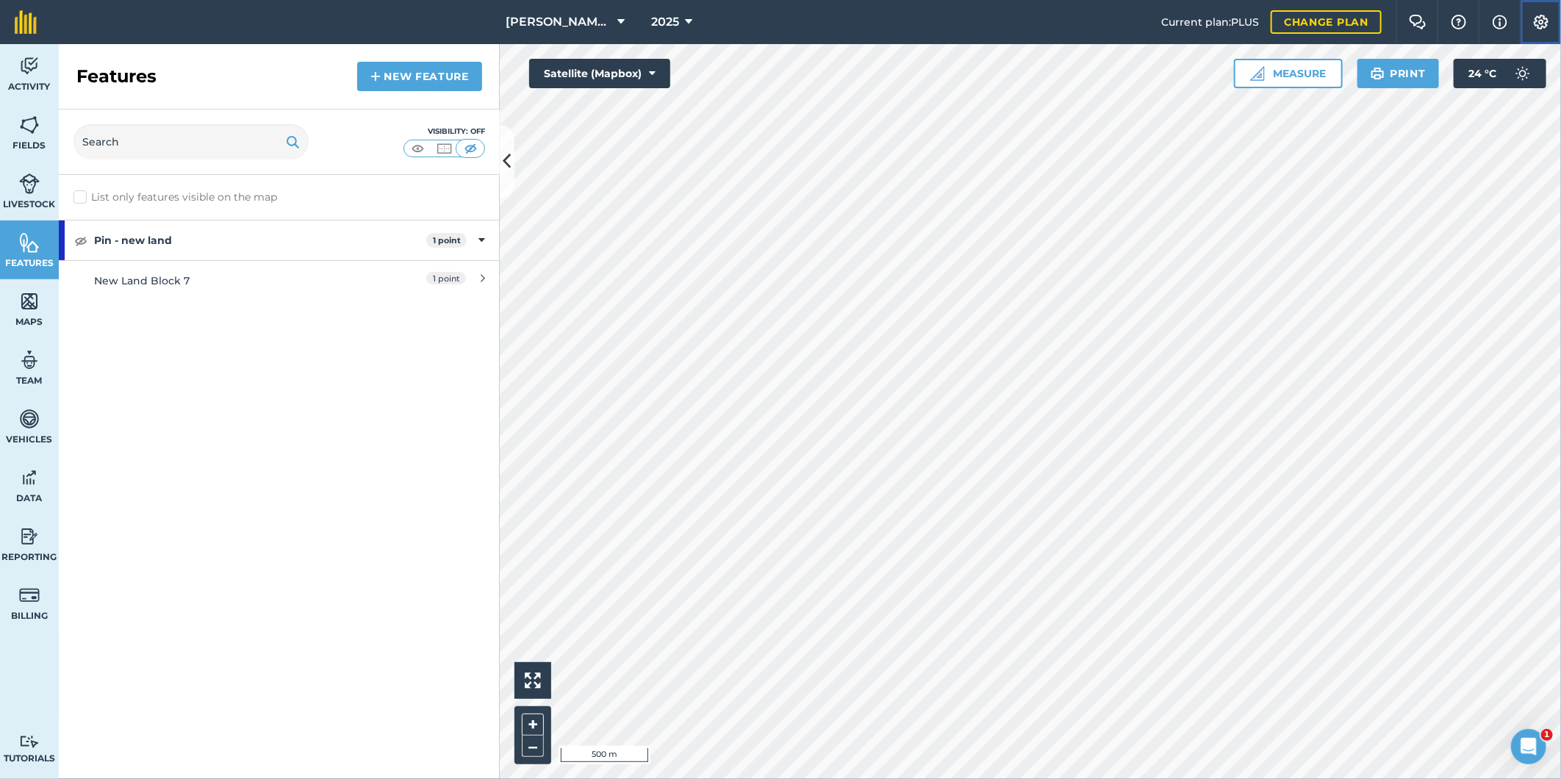
click at [1539, 22] on img at bounding box center [1541, 22] width 18 height 15
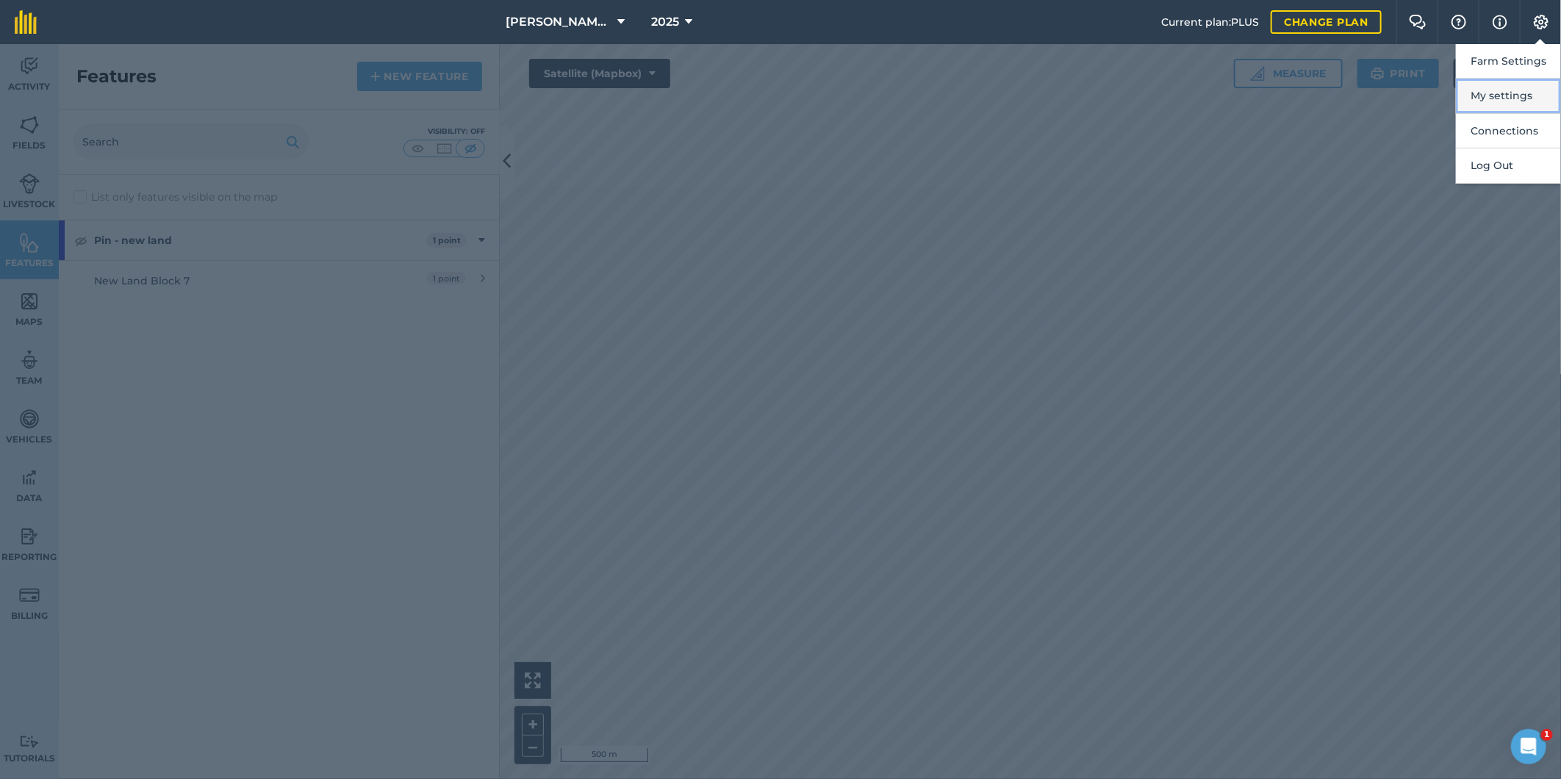
click at [1480, 96] on button "My settings" at bounding box center [1508, 96] width 105 height 35
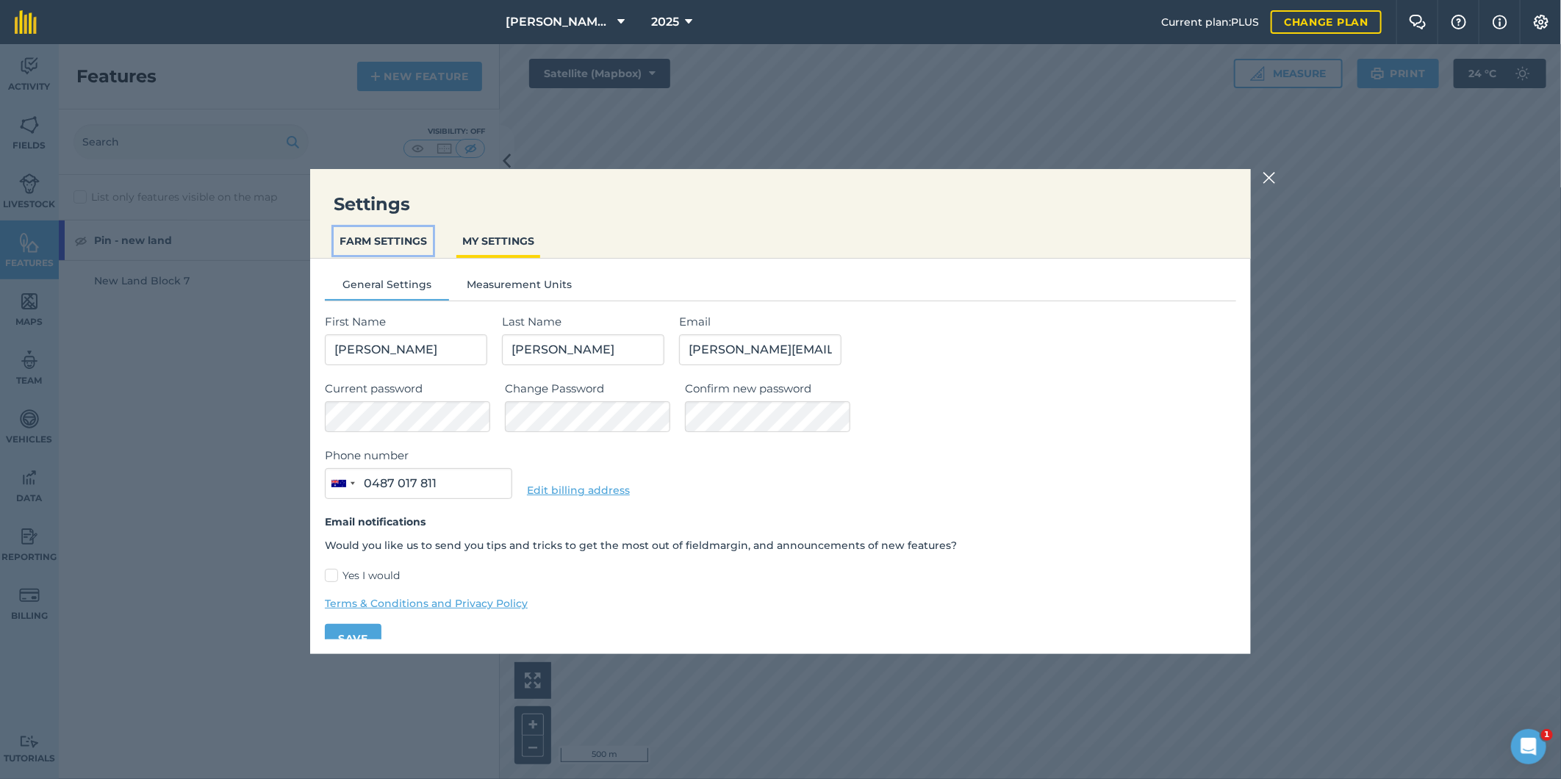
click at [387, 237] on button "FARM SETTINGS" at bounding box center [383, 241] width 99 height 28
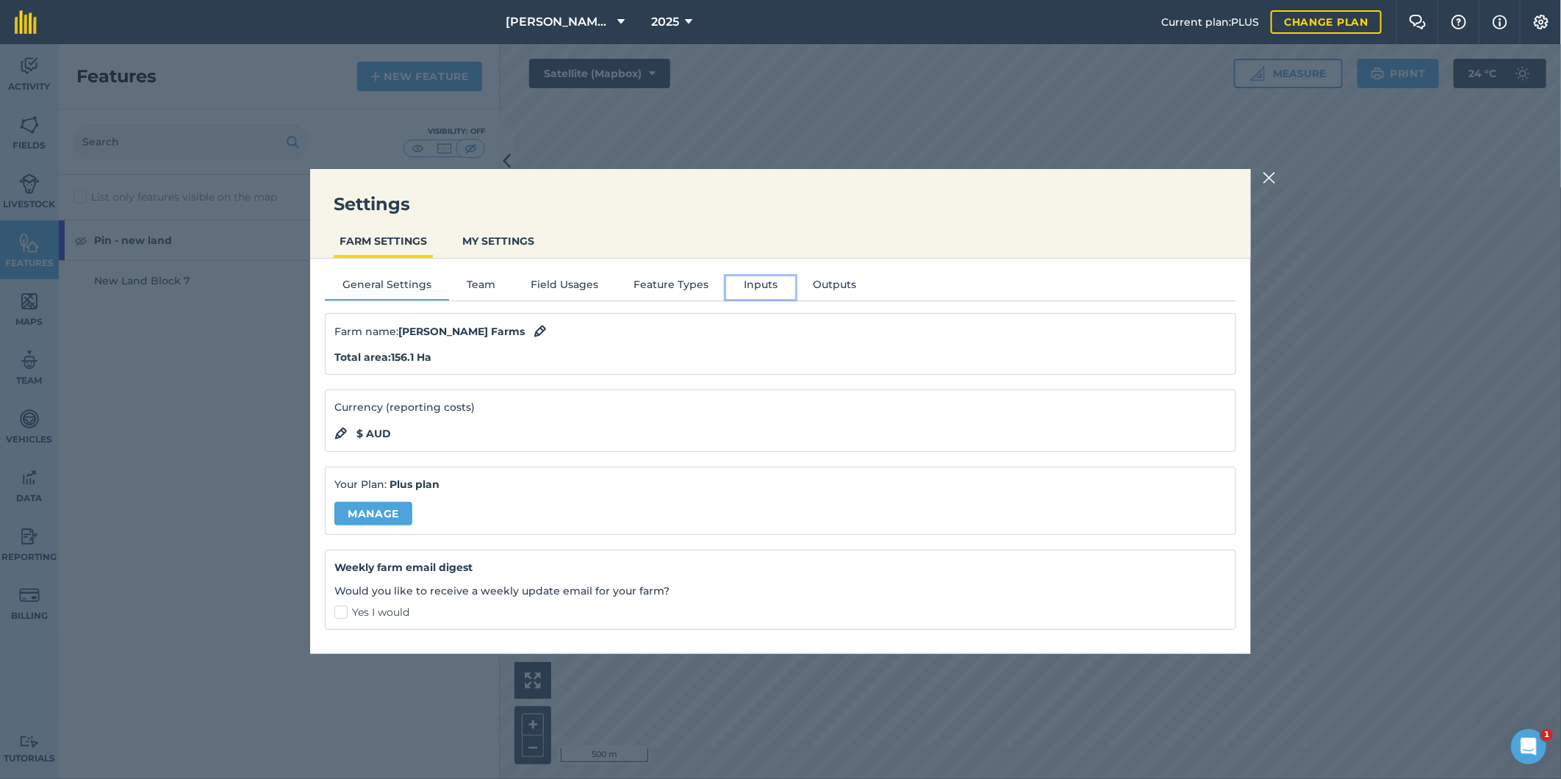
click at [757, 284] on button "Inputs" at bounding box center [760, 287] width 69 height 22
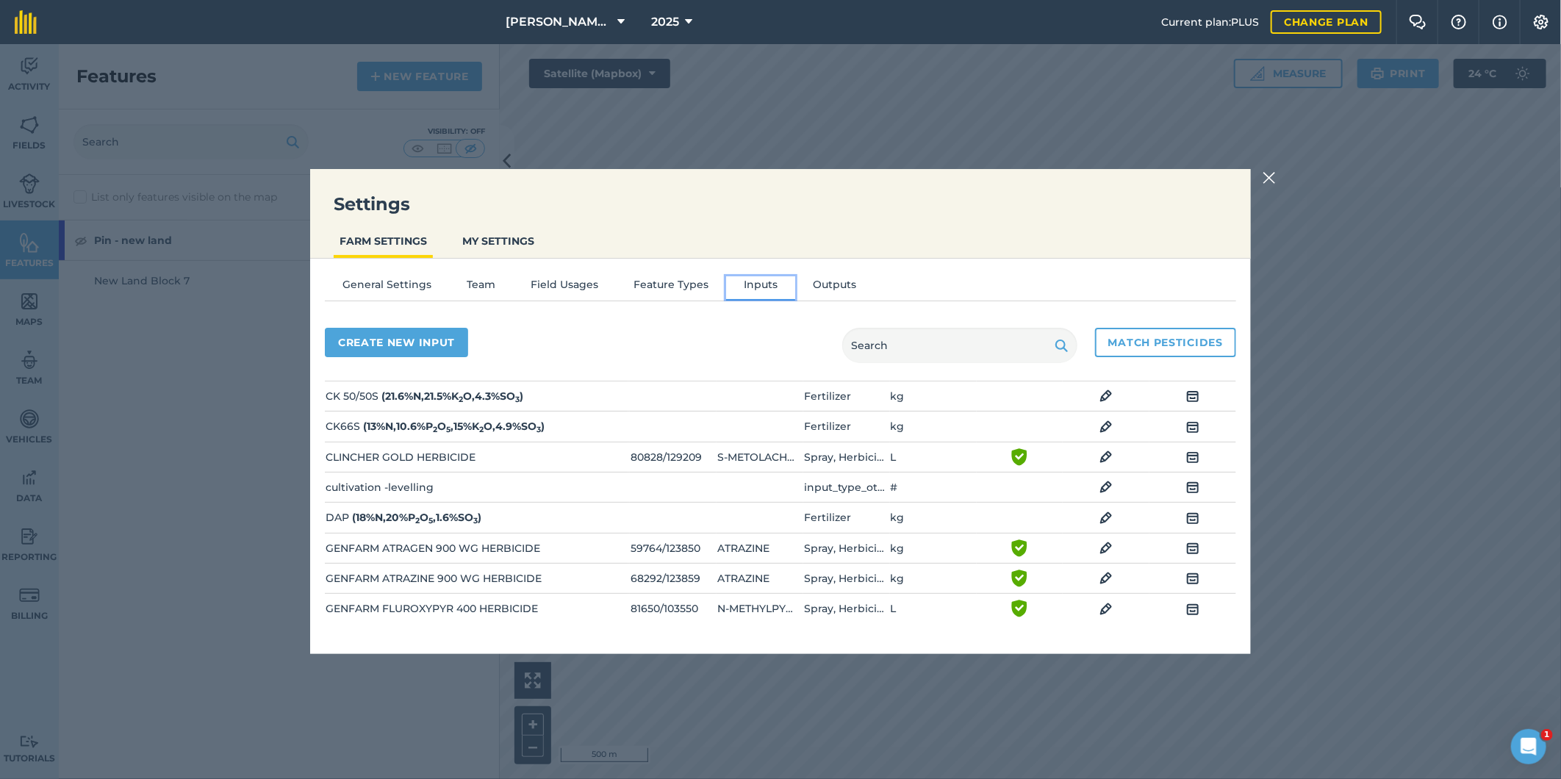
scroll to position [245, 0]
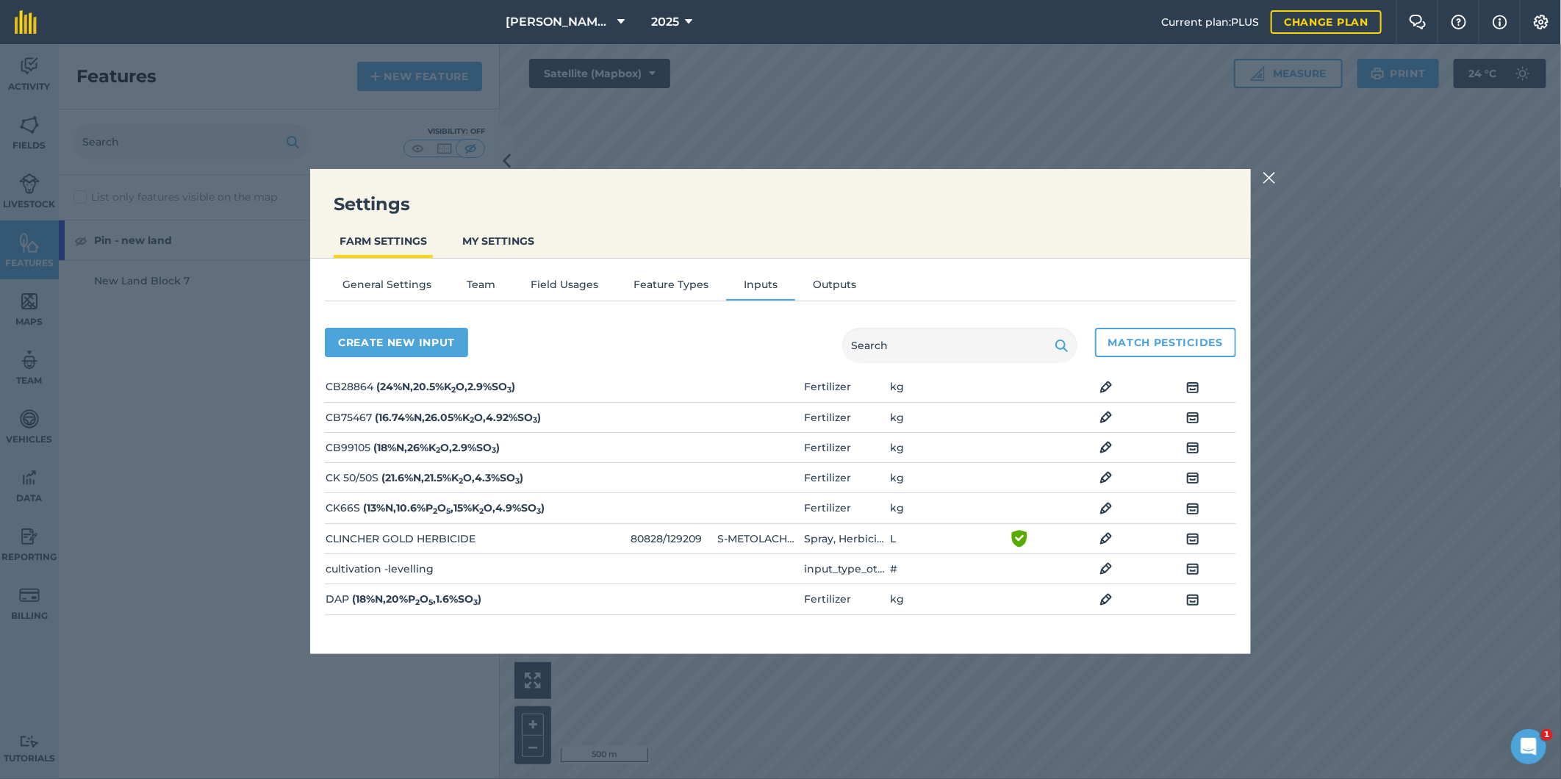
click at [1268, 179] on img at bounding box center [1268, 178] width 13 height 18
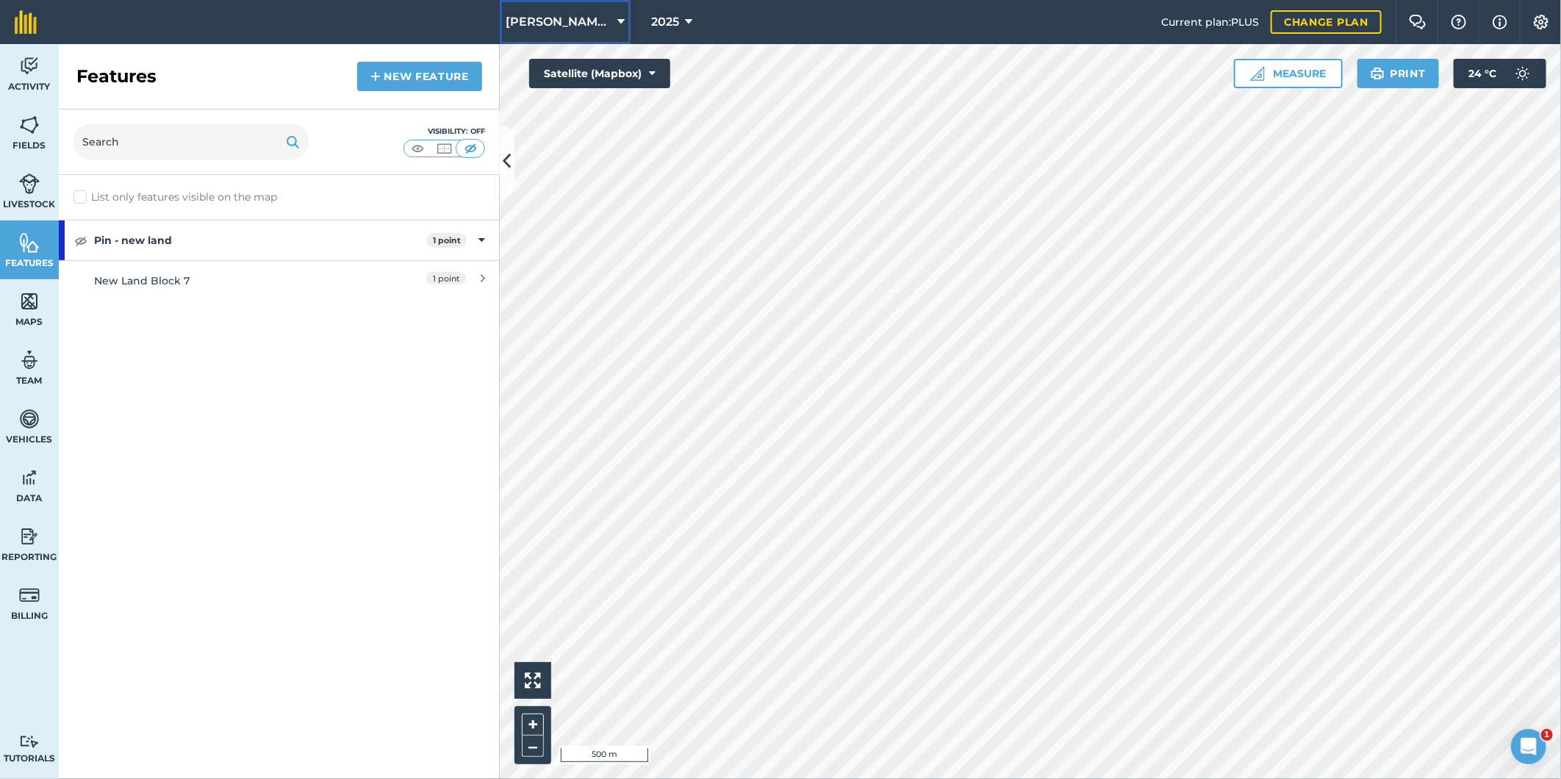
click at [617, 18] on icon at bounding box center [620, 22] width 7 height 18
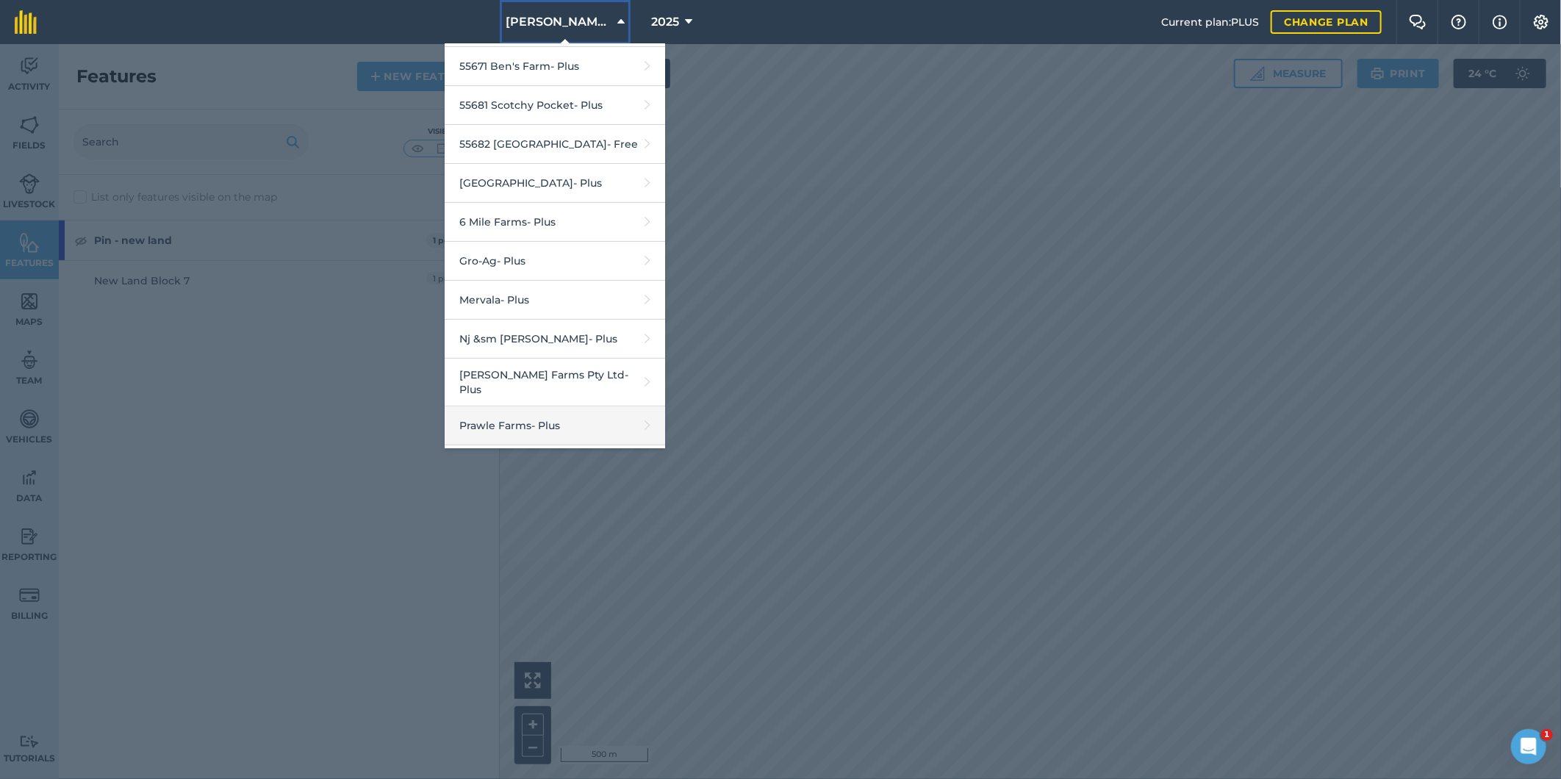
scroll to position [301, 0]
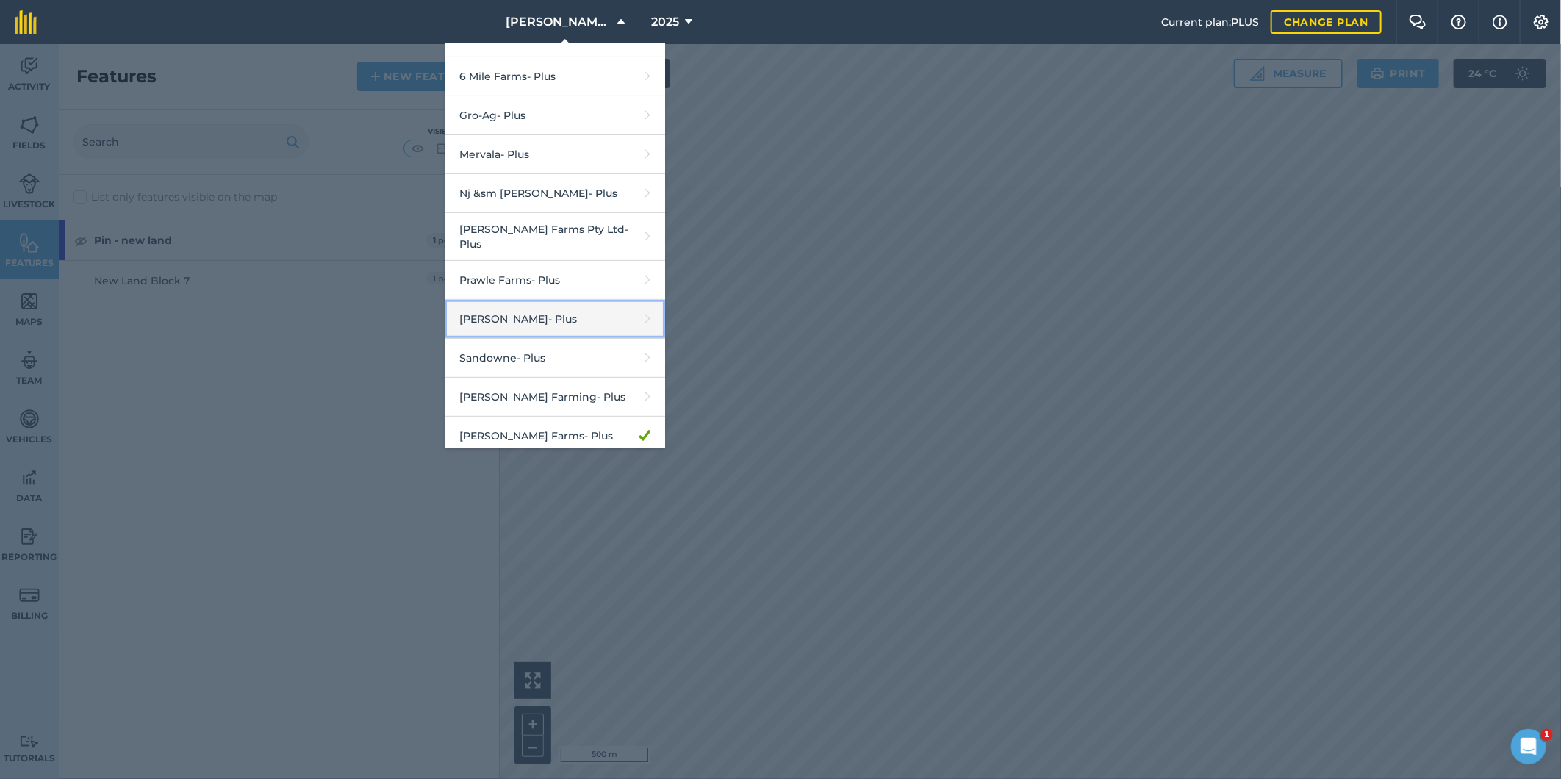
click at [519, 317] on link "R G Downman - Plus" at bounding box center [555, 319] width 220 height 39
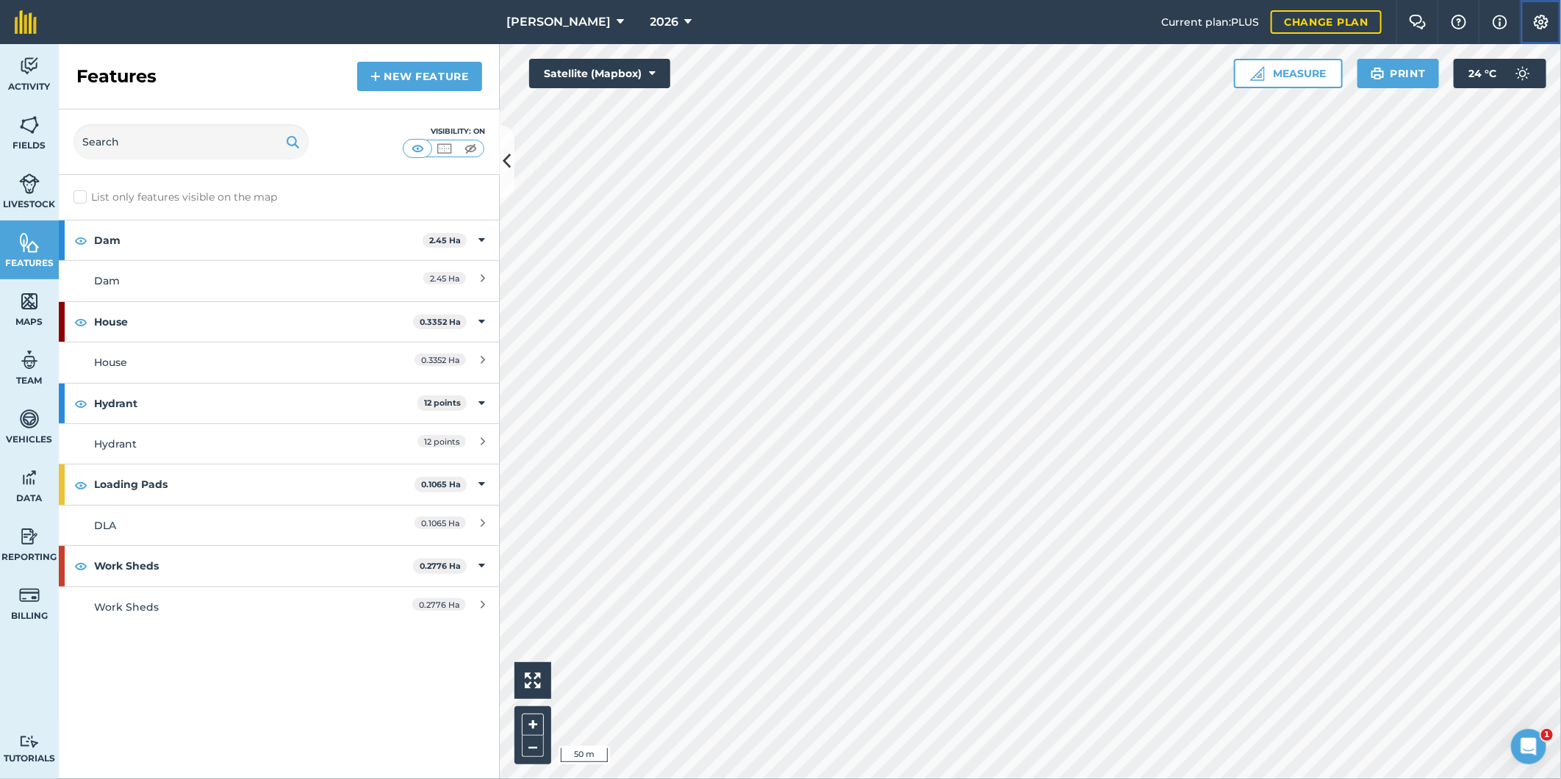
click at [1534, 26] on img at bounding box center [1541, 22] width 18 height 15
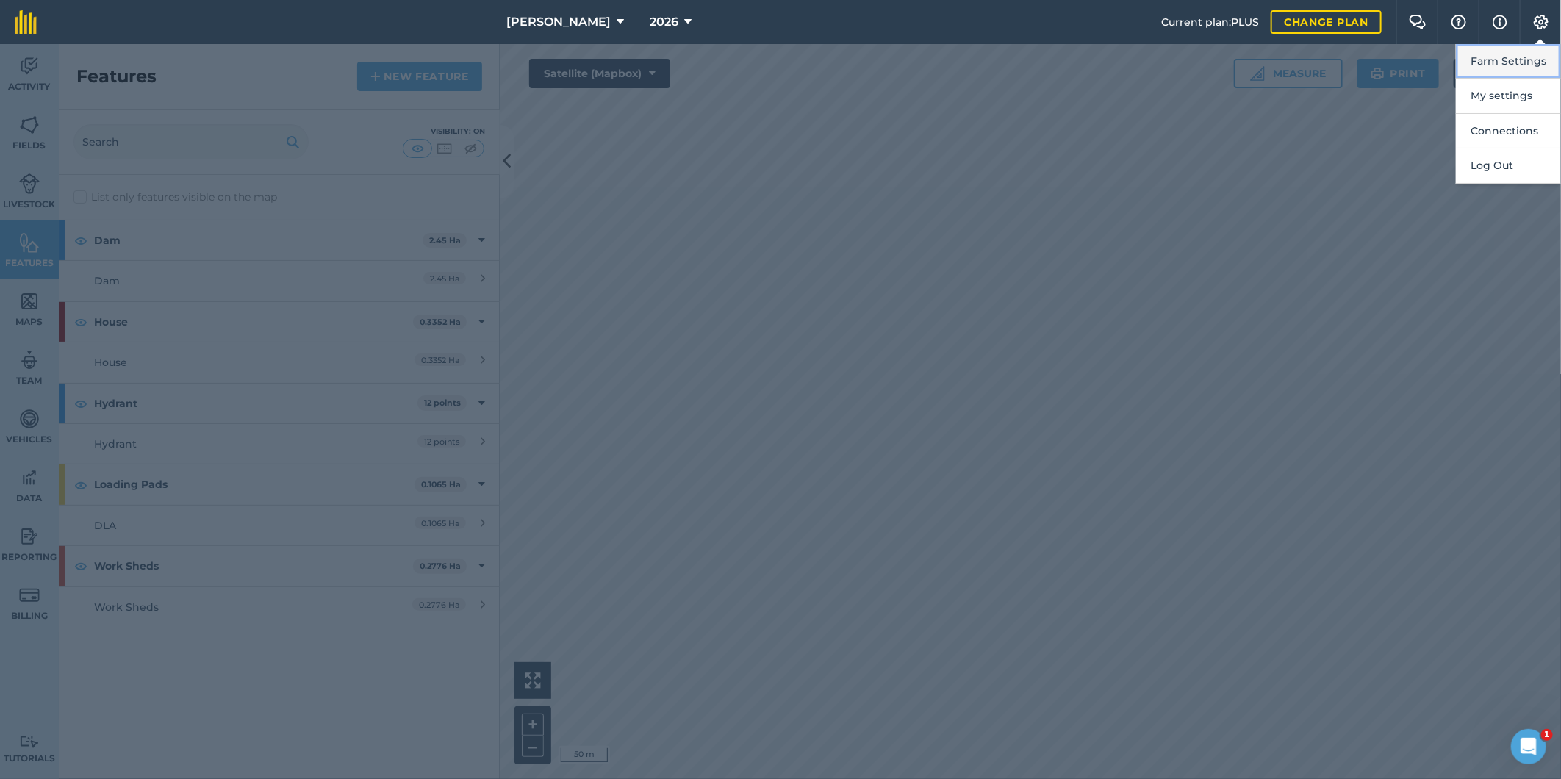
click at [1500, 62] on button "Farm Settings" at bounding box center [1508, 61] width 105 height 35
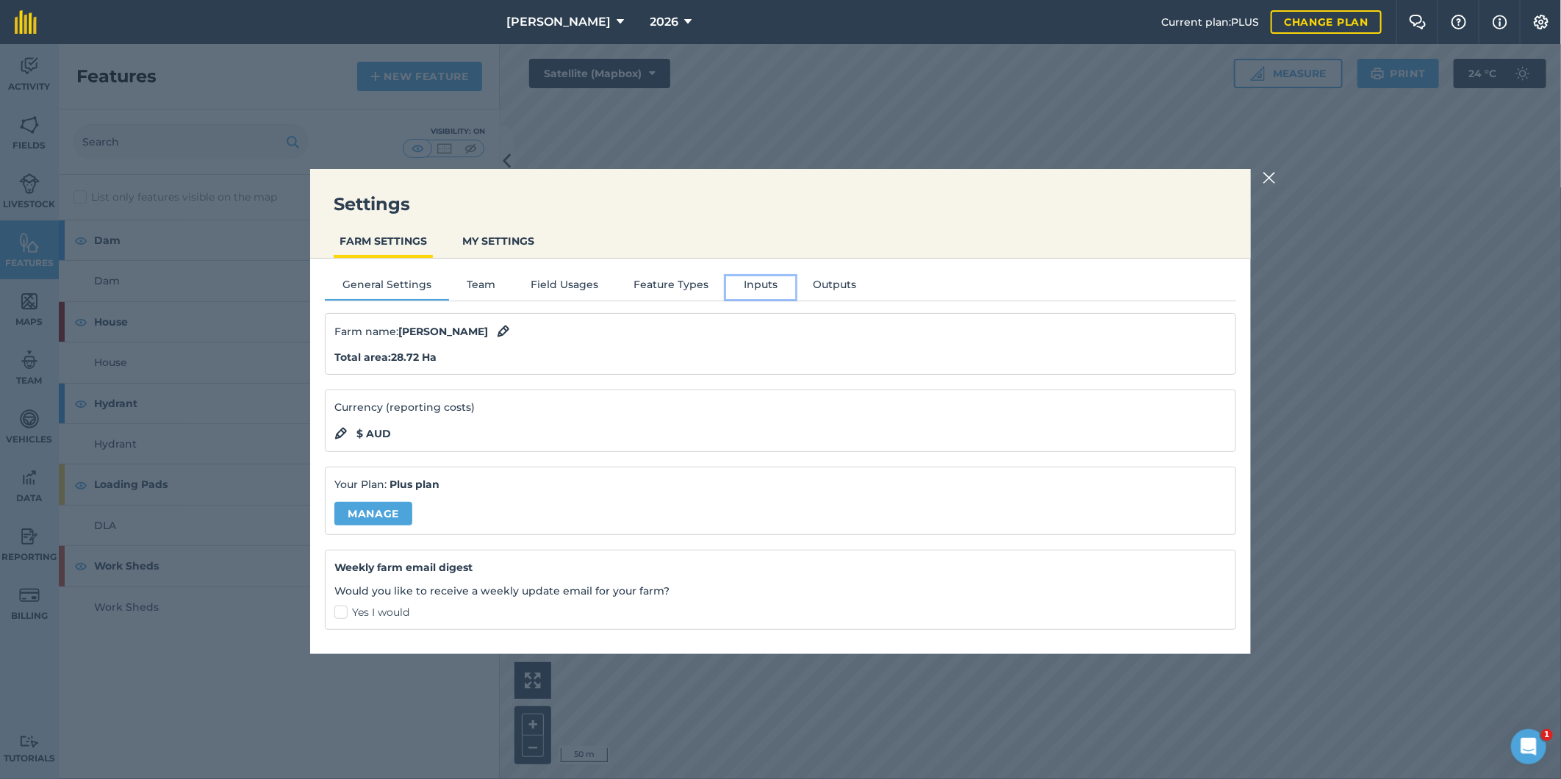
click at [754, 284] on button "Inputs" at bounding box center [760, 287] width 69 height 22
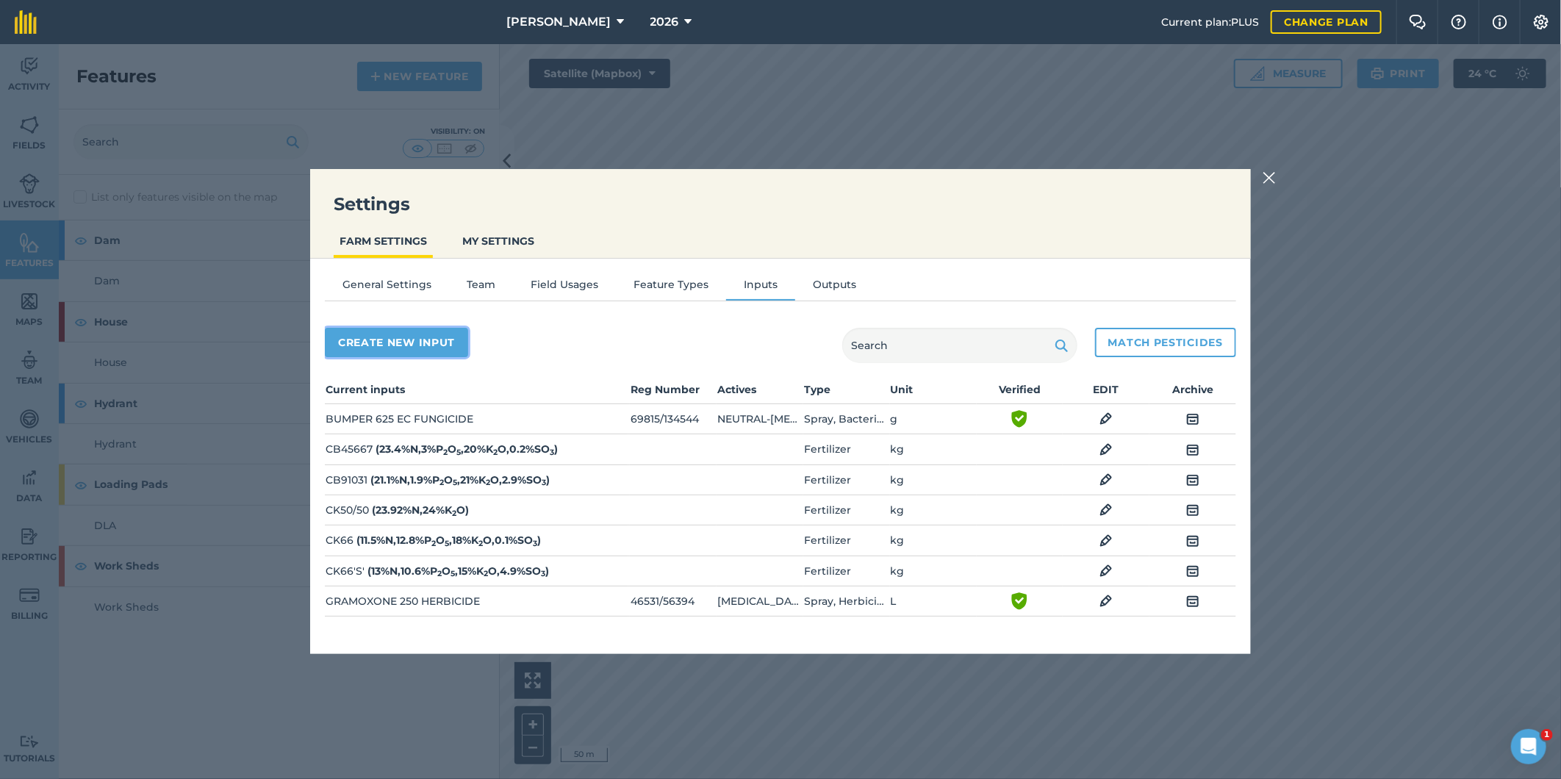
click at [367, 337] on button "Create new input" at bounding box center [396, 342] width 143 height 29
select select "SEED"
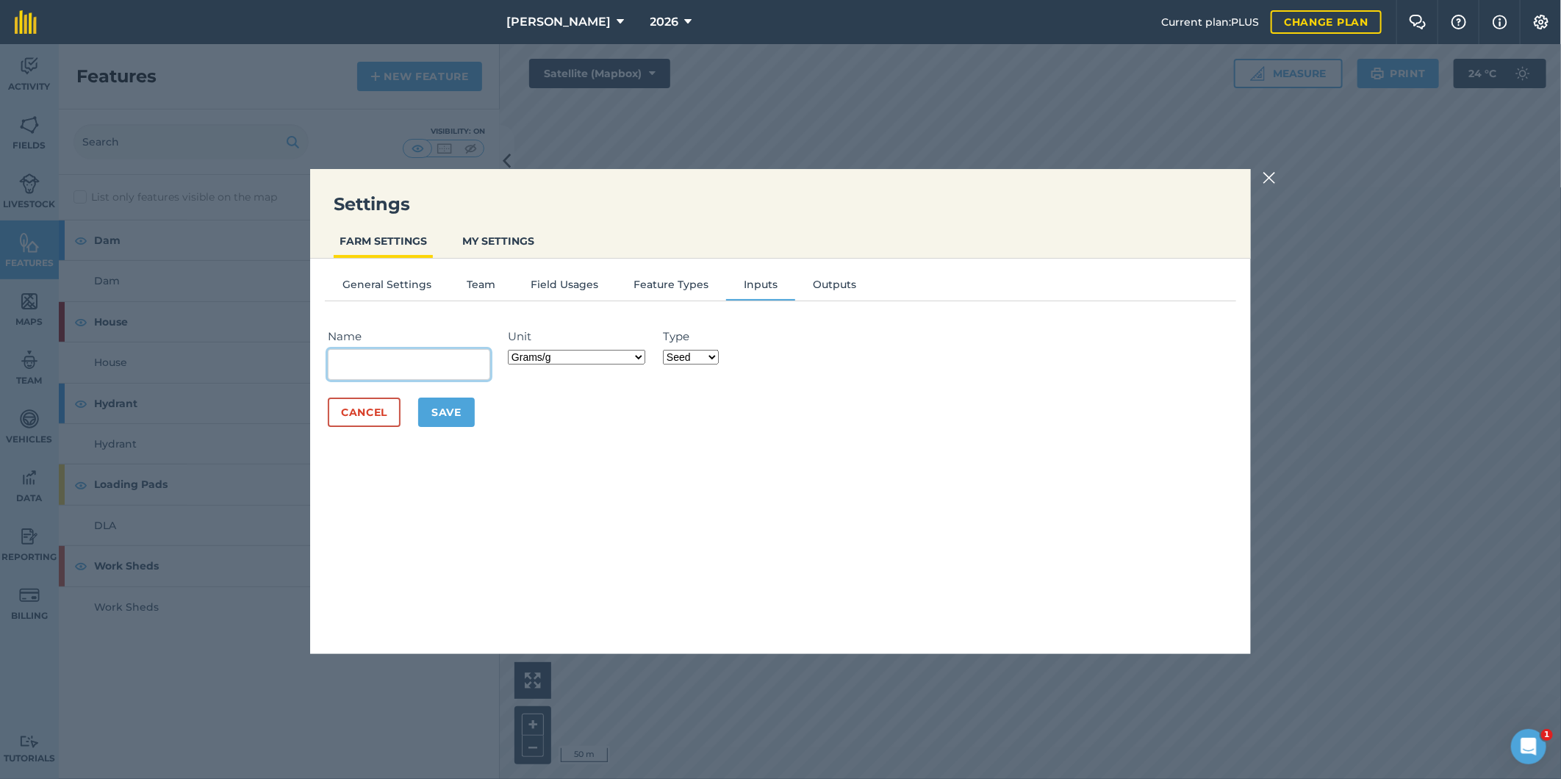
click at [369, 359] on input "Name" at bounding box center [409, 364] width 162 height 31
type input "Tilling"
click at [714, 355] on select "Fertilizer Seed Spray Fuel Other" at bounding box center [691, 357] width 56 height 15
select select "OTHER"
click at [665, 350] on select "Fertilizer Seed Spray Fuel Other" at bounding box center [691, 357] width 56 height 15
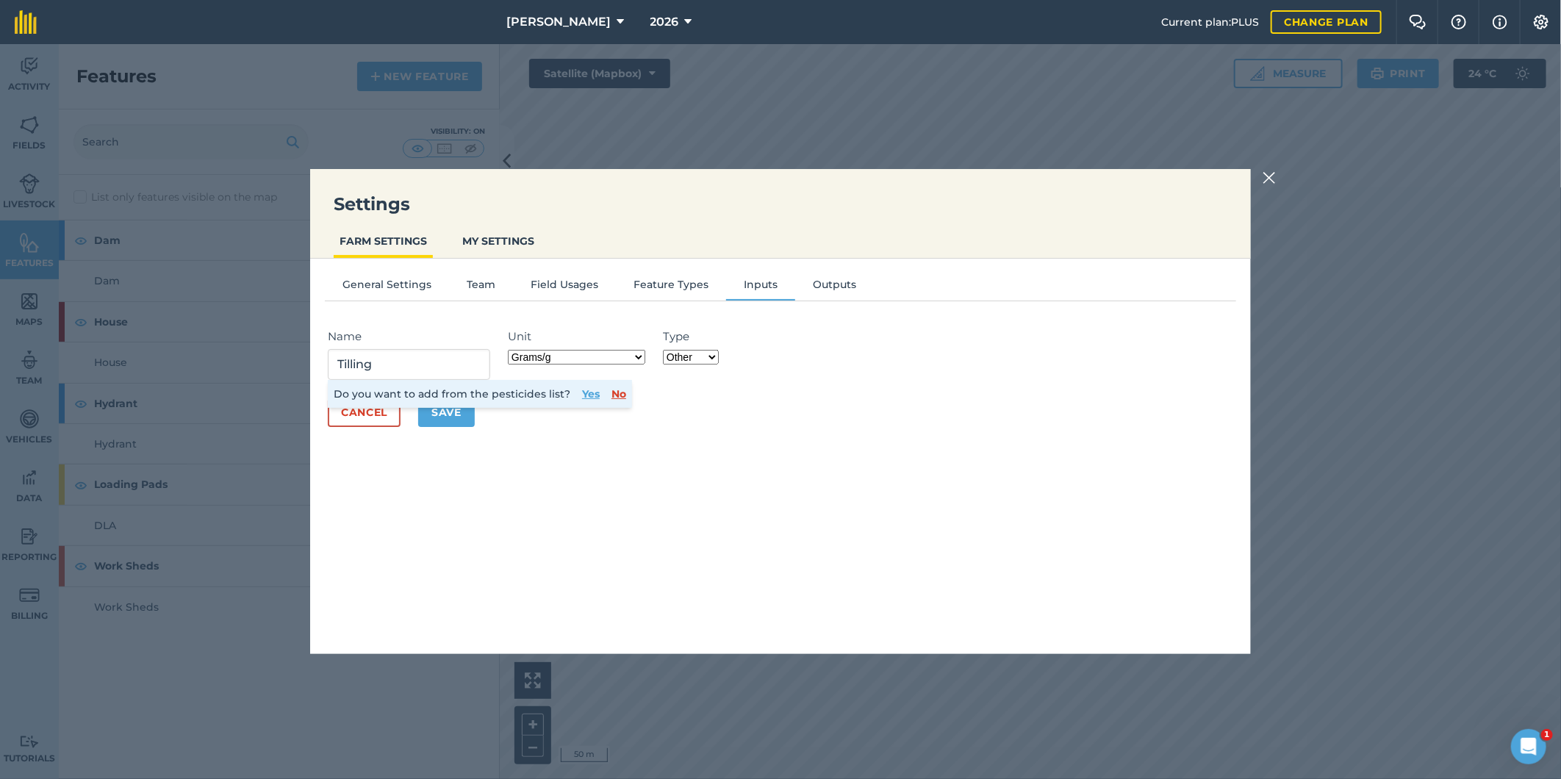
click at [1266, 173] on img at bounding box center [1268, 178] width 13 height 18
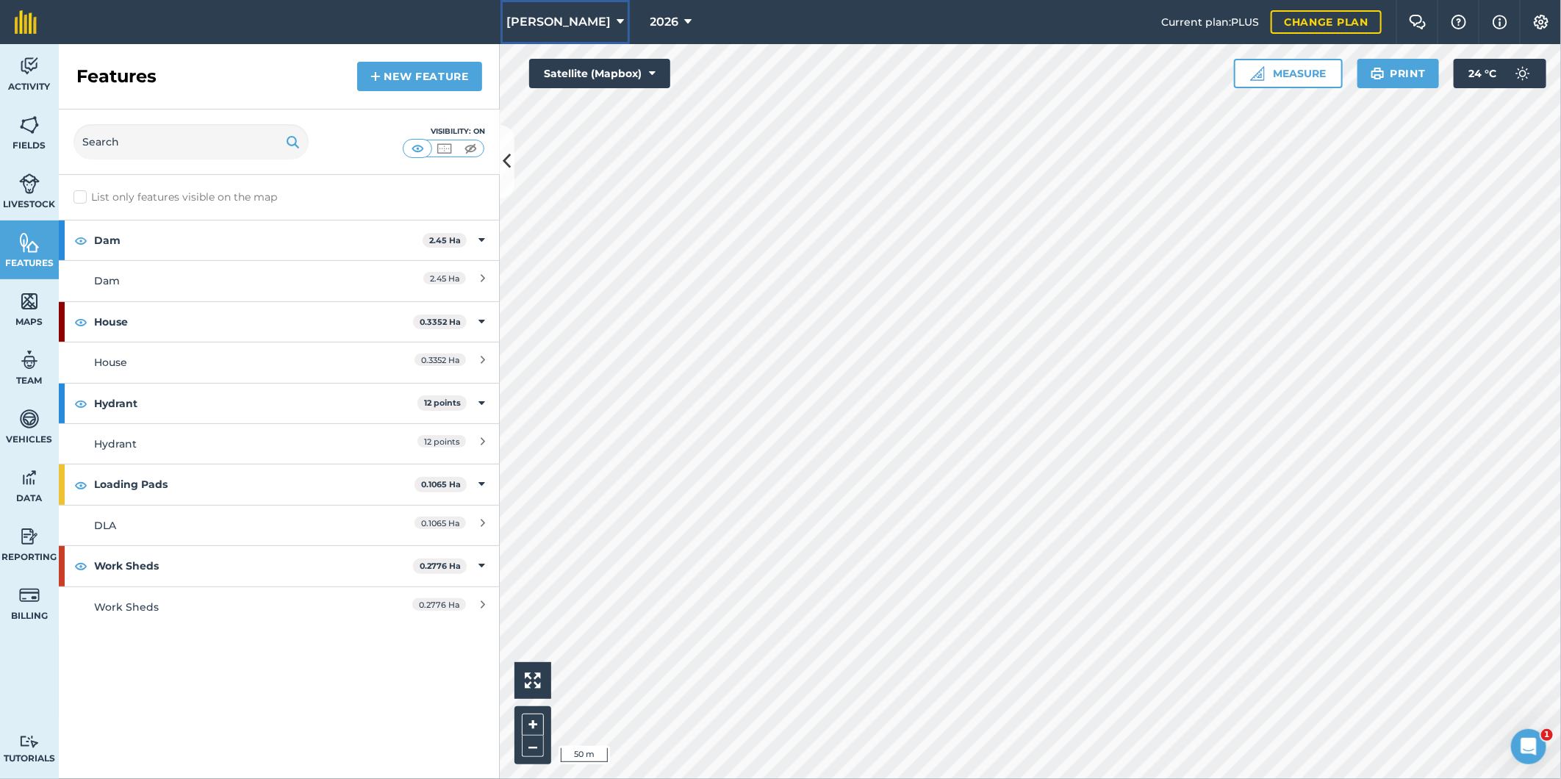
click at [617, 18] on icon at bounding box center [620, 22] width 7 height 18
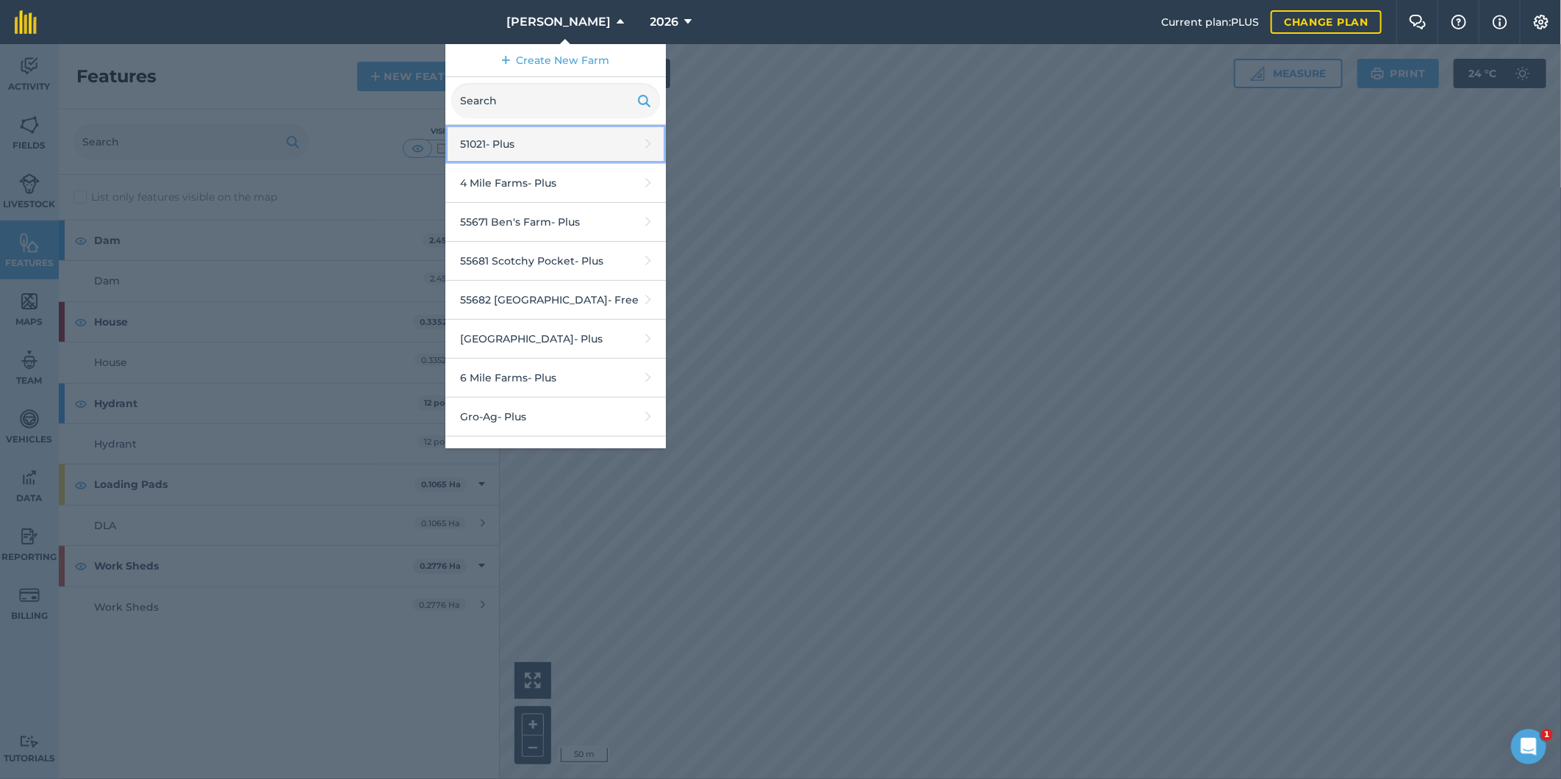
click at [505, 140] on link "51021 - Plus" at bounding box center [555, 144] width 220 height 39
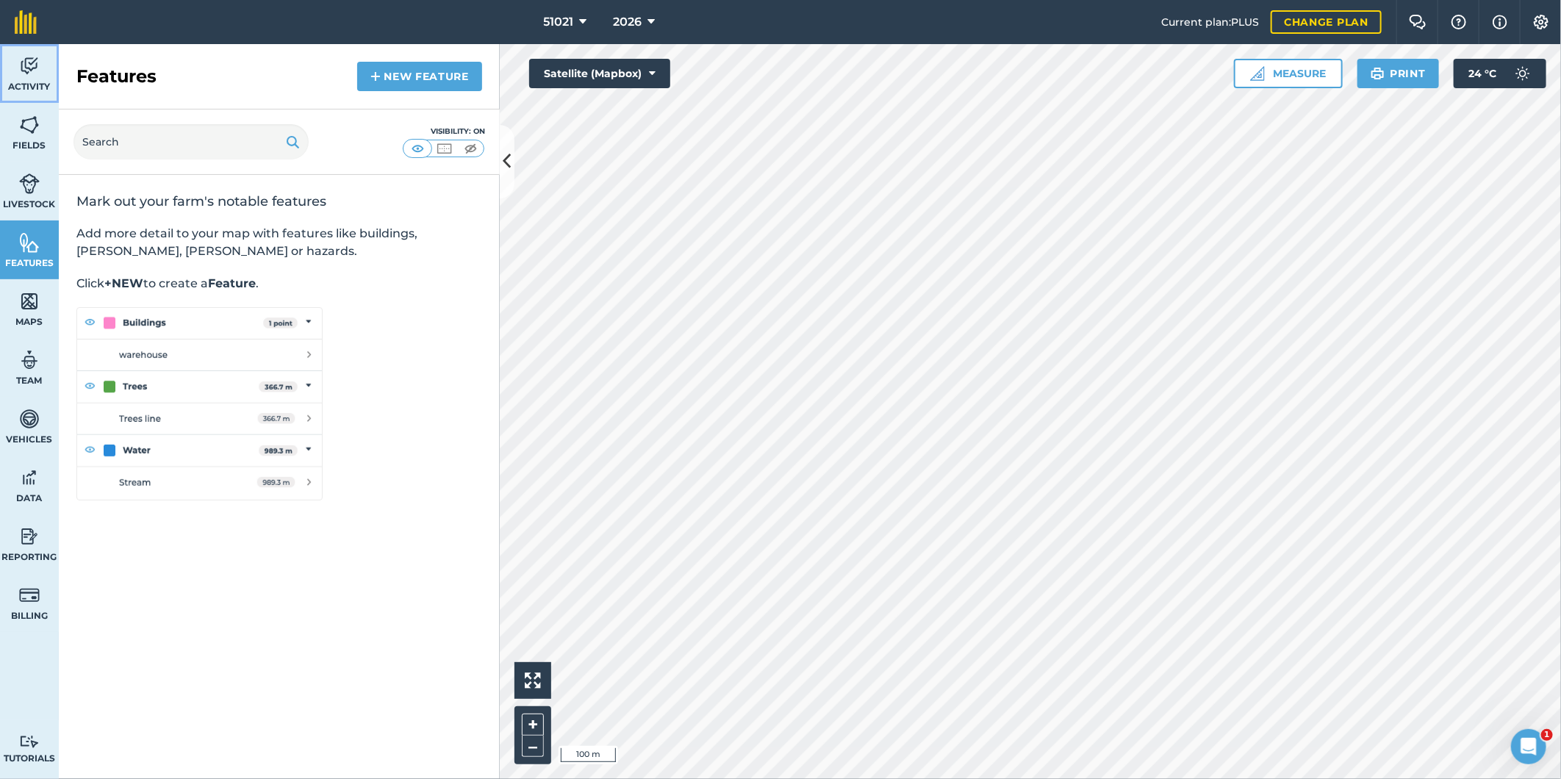
click at [30, 66] on img at bounding box center [29, 66] width 21 height 22
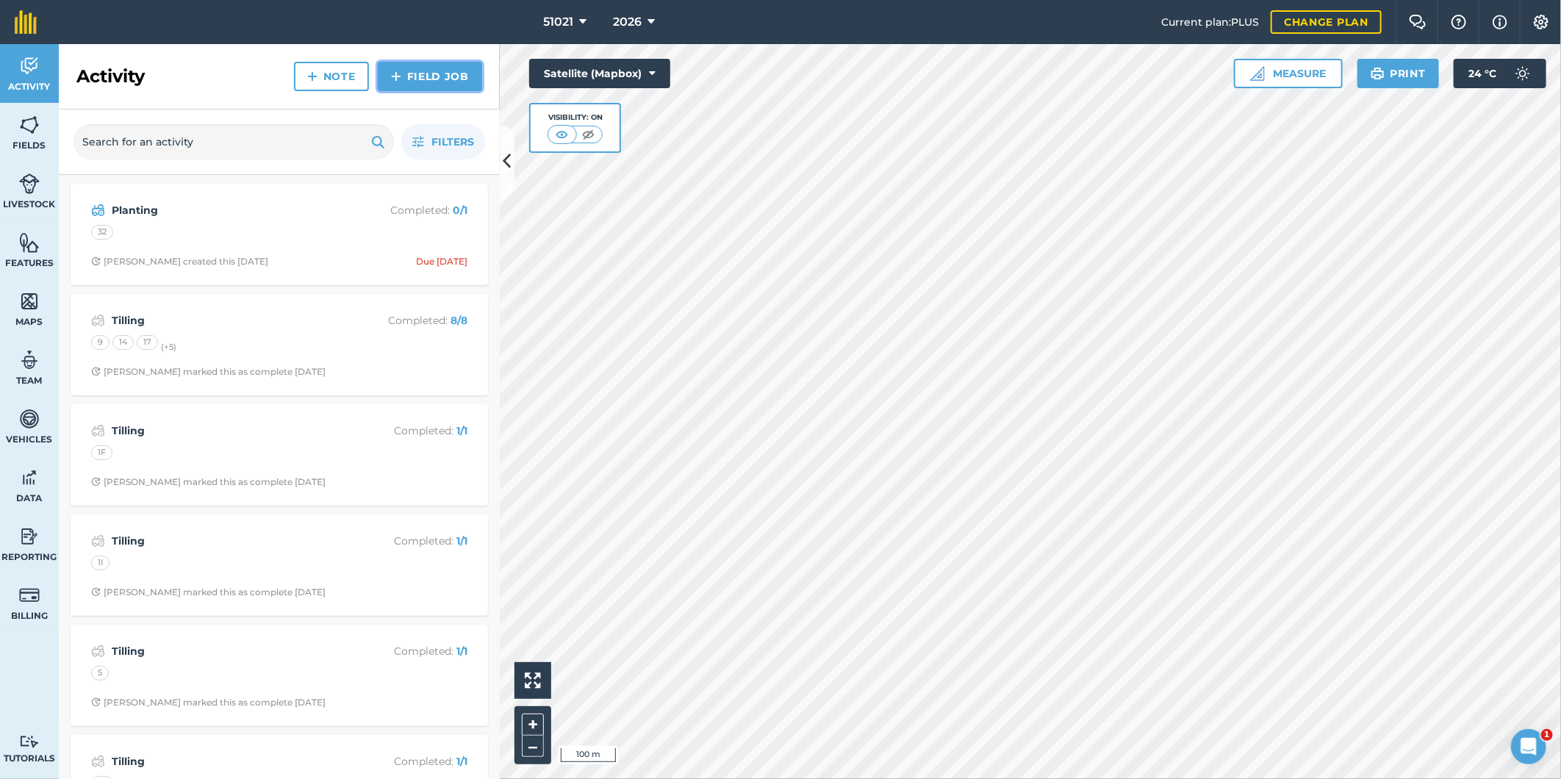
click at [409, 77] on link "Field Job" at bounding box center [430, 76] width 104 height 29
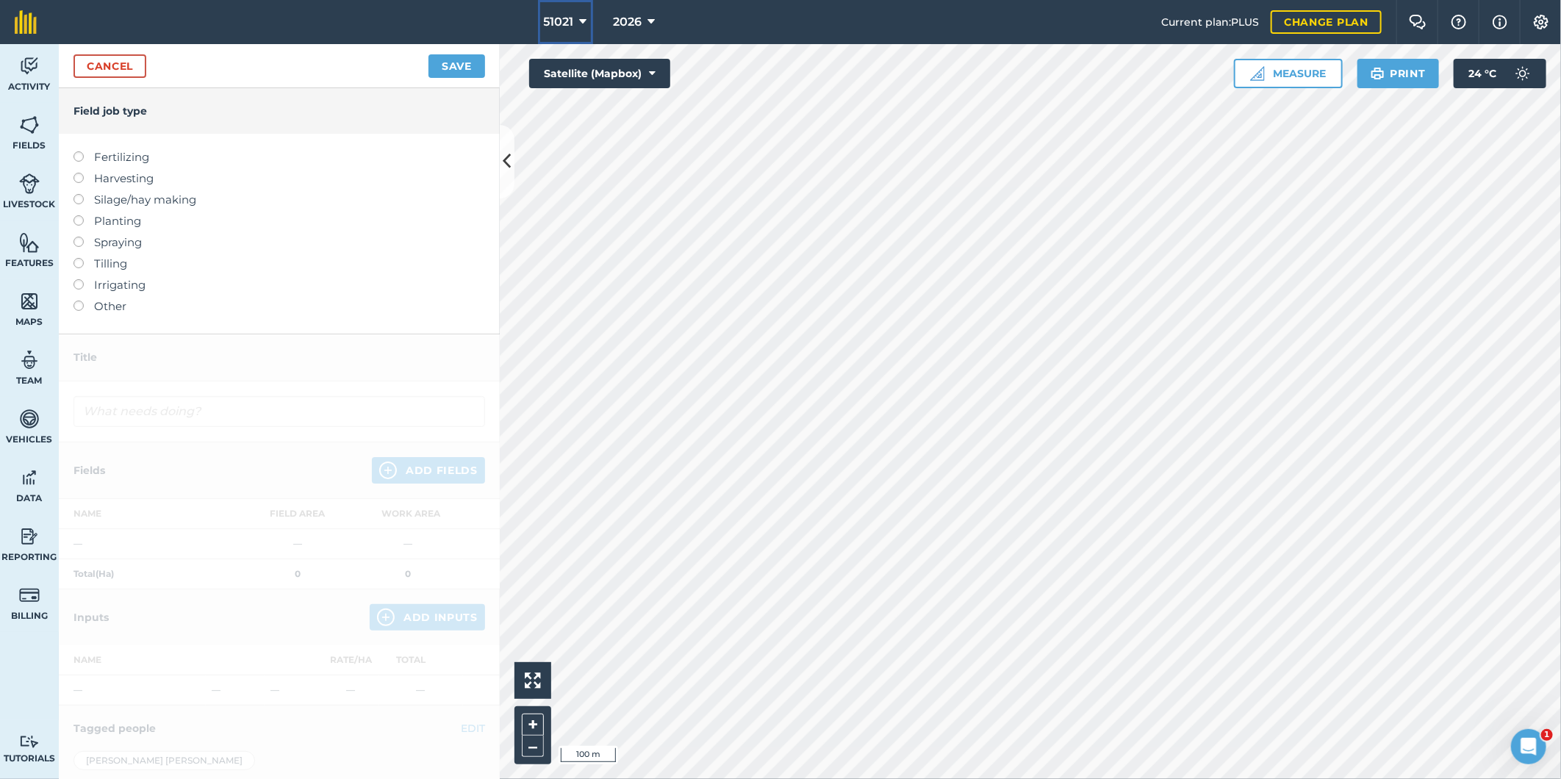
click at [586, 24] on icon at bounding box center [583, 22] width 7 height 18
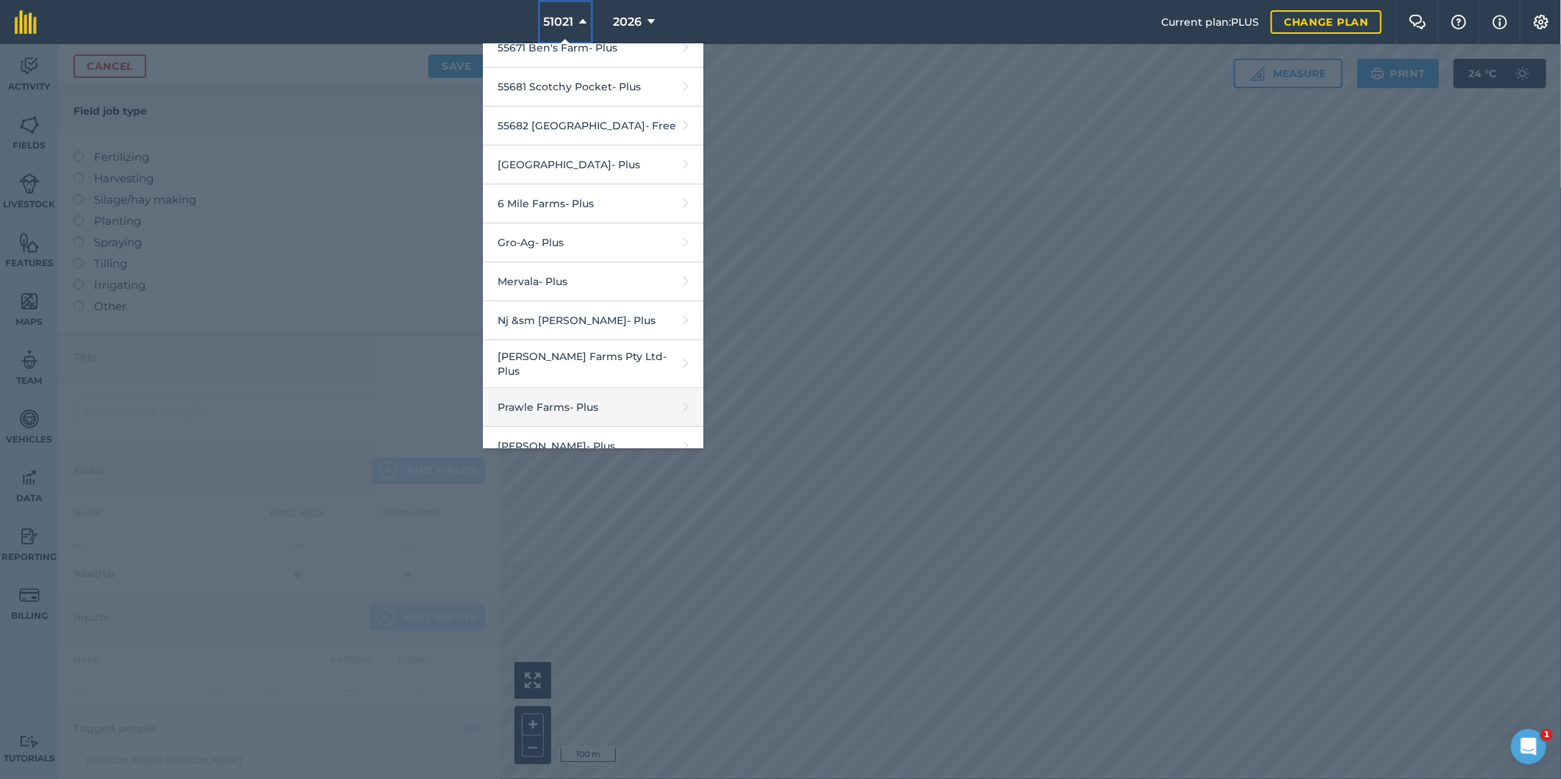
scroll to position [301, 0]
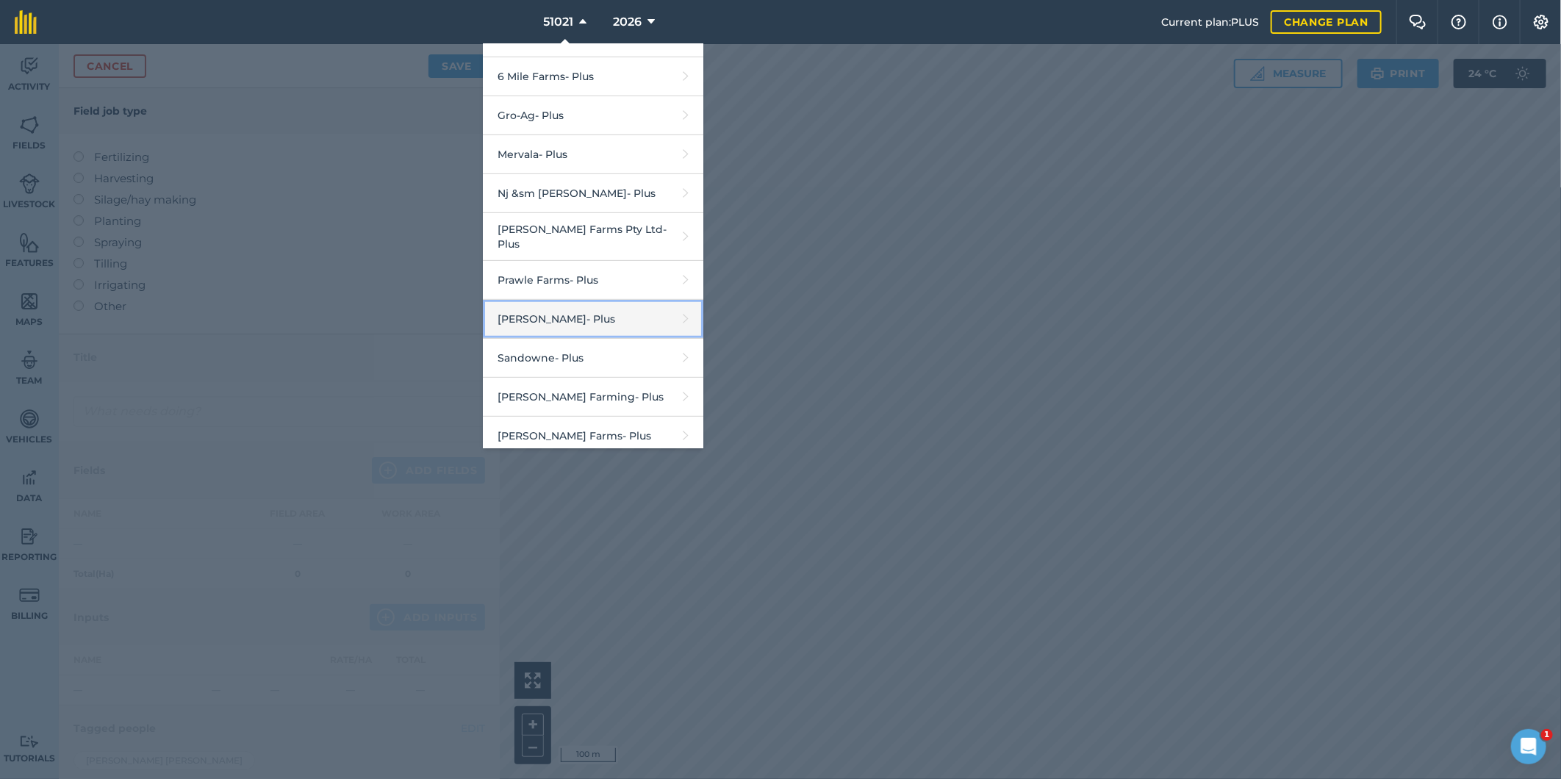
click at [542, 312] on link "R G Downman - Plus" at bounding box center [593, 319] width 220 height 39
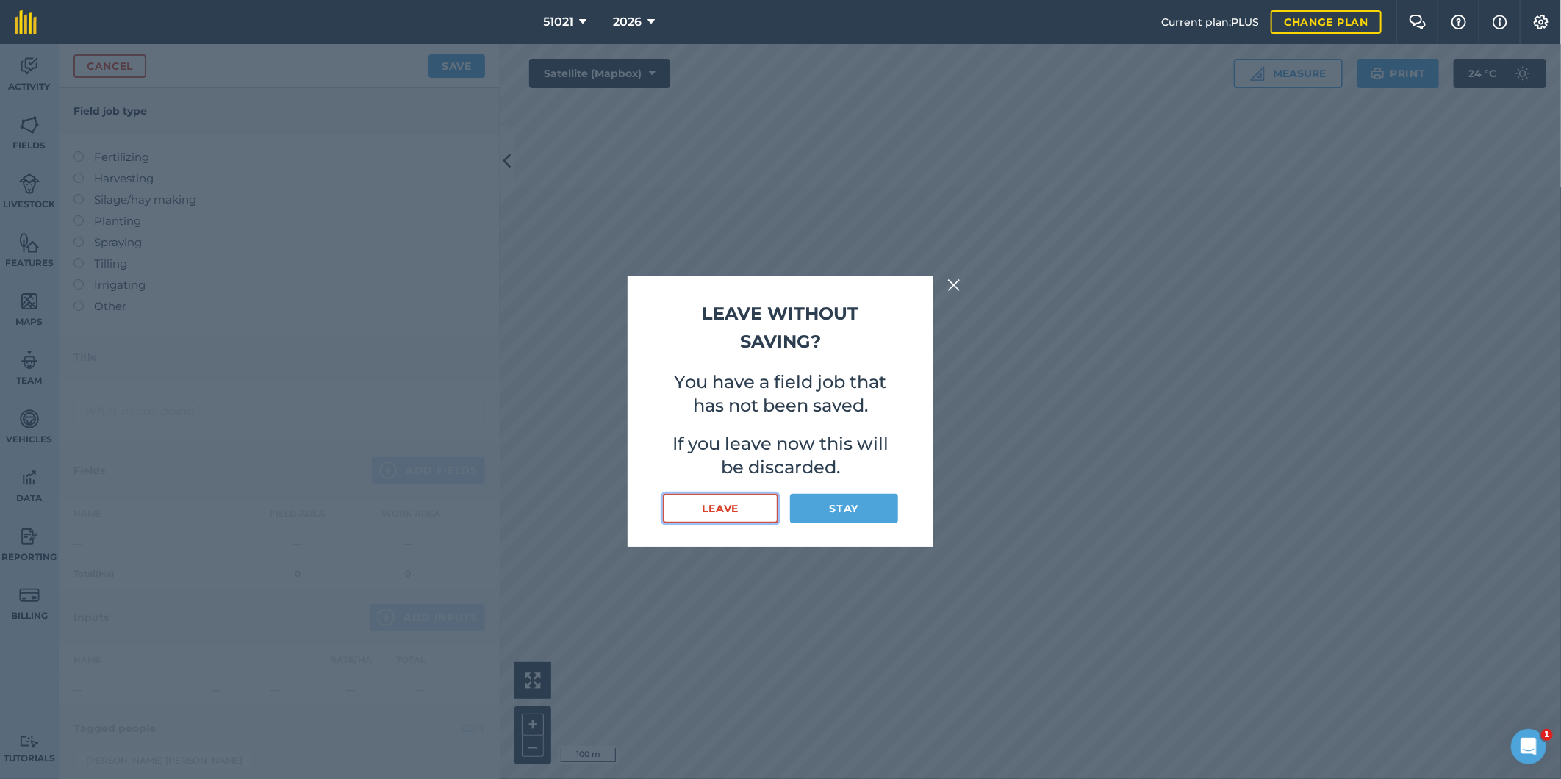
click at [755, 511] on button "Leave" at bounding box center [720, 508] width 115 height 29
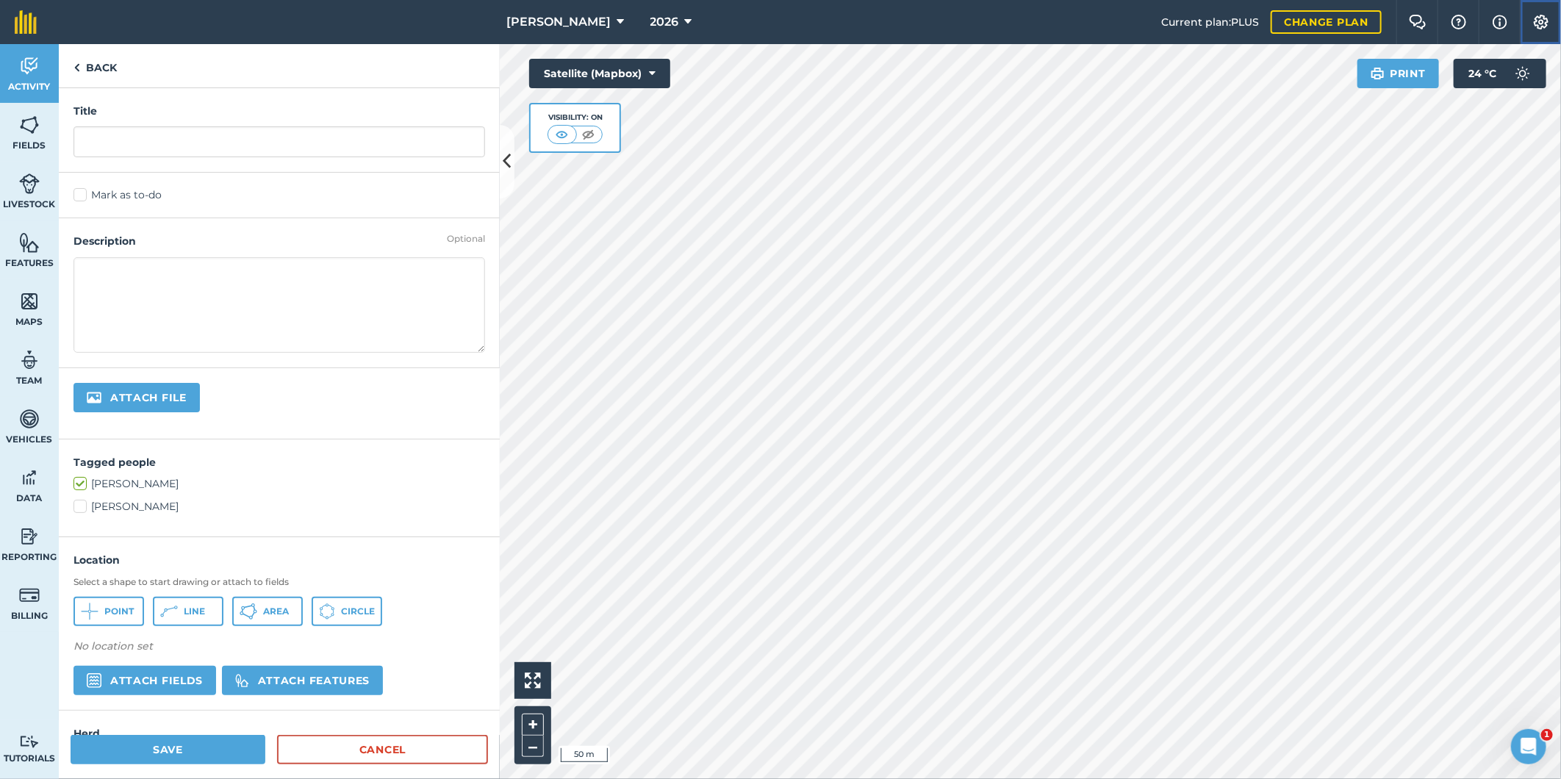
click at [1532, 24] on img at bounding box center [1541, 22] width 18 height 15
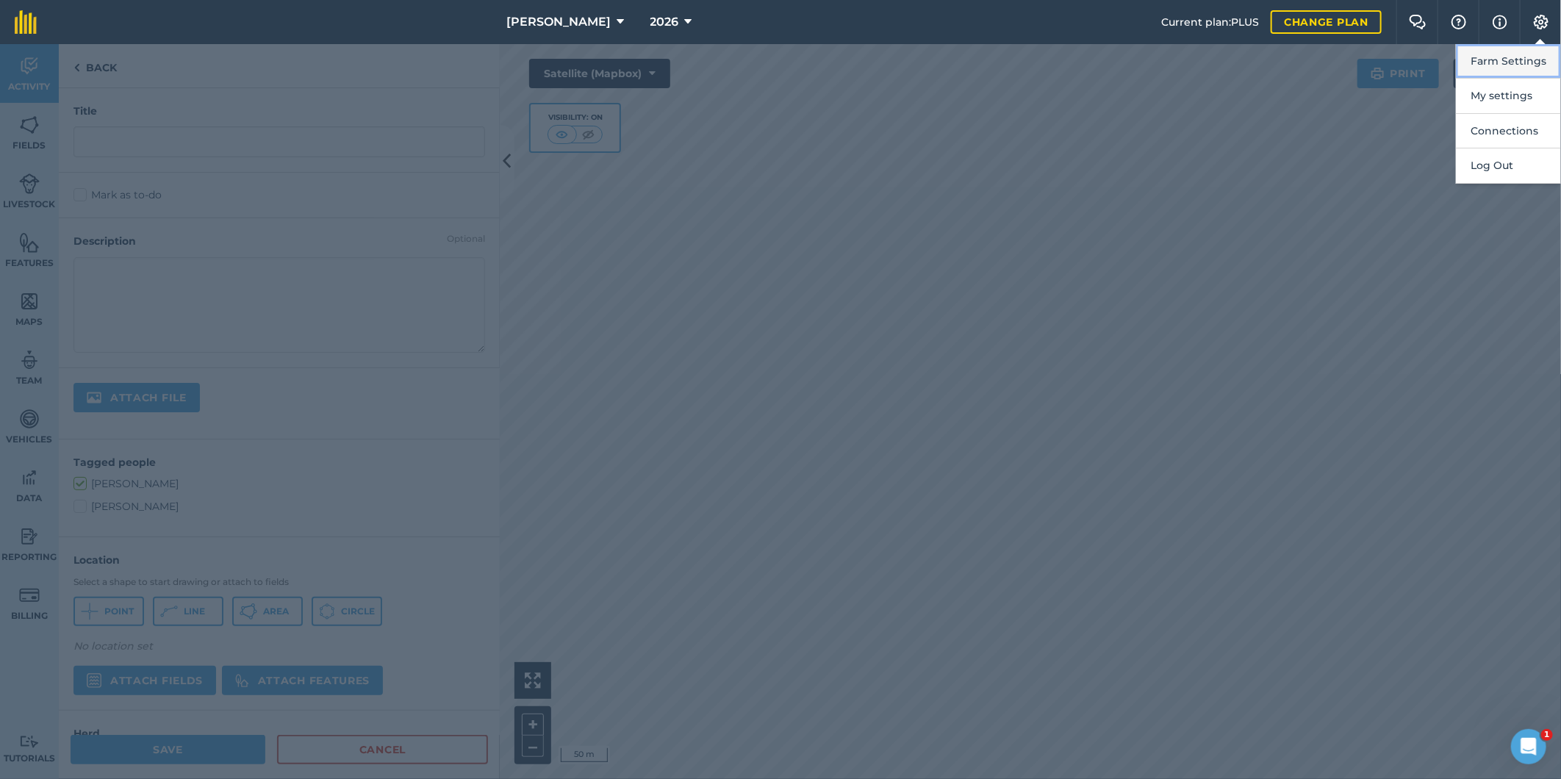
click at [1496, 62] on button "Farm Settings" at bounding box center [1508, 61] width 105 height 35
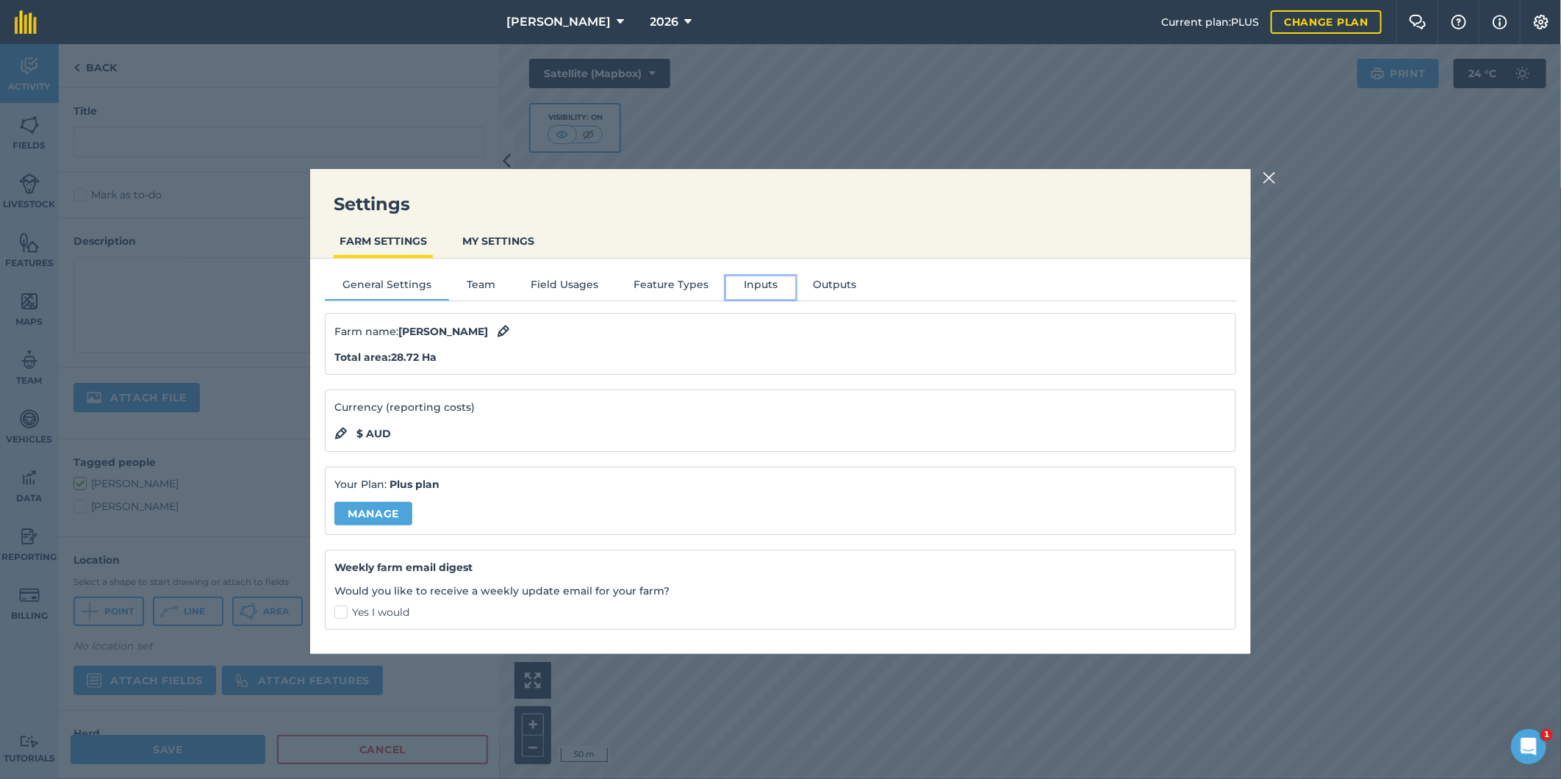
click at [751, 276] on button "Inputs" at bounding box center [760, 287] width 69 height 22
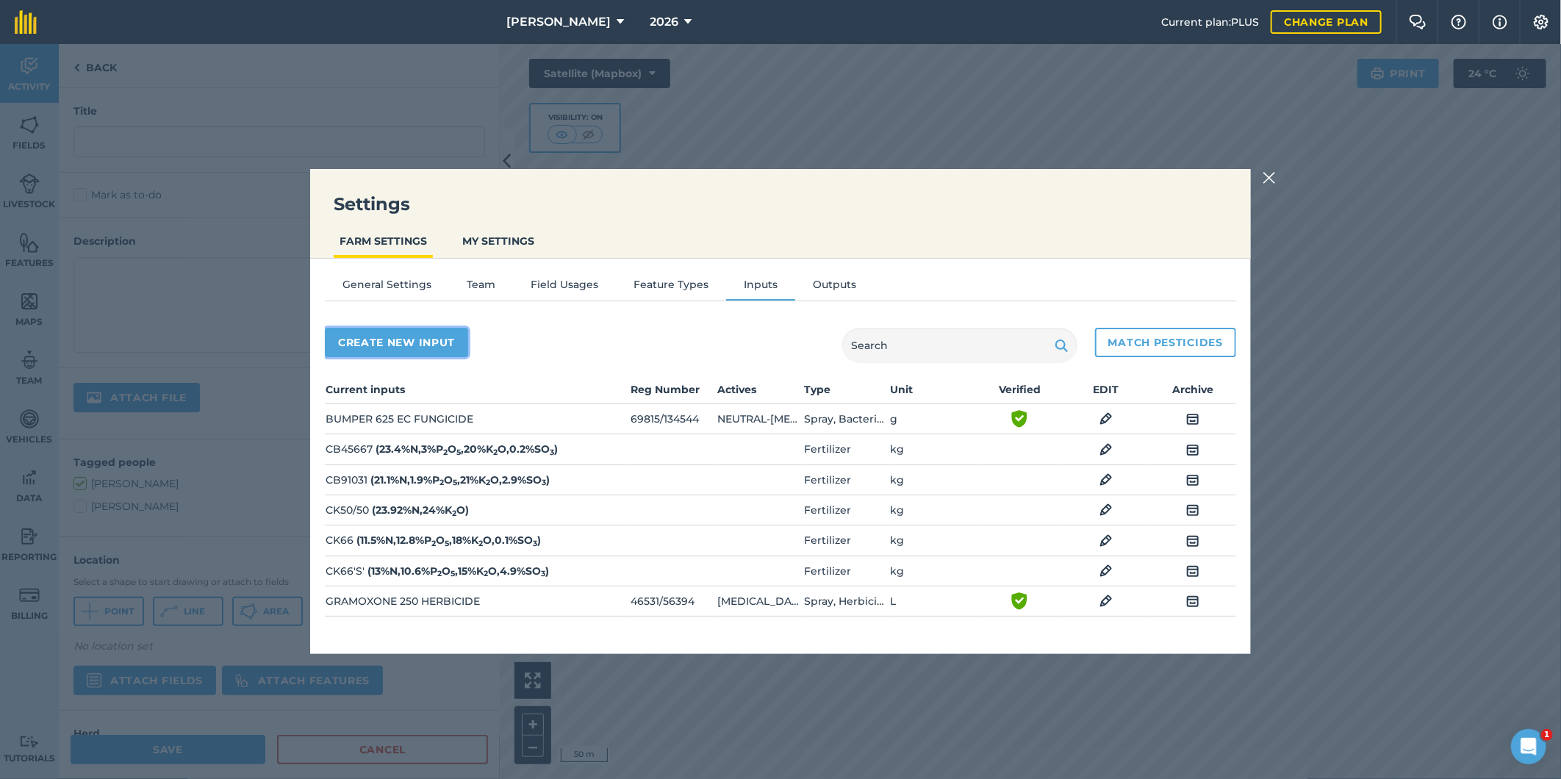
click at [387, 340] on button "Create new input" at bounding box center [396, 342] width 143 height 29
select select "SEED"
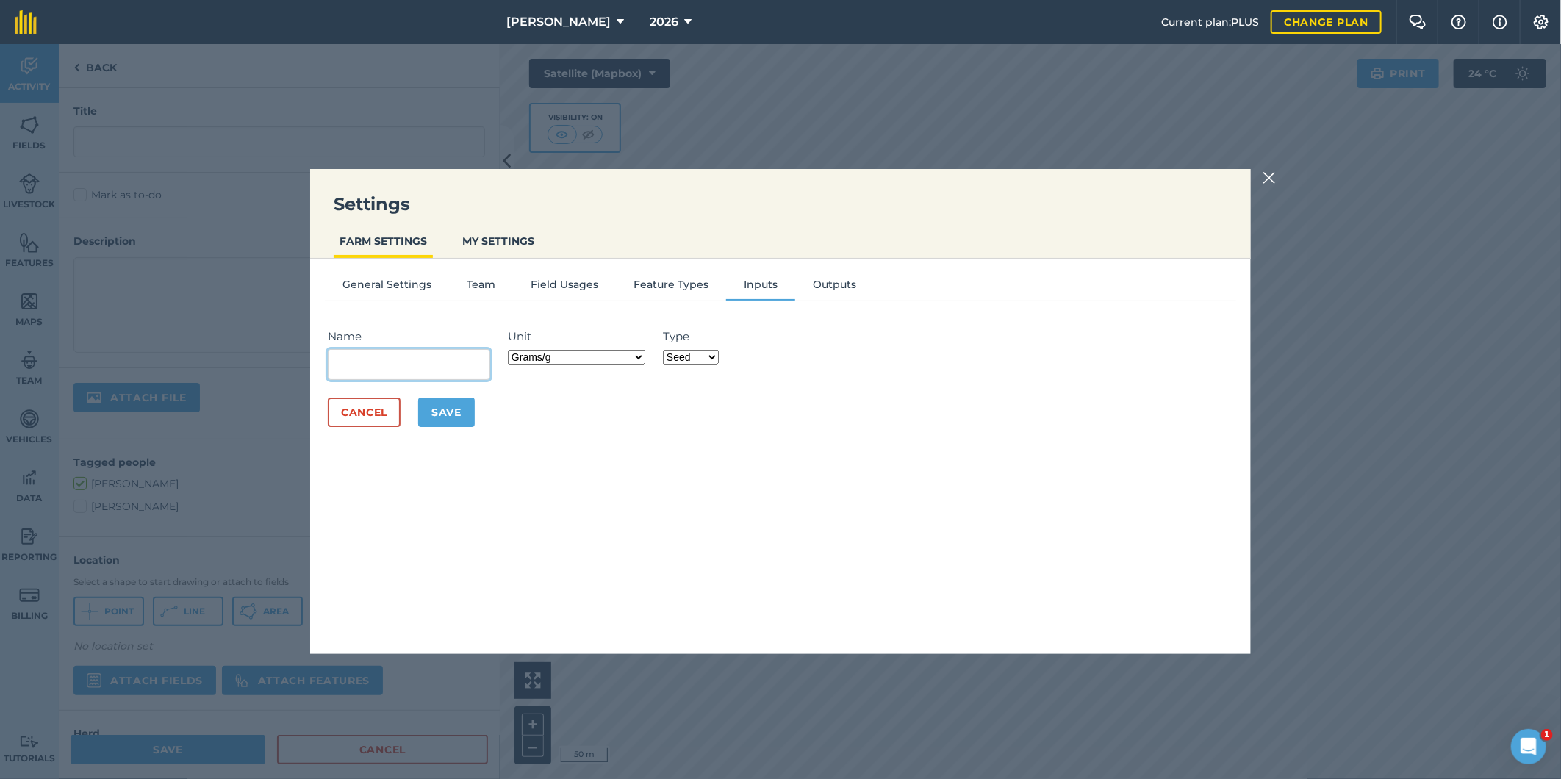
click at [370, 354] on input "Name" at bounding box center [409, 364] width 162 height 31
type input "Tilling - Offset"
click at [643, 356] on select "Grams/g Kilograms/kg Metric tonnes/t Millilitres/ml Litres/L Ounces/oz Pounds/l…" at bounding box center [576, 357] width 137 height 15
select select "COUNT"
click at [511, 350] on select "Grams/g Kilograms/kg Metric tonnes/t Millilitres/ml Litres/L Ounces/oz Pounds/l…" at bounding box center [576, 357] width 137 height 15
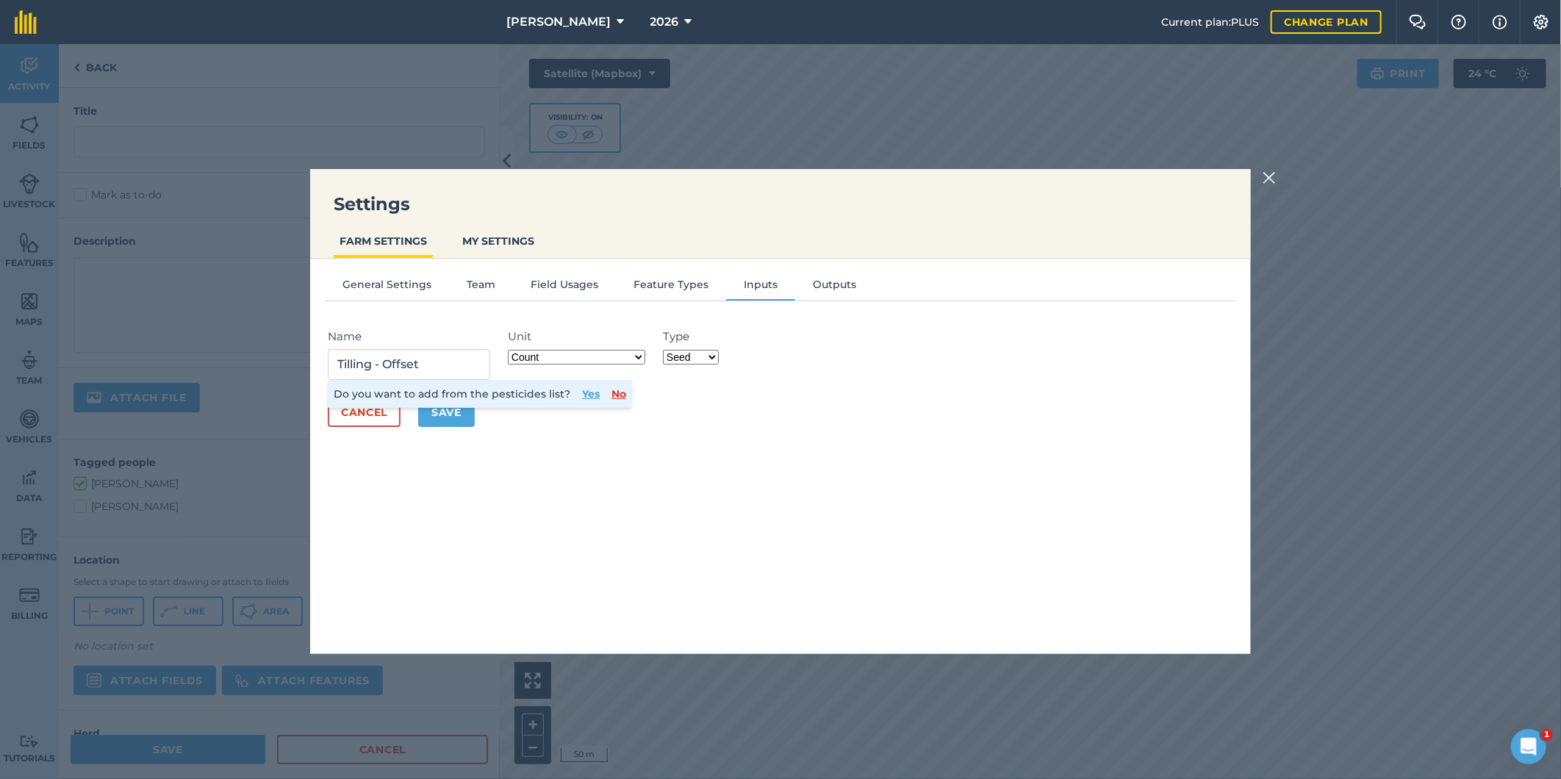
click at [710, 356] on select "Fertilizer Seed Spray Fuel Other" at bounding box center [691, 357] width 56 height 15
select select "OTHER"
click at [665, 350] on select "Fertilizer Seed Spray Fuel Other" at bounding box center [691, 357] width 56 height 15
click at [441, 417] on button "Save" at bounding box center [446, 412] width 57 height 29
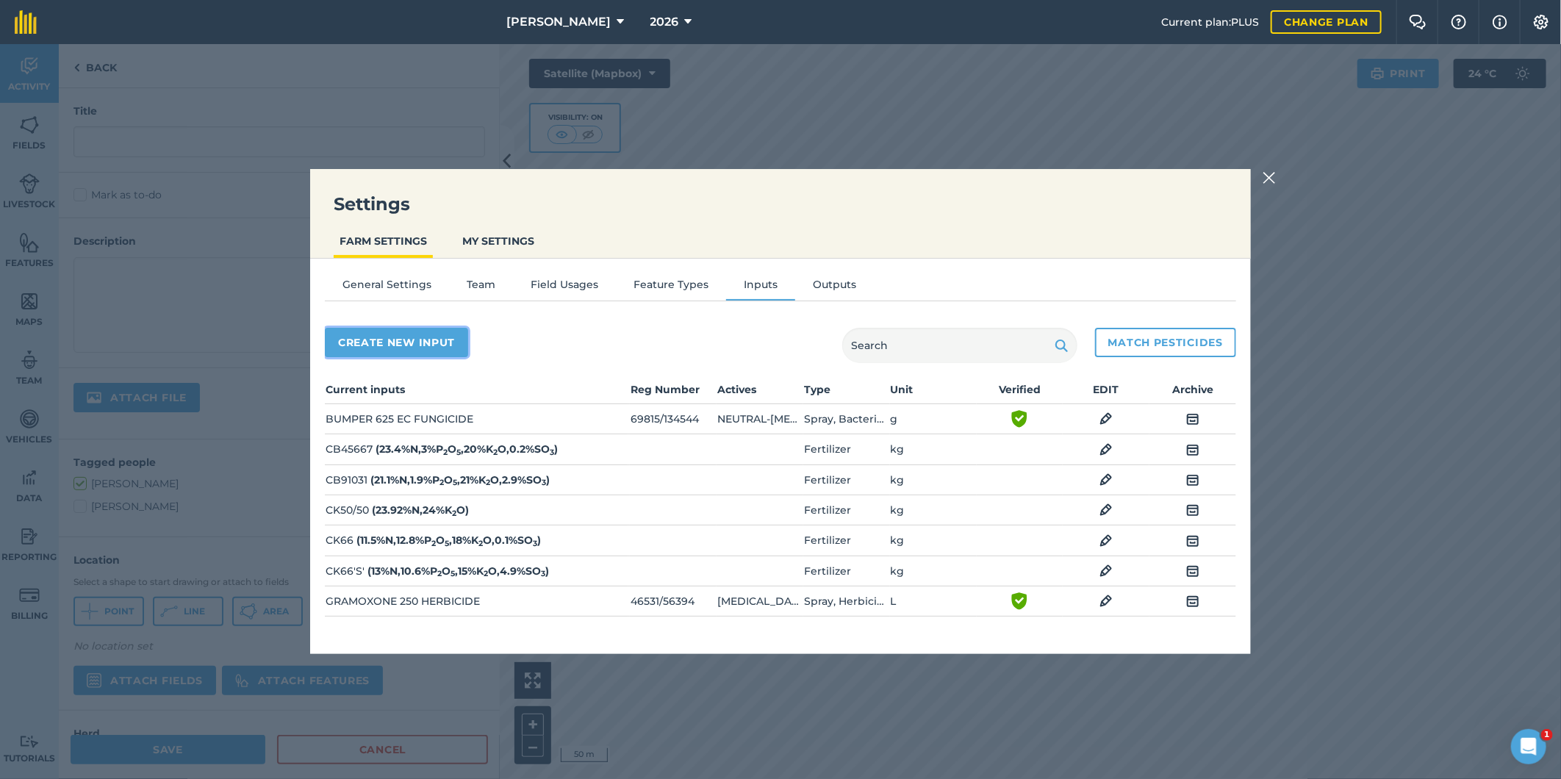
click at [420, 339] on button "Create new input" at bounding box center [396, 342] width 143 height 29
select select "SEED"
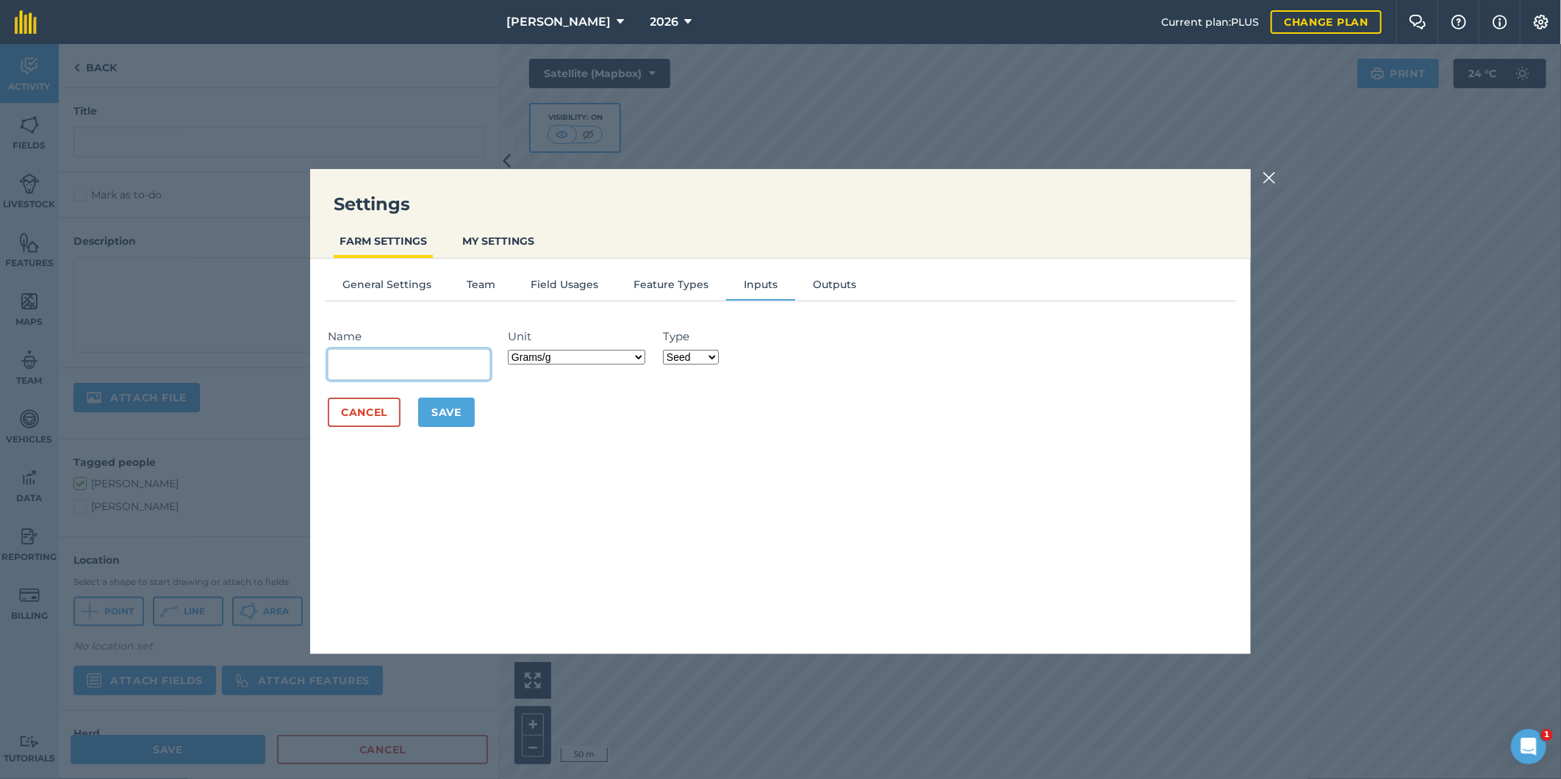
click at [422, 366] on input "Name" at bounding box center [409, 364] width 162 height 31
type input "Tilling - Rotary"
click at [638, 362] on select "Grams/g Kilograms/kg Metric tonnes/t Millilitres/ml Litres/L Ounces/oz Pounds/l…" at bounding box center [576, 357] width 137 height 15
select select "COUNT"
click at [511, 350] on select "Grams/g Kilograms/kg Metric tonnes/t Millilitres/ml Litres/L Ounces/oz Pounds/l…" at bounding box center [576, 357] width 137 height 15
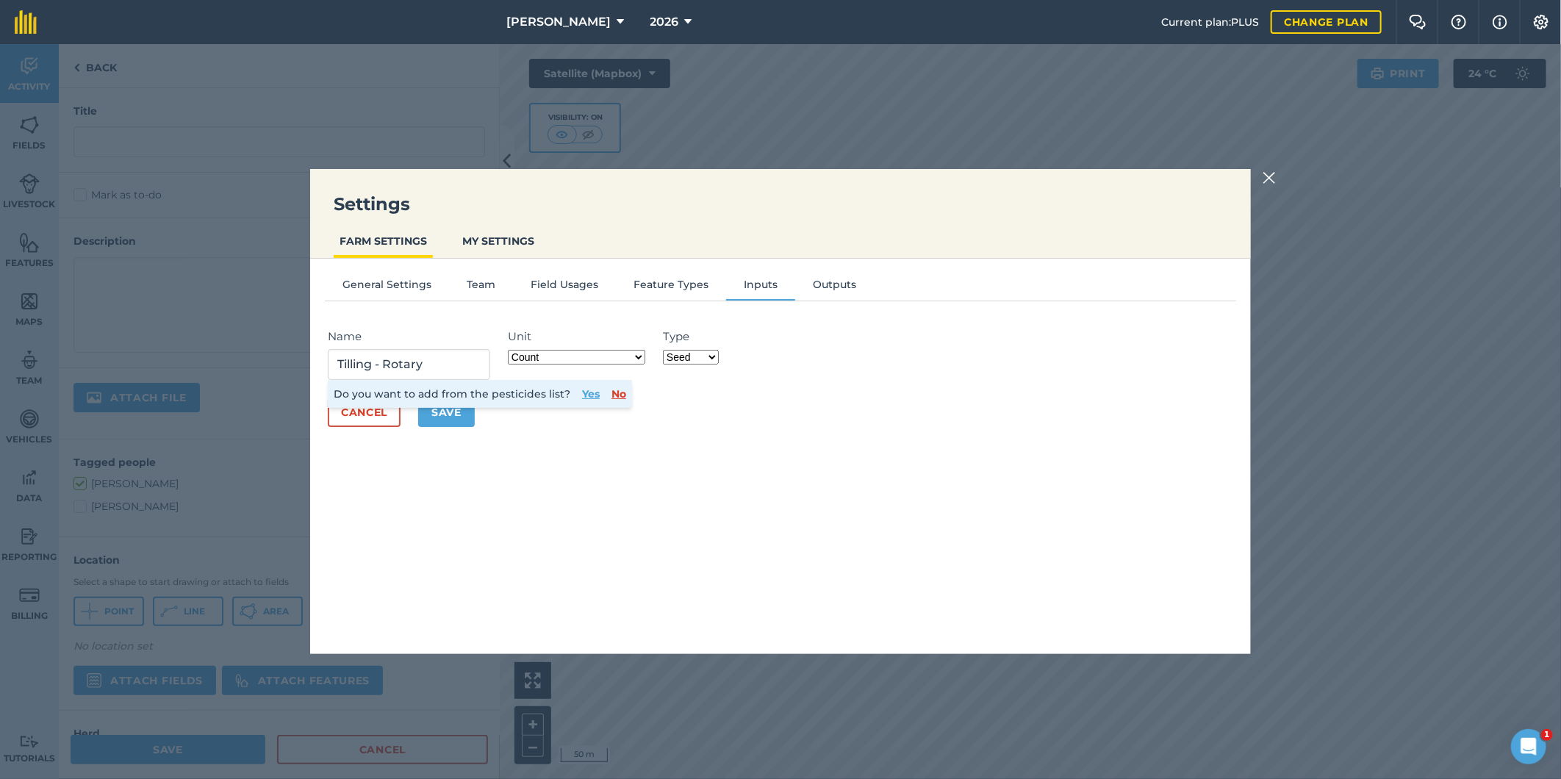
click at [715, 347] on div "Type Fertilizer Seed Spray Fuel Other" at bounding box center [691, 354] width 56 height 52
click at [717, 356] on select "Fertilizer Seed Spray Fuel Other" at bounding box center [691, 357] width 56 height 15
select select "OTHER"
click at [665, 350] on select "Fertilizer Seed Spray Fuel Other" at bounding box center [691, 357] width 56 height 15
click at [435, 415] on button "Save" at bounding box center [446, 412] width 57 height 29
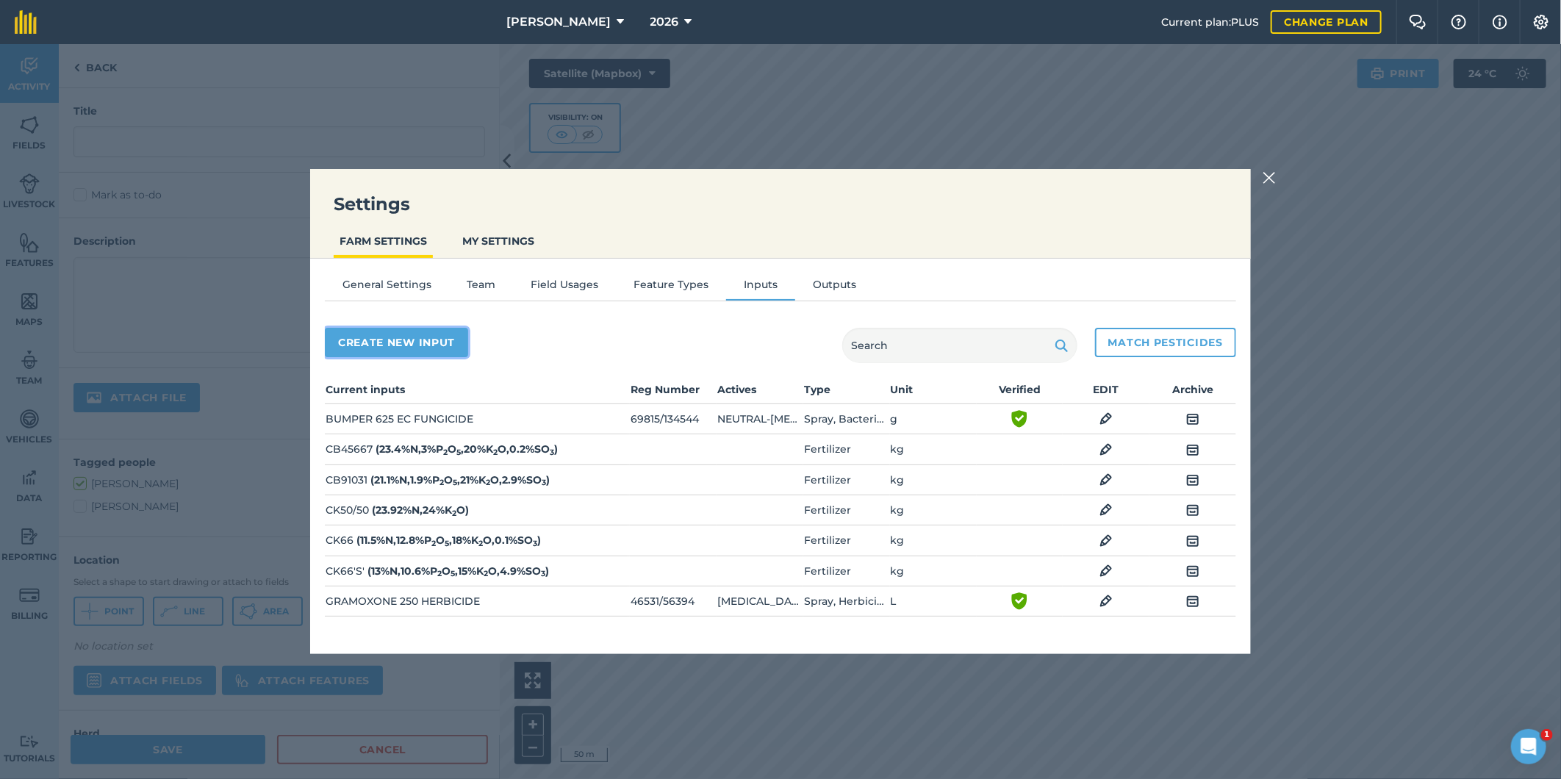
click at [412, 342] on button "Create new input" at bounding box center [396, 342] width 143 height 29
select select "SEED"
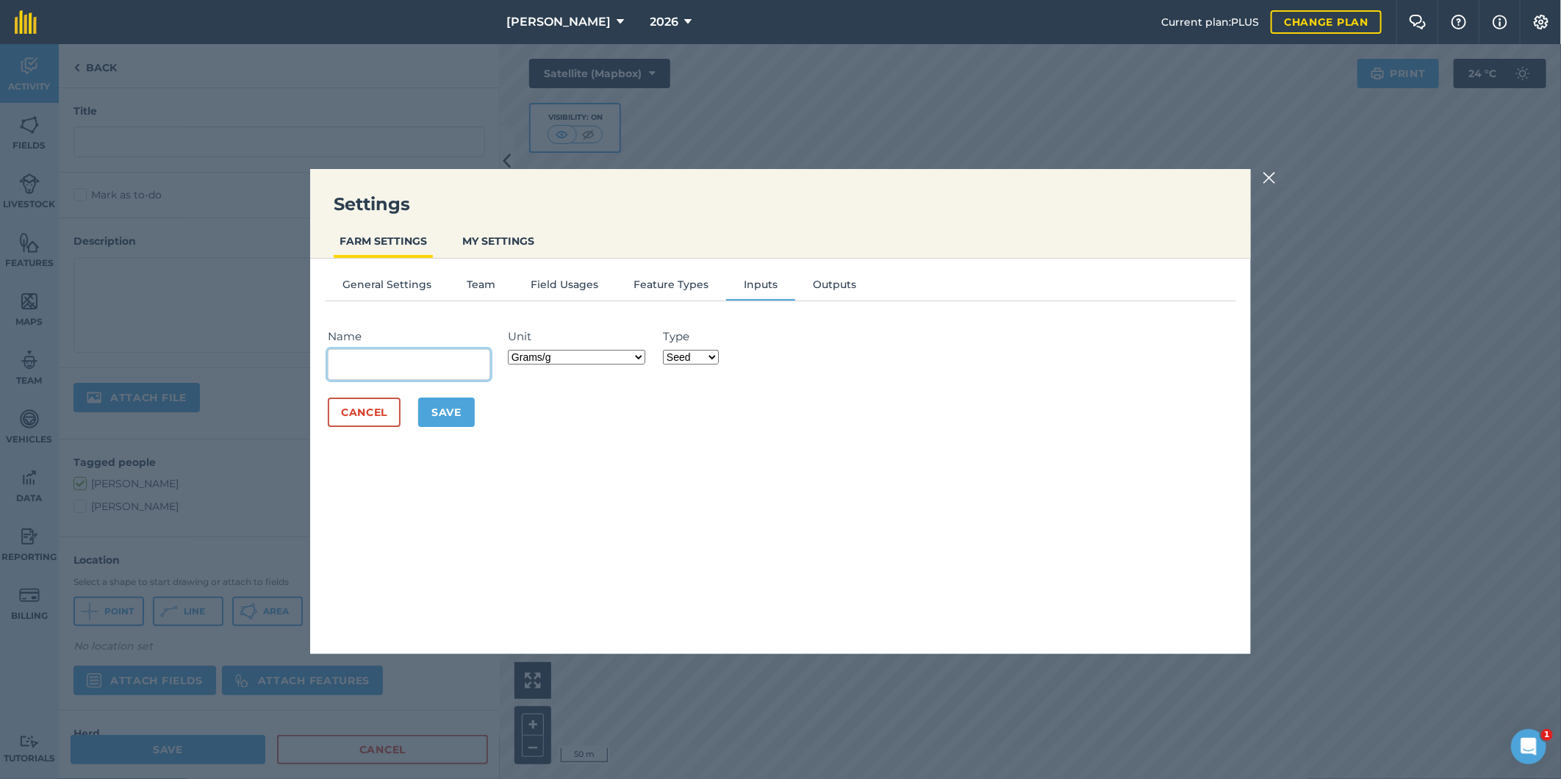
click at [394, 372] on input "Name" at bounding box center [409, 364] width 162 height 31
type input "Tilling - Ripping"
click at [643, 353] on select "Grams/g Kilograms/kg Metric tonnes/t Millilitres/ml Litres/L Ounces/oz Pounds/l…" at bounding box center [576, 357] width 137 height 15
select select "COUNT"
click at [511, 350] on select "Grams/g Kilograms/kg Metric tonnes/t Millilitres/ml Litres/L Ounces/oz Pounds/l…" at bounding box center [576, 357] width 137 height 15
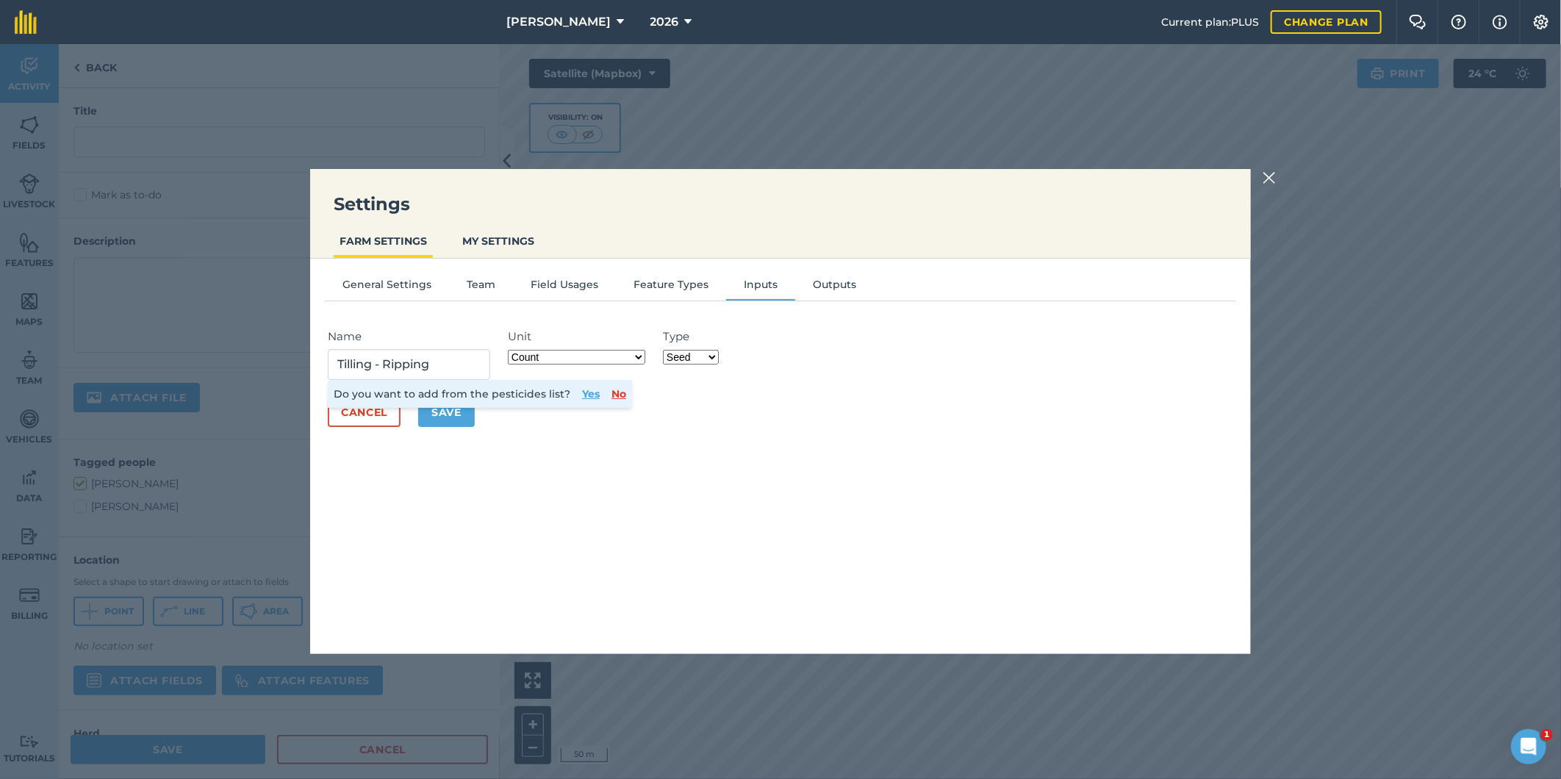
click at [714, 351] on select "Fertilizer Seed Spray Fuel Other" at bounding box center [691, 357] width 56 height 15
select select "OTHER"
click at [665, 350] on select "Fertilizer Seed Spray Fuel Other" at bounding box center [691, 357] width 56 height 15
click at [453, 409] on button "Save" at bounding box center [446, 412] width 57 height 29
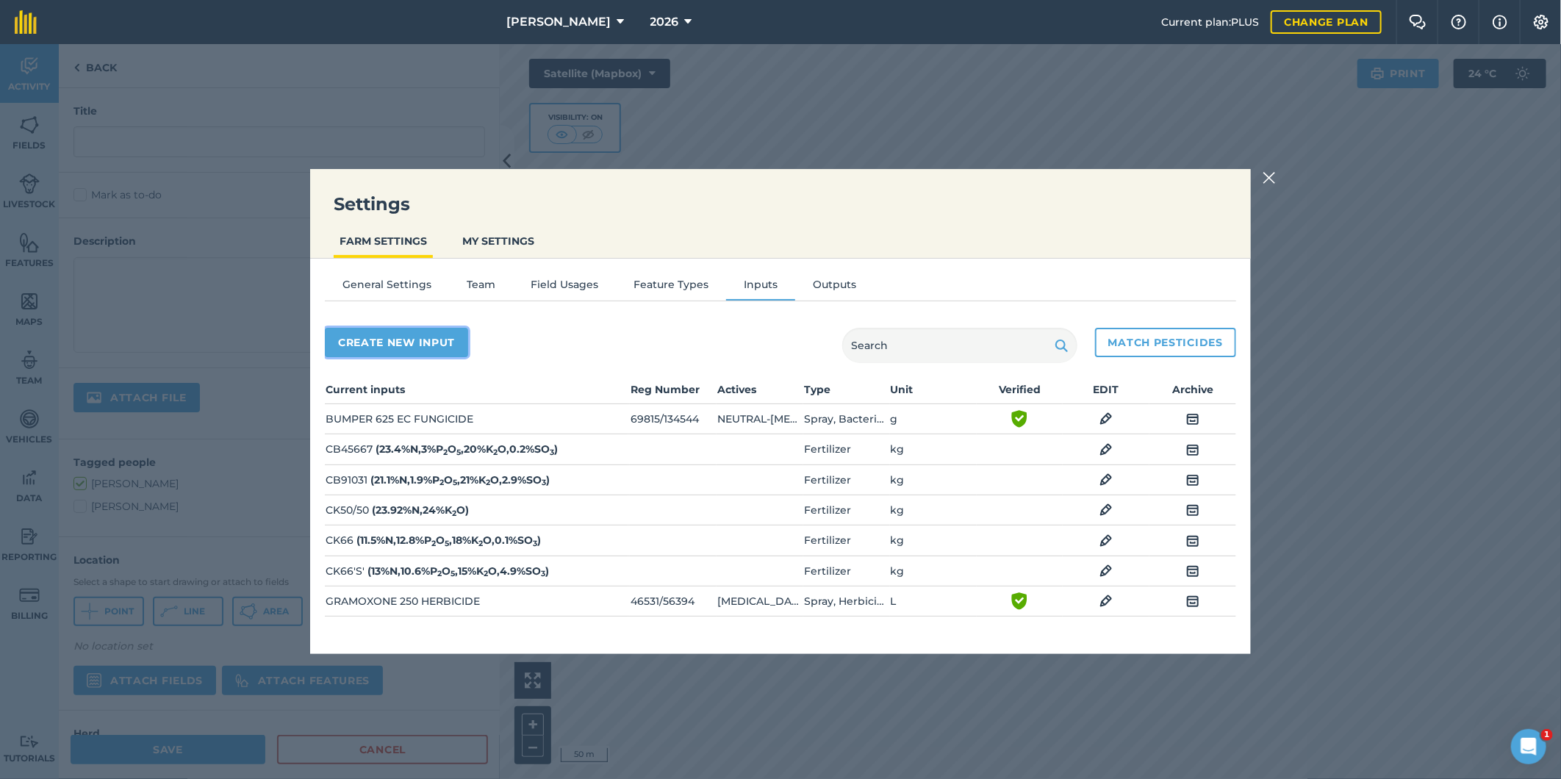
click at [405, 339] on button "Create new input" at bounding box center [396, 342] width 143 height 29
select select "SEED"
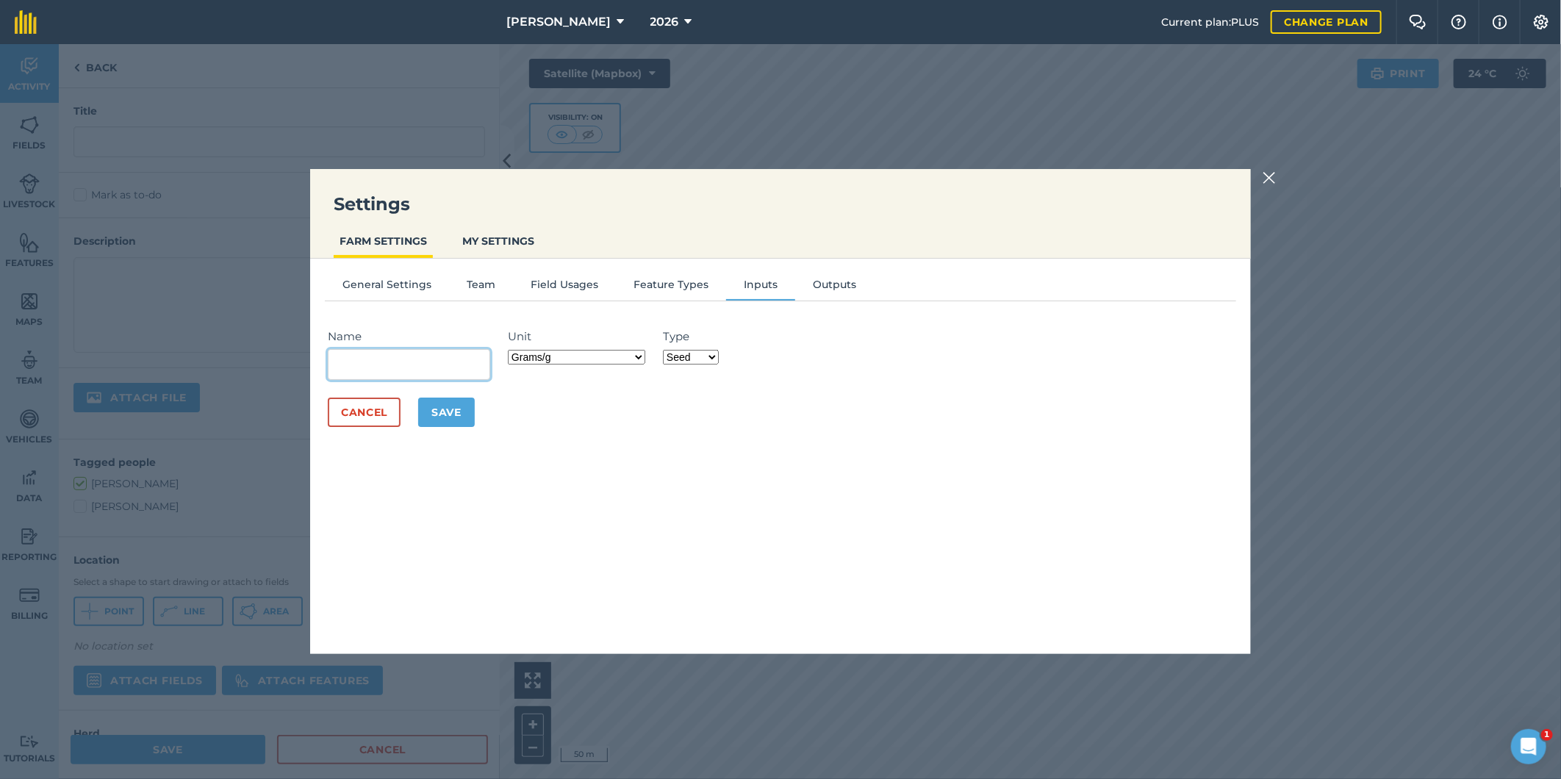
click at [372, 366] on input "Name" at bounding box center [409, 364] width 162 height 31
type input "Tilling - cultivation/bedforming"
click at [451, 409] on button "Save" at bounding box center [446, 412] width 57 height 29
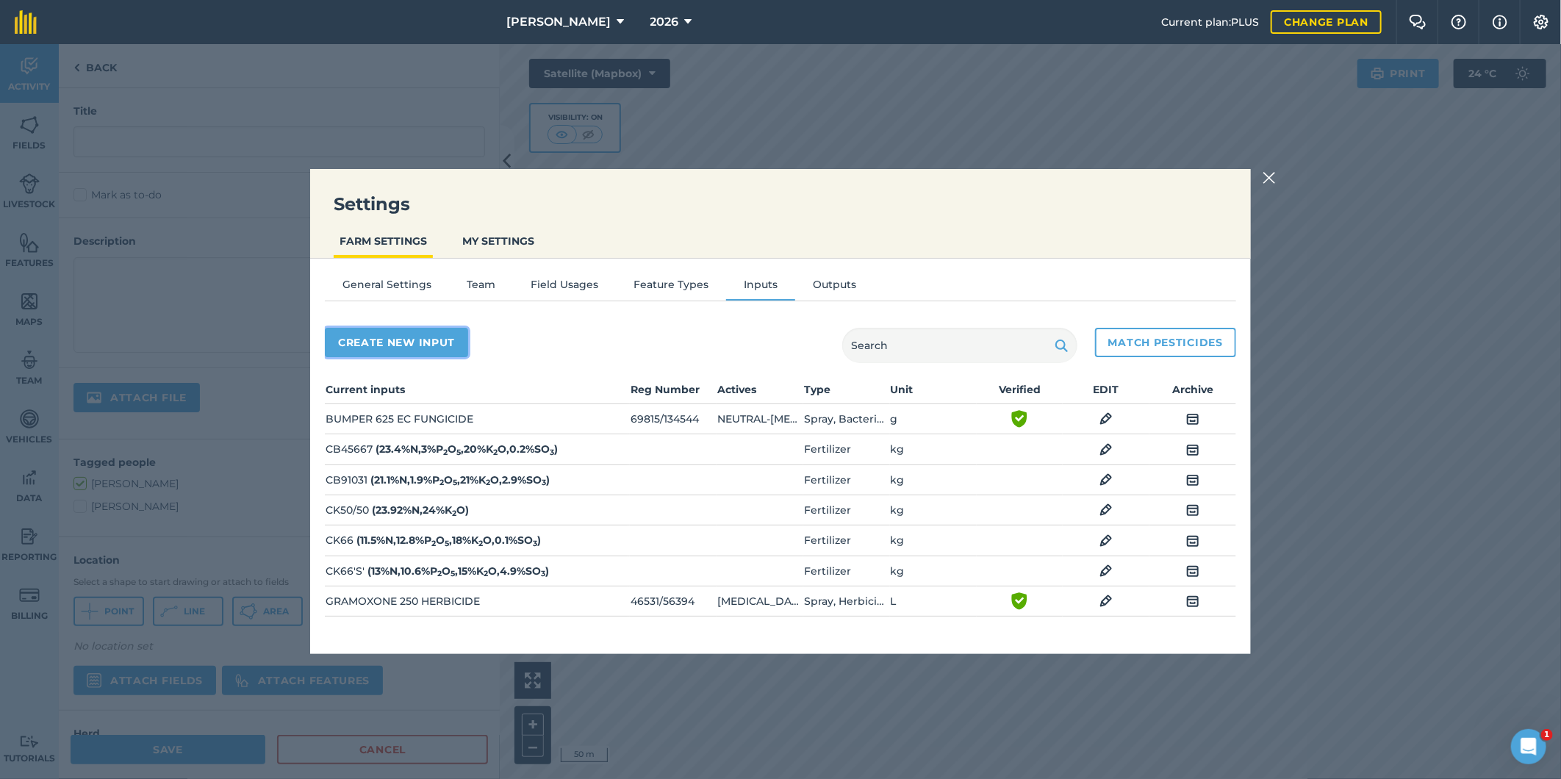
click at [423, 338] on button "Create new input" at bounding box center [396, 342] width 143 height 29
select select "SEED"
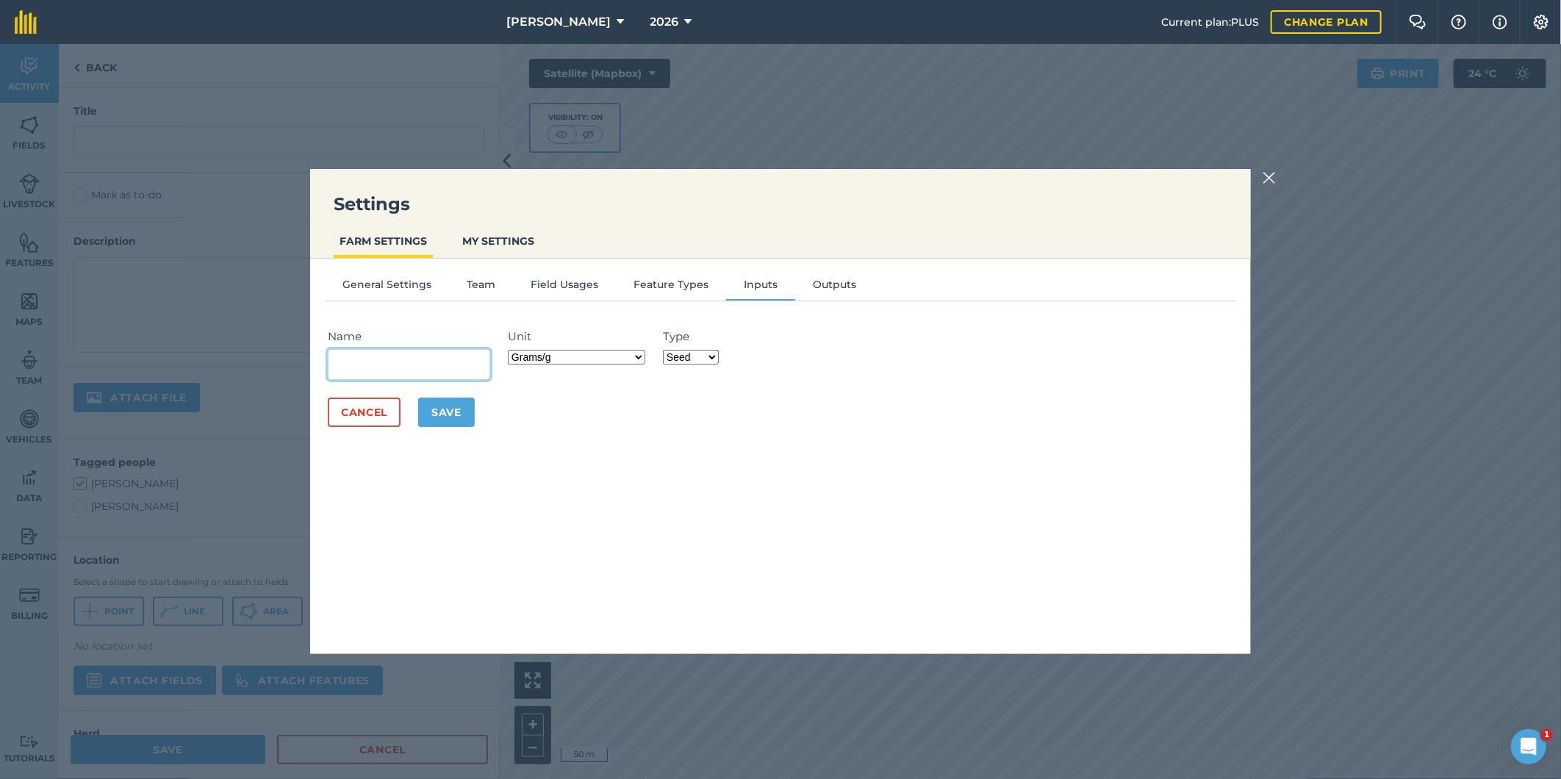
click at [430, 355] on input "Name" at bounding box center [409, 364] width 162 height 31
type input "Activator"
click at [641, 356] on select "Grams/g Kilograms/kg Metric tonnes/t Millilitres/ml Litres/L Ounces/oz Pounds/l…" at bounding box center [576, 357] width 137 height 15
select select "MILLILITRES"
click at [511, 350] on select "Grams/g Kilograms/kg Metric tonnes/t Millilitres/ml Litres/L Ounces/oz Pounds/l…" at bounding box center [576, 357] width 137 height 15
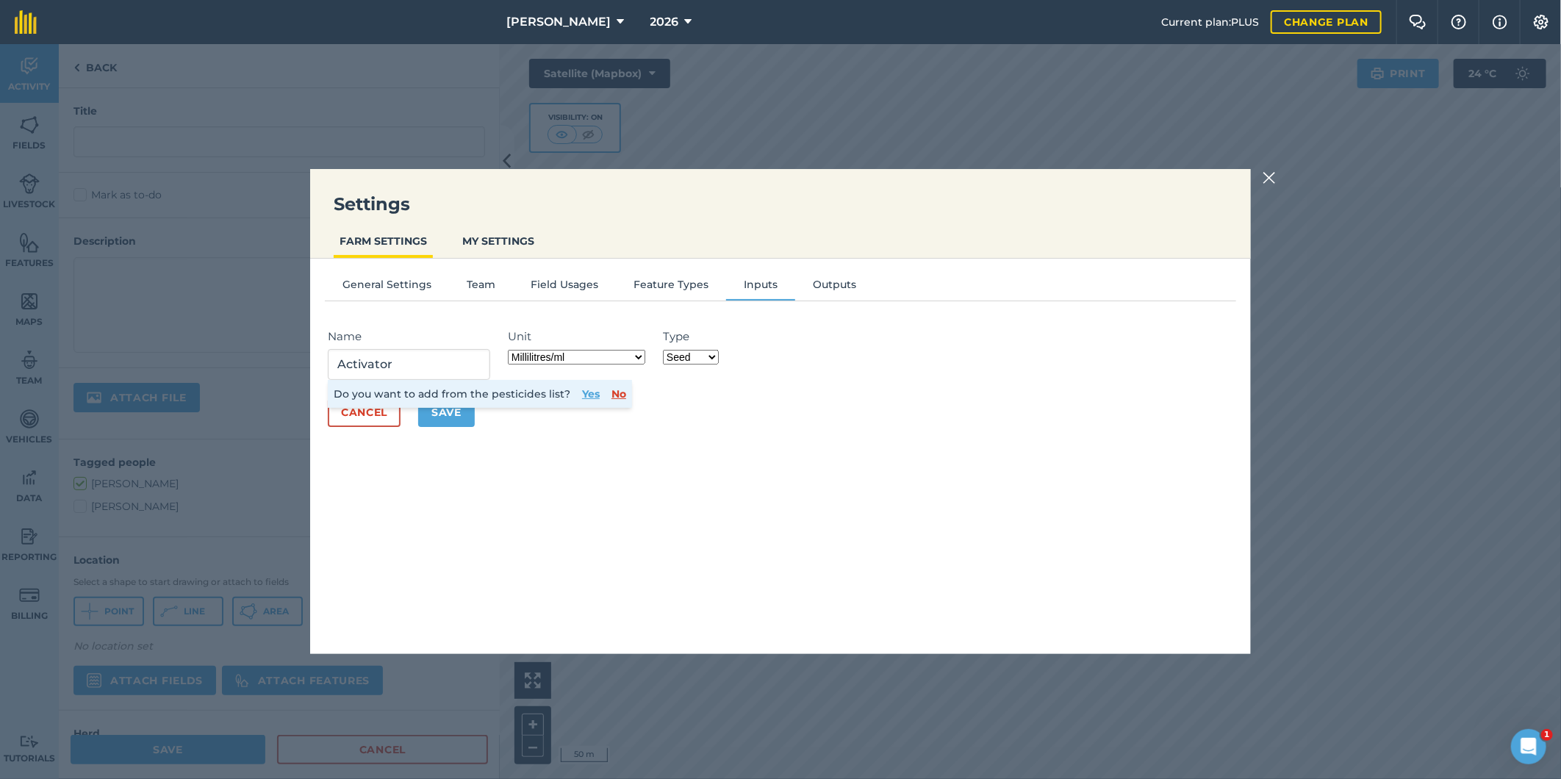
click at [713, 357] on select "Fertilizer Seed Spray Fuel Other" at bounding box center [691, 357] width 56 height 15
select select "SPRAY"
click at [665, 350] on select "Fertilizer Seed Spray Fuel Other" at bounding box center [691, 357] width 56 height 15
click at [582, 391] on button "Yes" at bounding box center [591, 394] width 18 height 16
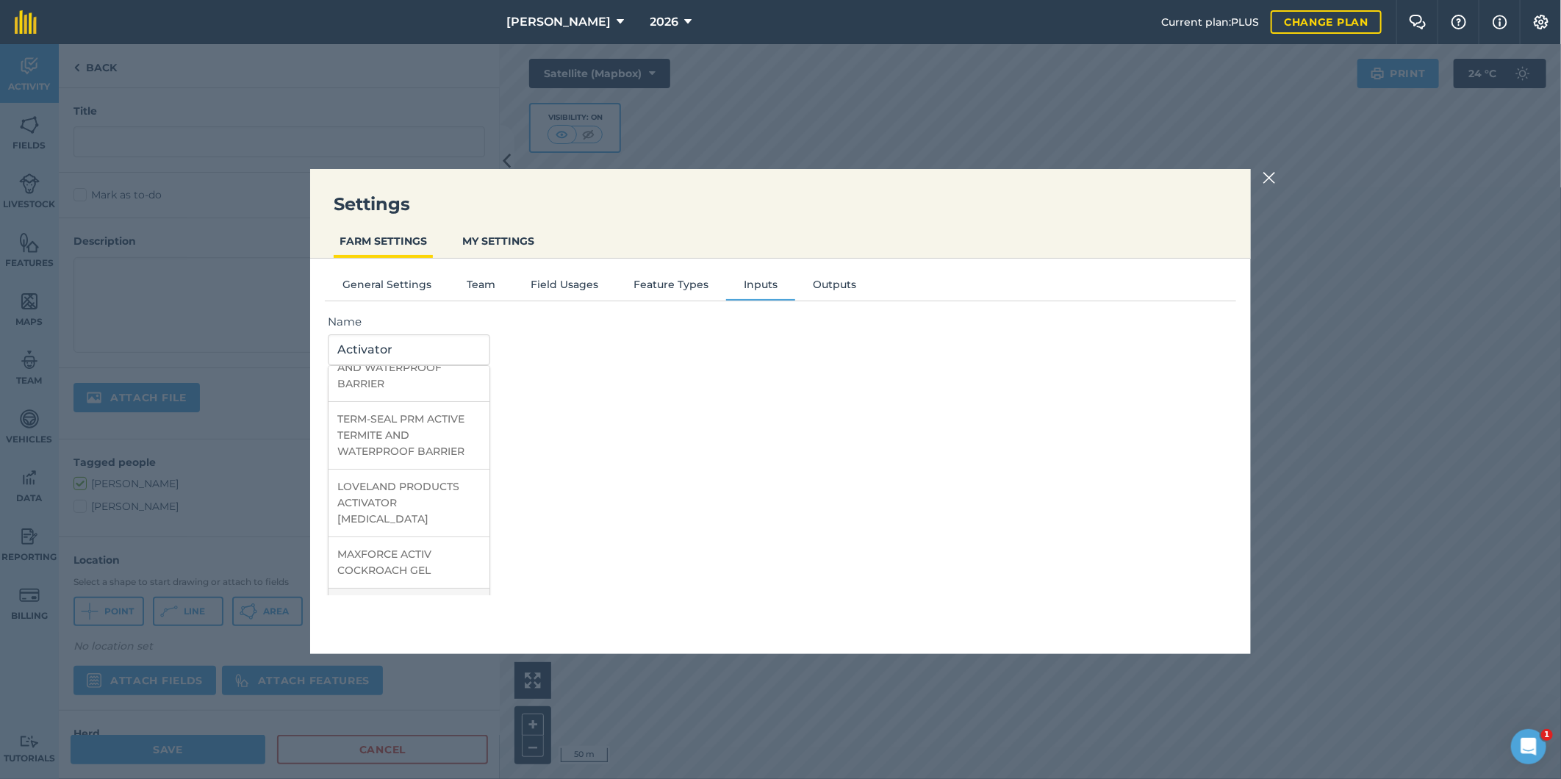
scroll to position [82, 0]
click at [438, 504] on li "LOVELAND PRODUCTS ACTIVATOR SURFACTANT" at bounding box center [408, 538] width 161 height 68
type input "LOVELAND PRODUCTS ACTIVATOR SURFACTANT"
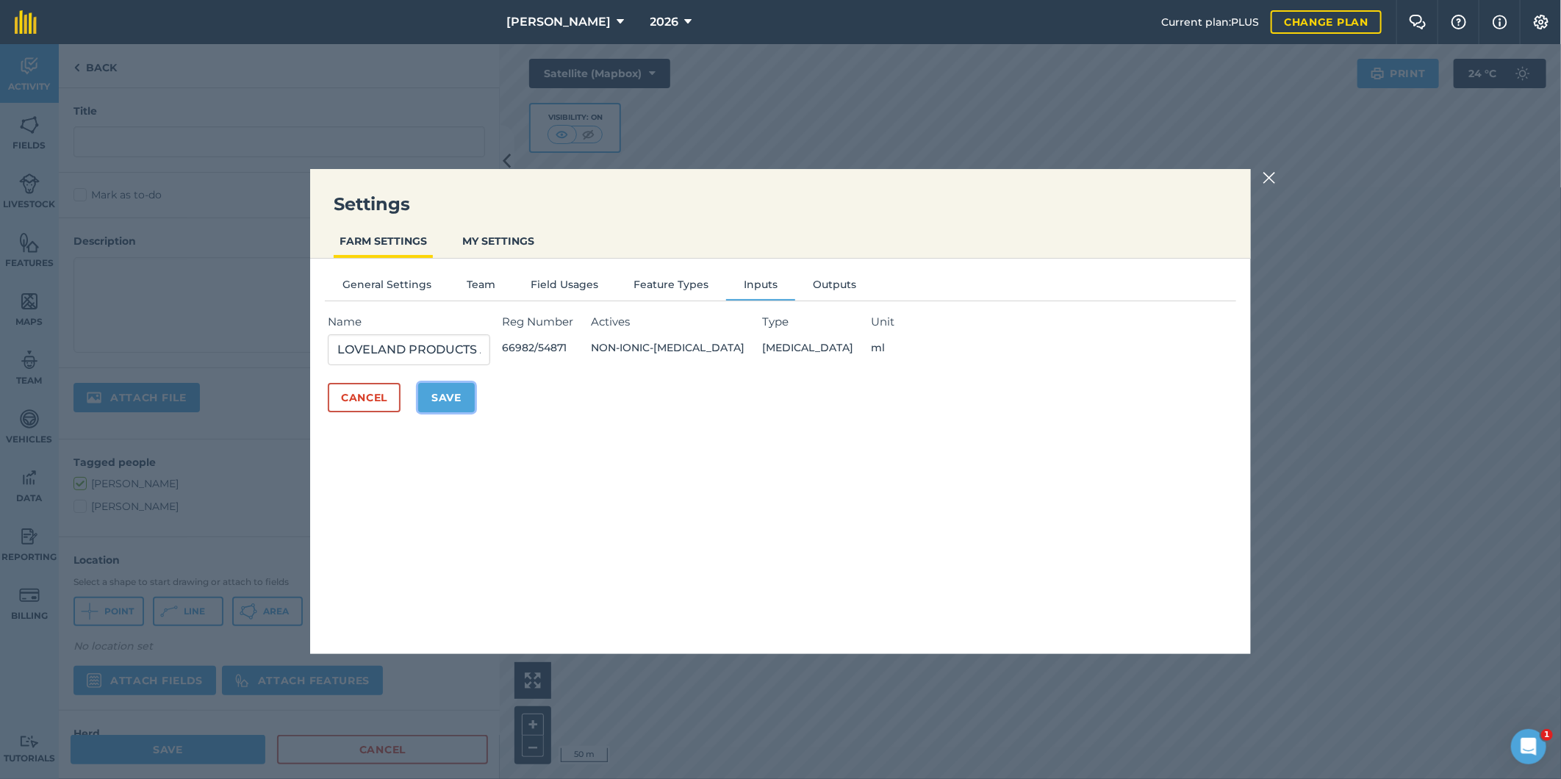
click at [450, 398] on button "Save" at bounding box center [446, 397] width 57 height 29
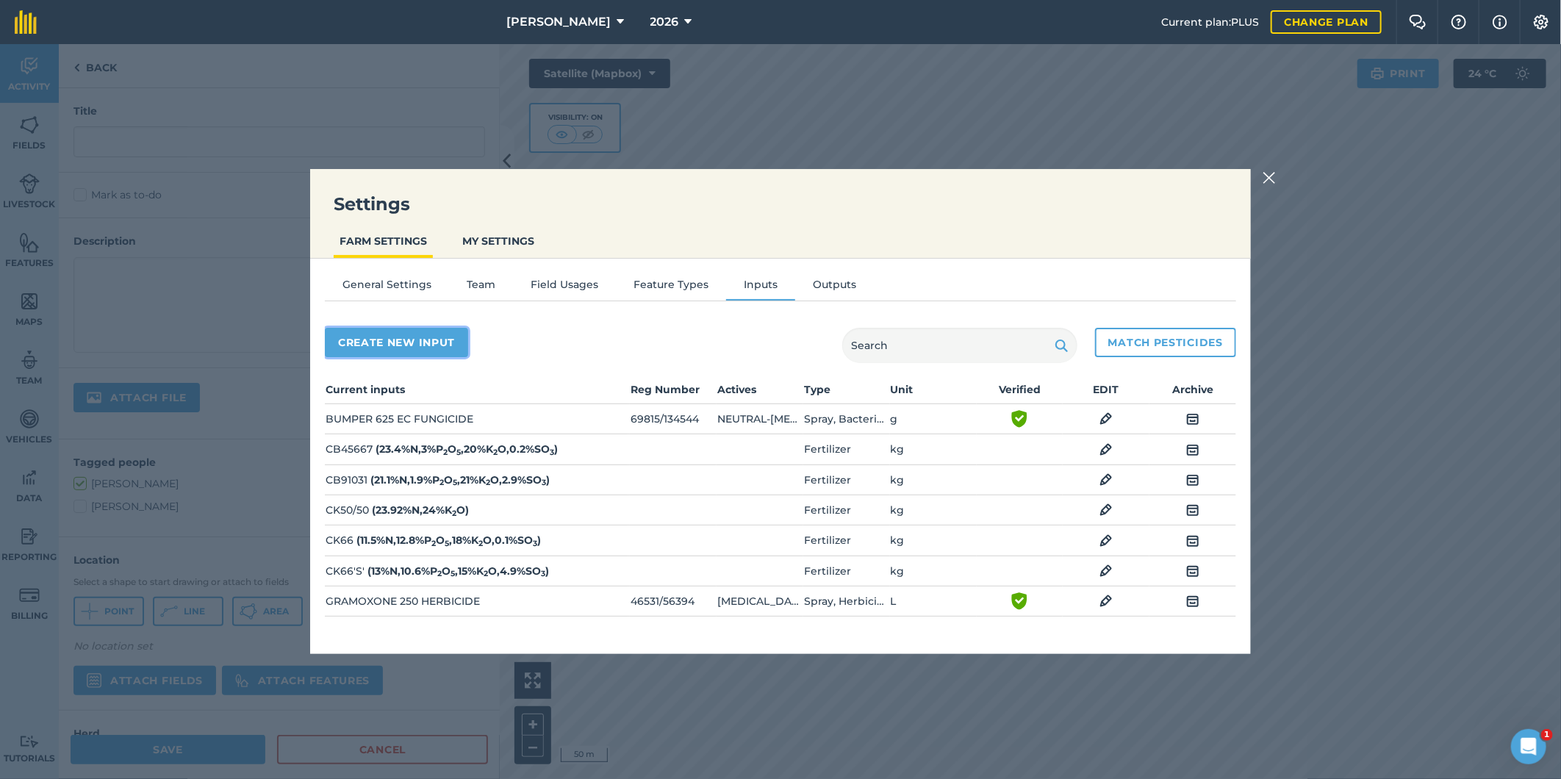
click at [431, 340] on button "Create new input" at bounding box center [396, 342] width 143 height 29
select select "SEED"
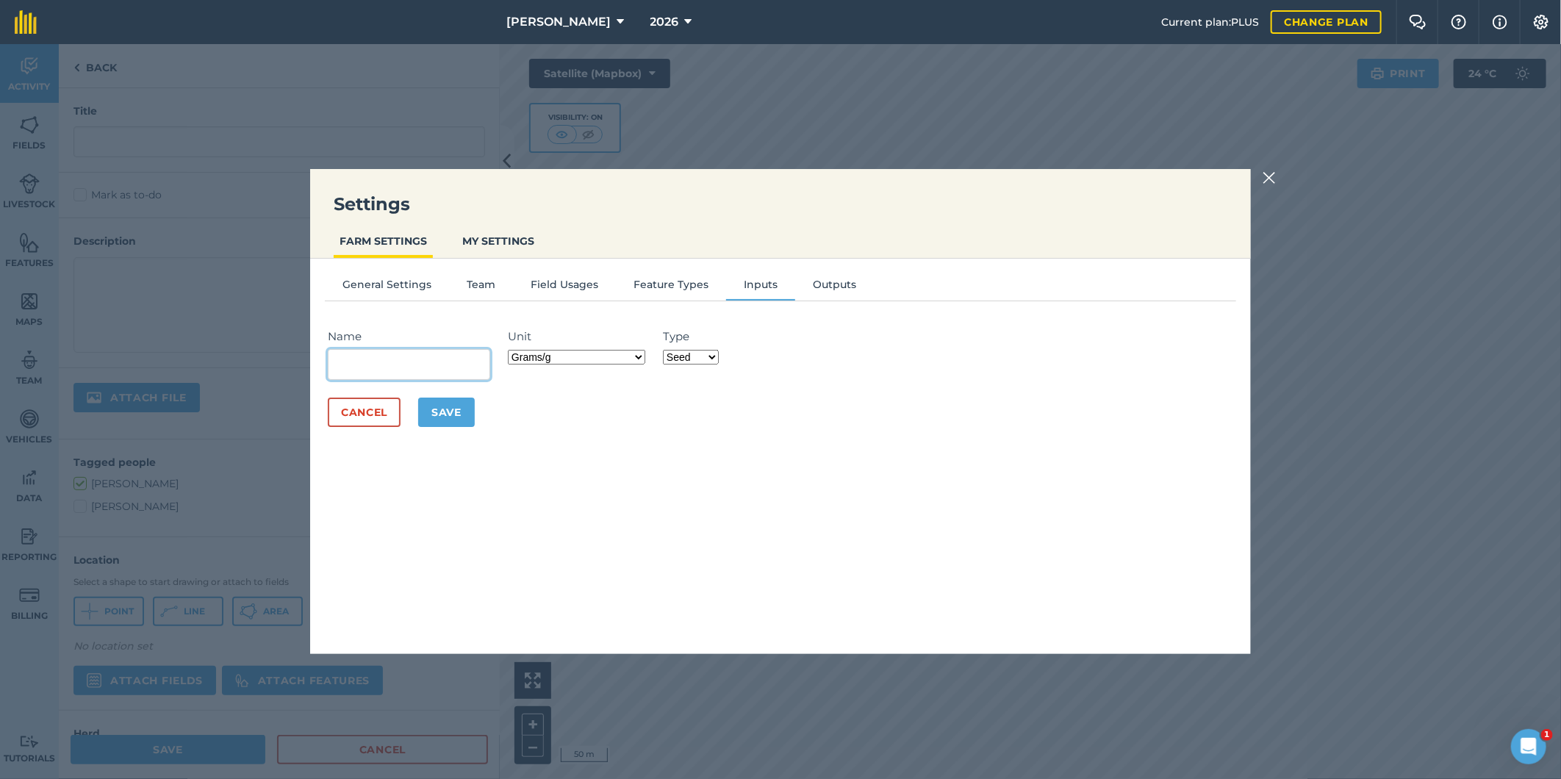
click at [420, 363] on input "Name" at bounding box center [409, 364] width 162 height 31
type input "LI700"
click at [638, 356] on select "Grams/g Kilograms/kg Metric tonnes/t Millilitres/ml Litres/L Ounces/oz Pounds/l…" at bounding box center [576, 357] width 137 height 15
select select "MILLILITRES"
click at [511, 350] on select "Grams/g Kilograms/kg Metric tonnes/t Millilitres/ml Litres/L Ounces/oz Pounds/l…" at bounding box center [576, 357] width 137 height 15
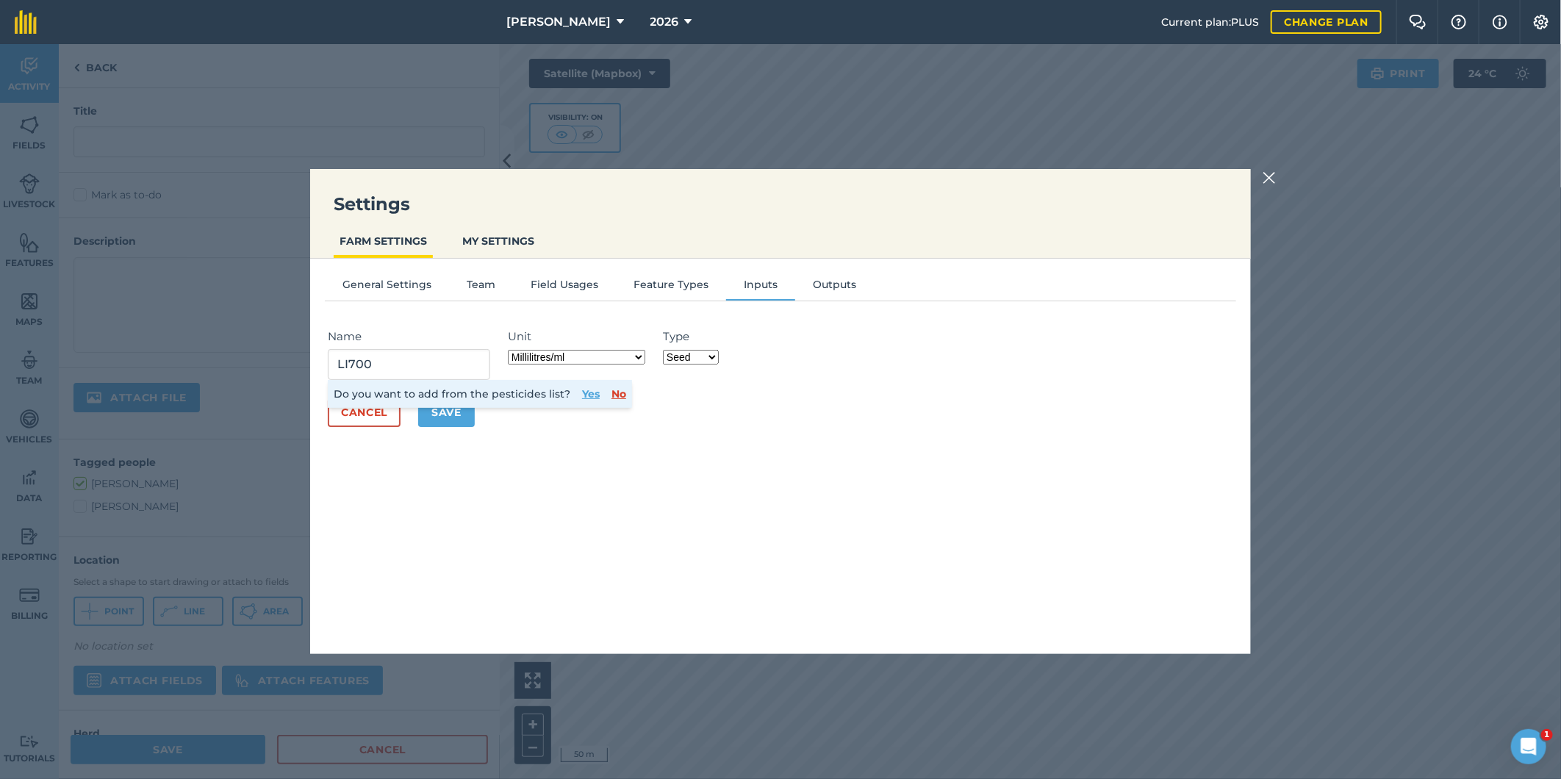
click at [711, 355] on select "Fertilizer Seed Spray Fuel Other" at bounding box center [691, 357] width 56 height 15
select select "SPRAY"
click at [665, 350] on select "Fertilizer Seed Spray Fuel Other" at bounding box center [691, 357] width 56 height 15
click at [583, 391] on button "Yes" at bounding box center [591, 394] width 18 height 16
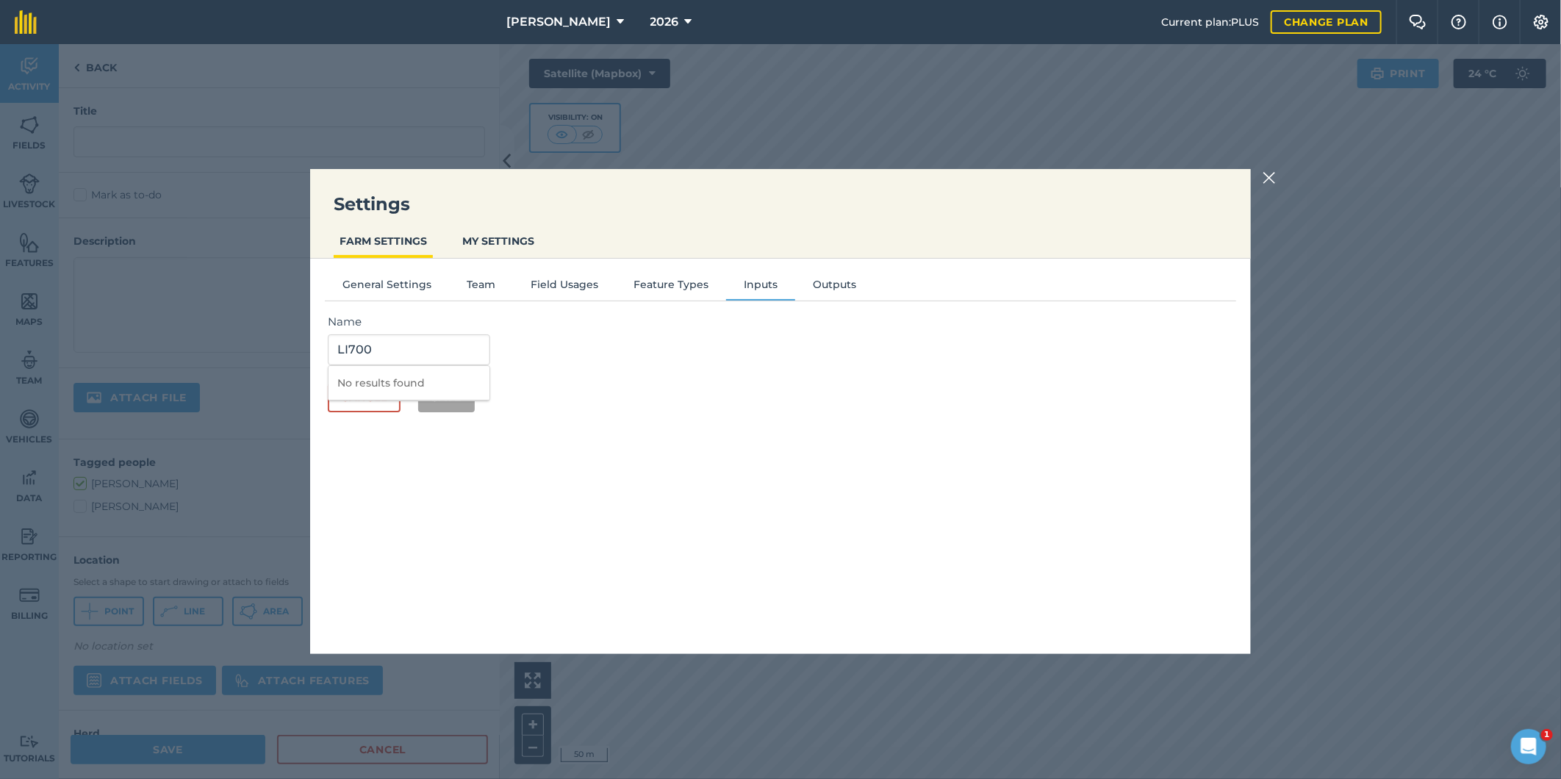
drag, startPoint x: 373, startPoint y: 343, endPoint x: 331, endPoint y: 347, distance: 42.8
click at [334, 348] on input "LI700" at bounding box center [409, 349] width 162 height 31
click at [389, 384] on li "LOVELAND SP700 SURFACTANT" at bounding box center [408, 391] width 161 height 51
type input "LOVELAND SP700 SURFACTANT"
click at [444, 392] on button "Save" at bounding box center [446, 397] width 57 height 29
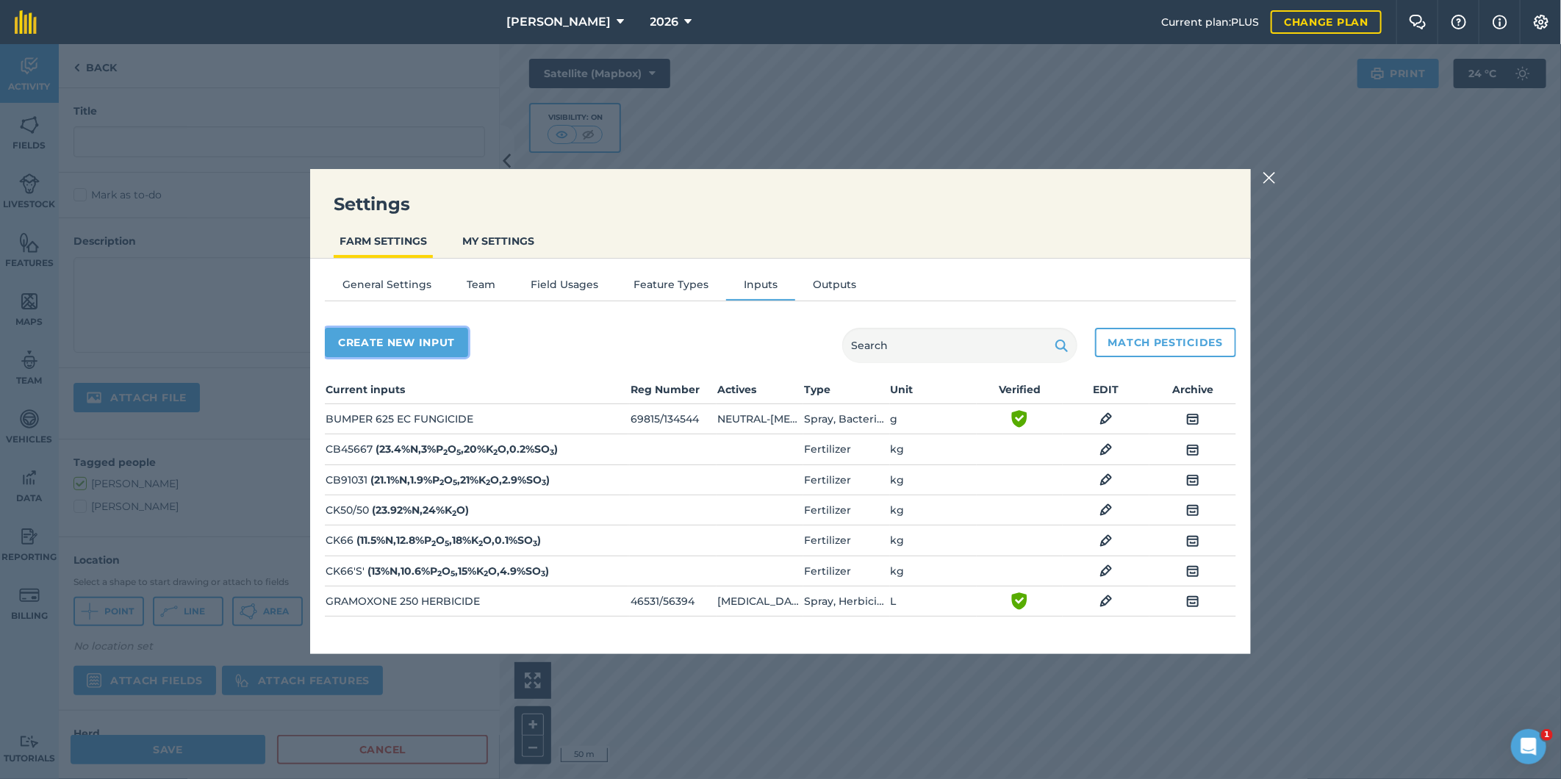
click at [398, 339] on button "Create new input" at bounding box center [396, 342] width 143 height 29
select select "SEED"
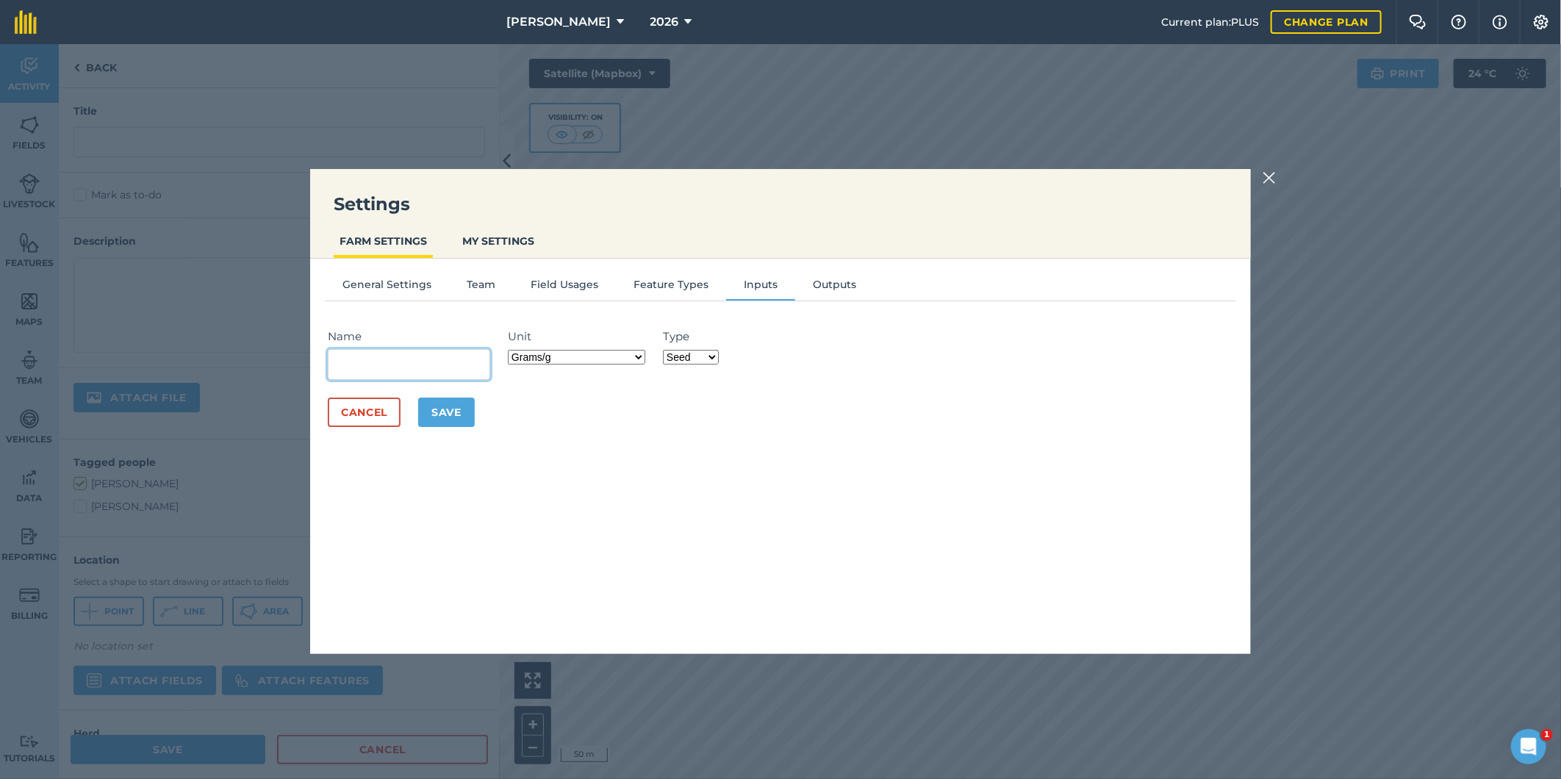
click at [398, 359] on input "Name" at bounding box center [409, 364] width 162 height 31
type input "SP700"
click at [645, 357] on select "Grams/g Kilograms/kg Metric tonnes/t Millilitres/ml Litres/L Ounces/oz Pounds/l…" at bounding box center [576, 357] width 137 height 15
click at [511, 350] on select "Grams/g Kilograms/kg Metric tonnes/t Millilitres/ml Litres/L Ounces/oz Pounds/l…" at bounding box center [576, 357] width 137 height 15
click at [640, 356] on select "Grams/g Kilograms/kg Metric tonnes/t Millilitres/ml Litres/L Ounces/oz Pounds/l…" at bounding box center [576, 357] width 137 height 15
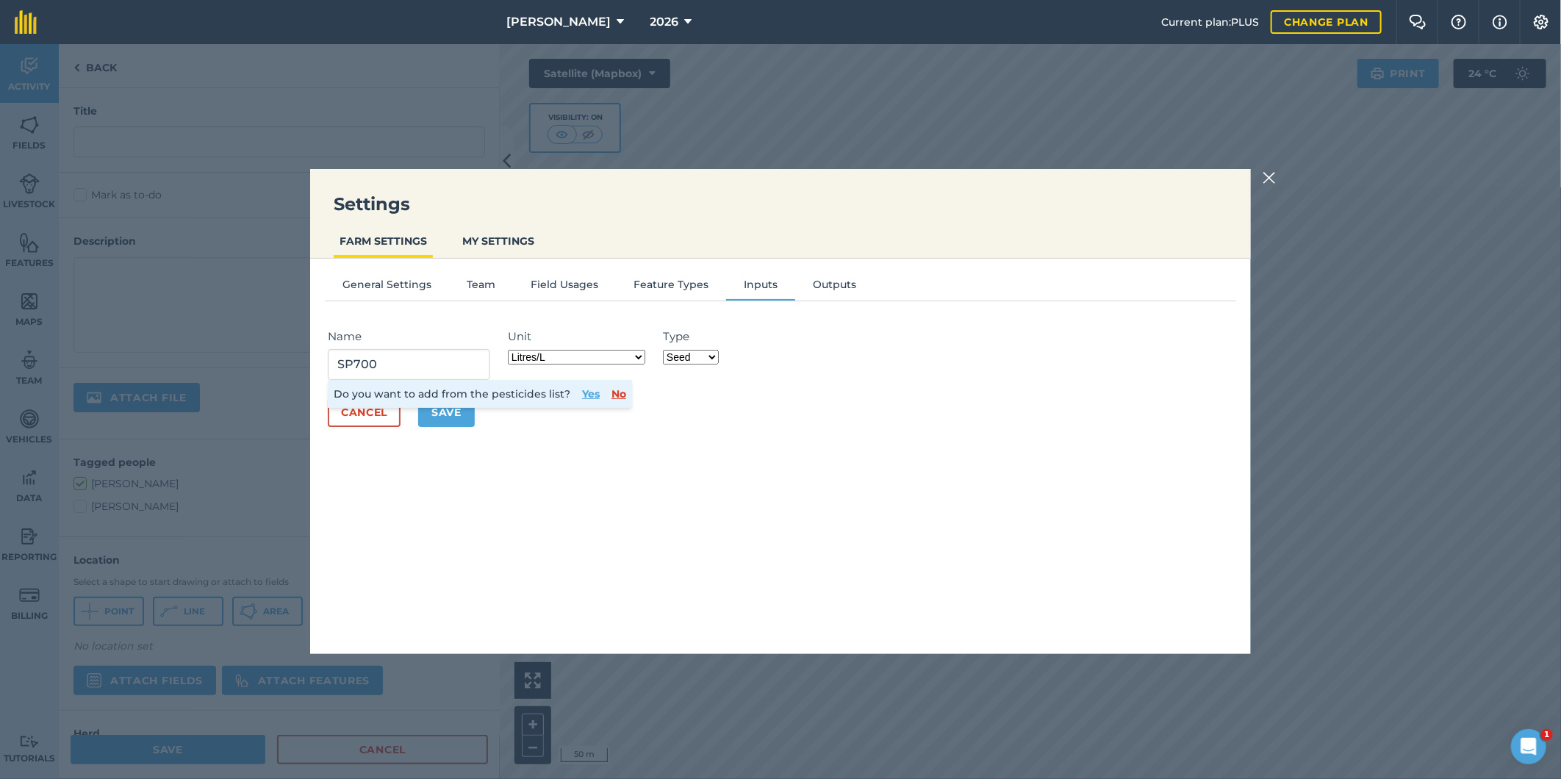
select select "MILLILITRES"
click at [511, 350] on select "Grams/g Kilograms/kg Metric tonnes/t Millilitres/ml Litres/L Ounces/oz Pounds/l…" at bounding box center [576, 357] width 137 height 15
click at [714, 357] on select "Fertilizer Seed Spray Fuel Other" at bounding box center [691, 357] width 56 height 15
select select "SPRAY"
click at [665, 350] on select "Fertilizer Seed Spray Fuel Other" at bounding box center [691, 357] width 56 height 15
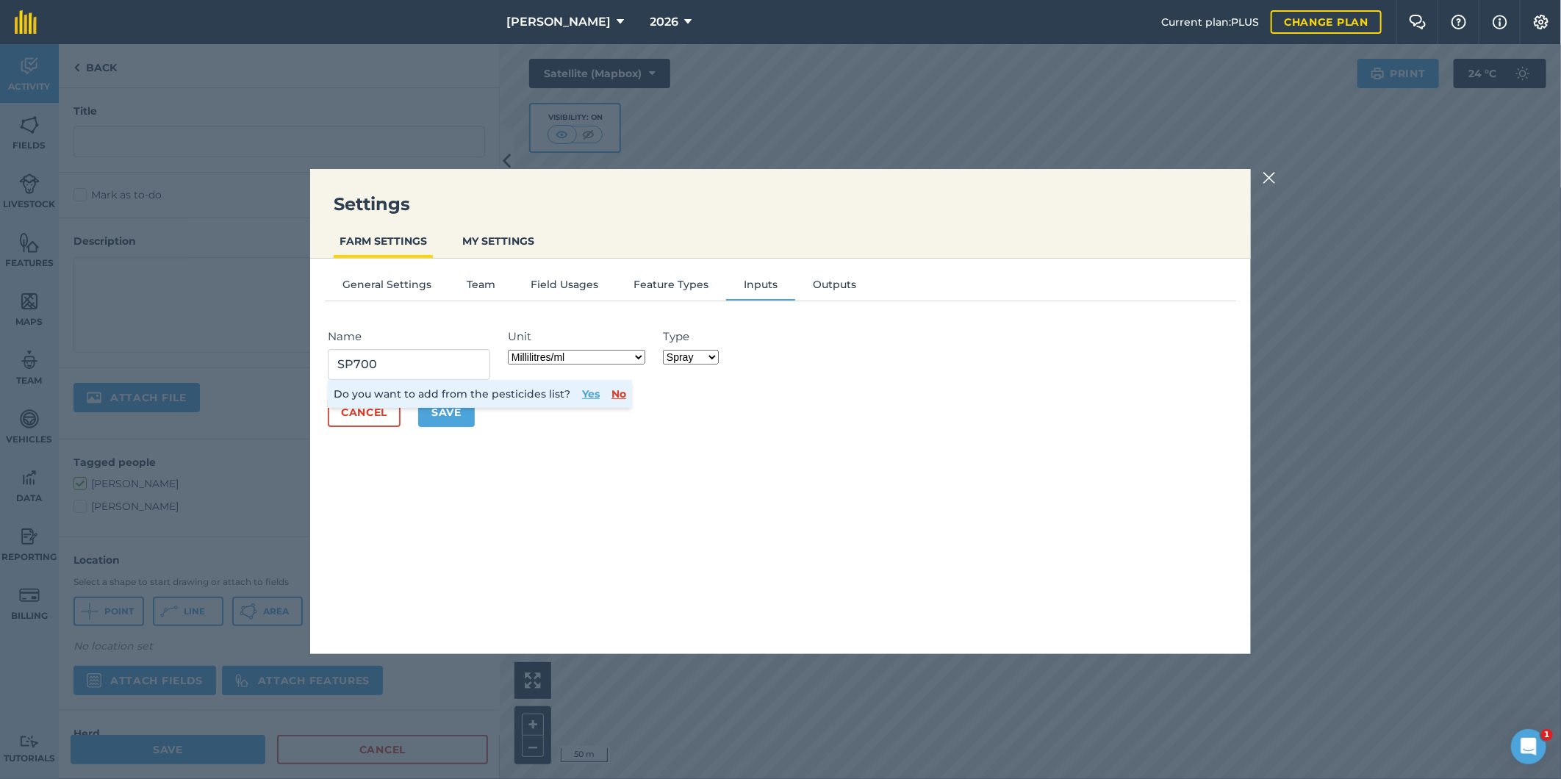
click at [585, 393] on button "Yes" at bounding box center [591, 394] width 18 height 16
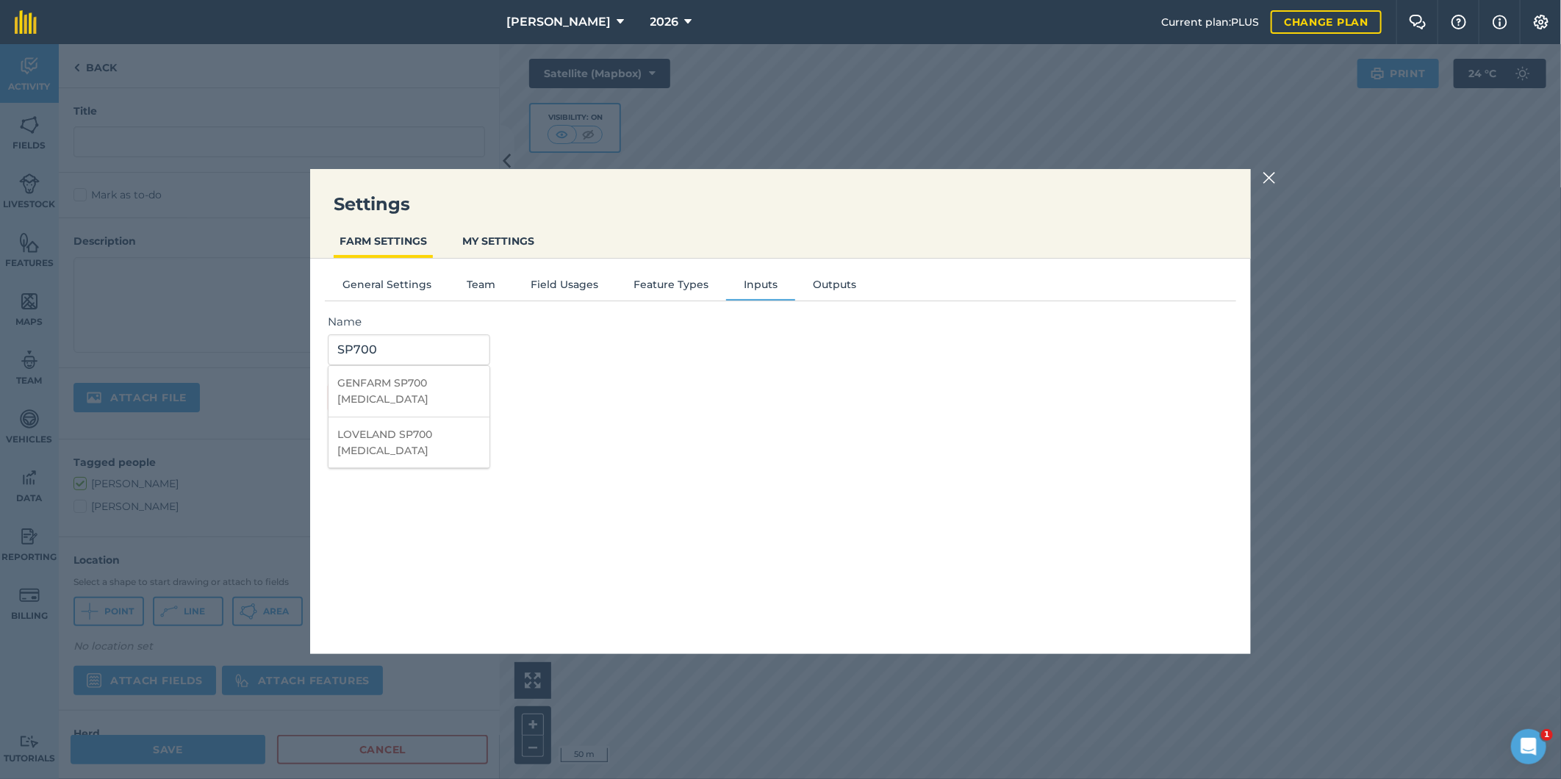
click at [403, 381] on li "GENFARM SP700 SURFACTANT" at bounding box center [408, 391] width 161 height 51
type input "GENFARM SP700 SURFACTANT"
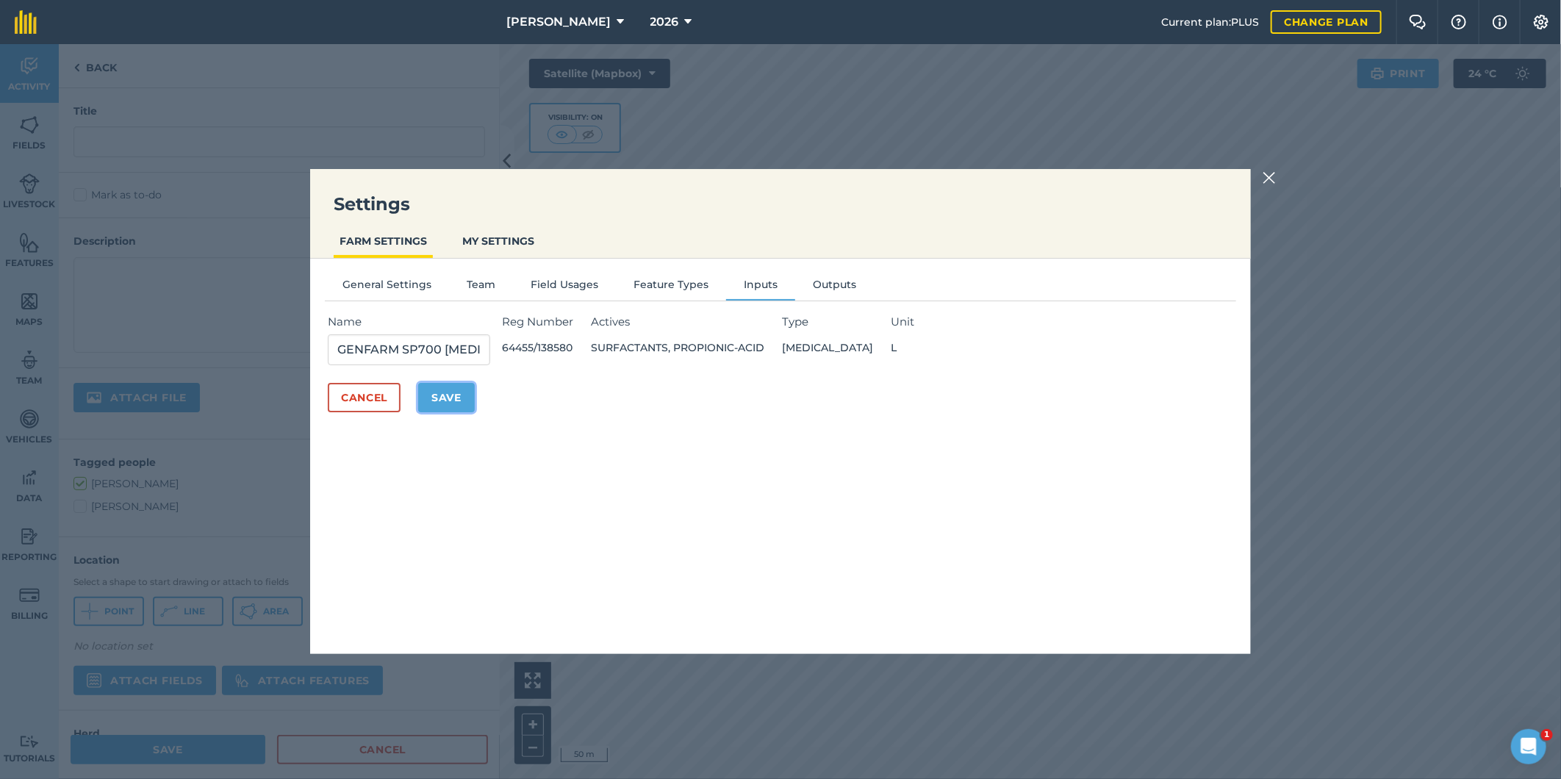
click at [449, 395] on button "Save" at bounding box center [446, 397] width 57 height 29
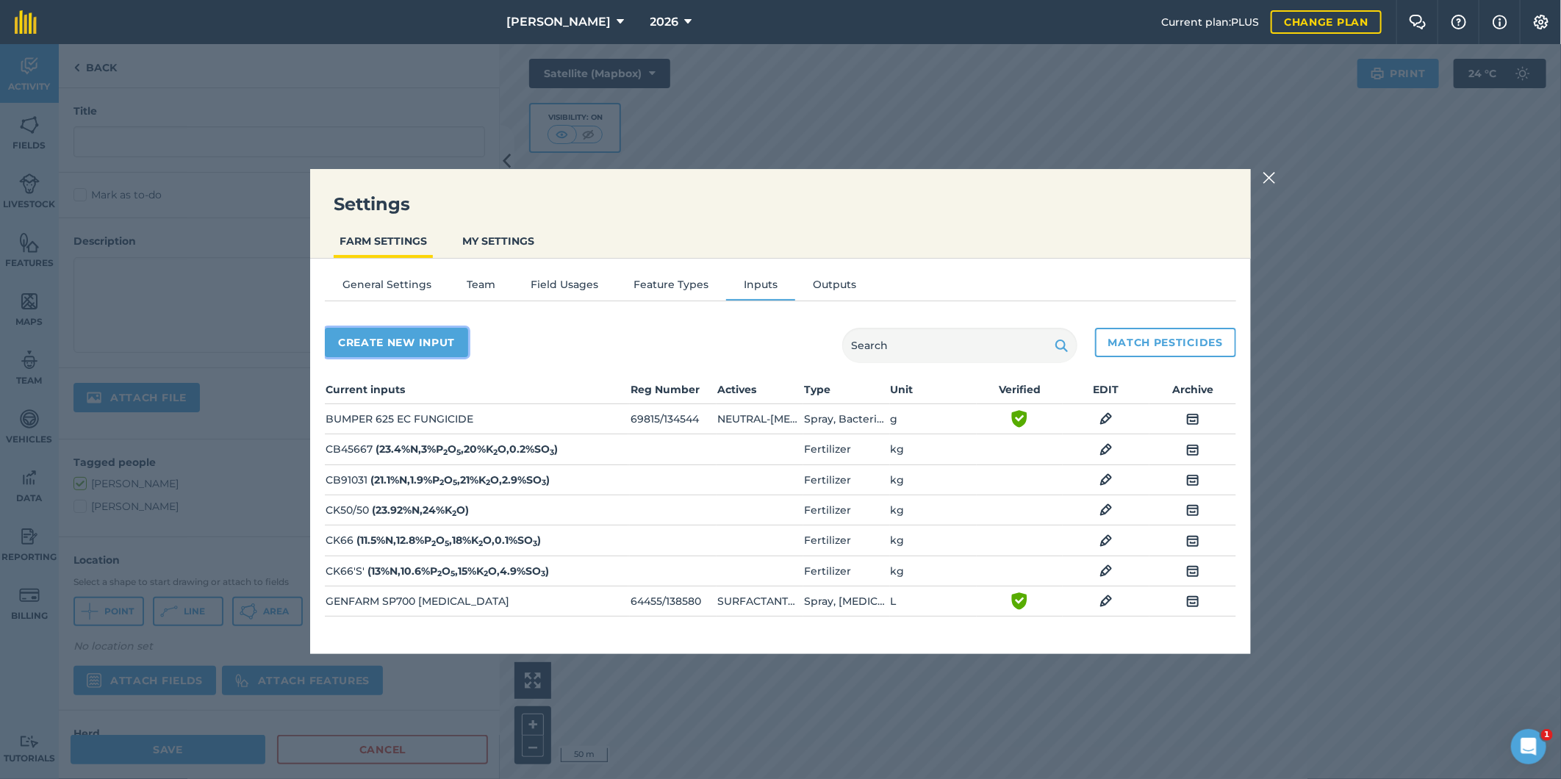
click at [397, 339] on button "Create new input" at bounding box center [396, 342] width 143 height 29
select select "SEED"
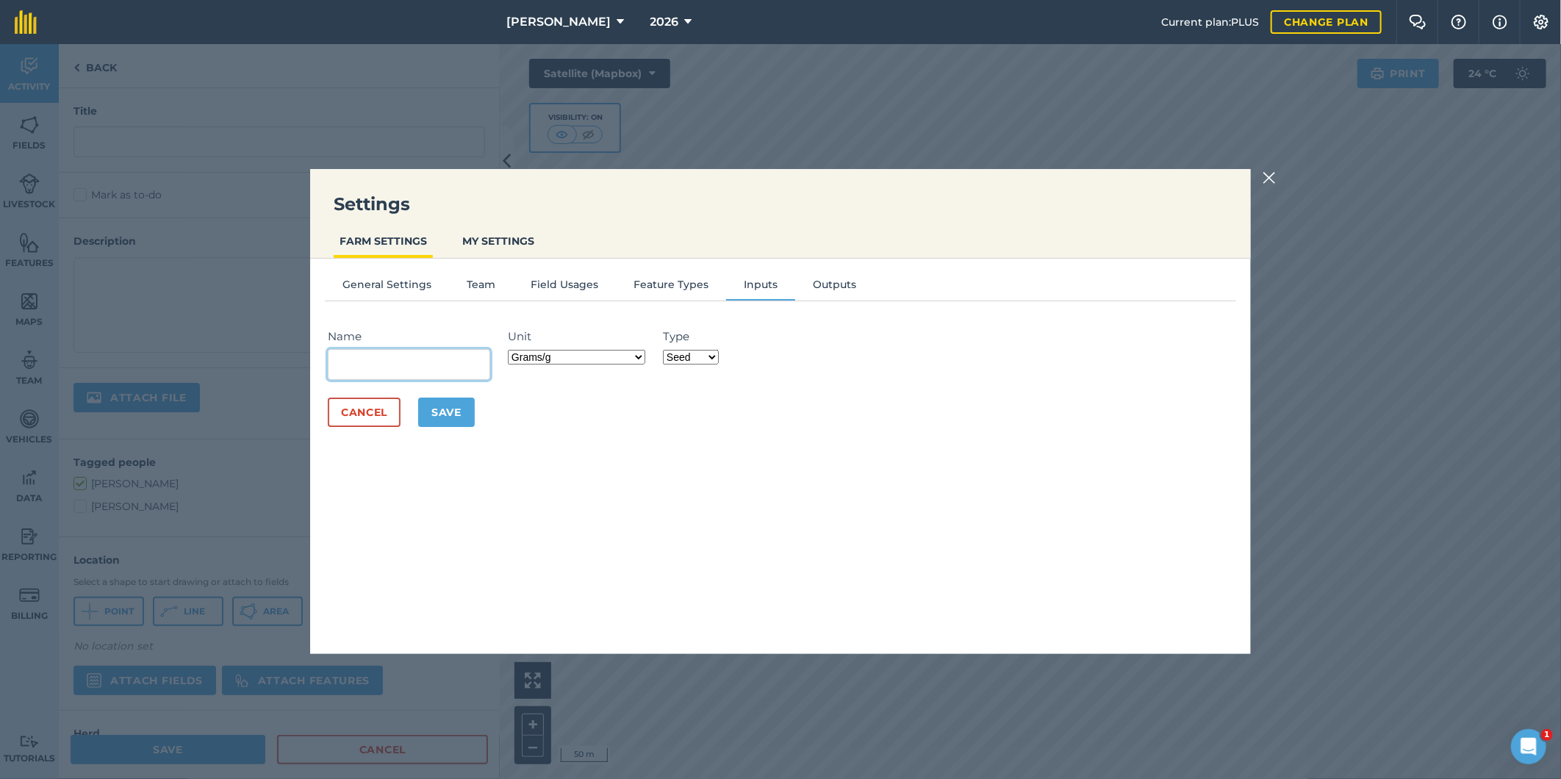
click at [368, 365] on input "Name" at bounding box center [409, 364] width 162 height 31
type input "Nufarm 24D"
click at [648, 353] on div "Name Nufarm 24D Do you want to add from the pesticides list? Yes No Unit Grams/…" at bounding box center [780, 354] width 905 height 52
click at [642, 354] on select "Grams/g Kilograms/kg Metric tonnes/t Millilitres/ml Litres/L Ounces/oz Pounds/l…" at bounding box center [576, 357] width 137 height 15
select select "LITRES"
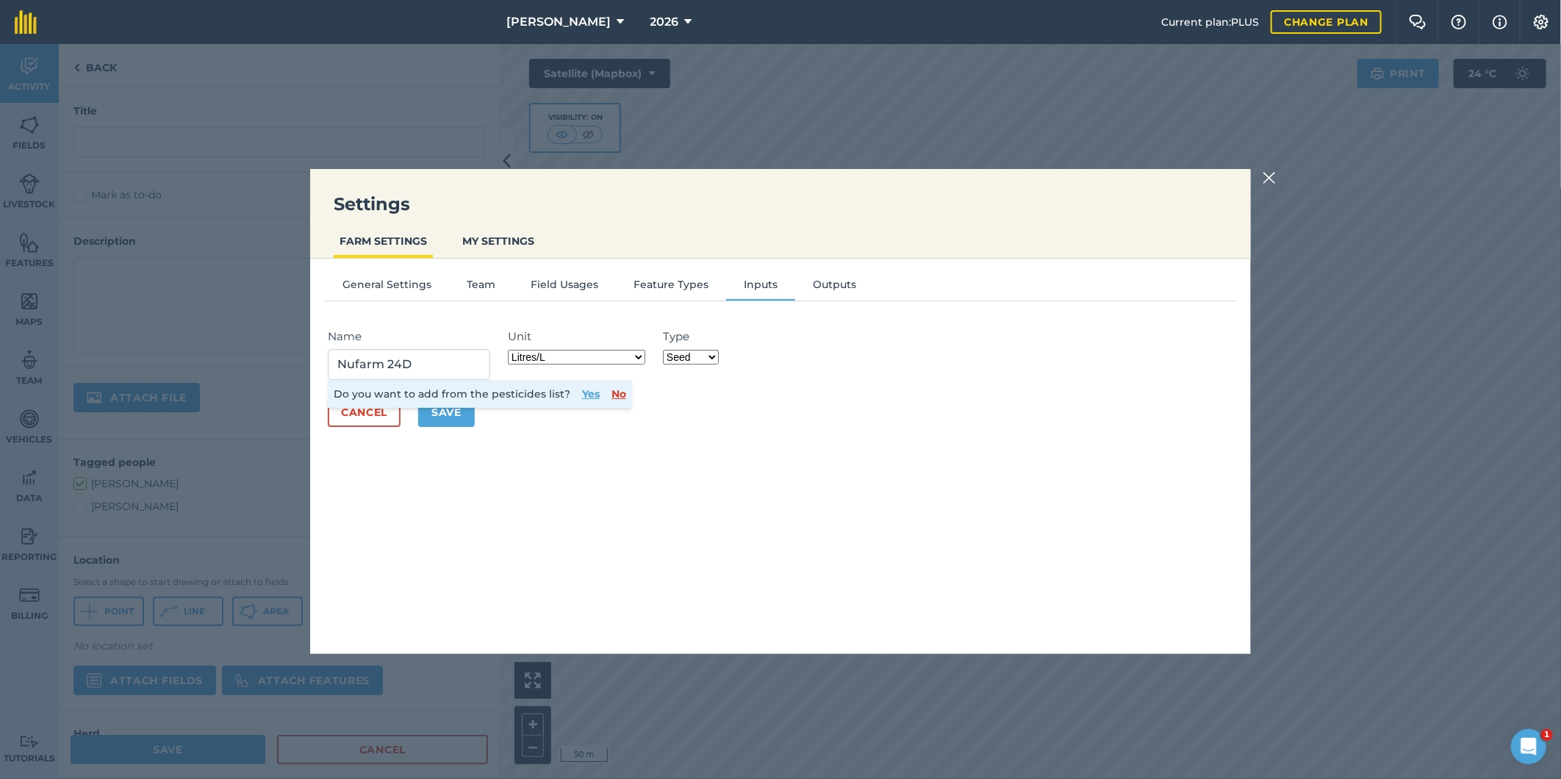
click at [511, 350] on select "Grams/g Kilograms/kg Metric tonnes/t Millilitres/ml Litres/L Ounces/oz Pounds/l…" at bounding box center [576, 357] width 137 height 15
click at [716, 356] on select "Fertilizer Seed Spray Fuel Other" at bounding box center [691, 357] width 56 height 15
select select "SPRAY"
click at [665, 350] on select "Fertilizer Seed Spray Fuel Other" at bounding box center [691, 357] width 56 height 15
click at [584, 395] on button "Yes" at bounding box center [591, 394] width 18 height 16
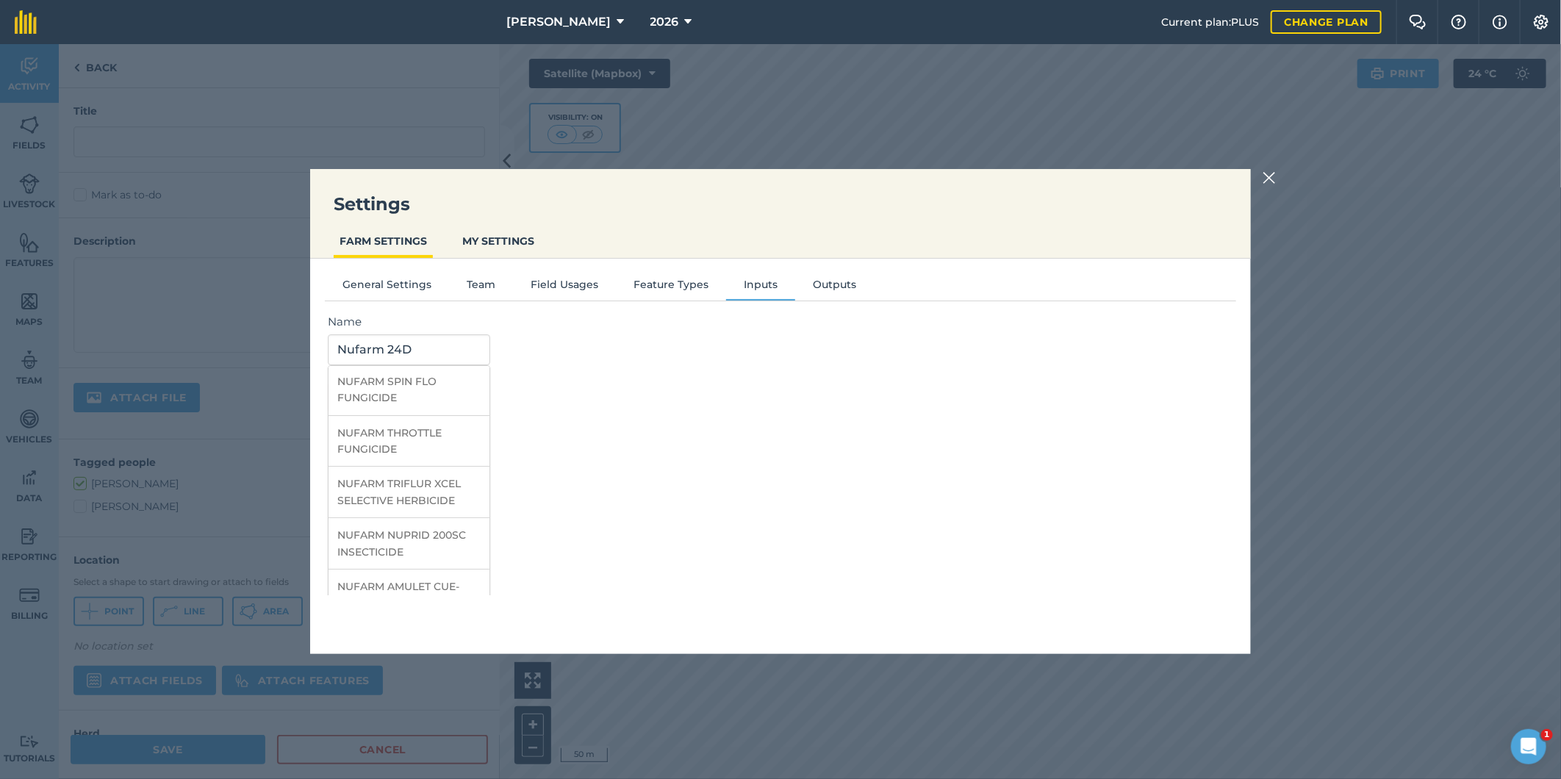
scroll to position [0, 0]
drag, startPoint x: 412, startPoint y: 348, endPoint x: 382, endPoint y: 348, distance: 30.1
click at [382, 348] on input "Nufarm 24D" at bounding box center [409, 349] width 162 height 31
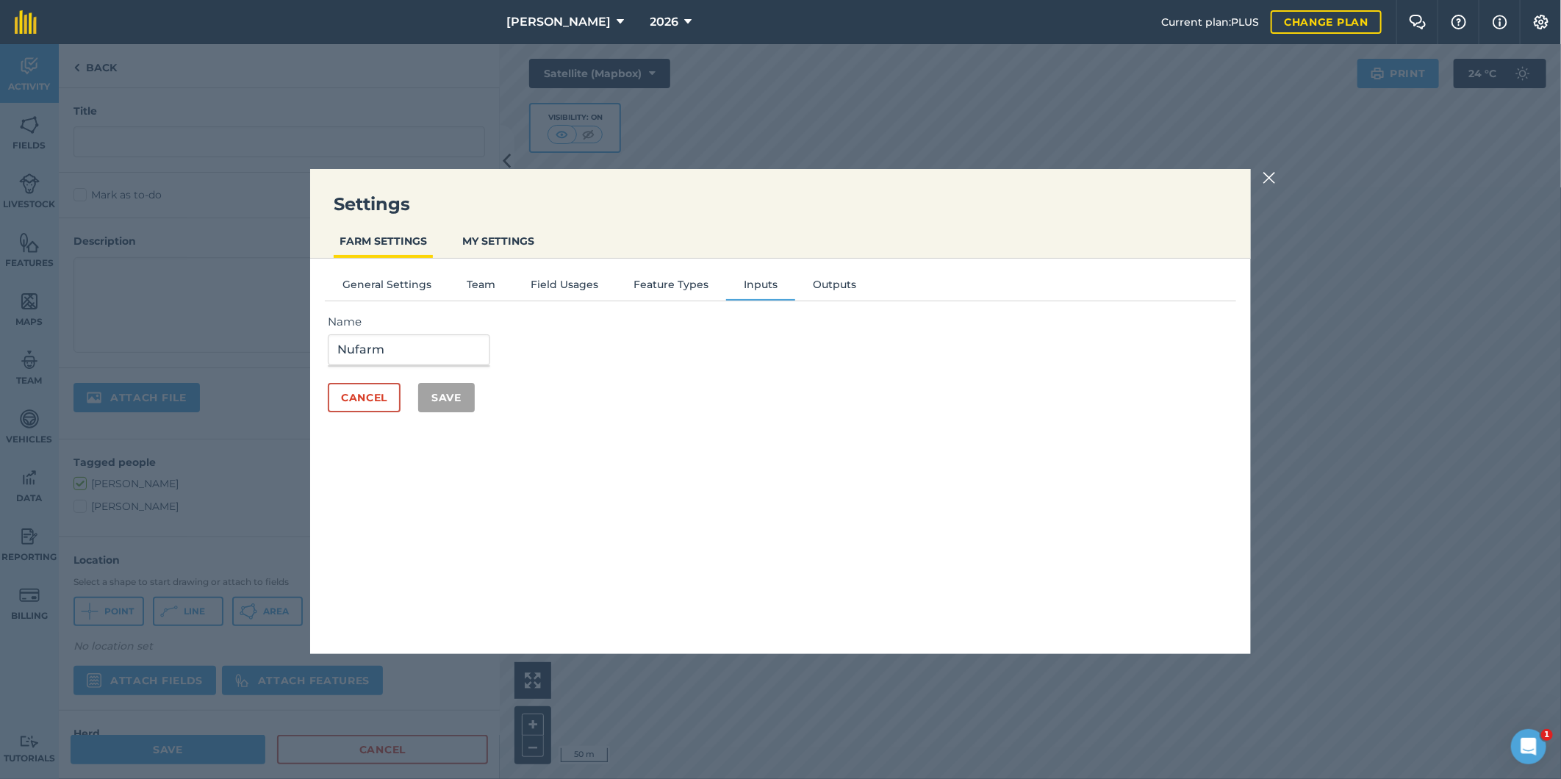
drag, startPoint x: 336, startPoint y: 342, endPoint x: 387, endPoint y: 353, distance: 51.7
click at [337, 342] on input "Nufarm" at bounding box center [409, 349] width 162 height 31
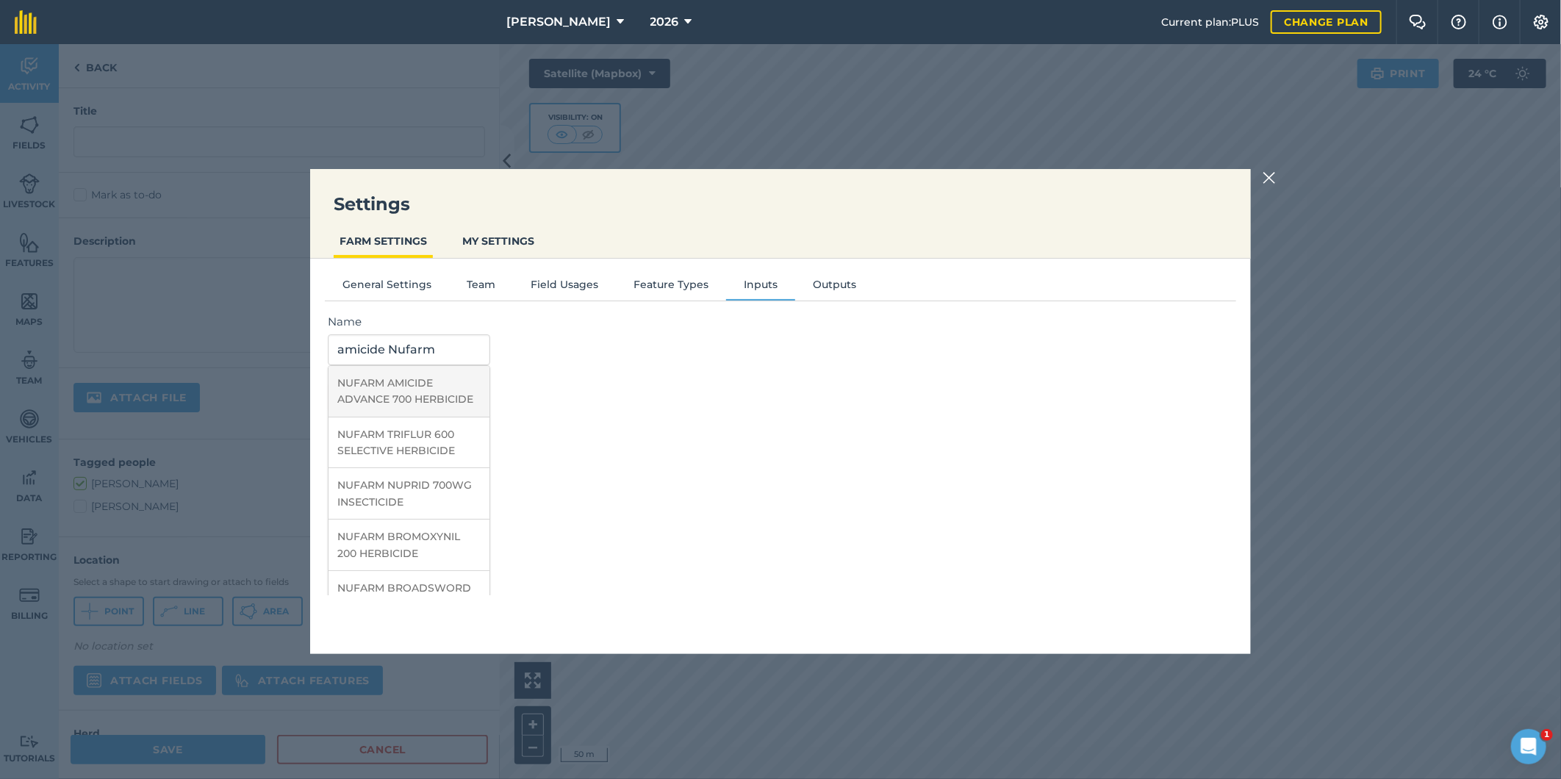
click at [406, 390] on li "NUFARM AMICIDE ADVANCE 700 HERBICIDE" at bounding box center [408, 391] width 161 height 51
type input "NUFARM AMICIDE ADVANCE 700 HERBICIDE"
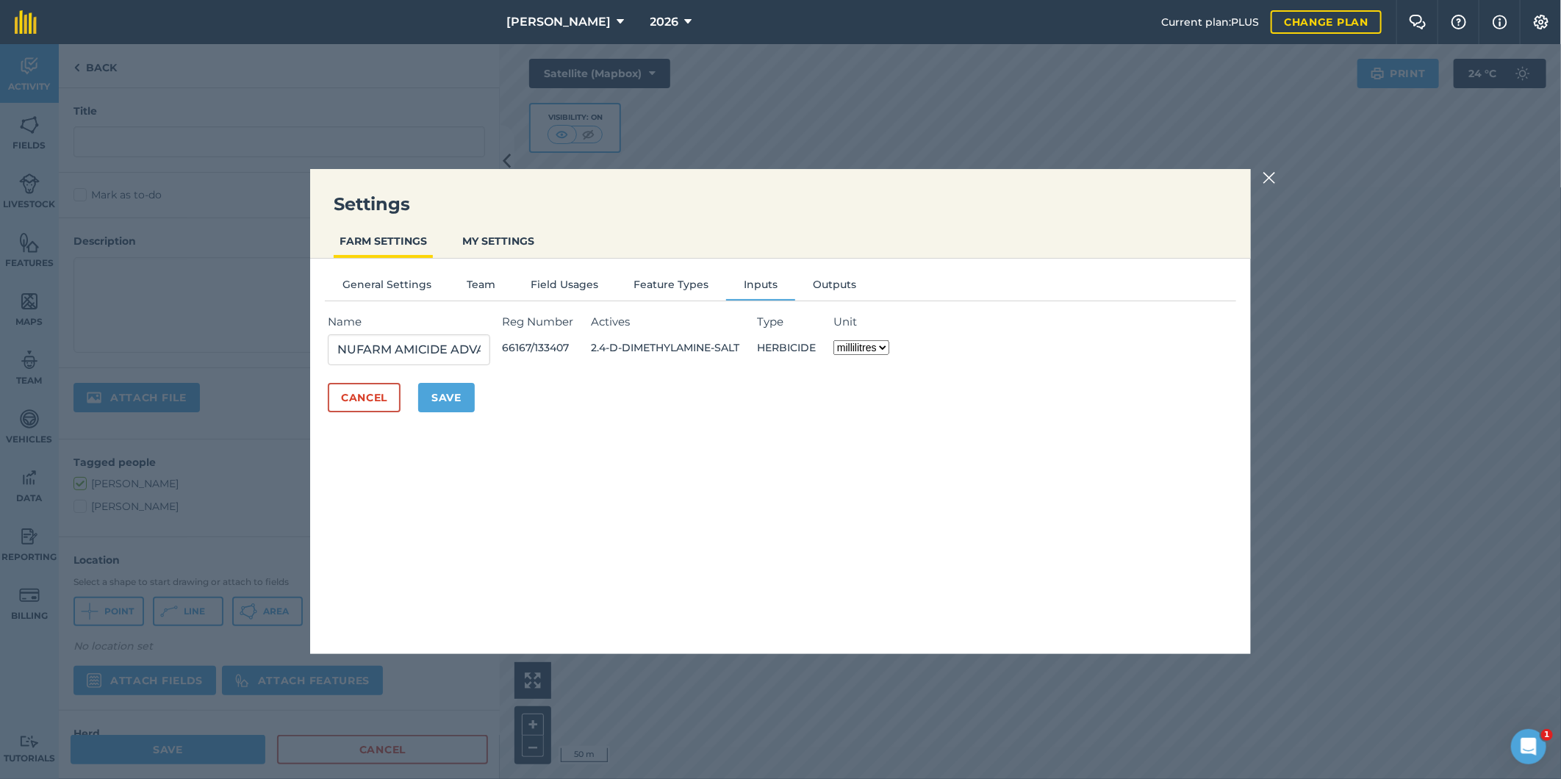
click at [889, 342] on select "millilitres litres" at bounding box center [861, 347] width 56 height 15
select select "LITRES"
click at [841, 340] on select "millilitres litres" at bounding box center [861, 347] width 56 height 15
click at [439, 385] on button "Save" at bounding box center [446, 397] width 57 height 29
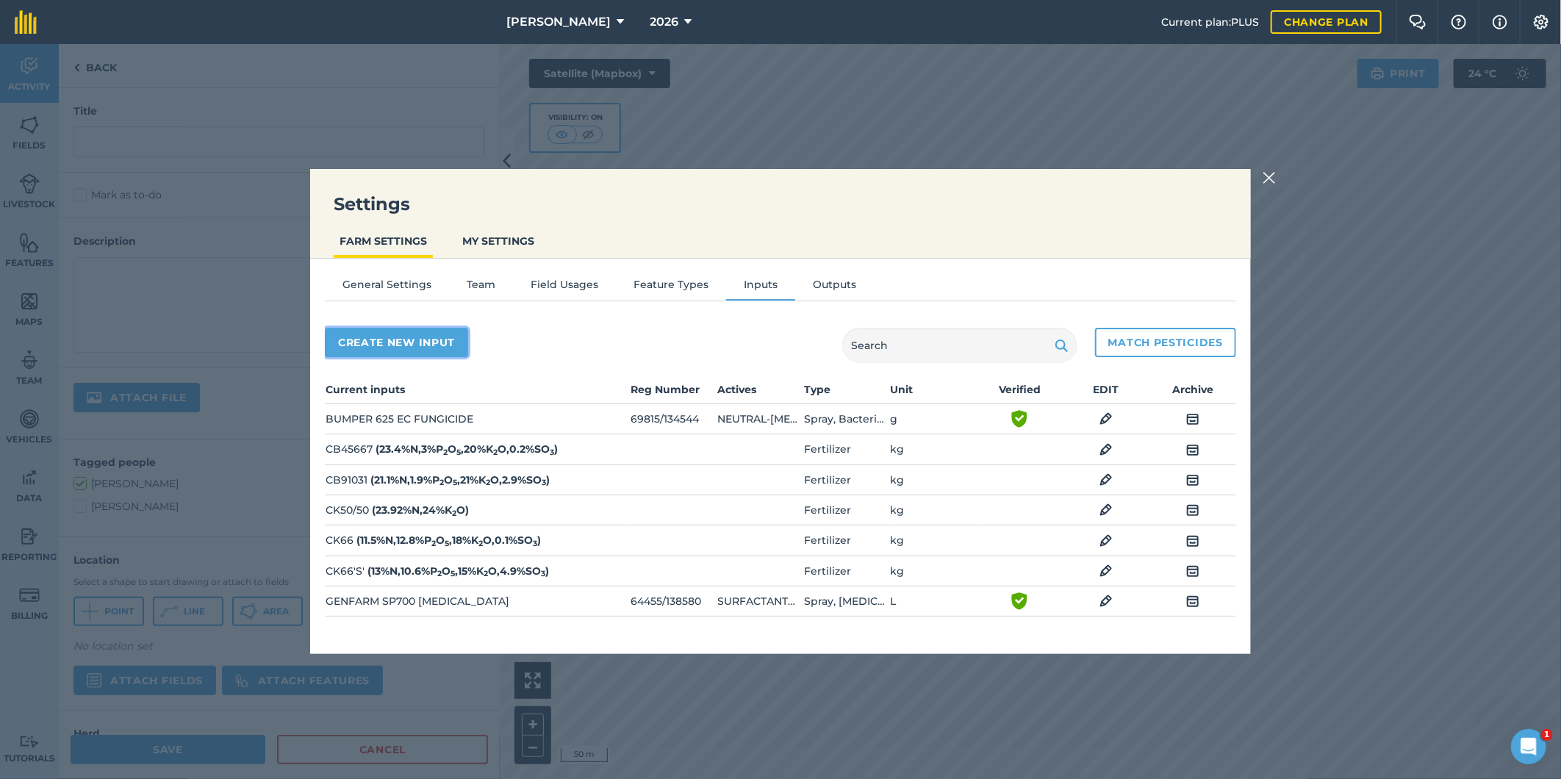
click at [399, 341] on button "Create new input" at bounding box center [396, 342] width 143 height 29
select select "SEED"
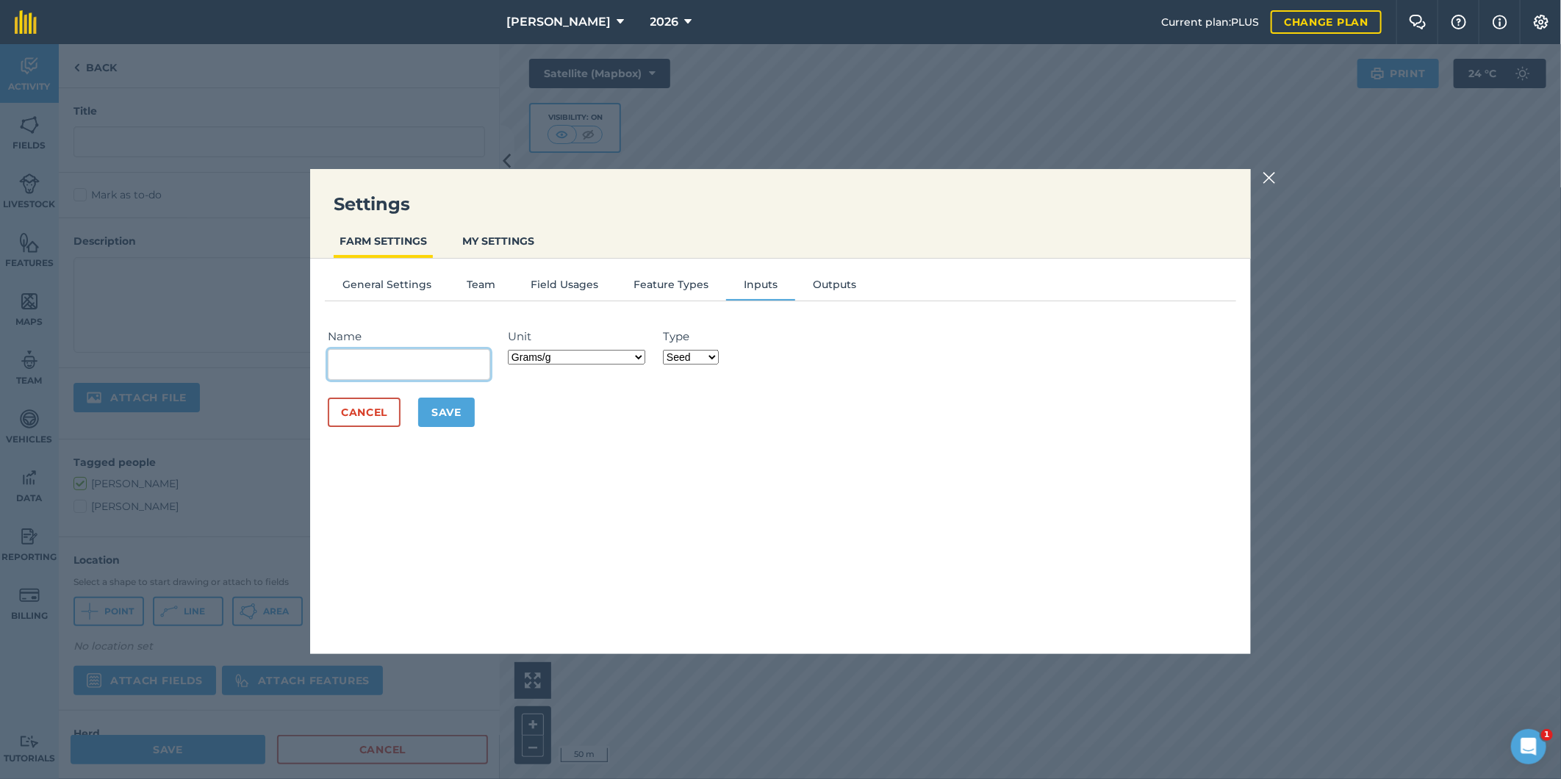
click at [375, 367] on input "Name" at bounding box center [409, 364] width 162 height 31
type input "glyphosate"
click at [640, 356] on select "Grams/g Kilograms/kg Metric tonnes/t Millilitres/ml Litres/L Ounces/oz Pounds/l…" at bounding box center [576, 357] width 137 height 15
select select "MILLILITRES"
click at [511, 350] on select "Grams/g Kilograms/kg Metric tonnes/t Millilitres/ml Litres/L Ounces/oz Pounds/l…" at bounding box center [576, 357] width 137 height 15
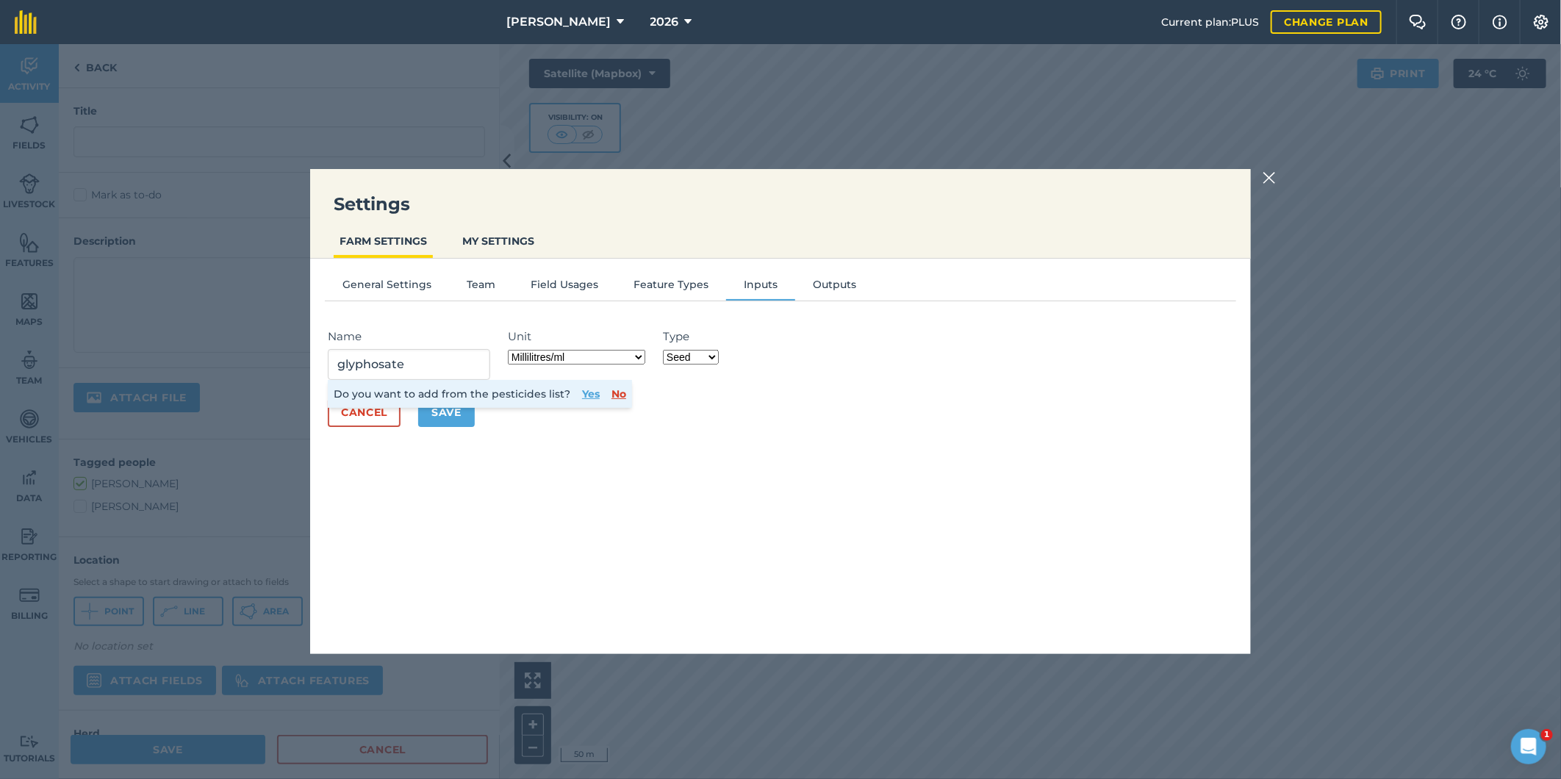
click at [715, 353] on select "Fertilizer Seed Spray Fuel Other" at bounding box center [691, 357] width 56 height 15
select select "SPRAY"
click at [665, 350] on select "Fertilizer Seed Spray Fuel Other" at bounding box center [691, 357] width 56 height 15
click at [588, 393] on button "Yes" at bounding box center [591, 394] width 18 height 16
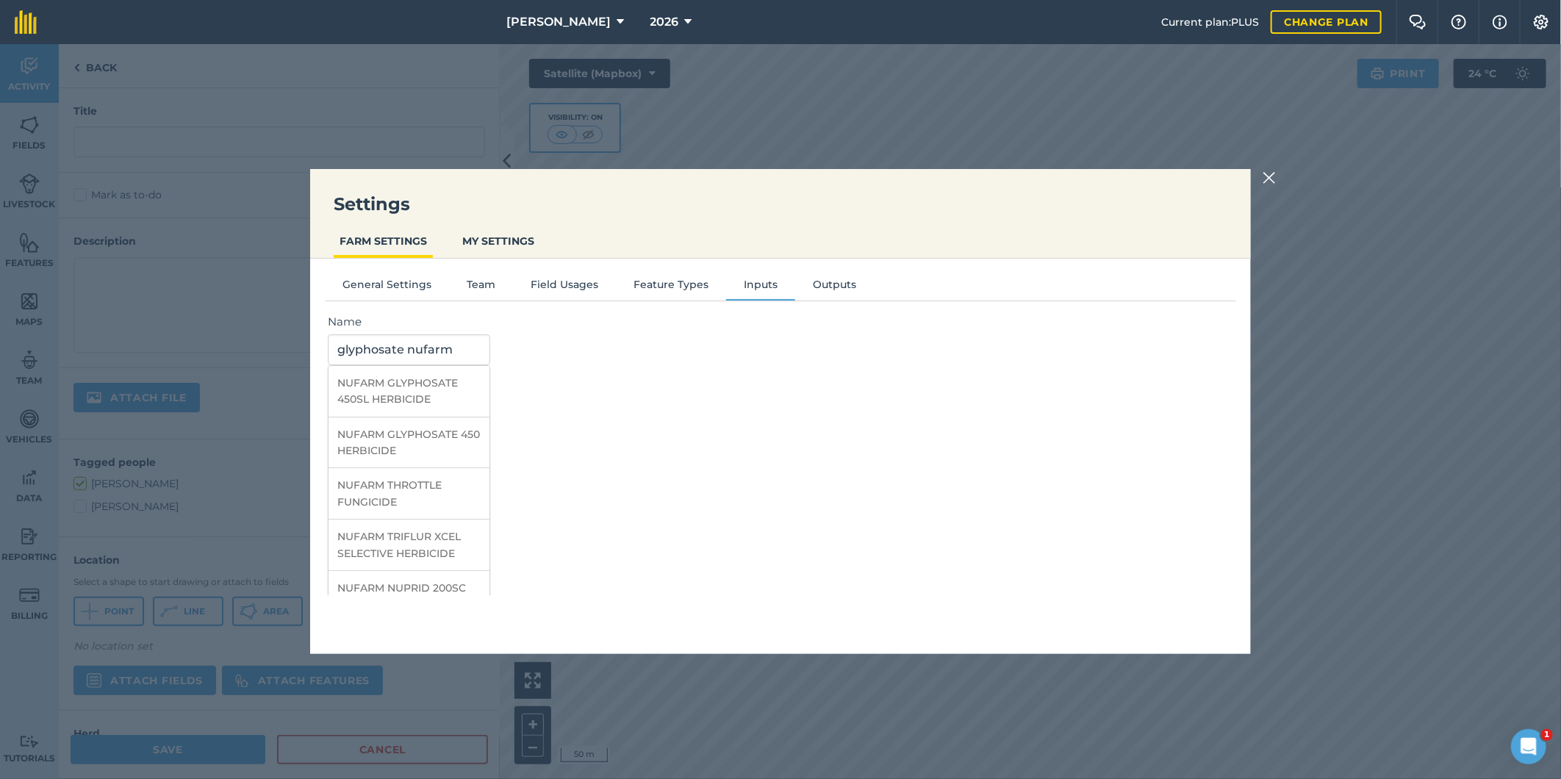
click at [409, 391] on li "NUFARM GLYPHOSATE 450SL HERBICIDE" at bounding box center [408, 391] width 161 height 51
type input "NUFARM GLYPHOSATE 450SL HERBICIDE"
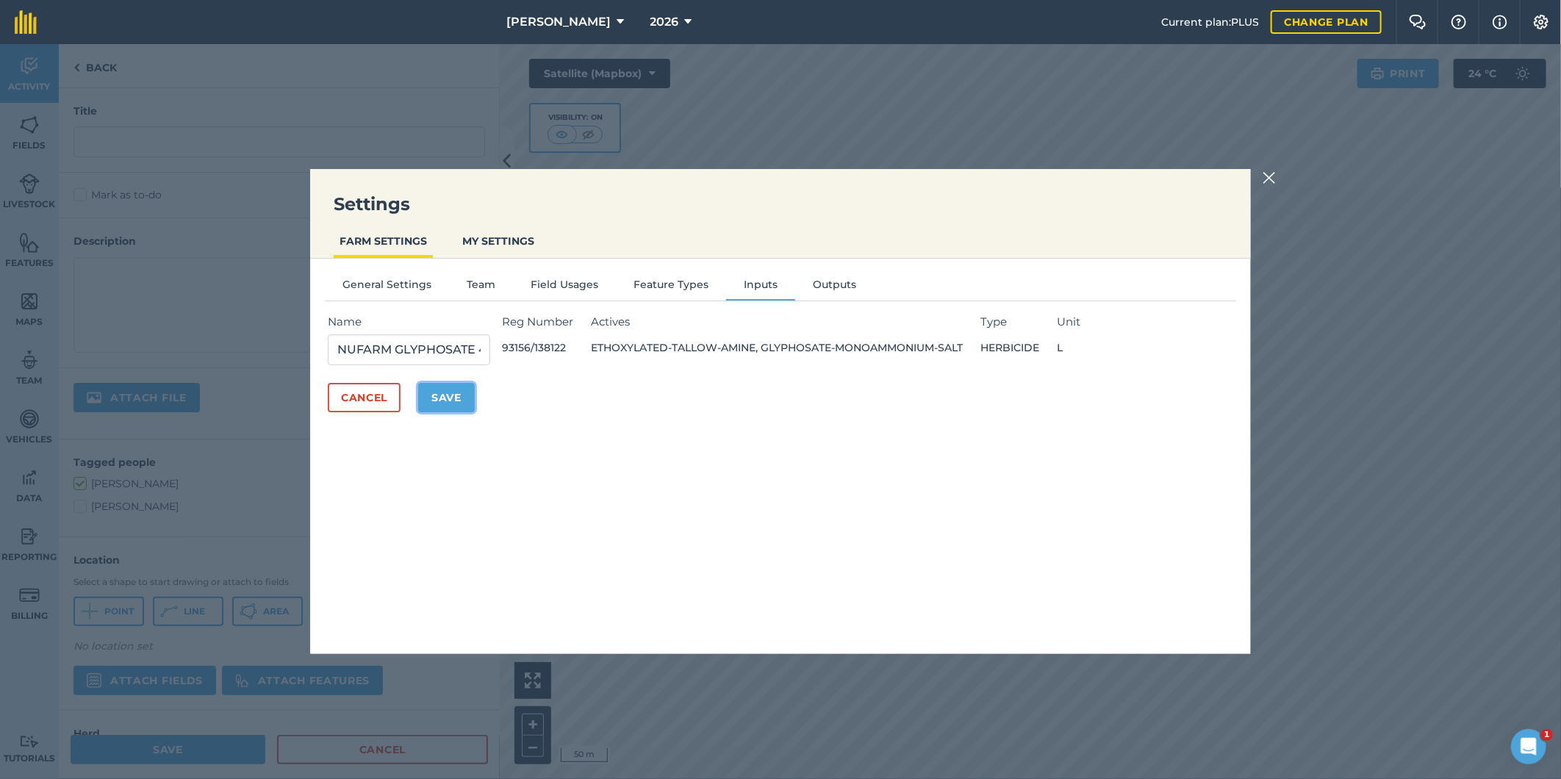
click at [449, 398] on button "Save" at bounding box center [446, 397] width 57 height 29
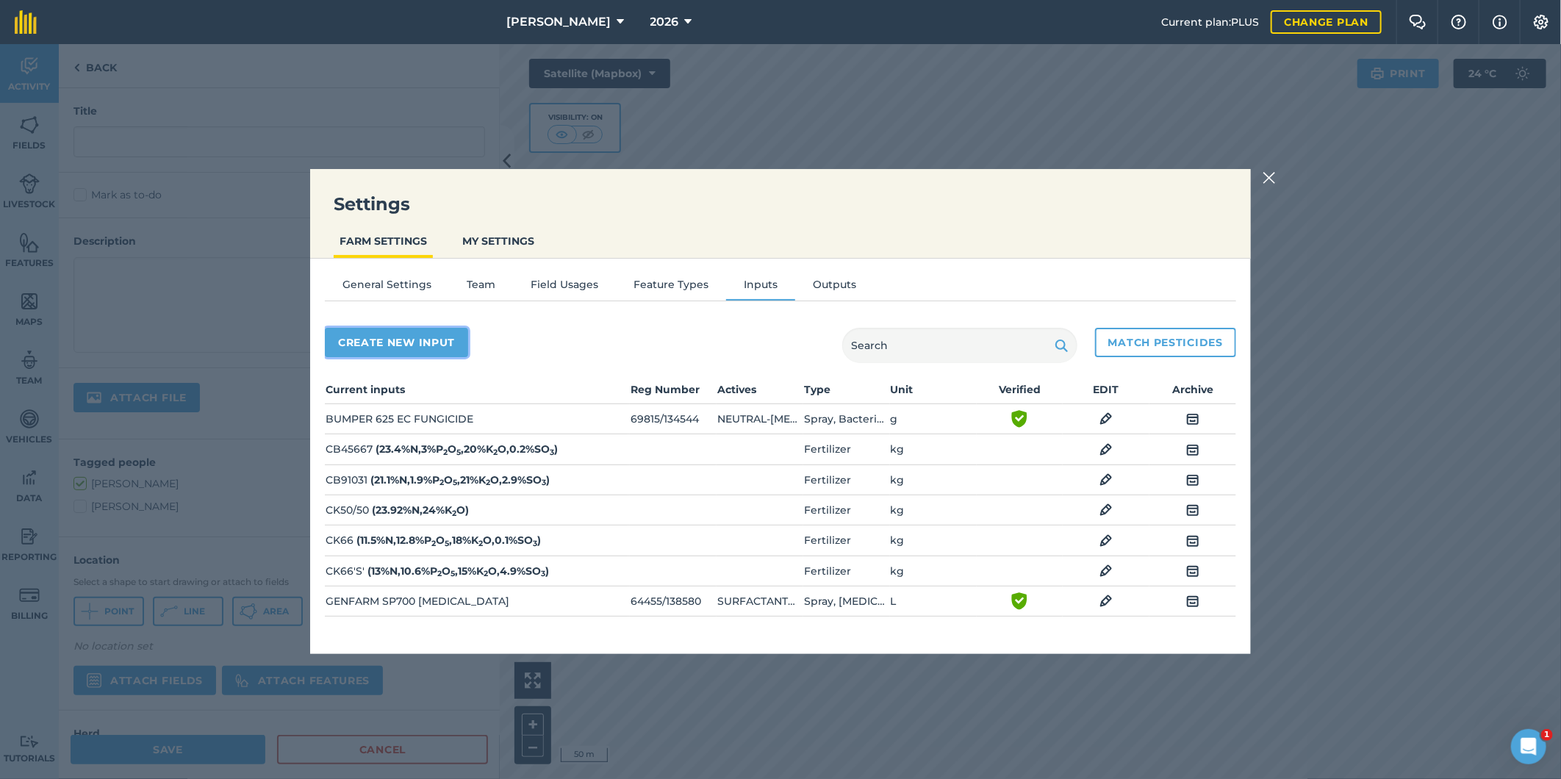
click at [350, 342] on button "Create new input" at bounding box center [396, 342] width 143 height 29
select select "SEED"
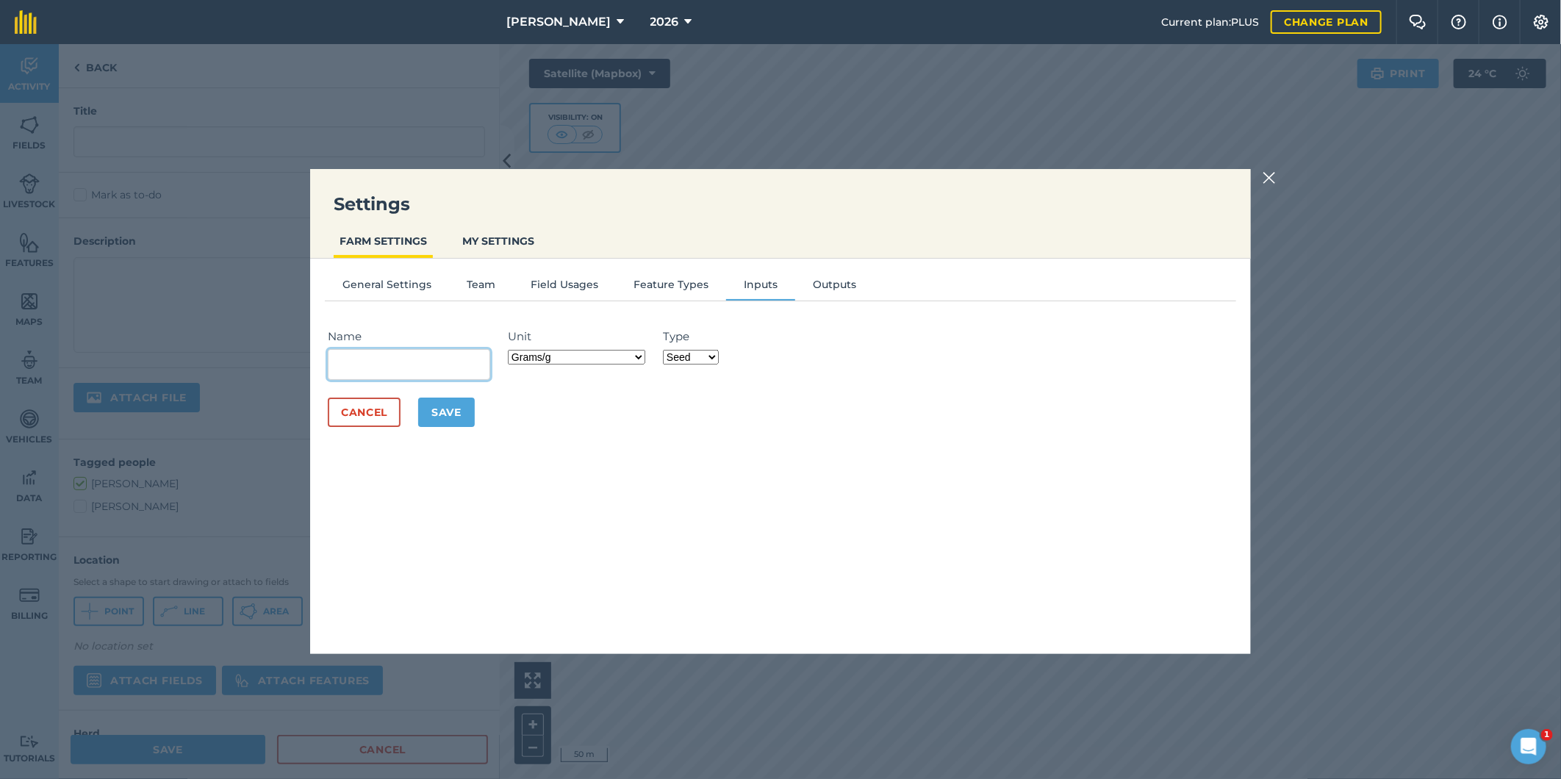
click at [344, 356] on input "Name" at bounding box center [409, 364] width 162 height 31
type input "weedmaster glyphosate"
click at [637, 356] on select "Grams/g Kilograms/kg Metric tonnes/t Millilitres/ml Litres/L Ounces/oz Pounds/l…" at bounding box center [576, 357] width 137 height 15
select select "LITRES"
click at [511, 350] on select "Grams/g Kilograms/kg Metric tonnes/t Millilitres/ml Litres/L Ounces/oz Pounds/l…" at bounding box center [576, 357] width 137 height 15
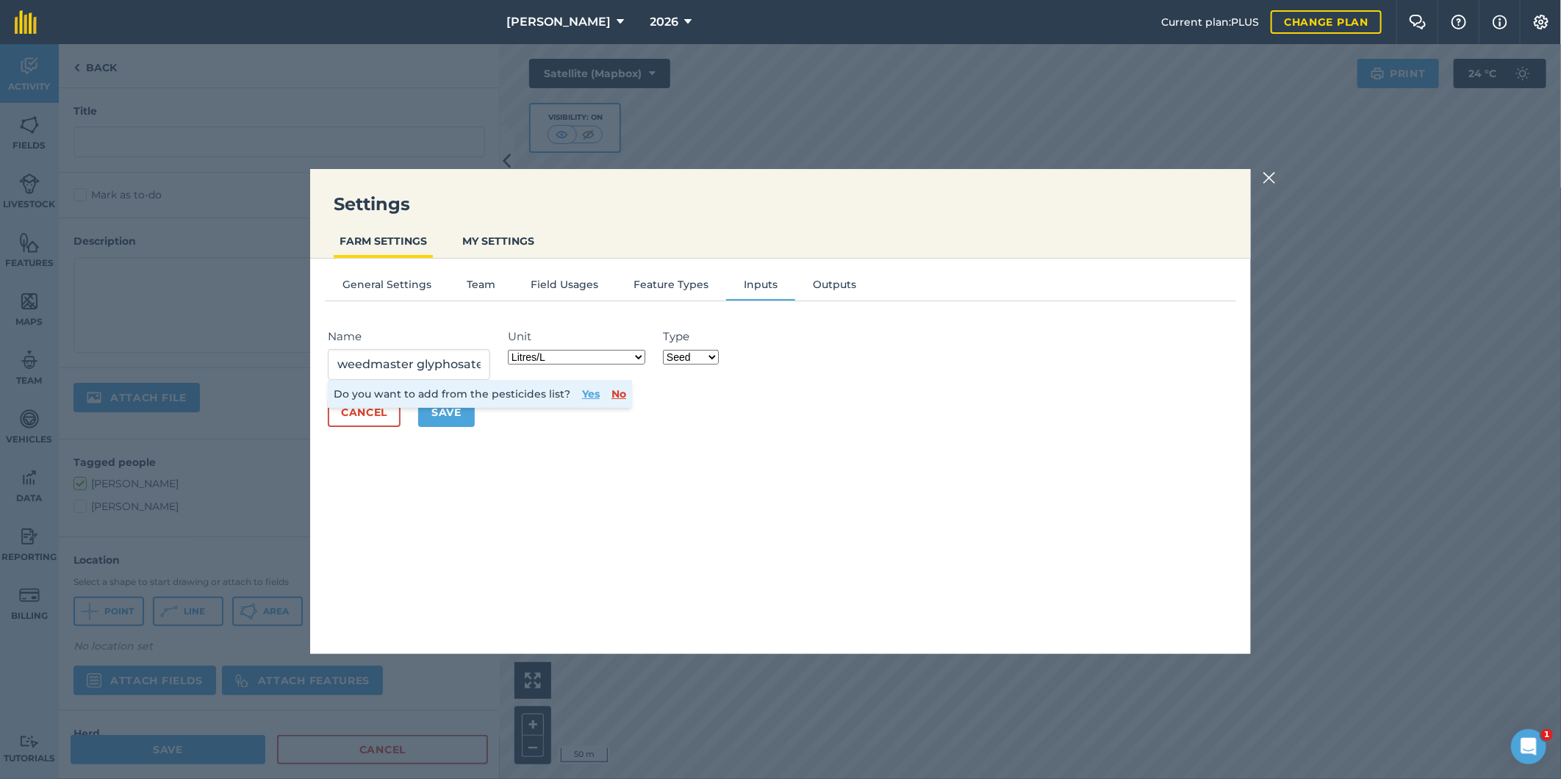
click at [714, 356] on select "Fertilizer Seed Spray Fuel Other" at bounding box center [691, 357] width 56 height 15
select select "SPRAY"
click at [665, 350] on select "Fertilizer Seed Spray Fuel Other" at bounding box center [691, 357] width 56 height 15
click at [592, 390] on button "Yes" at bounding box center [591, 394] width 18 height 16
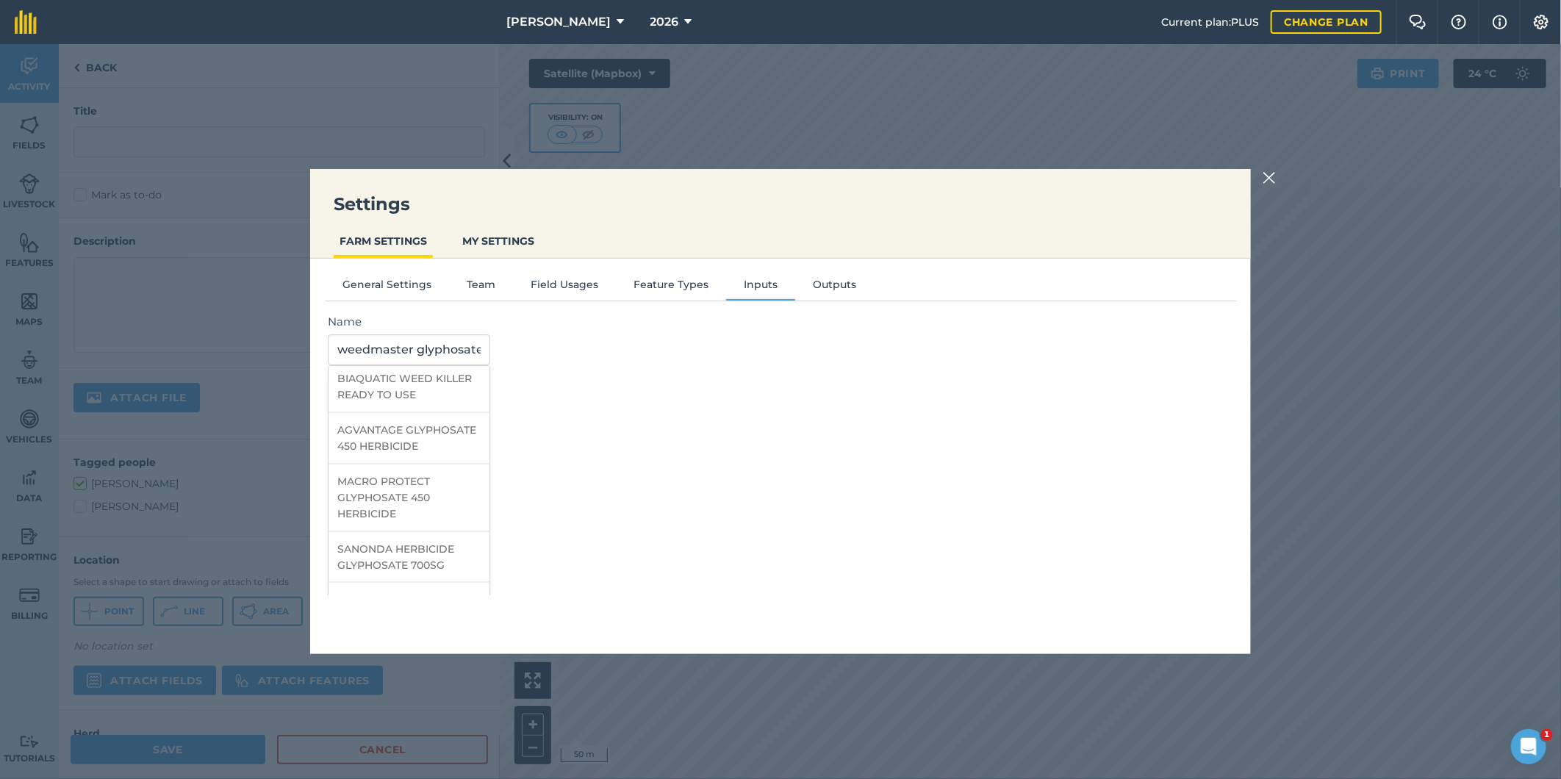
scroll to position [4898, 0]
click at [648, 461] on div "Name weedmaster glyphosate RHODIA GLYPHOSATE POTASSIUM HIGH LOAD HERBICIDE BIOT…" at bounding box center [780, 454] width 911 height 282
drag, startPoint x: 486, startPoint y: 349, endPoint x: 326, endPoint y: 368, distance: 160.6
click at [331, 364] on div "weedmaster glyphosate RHODIA GLYPHOSATE POTASSIUM HIGH LOAD HERBICIDE BIOTIS GL…" at bounding box center [409, 349] width 162 height 31
click at [431, 382] on li "ATRADEX WG HERBICIDE" at bounding box center [408, 383] width 161 height 35
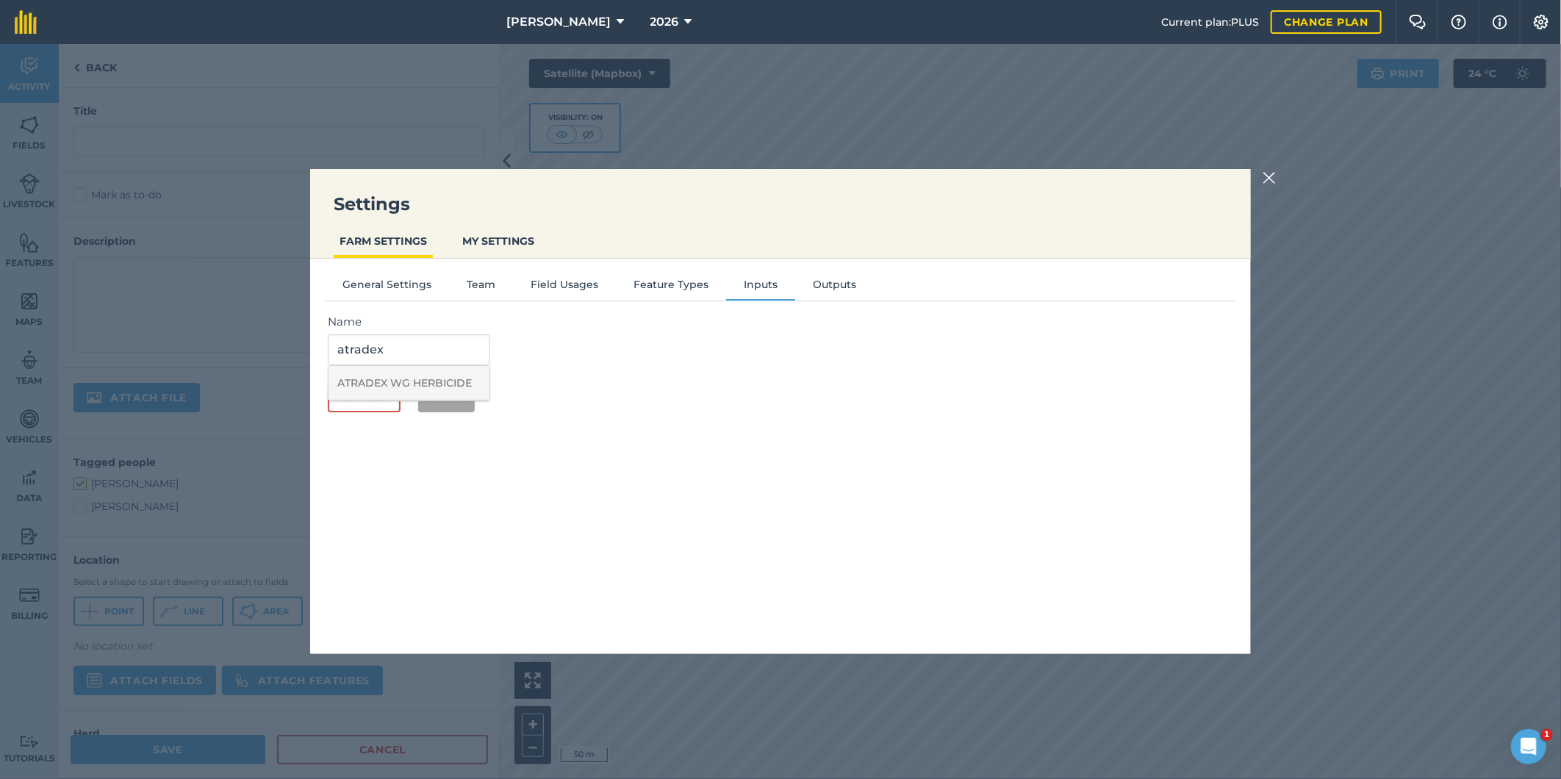
type input "ATRADEX WG HERBICIDE"
click at [445, 395] on button "Save" at bounding box center [446, 397] width 57 height 29
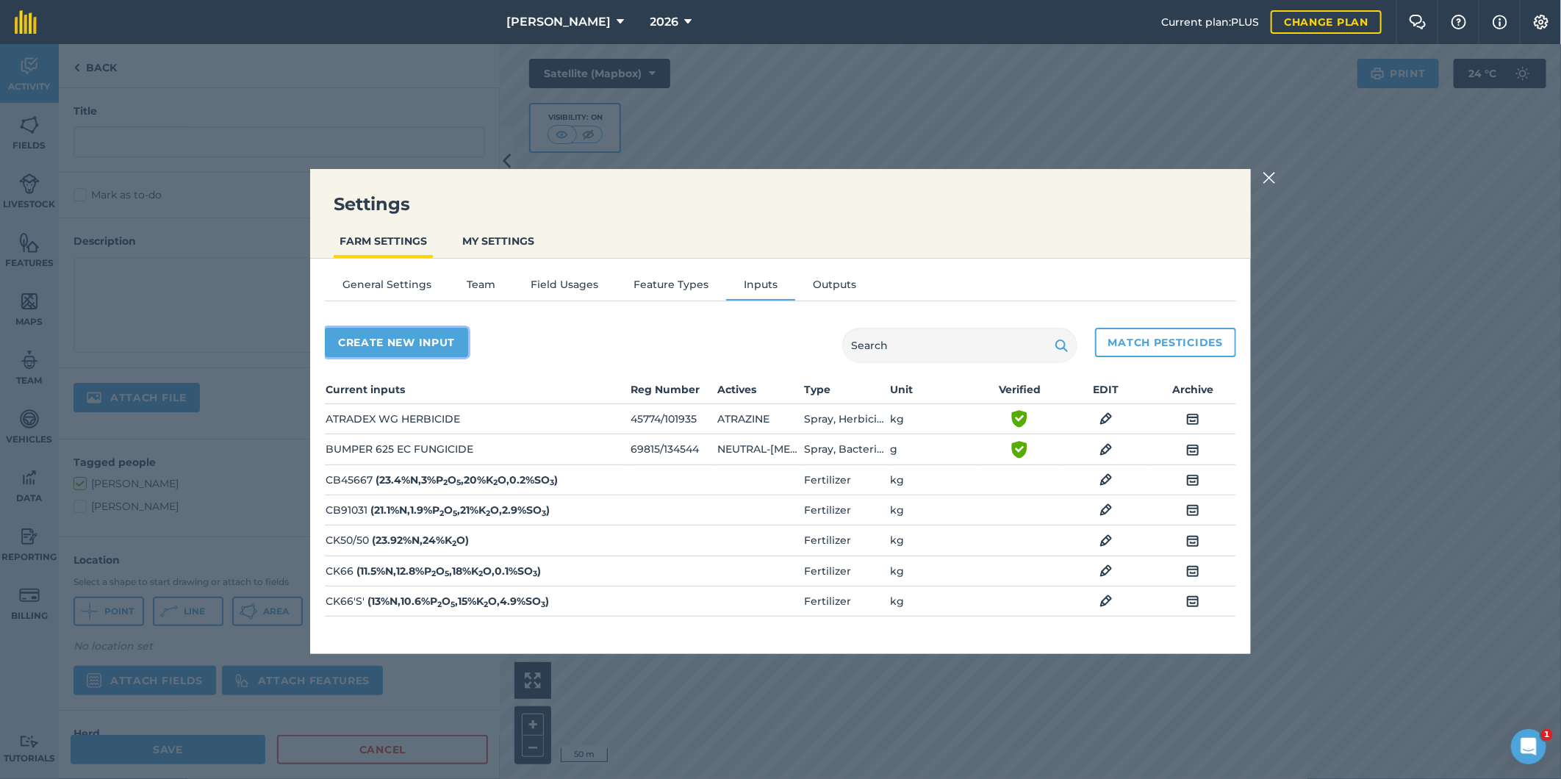
click at [386, 334] on button "Create new input" at bounding box center [396, 342] width 143 height 29
select select "SEED"
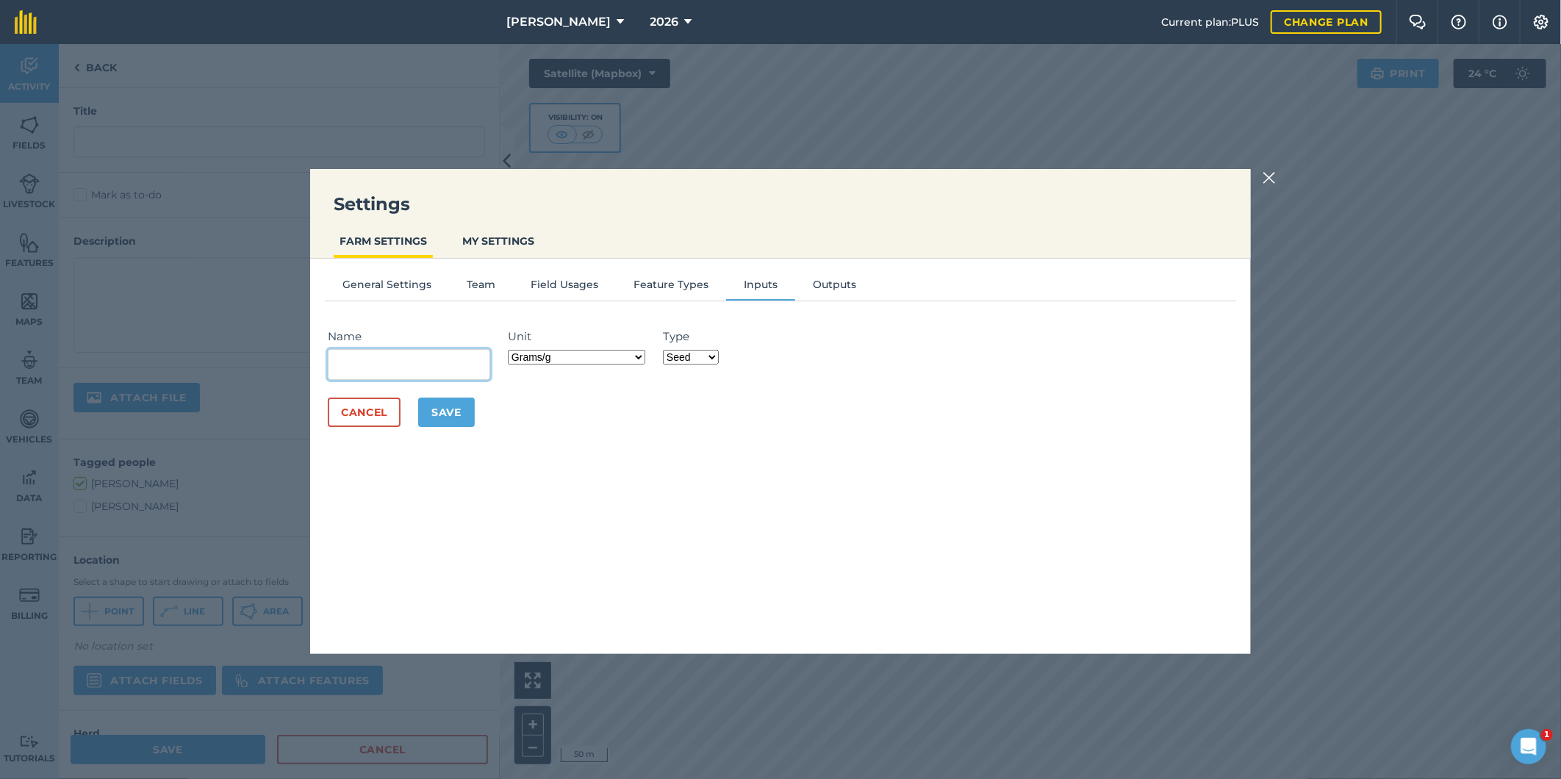
click at [372, 360] on input "Name" at bounding box center [409, 364] width 162 height 31
type input "diurex"
click at [711, 355] on select "Fertilizer Seed Spray Fuel Other" at bounding box center [691, 357] width 56 height 15
select select "SPRAY"
click at [665, 350] on select "Fertilizer Seed Spray Fuel Other" at bounding box center [691, 357] width 56 height 15
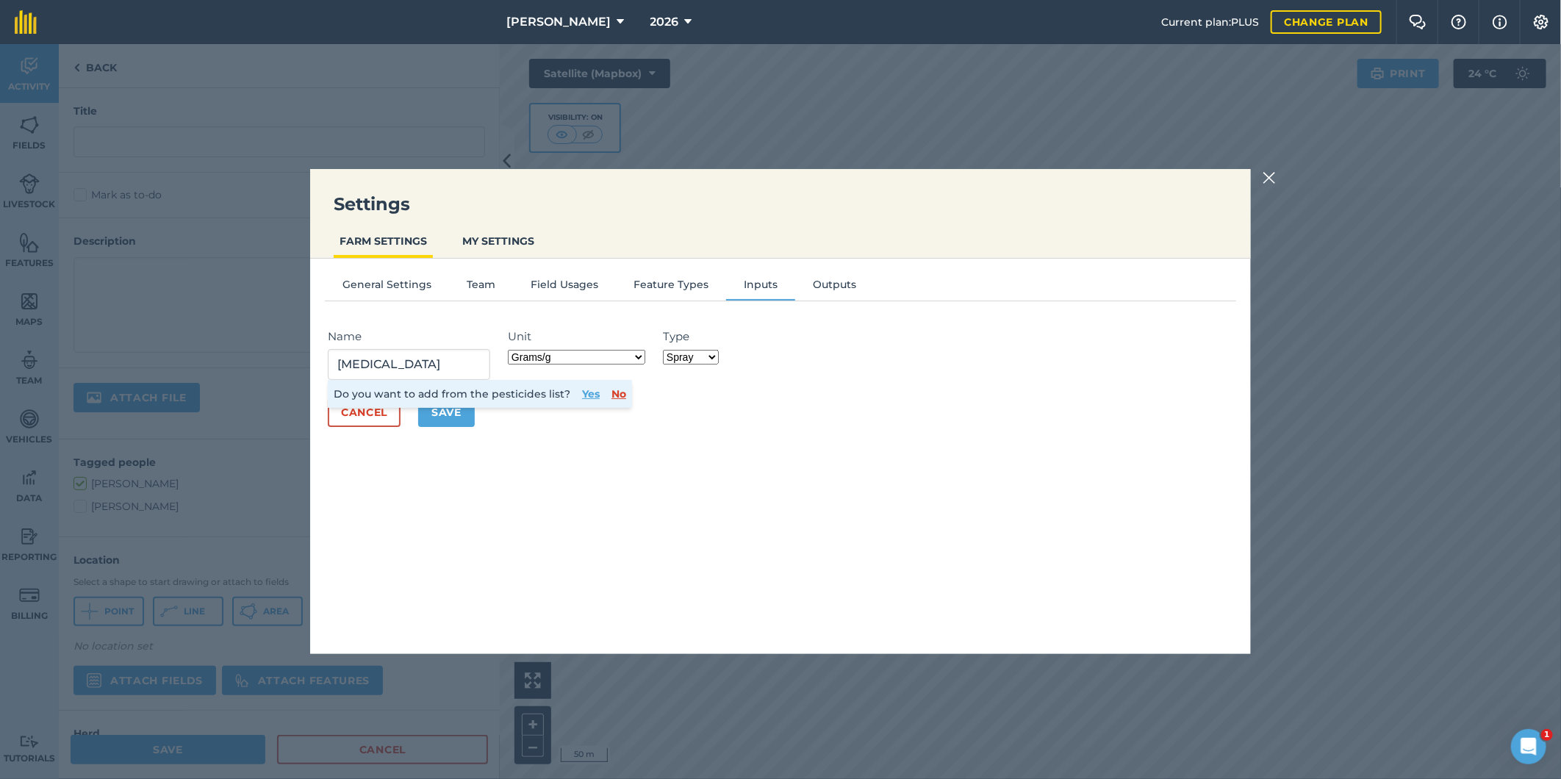
click at [641, 353] on select "Grams/g Kilograms/kg Metric tonnes/t Millilitres/ml Litres/L Ounces/oz Pounds/l…" at bounding box center [576, 357] width 137 height 15
select select "KILOGRAMS"
click at [511, 350] on select "Grams/g Kilograms/kg Metric tonnes/t Millilitres/ml Litres/L Ounces/oz Pounds/l…" at bounding box center [576, 357] width 137 height 15
click at [586, 388] on button "Yes" at bounding box center [591, 394] width 18 height 16
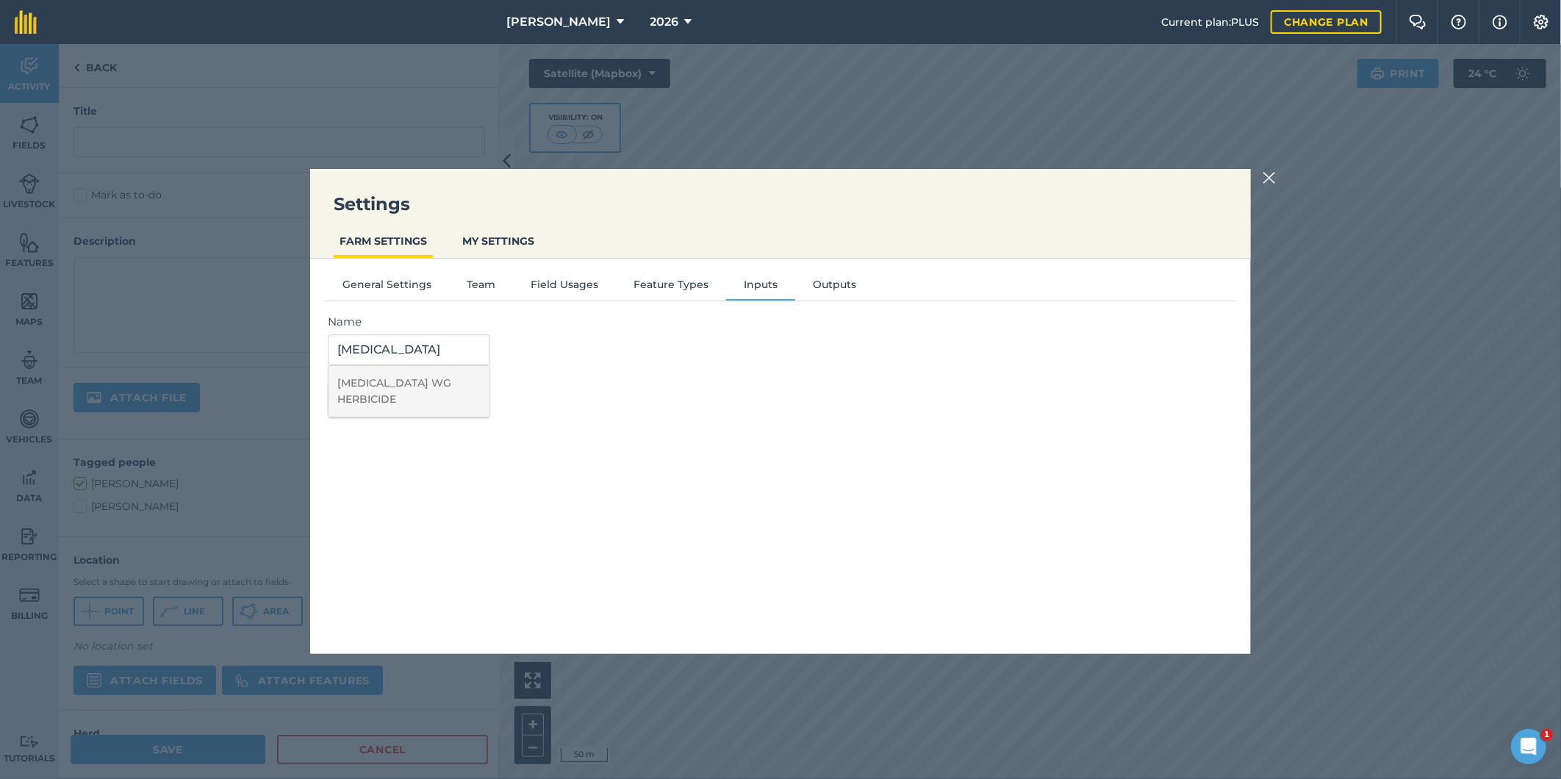
click at [411, 386] on li "DIUREX WG HERBICIDE" at bounding box center [408, 391] width 161 height 51
type input "DIUREX WG HERBICIDE"
click at [445, 393] on button "Save" at bounding box center [446, 397] width 57 height 29
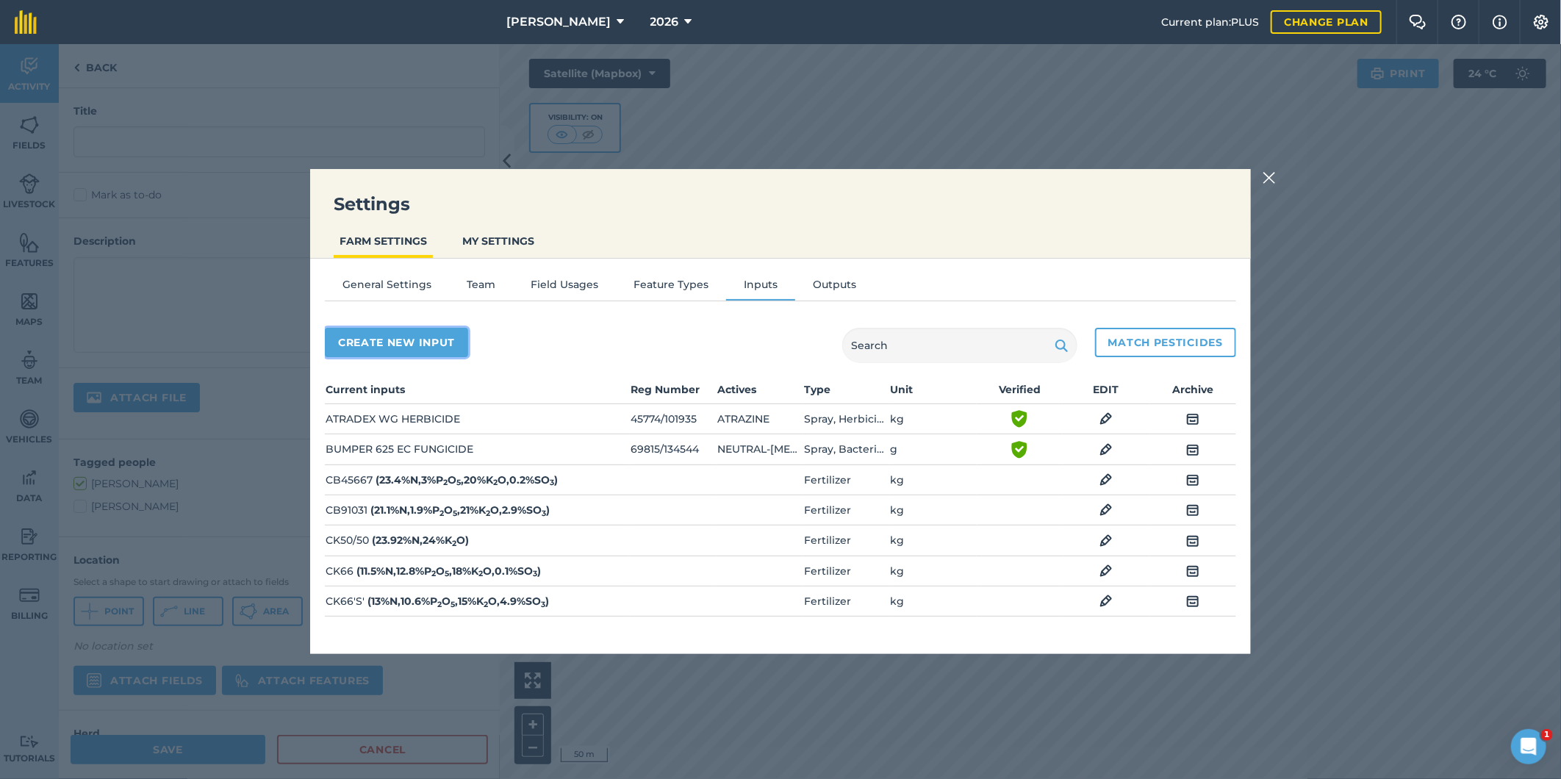
click at [362, 332] on button "Create new input" at bounding box center [396, 342] width 143 height 29
select select "SEED"
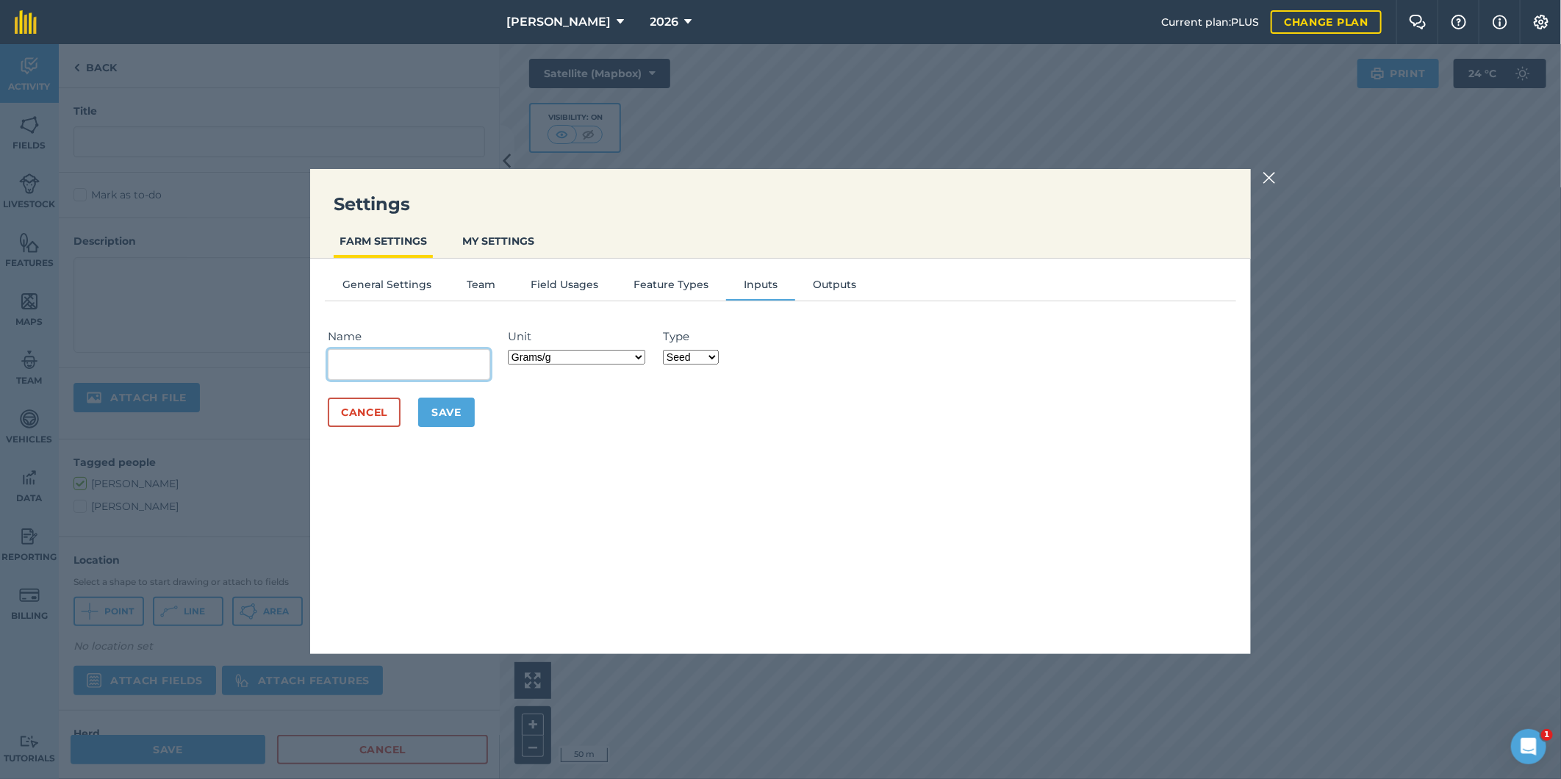
click at [358, 359] on input "Name" at bounding box center [409, 364] width 162 height 31
type input "clincher"
click at [642, 357] on select "Grams/g Kilograms/kg Metric tonnes/t Millilitres/ml Litres/L Ounces/oz Pounds/l…" at bounding box center [576, 357] width 137 height 15
select select "LITRES"
click at [511, 350] on select "Grams/g Kilograms/kg Metric tonnes/t Millilitres/ml Litres/L Ounces/oz Pounds/l…" at bounding box center [576, 357] width 137 height 15
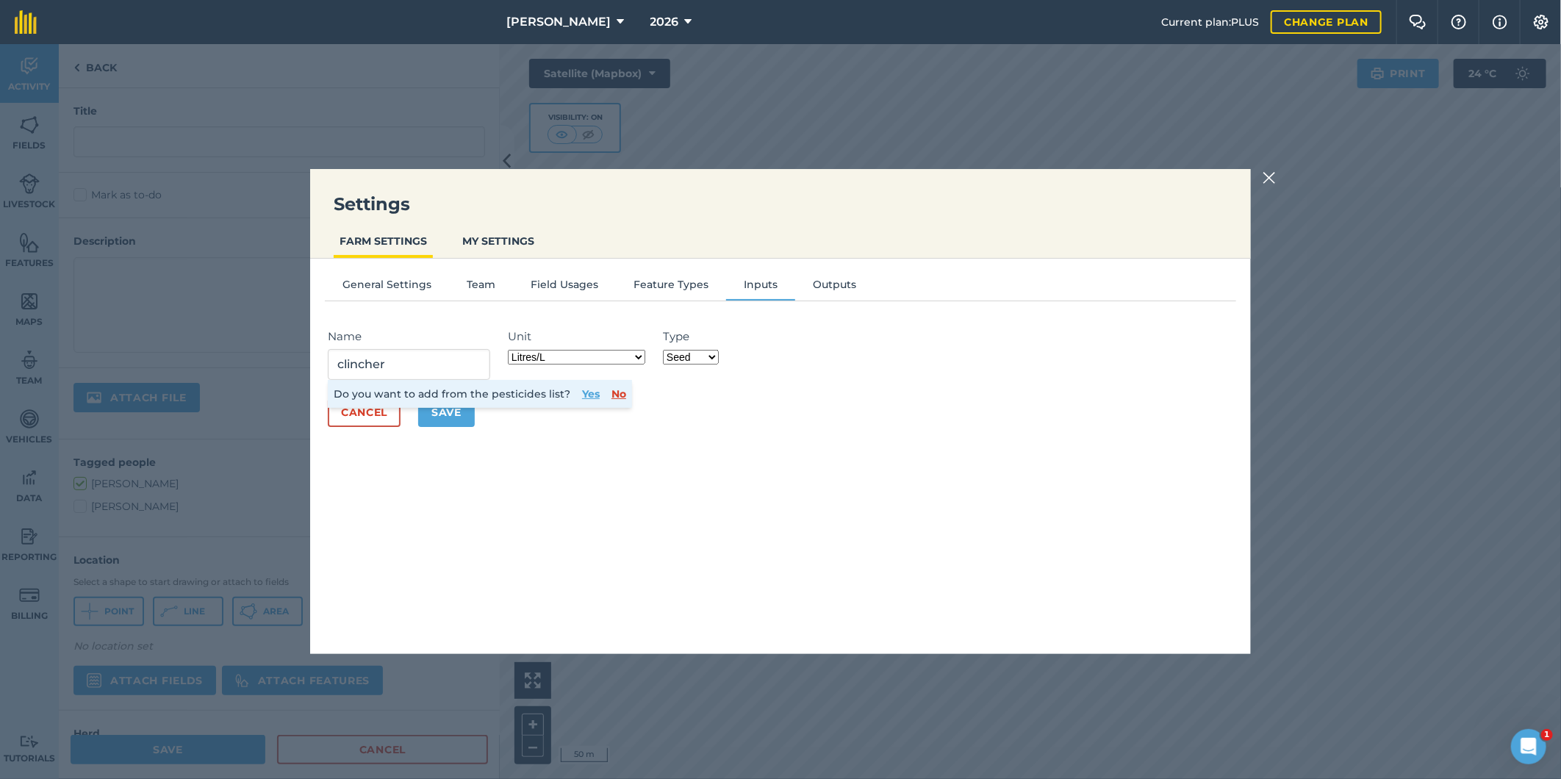
click at [716, 356] on select "Fertilizer Seed Spray Fuel Other" at bounding box center [691, 357] width 56 height 15
select select "SPRAY"
click at [665, 350] on select "Fertilizer Seed Spray Fuel Other" at bounding box center [691, 357] width 56 height 15
click at [591, 394] on button "Yes" at bounding box center [591, 394] width 18 height 16
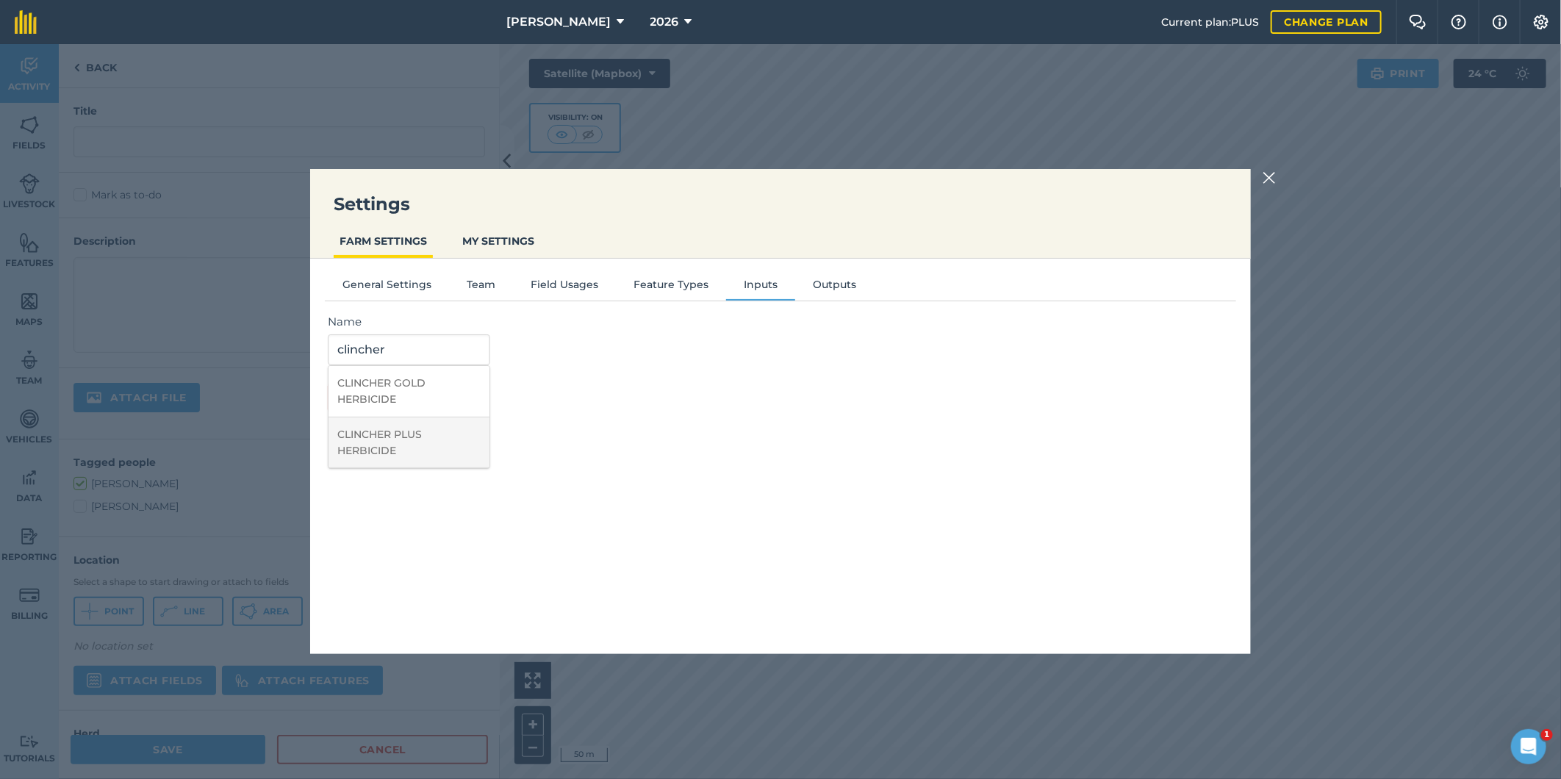
click at [373, 430] on li "CLINCHER PLUS HERBICIDE" at bounding box center [408, 442] width 161 height 51
type input "CLINCHER PLUS HERBICIDE"
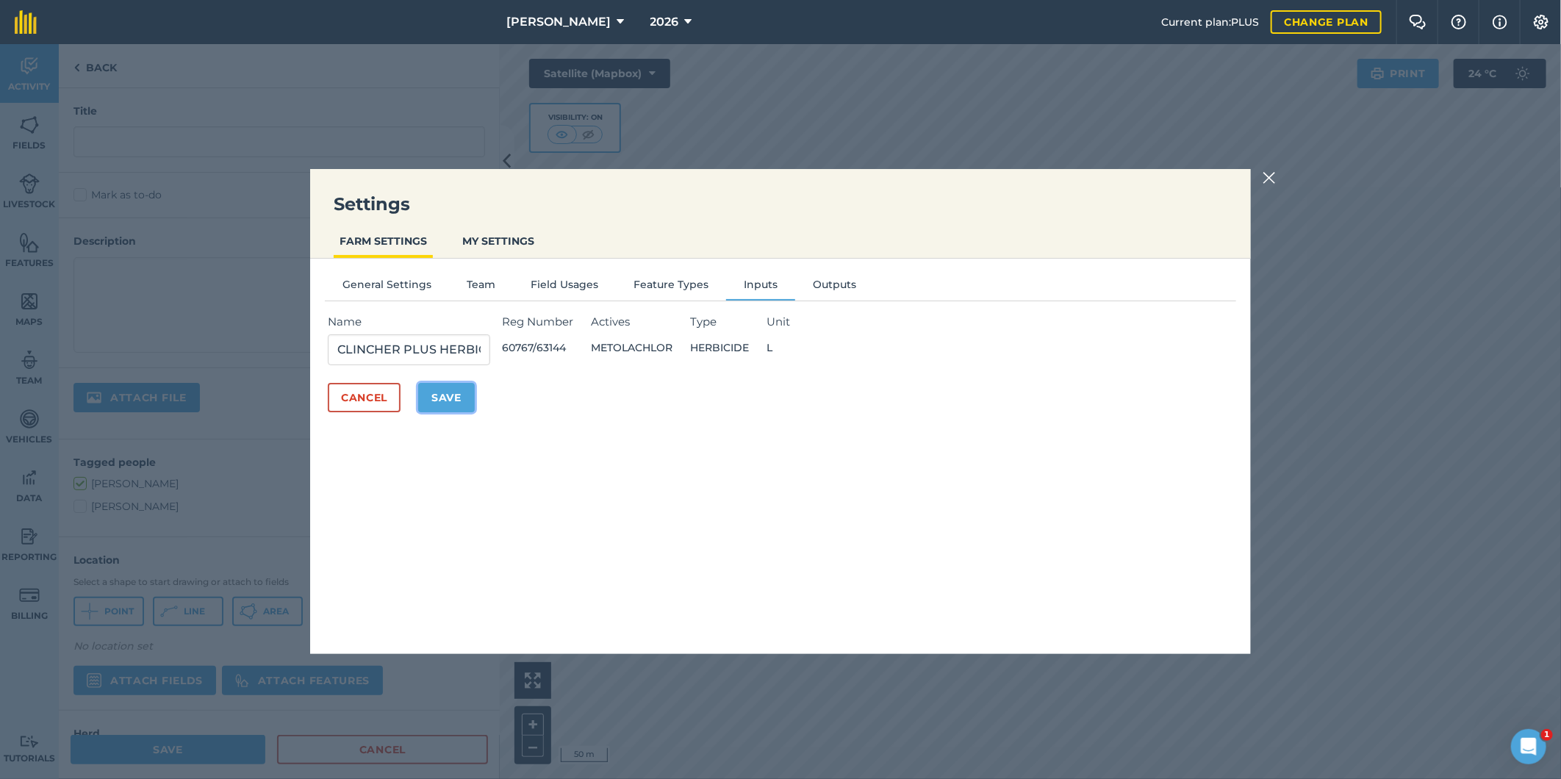
click at [448, 395] on button "Save" at bounding box center [446, 397] width 57 height 29
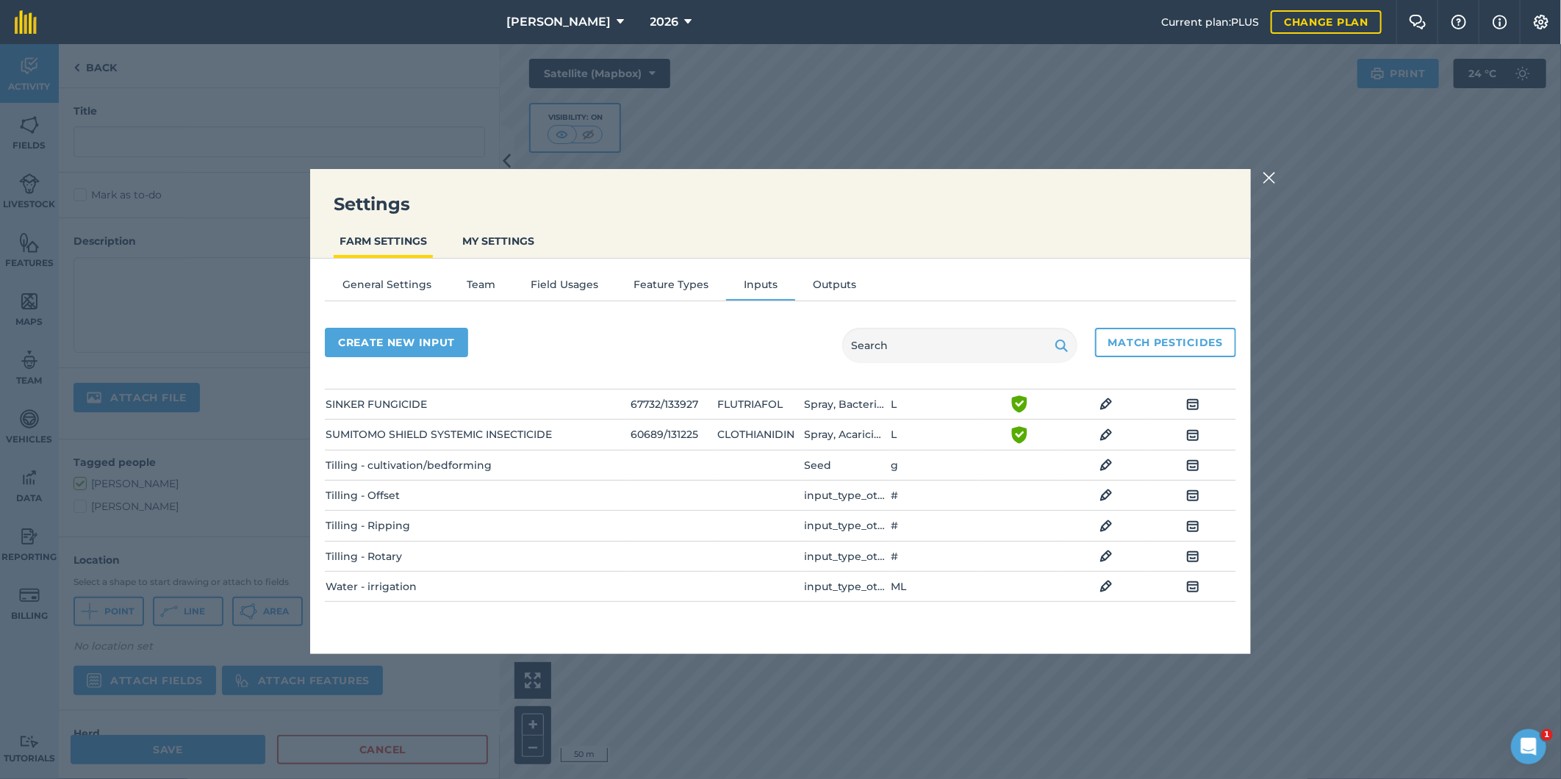
scroll to position [622, 0]
click at [1266, 174] on img at bounding box center [1268, 178] width 13 height 18
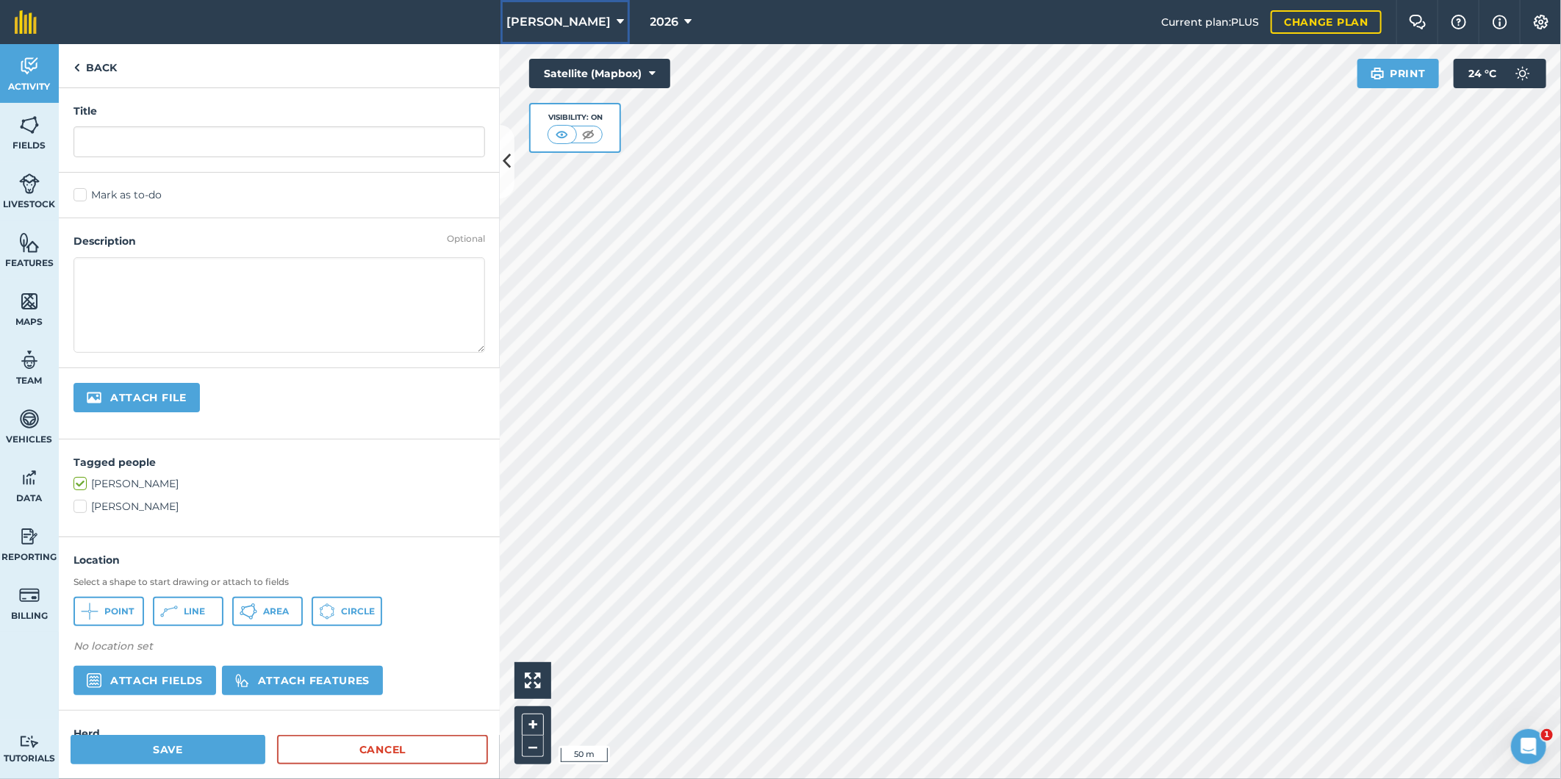
click at [617, 19] on icon at bounding box center [620, 22] width 7 height 18
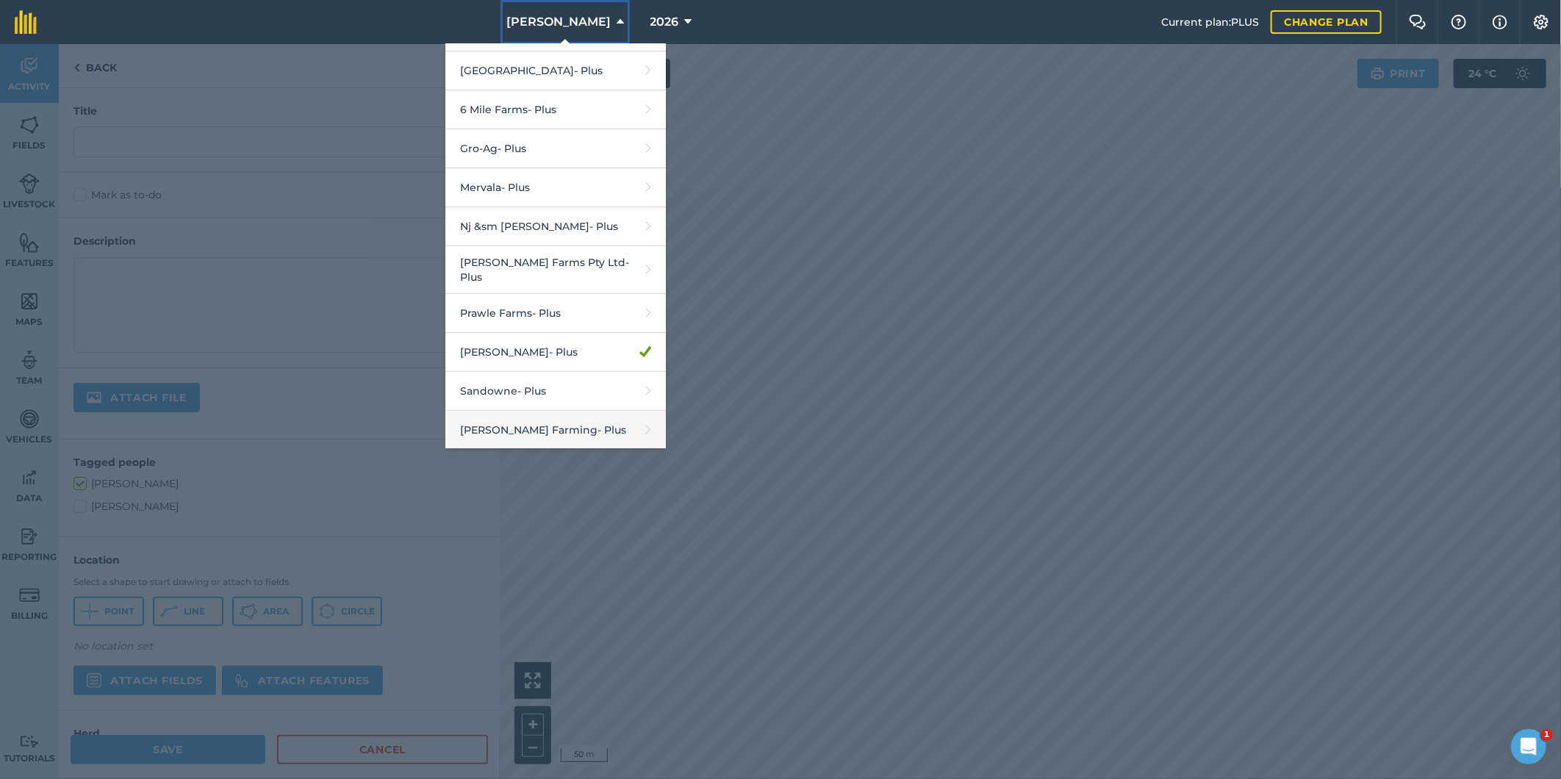
scroll to position [301, 0]
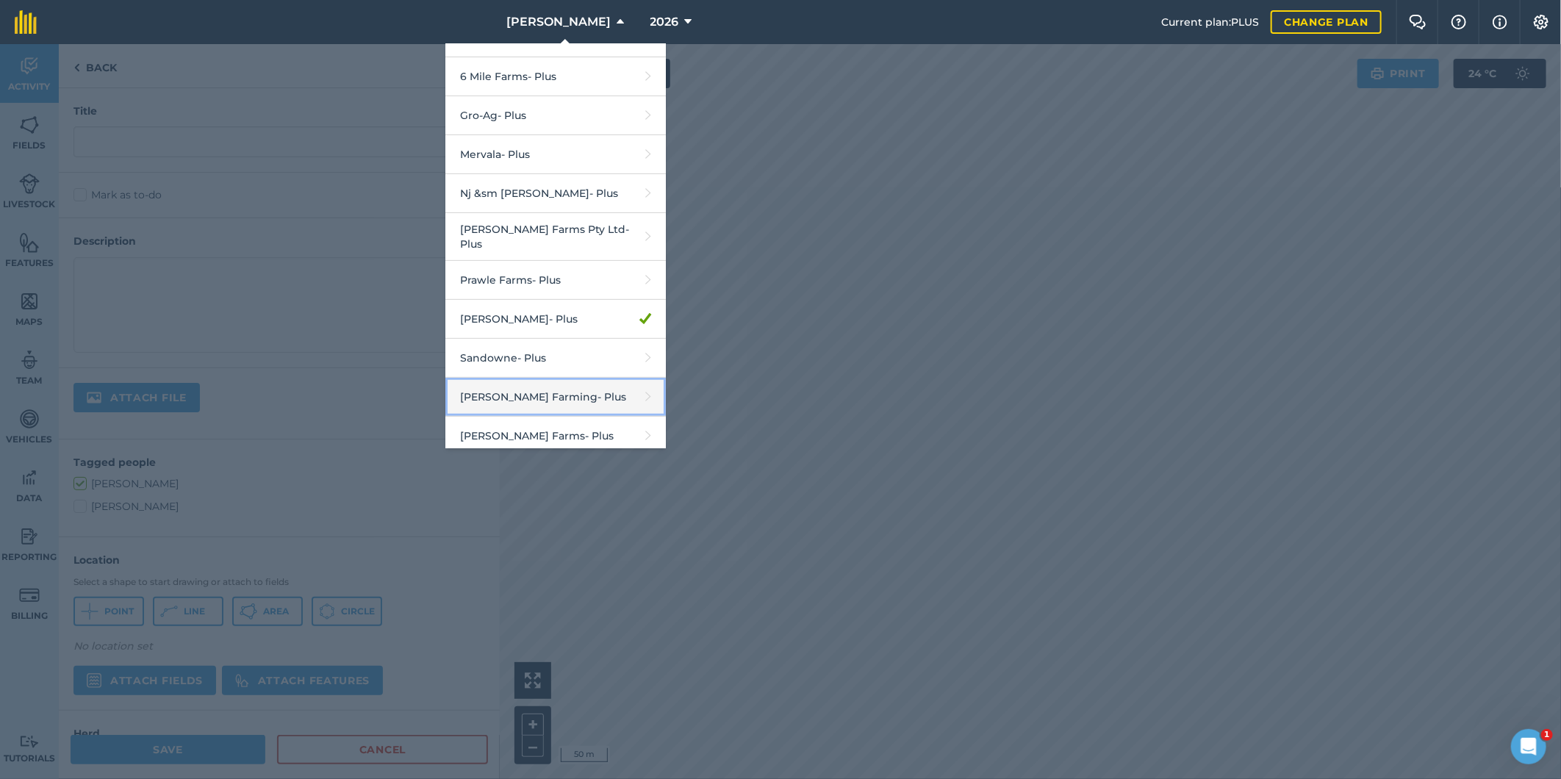
click at [555, 408] on link "Schmidt Farming - Plus" at bounding box center [555, 397] width 220 height 39
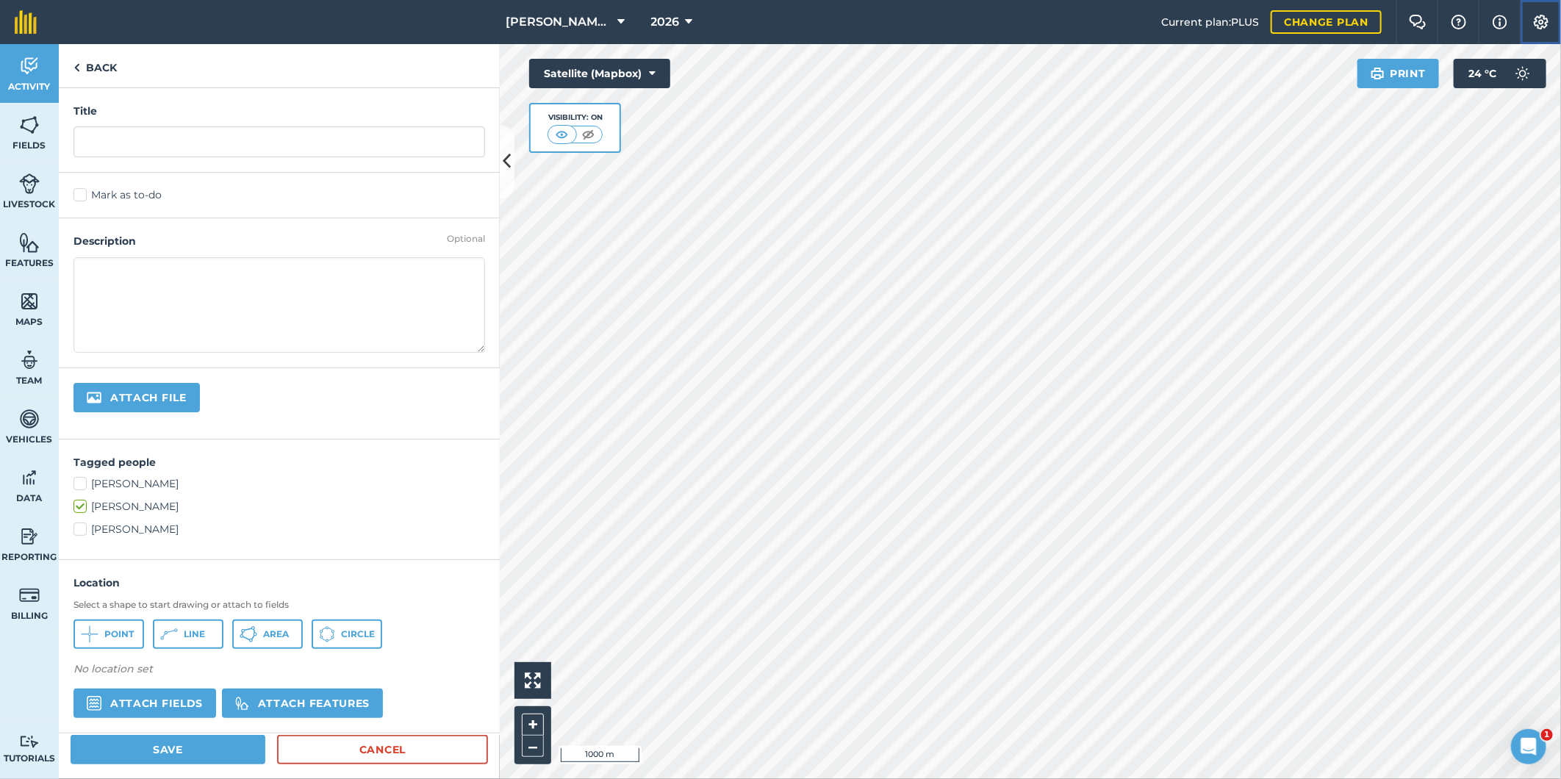
click at [1544, 15] on img at bounding box center [1541, 22] width 18 height 15
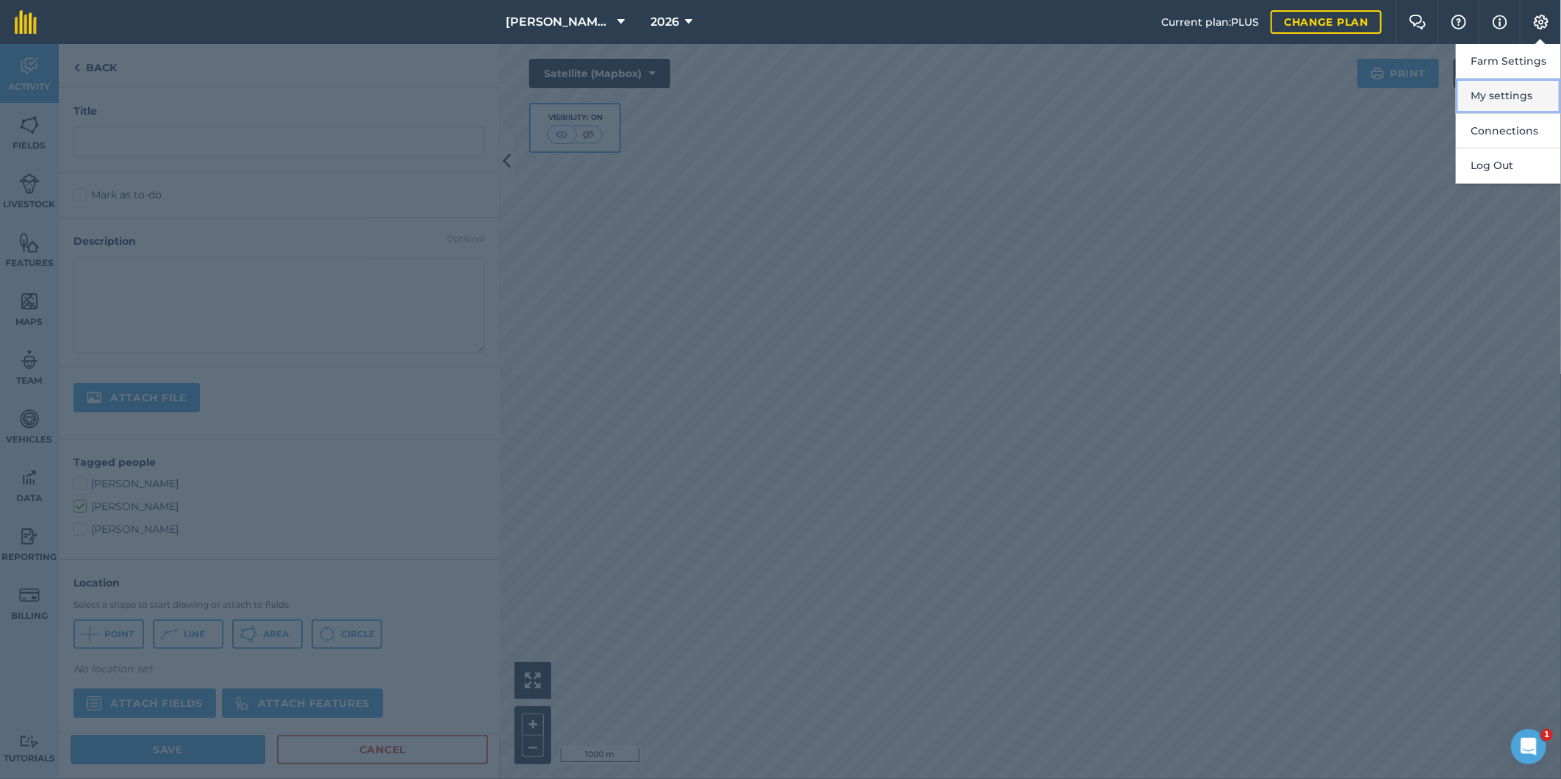
click at [1489, 98] on button "My settings" at bounding box center [1508, 96] width 105 height 35
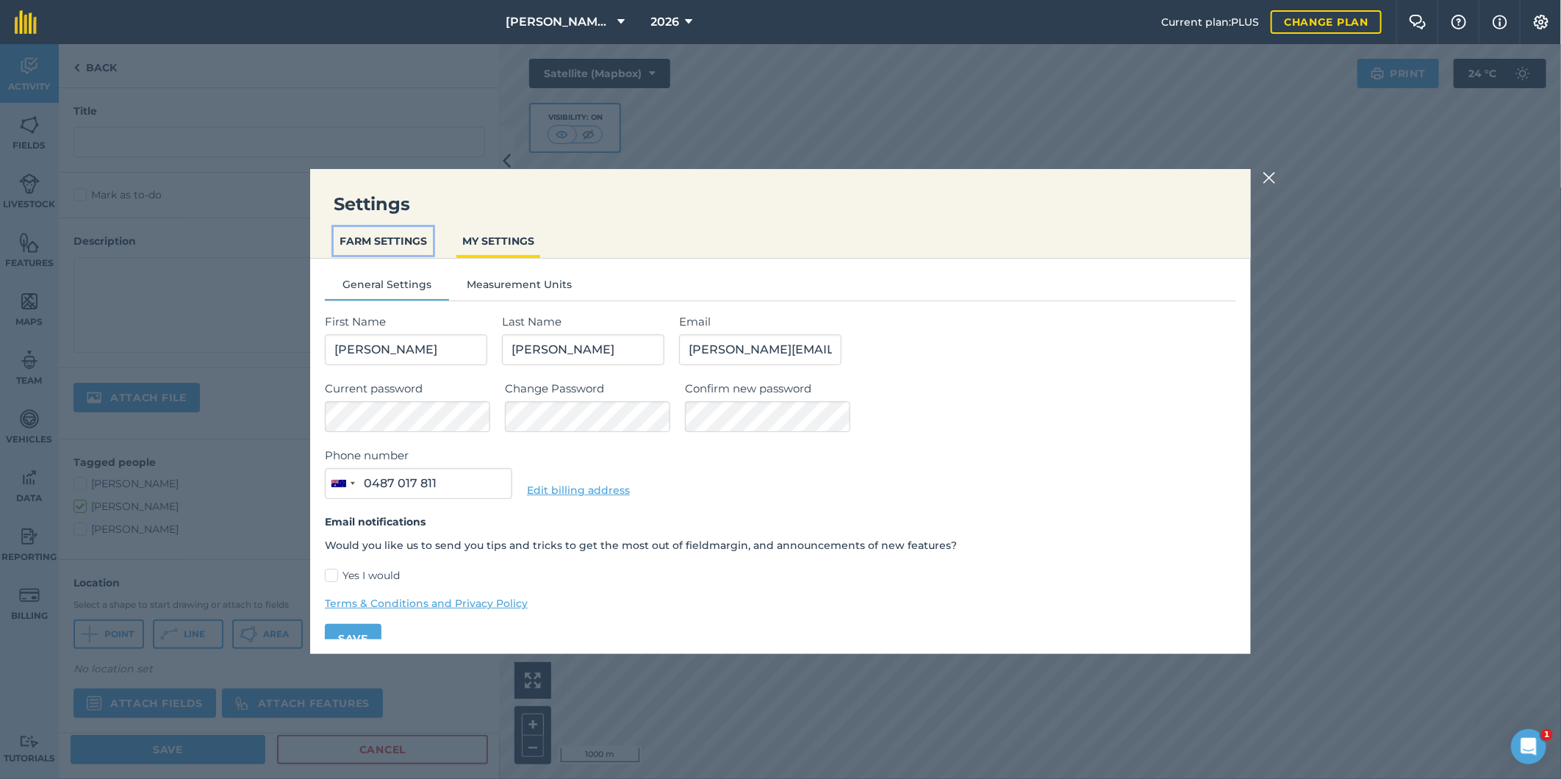
click at [417, 237] on button "FARM SETTINGS" at bounding box center [383, 241] width 99 height 28
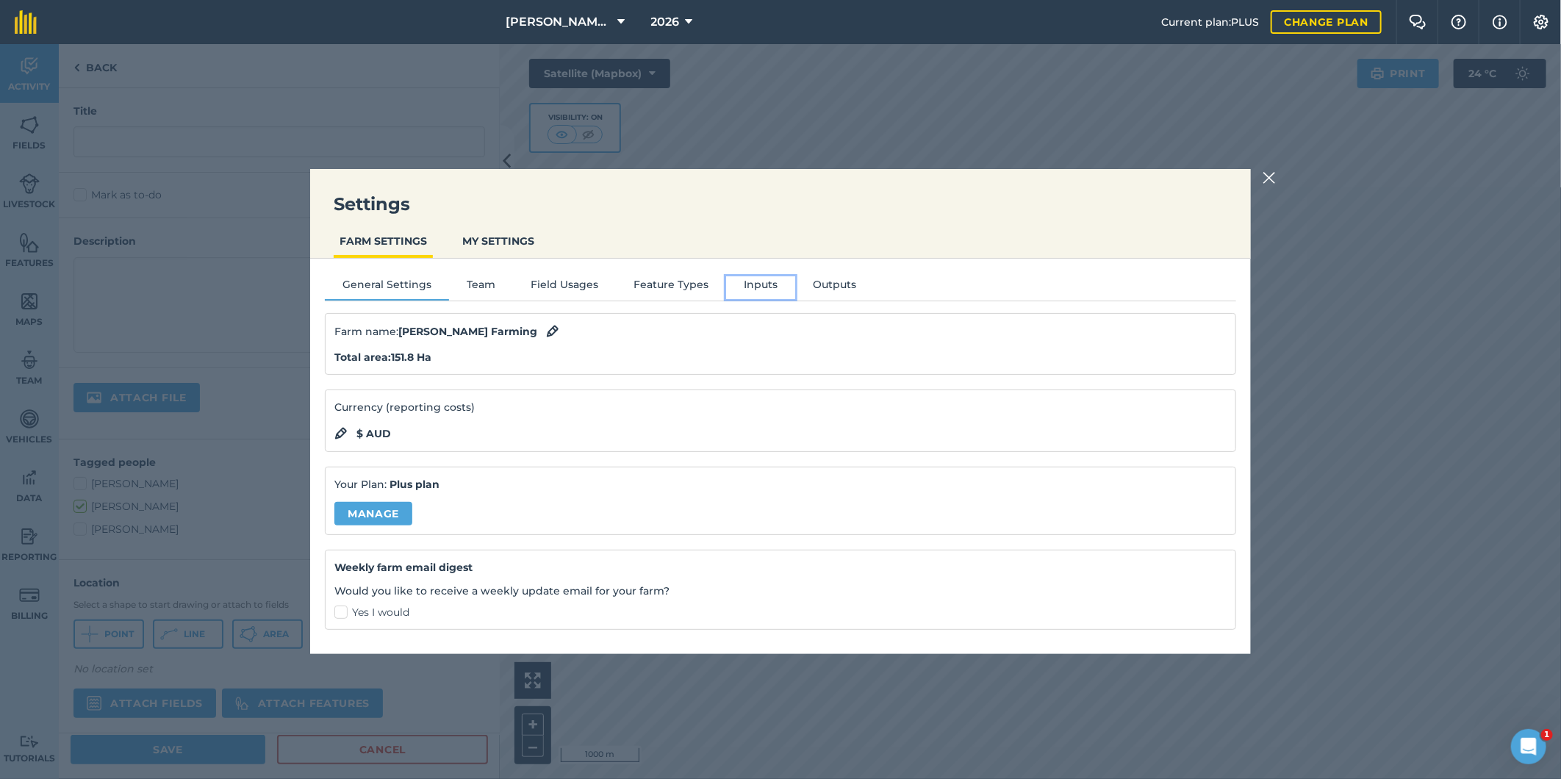
click at [755, 285] on button "Inputs" at bounding box center [760, 287] width 69 height 22
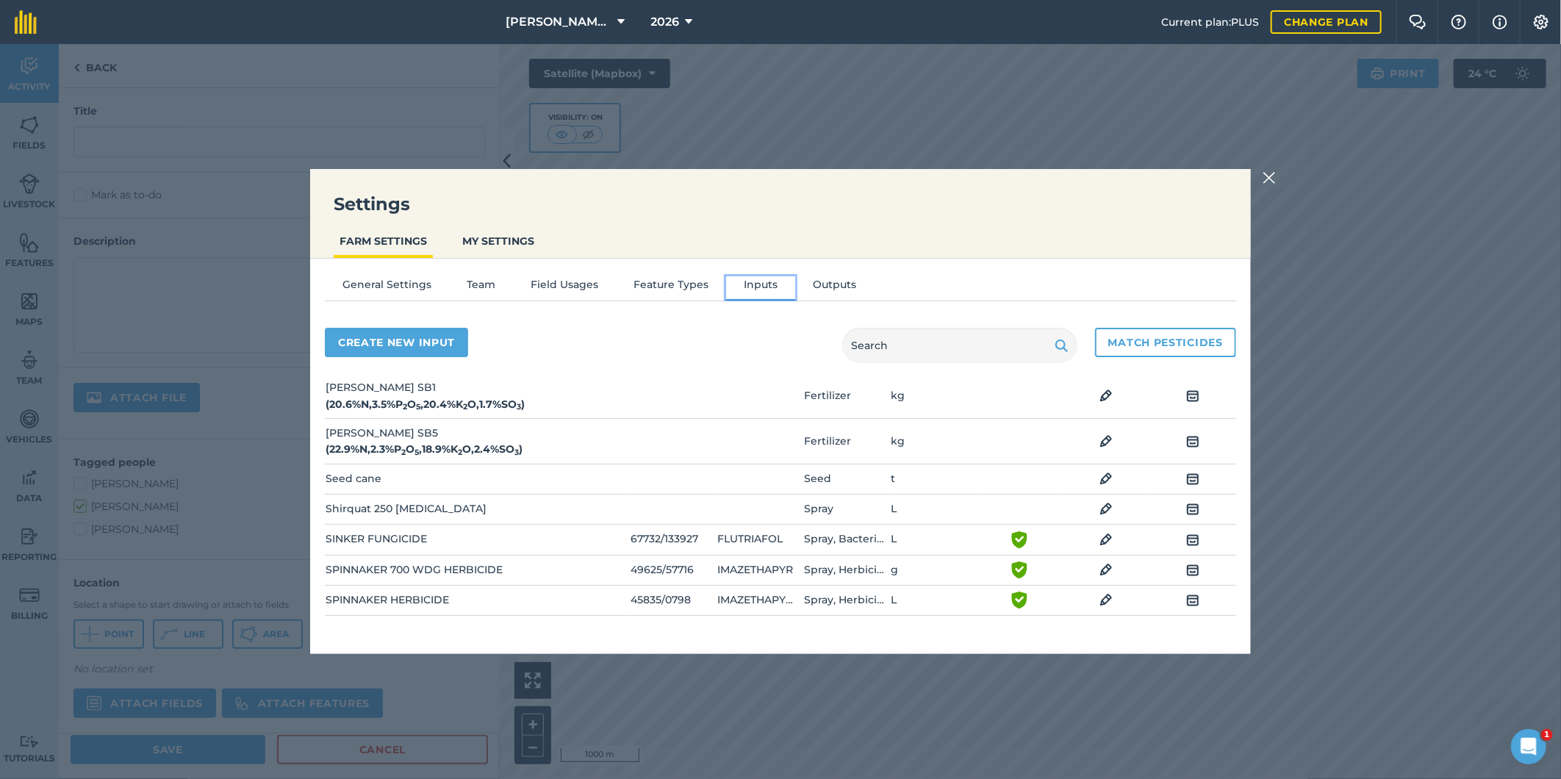
scroll to position [1633, 0]
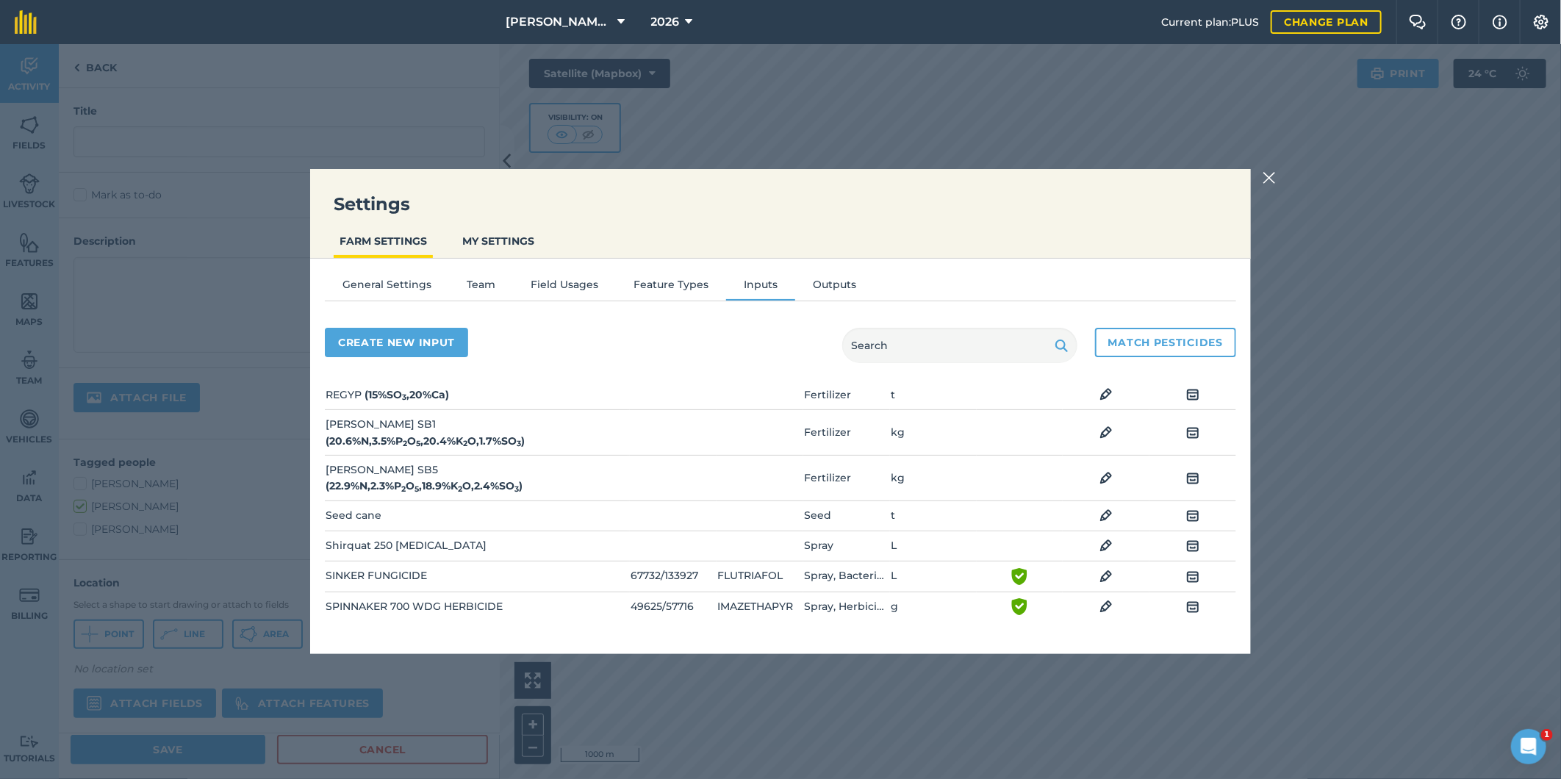
click at [1269, 179] on img at bounding box center [1268, 178] width 13 height 18
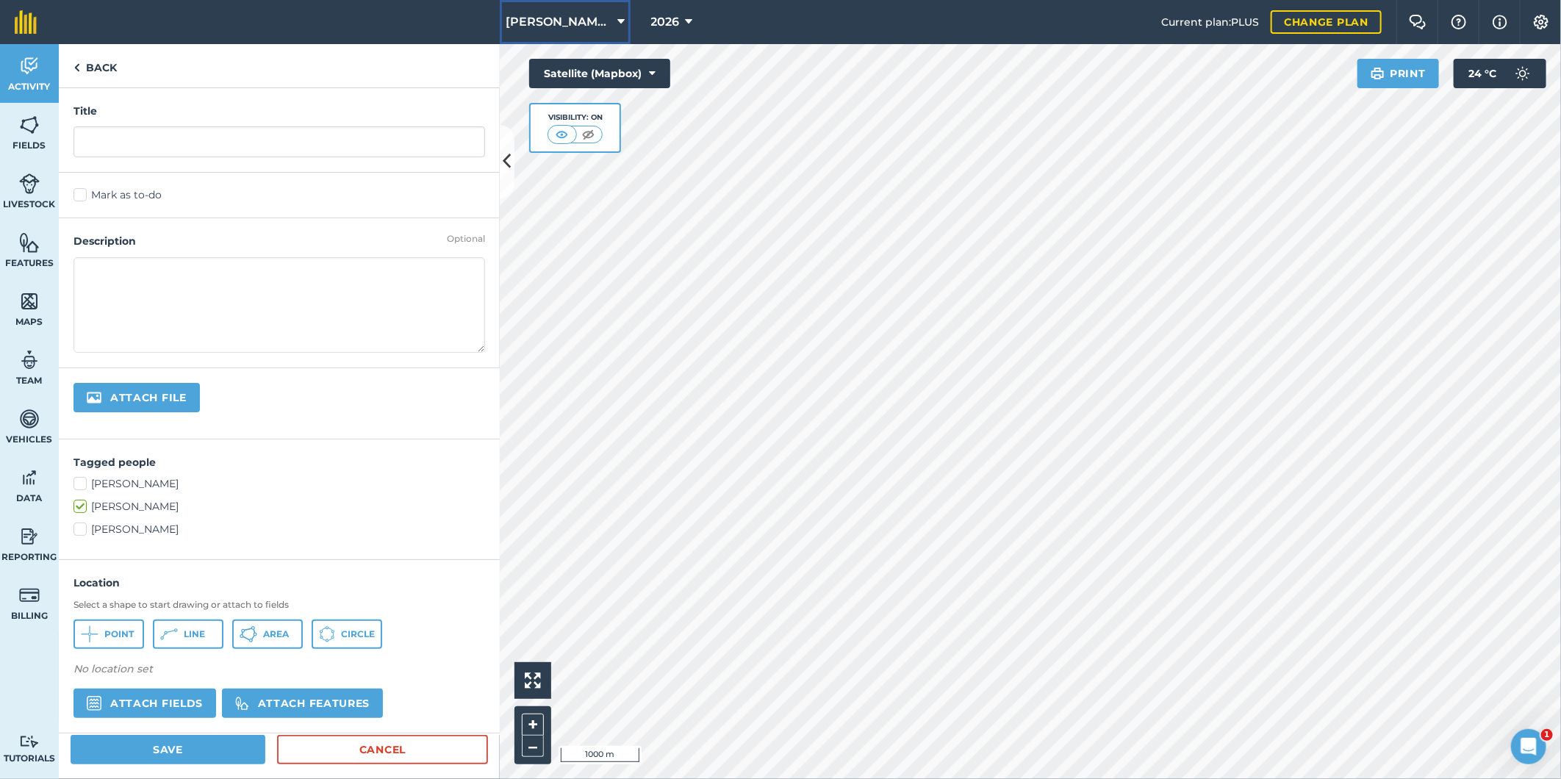
click at [617, 23] on icon at bounding box center [620, 22] width 7 height 18
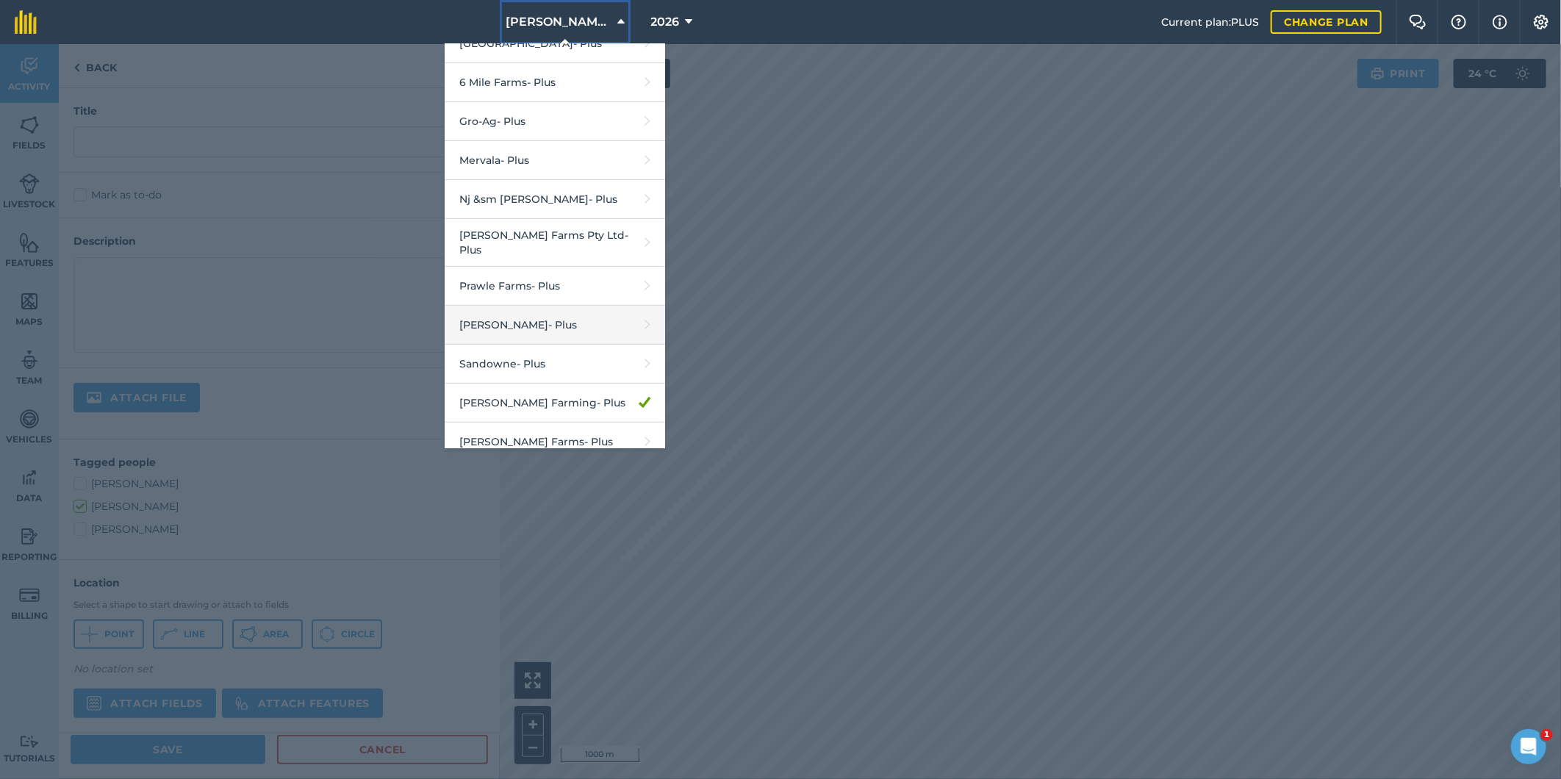
scroll to position [301, 0]
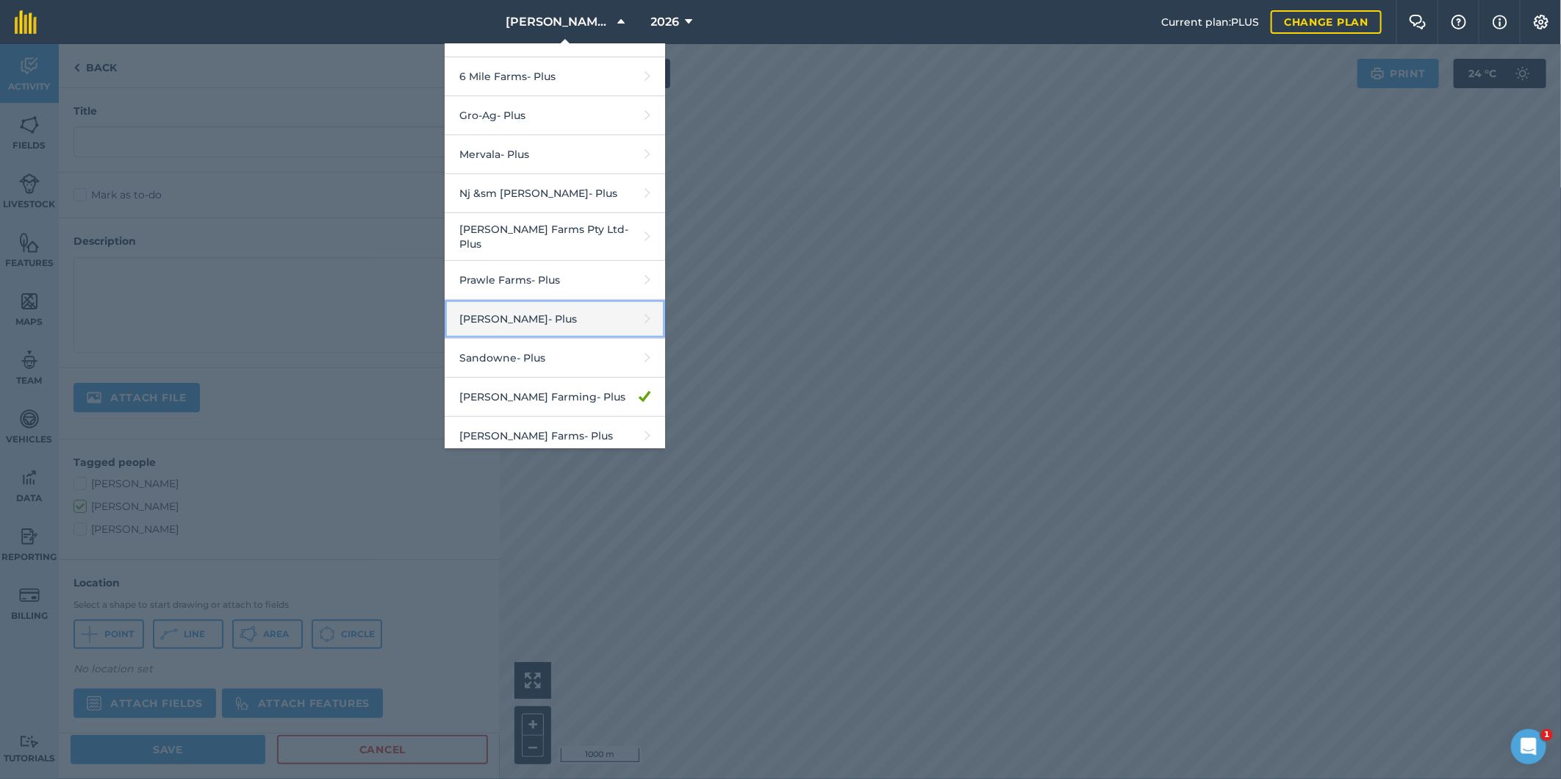
click at [524, 306] on link "R G Downman - Plus" at bounding box center [555, 319] width 220 height 39
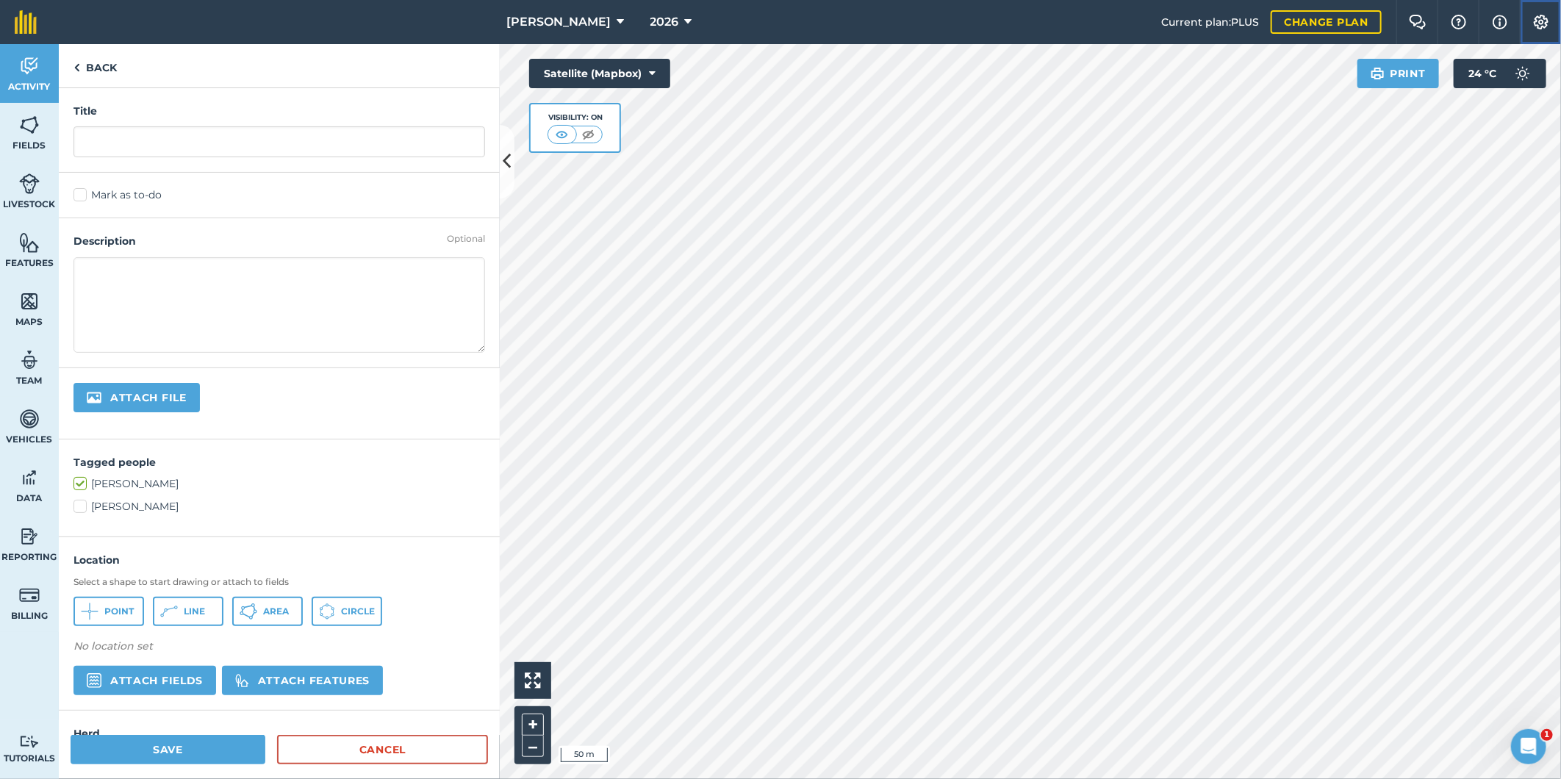
click at [1543, 16] on img at bounding box center [1541, 22] width 18 height 15
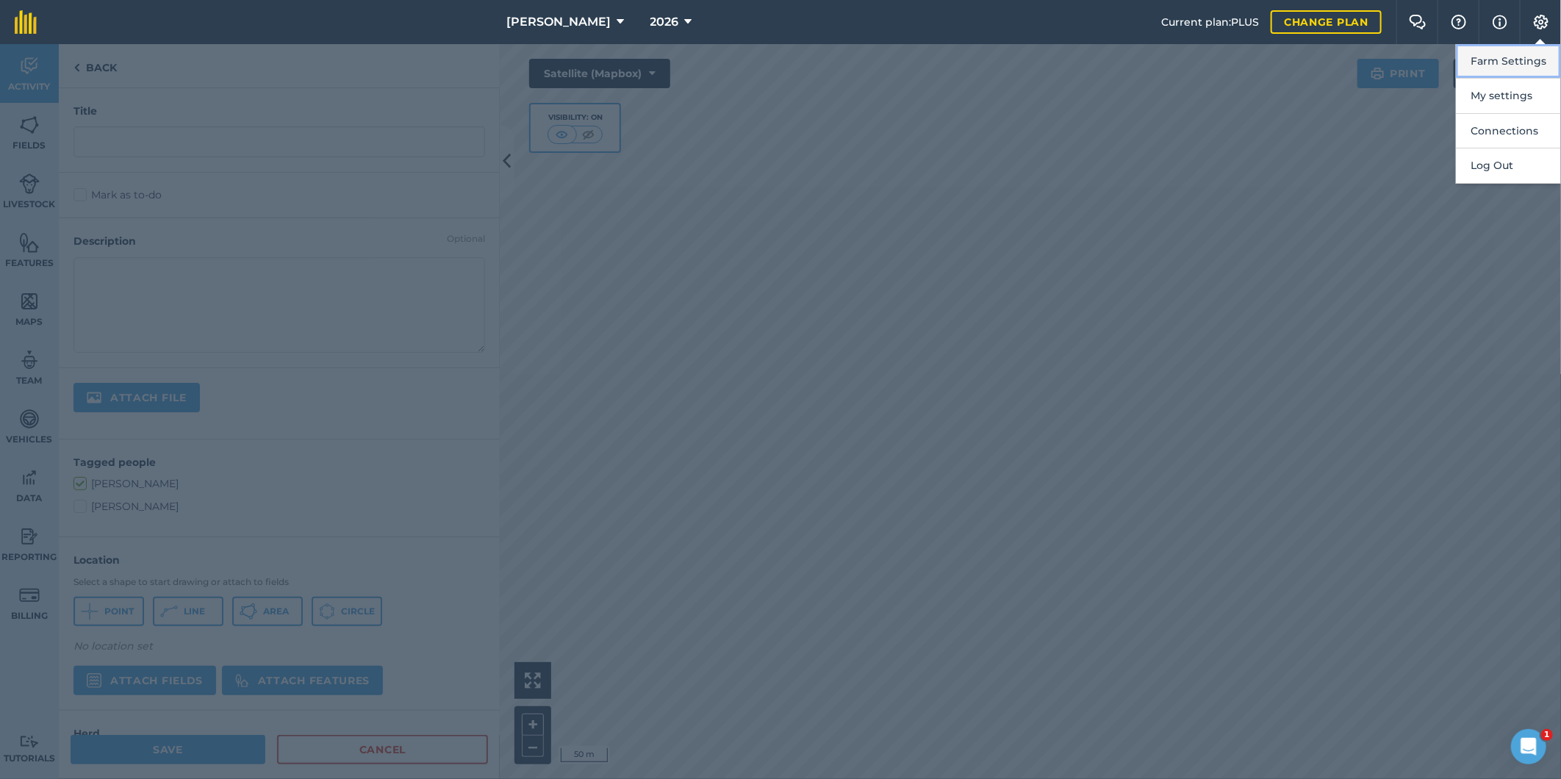
click at [1479, 60] on button "Farm Settings" at bounding box center [1508, 61] width 105 height 35
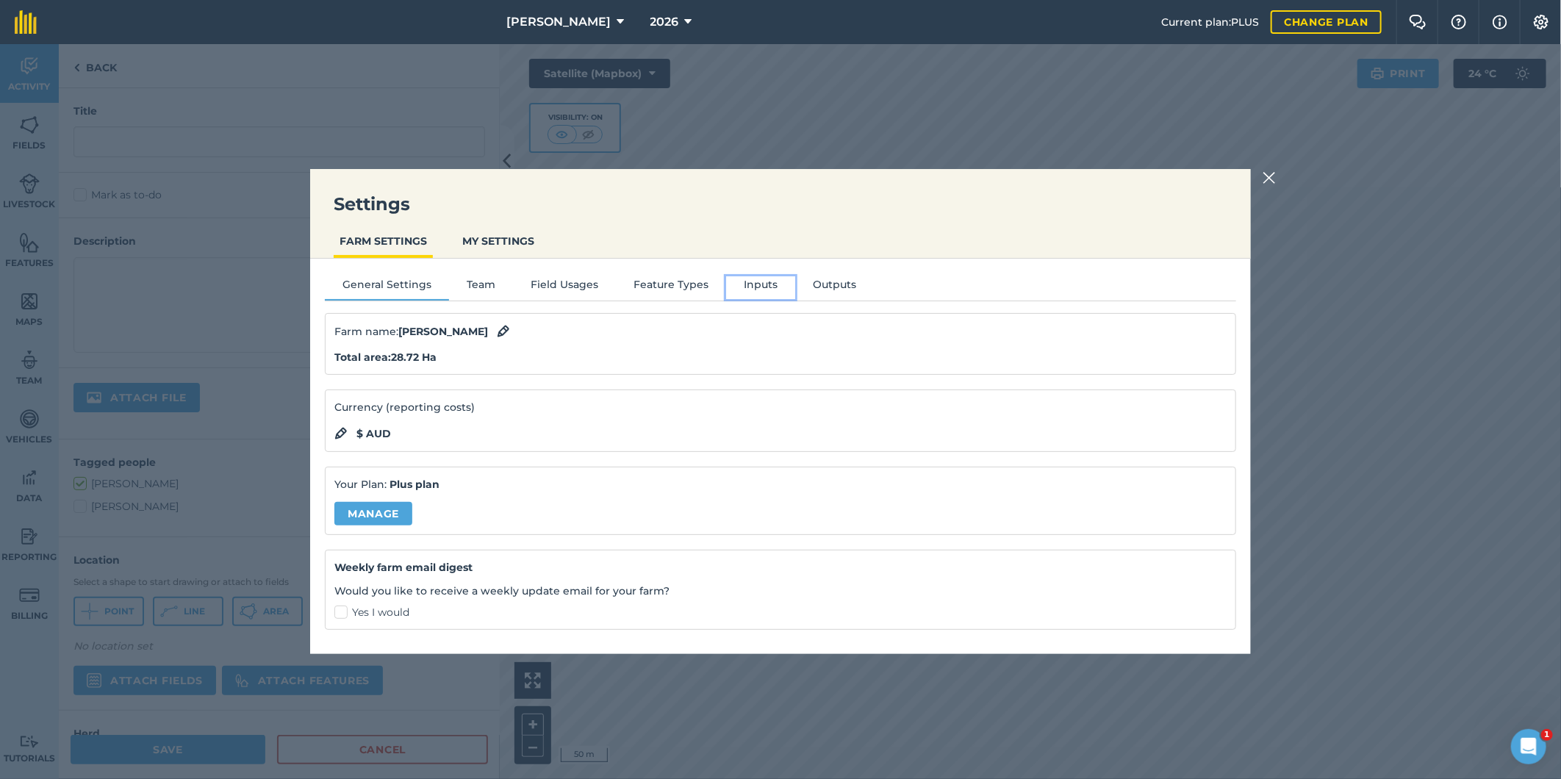
click at [739, 281] on button "Inputs" at bounding box center [760, 287] width 69 height 22
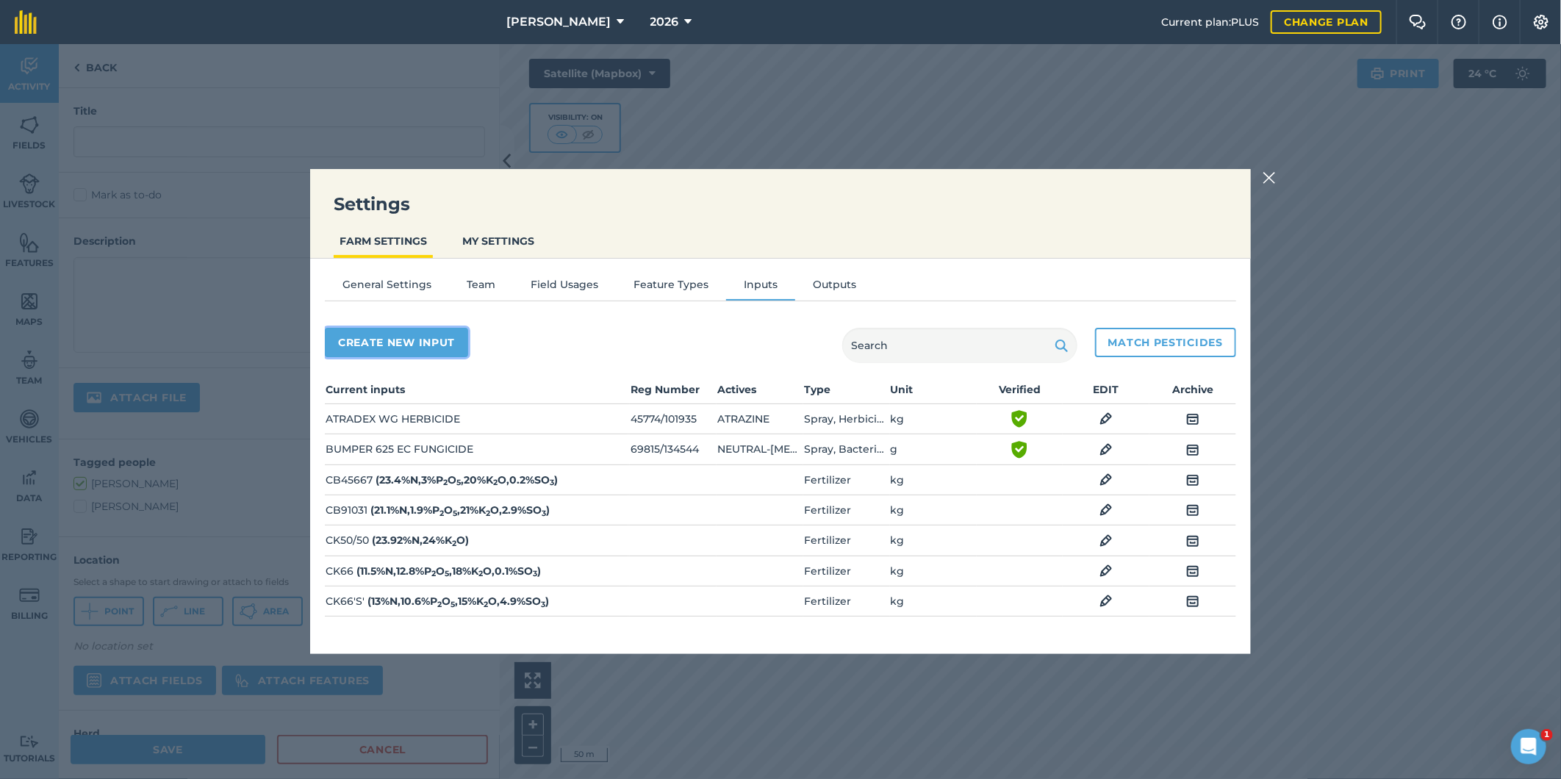
click at [388, 341] on button "Create new input" at bounding box center [396, 342] width 143 height 29
select select "SEED"
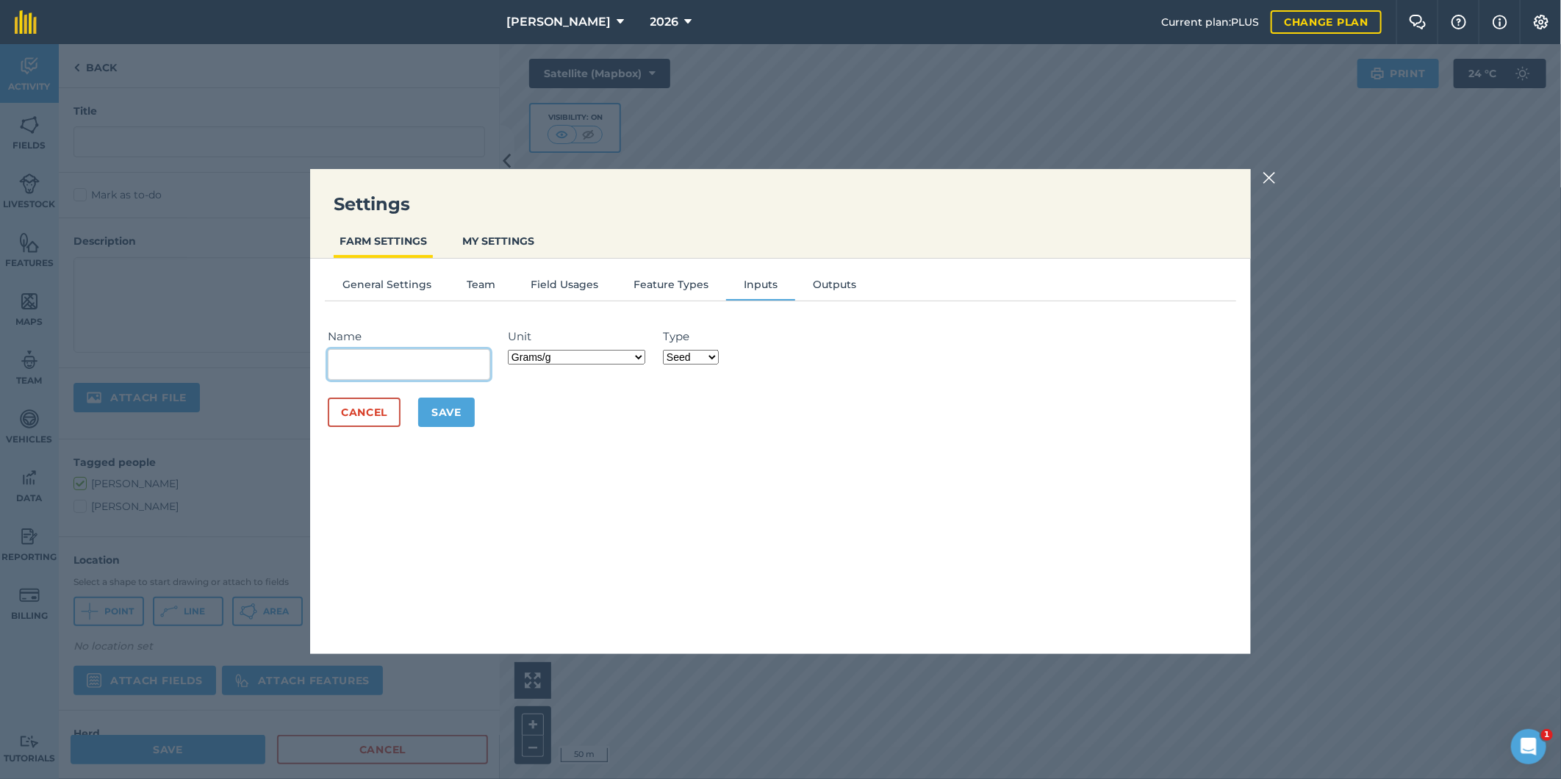
click at [356, 363] on input "Name" at bounding box center [409, 364] width 162 height 31
type input "Valor"
click at [582, 395] on button "Yes" at bounding box center [591, 394] width 18 height 16
click at [431, 378] on li "VALOR 500 WG HERBICIDE" at bounding box center [408, 383] width 161 height 35
type input "VALOR 500 WG HERBICIDE"
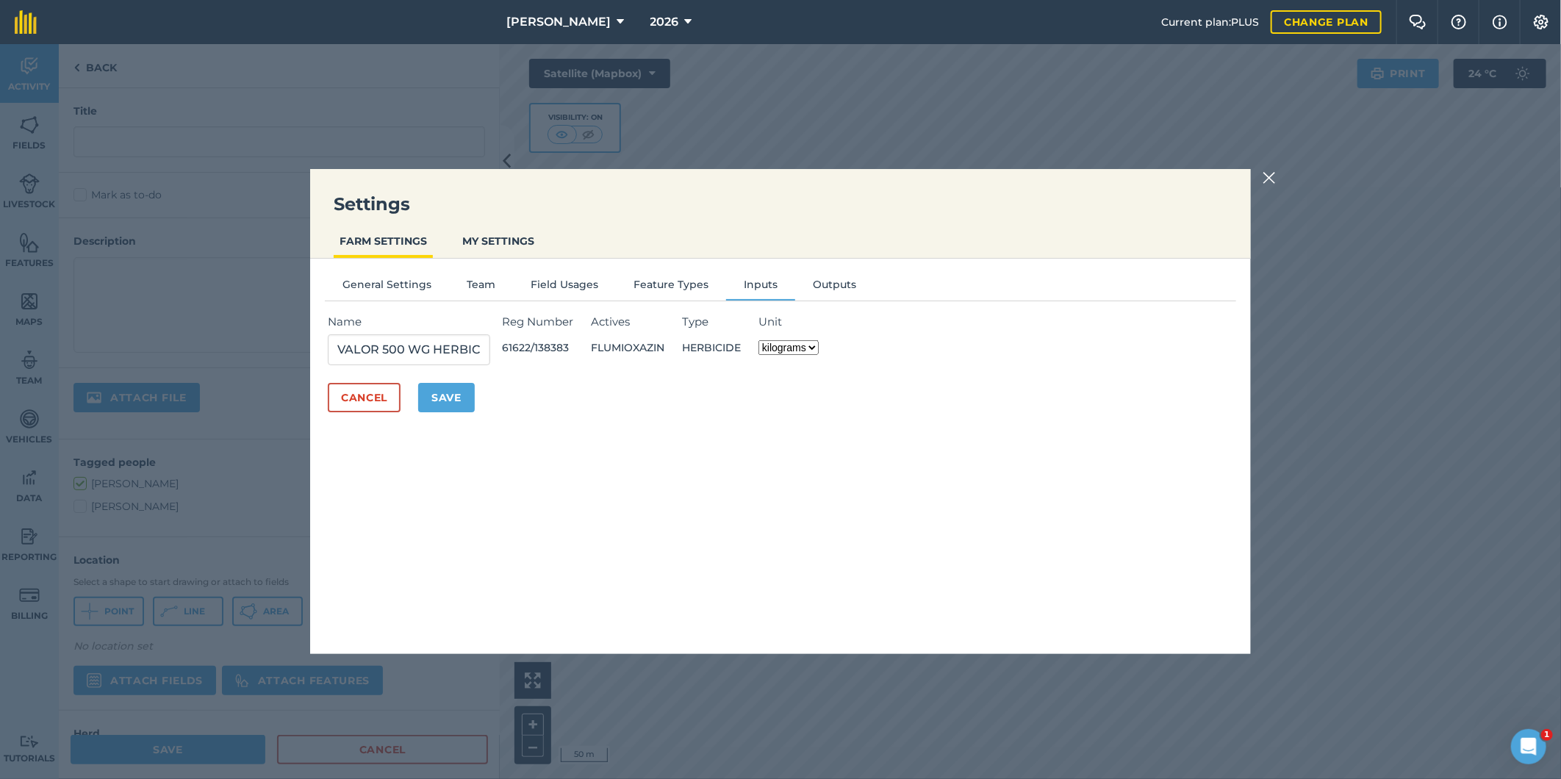
click at [816, 344] on select "kilograms grams" at bounding box center [788, 347] width 60 height 15
select select "GRAMS"
click at [763, 340] on select "kilograms grams" at bounding box center [788, 347] width 60 height 15
click at [442, 386] on button "Save" at bounding box center [446, 397] width 57 height 29
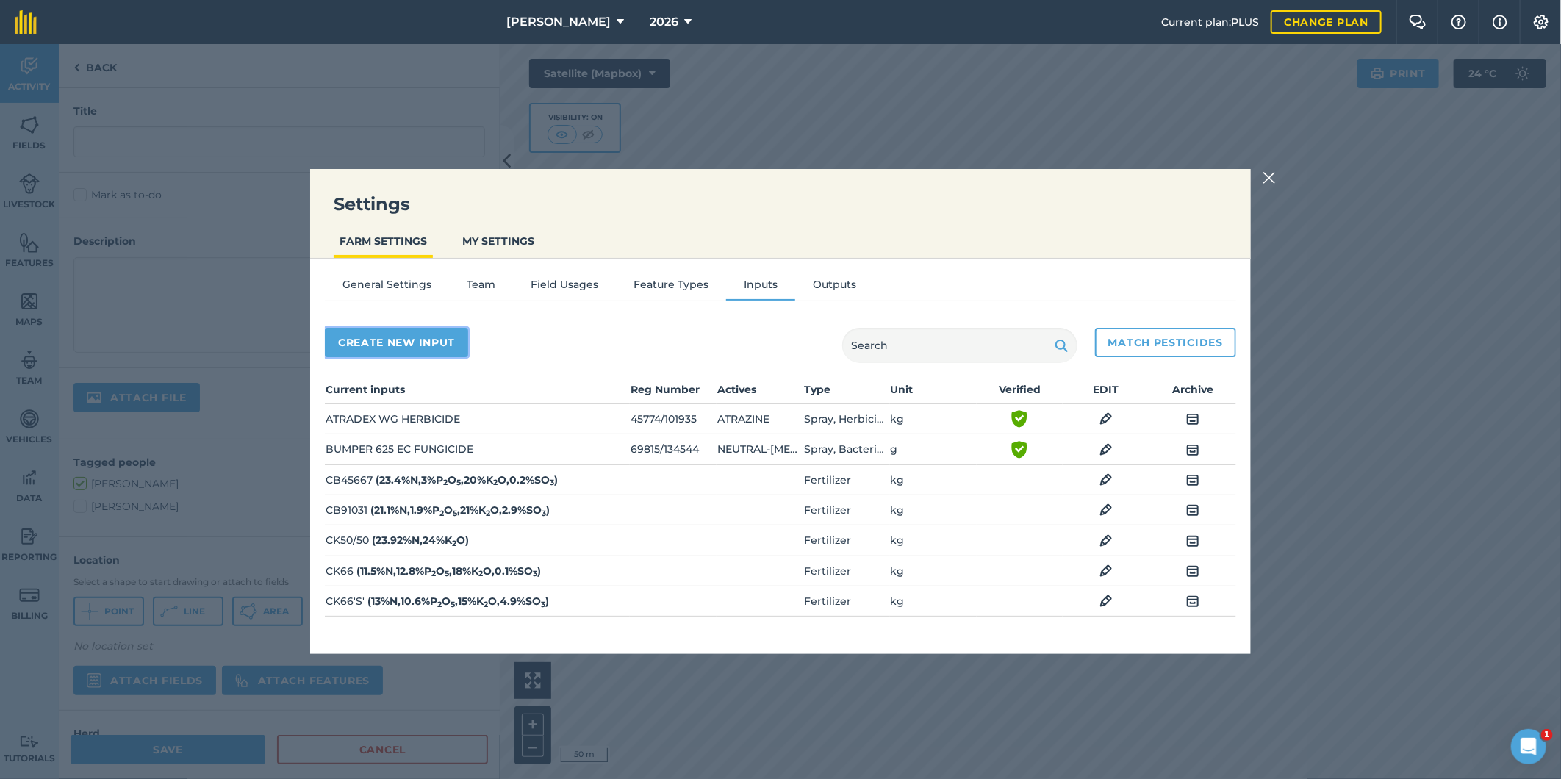
click at [404, 340] on button "Create new input" at bounding box center [396, 342] width 143 height 29
select select "SEED"
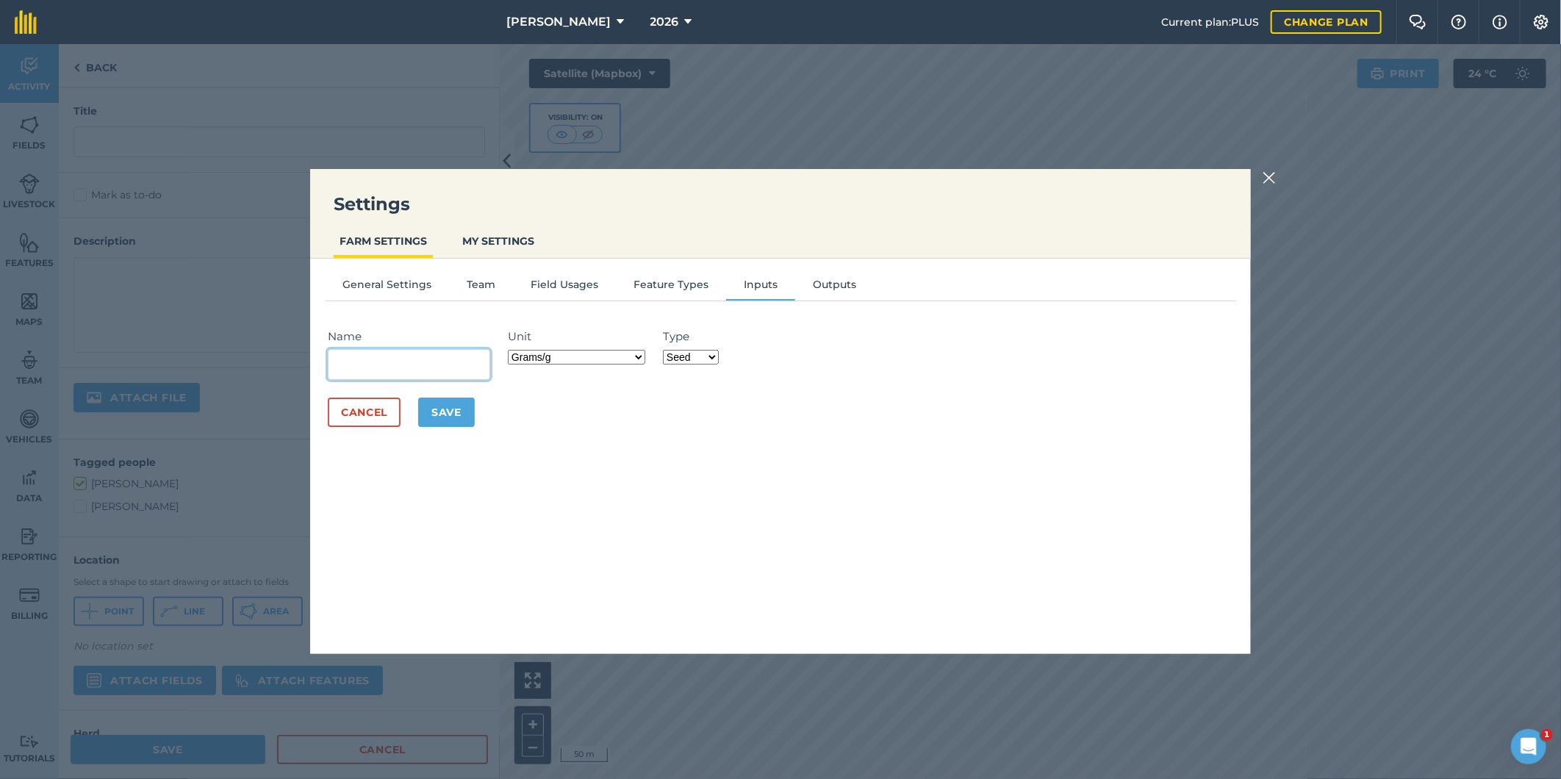
click at [428, 358] on input "Name" at bounding box center [409, 364] width 162 height 31
type input "Valor"
click at [583, 395] on button "Yes" at bounding box center [591, 394] width 18 height 16
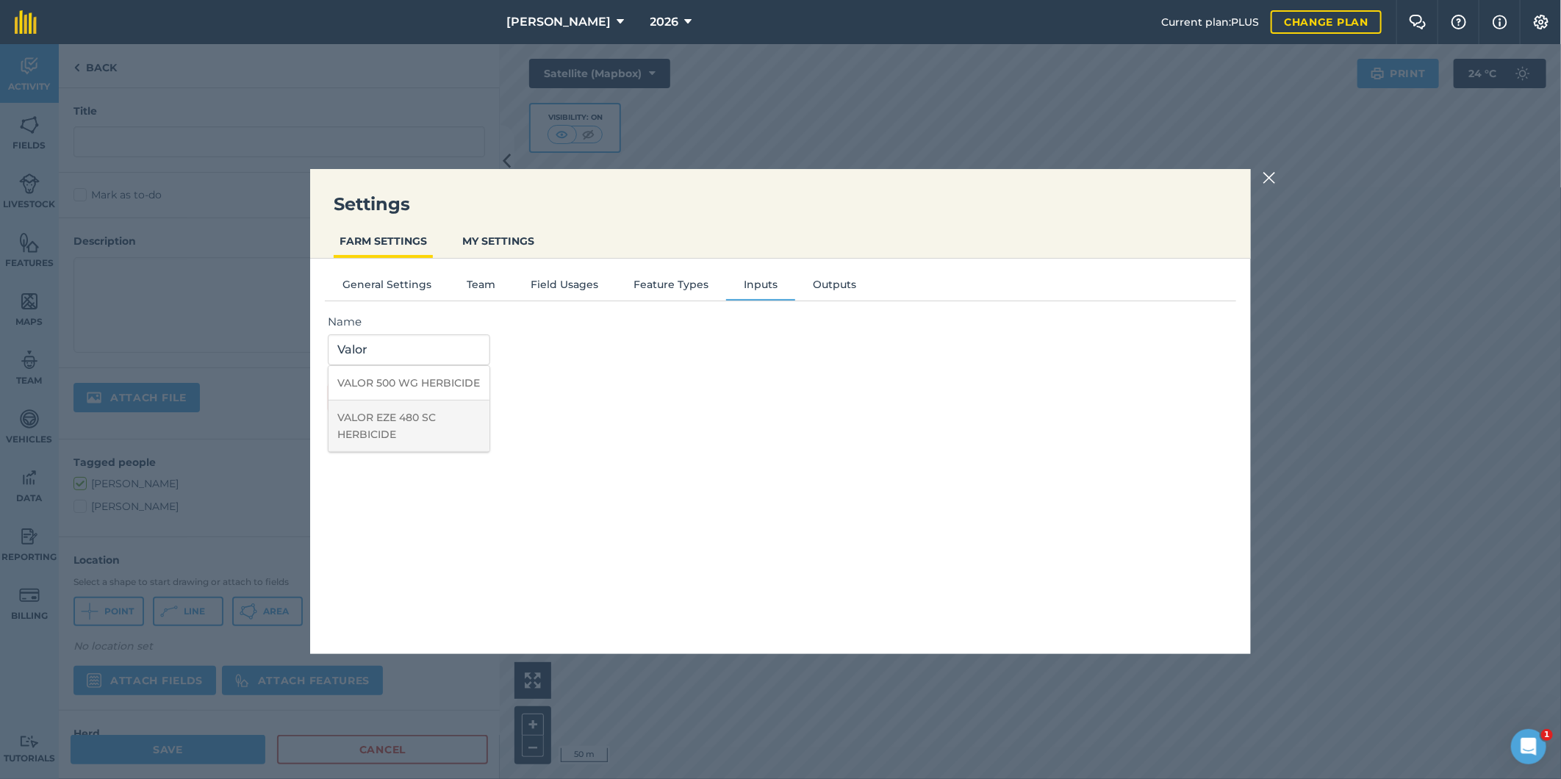
click at [414, 417] on li "VALOR EZE 480 SC HERBICIDE" at bounding box center [408, 425] width 161 height 51
type input "VALOR EZE 480 SC HERBICIDE"
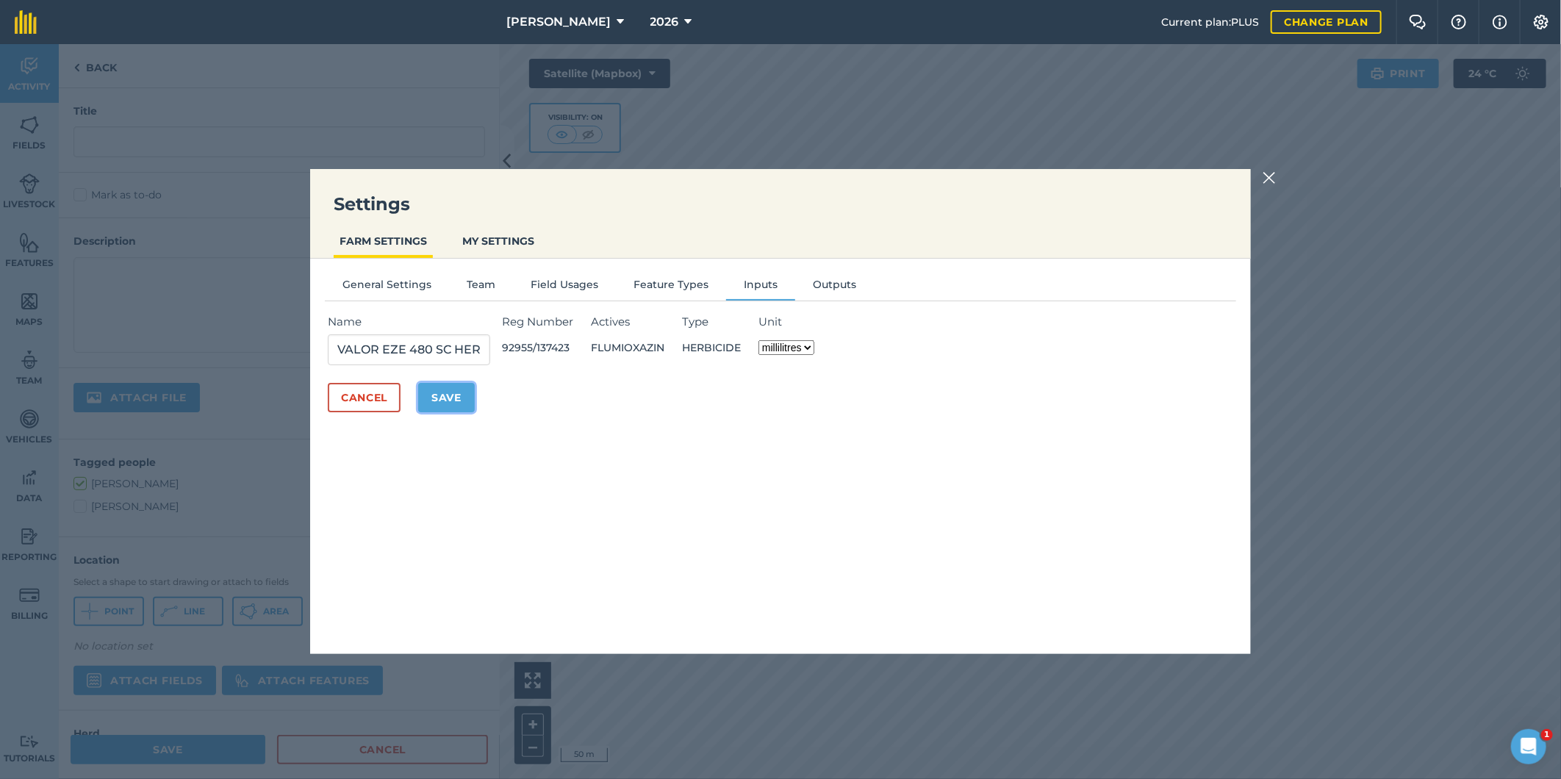
click at [450, 390] on button "Save" at bounding box center [446, 397] width 57 height 29
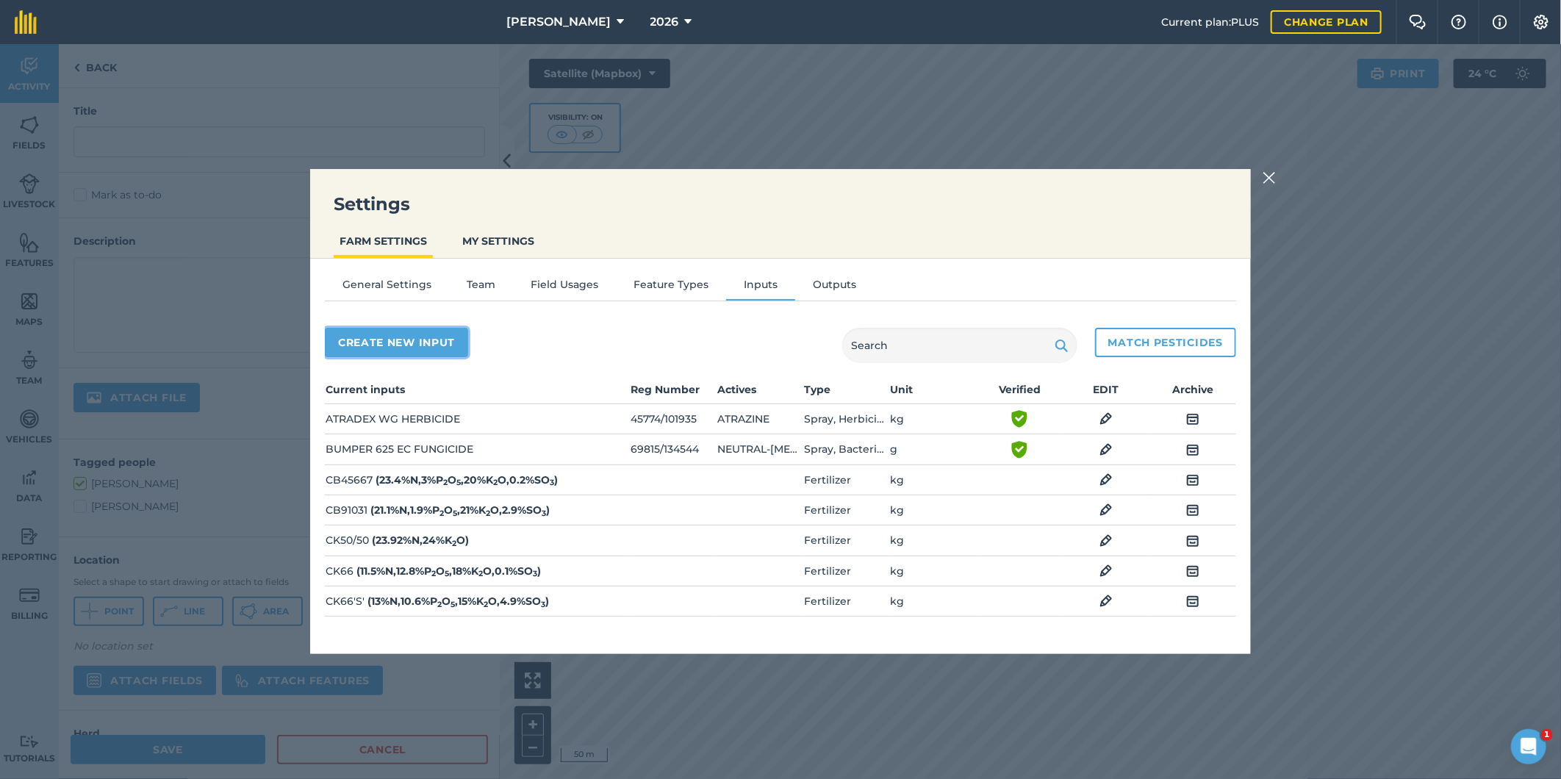
click at [427, 344] on button "Create new input" at bounding box center [396, 342] width 143 height 29
select select "SEED"
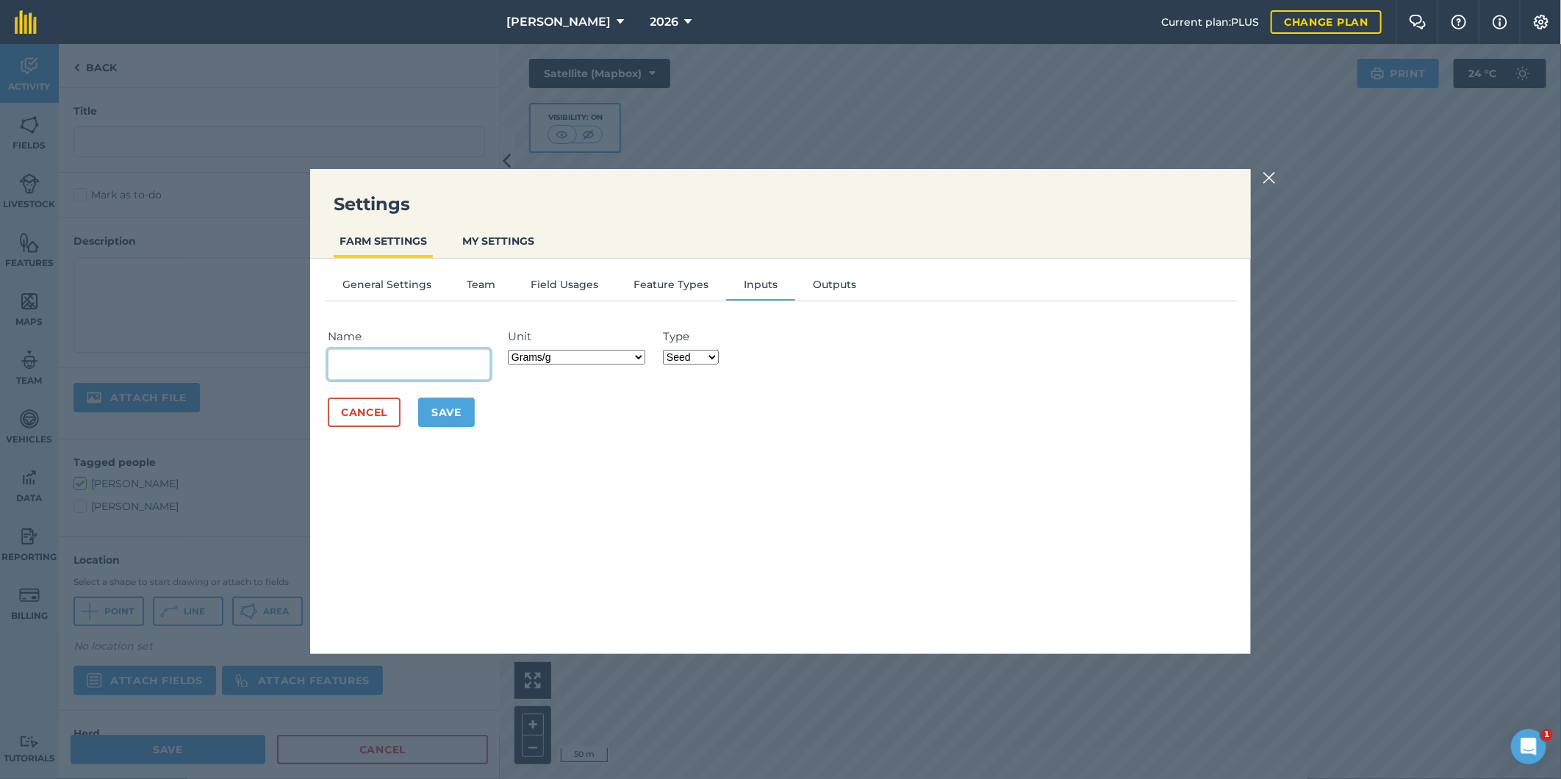
click at [393, 366] on input "Name" at bounding box center [409, 364] width 162 height 31
type input "Dual Gold"
click at [589, 395] on button "Yes" at bounding box center [591, 394] width 18 height 16
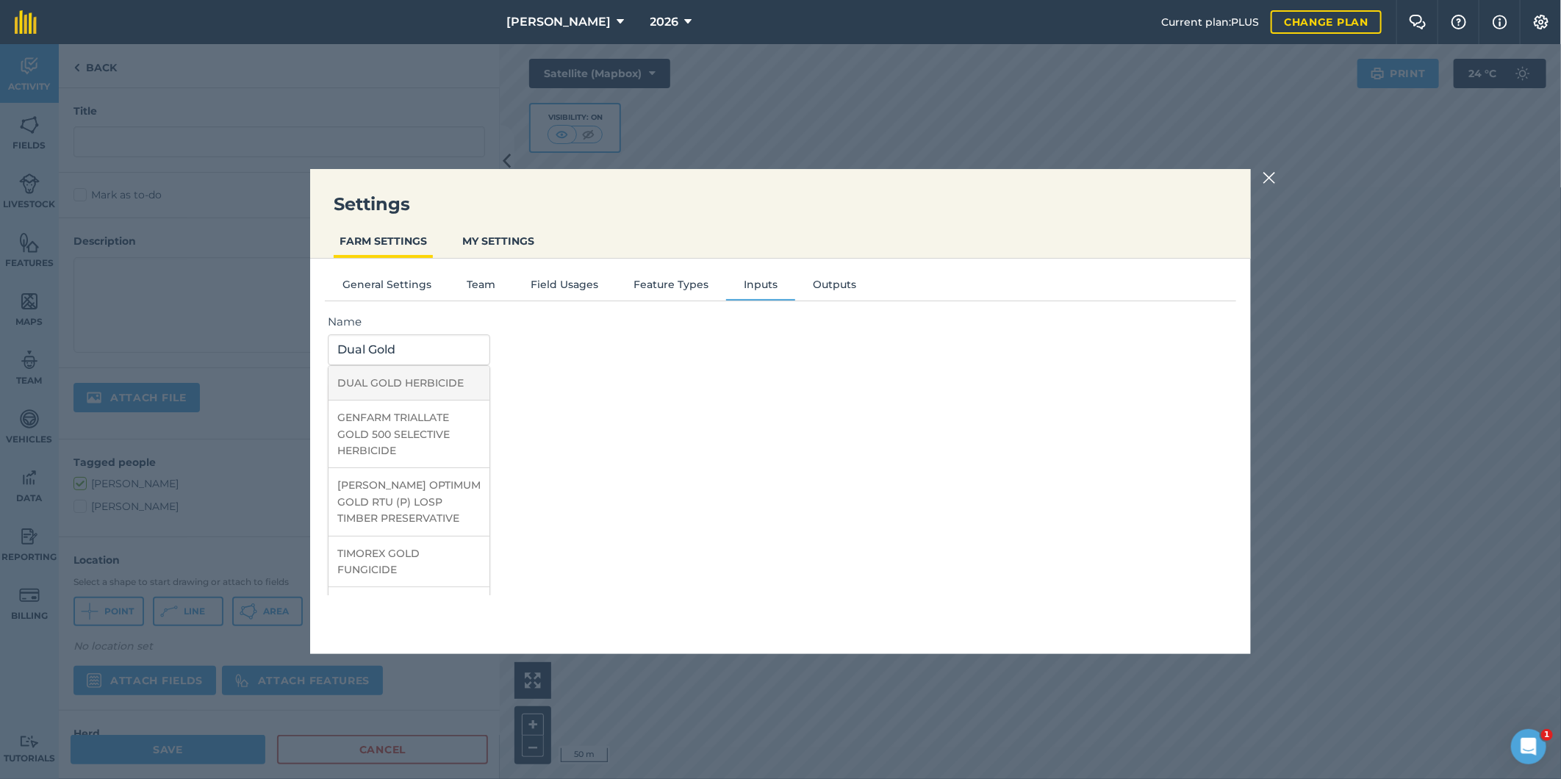
click at [448, 377] on li "DUAL GOLD HERBICIDE" at bounding box center [408, 383] width 161 height 35
type input "DUAL GOLD HERBICIDE"
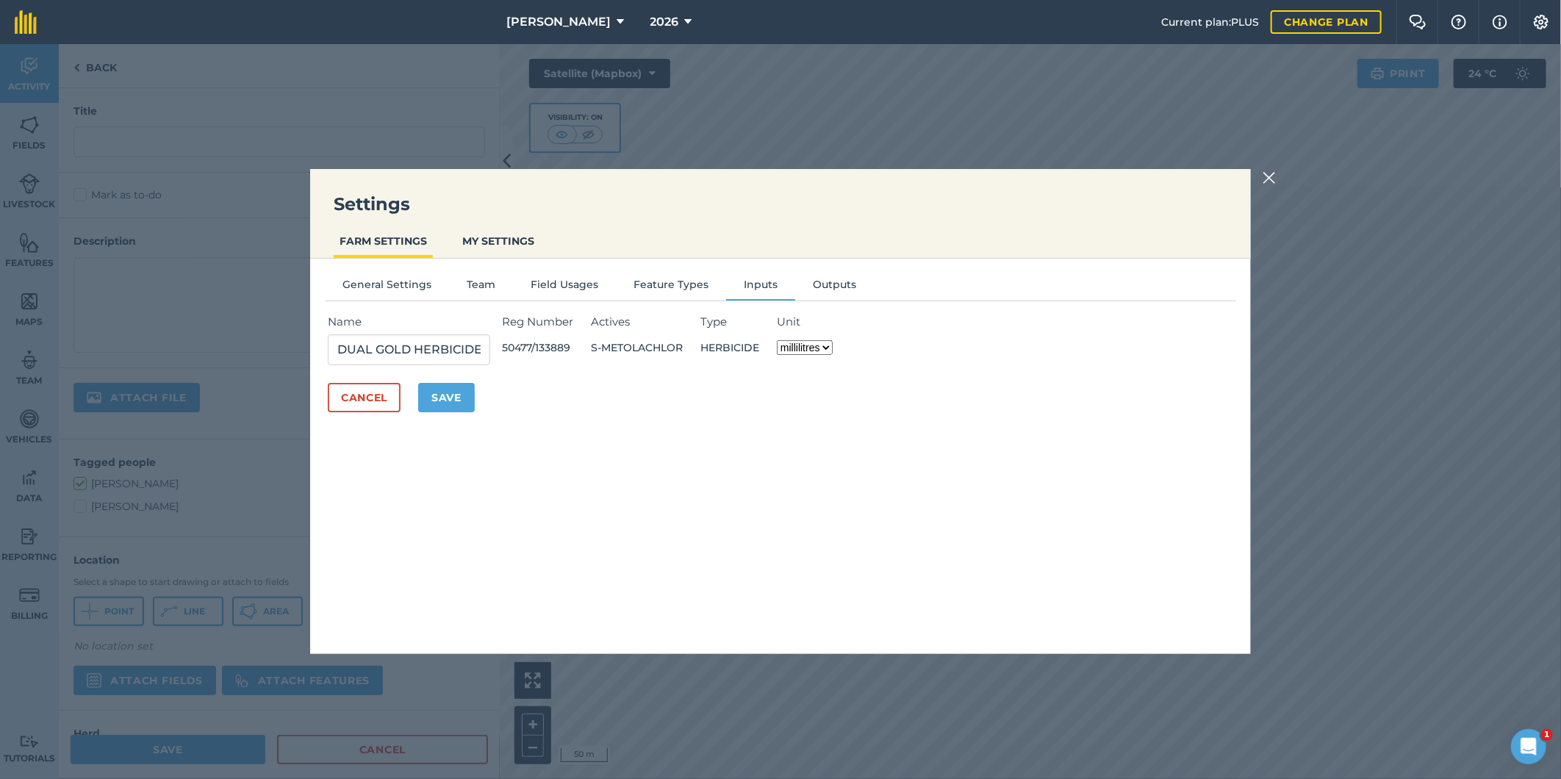
click at [829, 346] on select "millilitres litres" at bounding box center [805, 347] width 56 height 15
select select "LITRES"
click at [782, 340] on select "millilitres litres" at bounding box center [805, 347] width 56 height 15
click at [443, 398] on button "Save" at bounding box center [446, 397] width 57 height 29
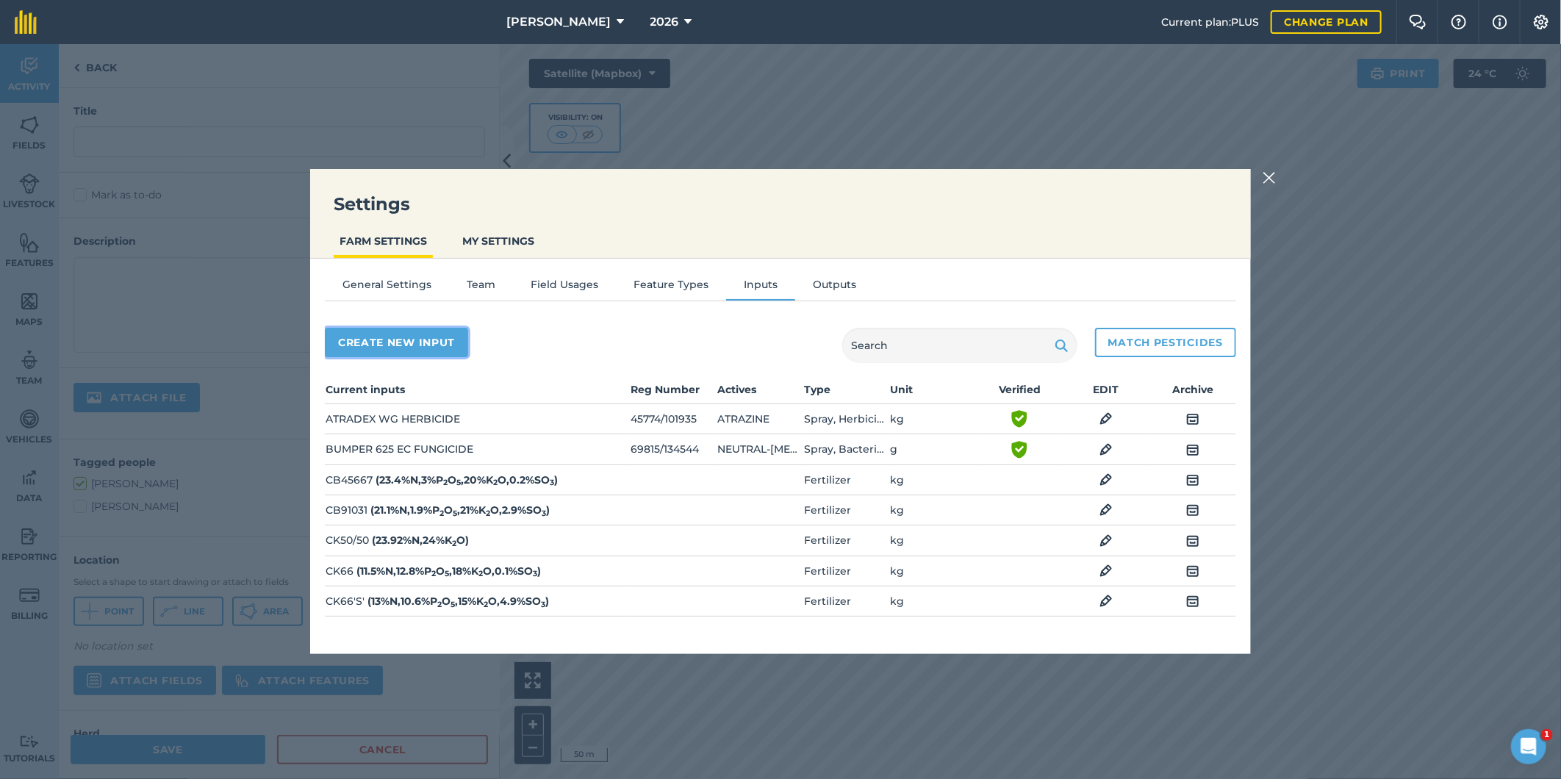
click at [383, 337] on button "Create new input" at bounding box center [396, 342] width 143 height 29
select select "SEED"
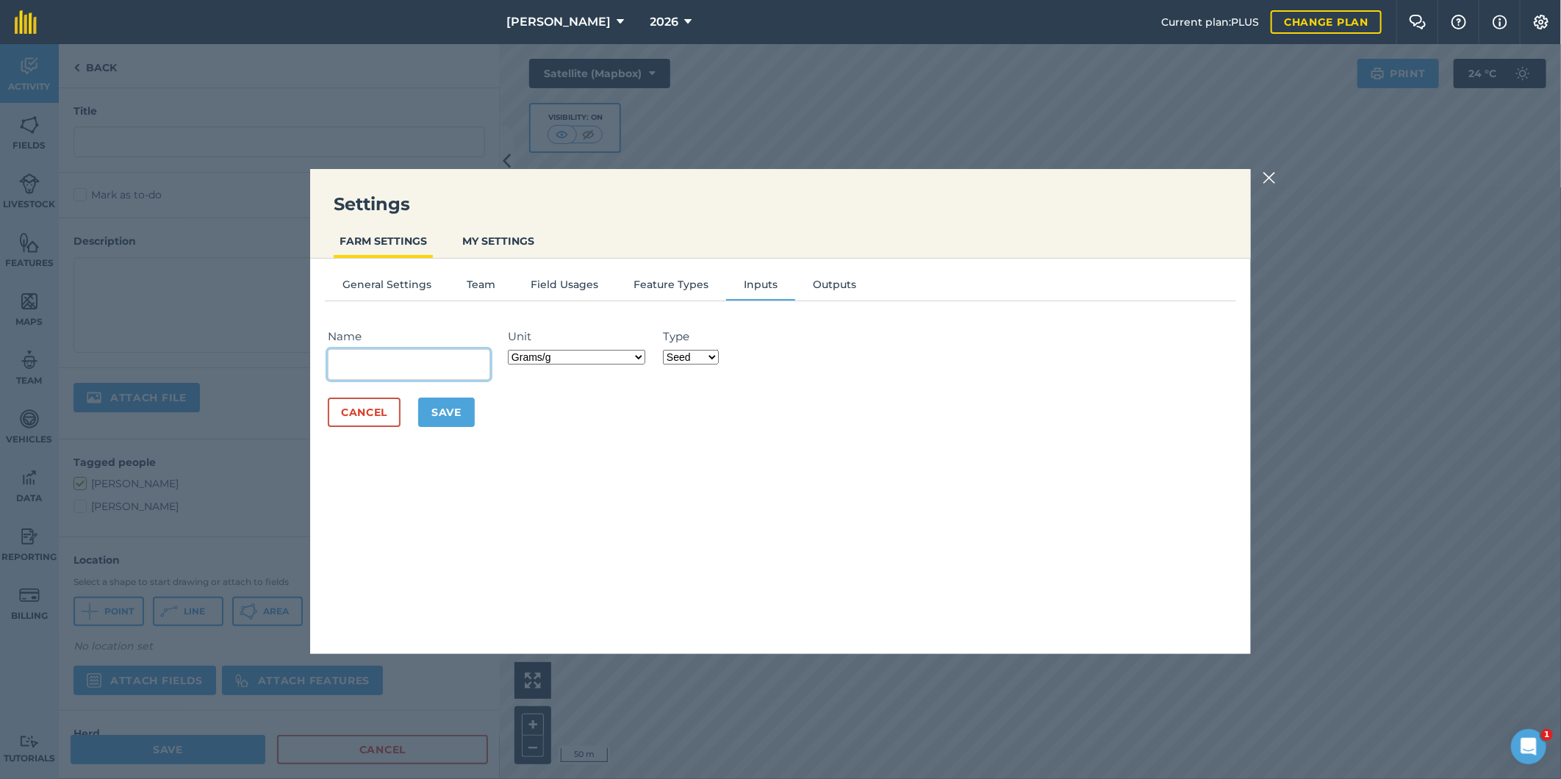
click at [398, 362] on input "Name" at bounding box center [409, 364] width 162 height 31
type input "Tilling - plantcane"
click at [641, 358] on select "Grams/g Kilograms/kg Metric tonnes/t Millilitres/ml Litres/L Ounces/oz Pounds/l…" at bounding box center [576, 357] width 137 height 15
select select "COUNT"
click at [511, 350] on select "Grams/g Kilograms/kg Metric tonnes/t Millilitres/ml Litres/L Ounces/oz Pounds/l…" at bounding box center [576, 357] width 137 height 15
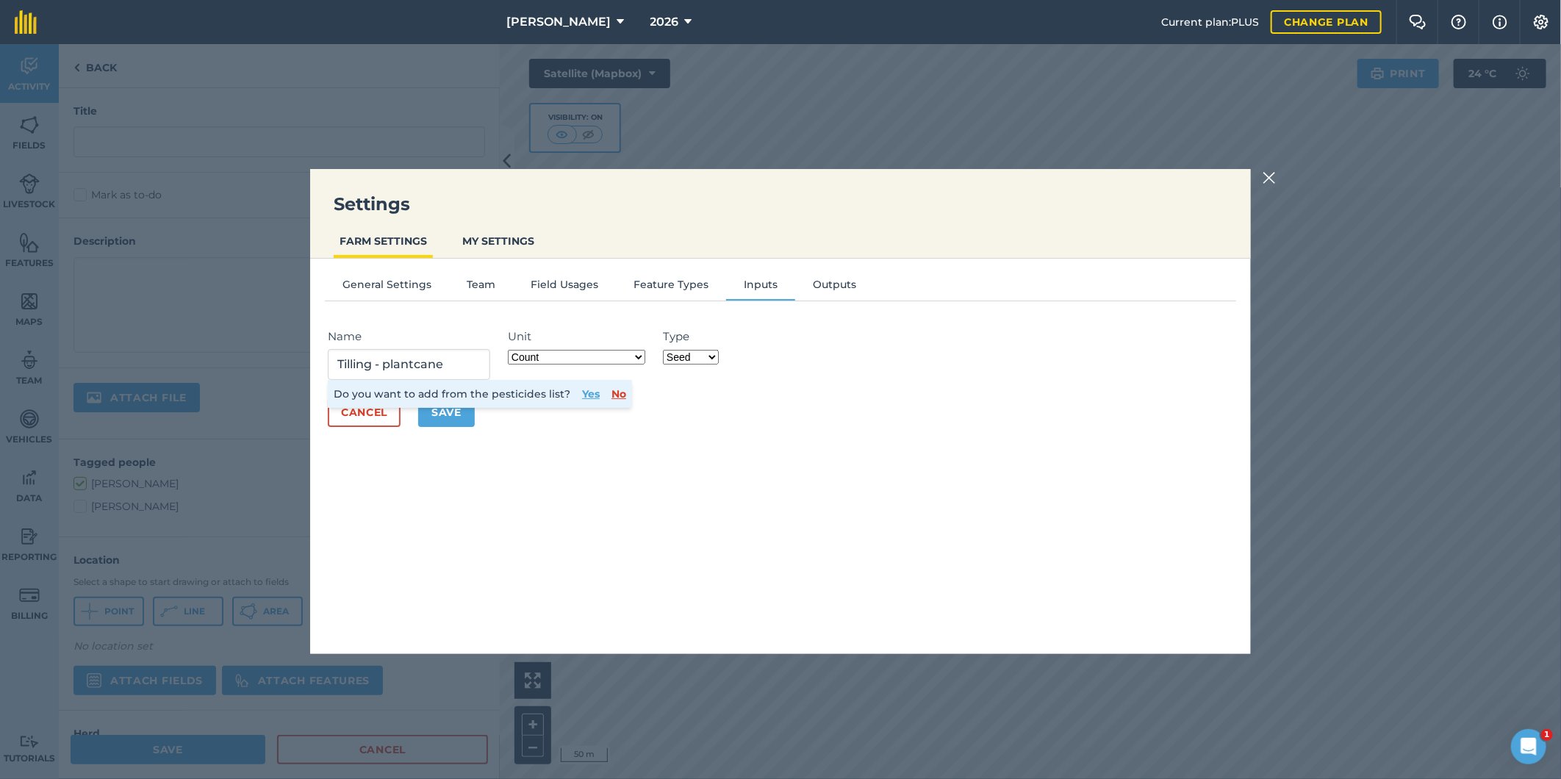
click at [713, 350] on select "Fertilizer Seed Spray Fuel Other" at bounding box center [691, 357] width 56 height 15
select select "OTHER"
click at [665, 350] on select "Fertilizer Seed Spray Fuel Other" at bounding box center [691, 357] width 56 height 15
click at [458, 410] on button "Save" at bounding box center [446, 412] width 57 height 29
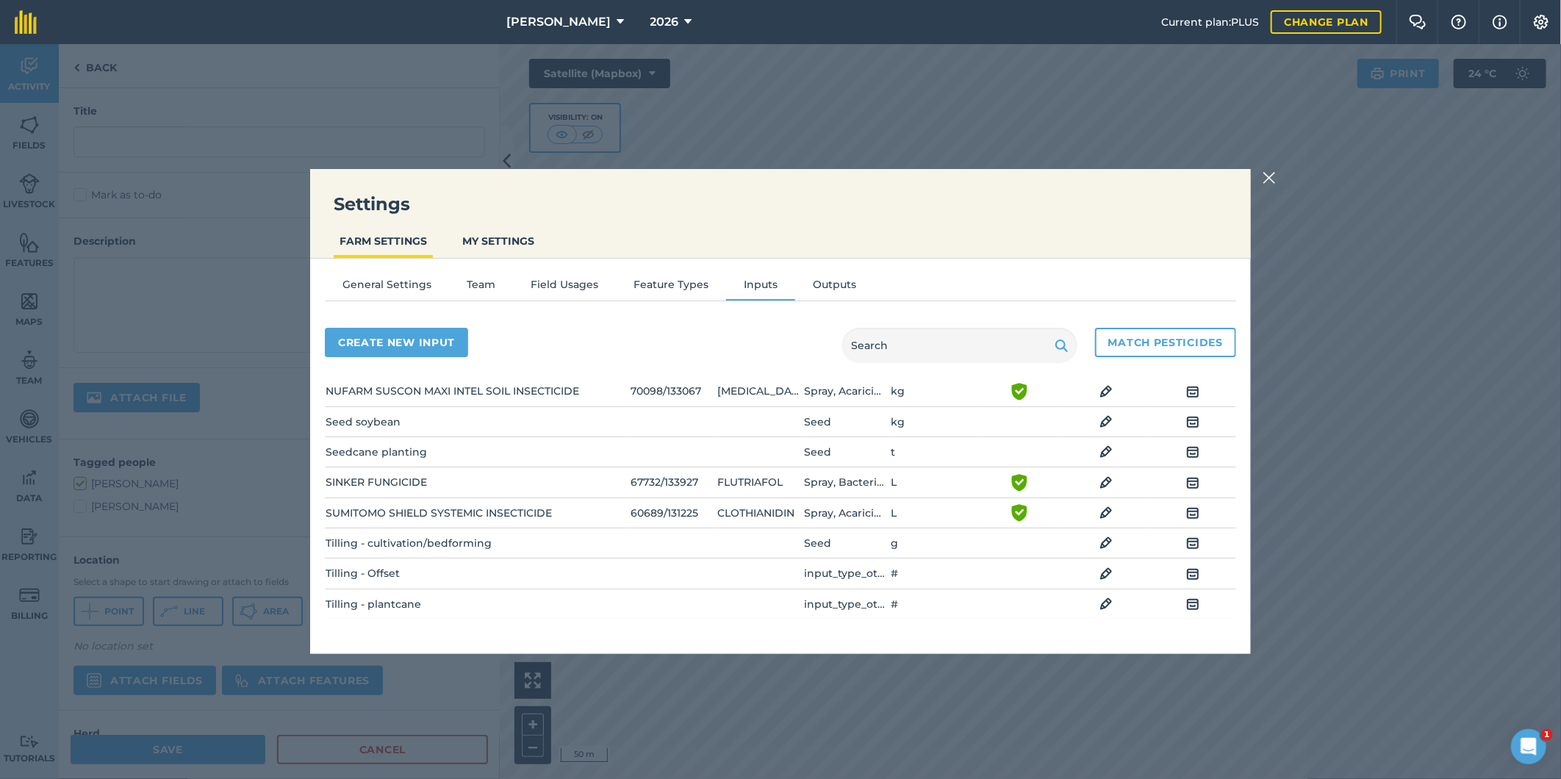
scroll to position [335, 0]
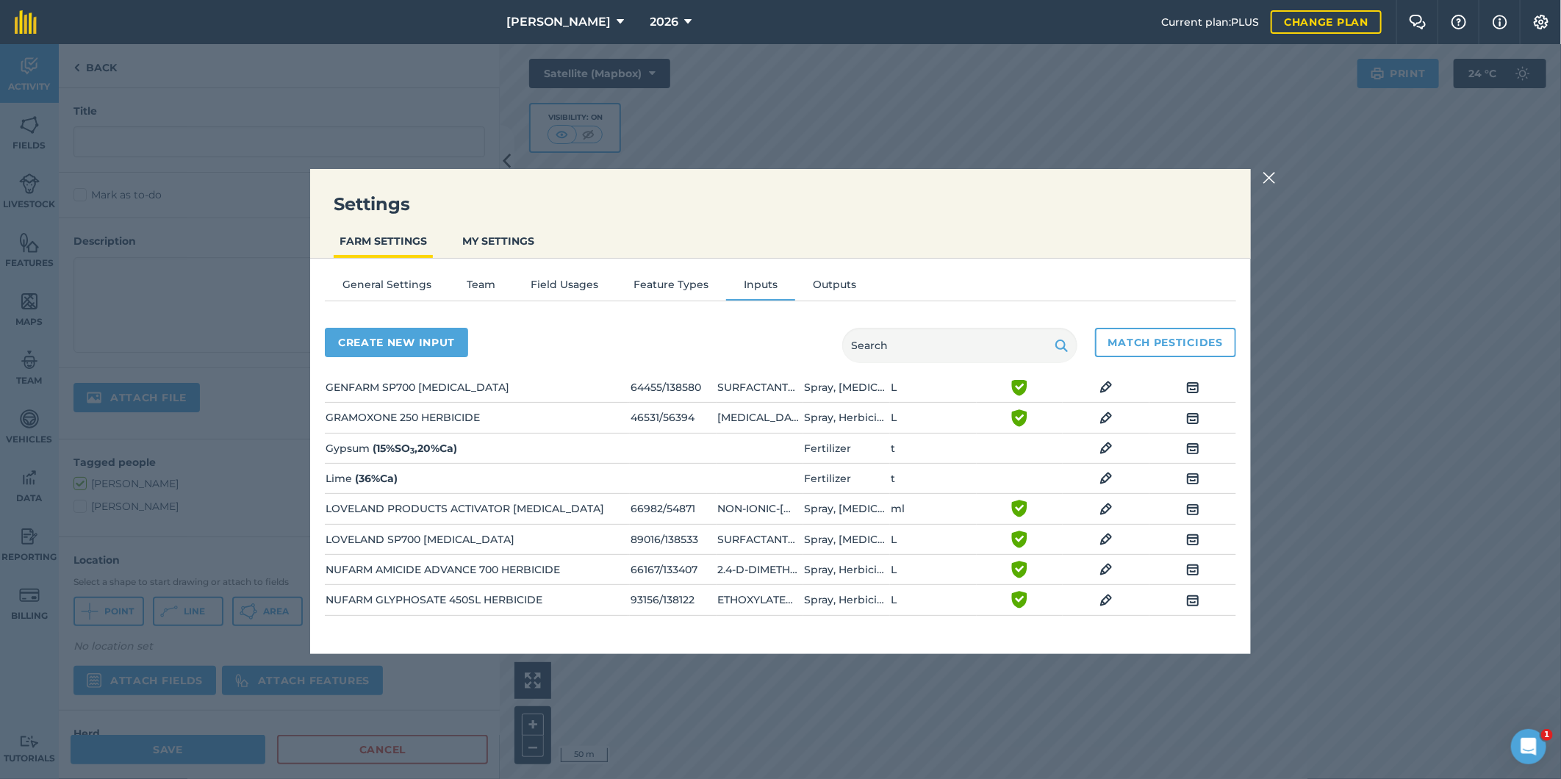
click at [1265, 179] on img at bounding box center [1268, 178] width 13 height 18
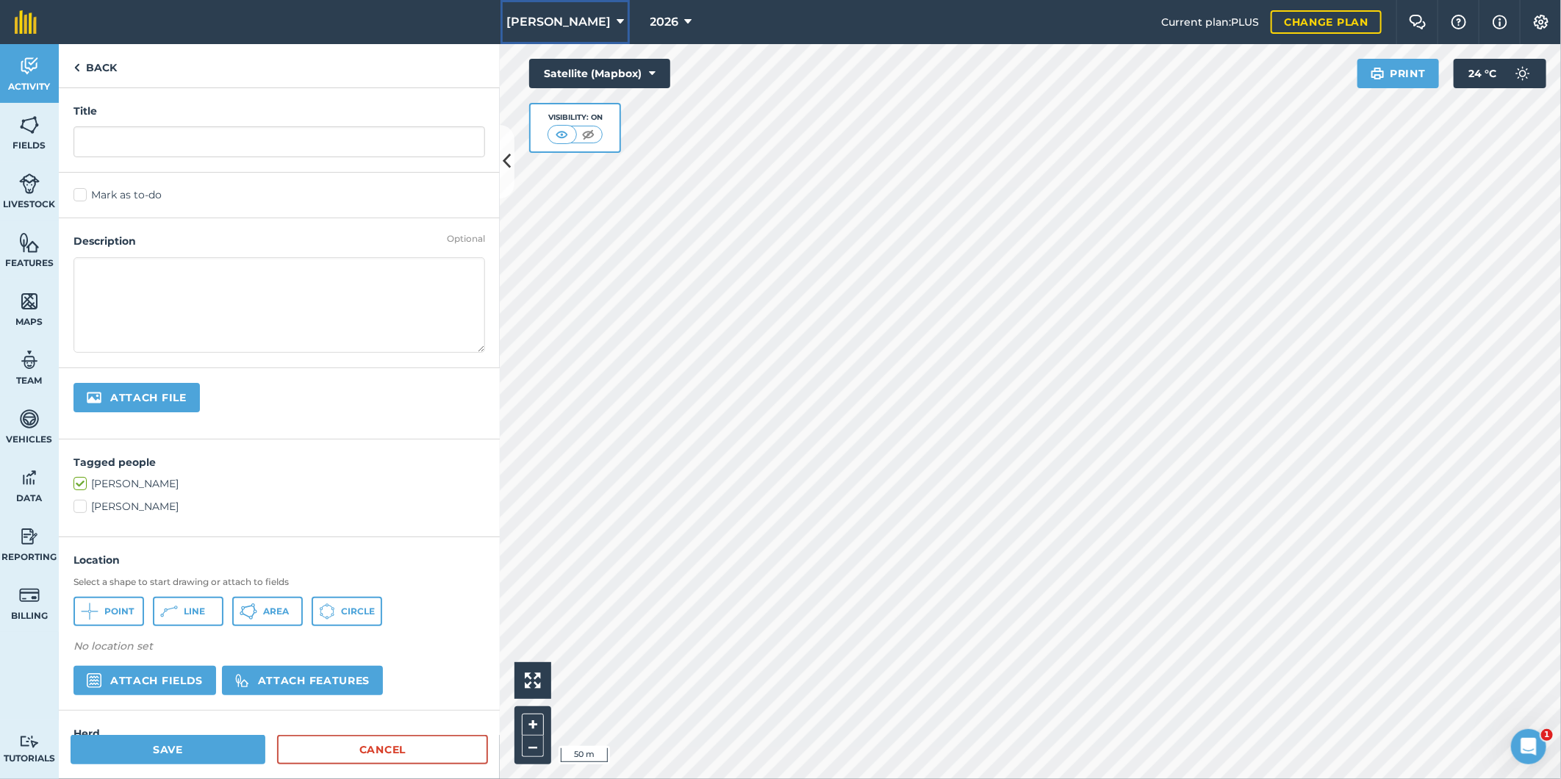
click at [617, 22] on icon at bounding box center [620, 22] width 7 height 18
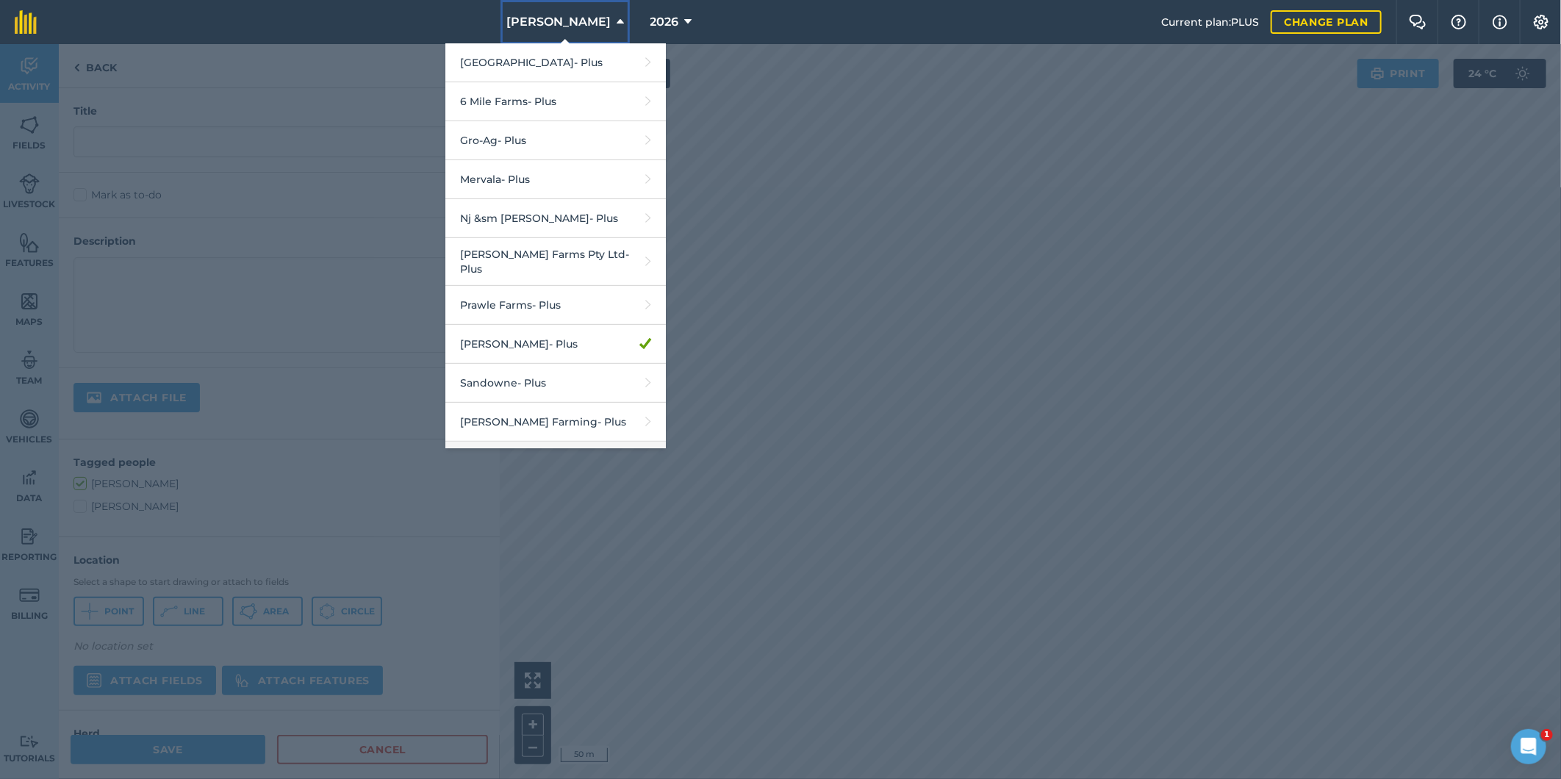
scroll to position [301, 0]
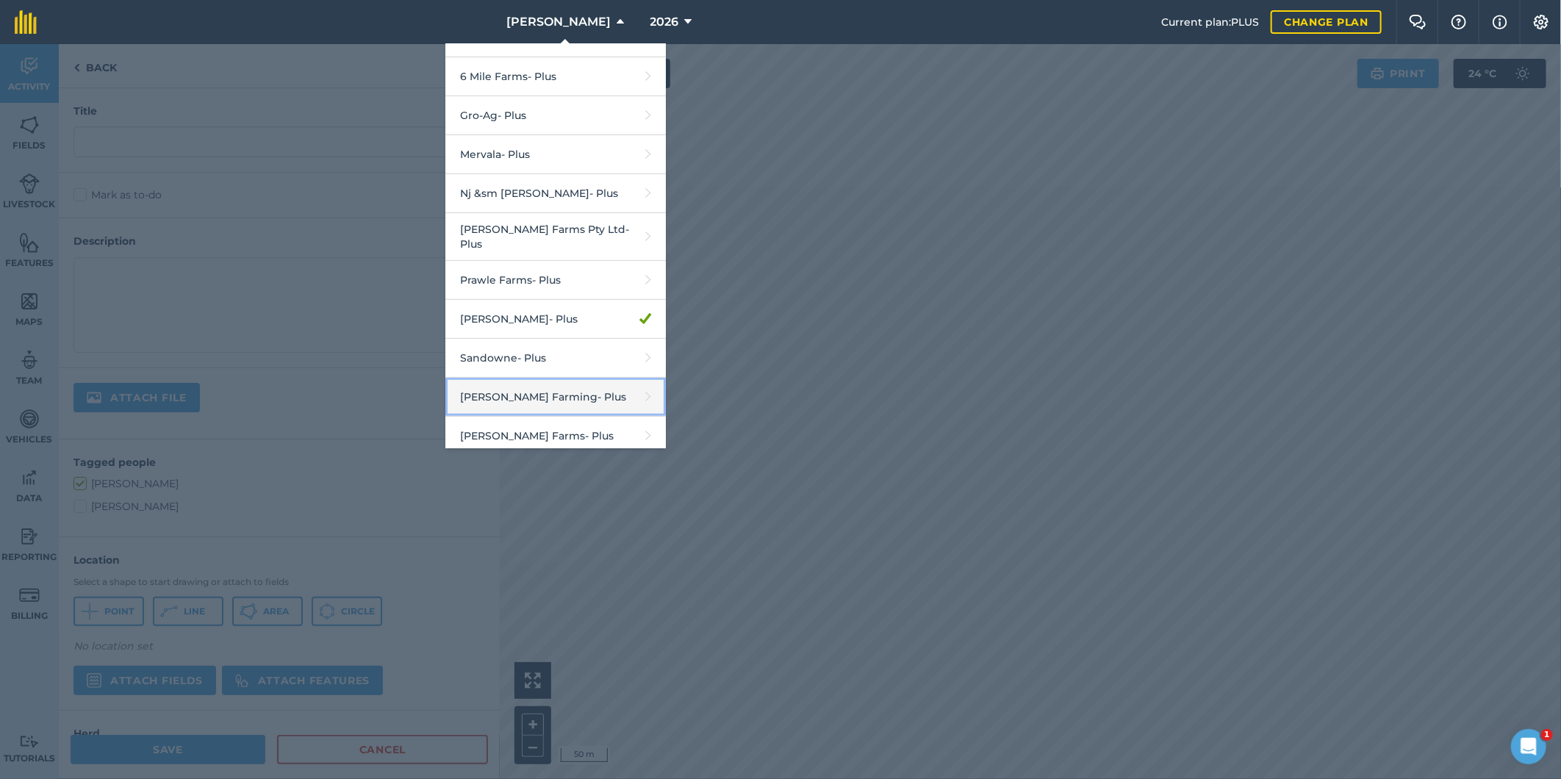
click at [525, 390] on link "Schmidt Farming - Plus" at bounding box center [555, 397] width 220 height 39
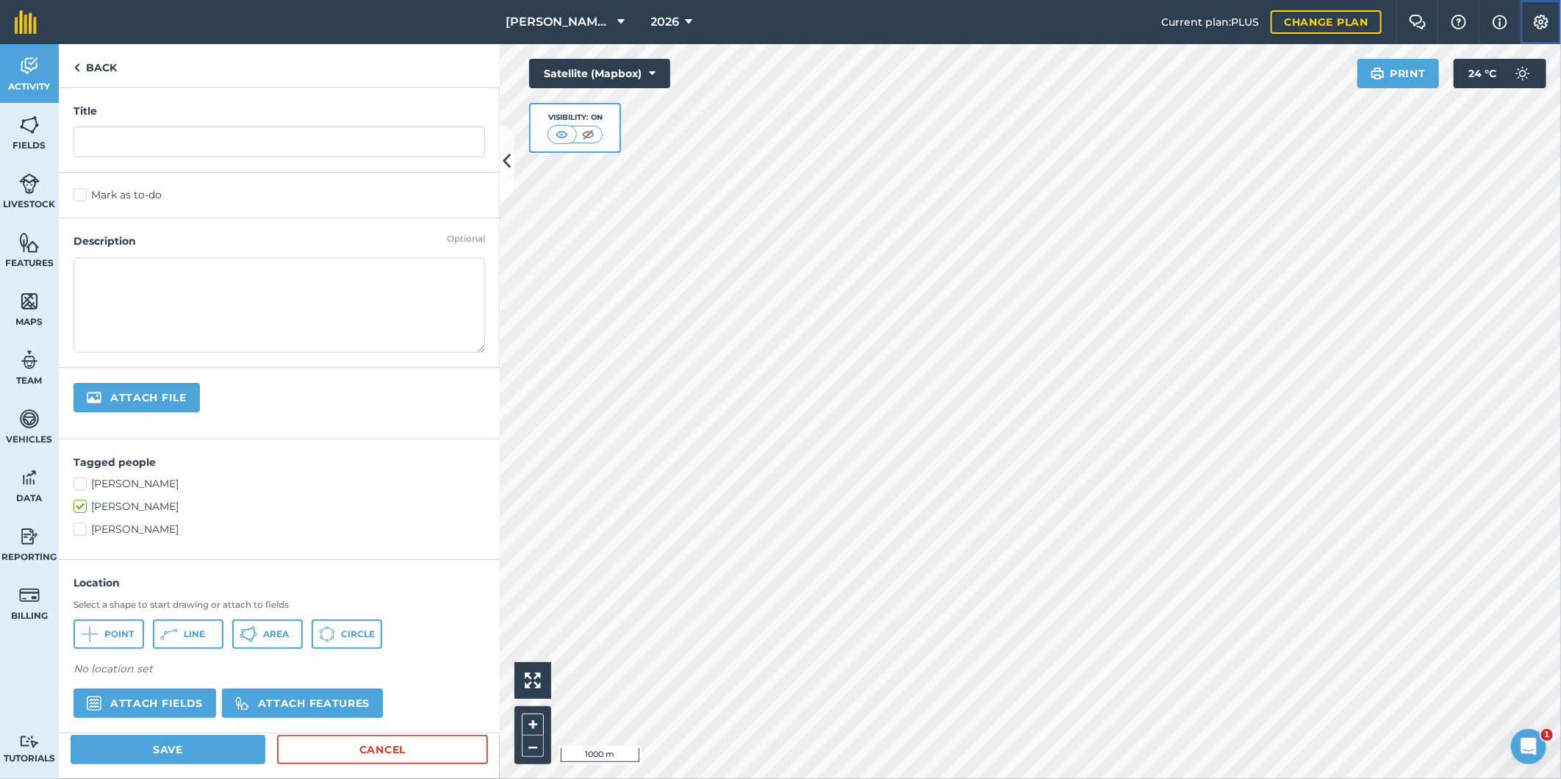
click at [1539, 23] on img at bounding box center [1541, 22] width 18 height 15
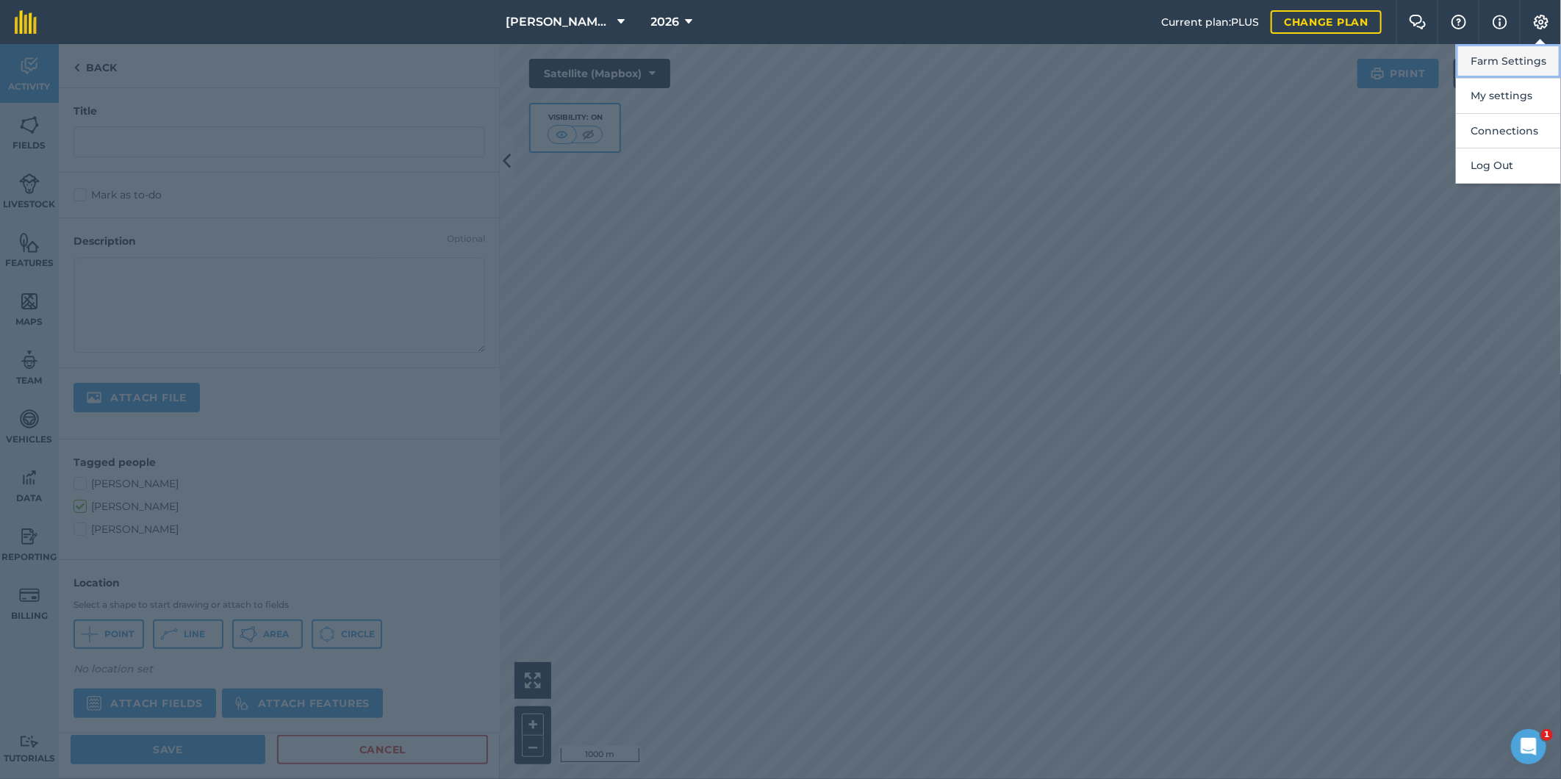
click at [1515, 65] on button "Farm Settings" at bounding box center [1508, 61] width 105 height 35
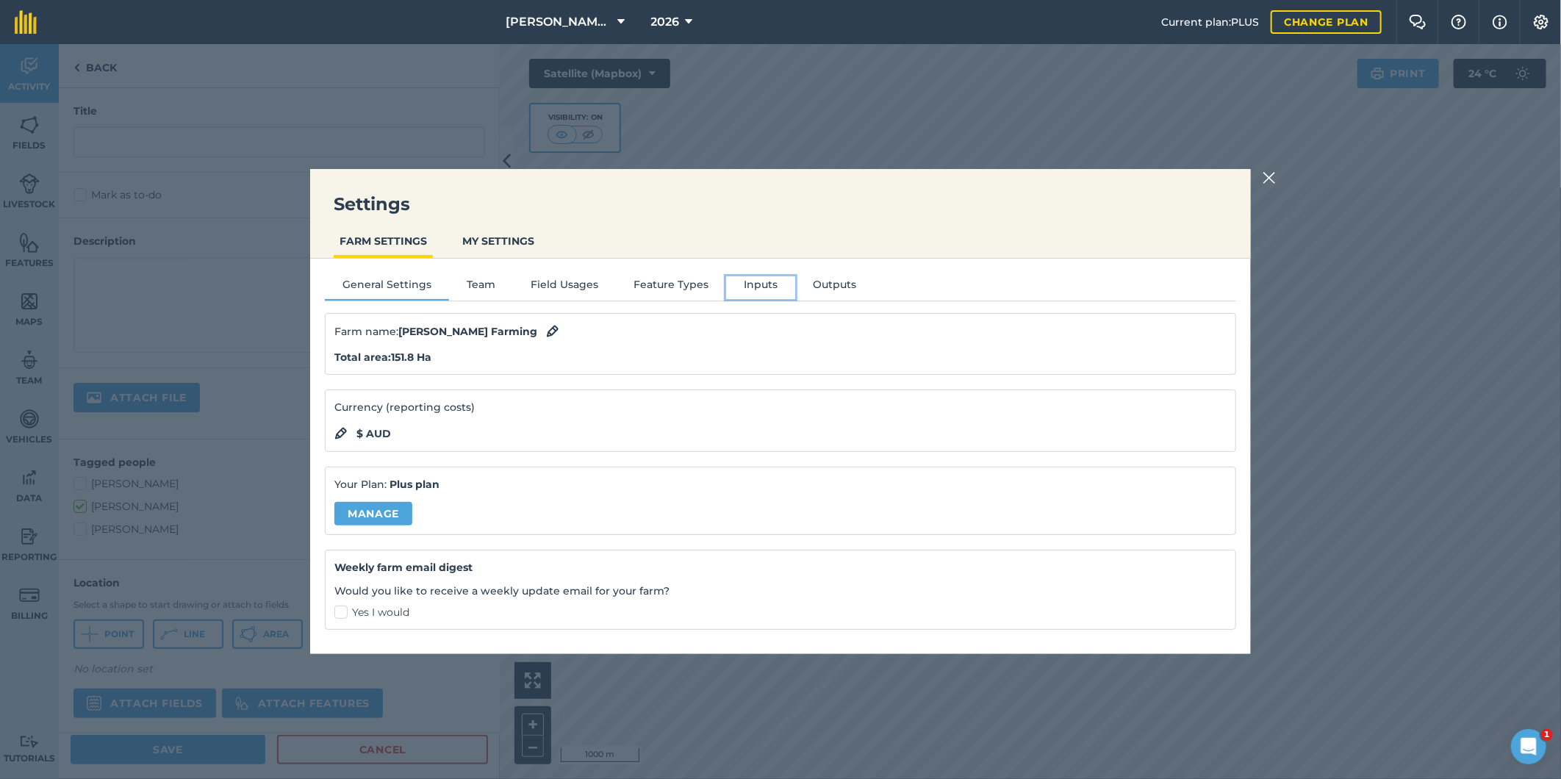
click at [752, 279] on button "Inputs" at bounding box center [760, 287] width 69 height 22
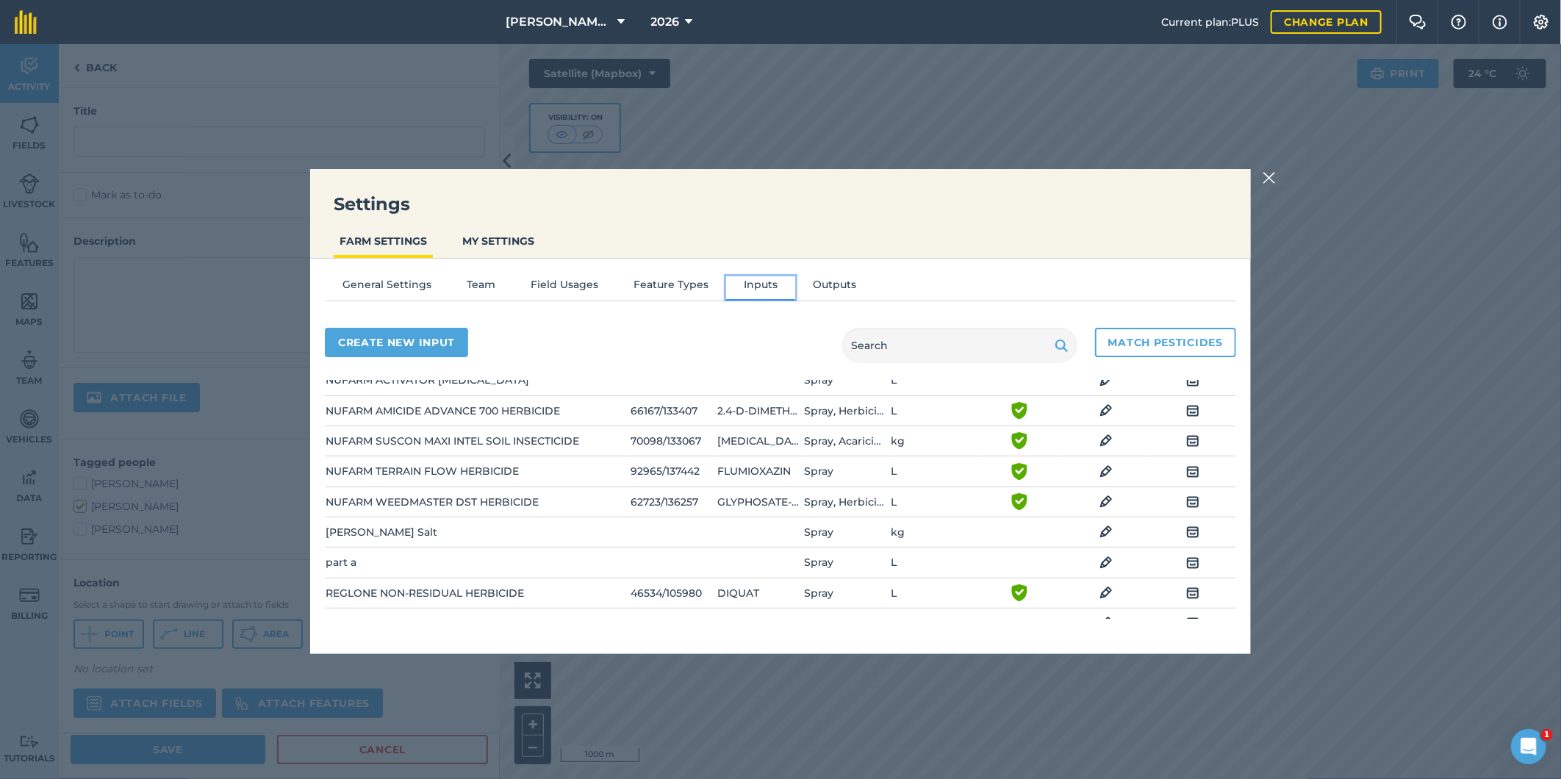
scroll to position [1387, 0]
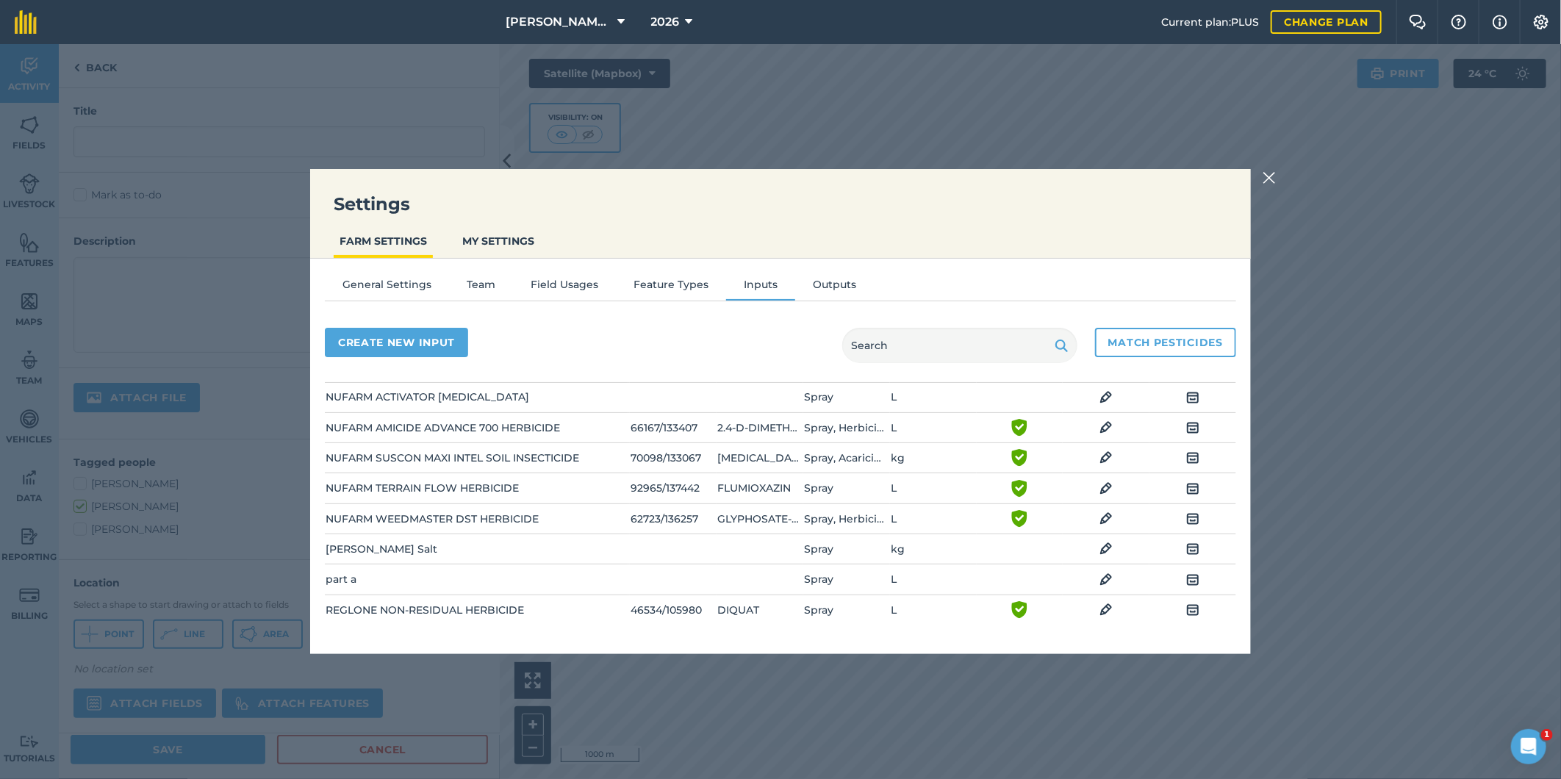
click at [1272, 173] on img at bounding box center [1268, 178] width 13 height 18
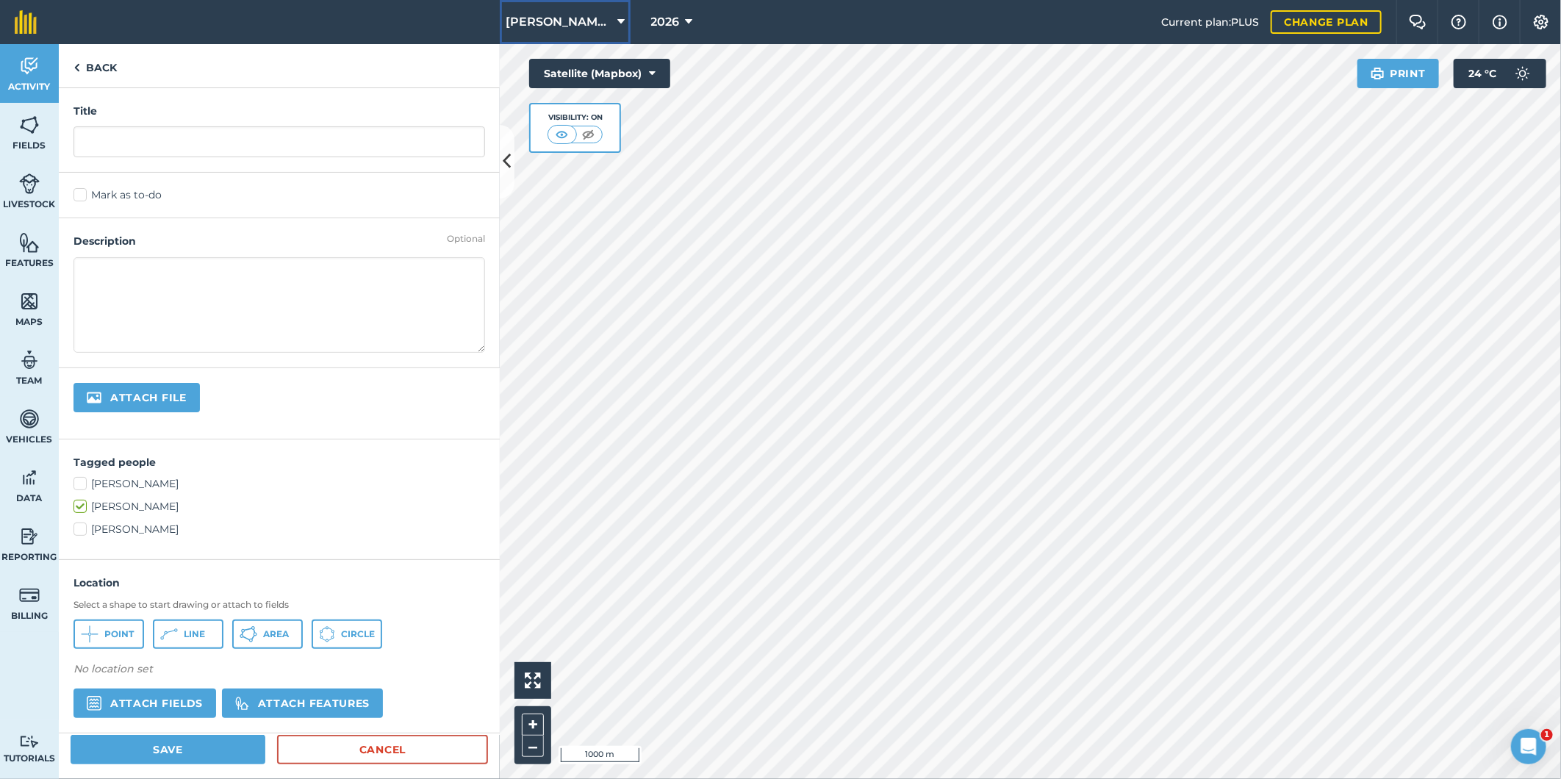
click at [625, 22] on button "Schmidt Farming" at bounding box center [565, 22] width 131 height 44
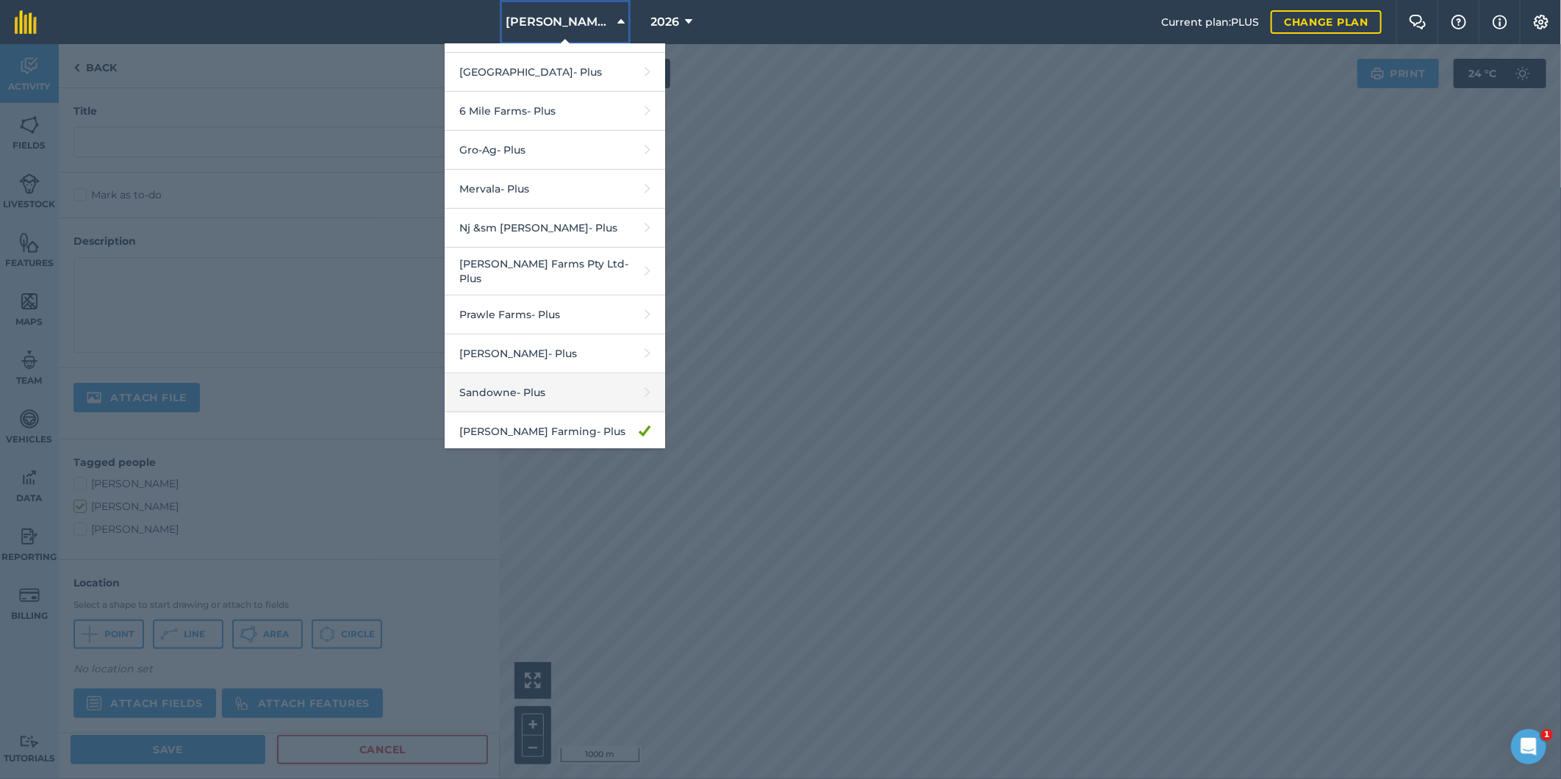
scroll to position [301, 0]
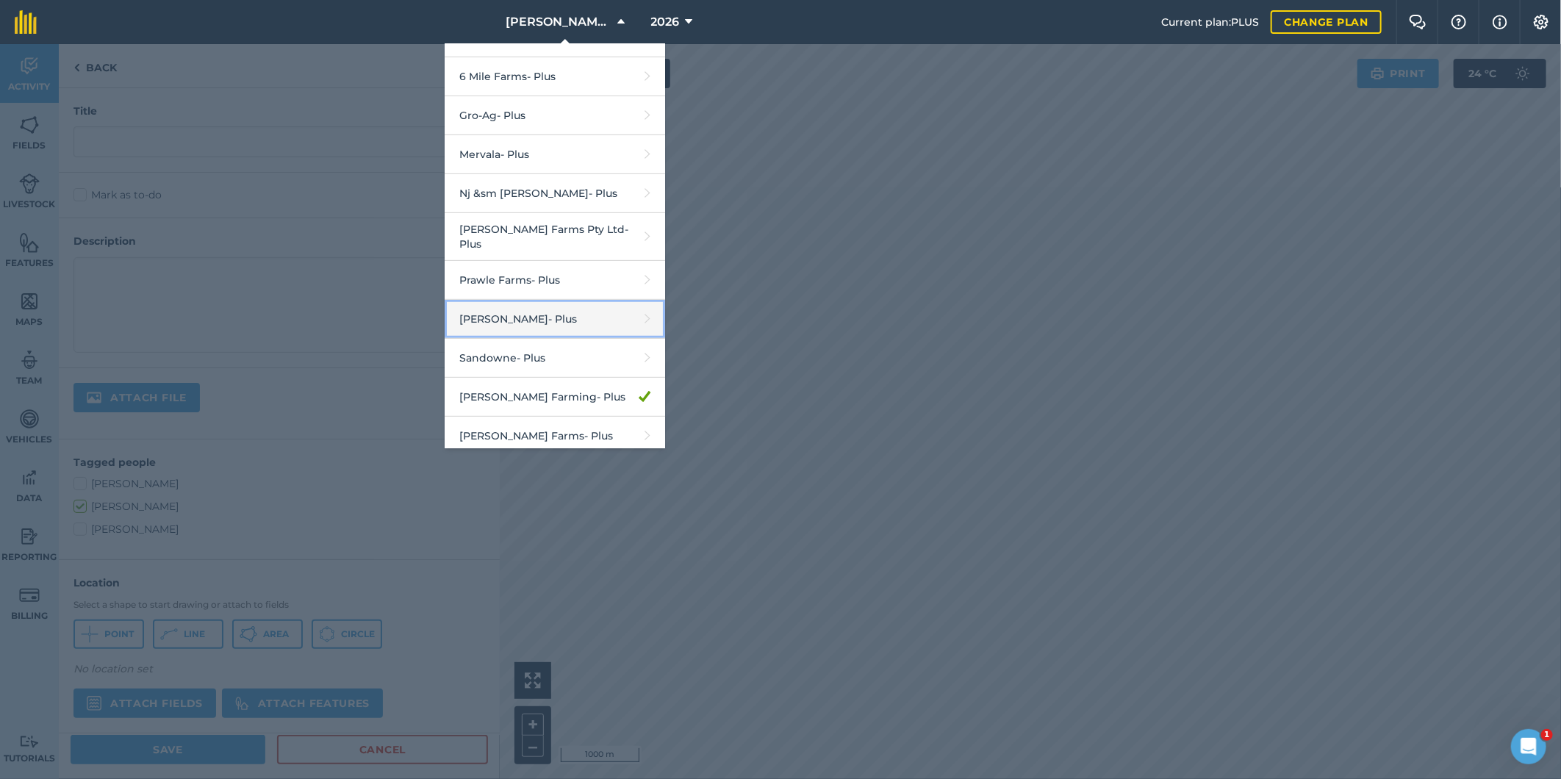
click at [523, 314] on link "R G Downman - Plus" at bounding box center [555, 319] width 220 height 39
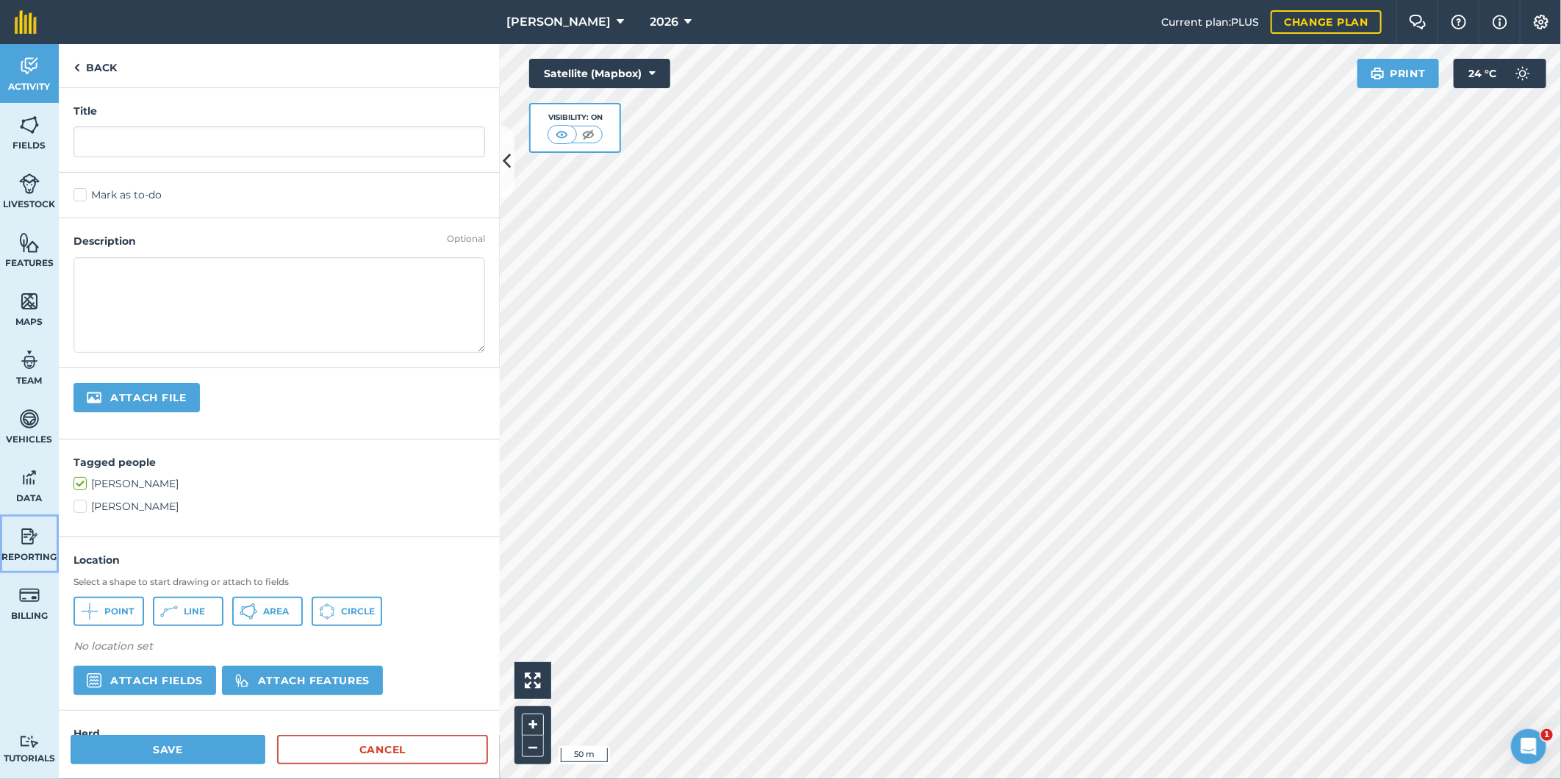
click at [30, 534] on img at bounding box center [29, 536] width 21 height 22
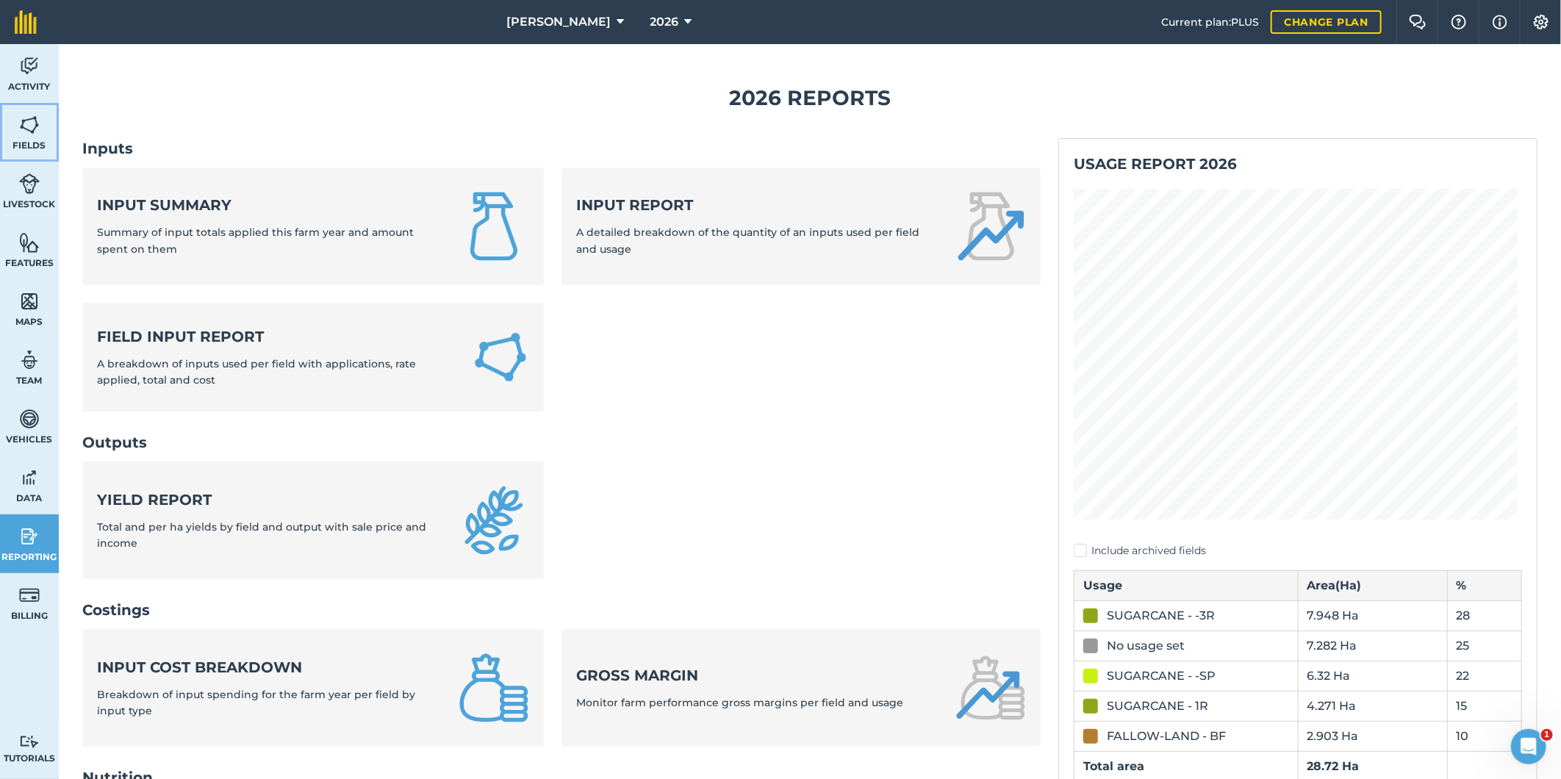
click at [24, 121] on img at bounding box center [29, 125] width 21 height 22
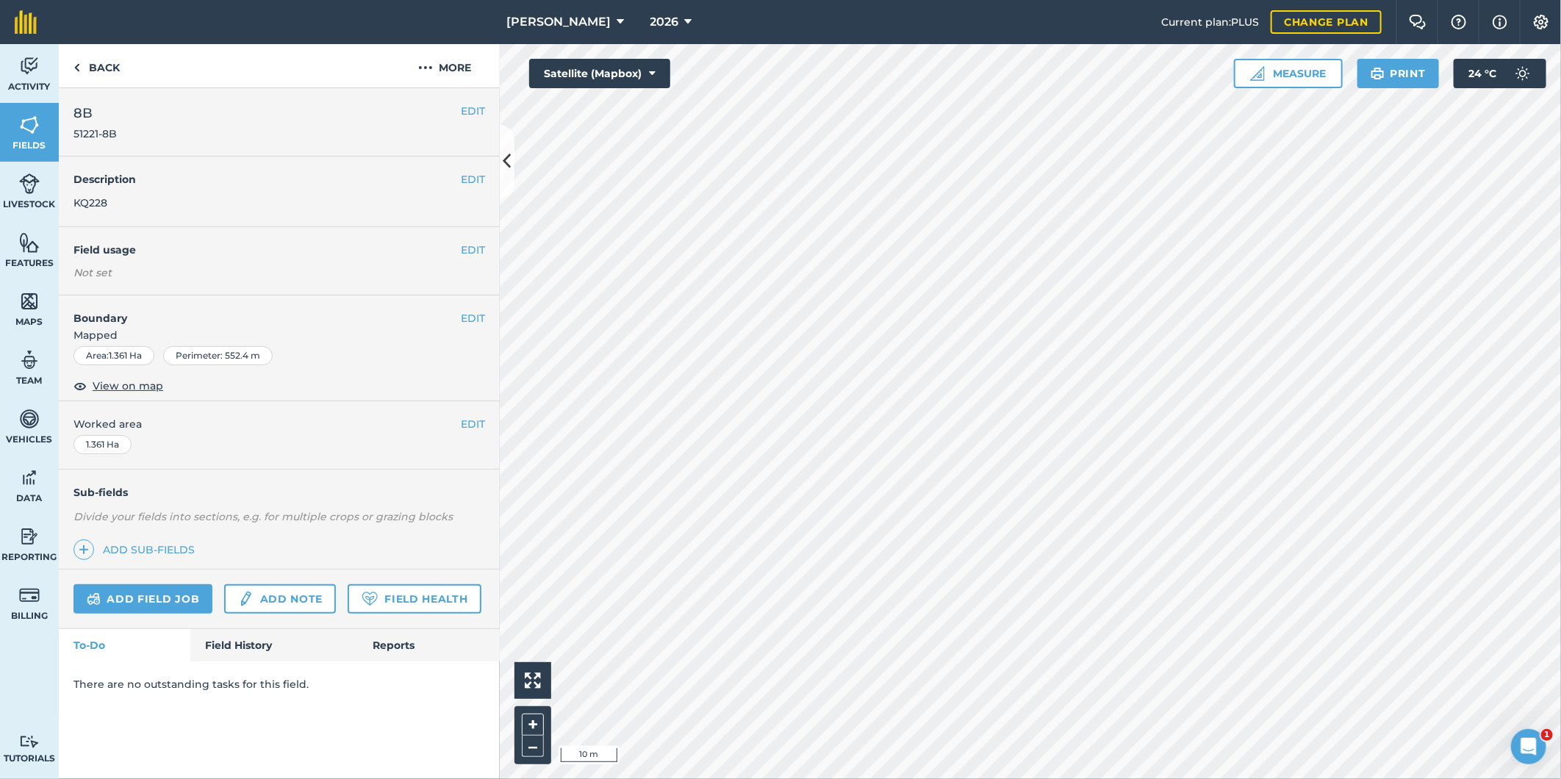
click at [236, 114] on h2 "8B 51221-8B" at bounding box center [266, 122] width 387 height 38
click at [27, 121] on img at bounding box center [29, 125] width 21 height 22
click at [469, 320] on button "EDIT" at bounding box center [473, 318] width 24 height 16
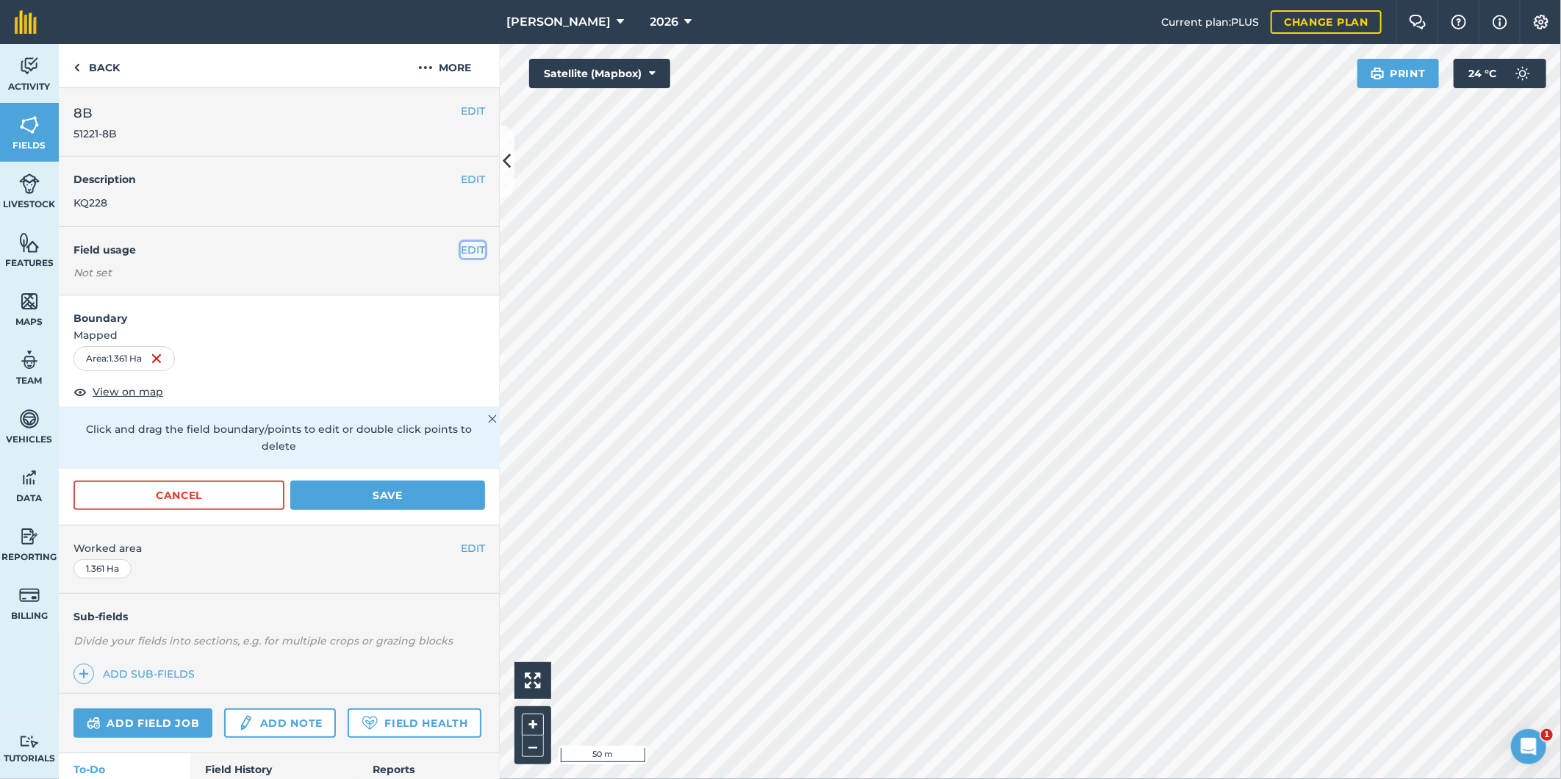
click at [461, 248] on button "EDIT" at bounding box center [473, 250] width 24 height 16
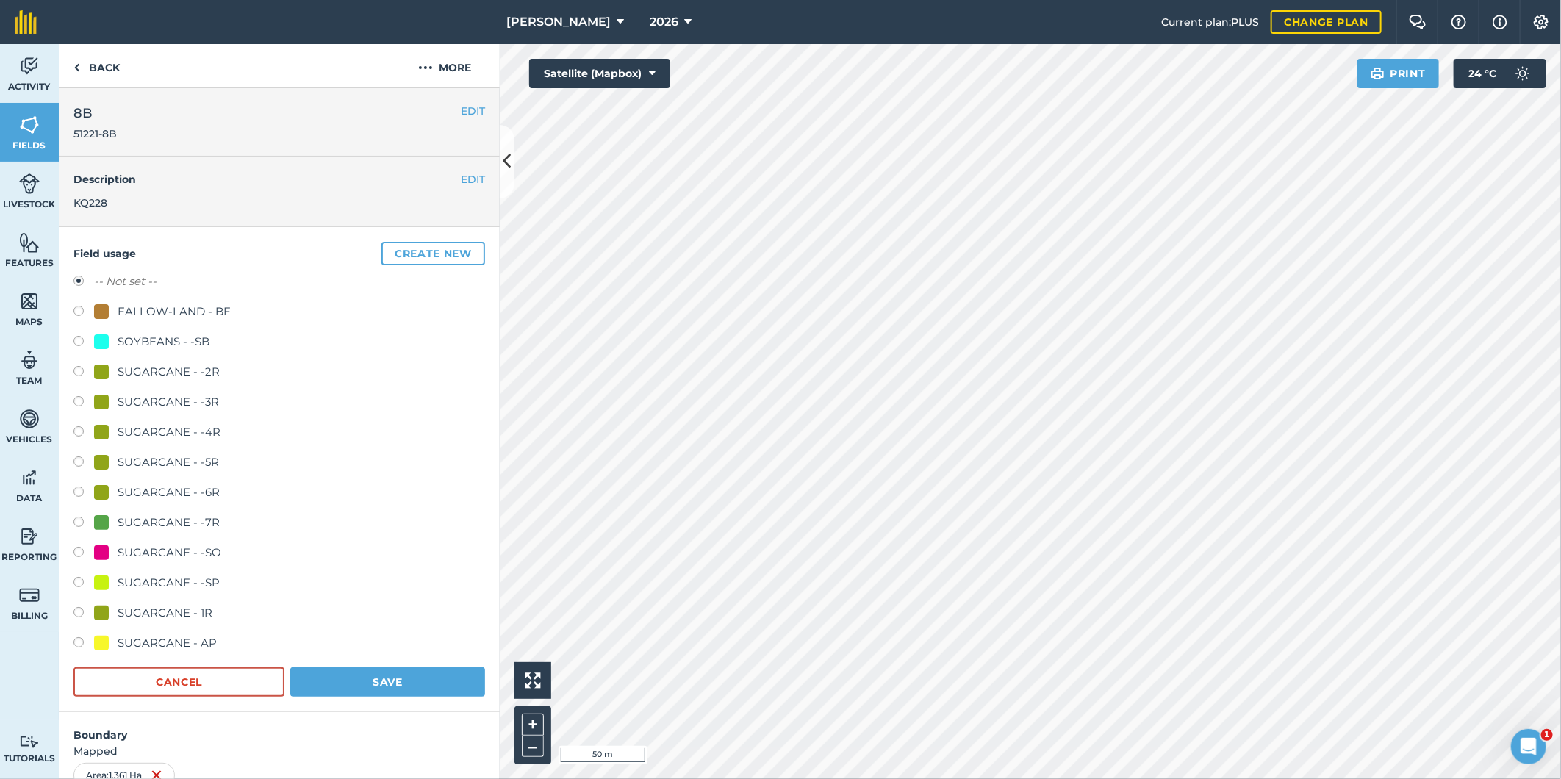
click at [79, 309] on label at bounding box center [83, 313] width 21 height 15
radio input "true"
radio input "false"
click at [356, 677] on button "Save" at bounding box center [387, 681] width 195 height 29
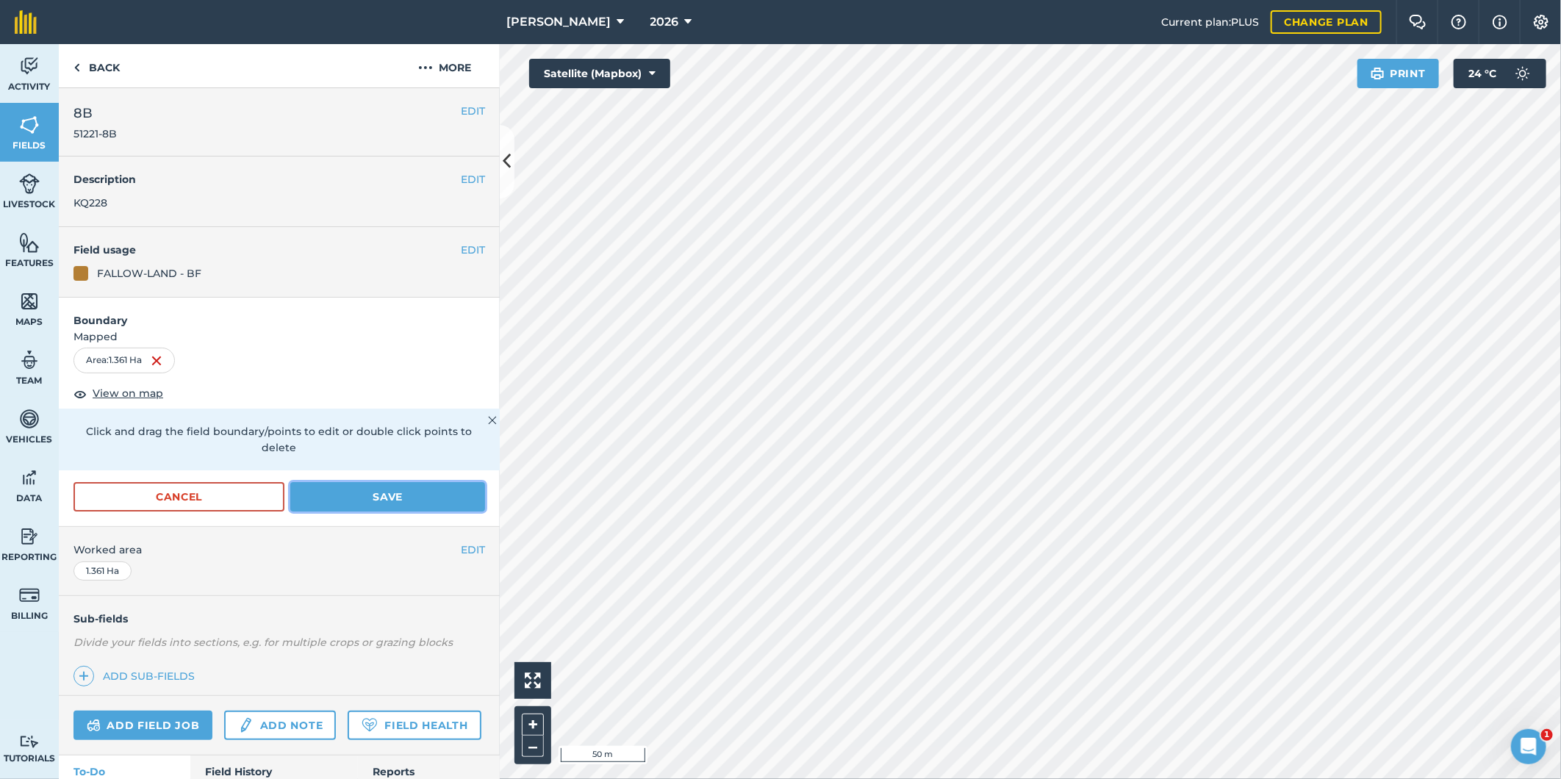
click at [339, 495] on button "Save" at bounding box center [387, 496] width 195 height 29
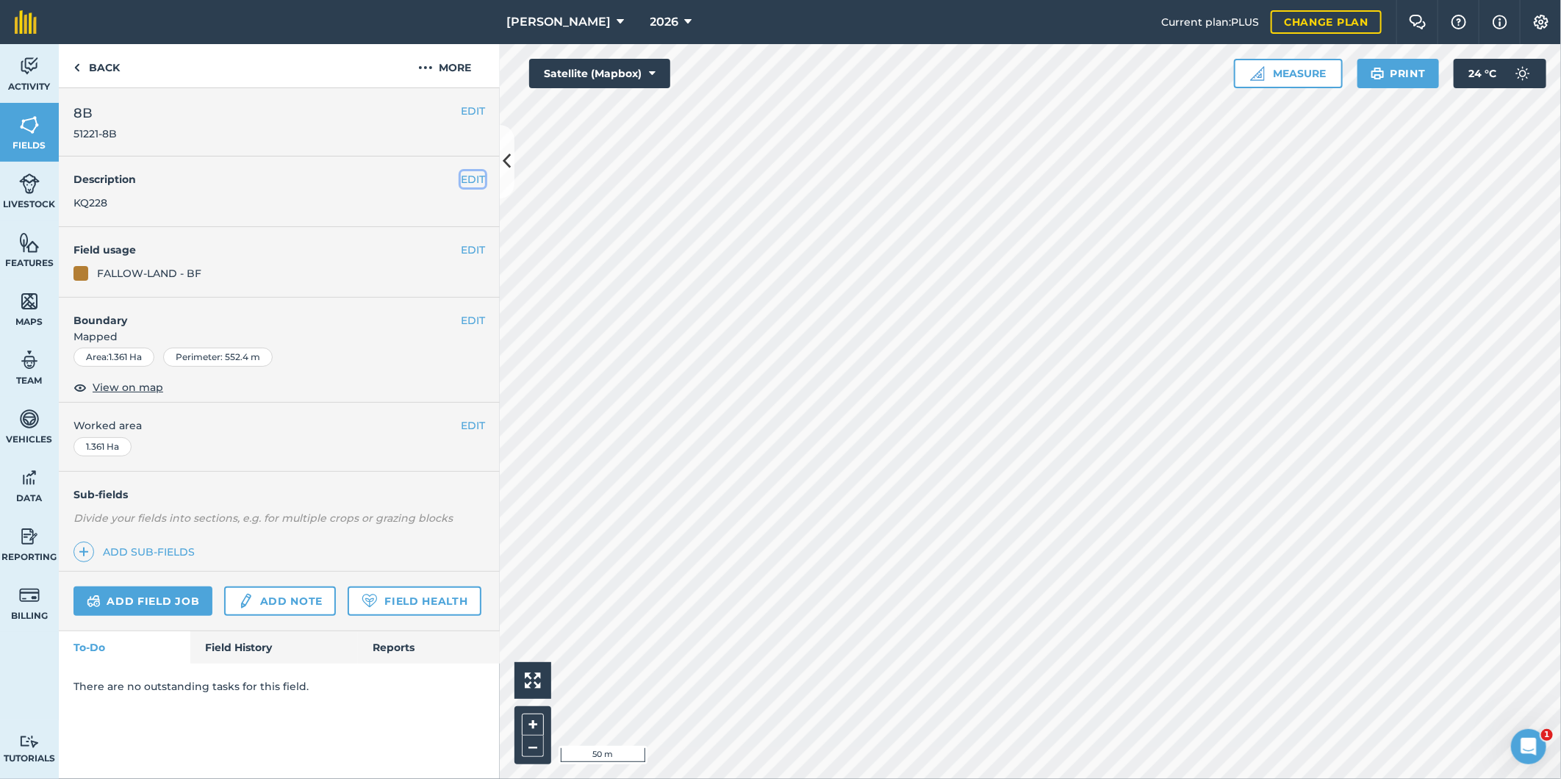
drag, startPoint x: 467, startPoint y: 178, endPoint x: 459, endPoint y: 182, distance: 9.2
click at [467, 178] on button "EDIT" at bounding box center [473, 179] width 24 height 16
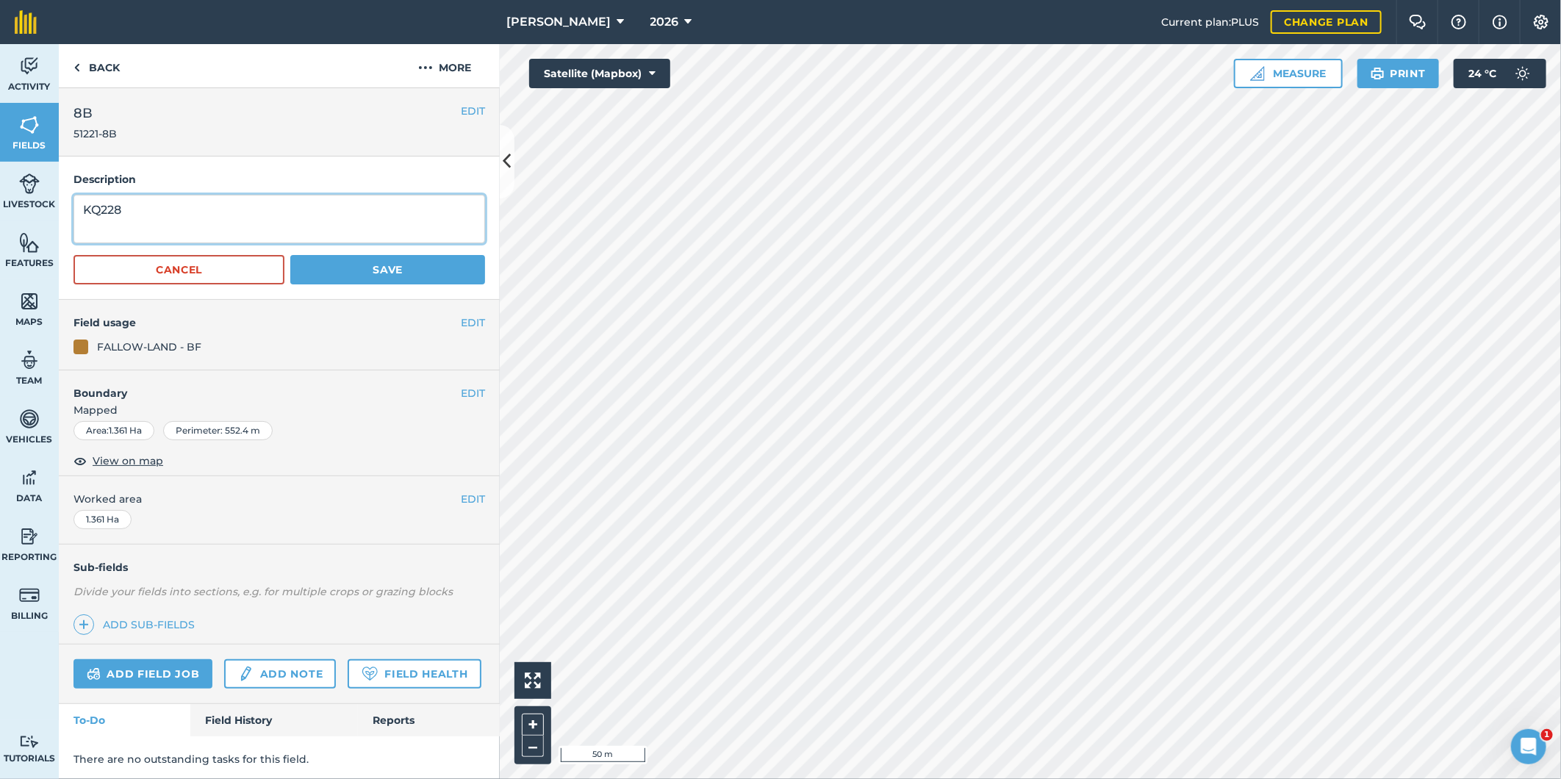
drag, startPoint x: 162, startPoint y: 218, endPoint x: 111, endPoint y: 229, distance: 51.7
click at [111, 229] on textarea "KQ228" at bounding box center [278, 219] width 411 height 48
drag, startPoint x: 127, startPoint y: 209, endPoint x: 44, endPoint y: 215, distance: 83.2
click at [45, 215] on div "Activity Fields Livestock Features Maps Team Vehicles Data Reporting Billing Tu…" at bounding box center [780, 411] width 1561 height 735
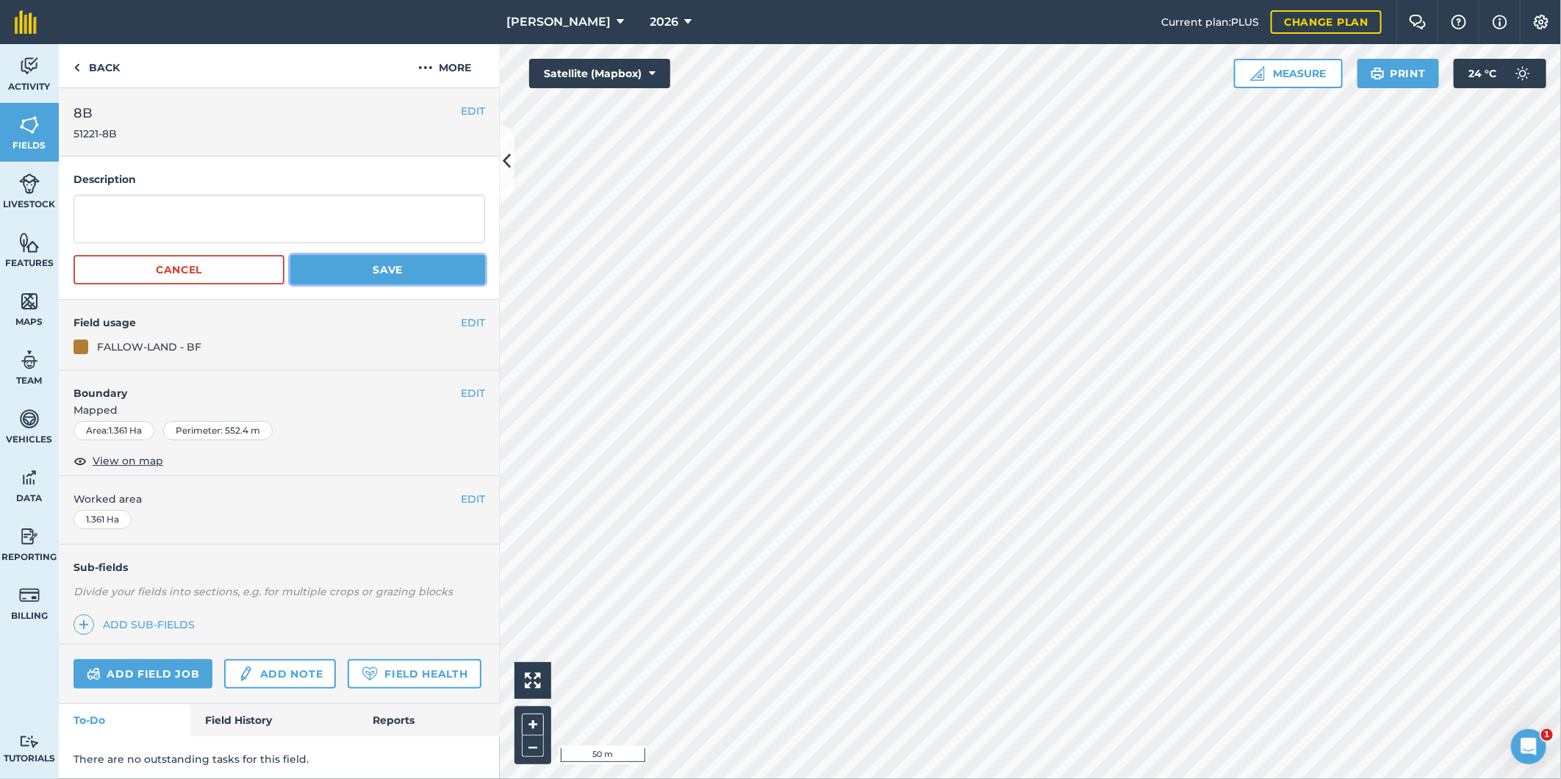
click at [323, 276] on button "Save" at bounding box center [387, 269] width 195 height 29
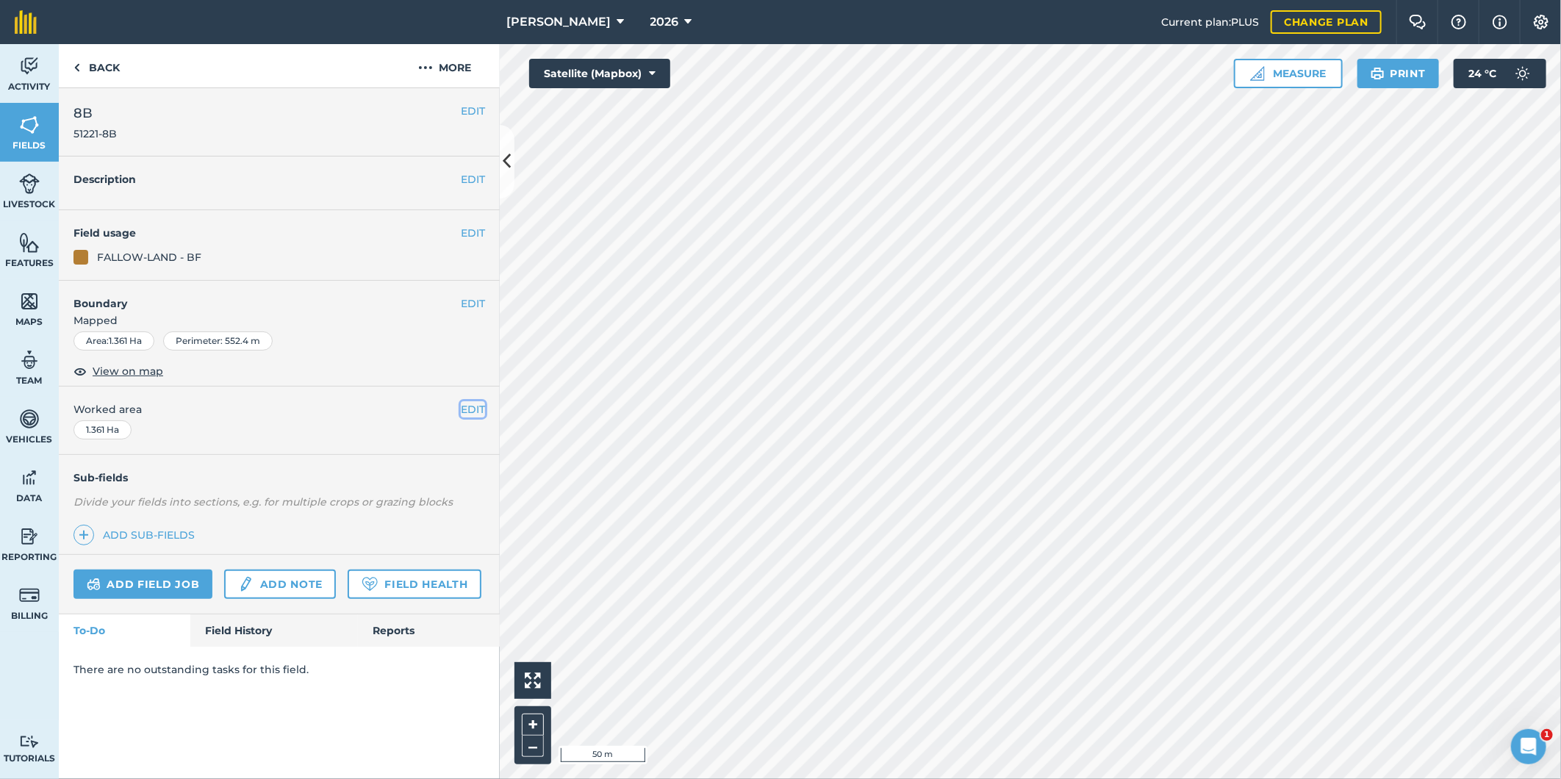
click at [472, 405] on button "EDIT" at bounding box center [473, 409] width 24 height 16
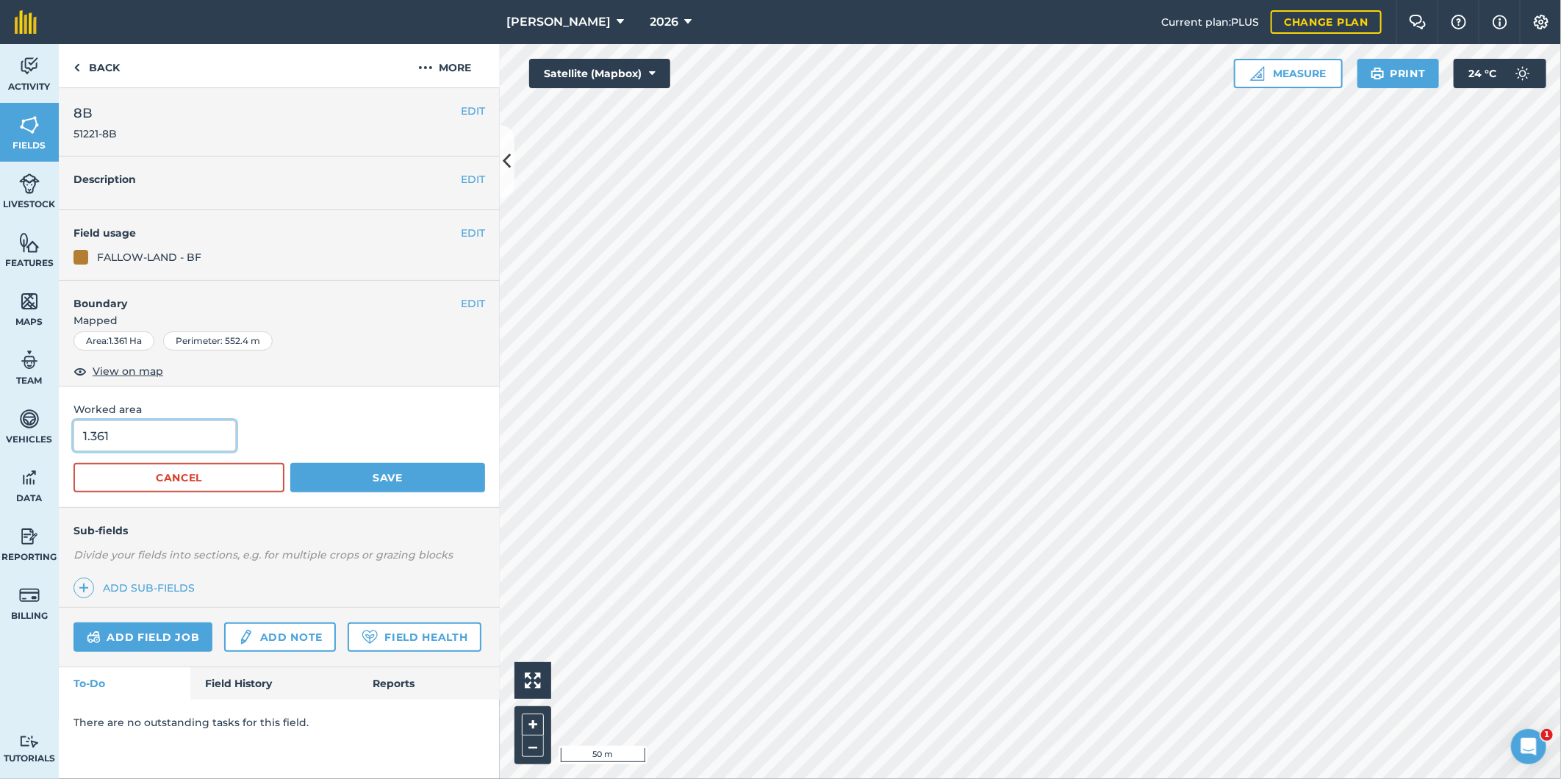
drag, startPoint x: 118, startPoint y: 430, endPoint x: 103, endPoint y: 439, distance: 17.1
click at [103, 439] on input "1.361" at bounding box center [154, 435] width 162 height 31
type input "1.36"
click at [361, 478] on button "Save" at bounding box center [387, 477] width 195 height 29
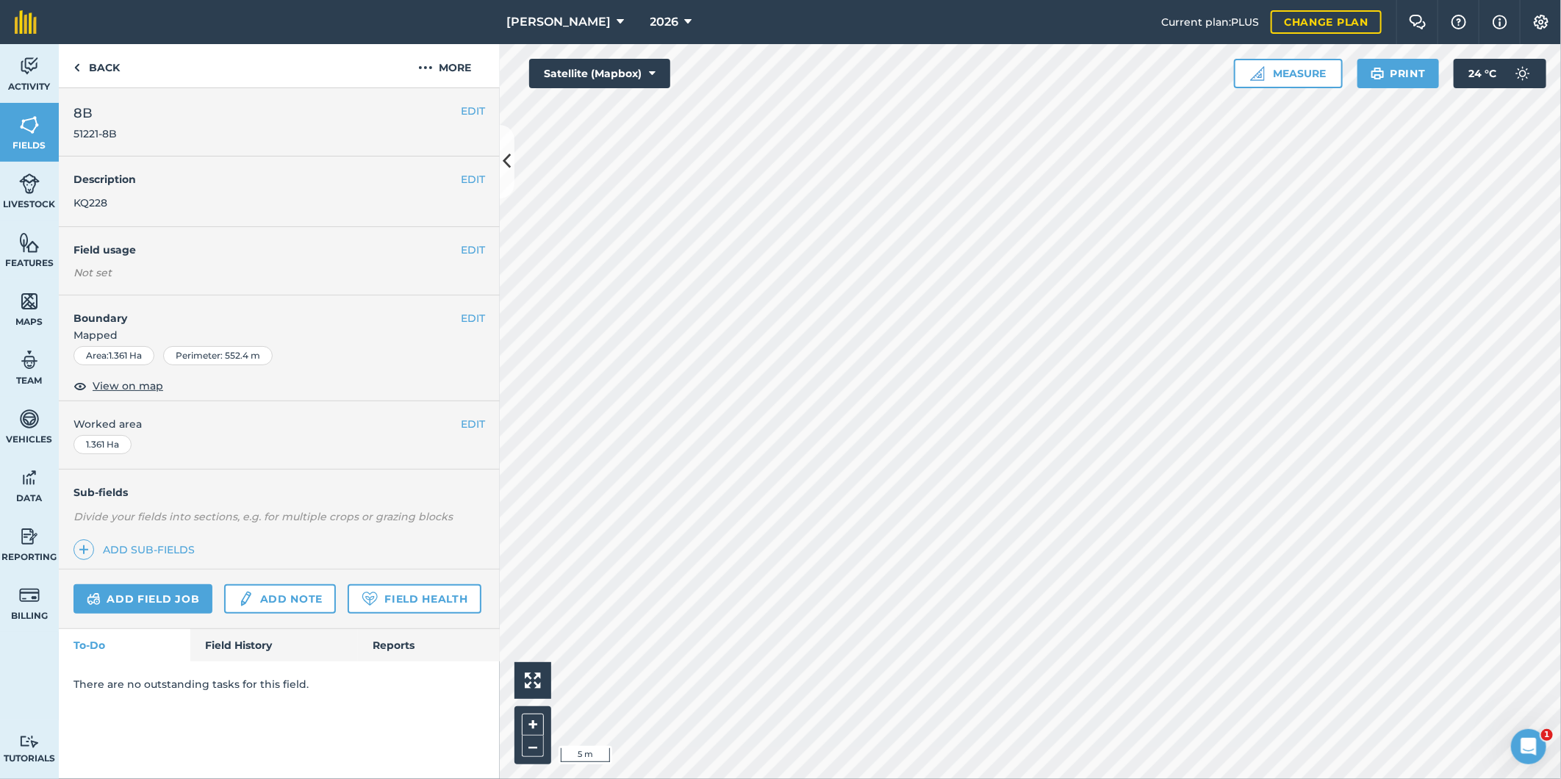
click at [989, 26] on div "R G Downman 2026 Current plan : PLUS Change plan Farm Chat Help Info Settings R…" at bounding box center [780, 389] width 1561 height 779
click at [467, 318] on button "EDIT" at bounding box center [473, 320] width 24 height 16
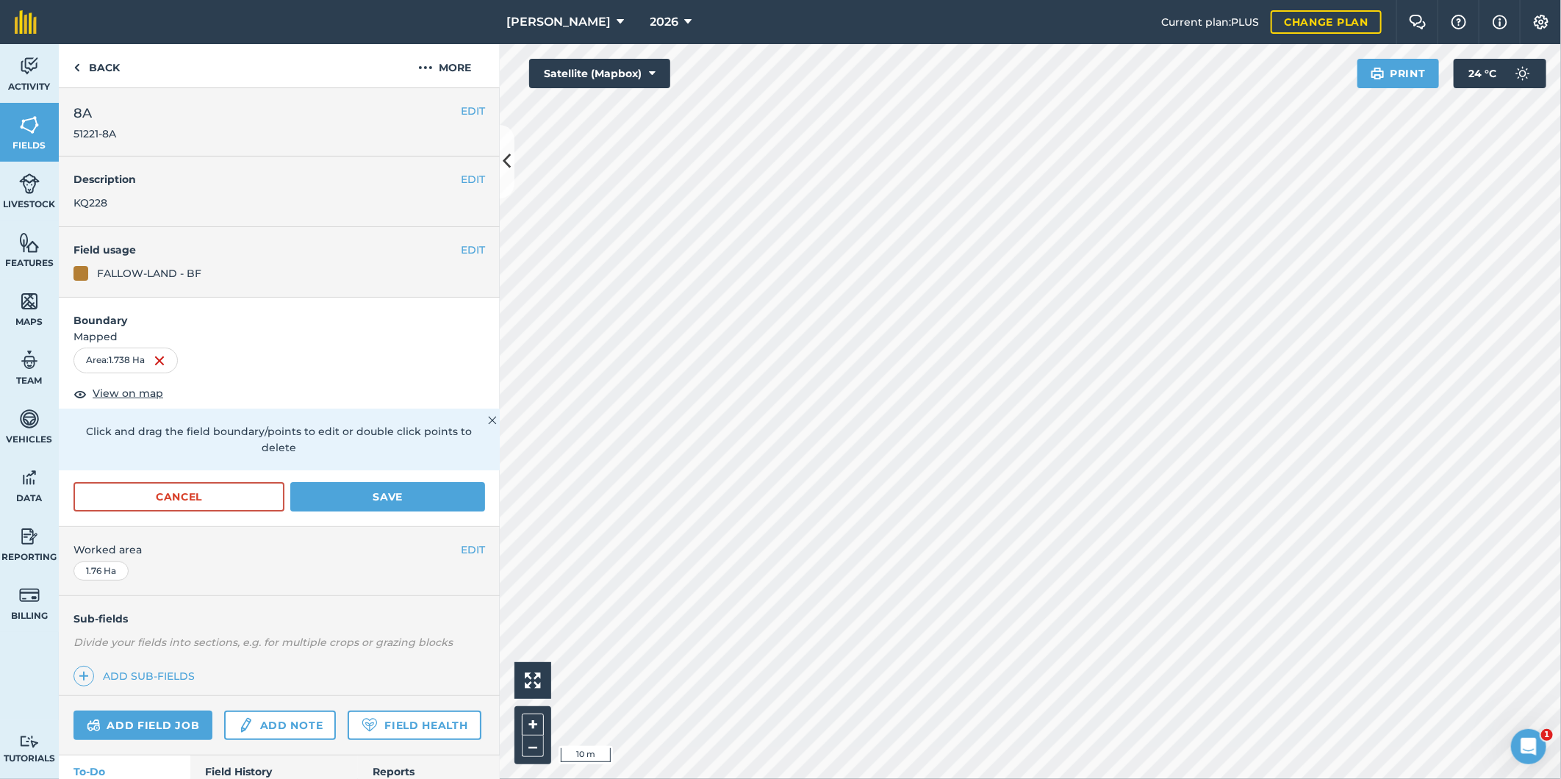
click at [799, 37] on div "R G Downman 2026 Current plan : PLUS Change plan Farm Chat Help Info Settings R…" at bounding box center [780, 389] width 1561 height 779
click at [387, 487] on button "Save" at bounding box center [387, 496] width 195 height 29
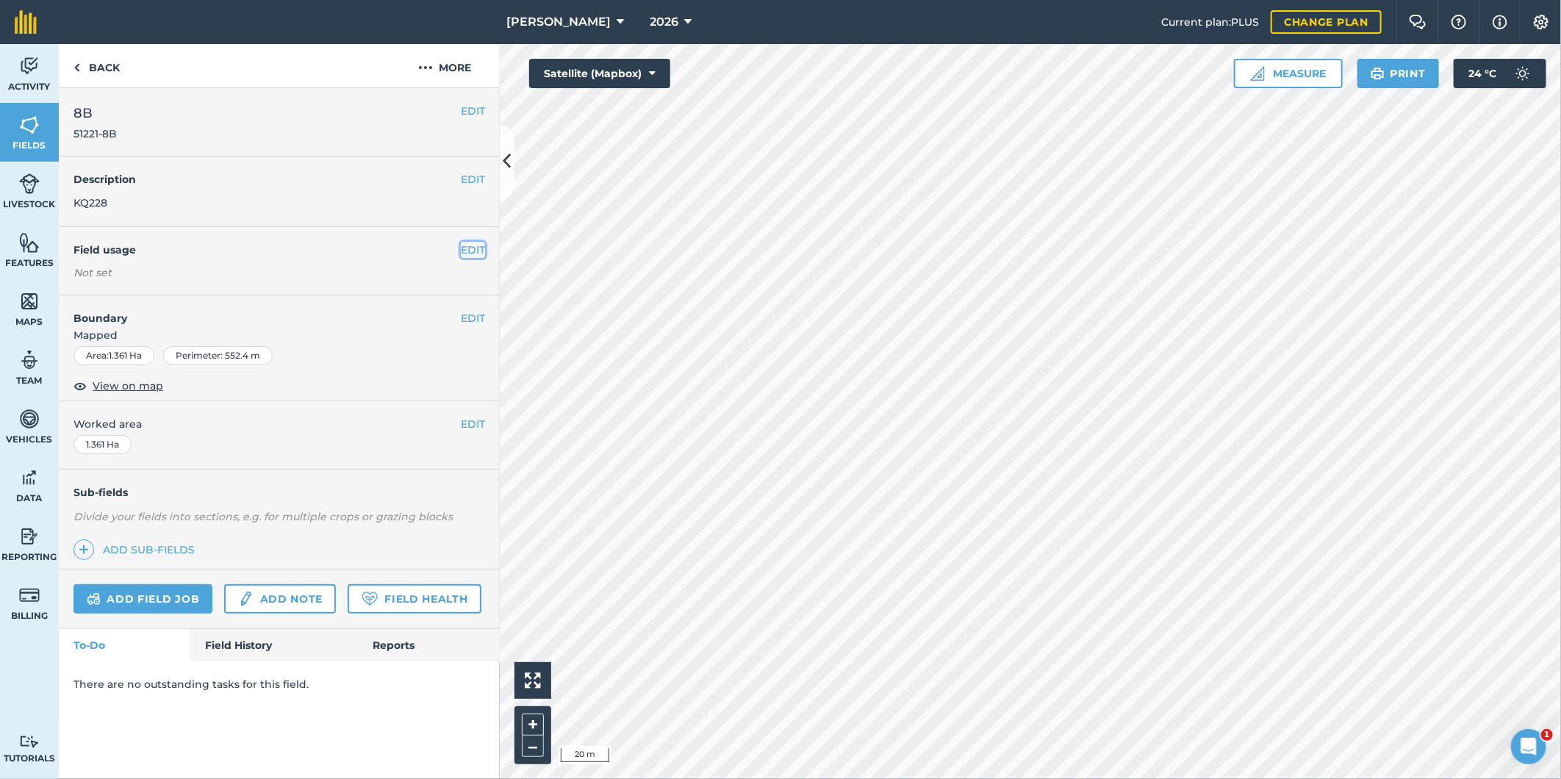
click at [472, 245] on button "EDIT" at bounding box center [473, 250] width 24 height 16
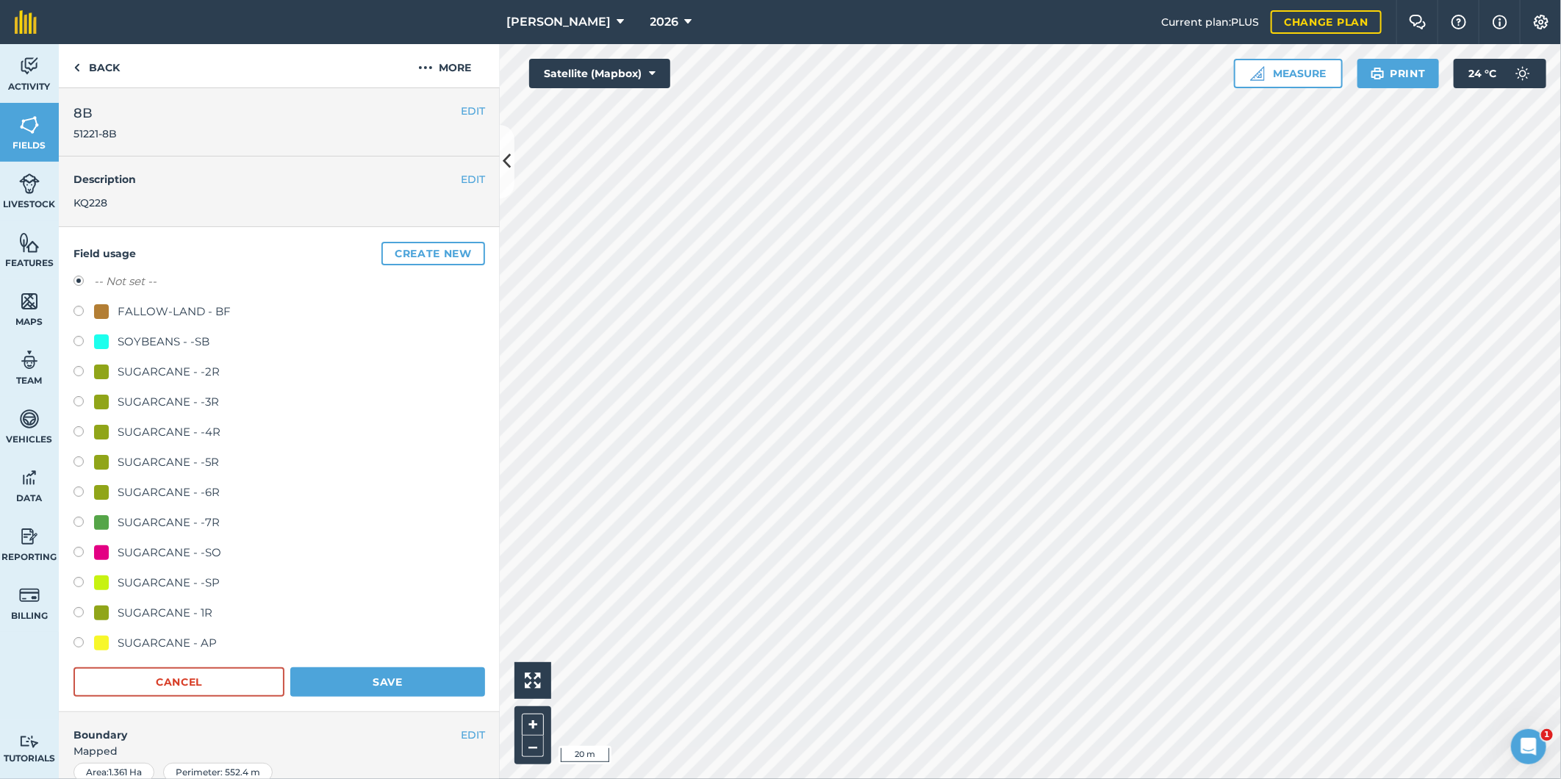
click at [77, 311] on label at bounding box center [83, 313] width 21 height 15
radio input "true"
radio input "false"
click at [384, 681] on button "Save" at bounding box center [387, 681] width 195 height 29
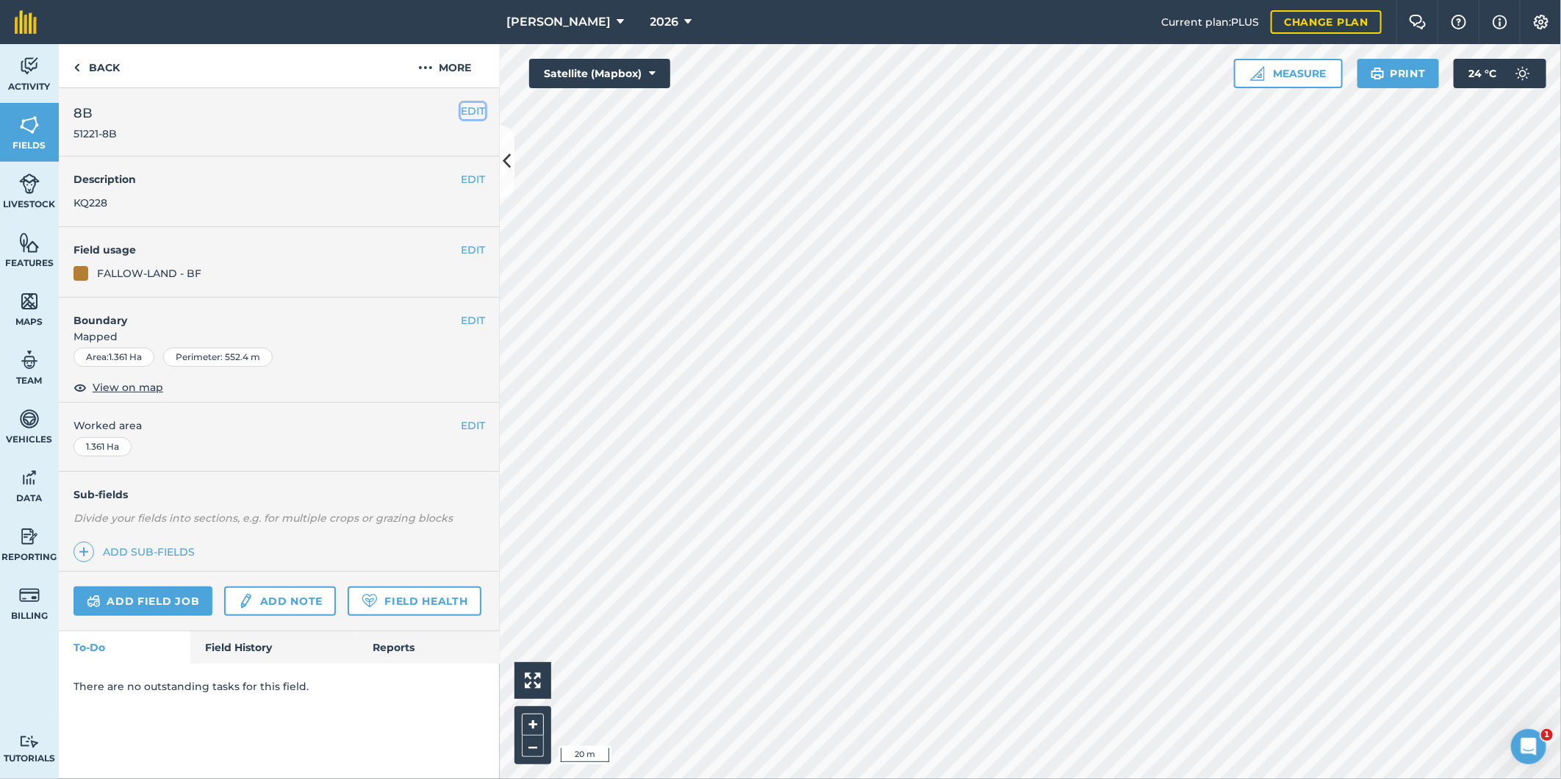
click at [464, 112] on button "EDIT" at bounding box center [473, 111] width 24 height 16
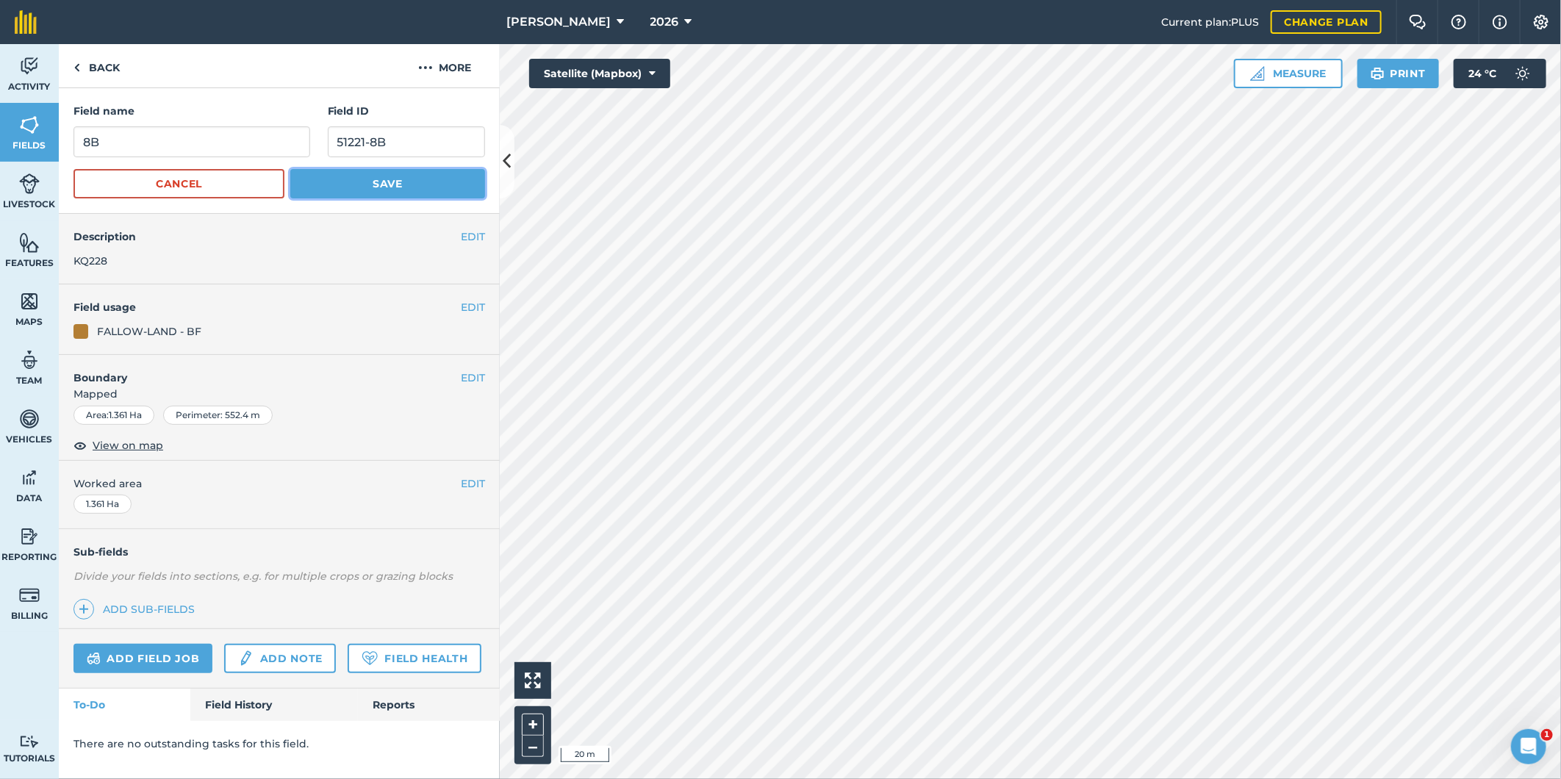
click at [428, 181] on button "Save" at bounding box center [387, 183] width 195 height 29
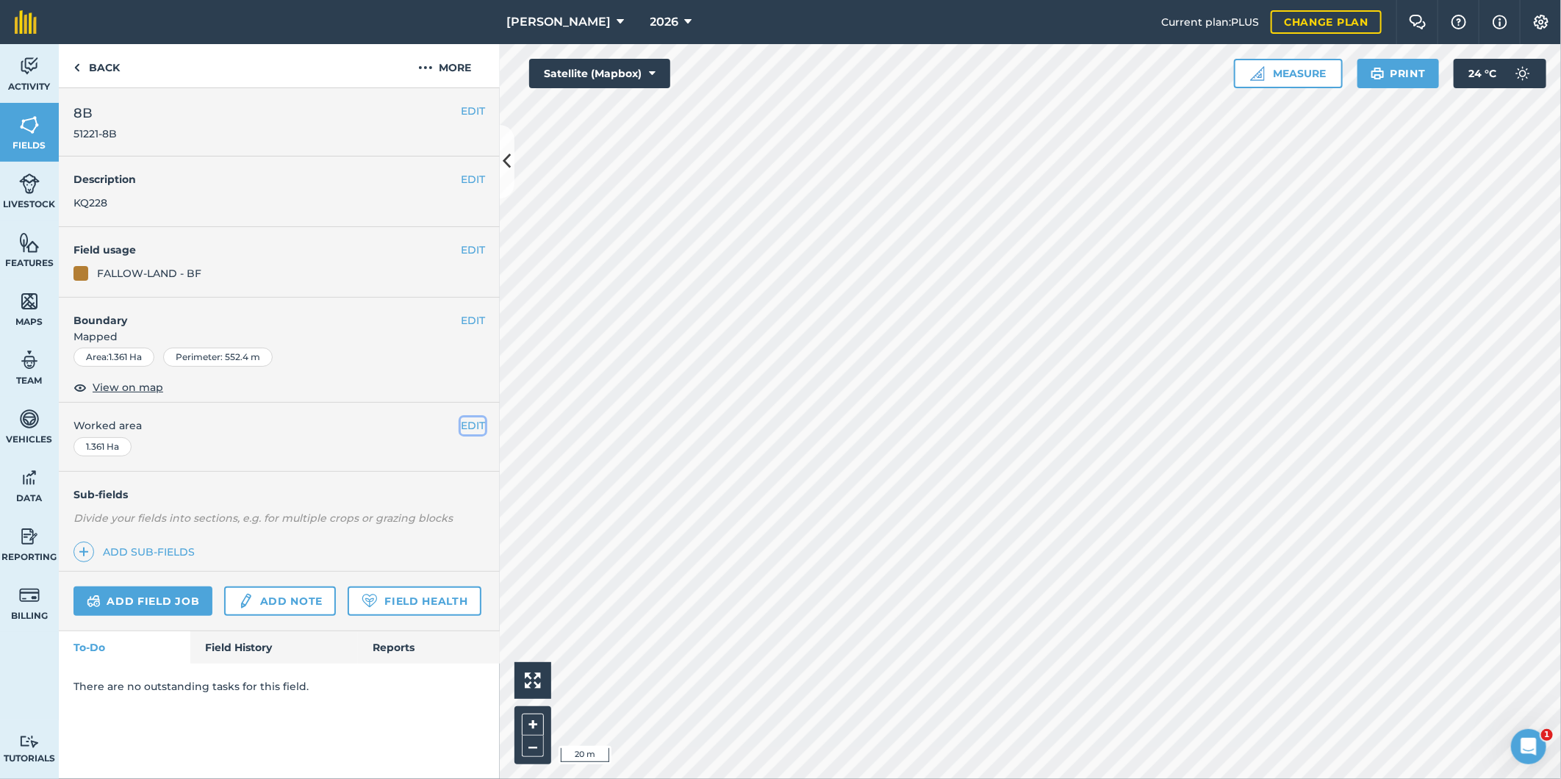
click at [471, 423] on button "EDIT" at bounding box center [473, 425] width 24 height 16
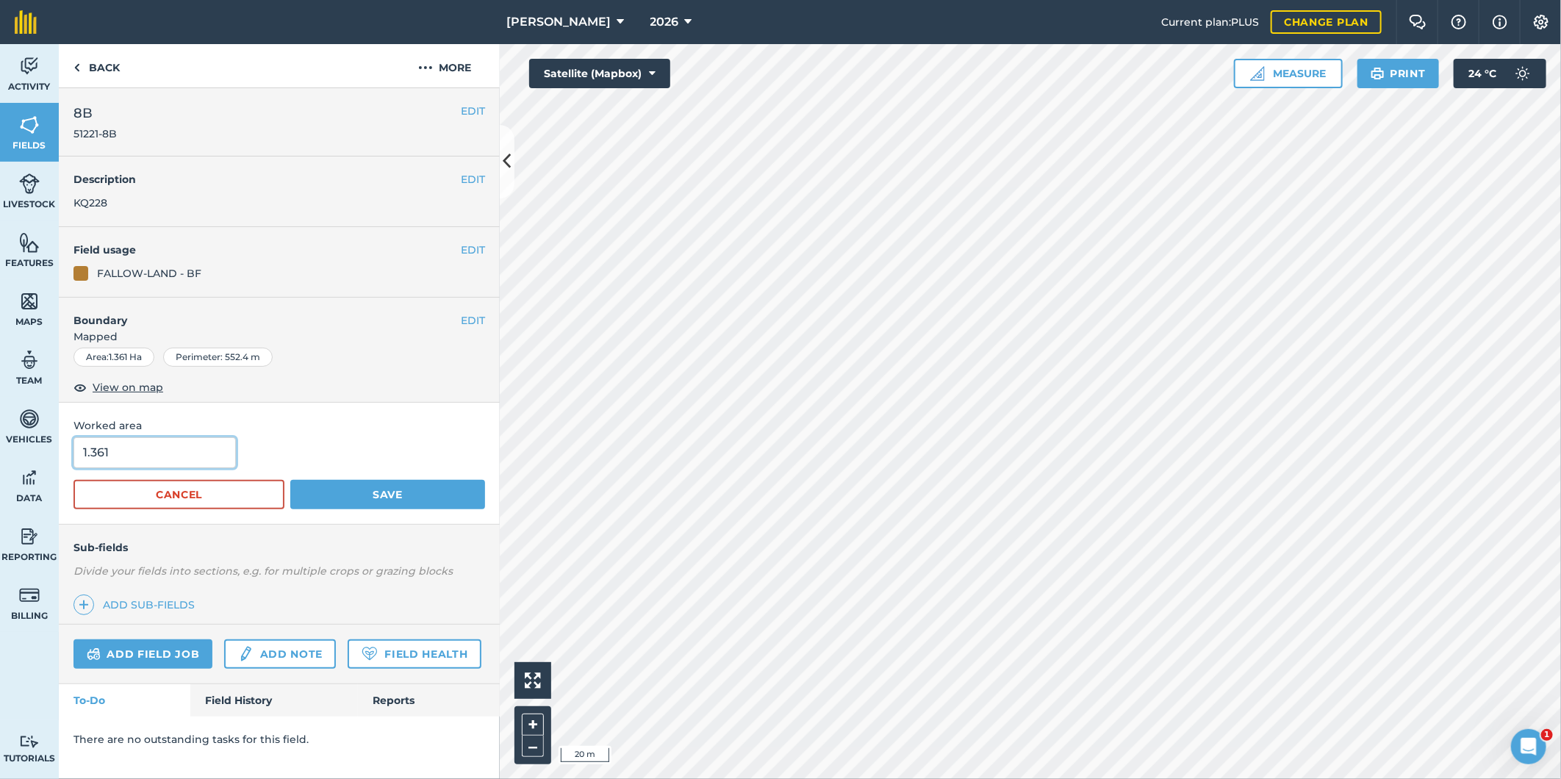
drag, startPoint x: 115, startPoint y: 454, endPoint x: 106, endPoint y: 457, distance: 10.0
click at [106, 457] on input "1.361" at bounding box center [154, 452] width 162 height 31
type input "1.36"
click at [409, 486] on button "Save" at bounding box center [387, 494] width 195 height 29
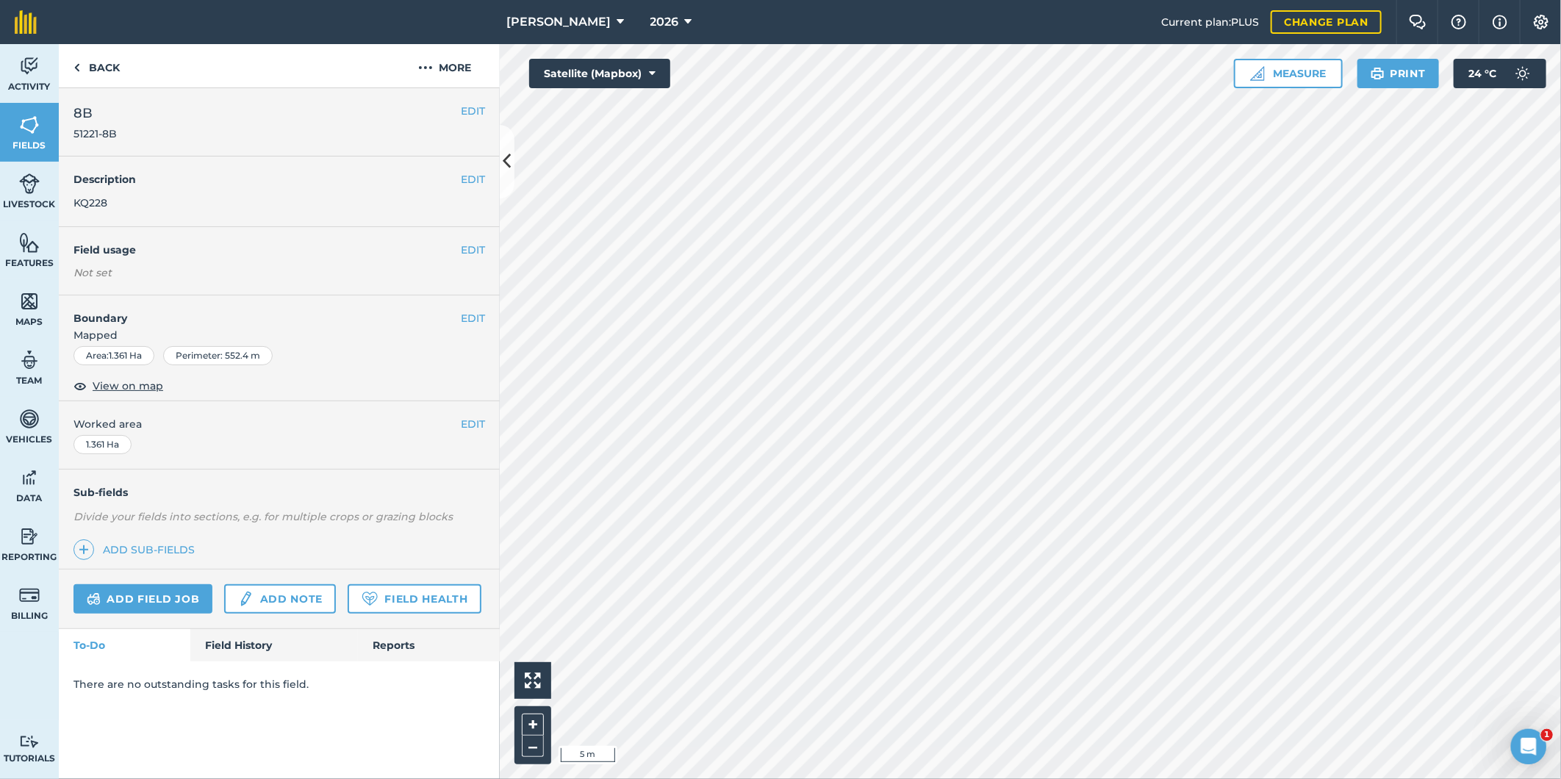
click at [449, 373] on div "Activity Fields Livestock Features Maps Team Vehicles Data Reporting Billing Tu…" at bounding box center [780, 411] width 1561 height 735
click at [464, 315] on button "EDIT" at bounding box center [473, 318] width 24 height 16
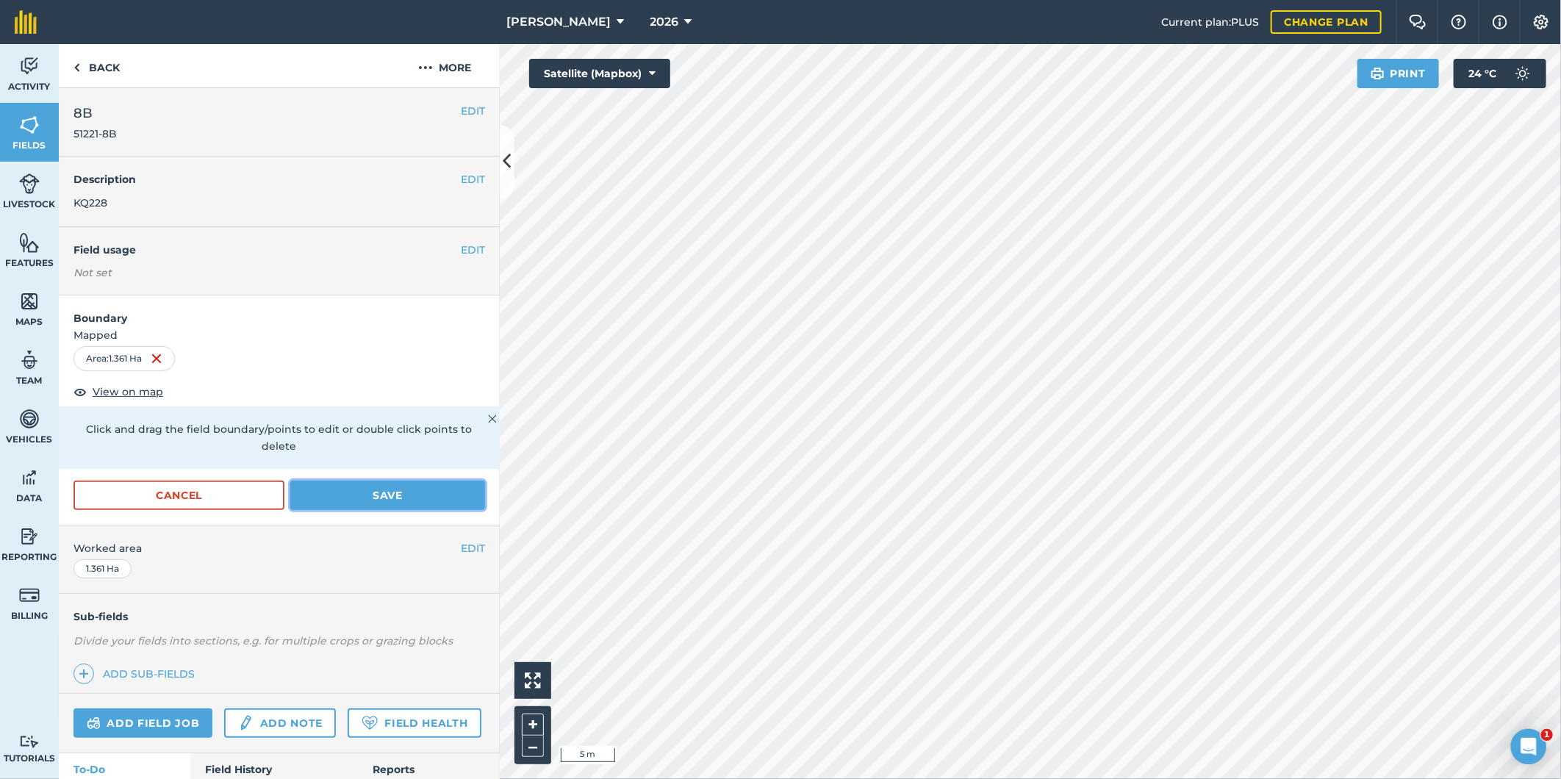
click at [414, 491] on button "Save" at bounding box center [387, 495] width 195 height 29
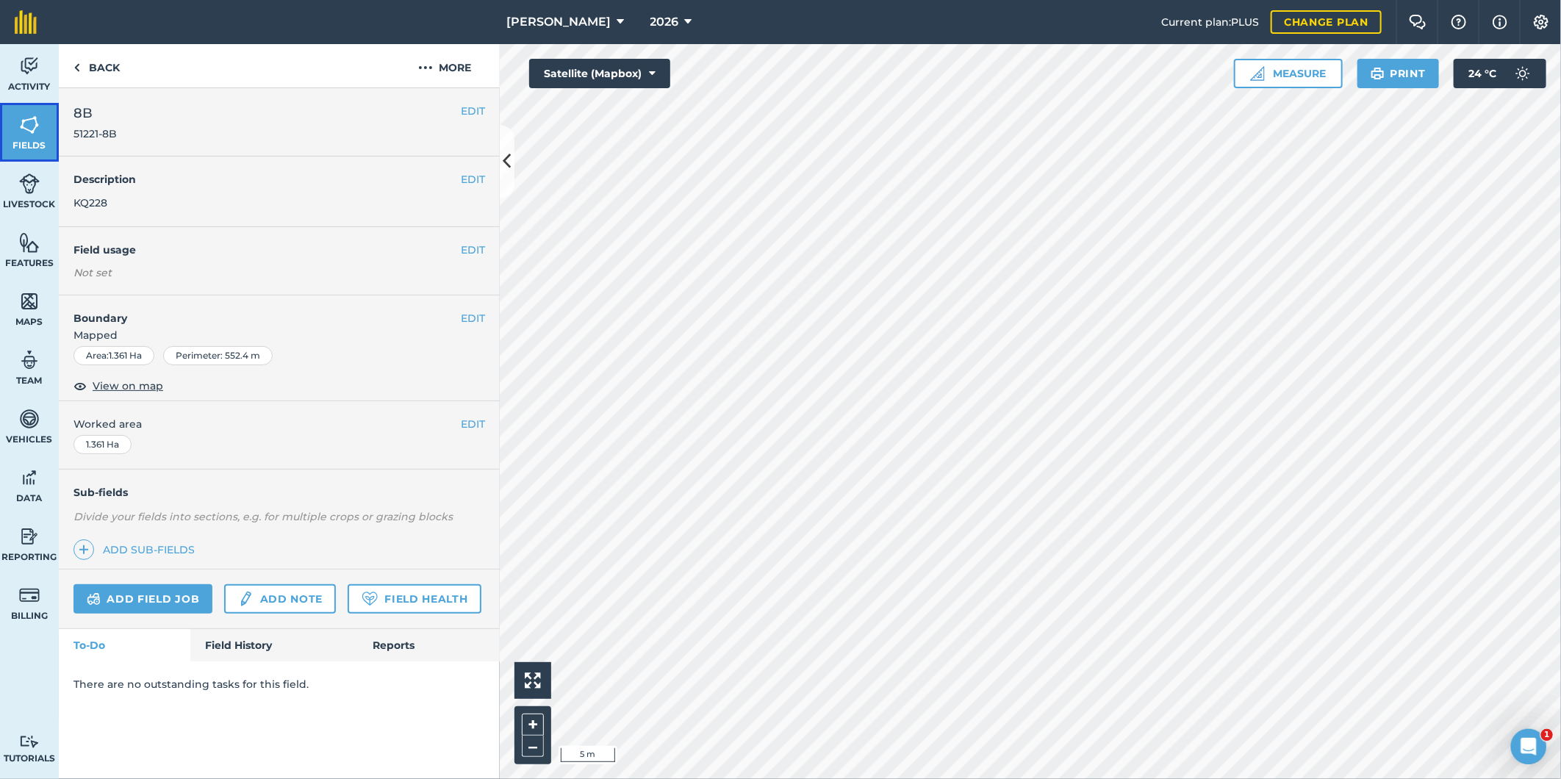
click at [33, 121] on img at bounding box center [29, 125] width 21 height 22
click at [476, 319] on button "EDIT" at bounding box center [473, 318] width 24 height 16
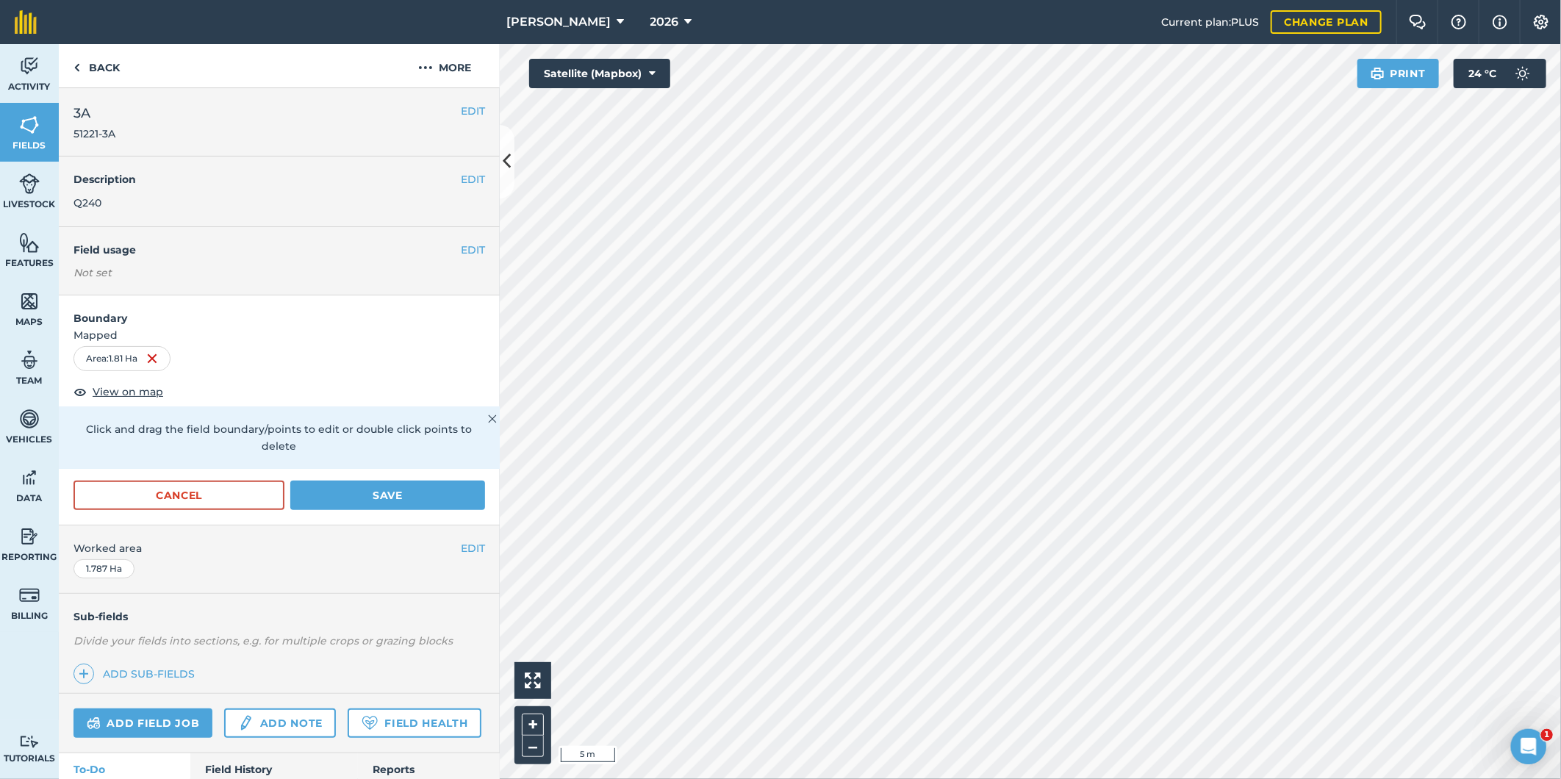
click at [1076, 0] on html "R G Downman 2026 Current plan : PLUS Change plan Farm Chat Help Info Settings R…" at bounding box center [780, 389] width 1561 height 779
drag, startPoint x: 453, startPoint y: 545, endPoint x: 417, endPoint y: 547, distance: 36.8
click at [461, 545] on button "EDIT" at bounding box center [473, 548] width 24 height 16
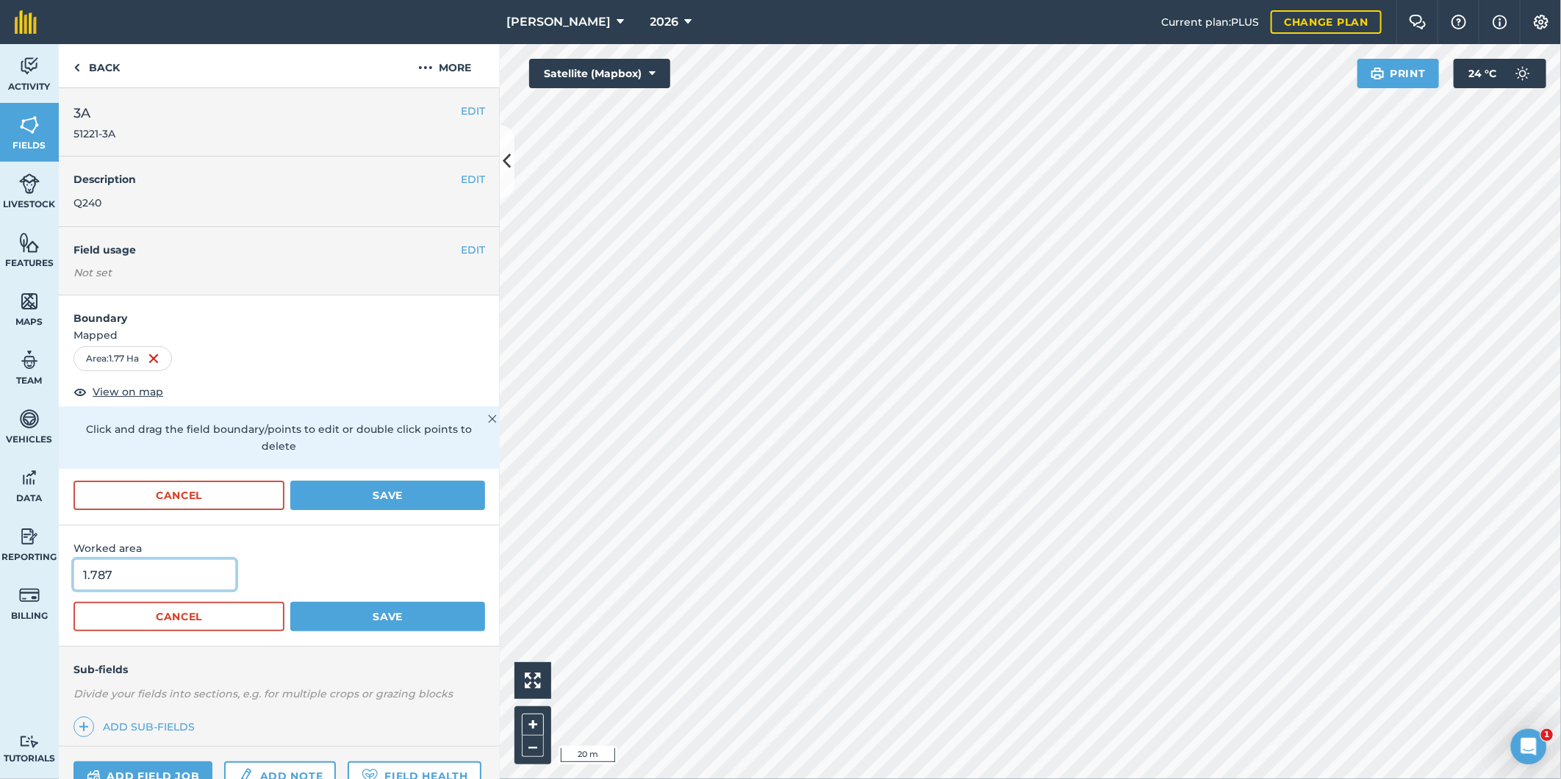
drag, startPoint x: 153, startPoint y: 560, endPoint x: 136, endPoint y: 573, distance: 21.5
click at [136, 573] on input "1.787" at bounding box center [154, 574] width 162 height 31
drag, startPoint x: 111, startPoint y: 563, endPoint x: 110, endPoint y: 571, distance: 8.1
click at [110, 571] on input "1.787" at bounding box center [154, 574] width 162 height 31
drag, startPoint x: 110, startPoint y: 572, endPoint x: 54, endPoint y: 584, distance: 57.9
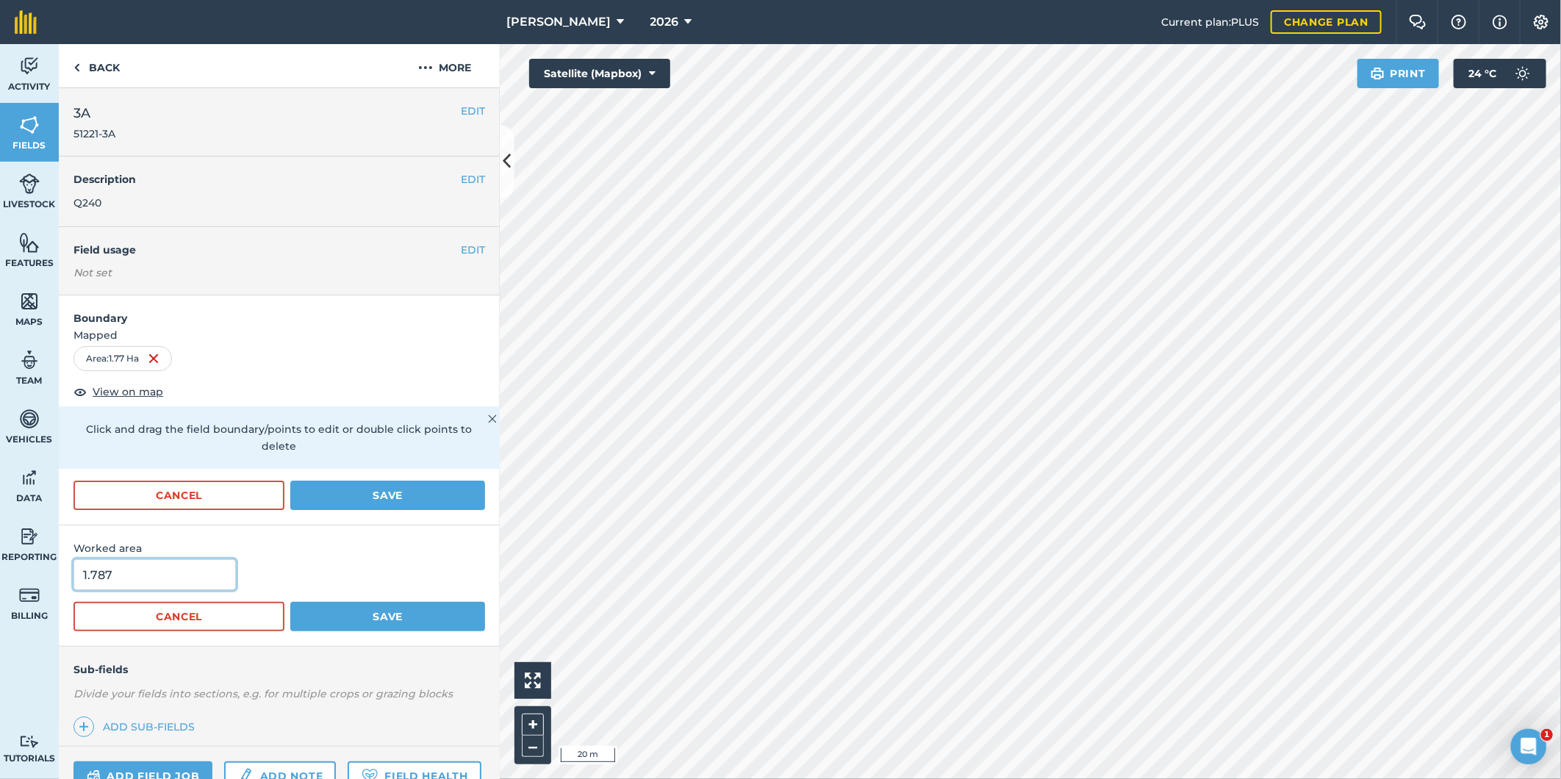
click at [54, 584] on div "Activity Fields Livestock Features Maps Team Vehicles Data Reporting Billing Tu…" at bounding box center [780, 411] width 1561 height 735
type input "2.02"
click at [307, 627] on button "Save" at bounding box center [387, 616] width 195 height 29
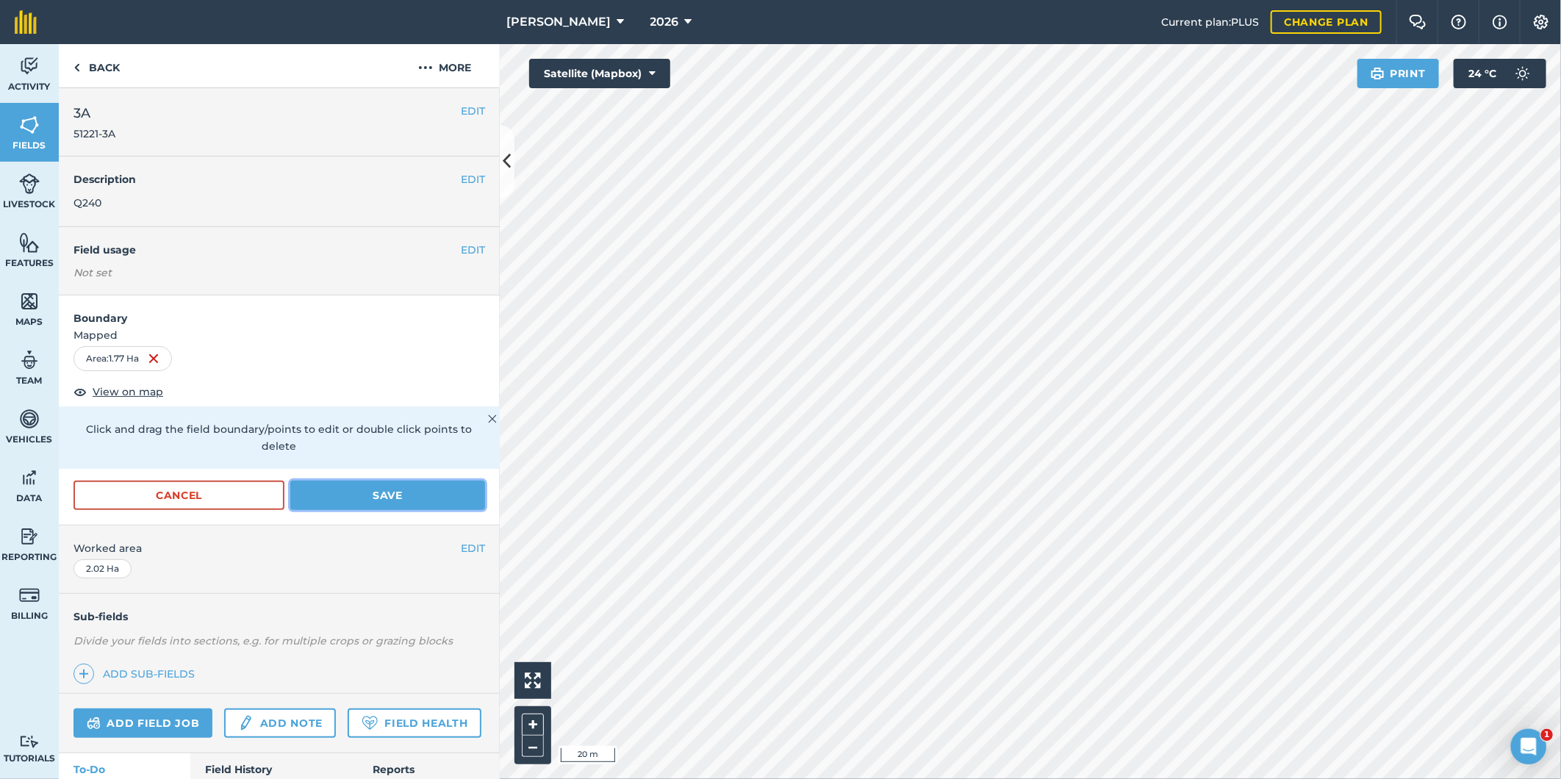
click at [361, 494] on button "Save" at bounding box center [387, 495] width 195 height 29
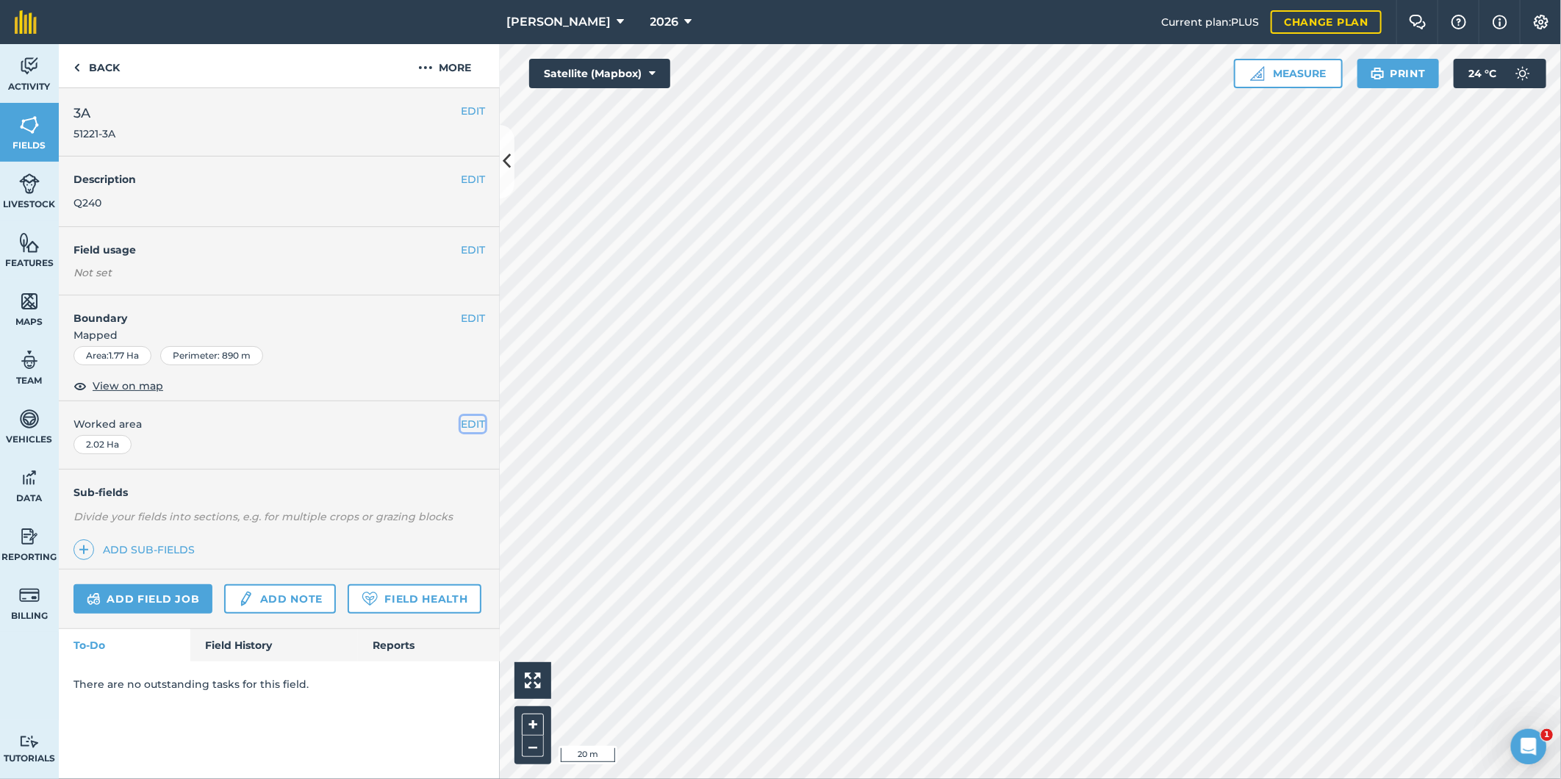
click at [464, 428] on button "EDIT" at bounding box center [473, 424] width 24 height 16
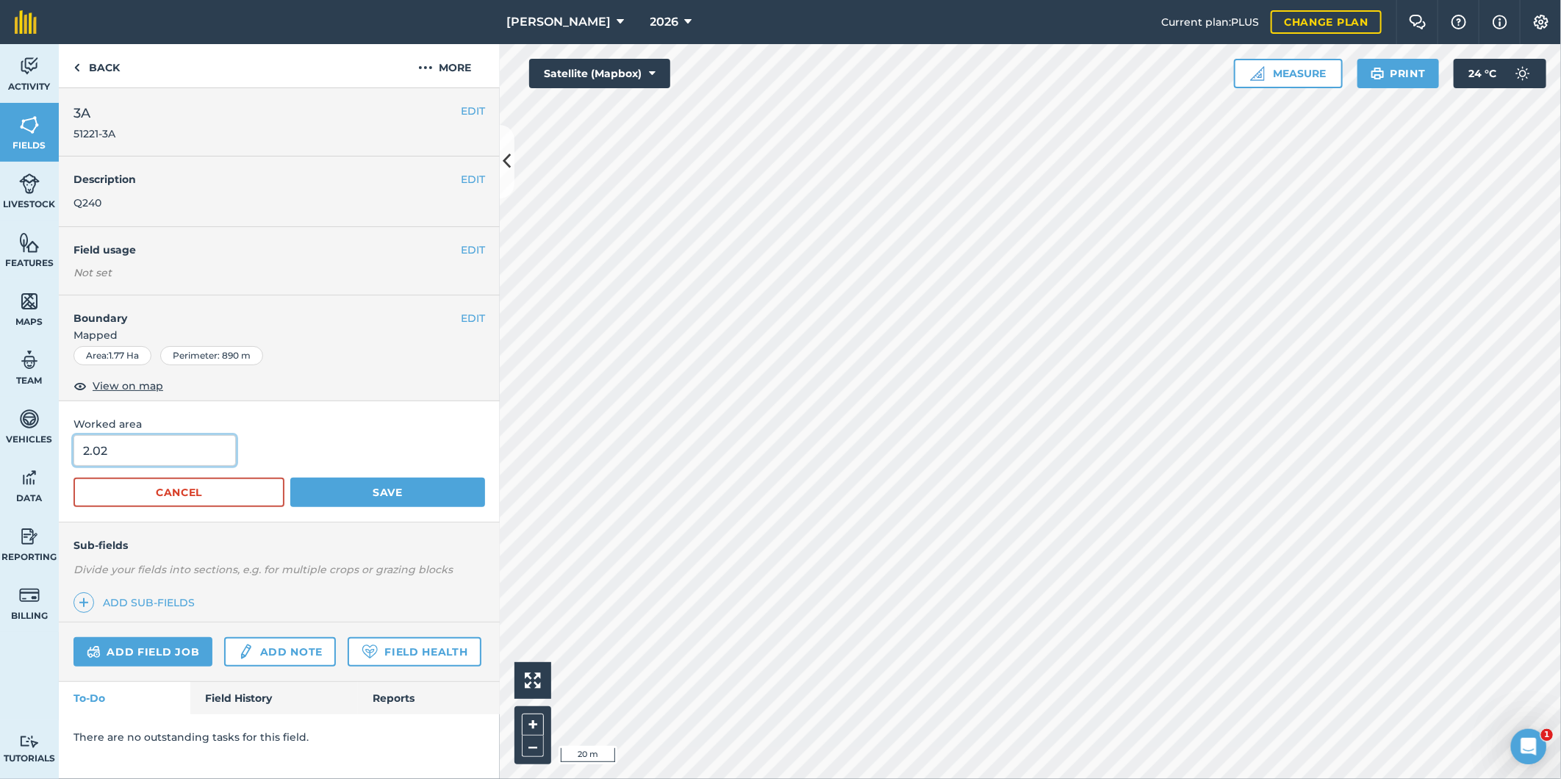
drag, startPoint x: 109, startPoint y: 449, endPoint x: 68, endPoint y: 450, distance: 40.4
click at [68, 450] on div "Worked area 2.02 Cancel Save" at bounding box center [279, 461] width 441 height 121
type input "1.84"
click at [328, 495] on button "Save" at bounding box center [387, 492] width 195 height 29
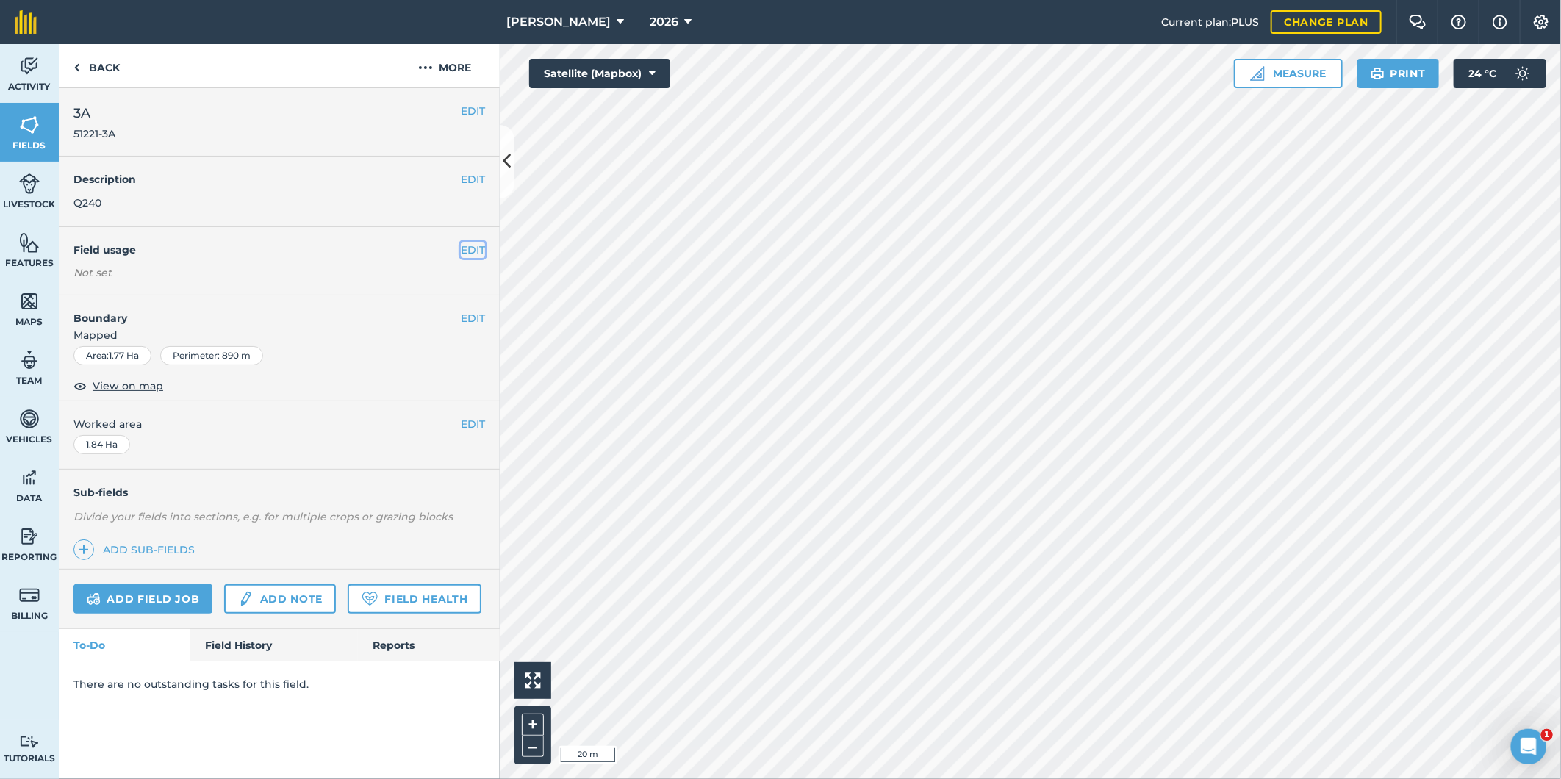
click at [472, 248] on button "EDIT" at bounding box center [473, 250] width 24 height 16
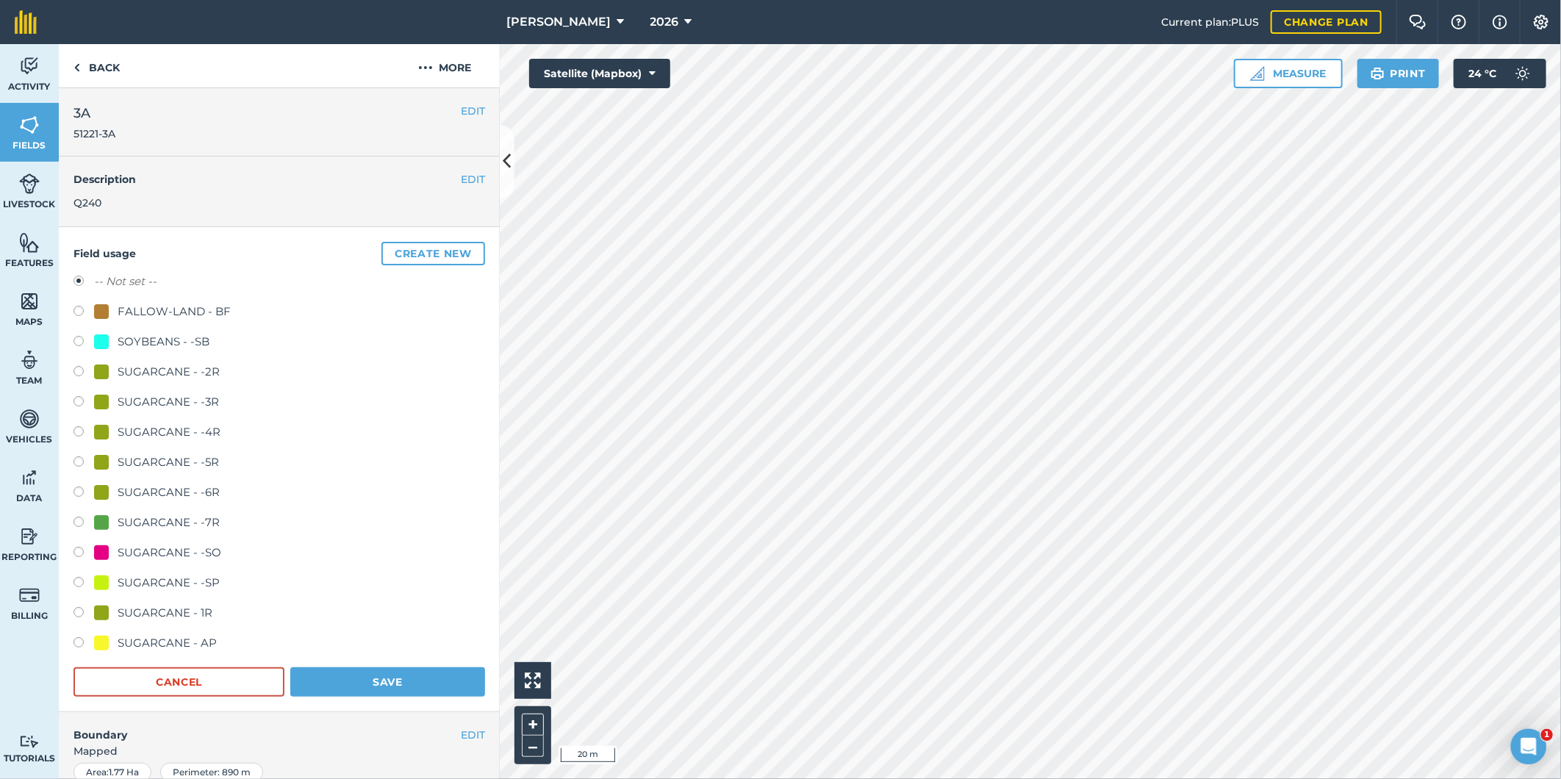
click at [75, 306] on label at bounding box center [83, 313] width 21 height 15
radio input "true"
radio input "false"
click at [353, 680] on button "Save" at bounding box center [387, 681] width 195 height 29
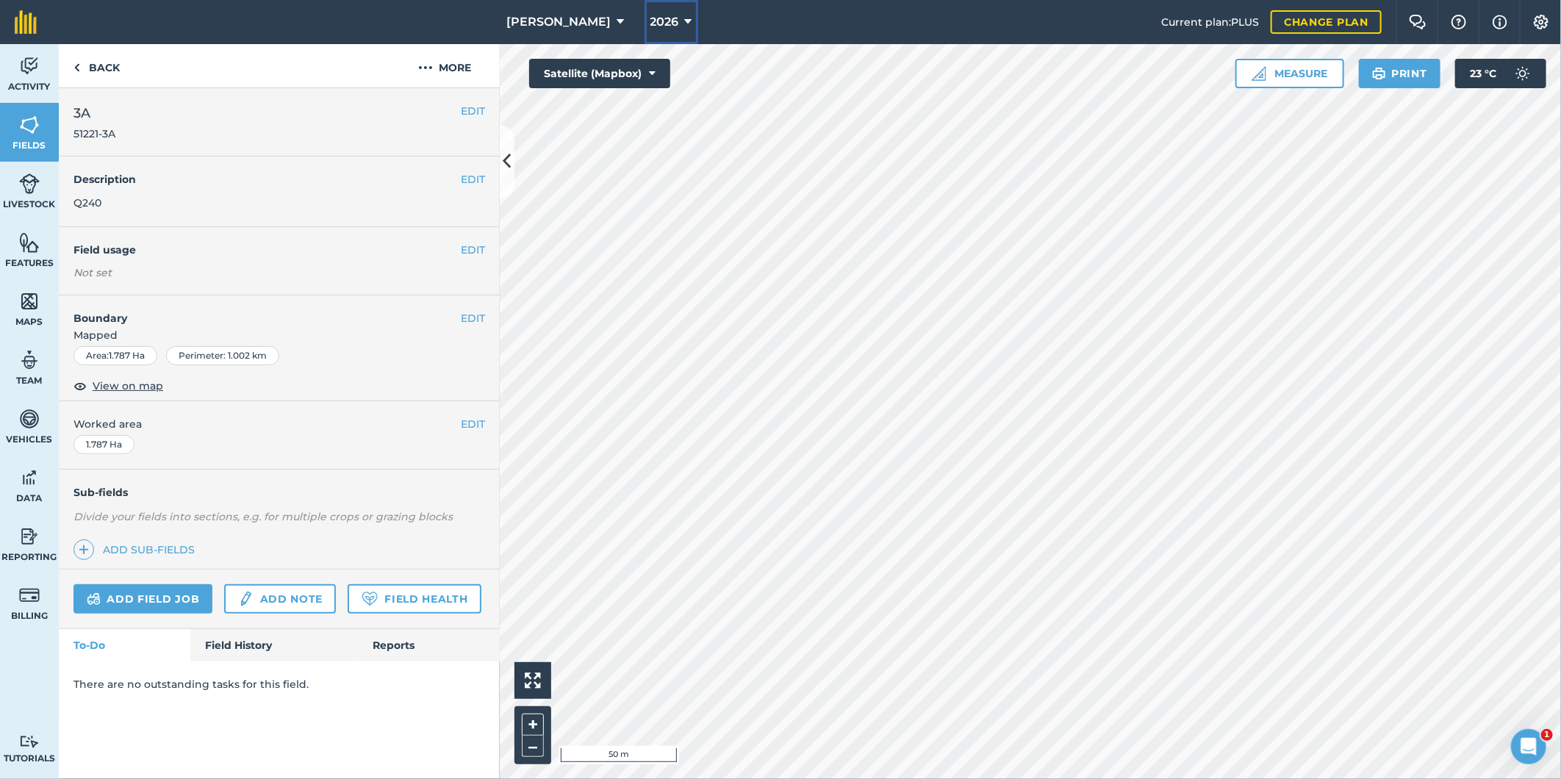
click at [685, 19] on icon at bounding box center [688, 22] width 7 height 18
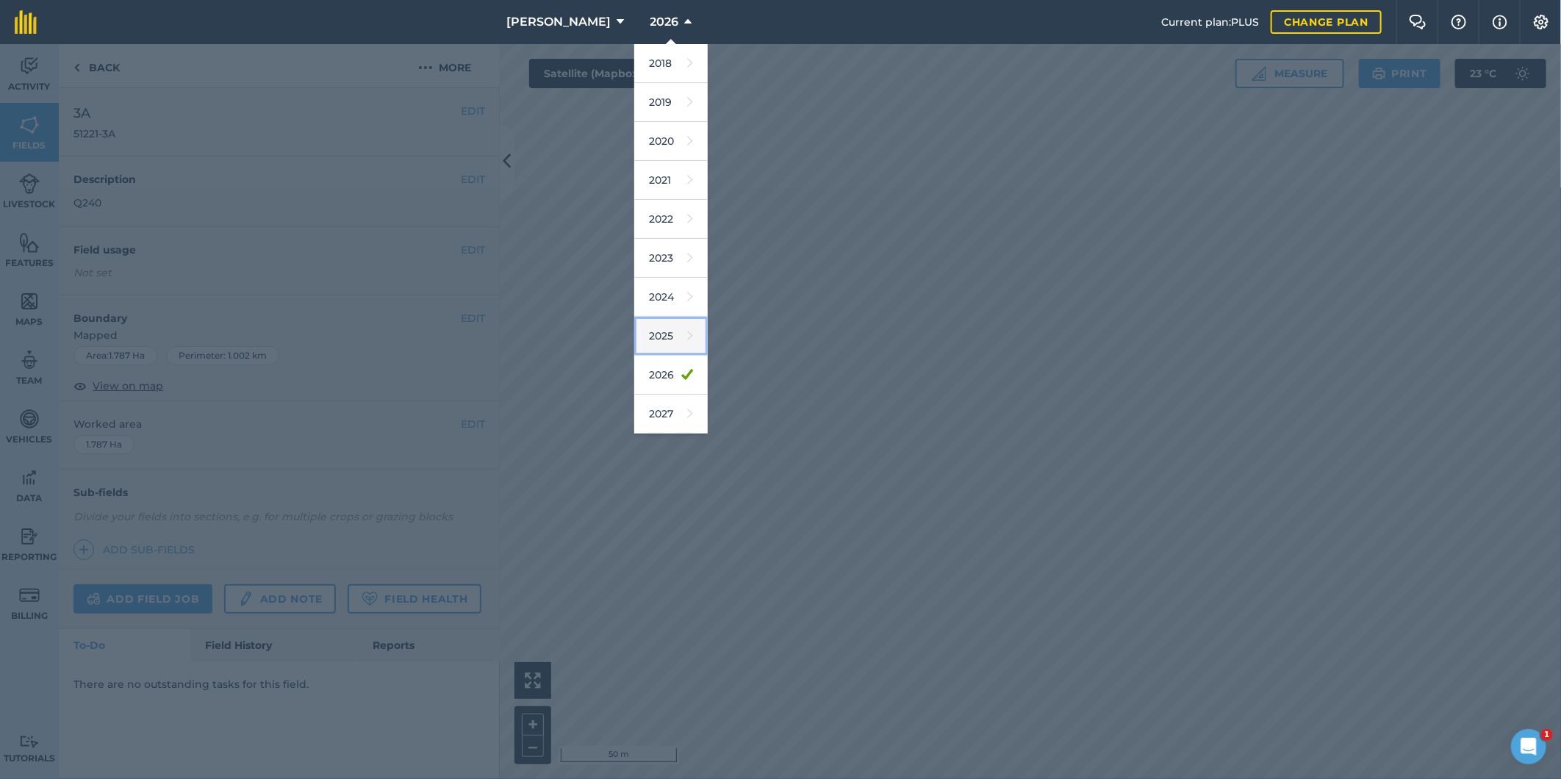
click at [644, 333] on link "2025" at bounding box center [670, 336] width 73 height 39
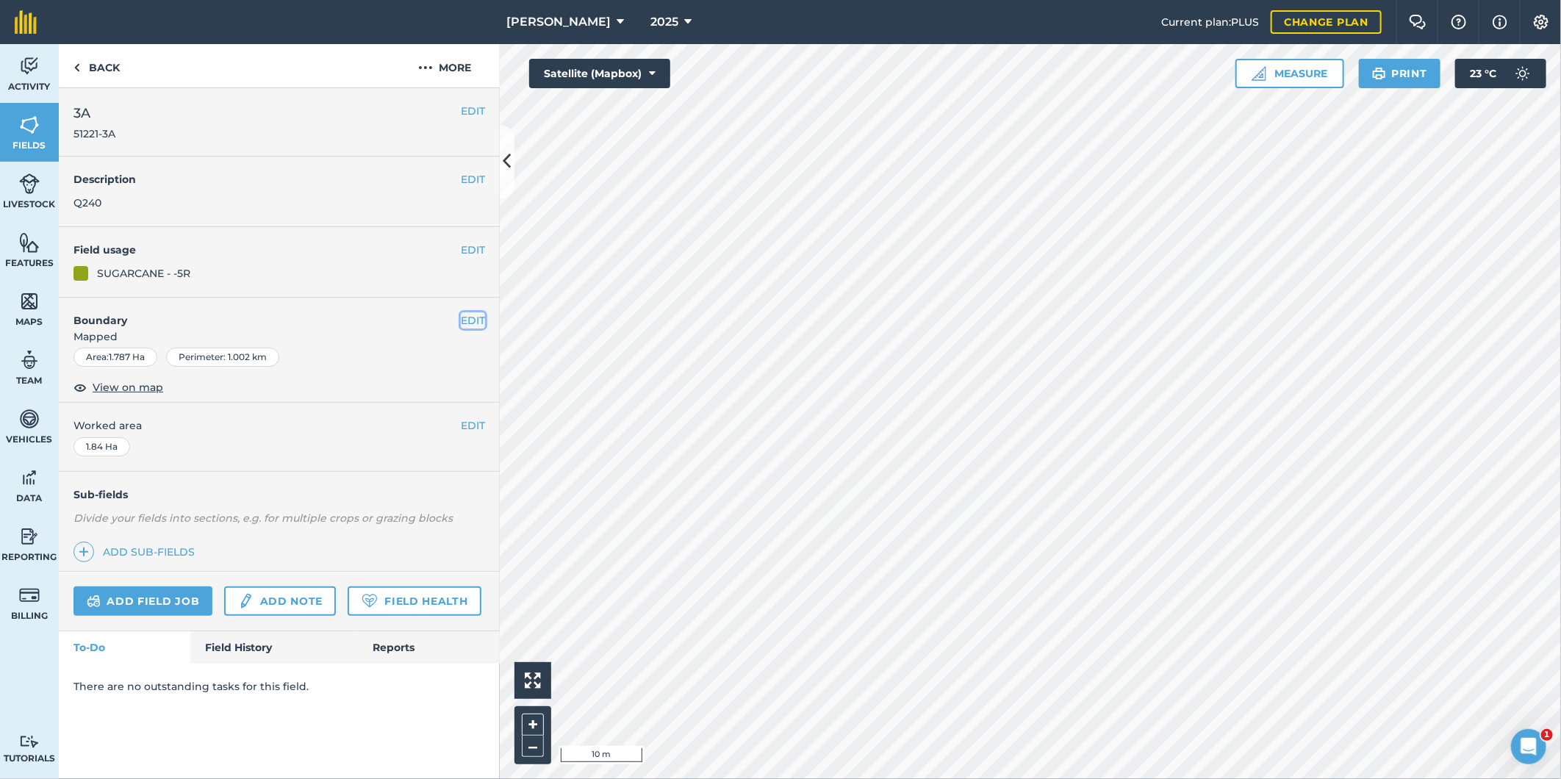
click at [466, 317] on button "EDIT" at bounding box center [473, 320] width 24 height 16
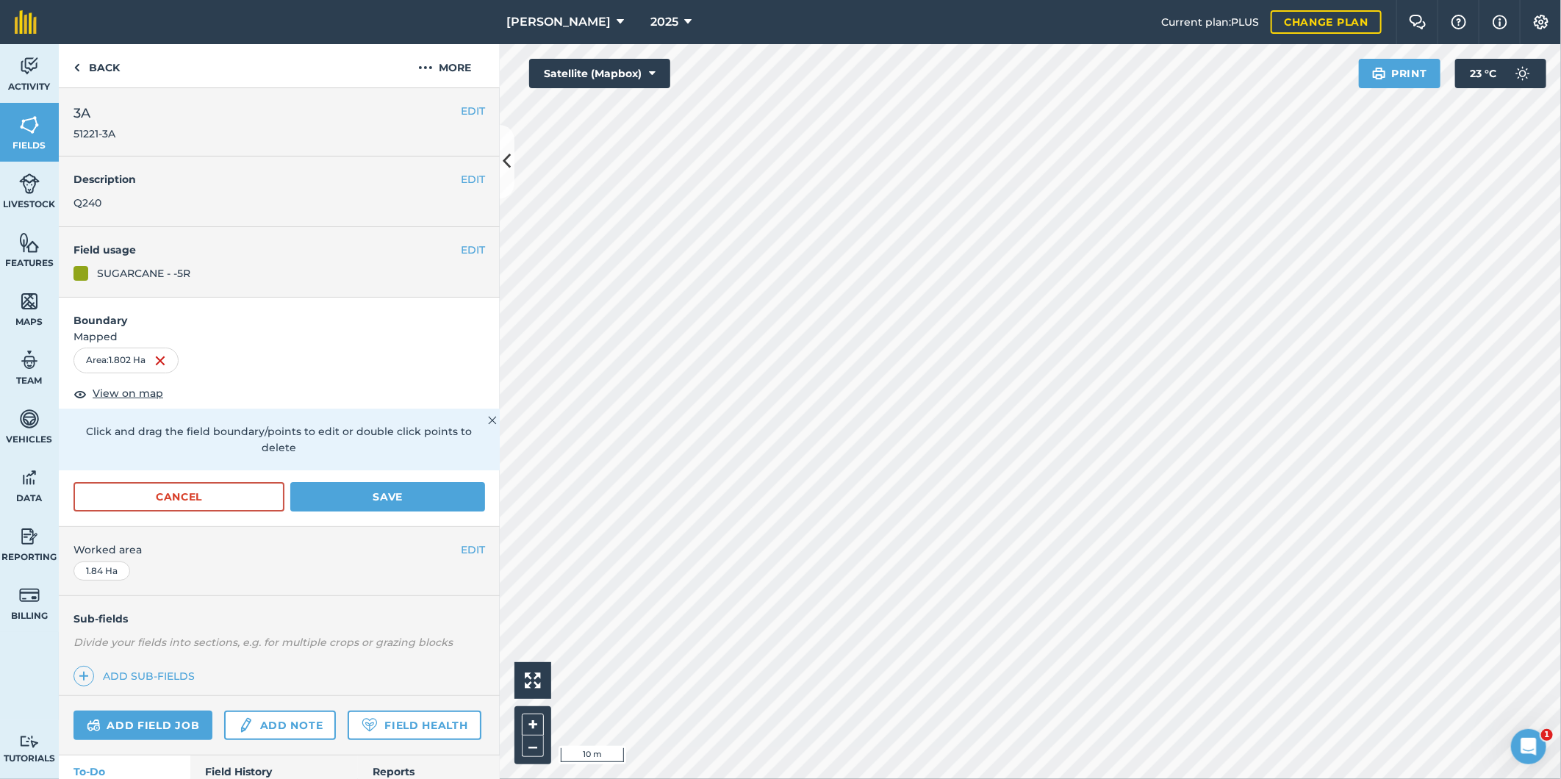
click at [906, 778] on html "[PERSON_NAME] 2025 Current plan : PLUS Change plan Farm Chat Help Info Settings…" at bounding box center [780, 389] width 1561 height 779
click at [442, 490] on button "Save" at bounding box center [387, 496] width 195 height 29
